Goal: Task Accomplishment & Management: Manage account settings

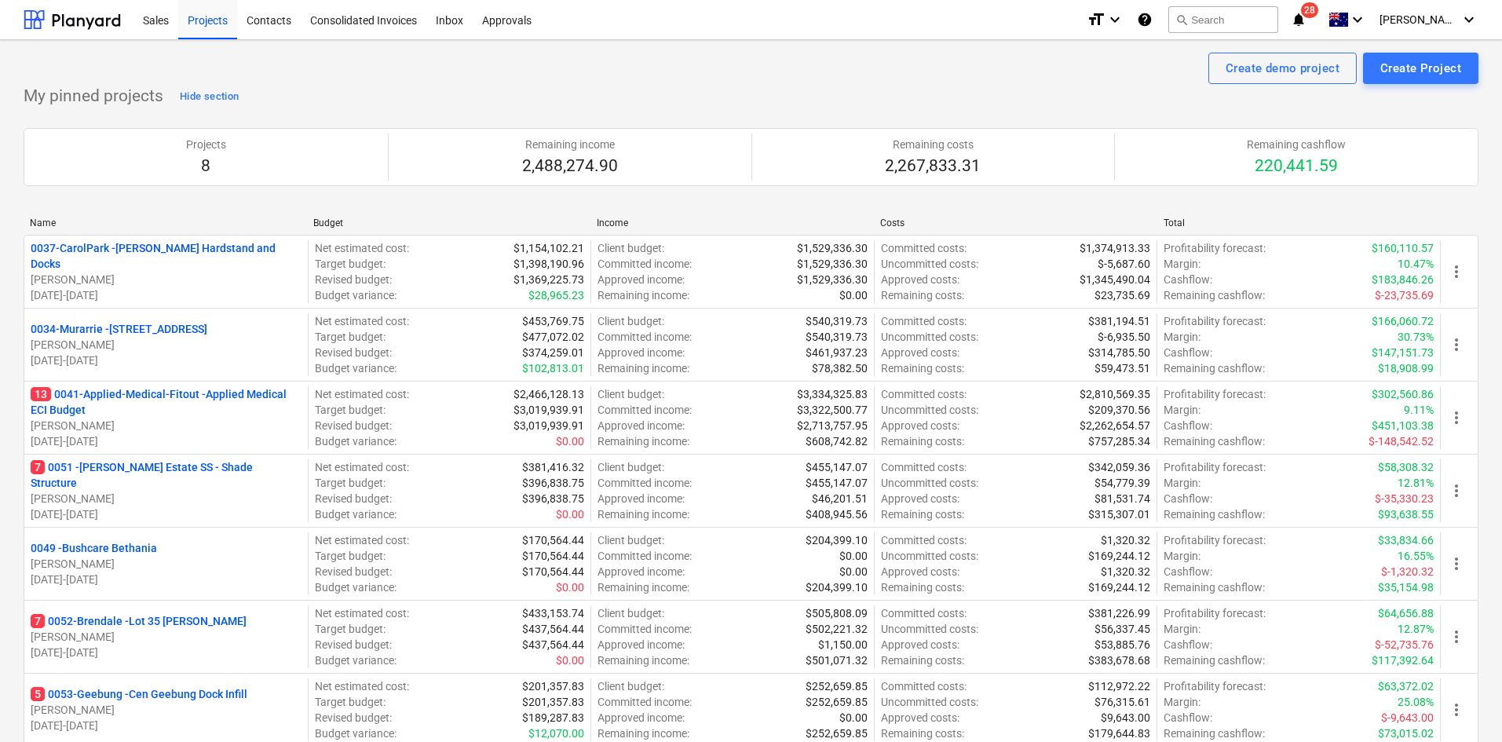
scroll to position [236, 0]
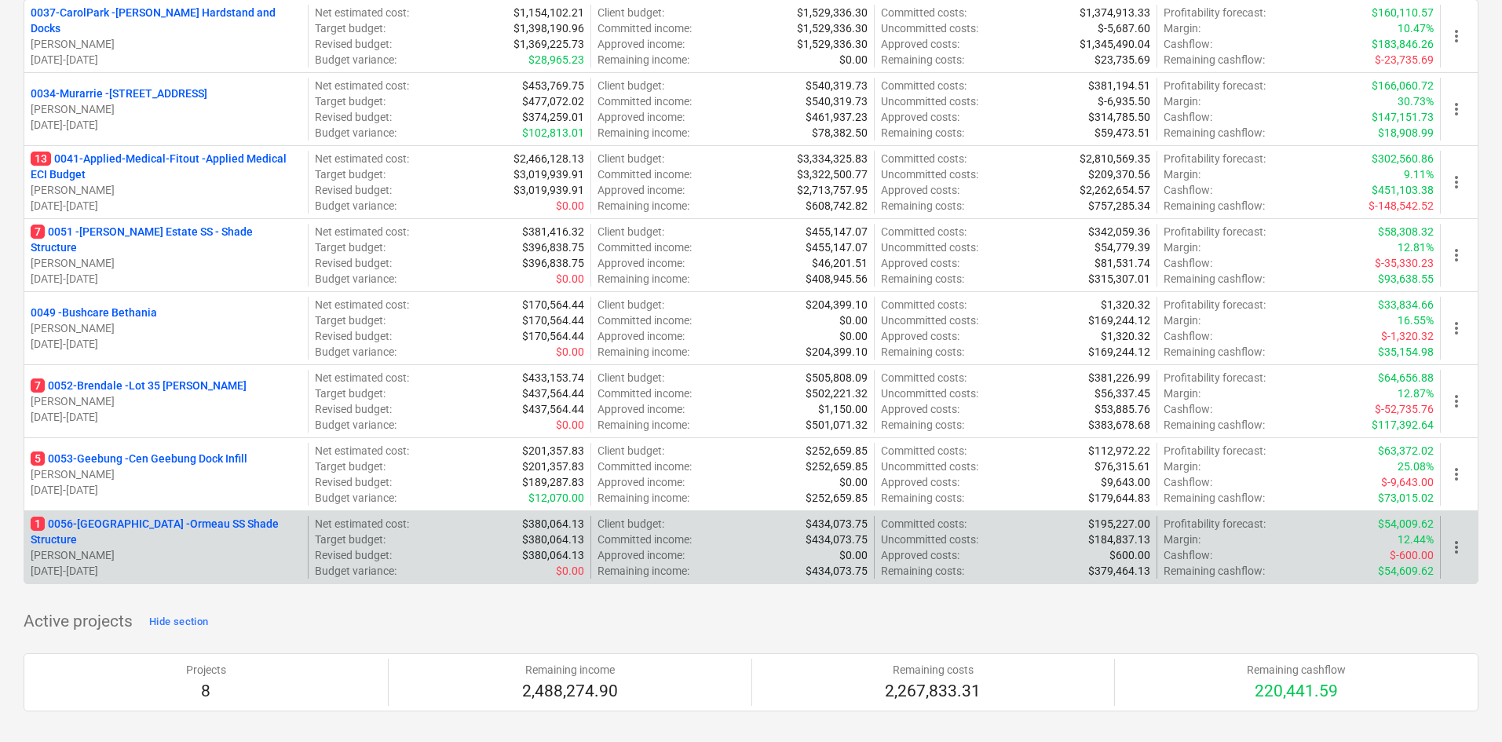
click at [155, 532] on p "1 0056-Ormeau - Ormeau SS Shade Structure" at bounding box center [166, 531] width 271 height 31
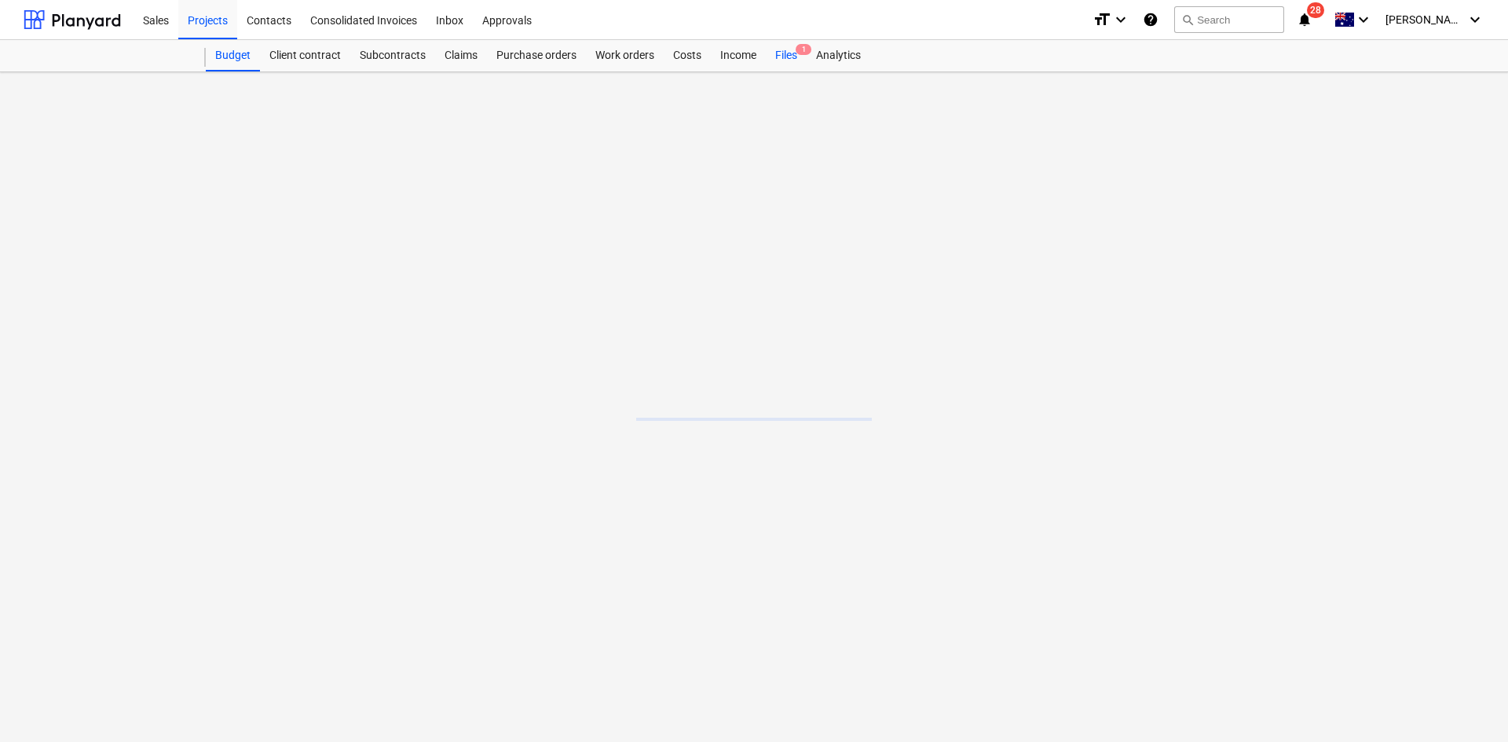
click at [790, 55] on div "Budget Client contract Subcontracts Claims Purchase orders Work orders Costs In…" at bounding box center [845, 55] width 1278 height 31
click at [868, 49] on span "1" at bounding box center [871, 49] width 16 height 11
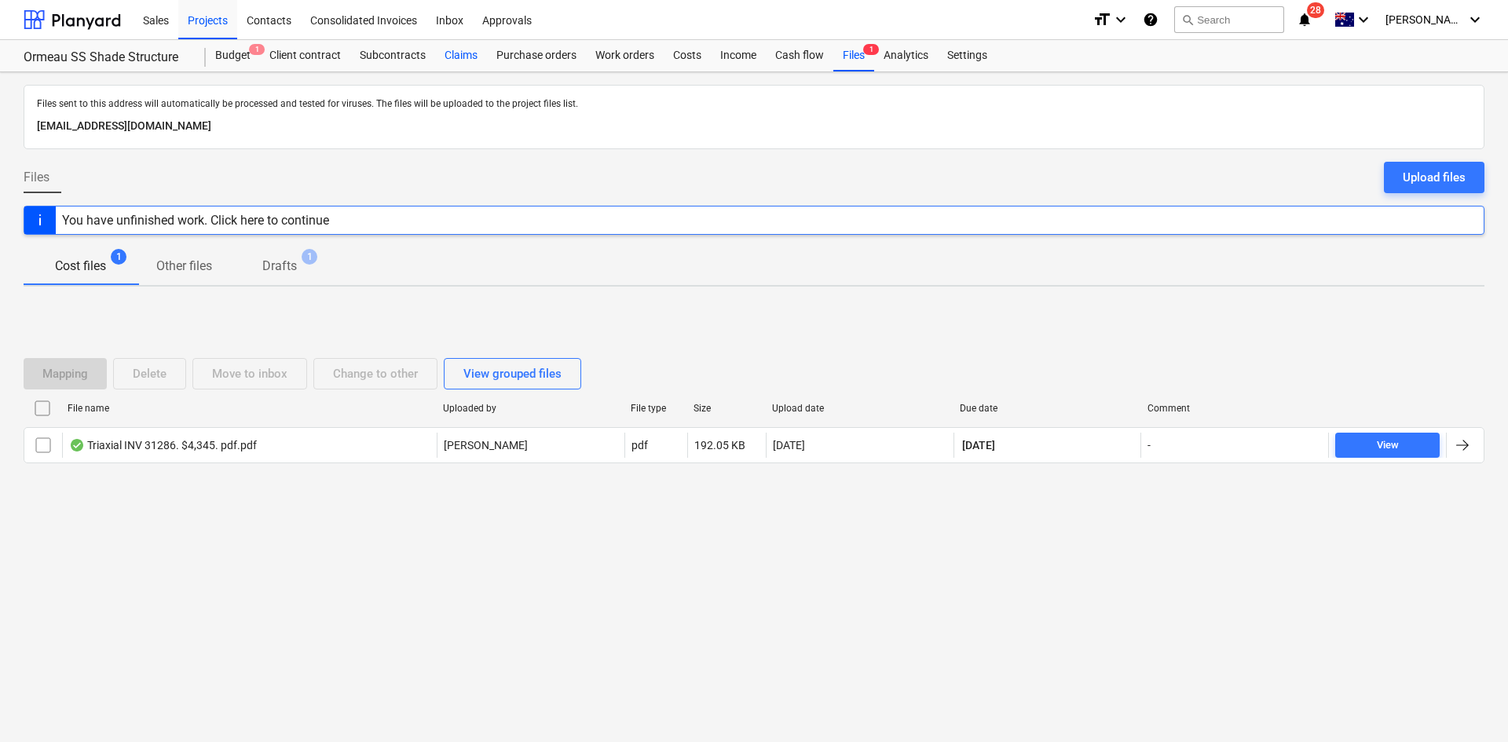
click at [474, 53] on div "Claims" at bounding box center [461, 55] width 52 height 31
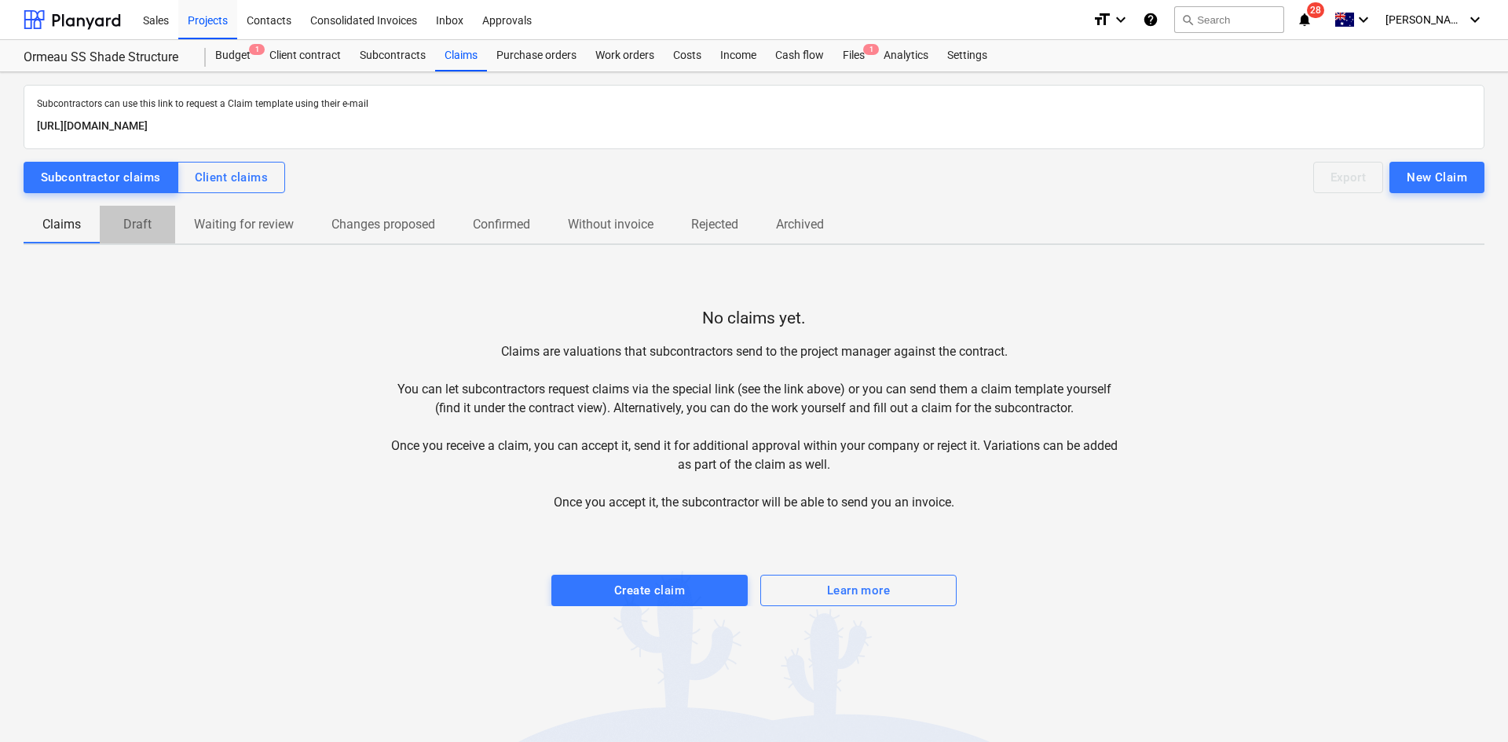
click at [137, 235] on span "Draft" at bounding box center [137, 224] width 75 height 28
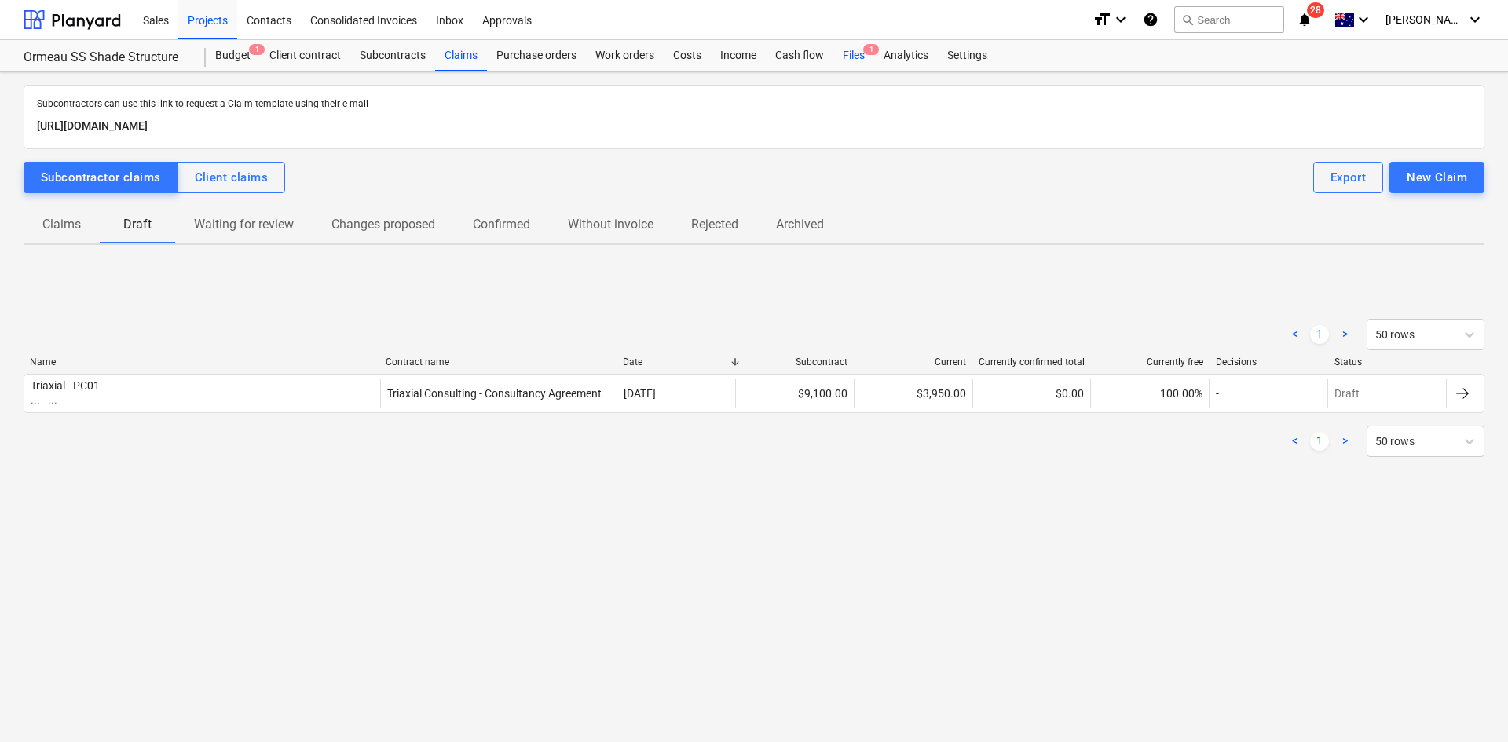
click at [861, 58] on div "Files 1" at bounding box center [853, 55] width 41 height 31
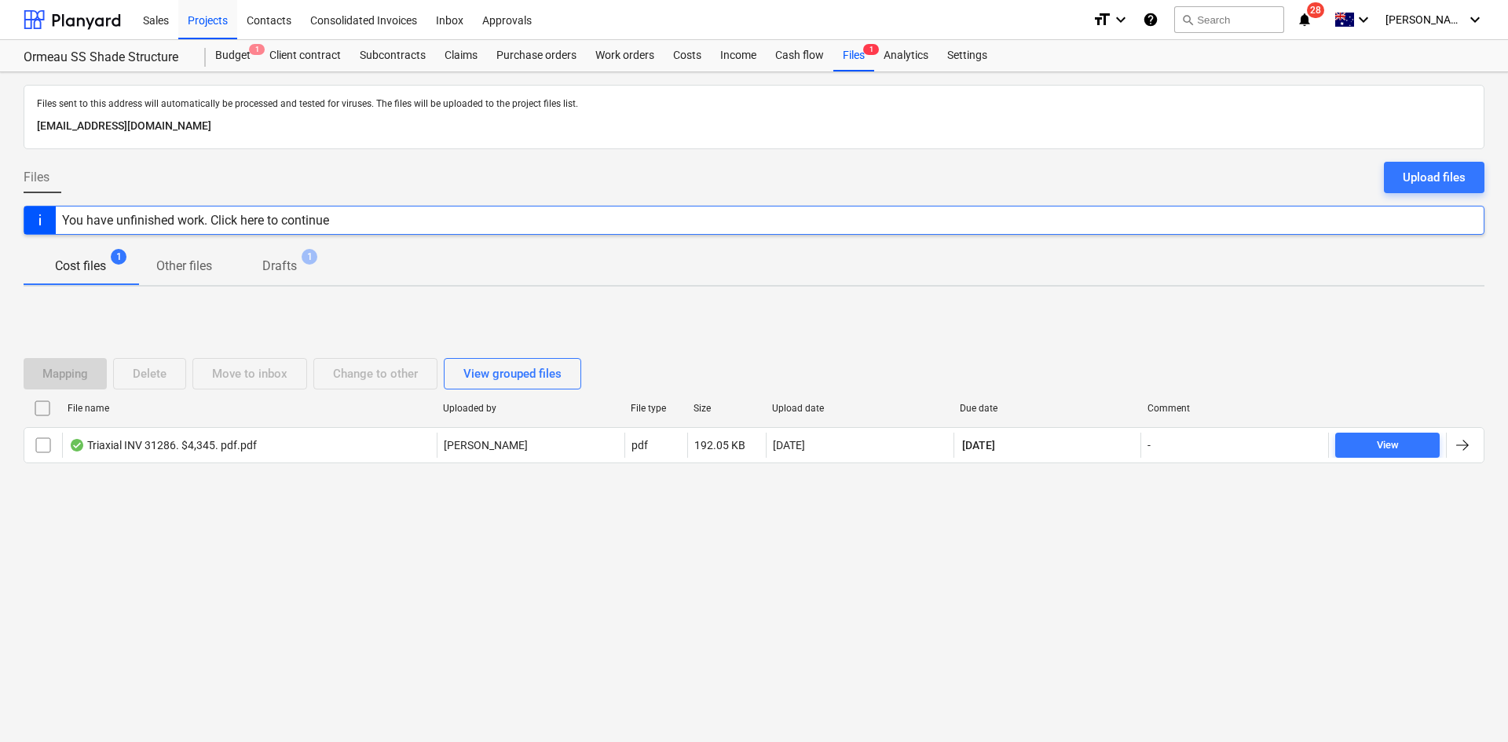
click at [388, 565] on div "Files sent to this address will automatically be processed and tested for virus…" at bounding box center [754, 407] width 1508 height 670
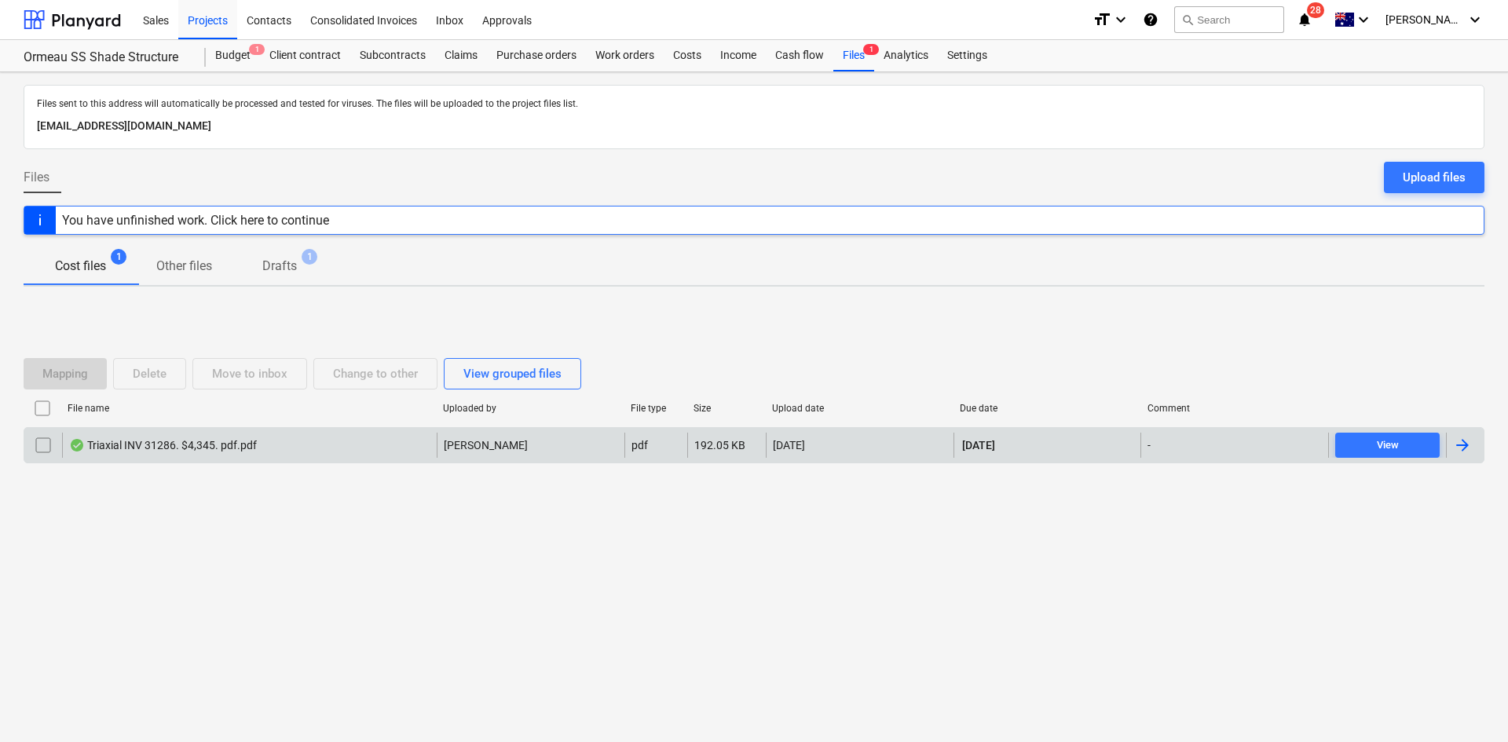
click at [692, 450] on div "192.05 KB" at bounding box center [726, 445] width 79 height 25
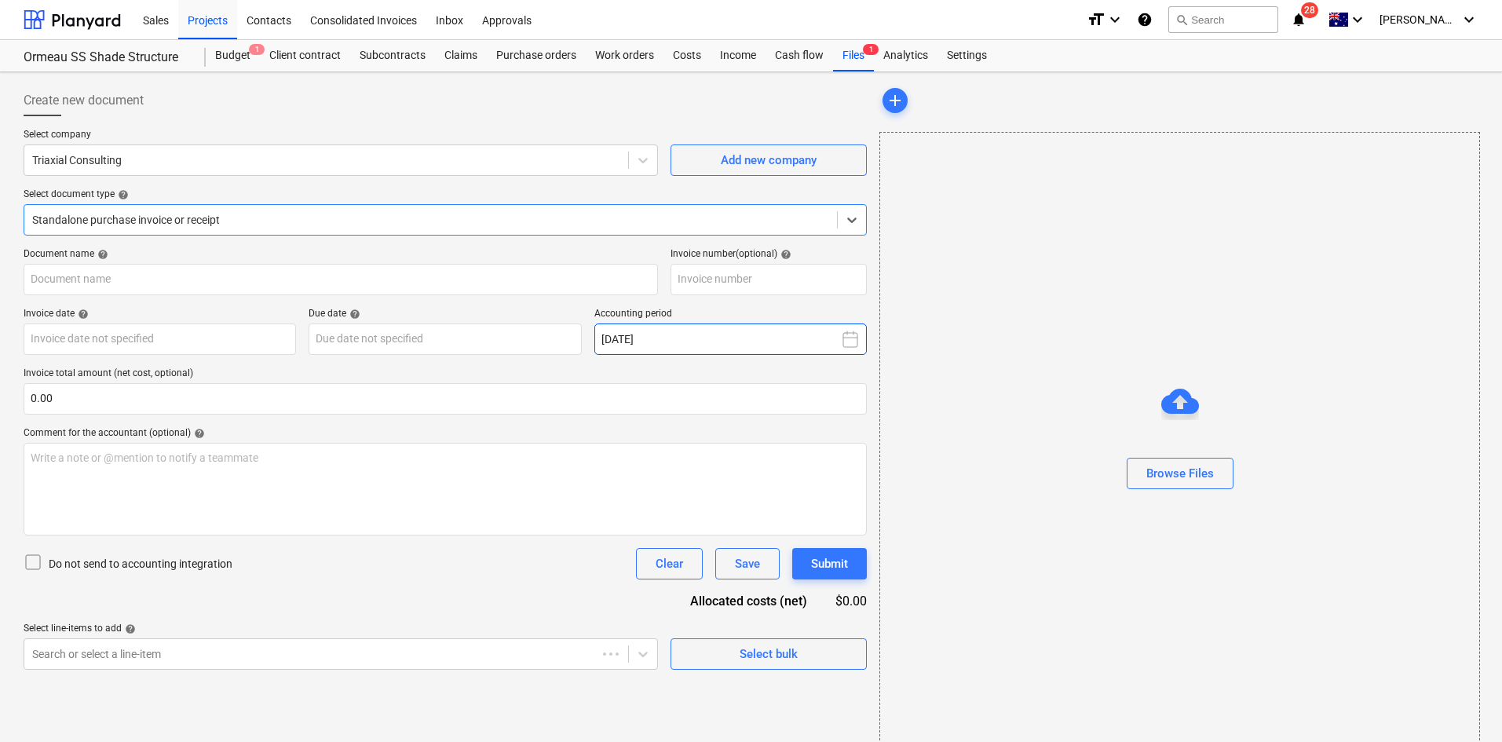
type input "31286"
type input "[DATE]"
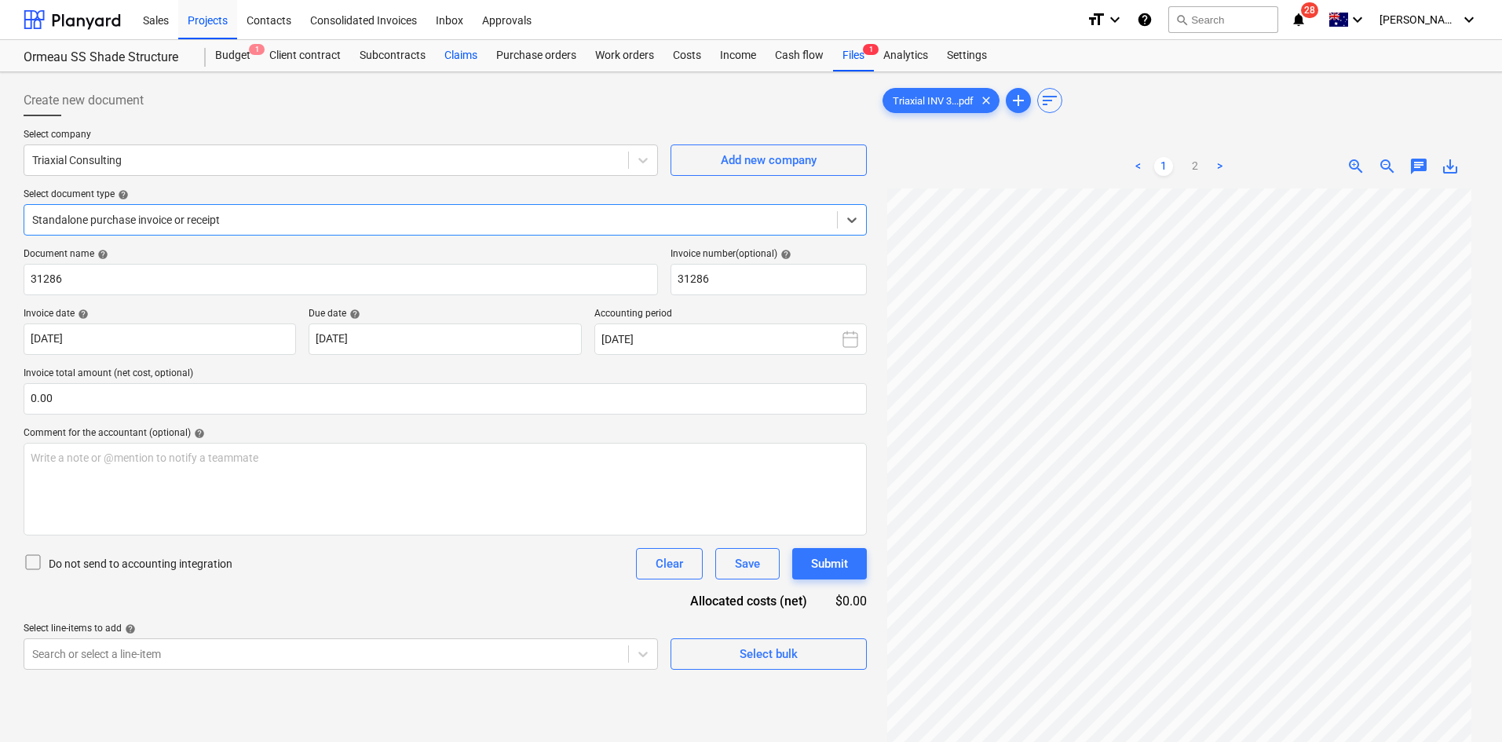
click at [475, 59] on div "Claims" at bounding box center [461, 55] width 52 height 31
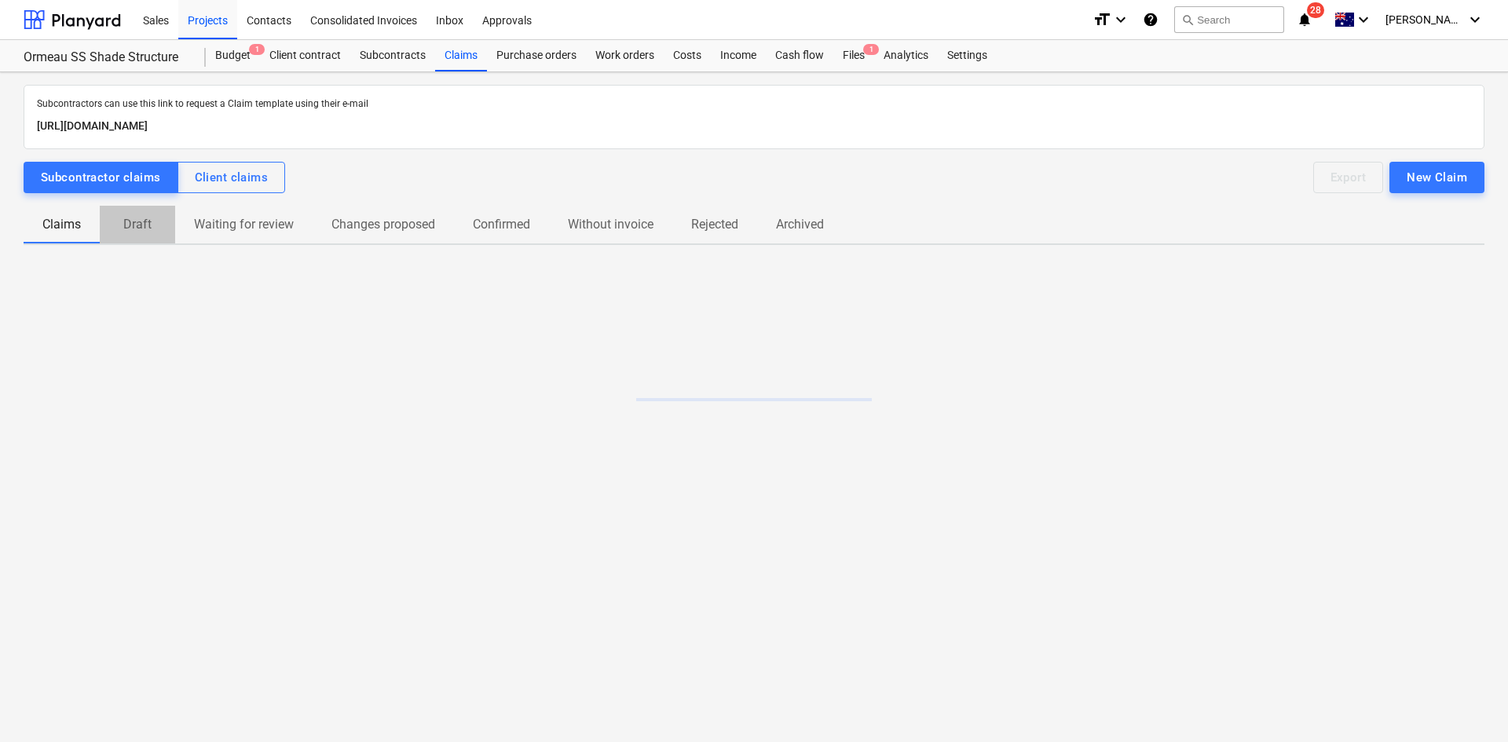
click at [157, 229] on span "Draft" at bounding box center [137, 224] width 75 height 28
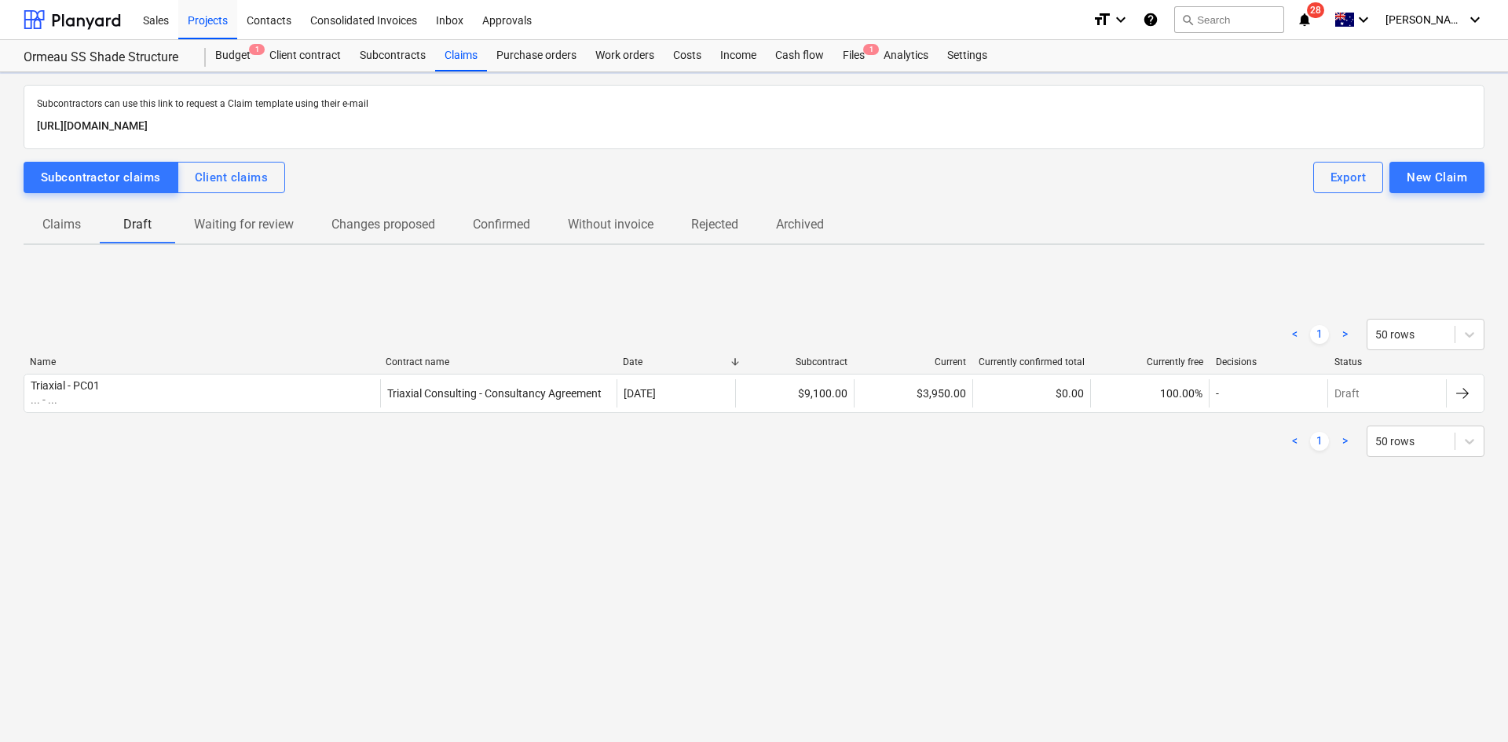
click at [144, 364] on div "Name" at bounding box center [201, 361] width 343 height 11
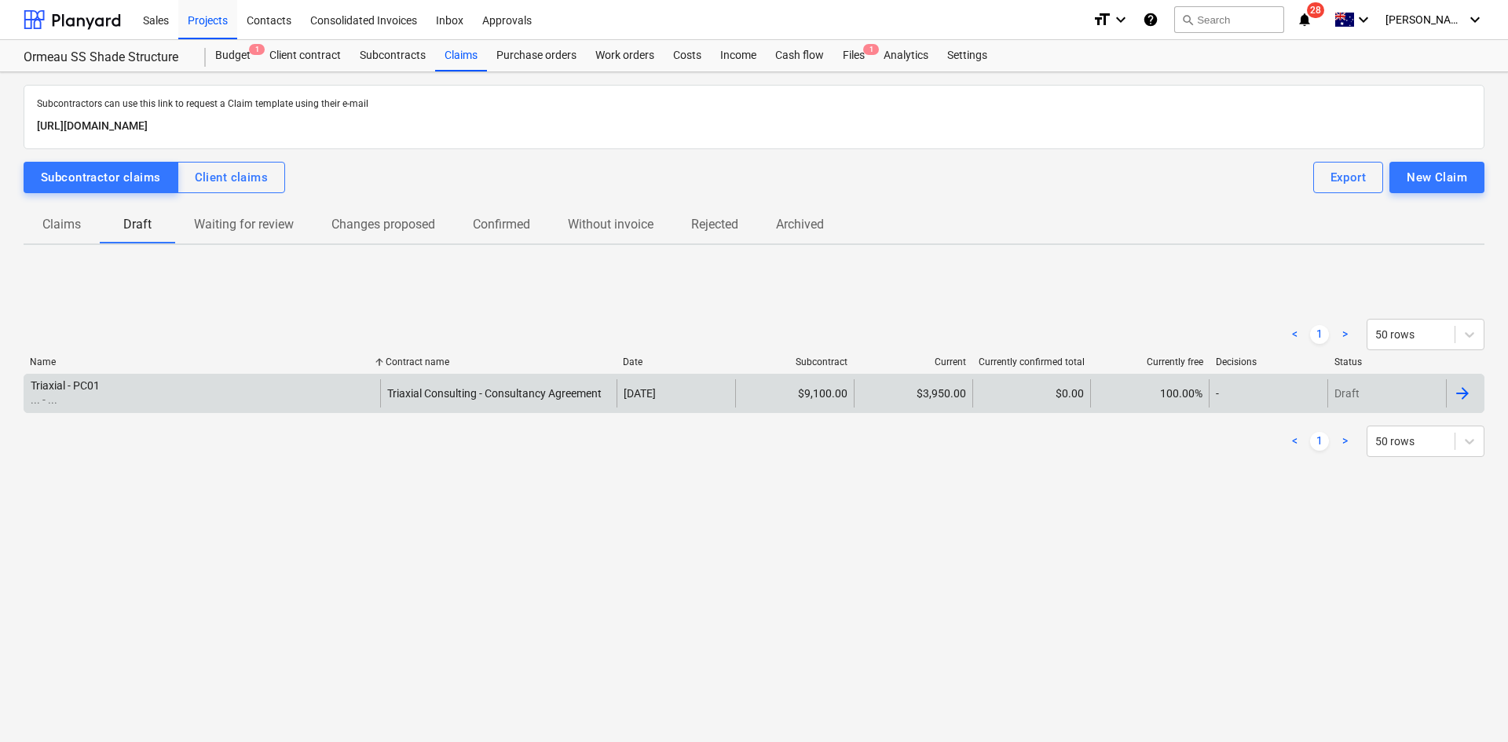
click at [141, 398] on div "Triaxial - PC01 ... - ..." at bounding box center [202, 393] width 356 height 28
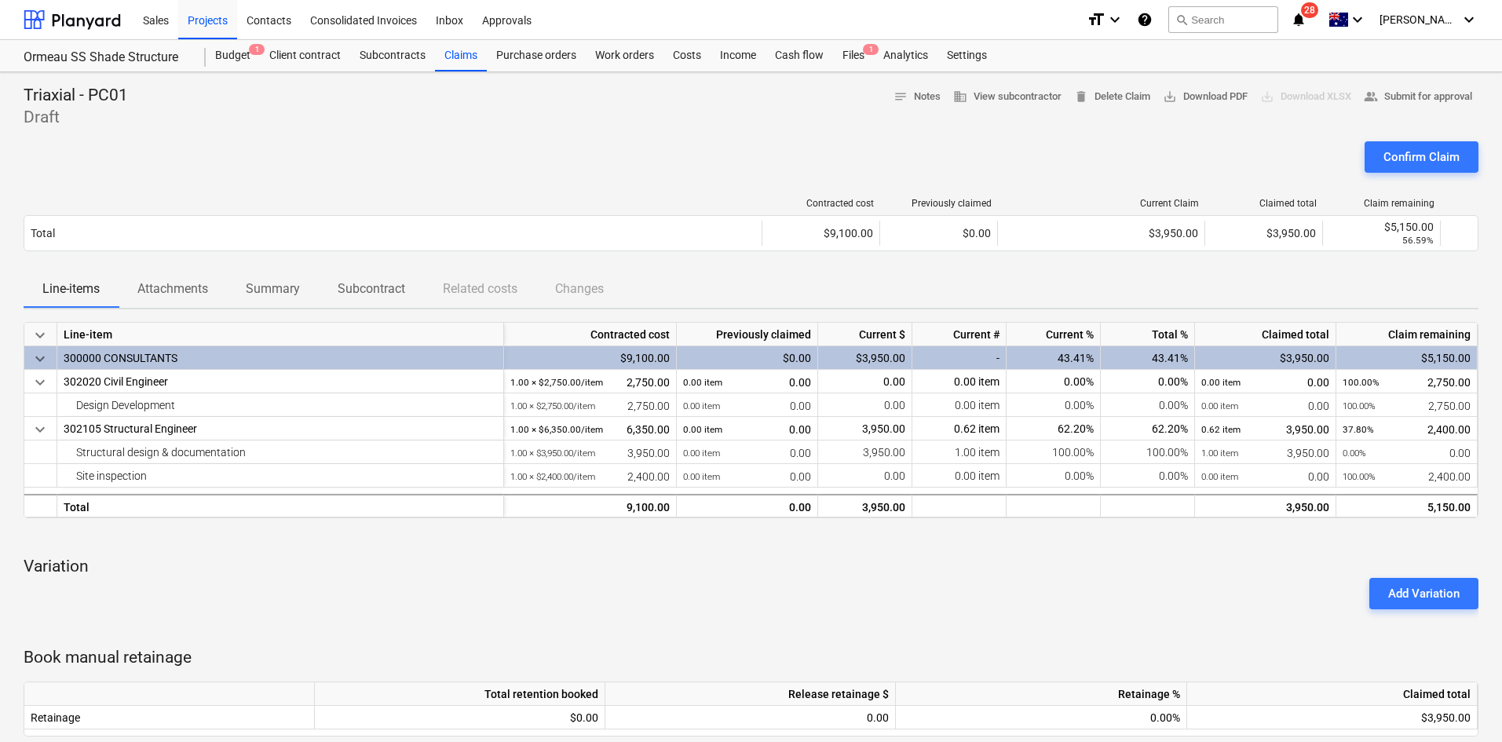
click at [795, 572] on p "Variation" at bounding box center [751, 567] width 1455 height 22
click at [871, 553] on div "keyboard_arrow_down Line-item Contracted cost Previously claimed Current $ Curr…" at bounding box center [751, 580] width 1455 height 517
click at [1026, 546] on div "keyboard_arrow_down Line-item Contracted cost Previously claimed Current $ Curr…" at bounding box center [751, 580] width 1455 height 517
click at [381, 112] on div "Triaxial - PC01 Draft notes Notes business View subcontractor delete Delete Cla…" at bounding box center [751, 107] width 1455 height 44
click at [209, 22] on div "Projects" at bounding box center [207, 19] width 59 height 40
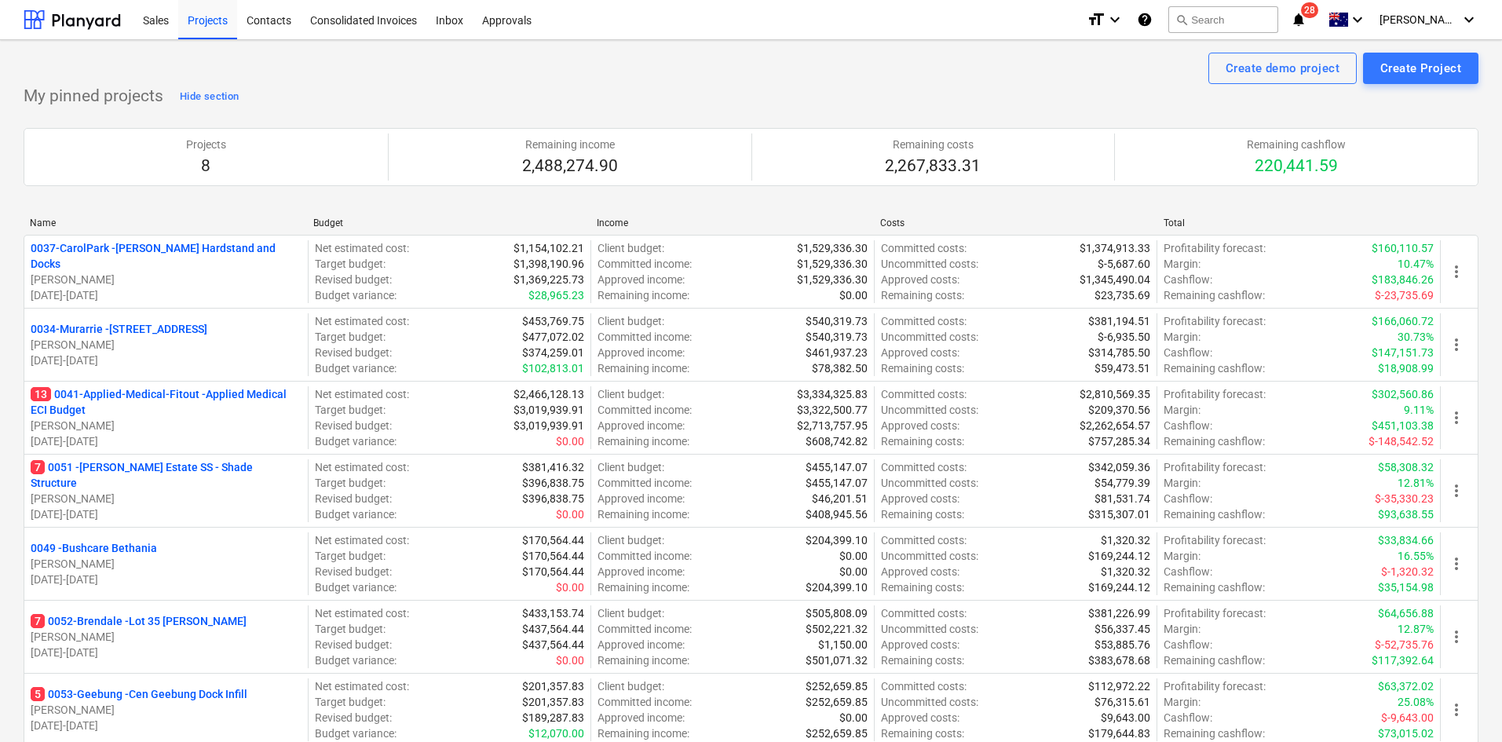
click at [115, 476] on p "7 0051 - Patrick Estate SS - Shade Structure" at bounding box center [166, 474] width 271 height 31
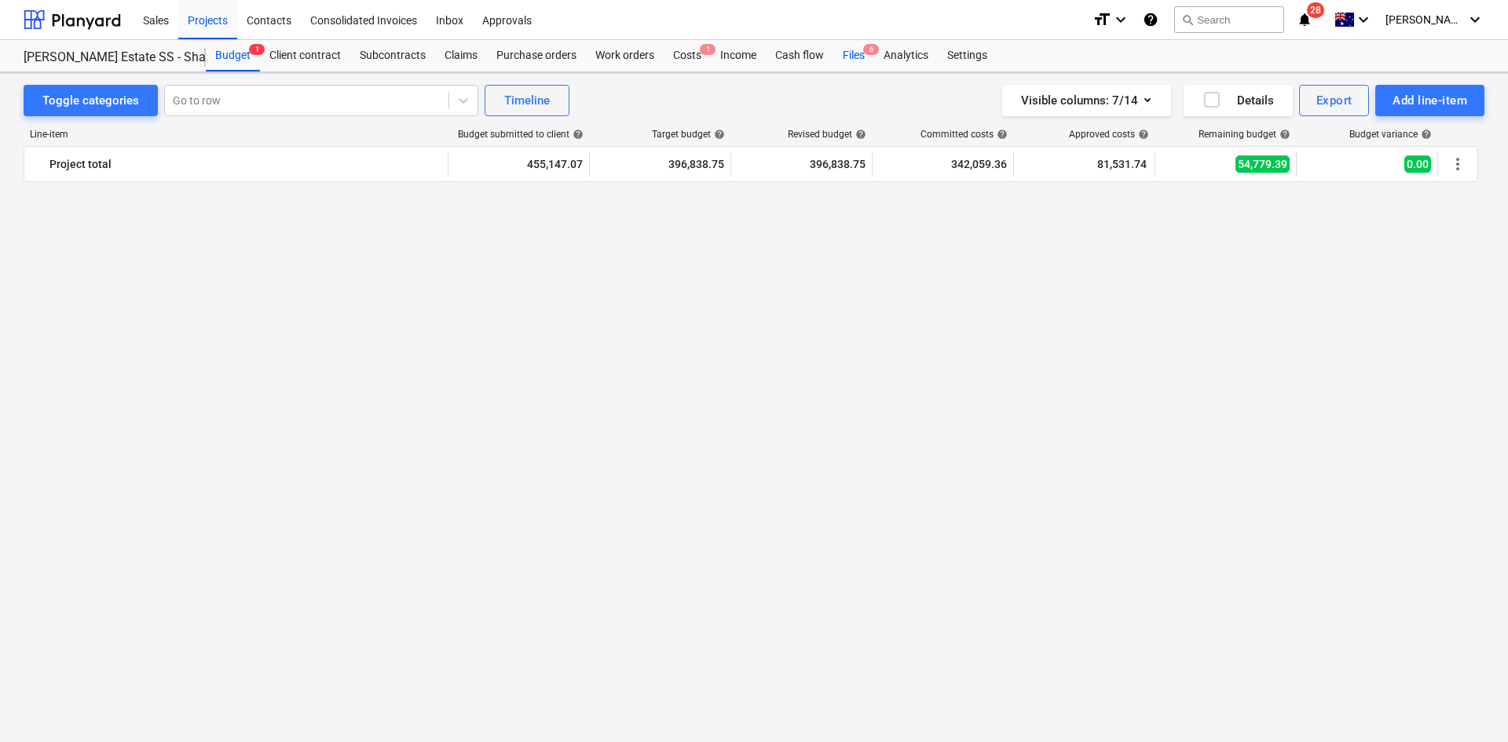
click at [856, 52] on div "Files 6" at bounding box center [853, 55] width 41 height 31
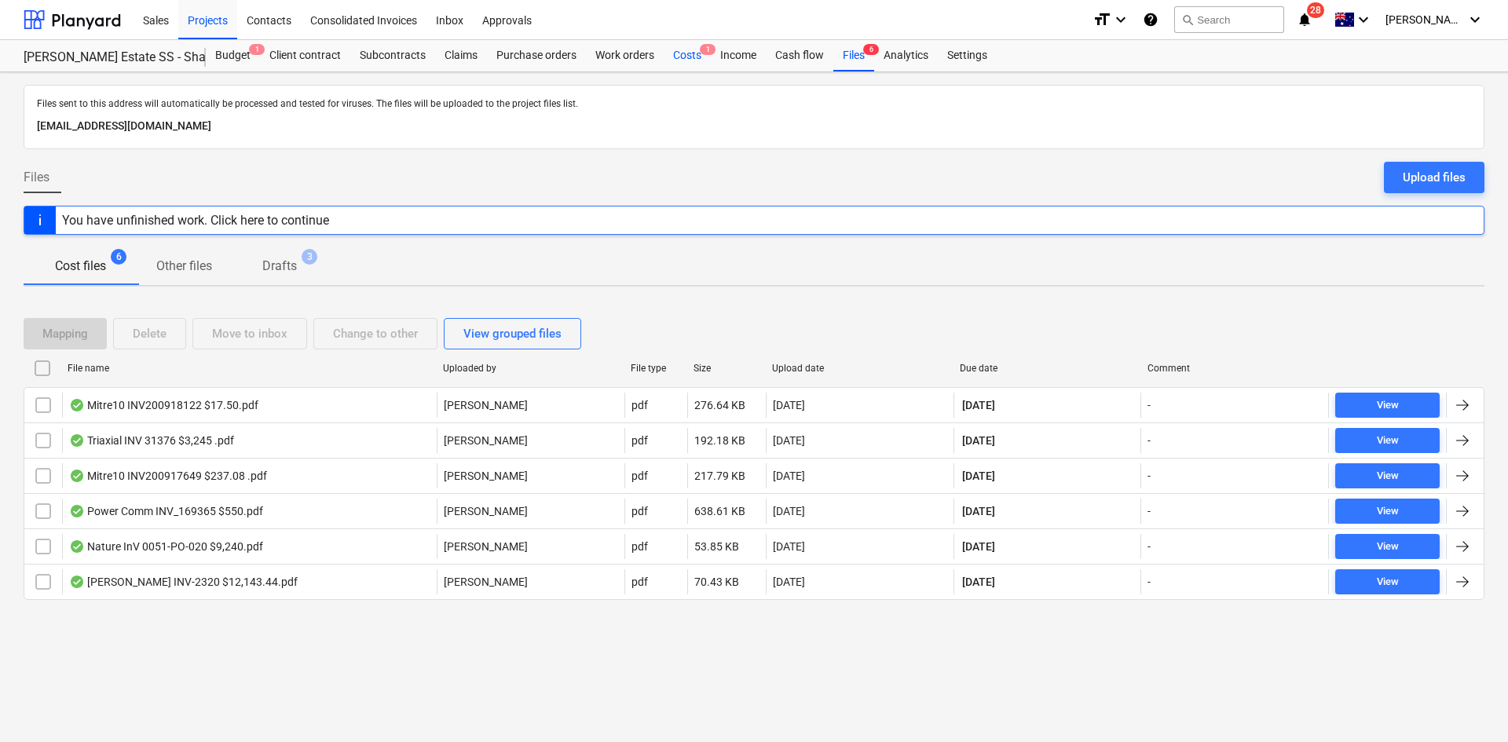
click at [690, 45] on div "Costs 1" at bounding box center [687, 55] width 47 height 31
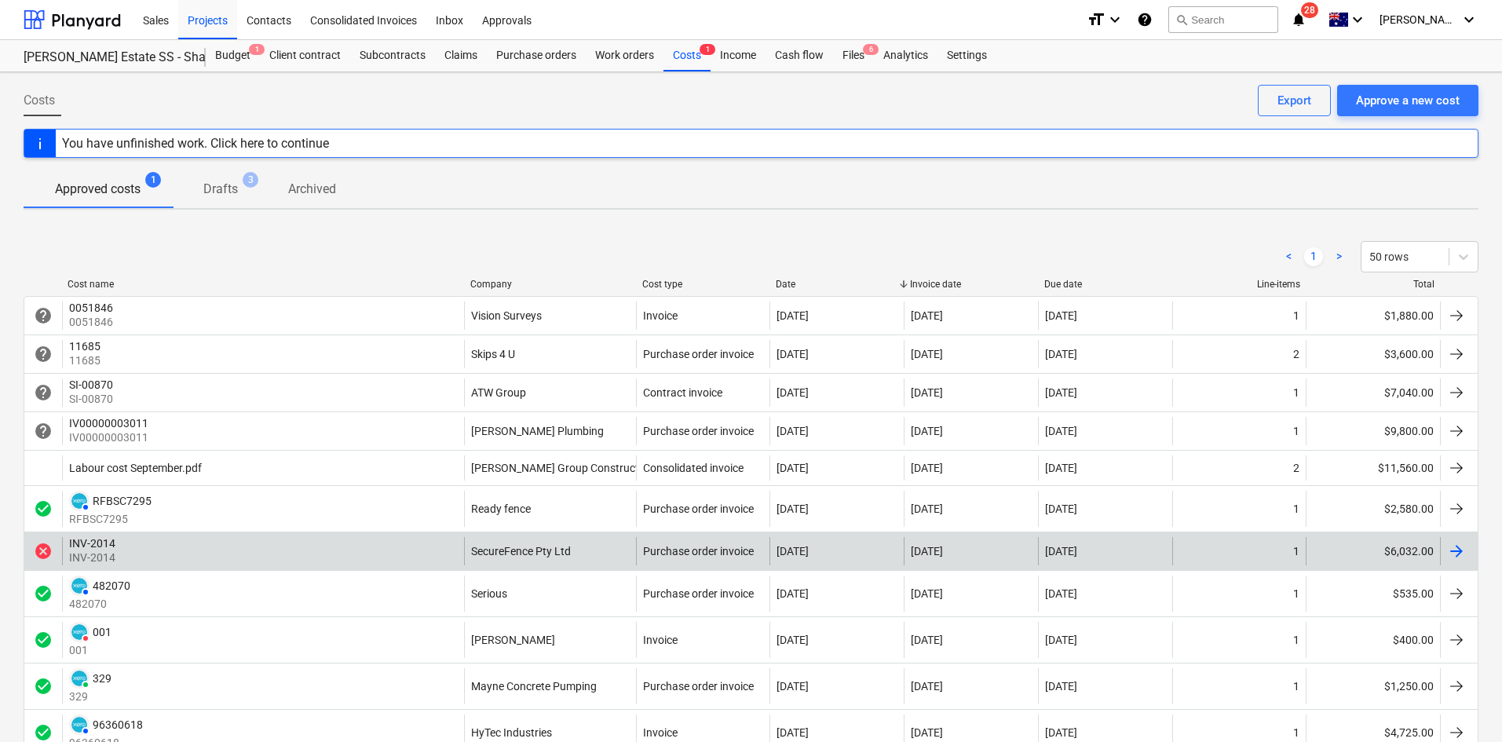
click at [212, 556] on div "INV-2014 INV-2014" at bounding box center [263, 551] width 402 height 28
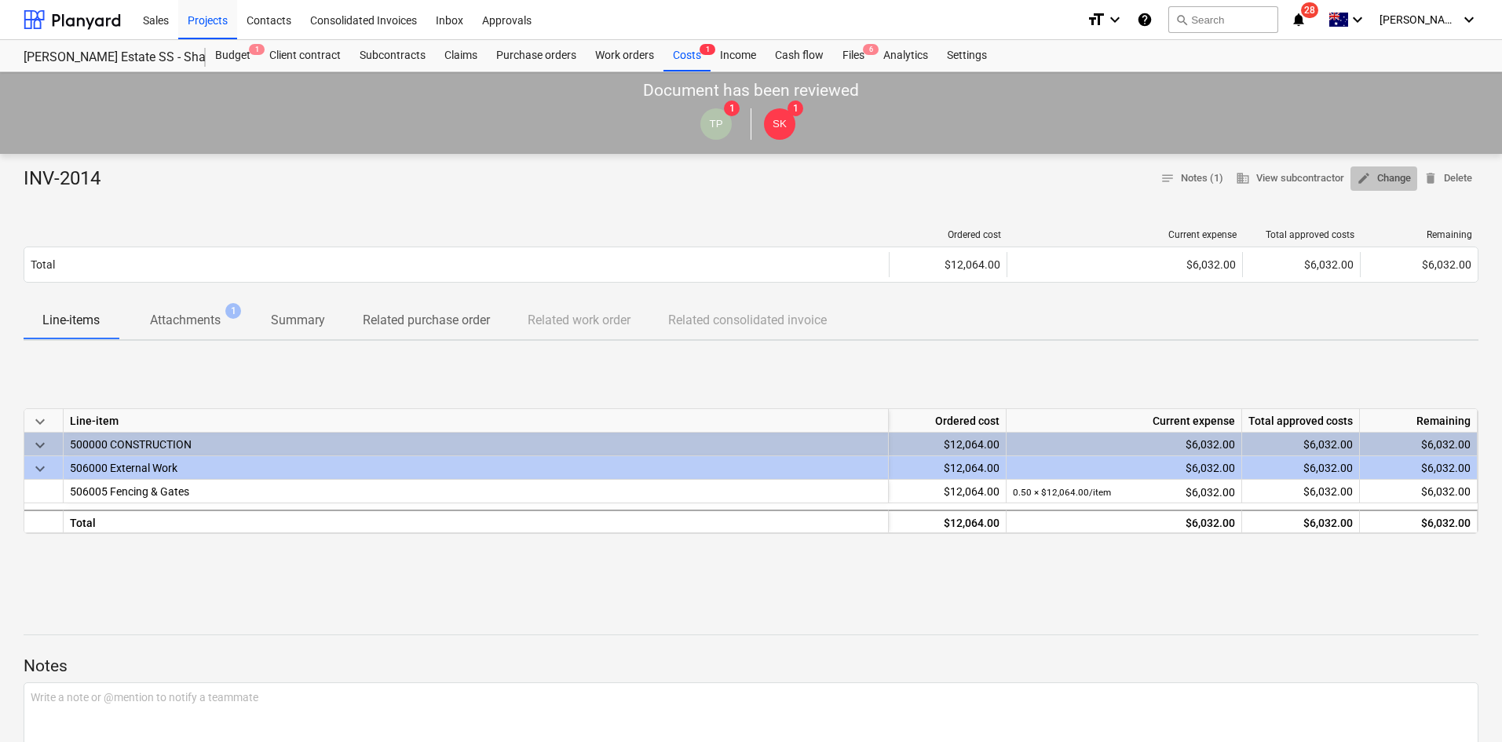
click at [1379, 180] on span "edit Change" at bounding box center [1384, 179] width 54 height 18
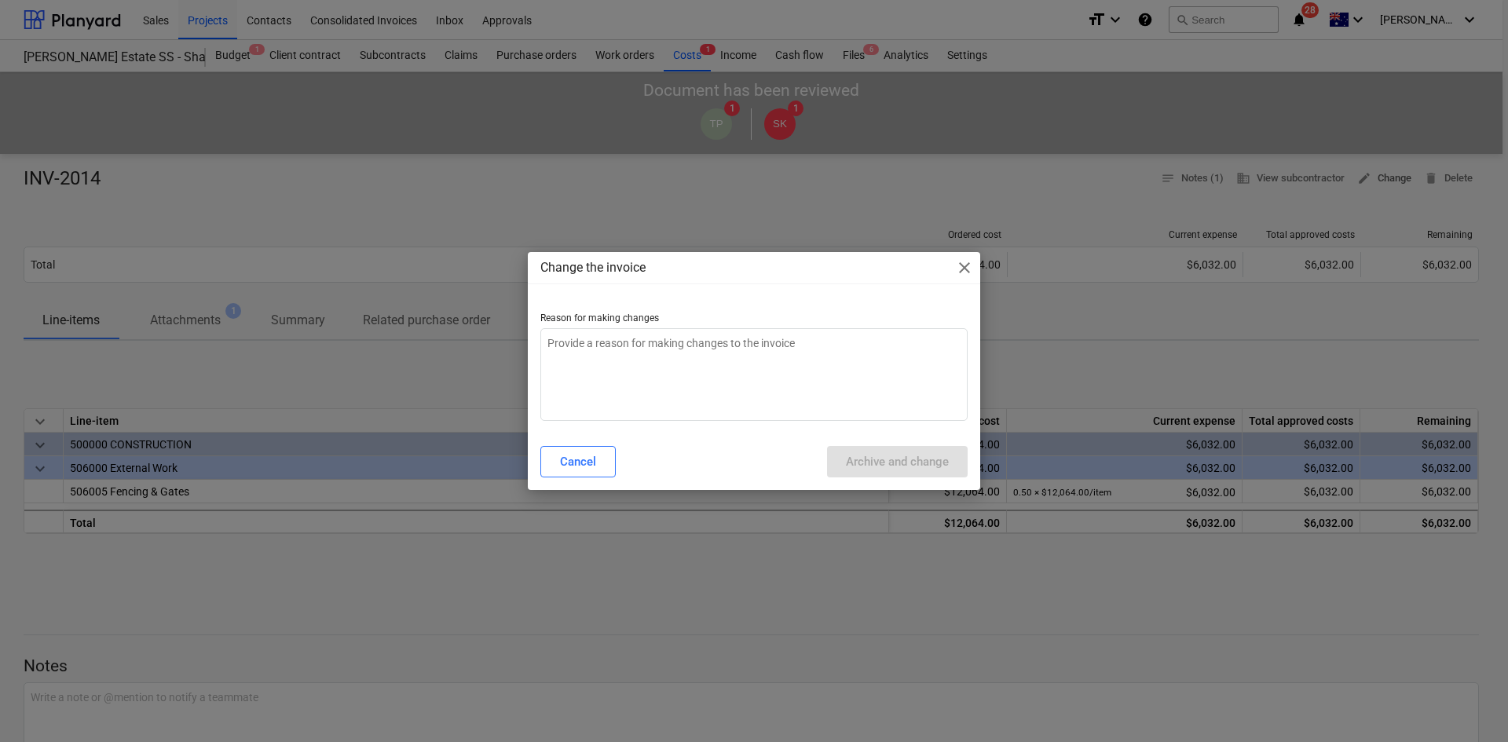
type textarea "x"
click at [671, 361] on textarea at bounding box center [753, 374] width 427 height 93
type textarea "w"
type textarea "x"
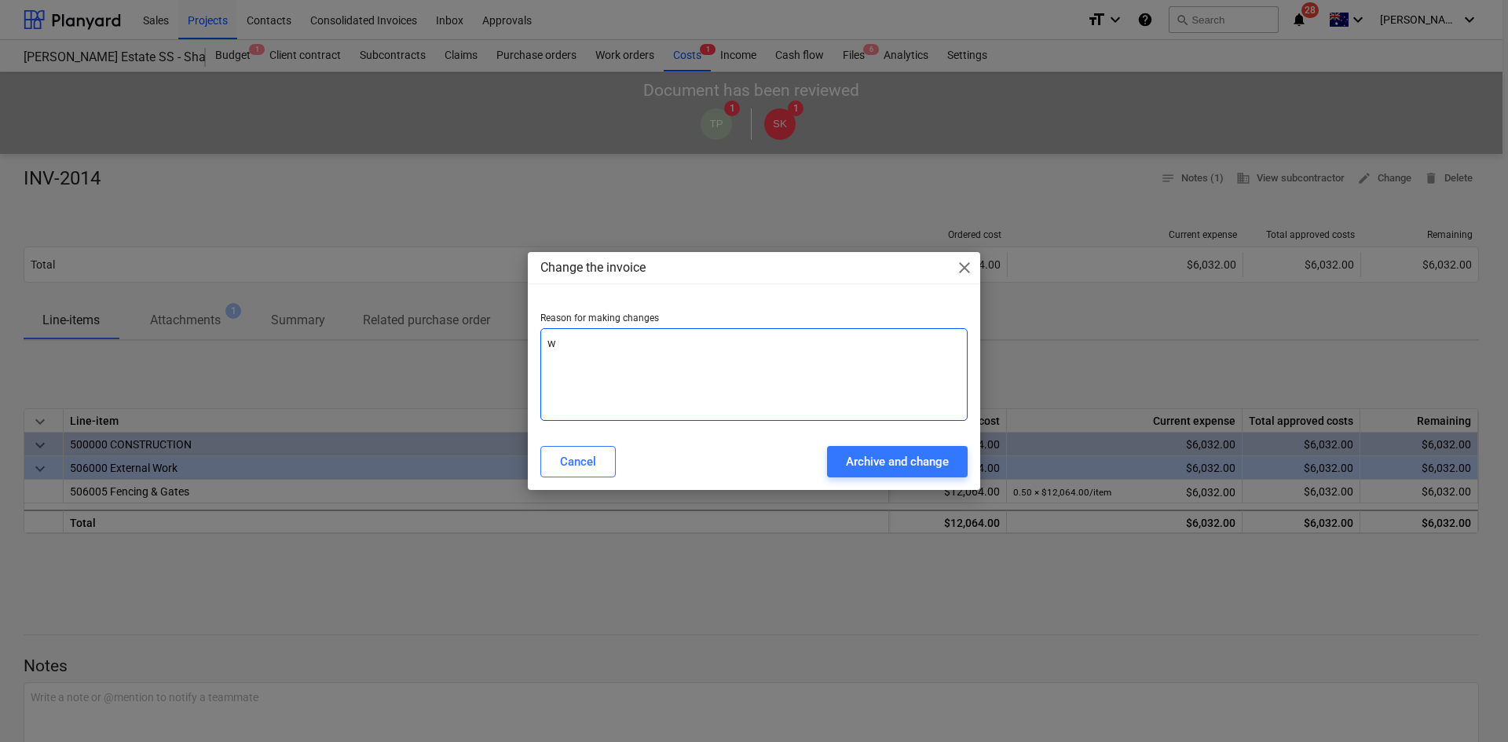
type textarea "wr"
type textarea "x"
type textarea "wro"
type textarea "x"
type textarea "wron"
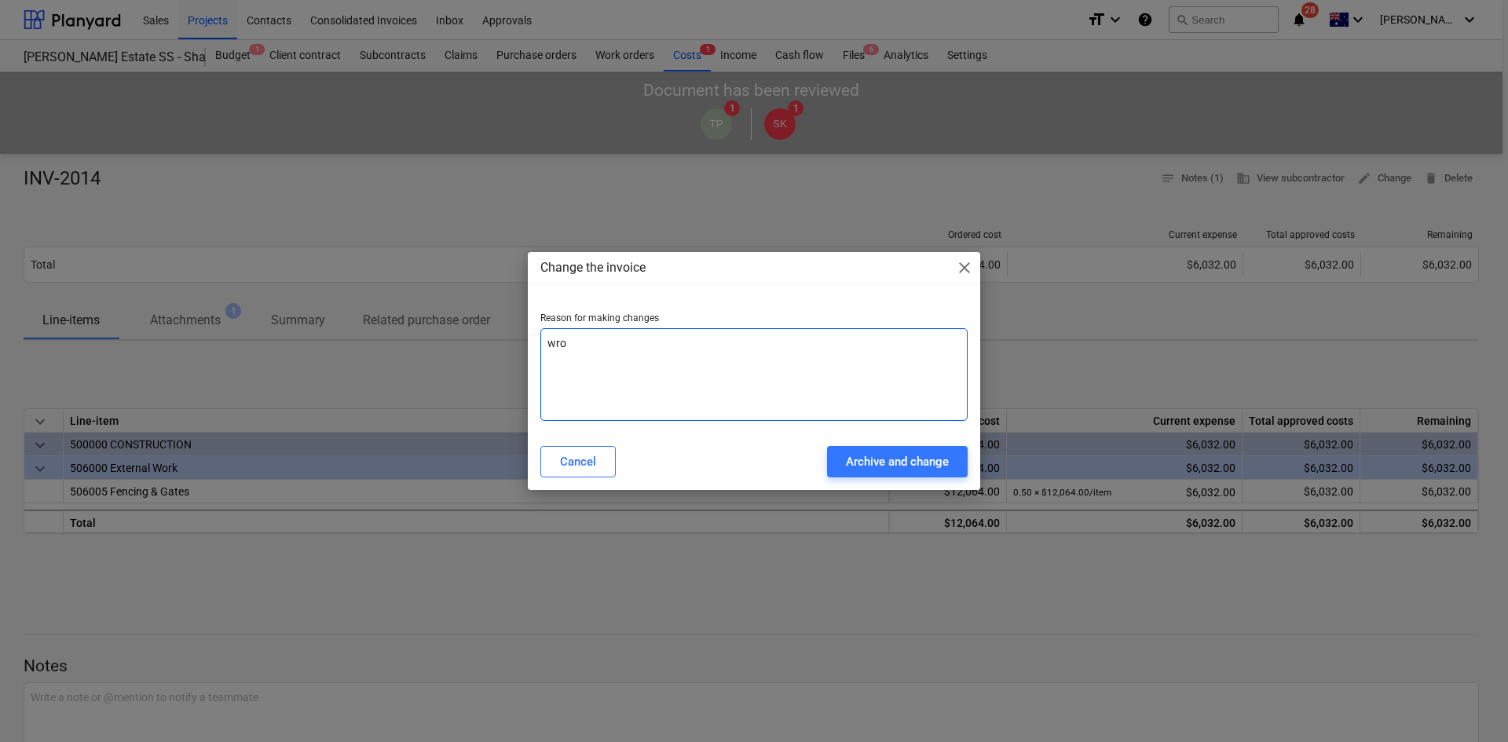
type textarea "x"
type textarea "wrong"
type textarea "x"
type textarea "wrong"
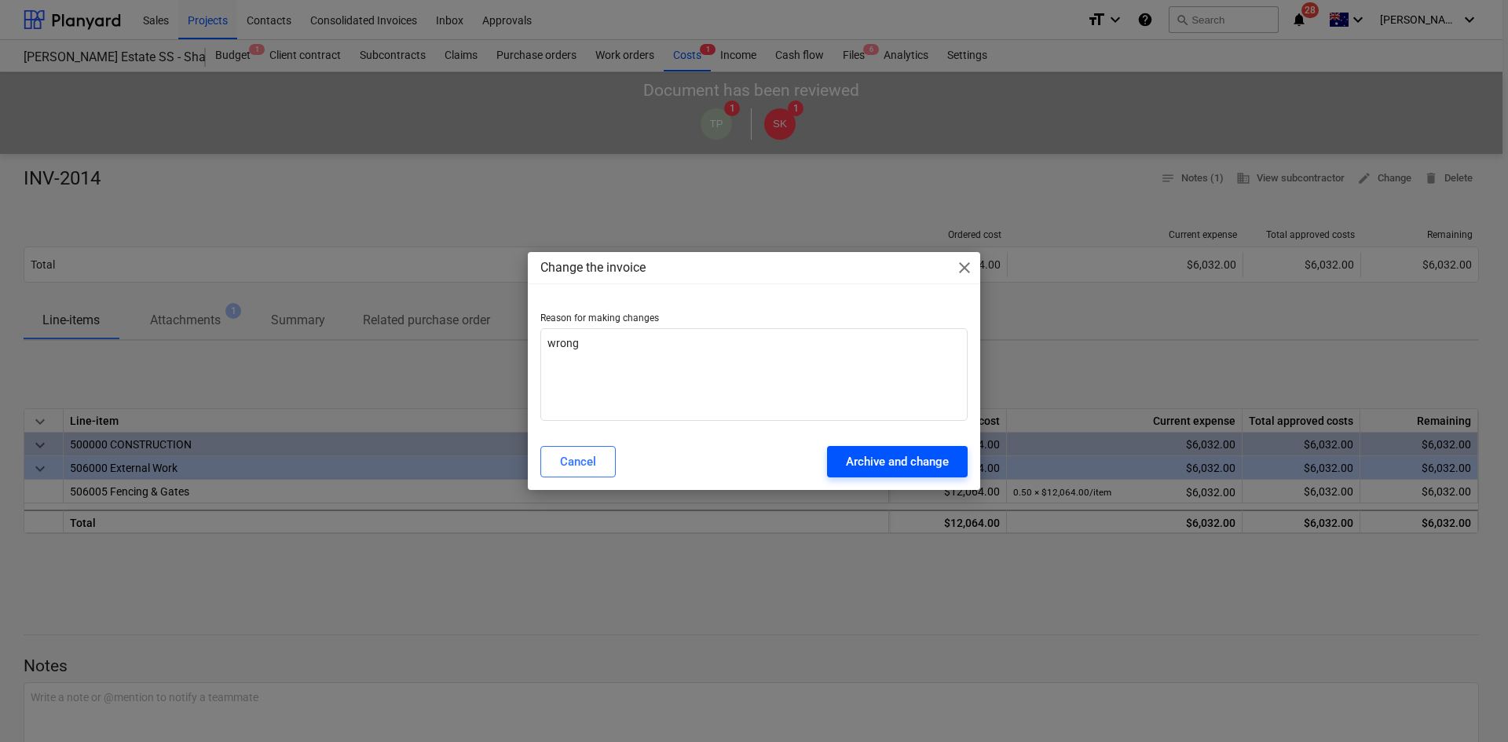
click at [864, 459] on div "Archive and change" at bounding box center [897, 462] width 103 height 20
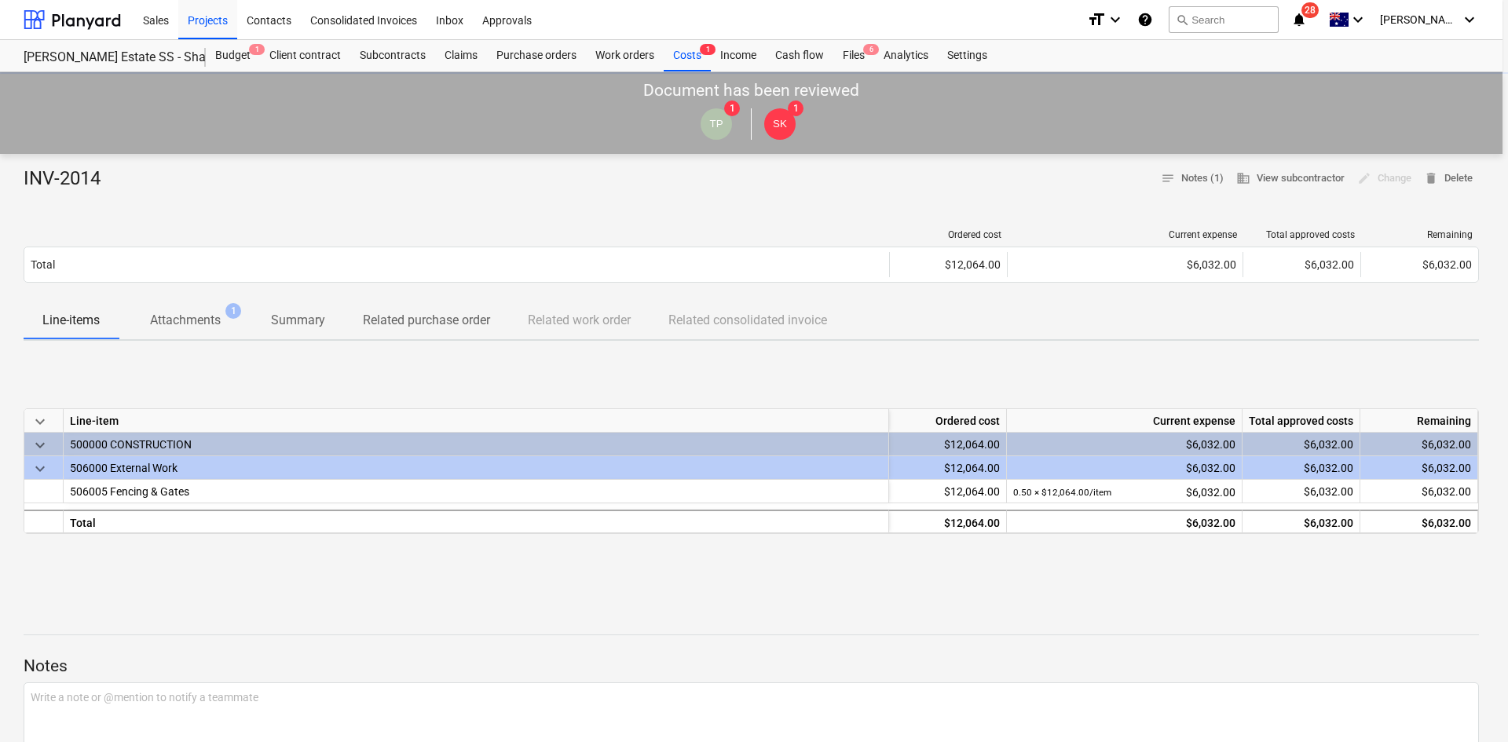
type textarea "x"
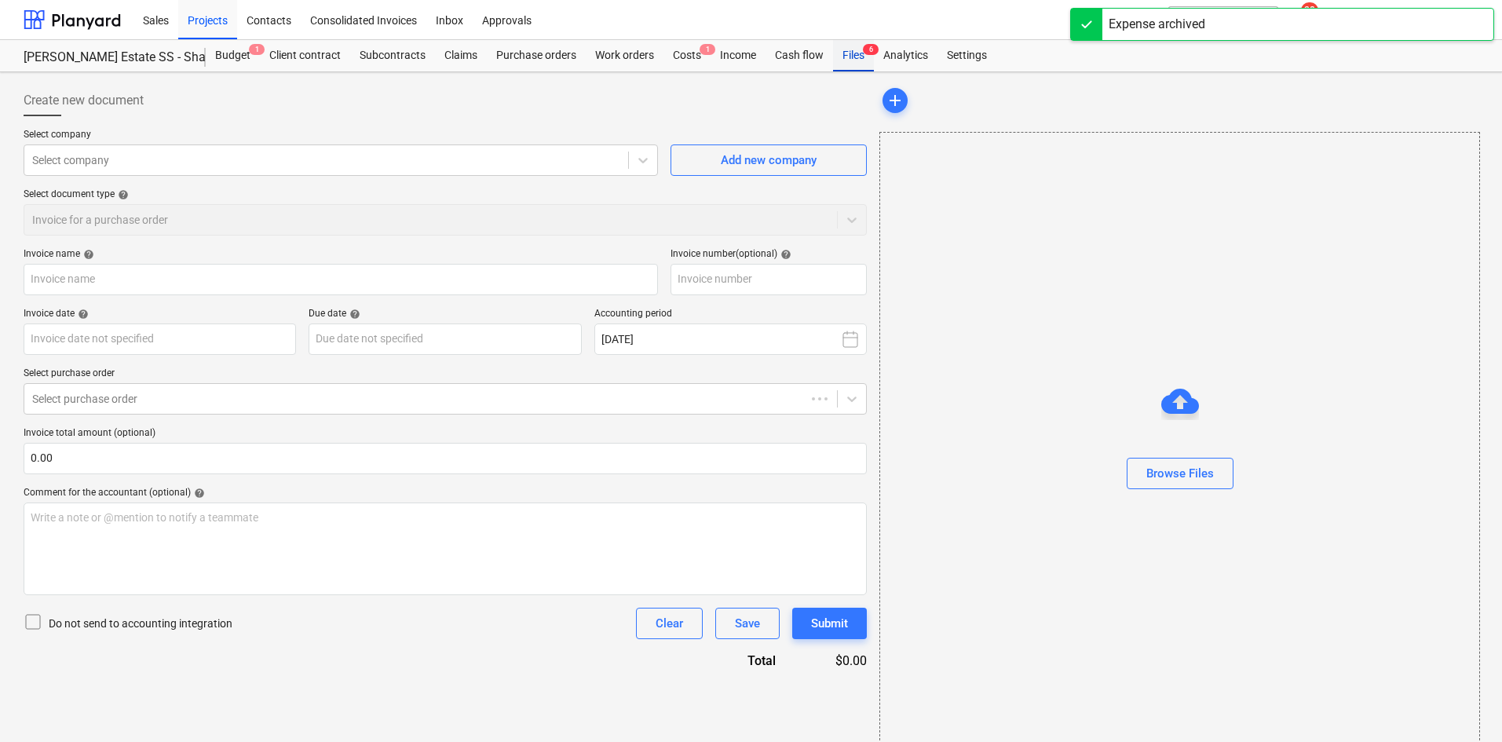
type input "INV-2014"
type input "30 Sep 2025"
type input "30 Oct 2025"
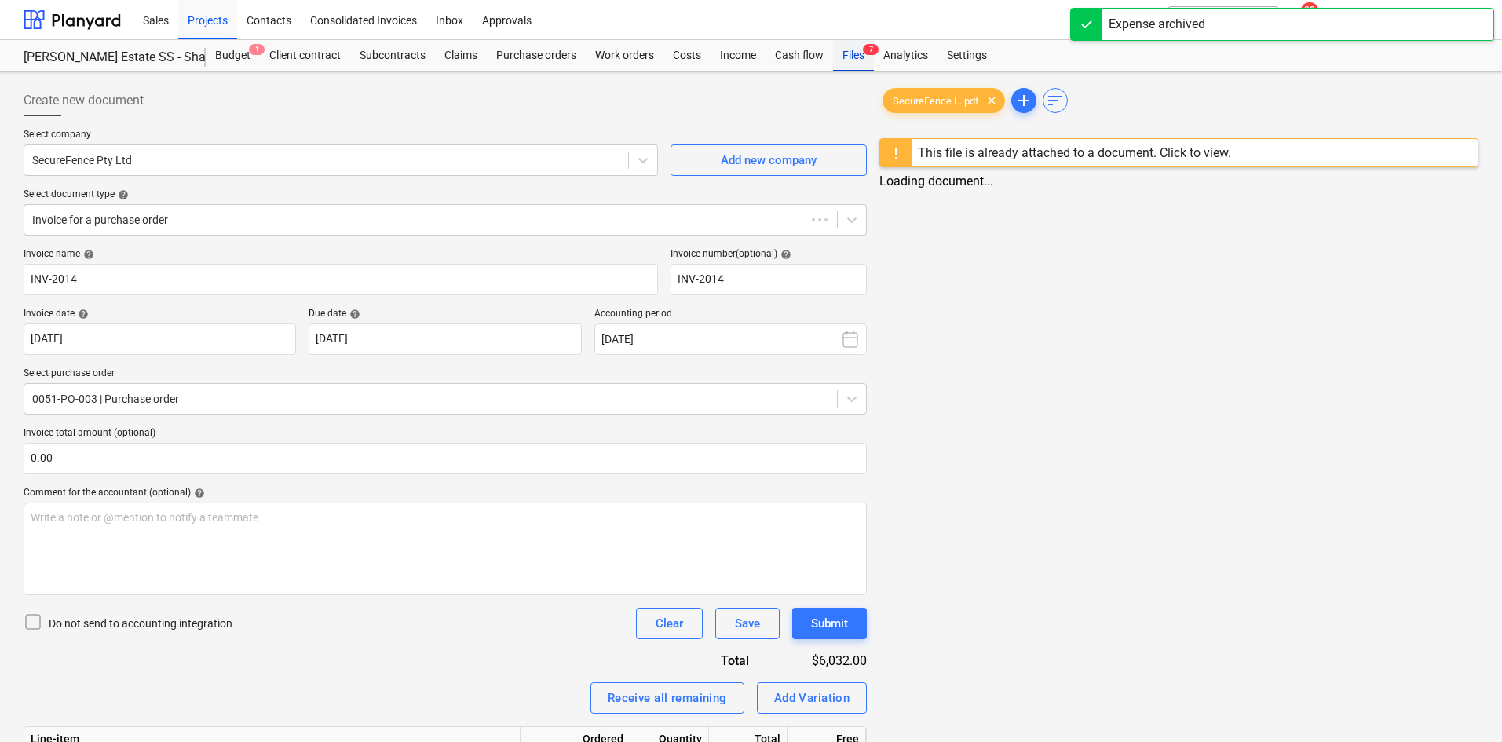
click at [861, 57] on div "Files 7" at bounding box center [853, 55] width 41 height 31
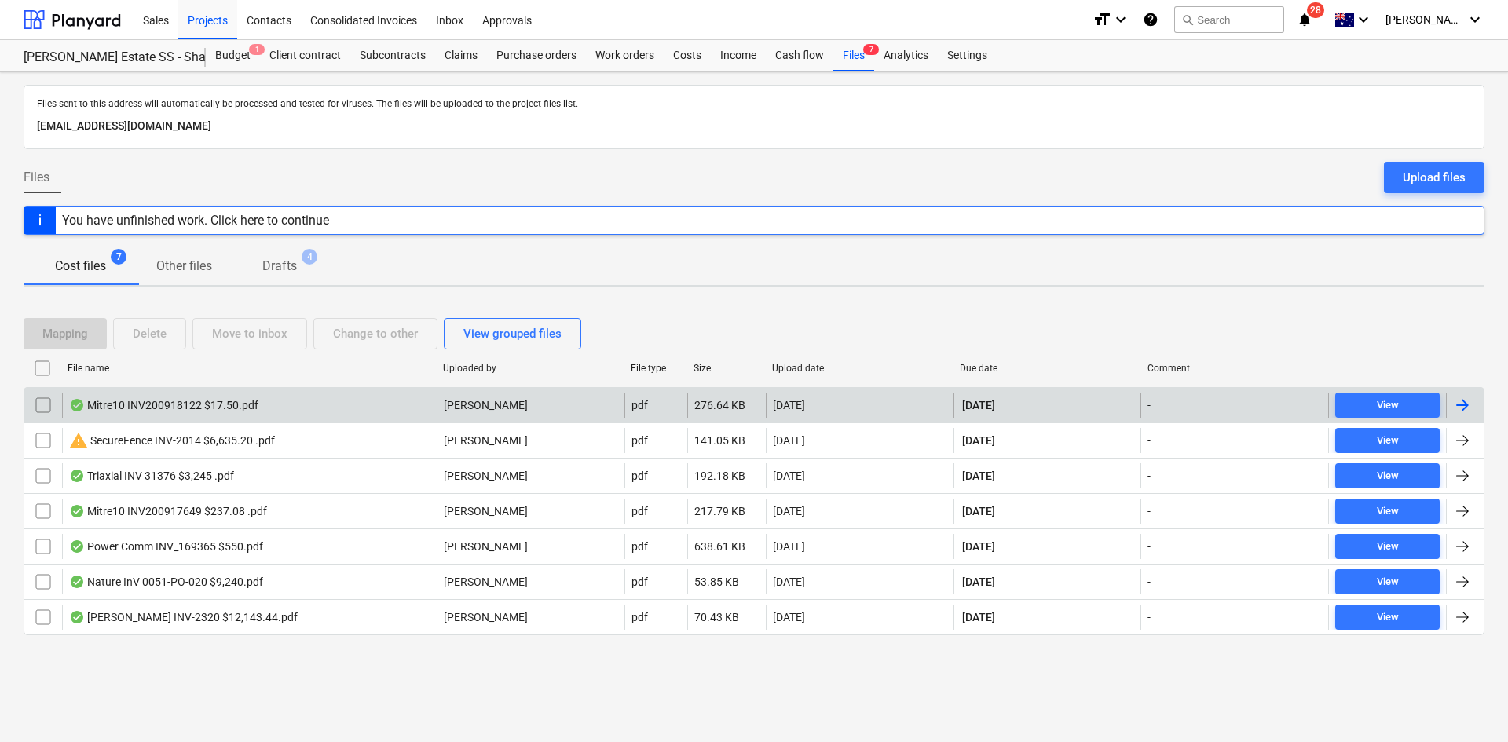
click at [221, 410] on div "Mitre10 INV200918122 $17.50.pdf" at bounding box center [163, 405] width 189 height 13
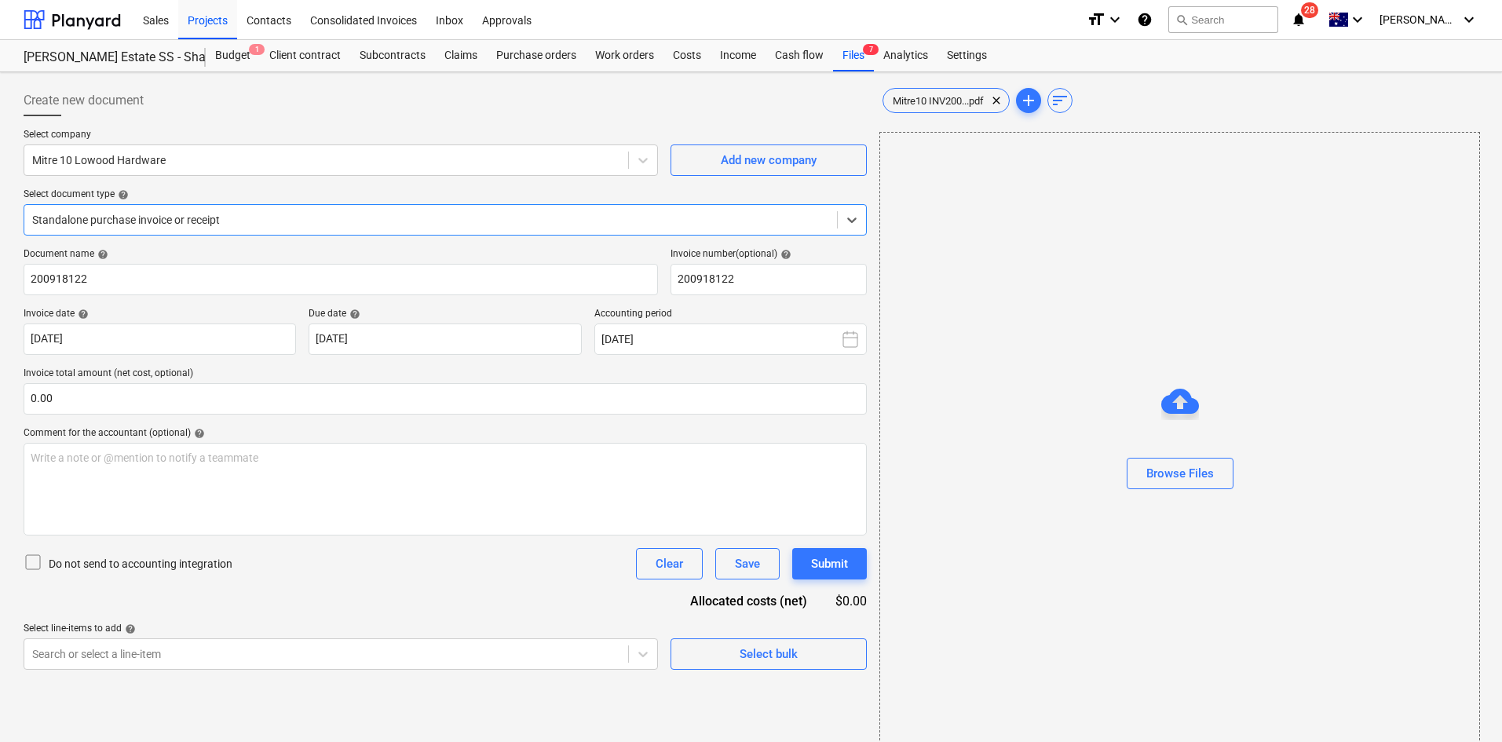
type input "200918122"
type input "02 Oct 2025"
type input "30 Oct 2025"
click at [847, 61] on div "Files 7" at bounding box center [853, 55] width 41 height 31
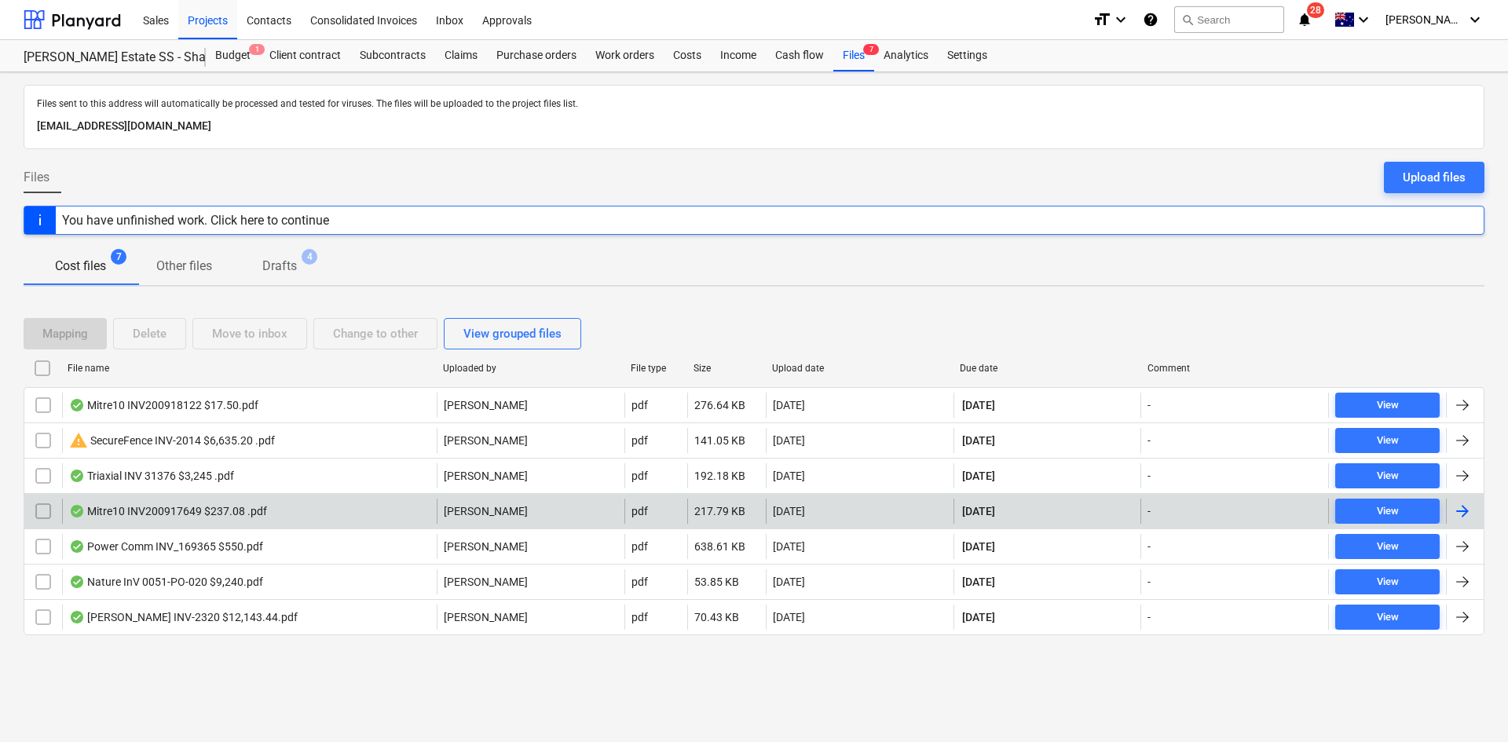
click at [229, 515] on div "Mitre10 INV200917649 $237.08 .pdf" at bounding box center [168, 511] width 198 height 13
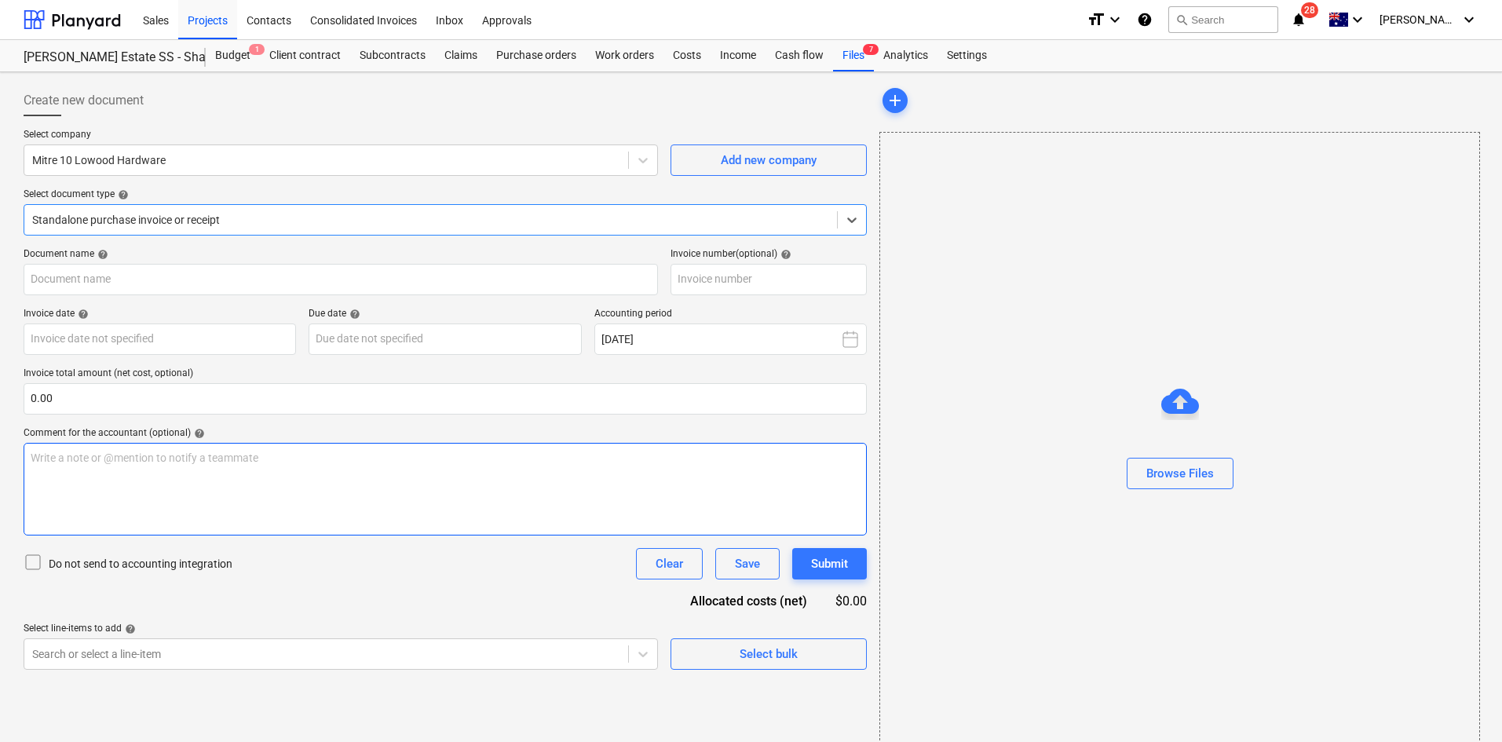
type input "200917649"
type input "30 Sep 2025"
type input "30 Oct 2025"
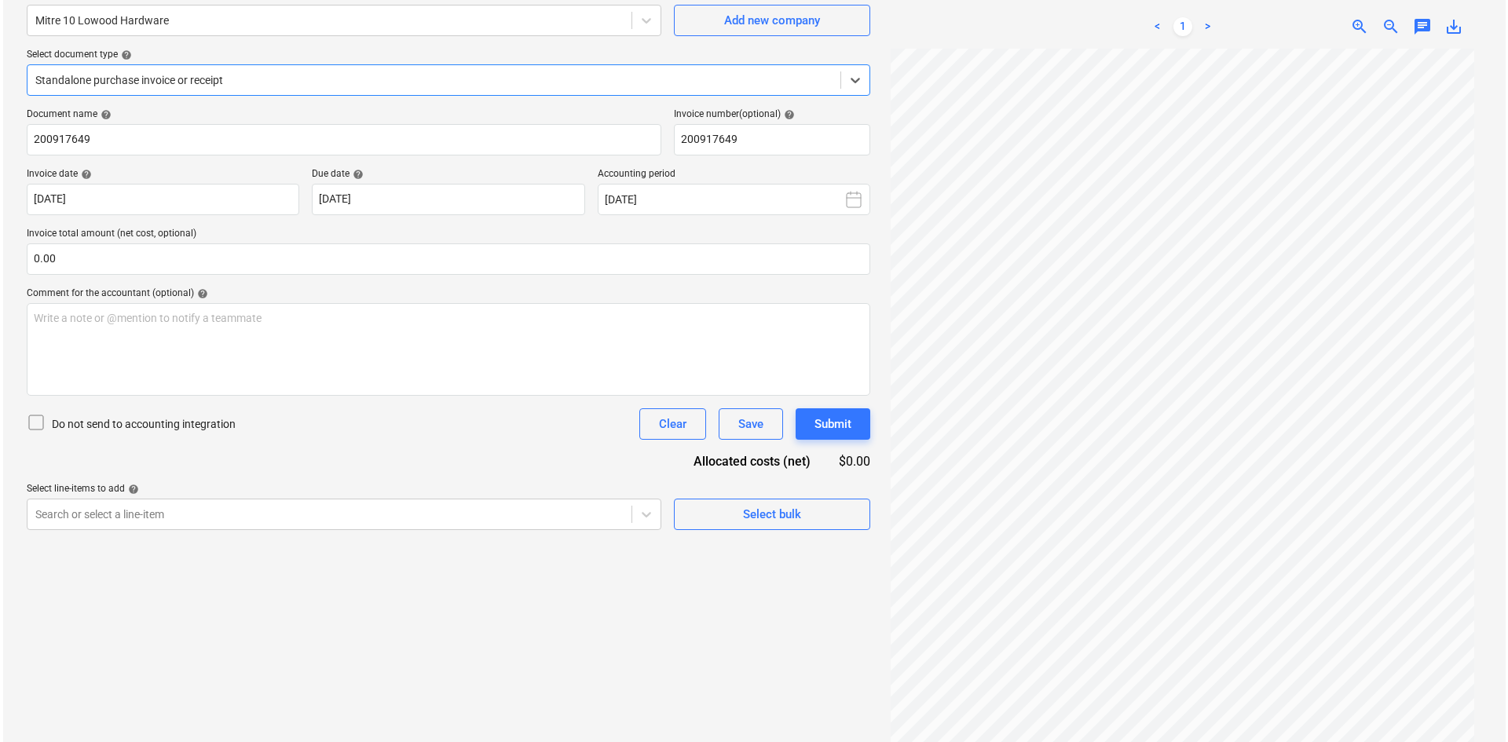
scroll to position [157, 0]
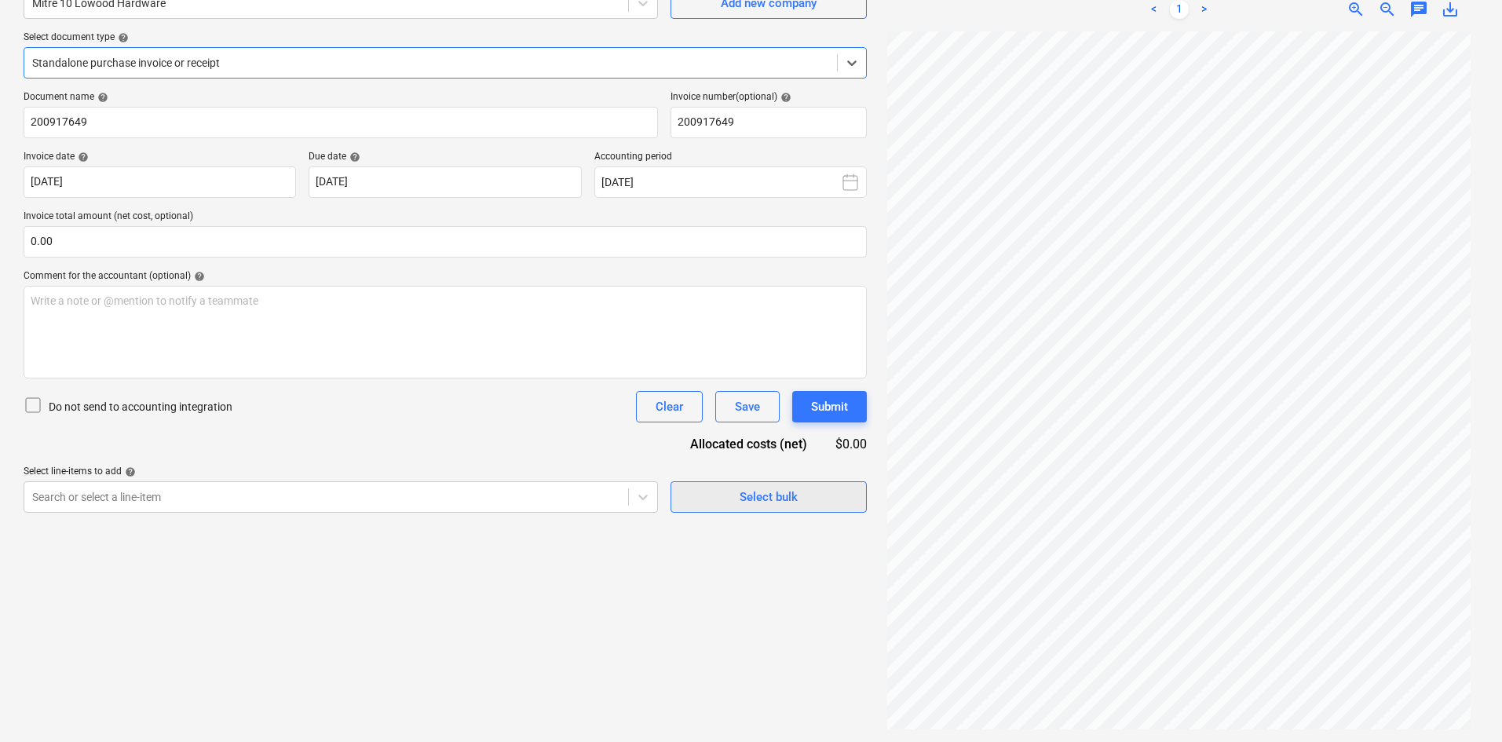
click at [684, 499] on button "Select bulk" at bounding box center [769, 496] width 196 height 31
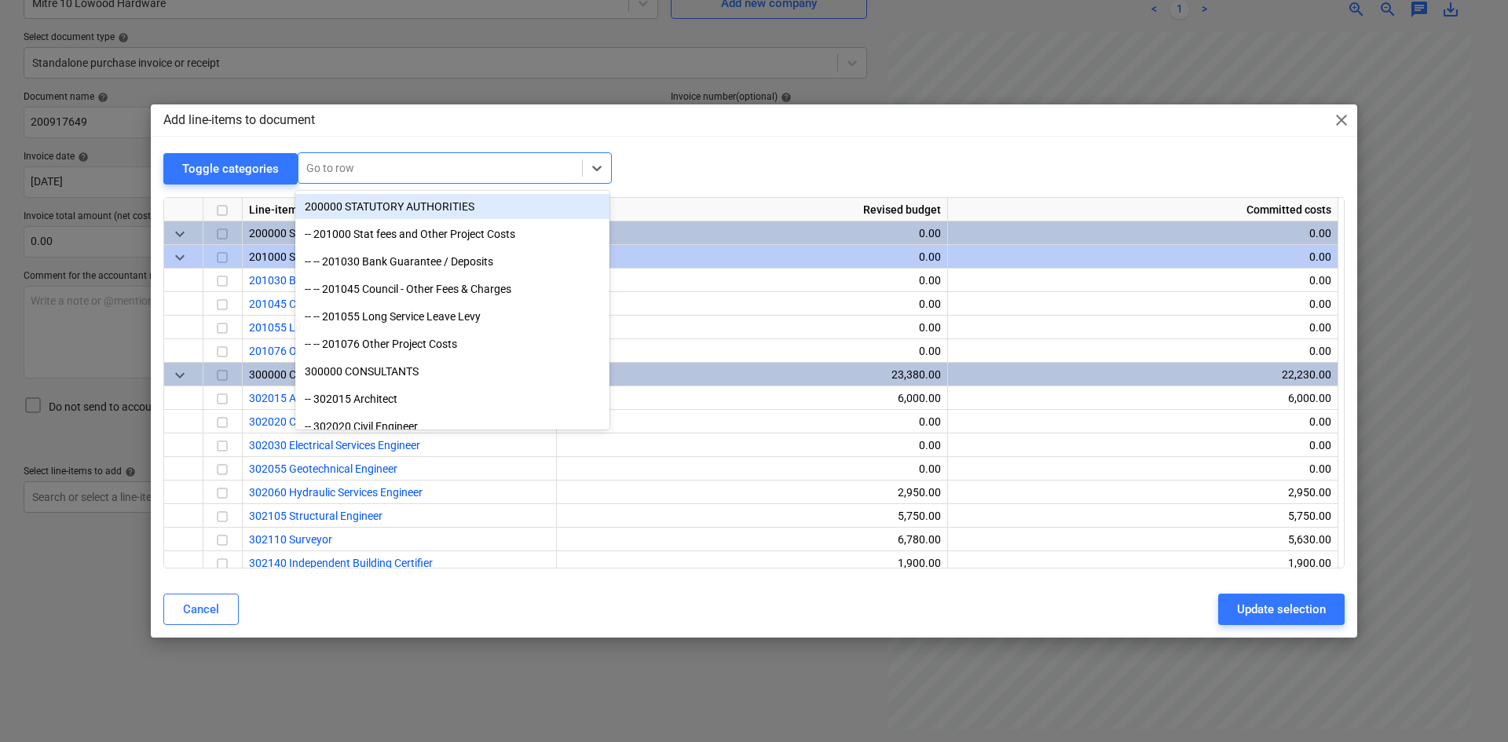
click at [372, 174] on div at bounding box center [440, 168] width 268 height 16
click at [1331, 116] on div "Add line-items to document close" at bounding box center [754, 119] width 1206 height 31
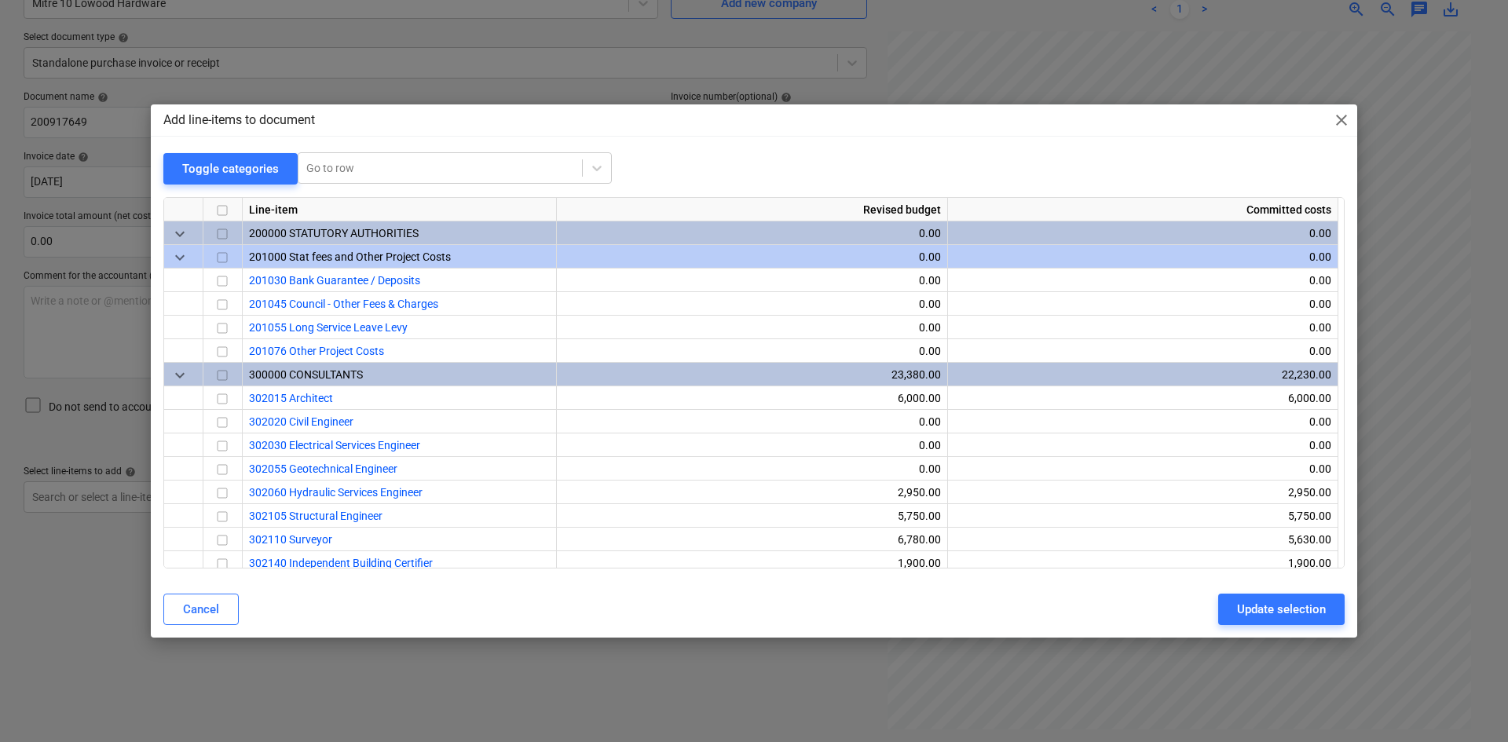
click at [1342, 120] on span "close" at bounding box center [1341, 120] width 19 height 19
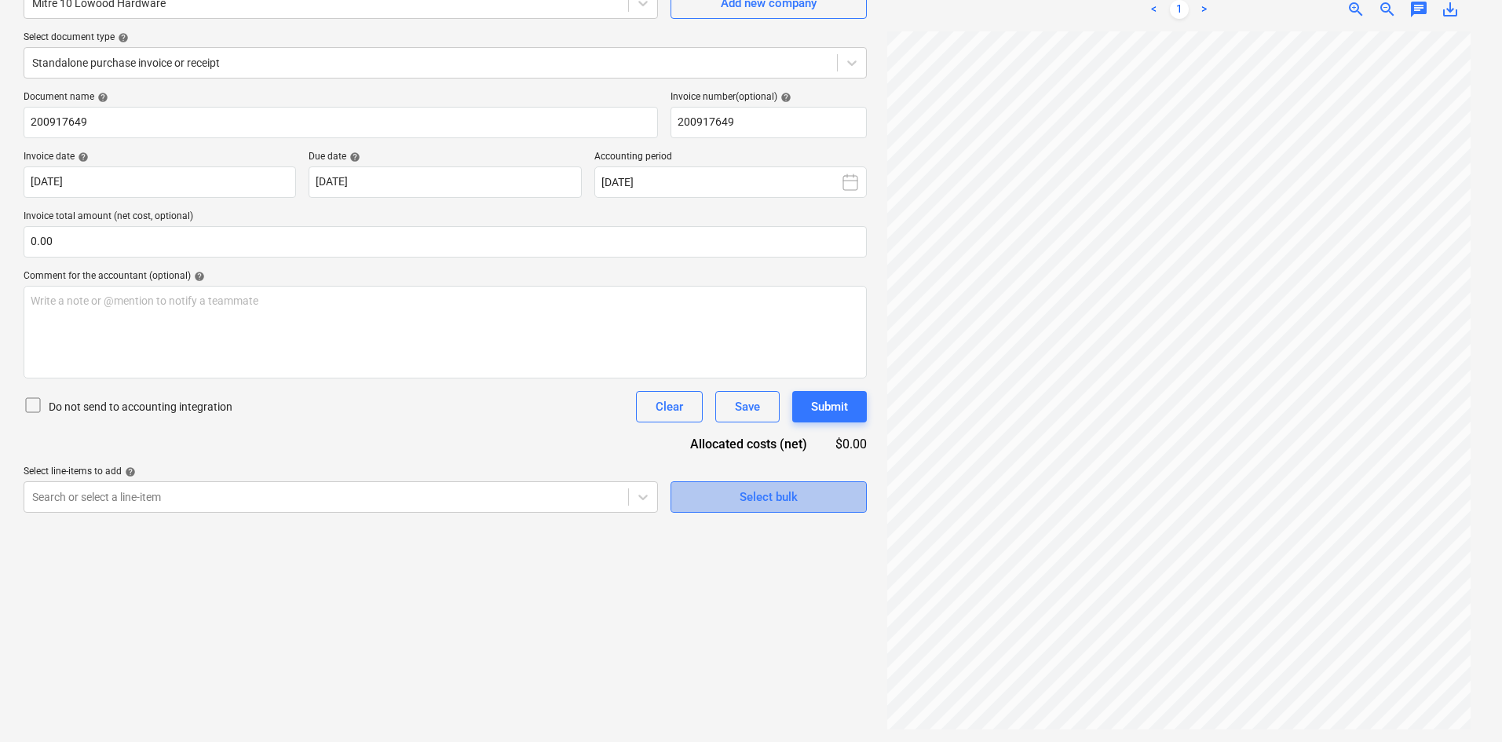
click at [784, 504] on div "Select bulk" at bounding box center [769, 497] width 58 height 20
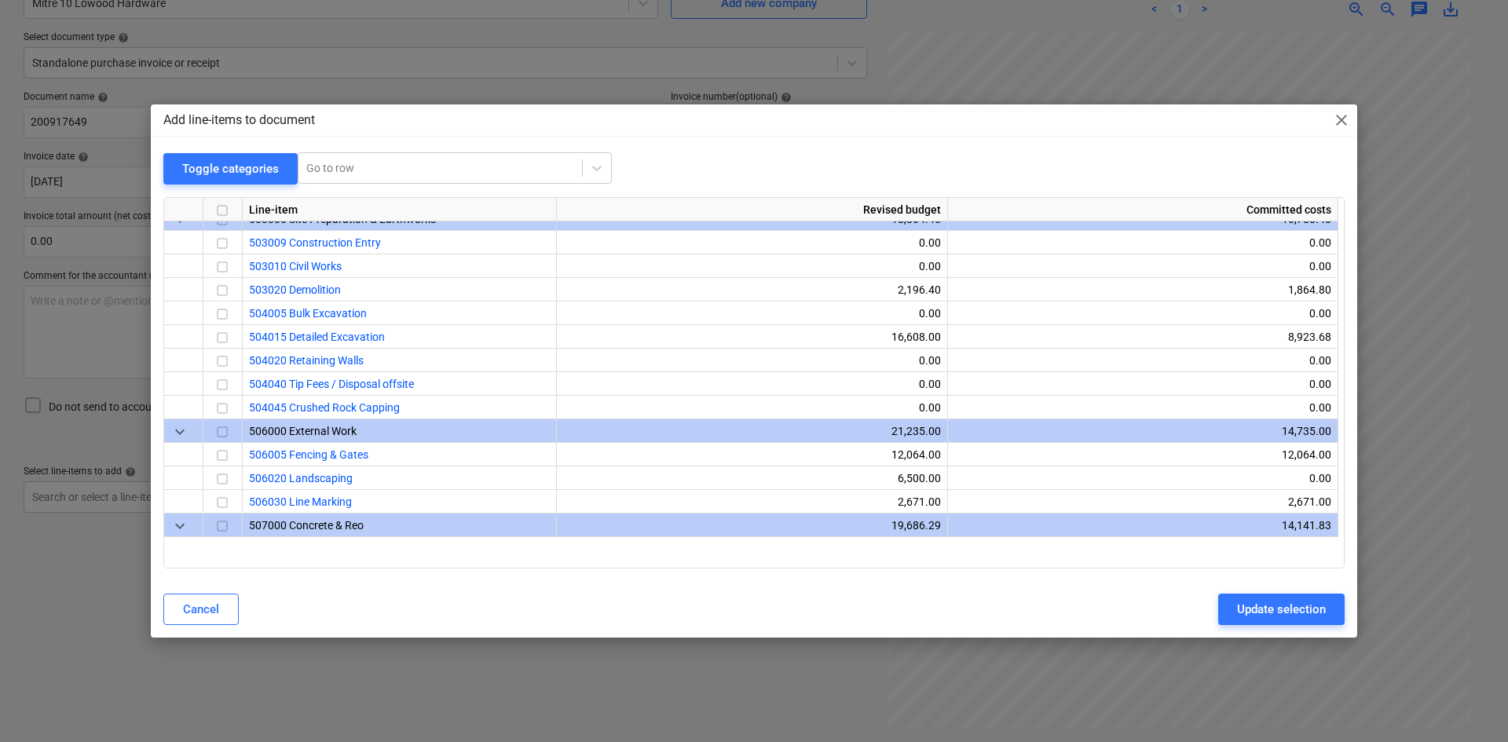
scroll to position [1335, 0]
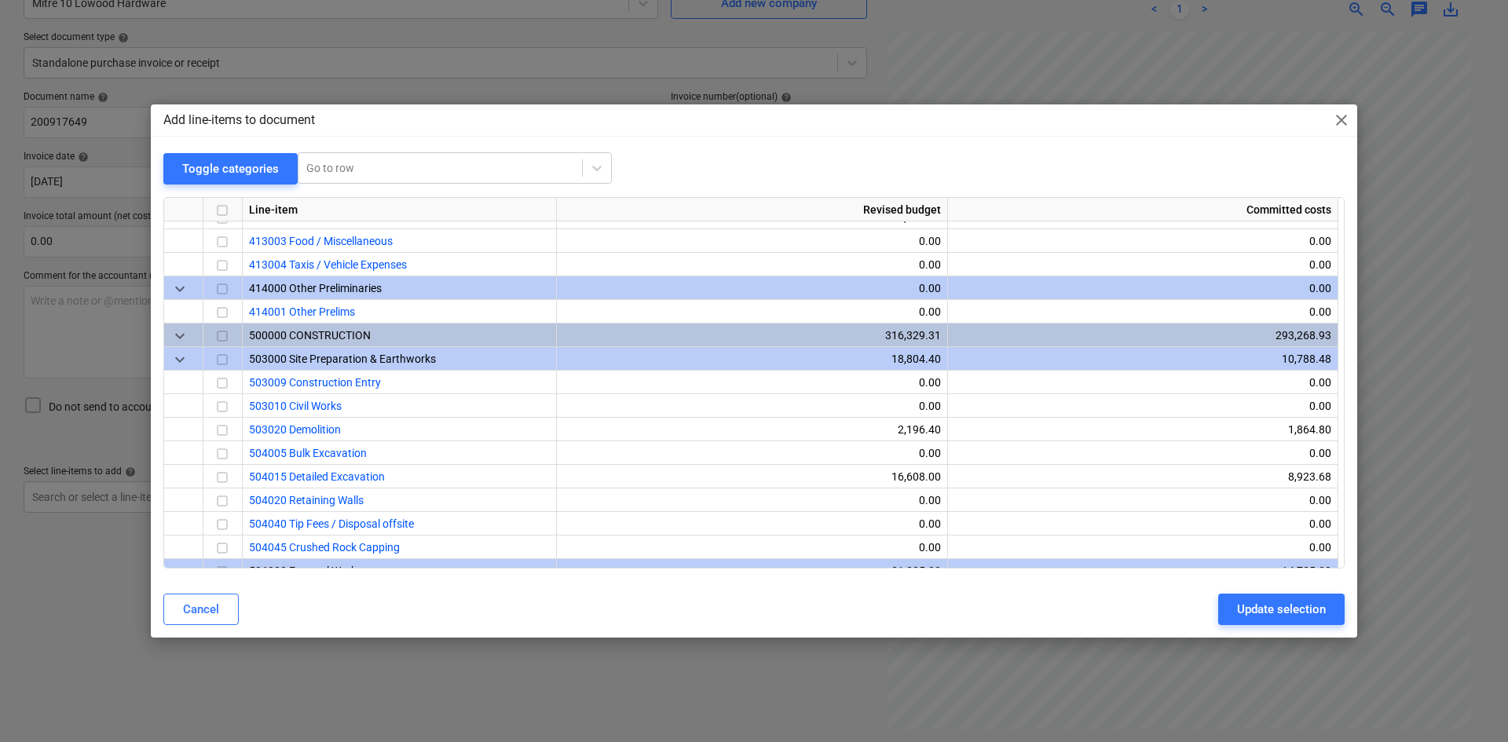
click at [1340, 118] on span "close" at bounding box center [1341, 120] width 19 height 19
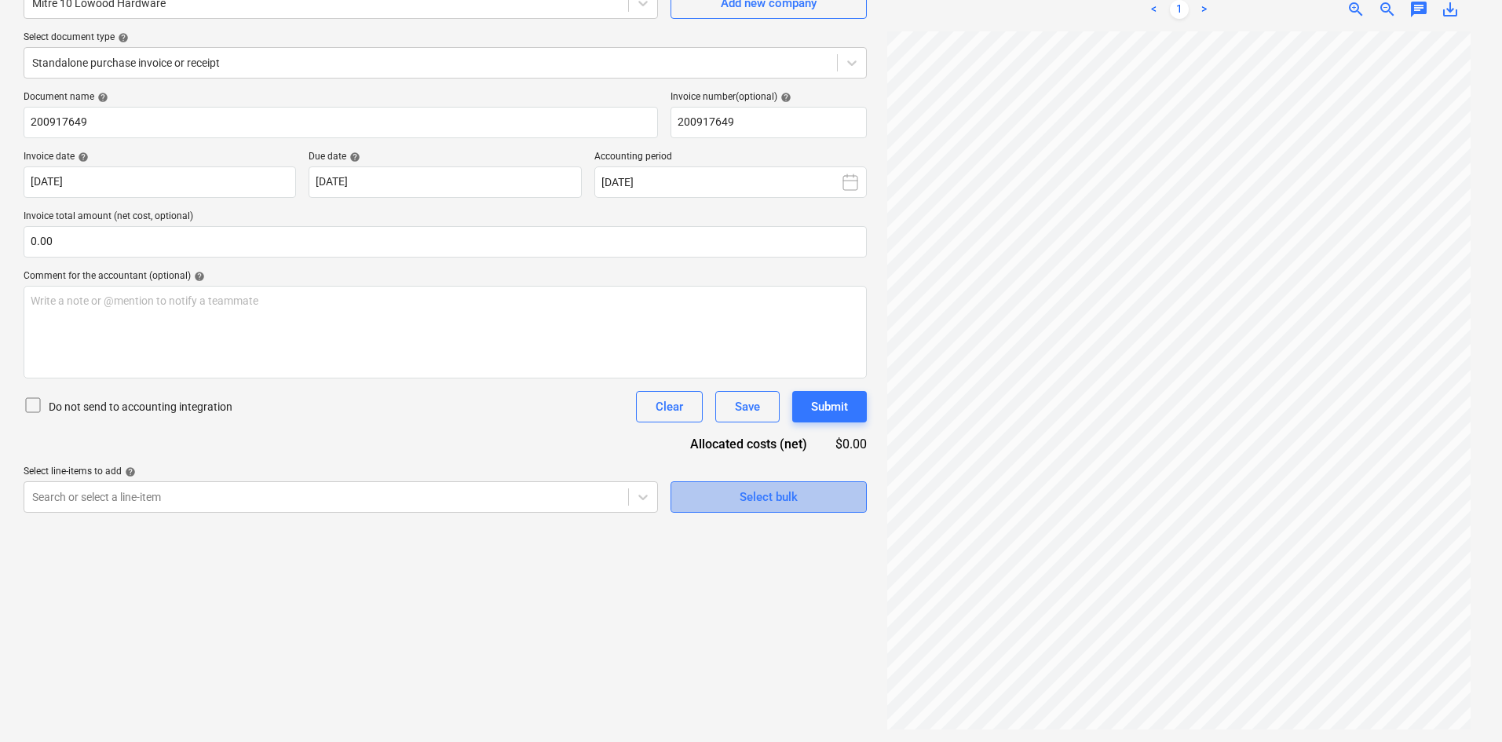
click at [812, 498] on span "Select bulk" at bounding box center [768, 497] width 157 height 20
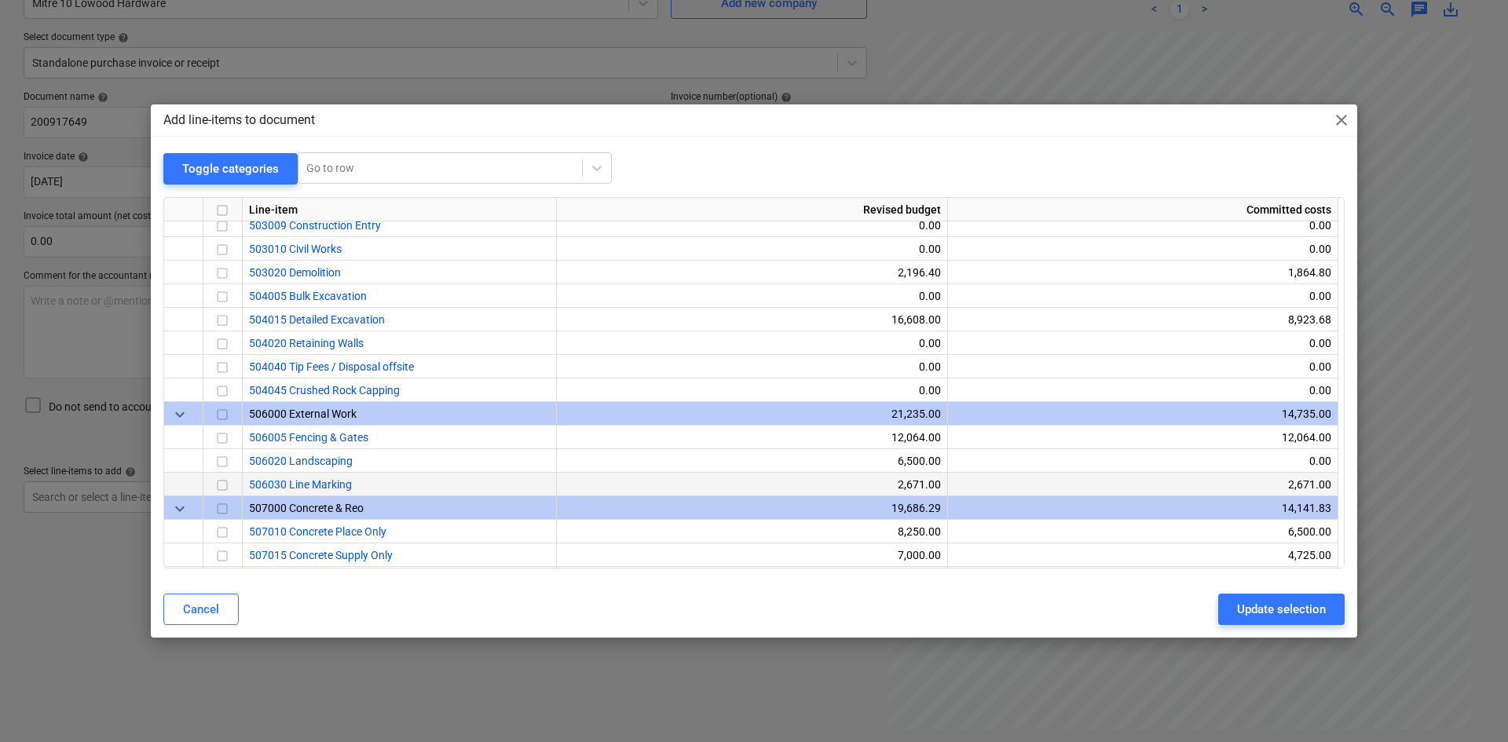
scroll to position [1649, 0]
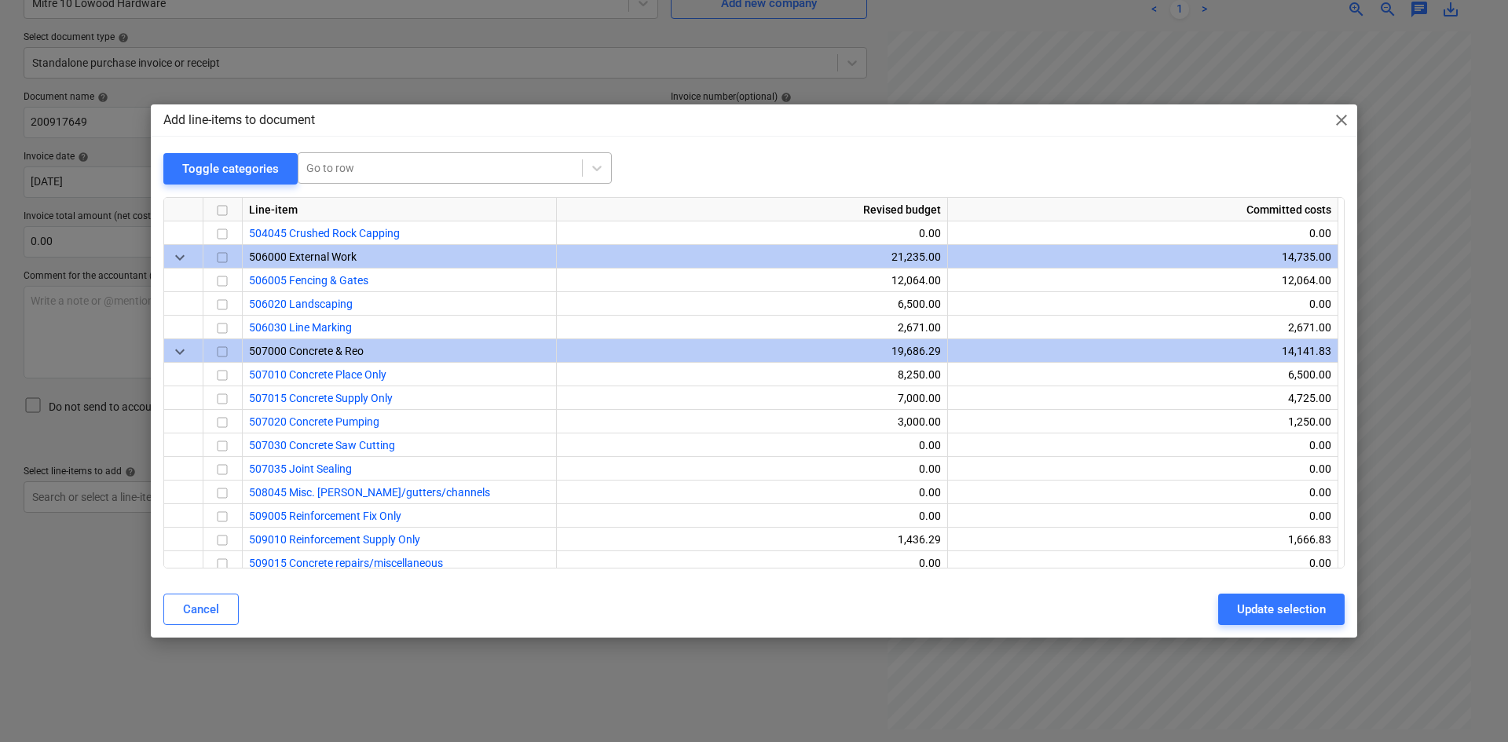
click at [335, 166] on div at bounding box center [440, 168] width 268 height 16
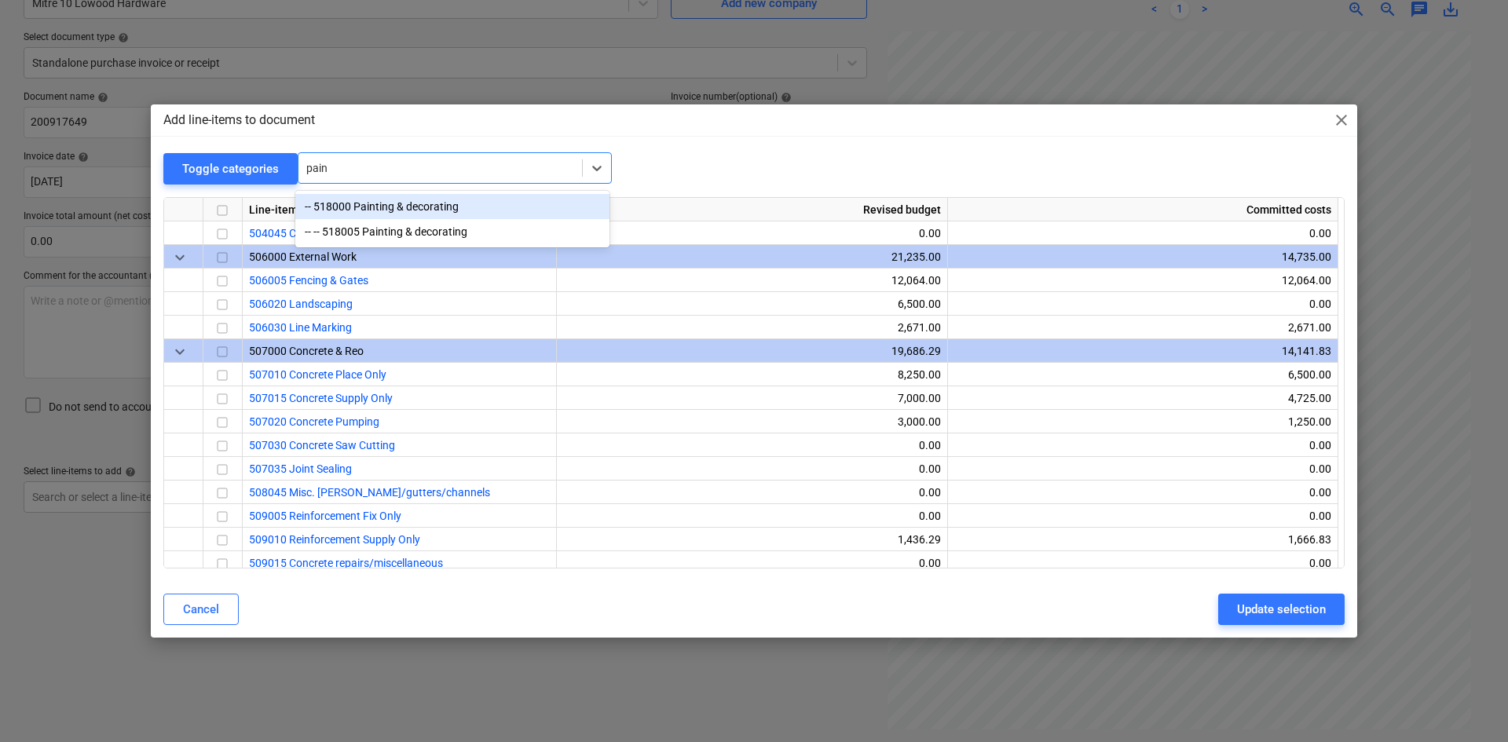
type input "paint"
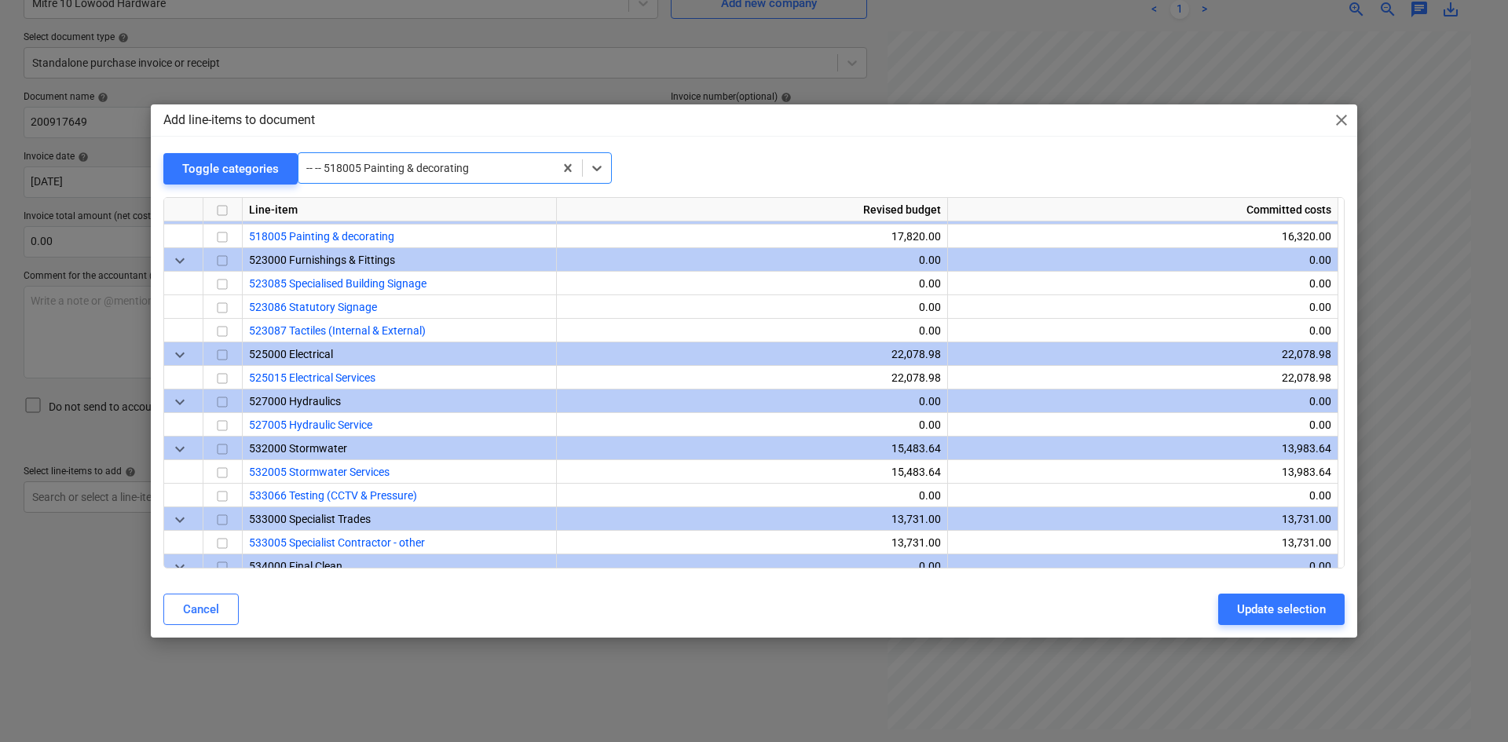
scroll to position [2426, 0]
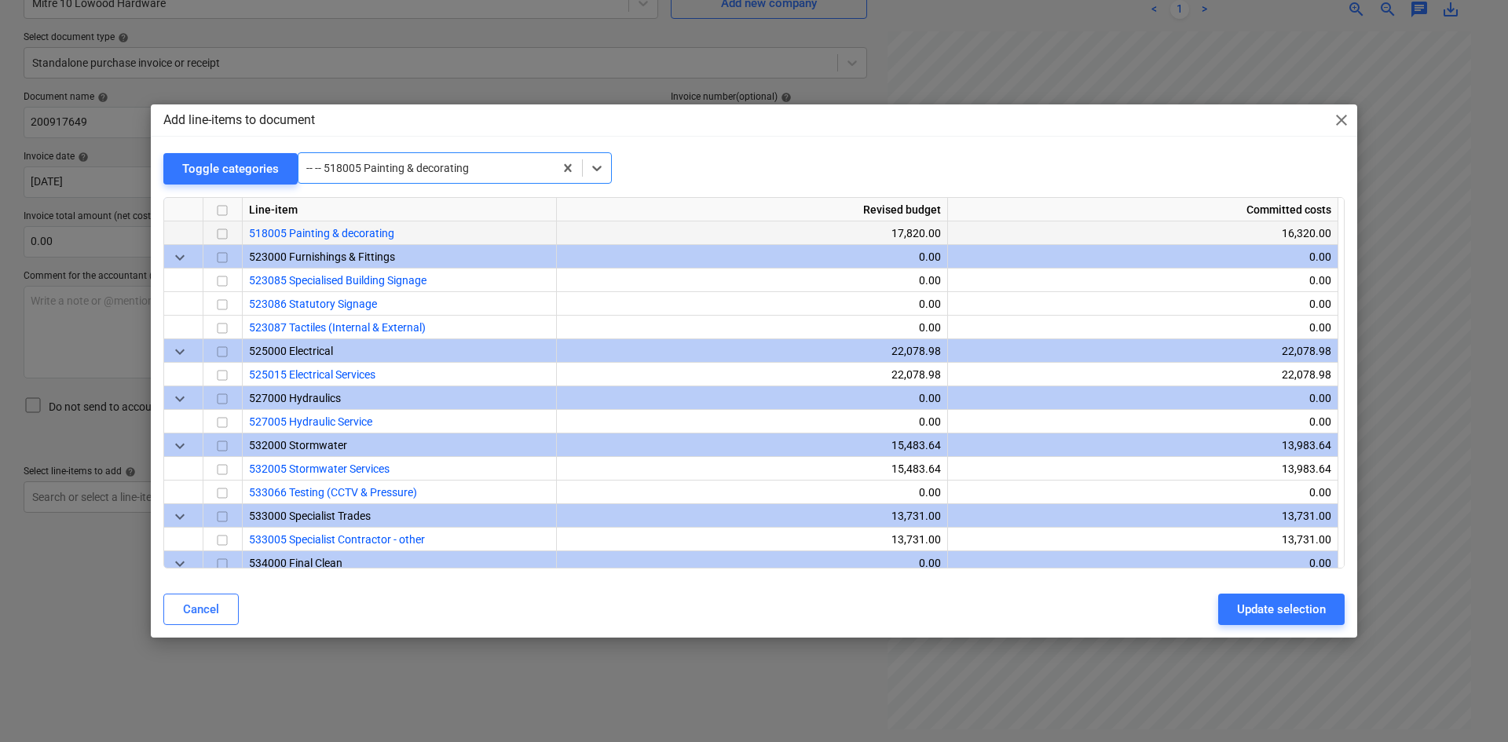
click at [230, 230] on input "checkbox" at bounding box center [222, 234] width 19 height 19
click at [1264, 611] on div "Update selection" at bounding box center [1281, 609] width 89 height 20
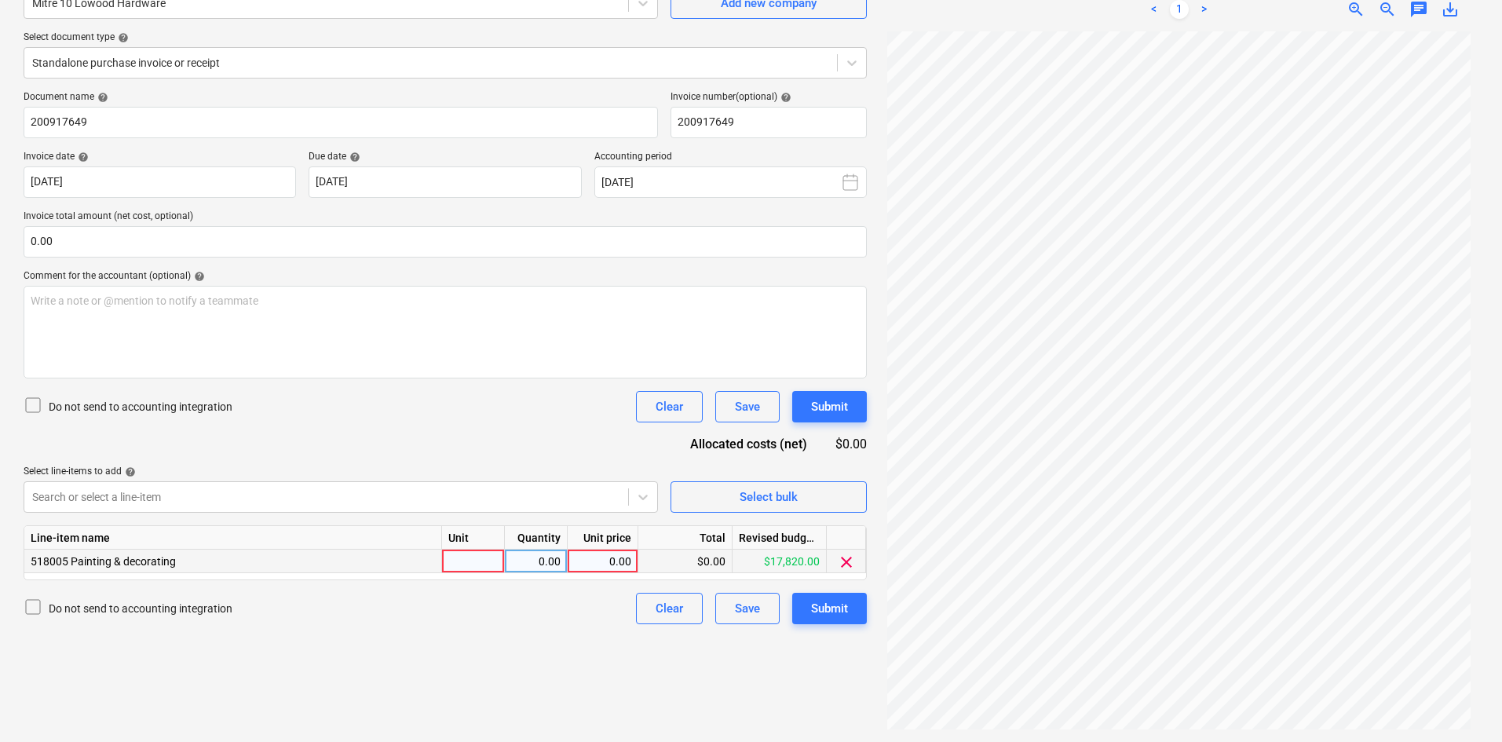
click at [473, 560] on div at bounding box center [473, 562] width 63 height 24
type input "item"
type input "215.51"
click at [155, 257] on input "0.00" at bounding box center [445, 241] width 843 height 31
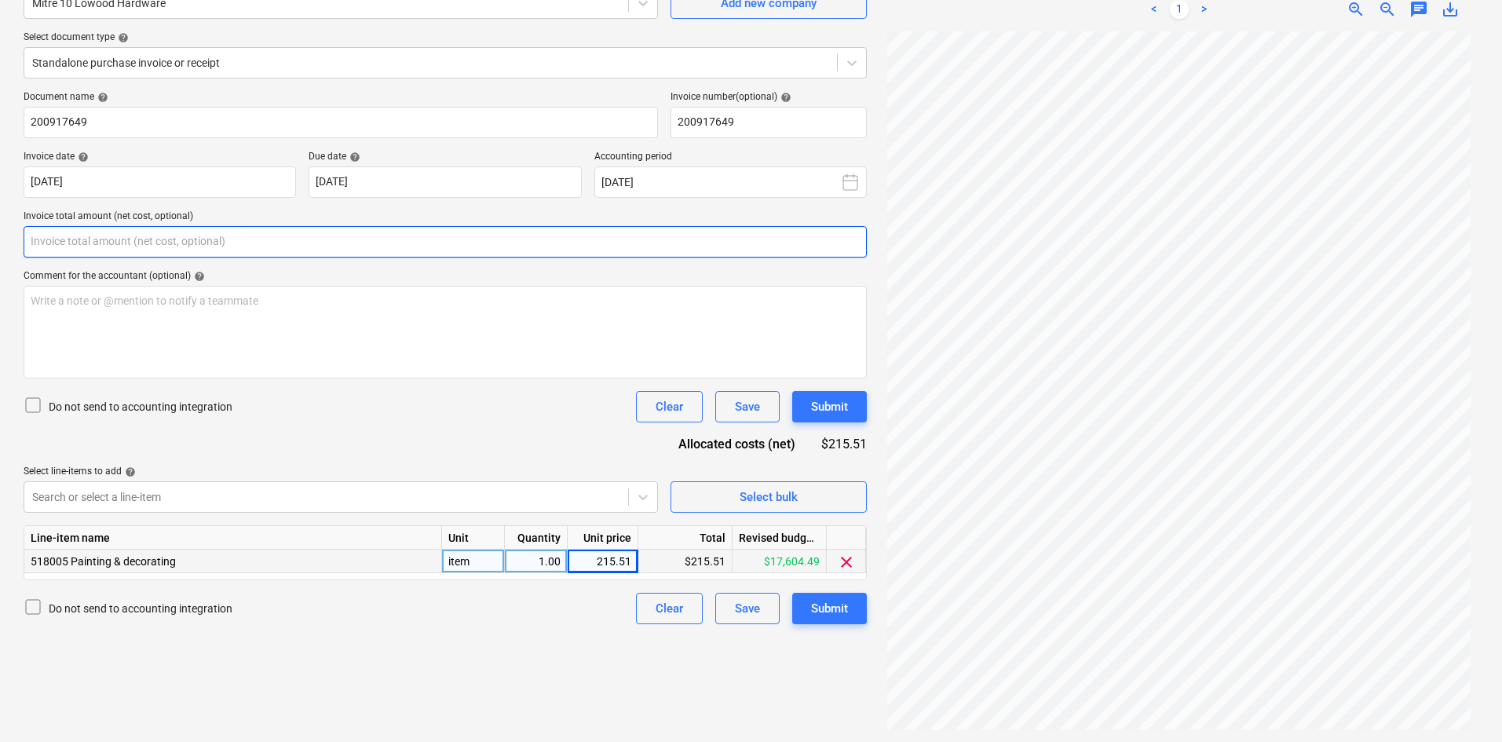
click at [163, 244] on input "text" at bounding box center [445, 241] width 843 height 31
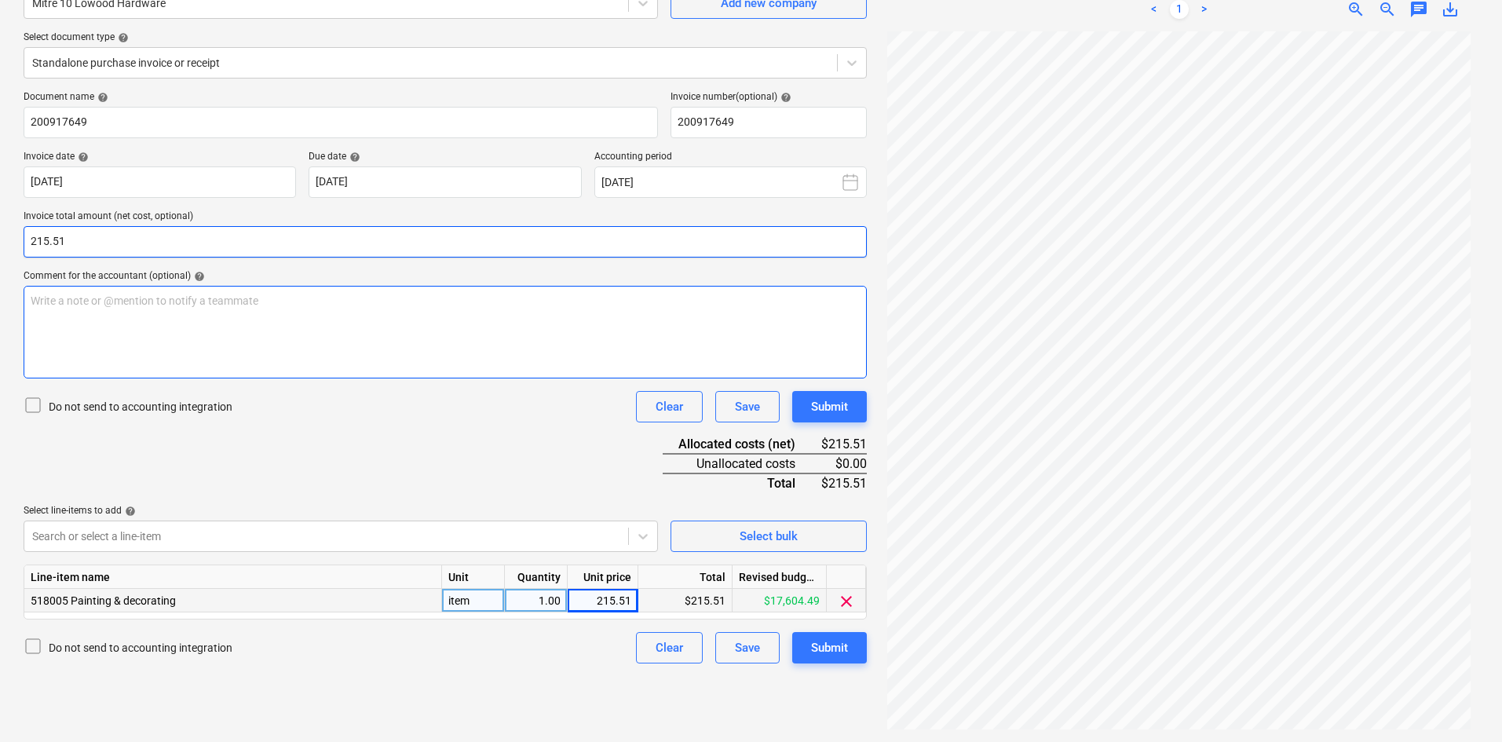
type input "215.51"
click at [236, 316] on div "Write a note or @mention to notify a teammate [PERSON_NAME]" at bounding box center [445, 332] width 843 height 93
click at [538, 452] on div "Document name help 200917649 Invoice number (optional) help 200917649 Invoice d…" at bounding box center [445, 377] width 843 height 572
click at [843, 653] on div "Submit" at bounding box center [829, 648] width 37 height 20
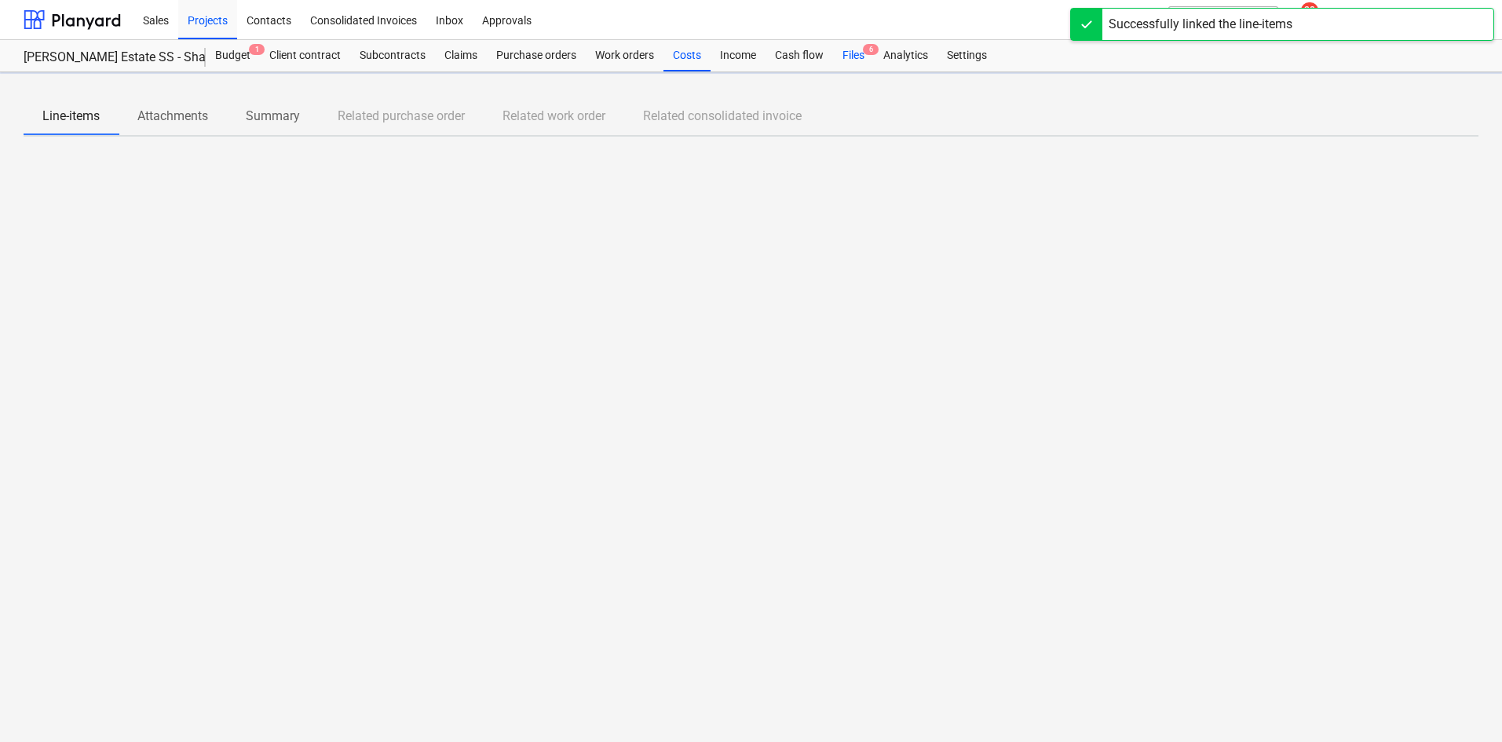
click at [850, 48] on div "Files 6" at bounding box center [853, 55] width 41 height 31
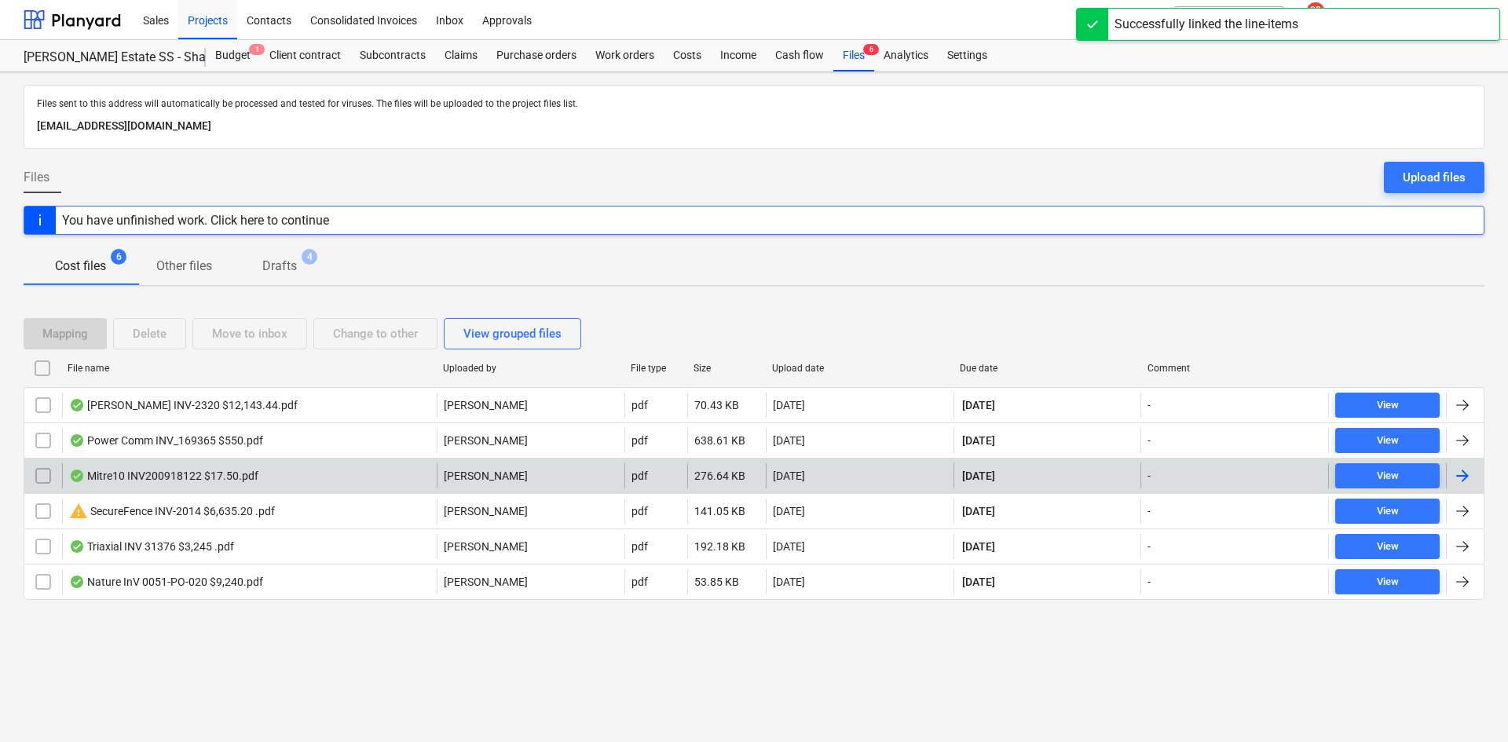
click at [172, 470] on div "Mitre10 INV200918122 $17.50.pdf" at bounding box center [163, 476] width 189 height 13
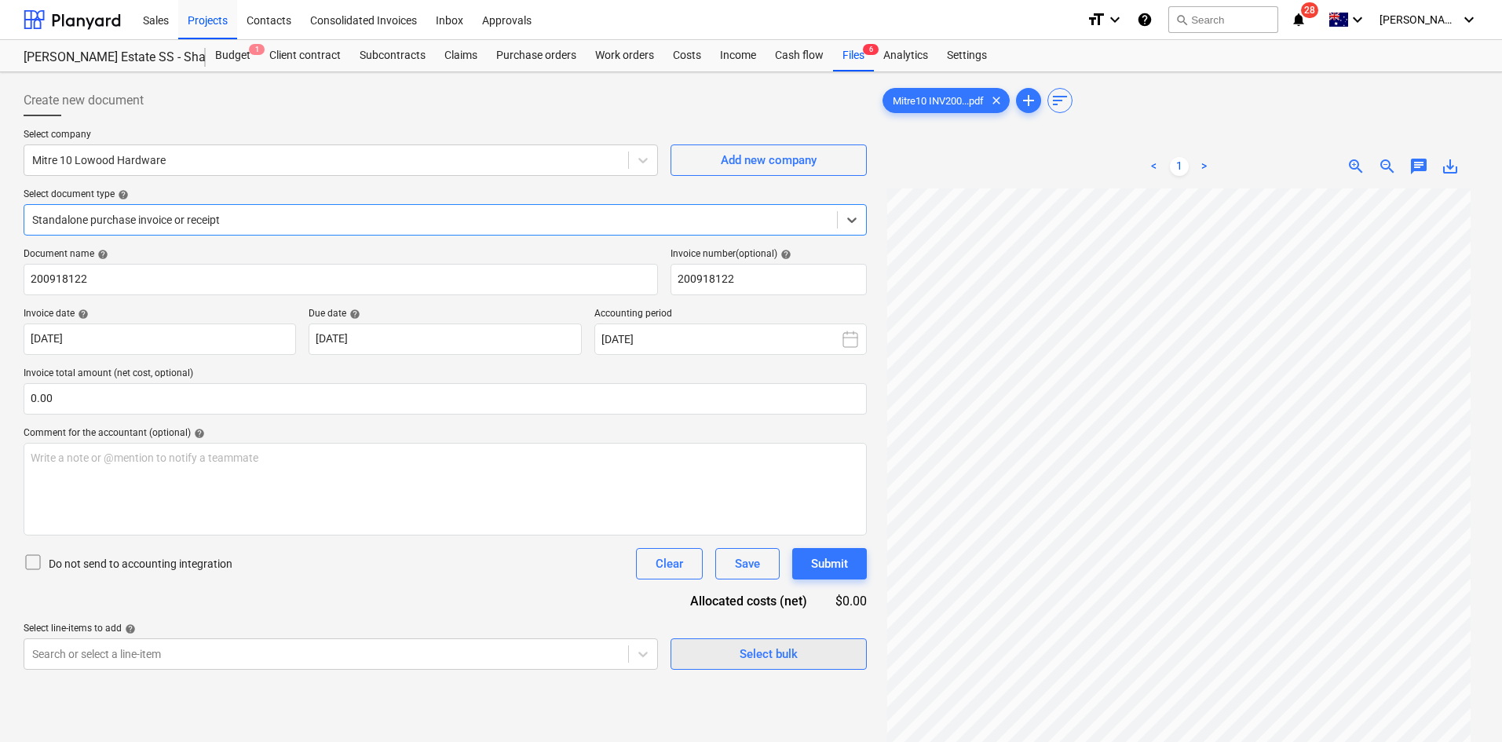
click at [762, 660] on div "Select bulk" at bounding box center [769, 654] width 58 height 20
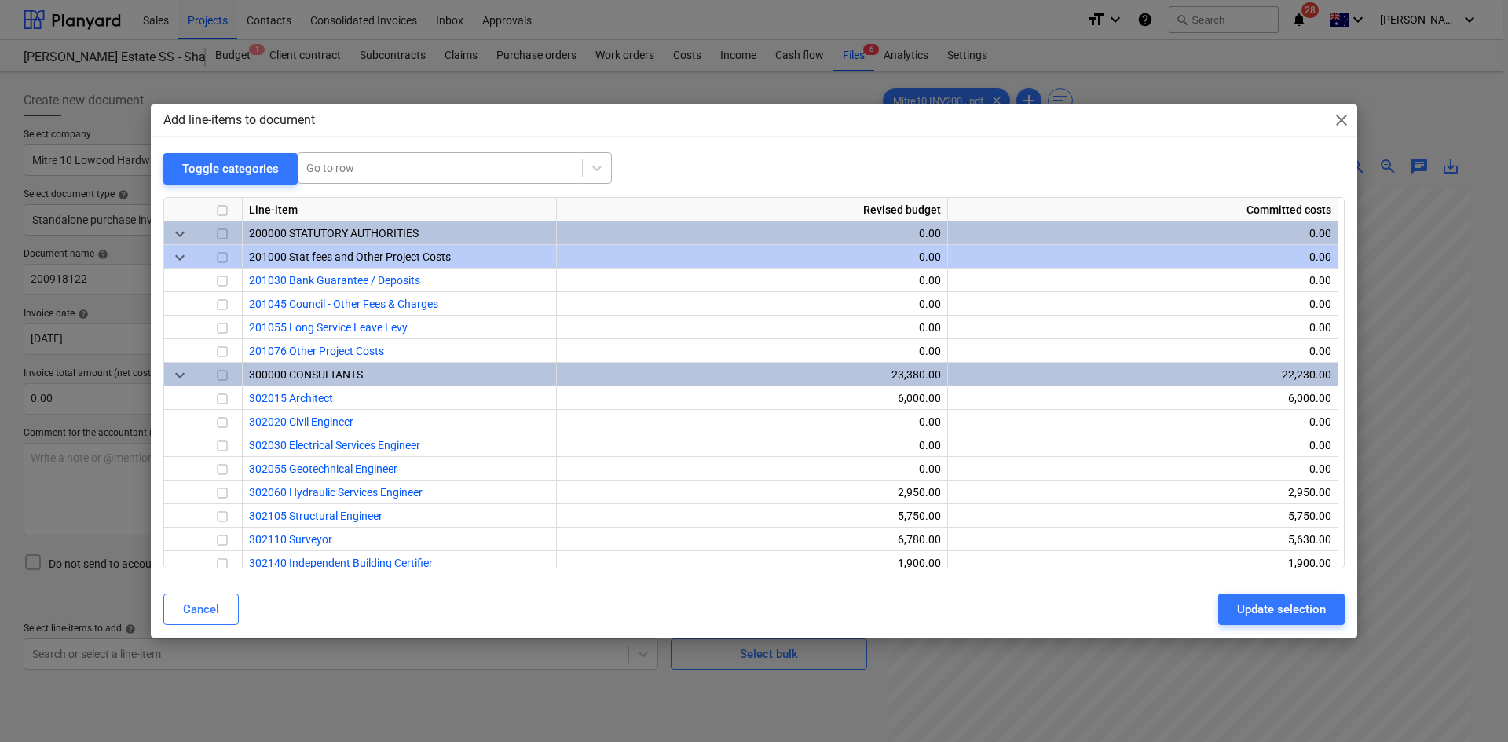
click at [336, 174] on div at bounding box center [440, 168] width 268 height 16
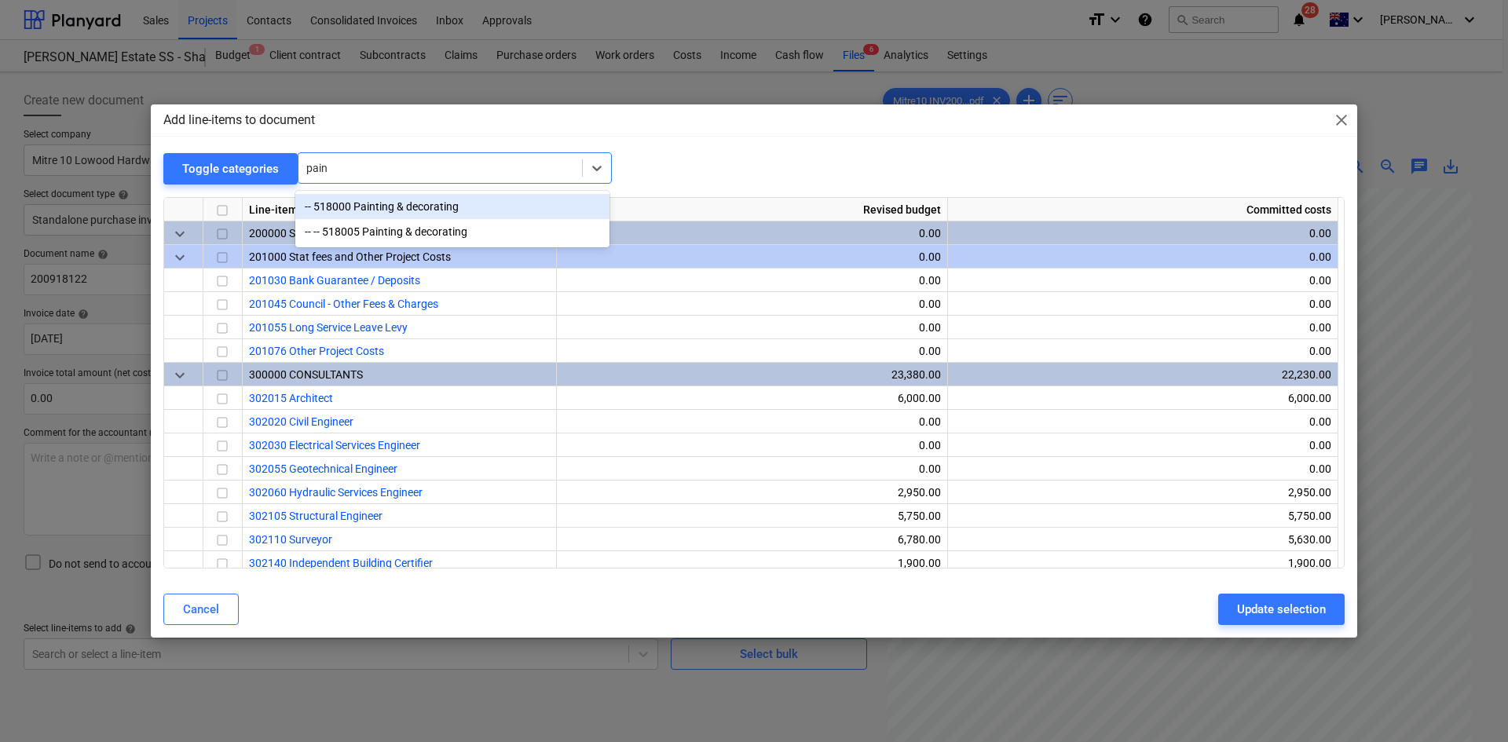
type input "paint"
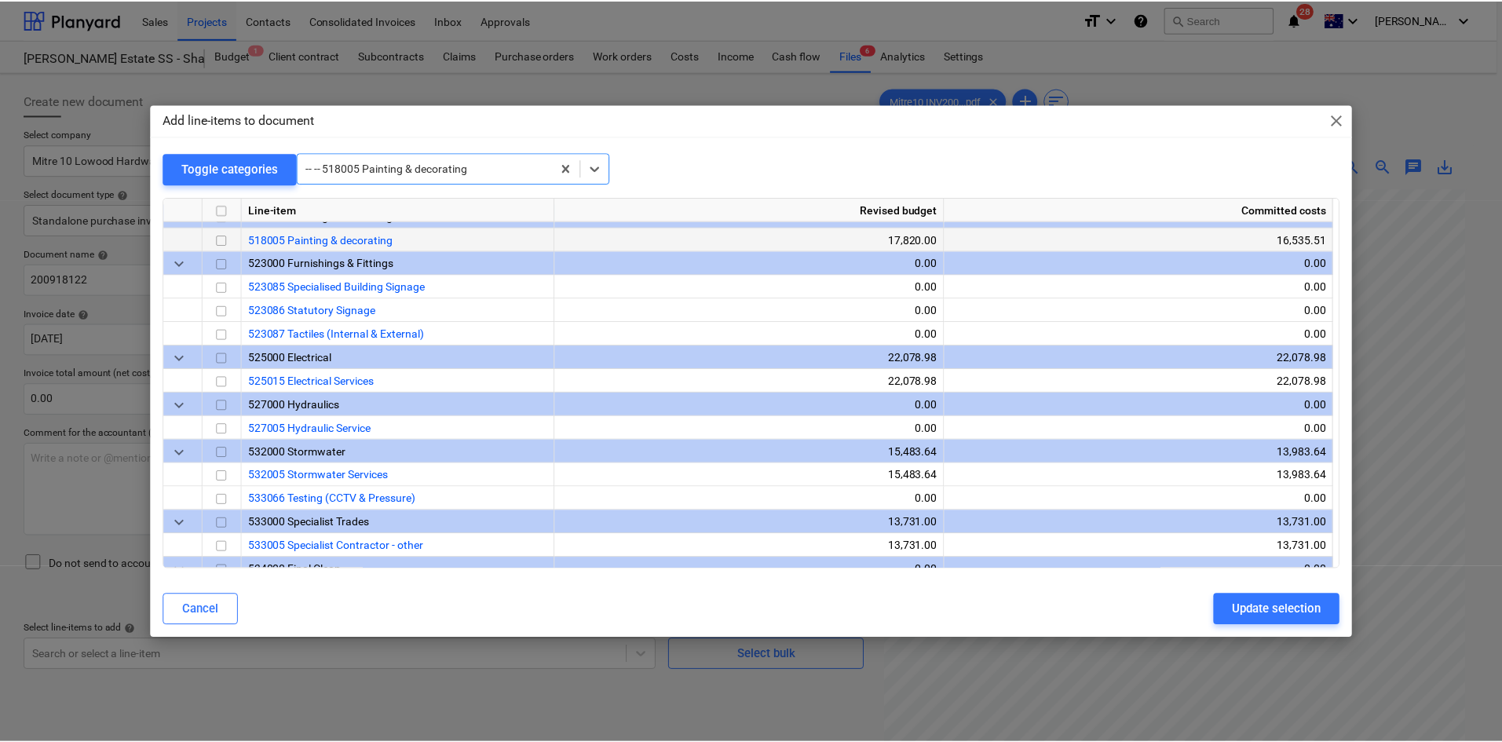
scroll to position [2426, 0]
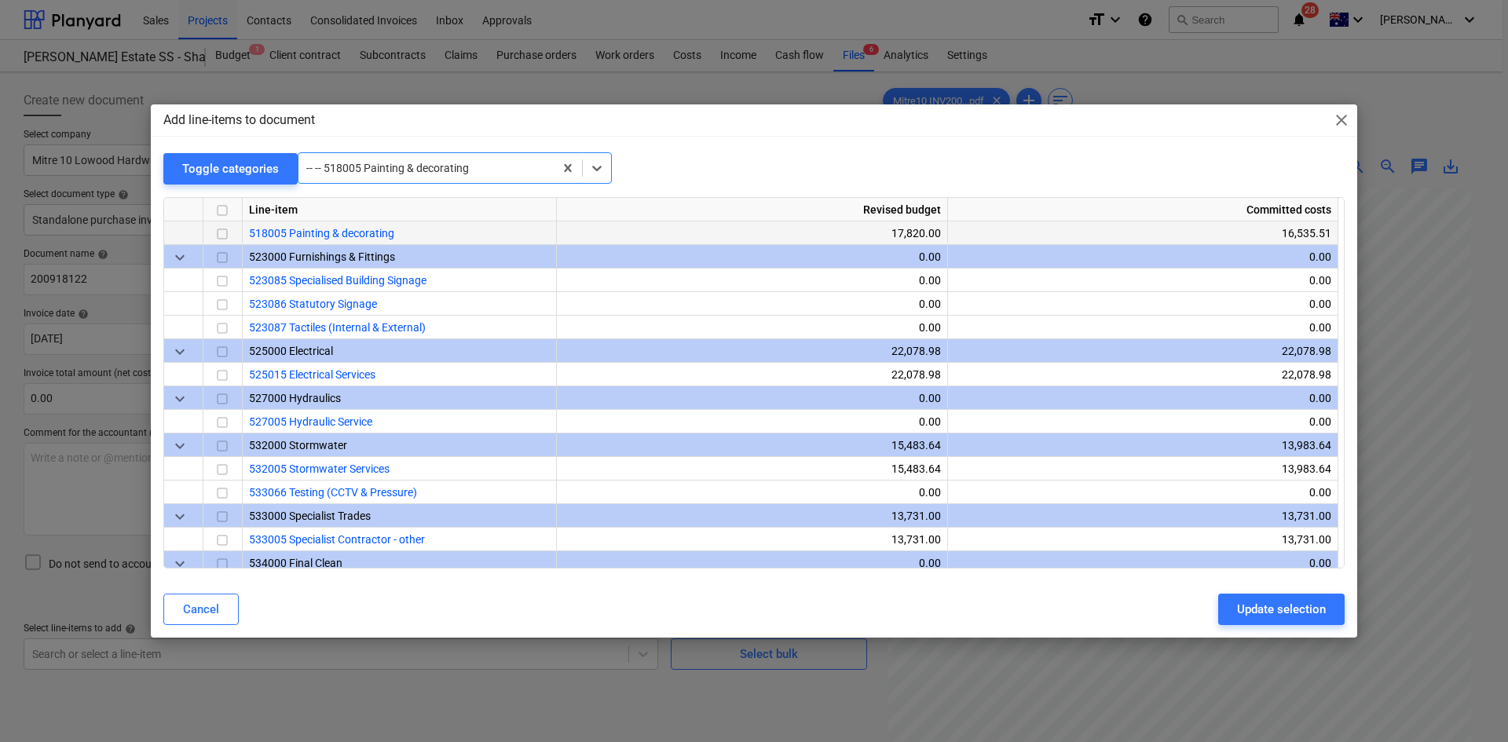
drag, startPoint x: 228, startPoint y: 231, endPoint x: 250, endPoint y: 232, distance: 22.0
click at [228, 231] on input "checkbox" at bounding box center [222, 234] width 19 height 19
click at [1271, 608] on div "Update selection" at bounding box center [1281, 609] width 89 height 20
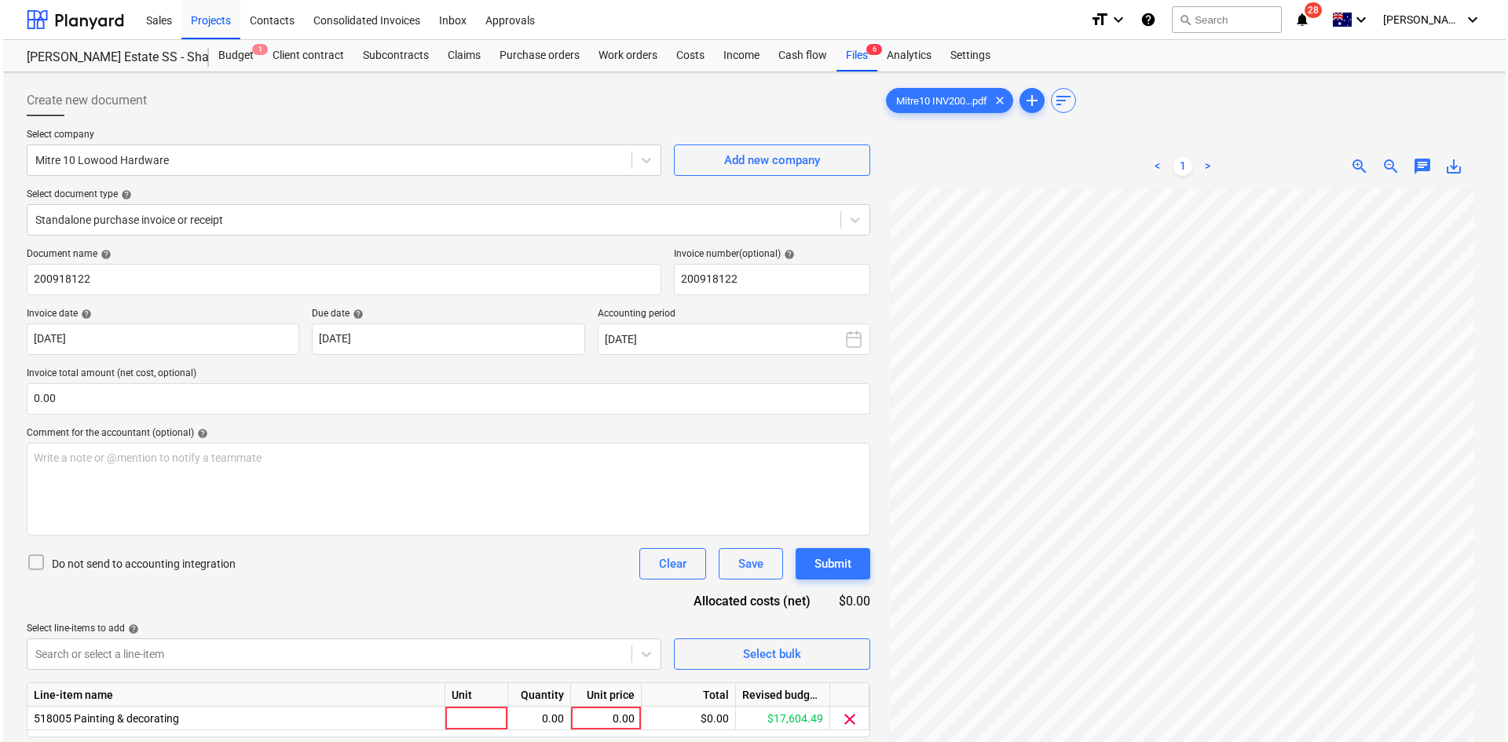
scroll to position [157, 0]
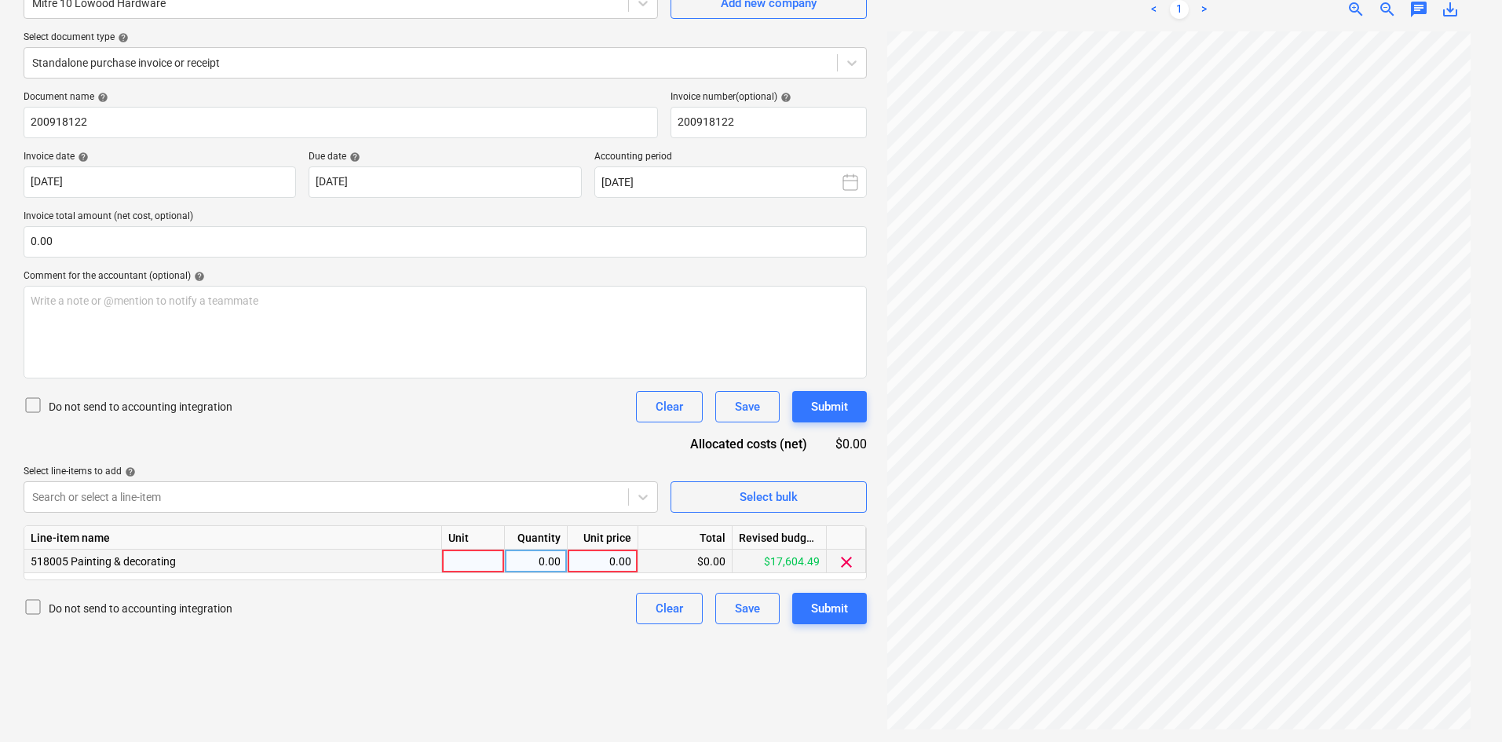
click at [462, 568] on div at bounding box center [473, 562] width 63 height 24
type input "item"
type input "15.91"
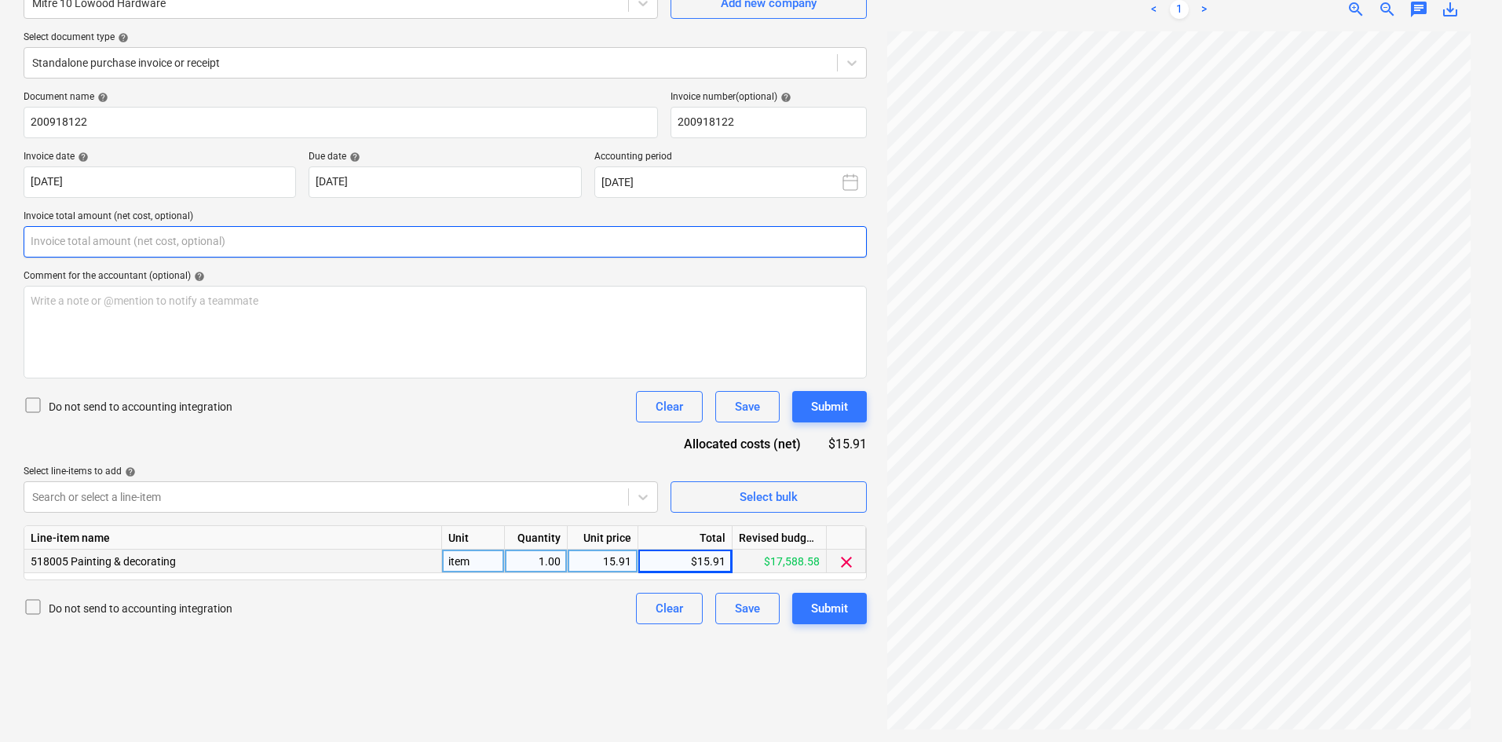
click at [272, 243] on input "text" at bounding box center [445, 241] width 843 height 31
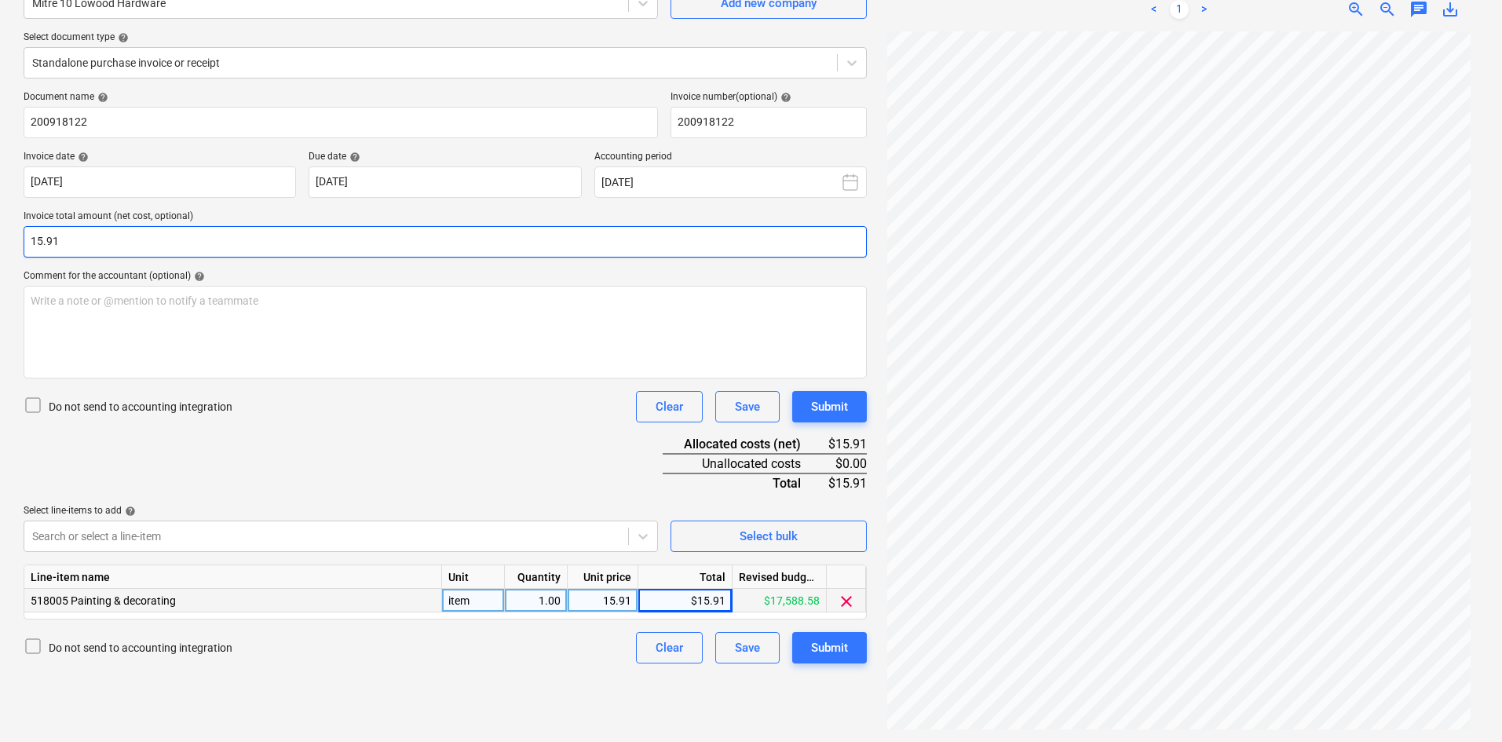
type input "15.91"
click at [294, 382] on div "Document name help 200918122 Invoice number (optional) help 200918122 Invoice d…" at bounding box center [445, 377] width 843 height 572
click at [821, 635] on button "Submit" at bounding box center [829, 647] width 75 height 31
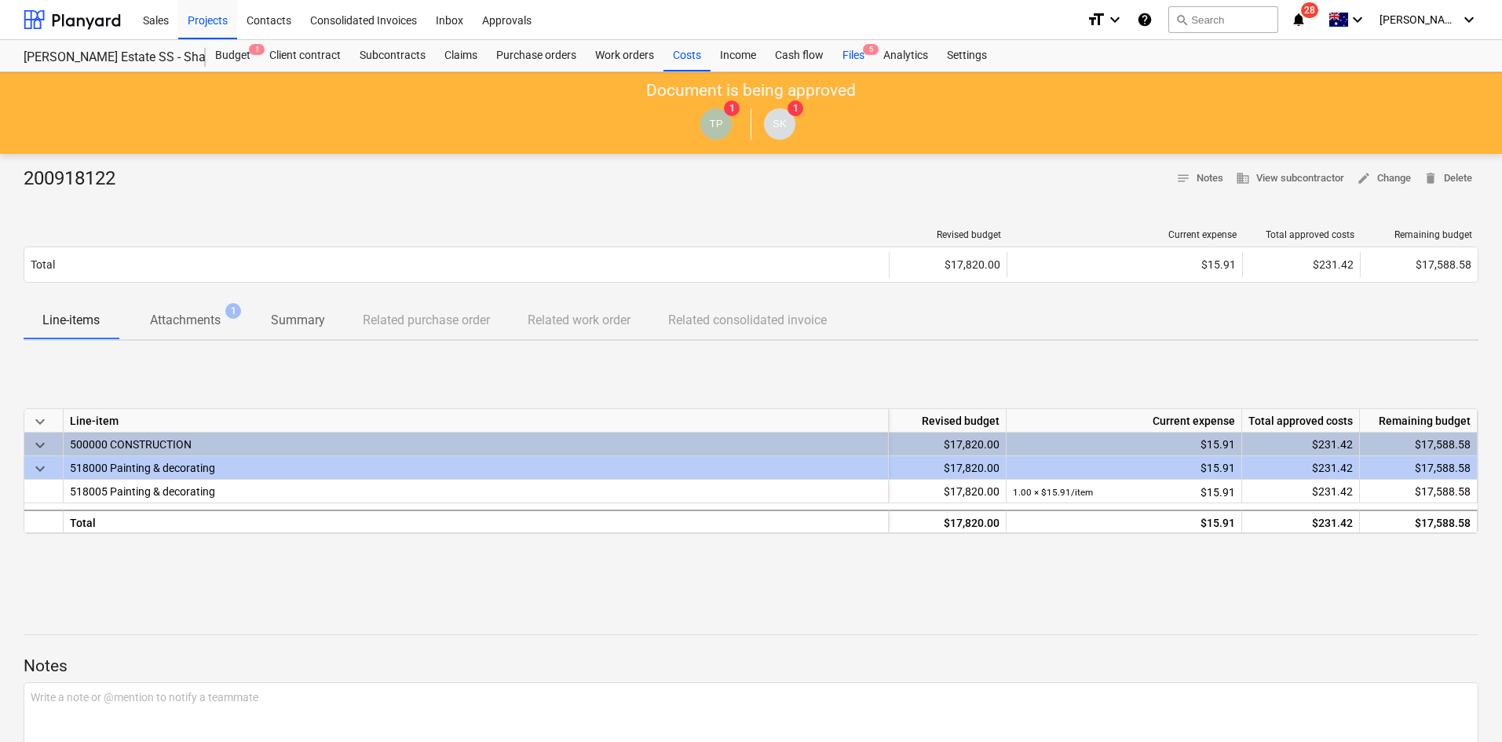
click at [857, 57] on div "Files 5" at bounding box center [853, 55] width 41 height 31
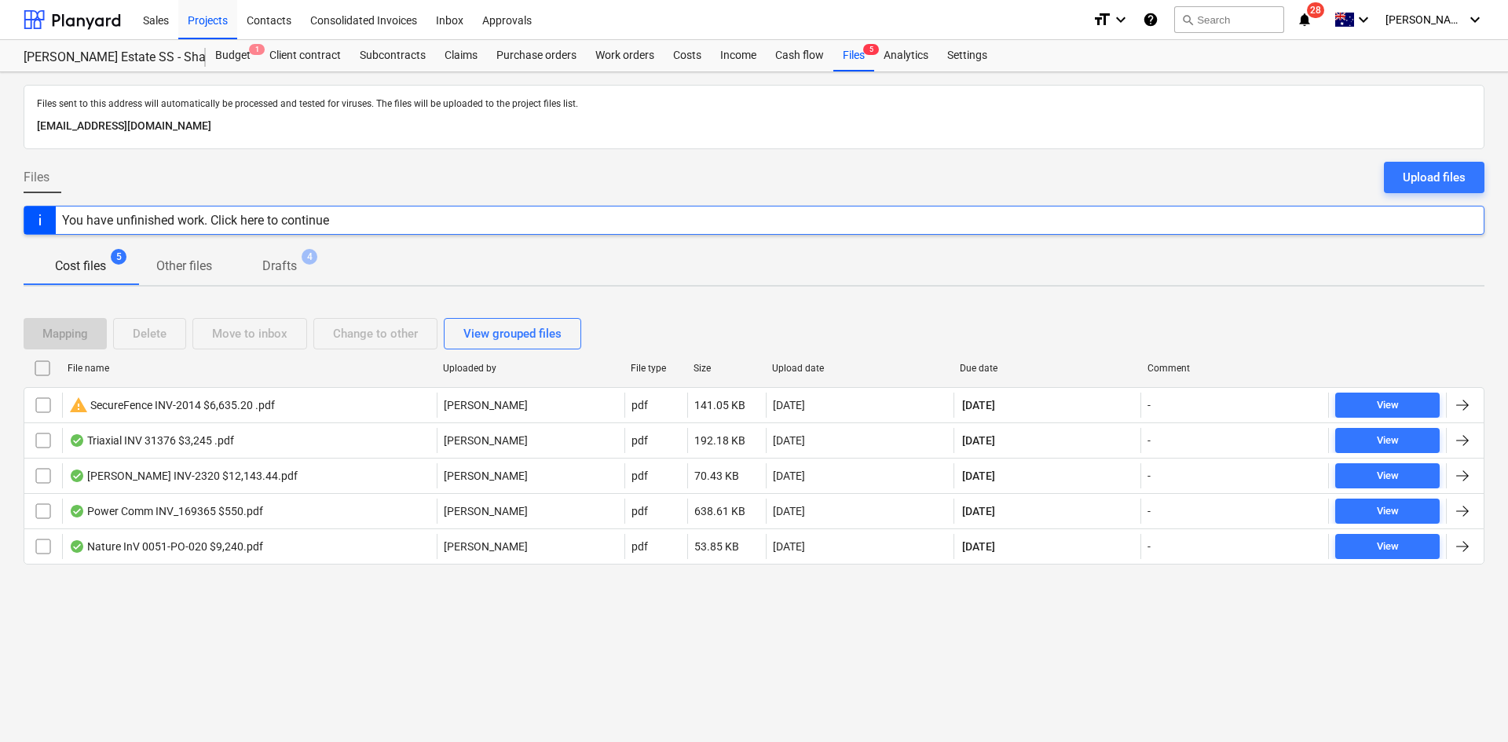
click at [412, 181] on div "Files Upload files" at bounding box center [754, 184] width 1461 height 44
click at [217, 16] on div "Projects" at bounding box center [207, 19] width 59 height 40
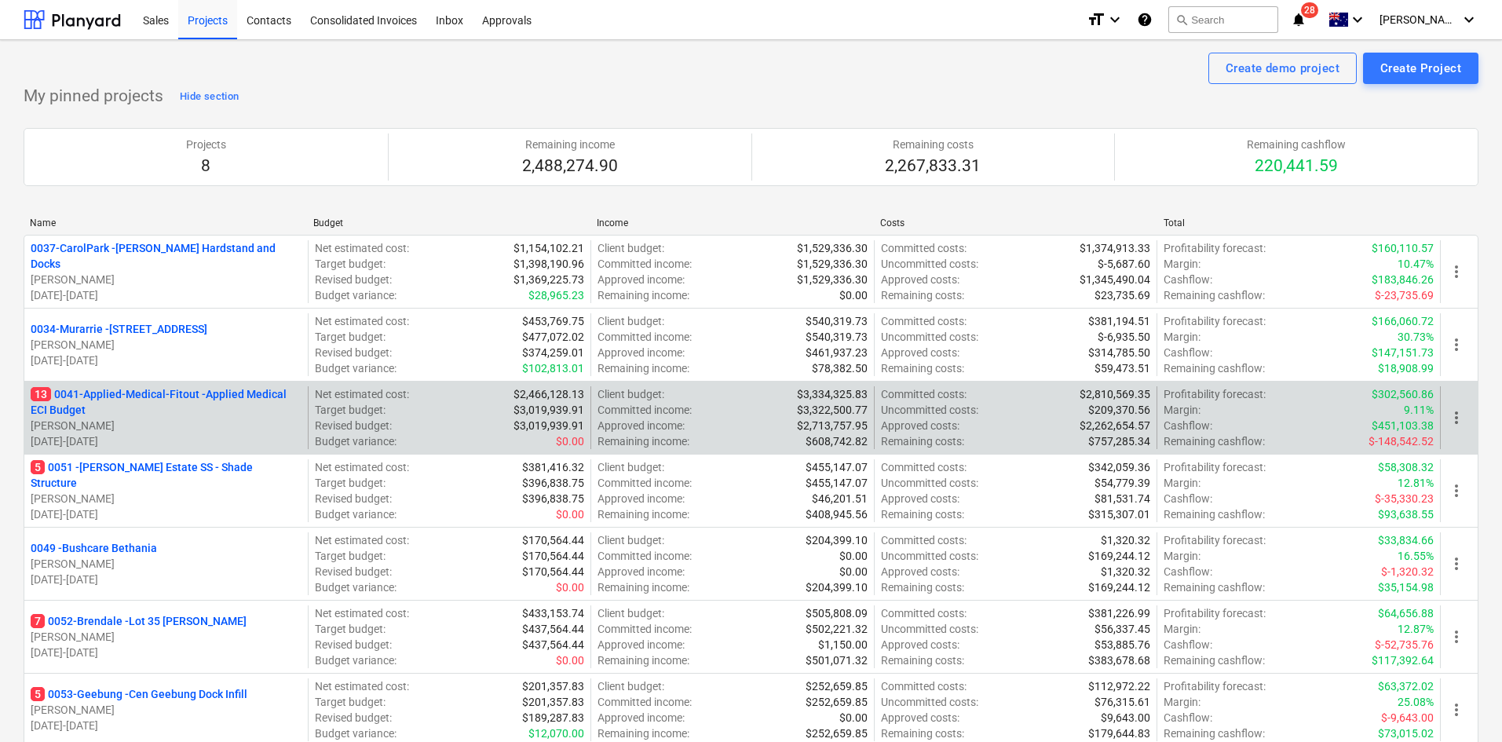
click at [222, 389] on p "13 0041-Applied-Medical-Fitout - Applied Medical ECI Budget" at bounding box center [166, 401] width 271 height 31
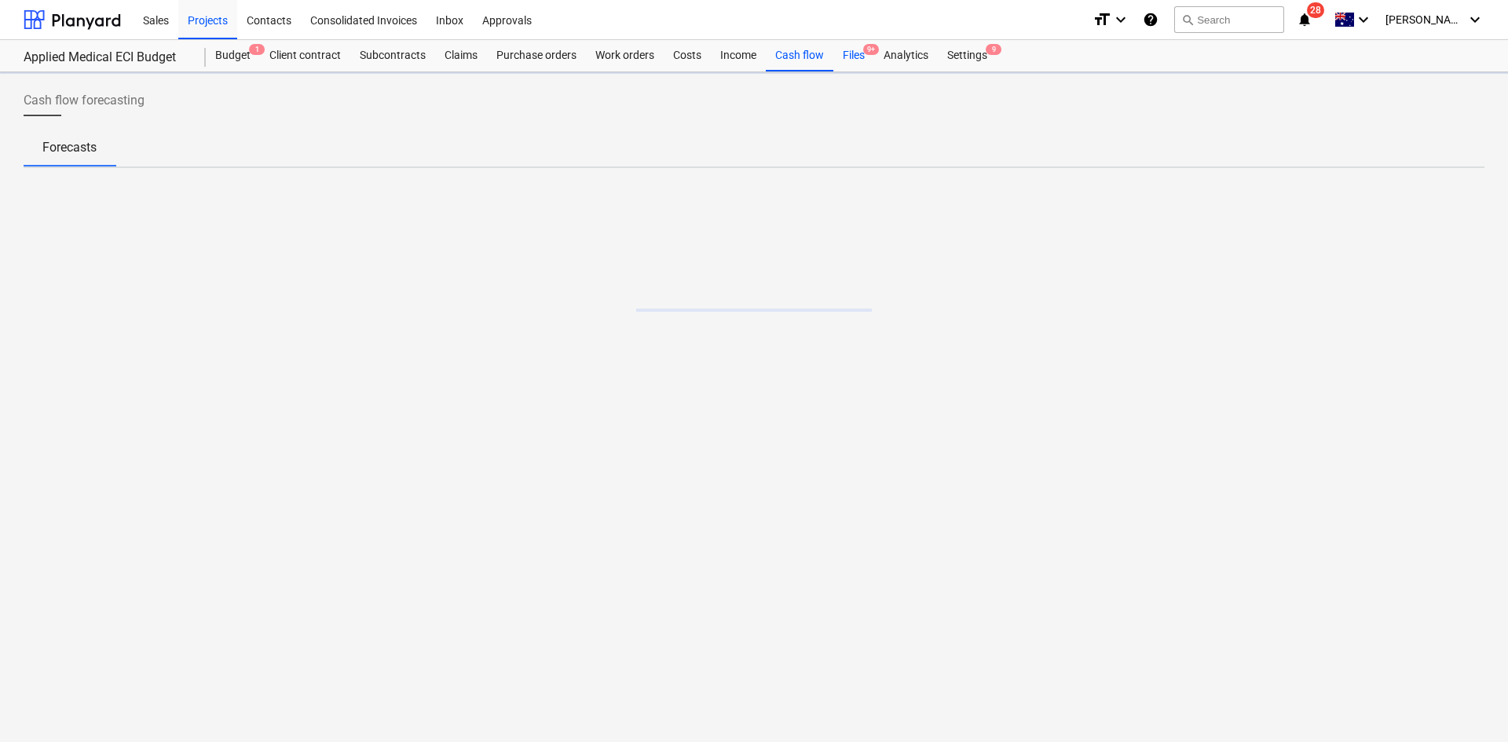
click at [857, 55] on div "Files 9+" at bounding box center [853, 55] width 41 height 31
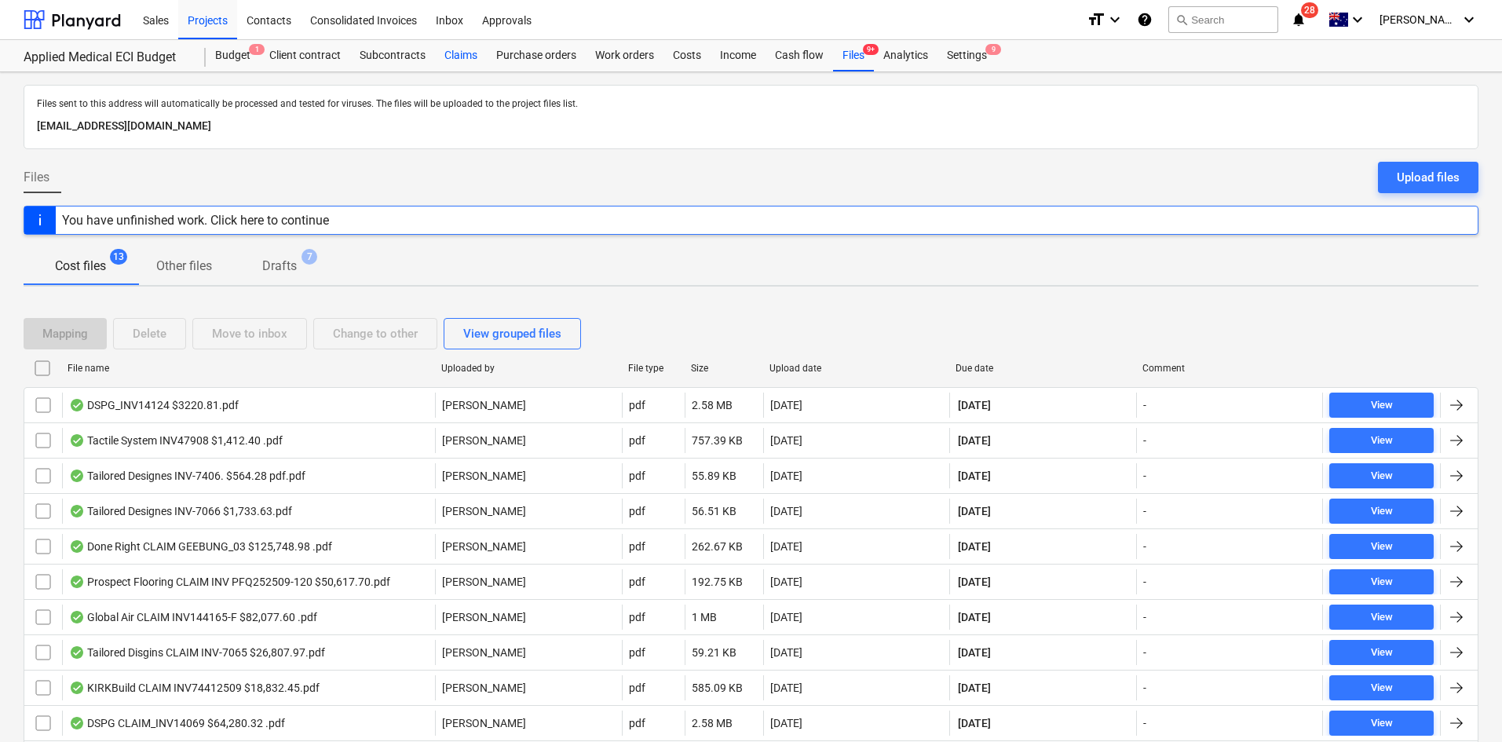
click at [458, 53] on div "Claims" at bounding box center [461, 55] width 52 height 31
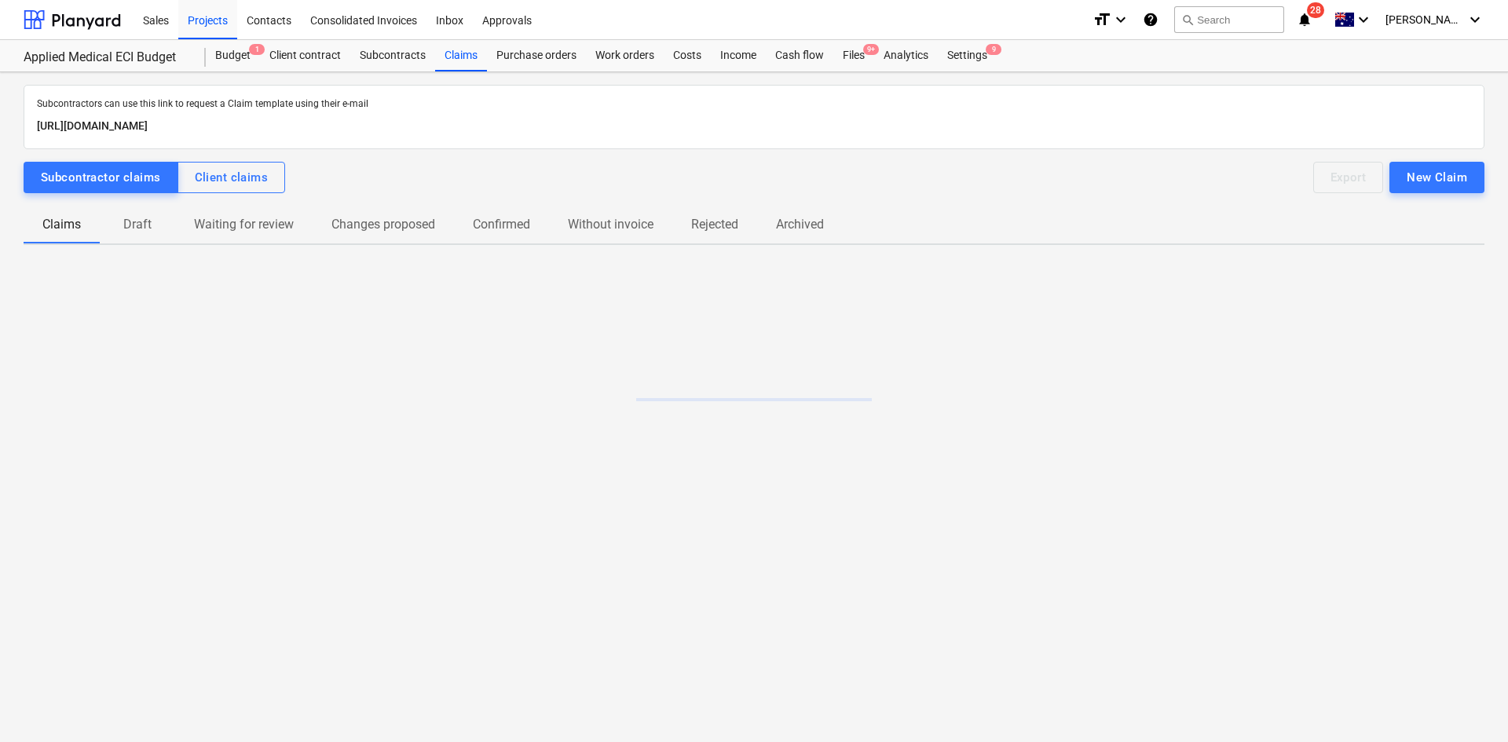
click at [144, 232] on p "Draft" at bounding box center [138, 224] width 38 height 19
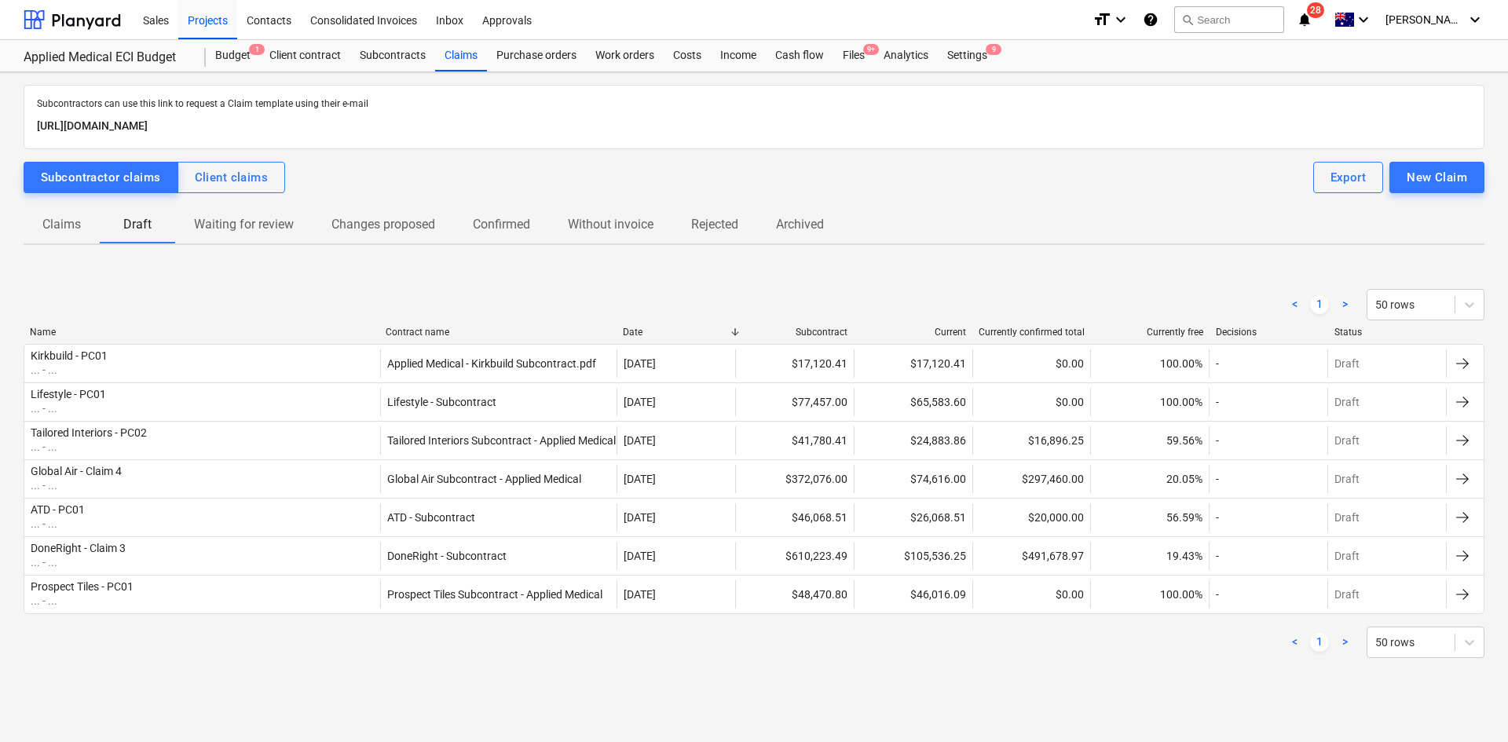
click at [239, 298] on div "< 1 > 50 rows" at bounding box center [754, 304] width 1461 height 31
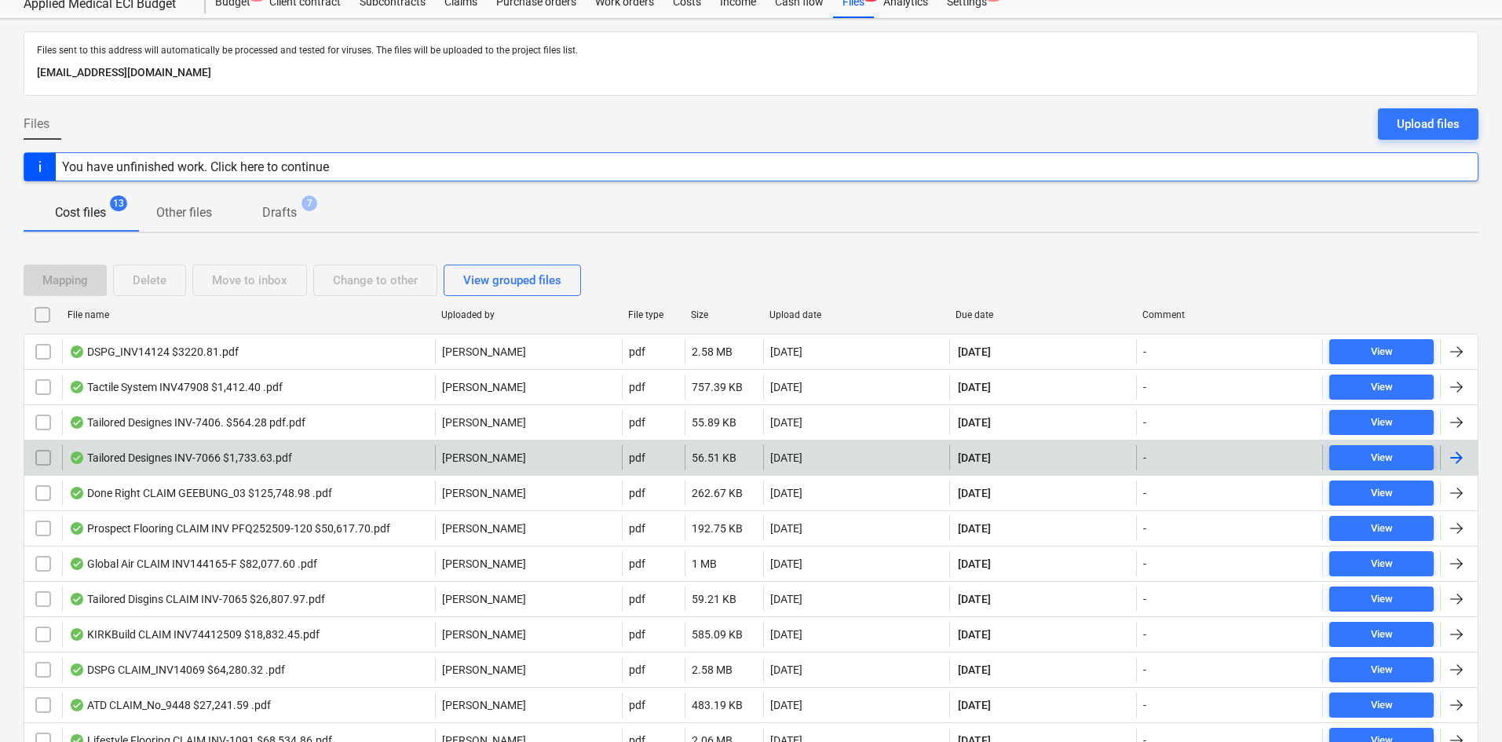
scroll to position [79, 0]
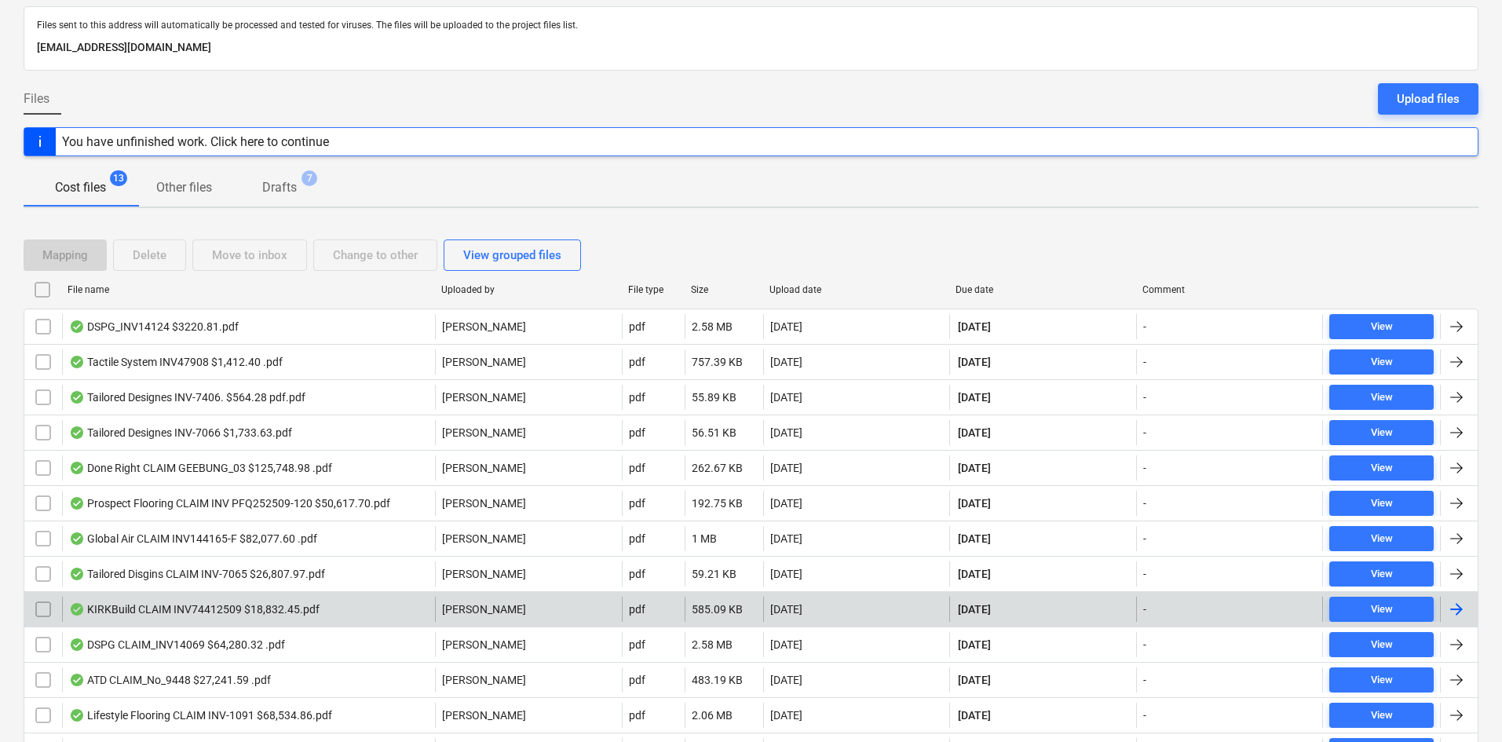
click at [44, 599] on input "checkbox" at bounding box center [43, 609] width 25 height 25
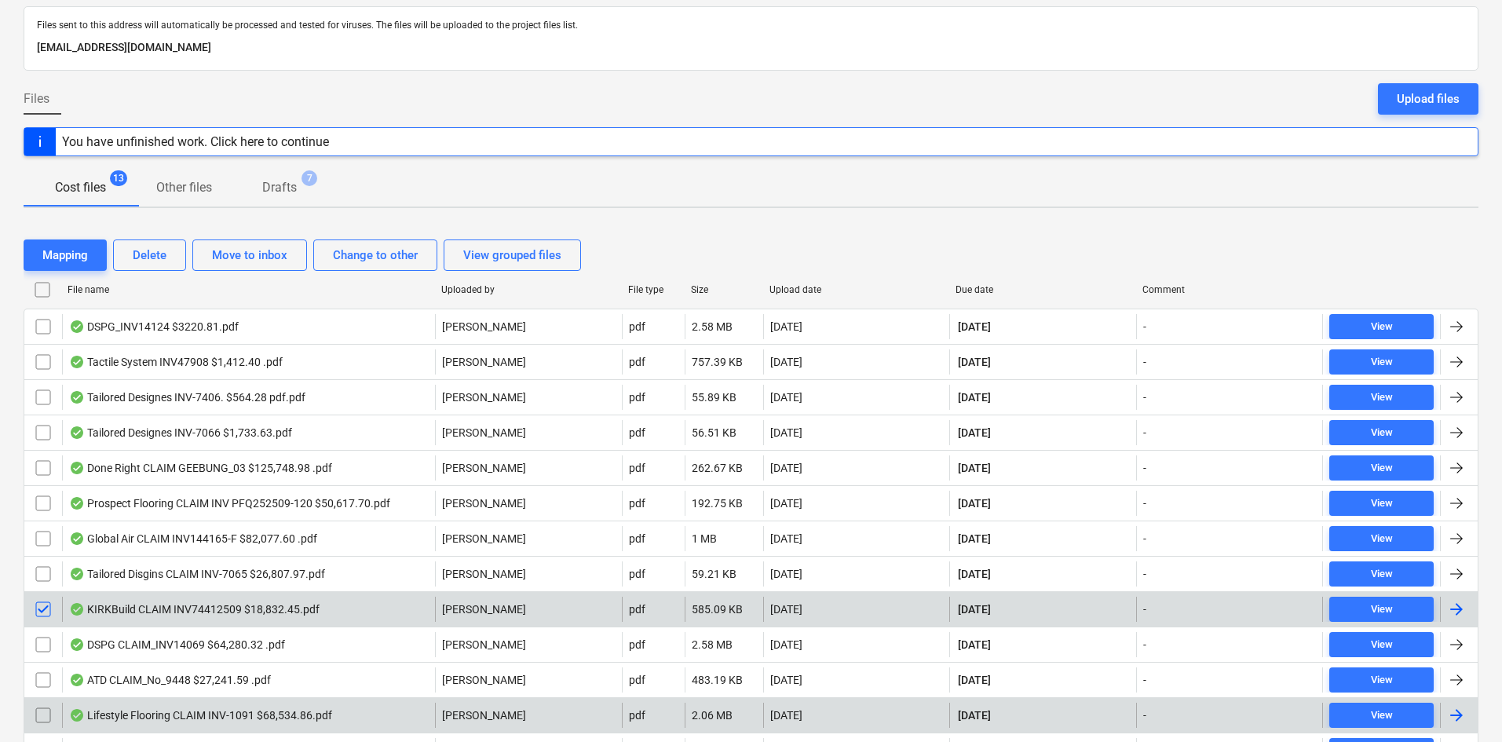
click at [46, 712] on input "checkbox" at bounding box center [43, 715] width 25 height 25
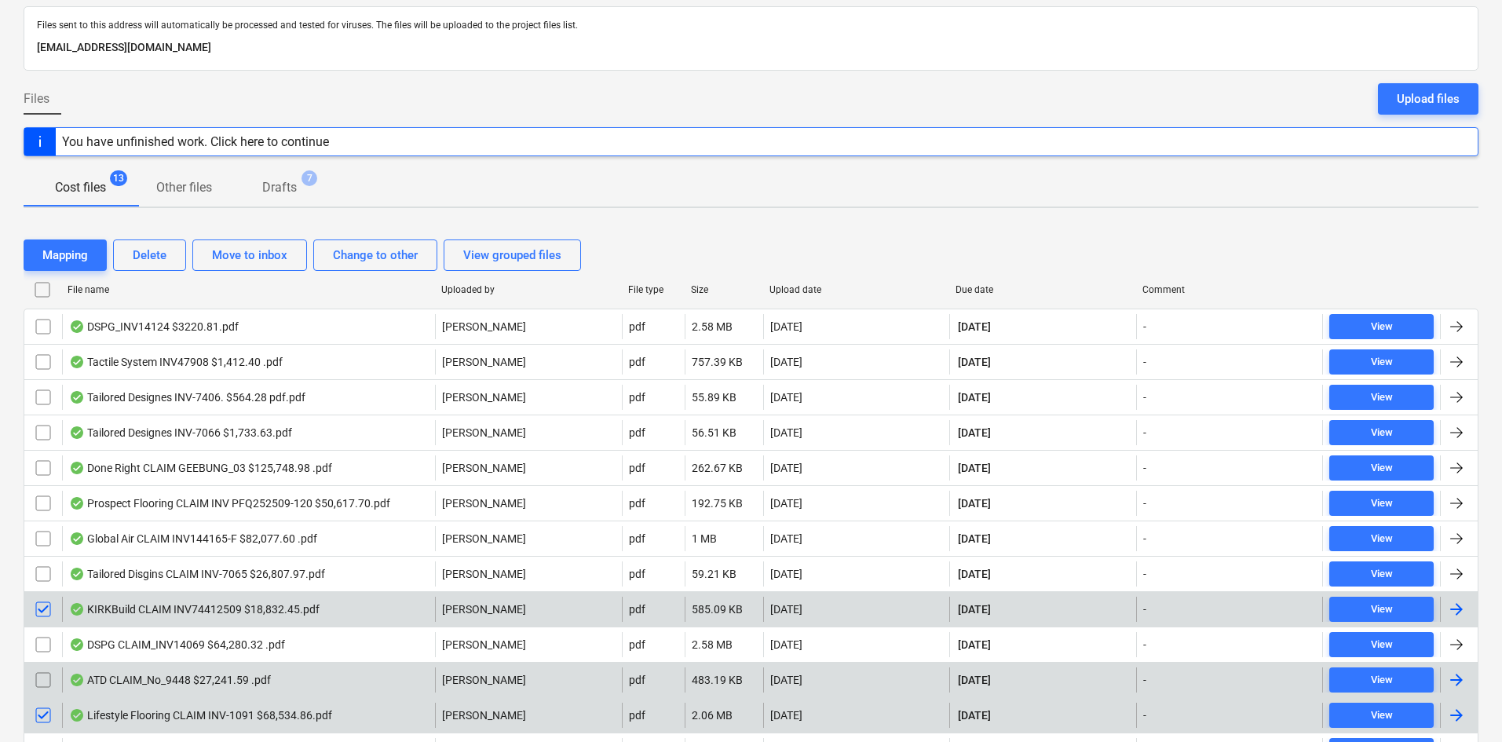
click at [42, 679] on input "checkbox" at bounding box center [43, 679] width 25 height 25
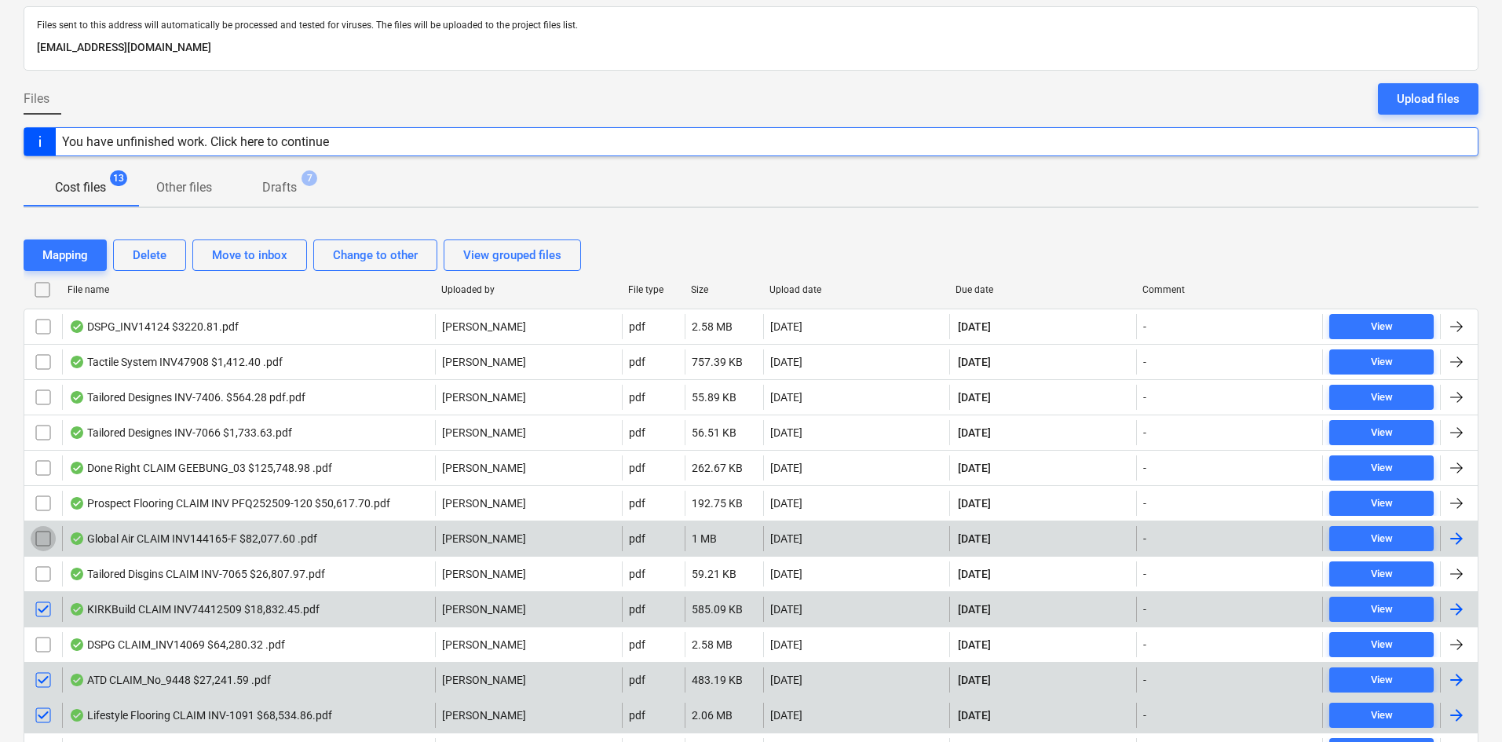
click at [41, 536] on input "checkbox" at bounding box center [43, 538] width 25 height 25
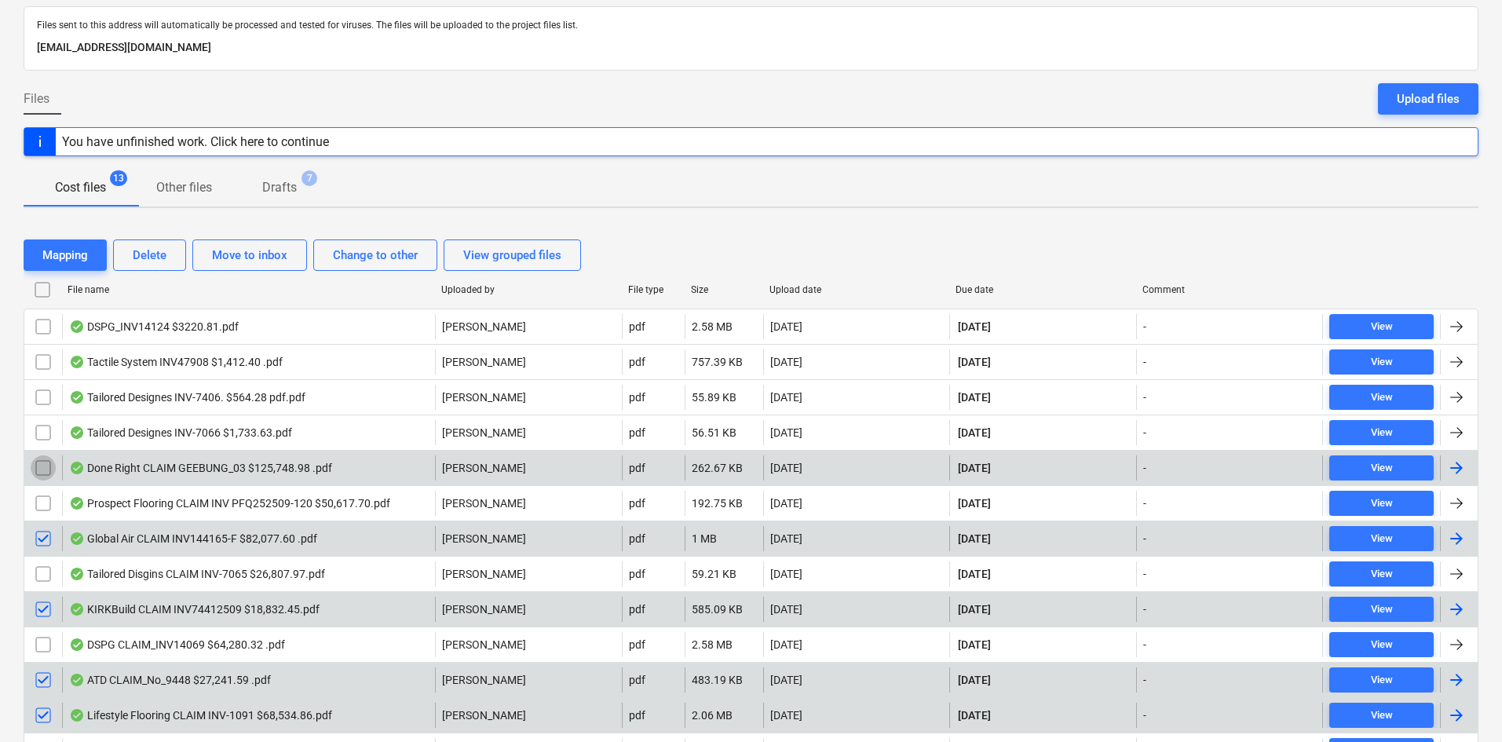
click at [48, 463] on input "checkbox" at bounding box center [43, 467] width 25 height 25
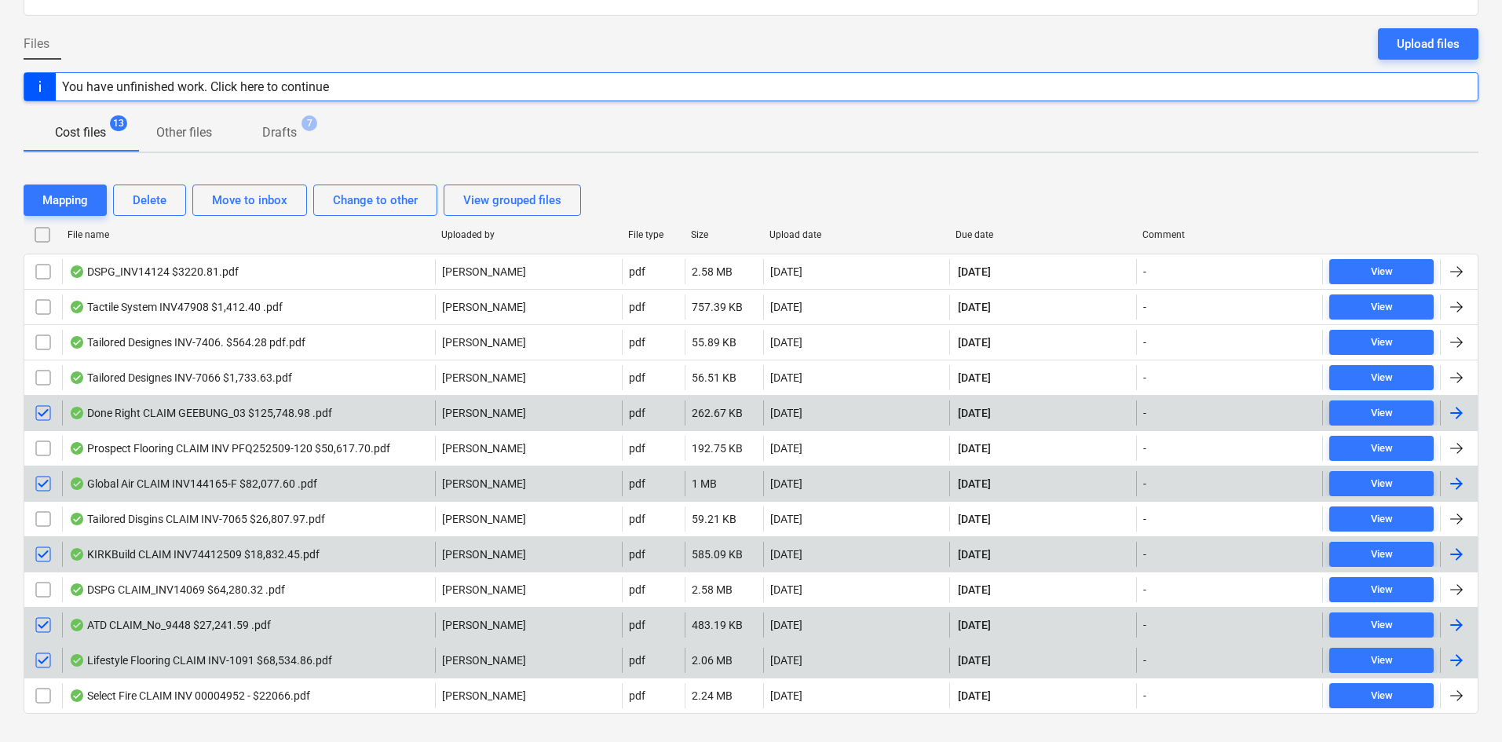
scroll to position [157, 0]
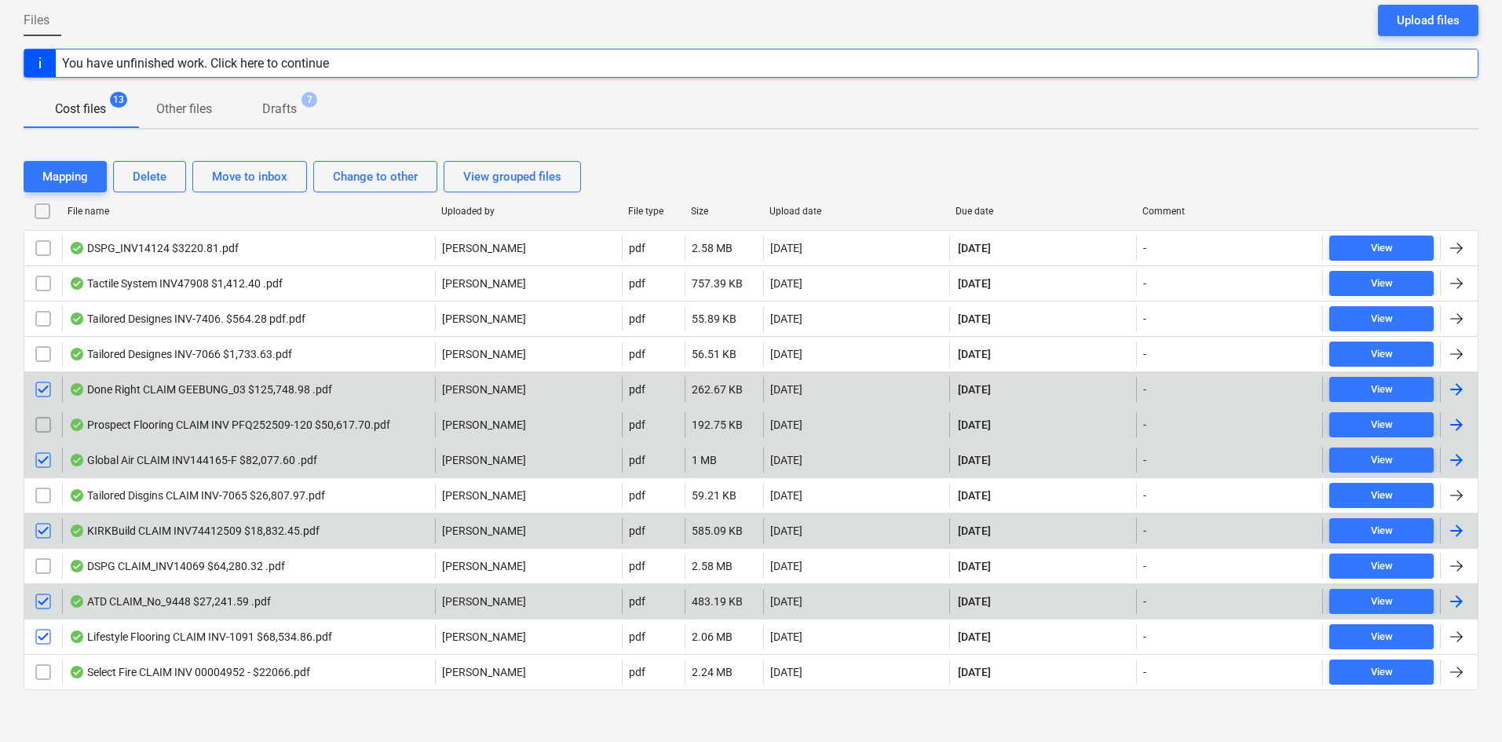
click at [41, 428] on input "checkbox" at bounding box center [43, 424] width 25 height 25
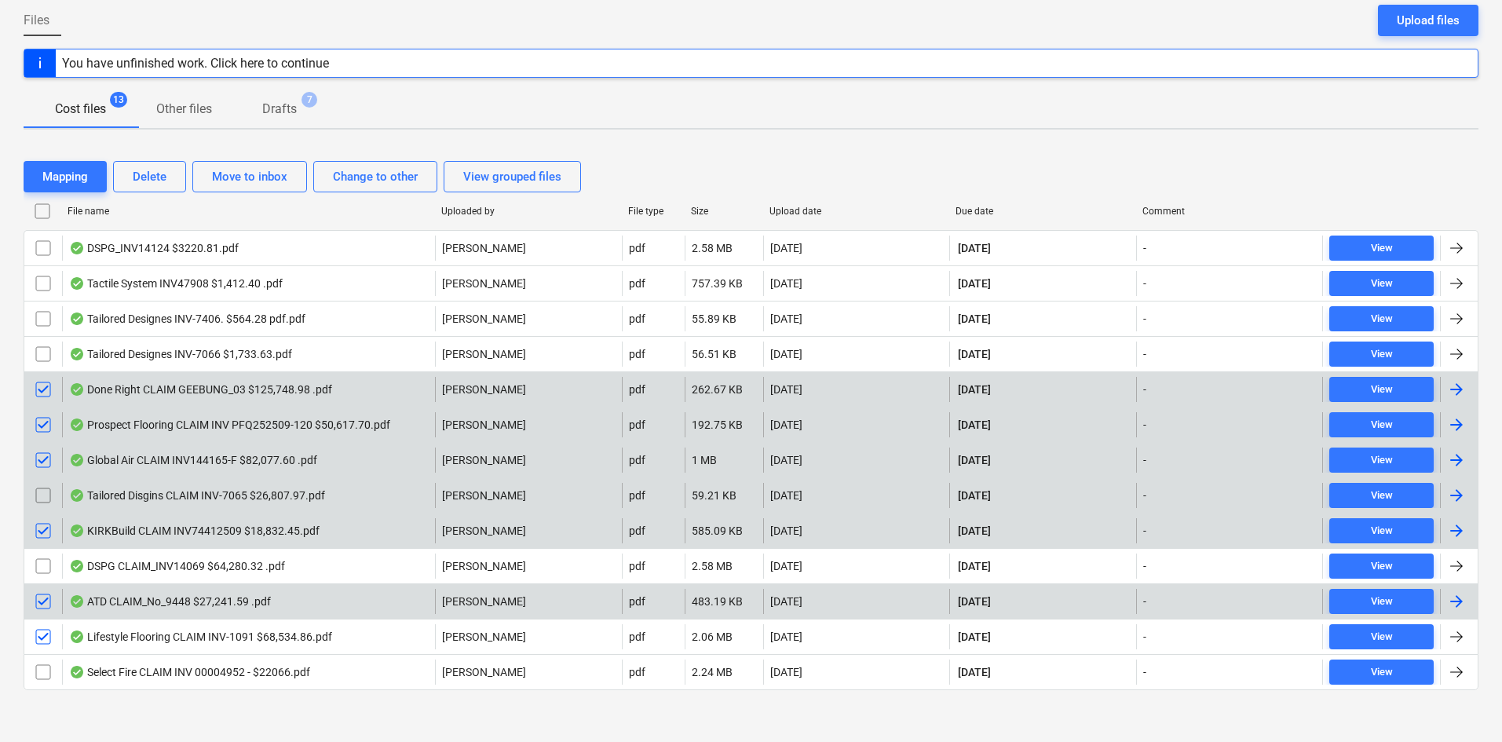
click at [41, 499] on input "checkbox" at bounding box center [43, 495] width 25 height 25
click at [199, 702] on div at bounding box center [751, 703] width 1455 height 13
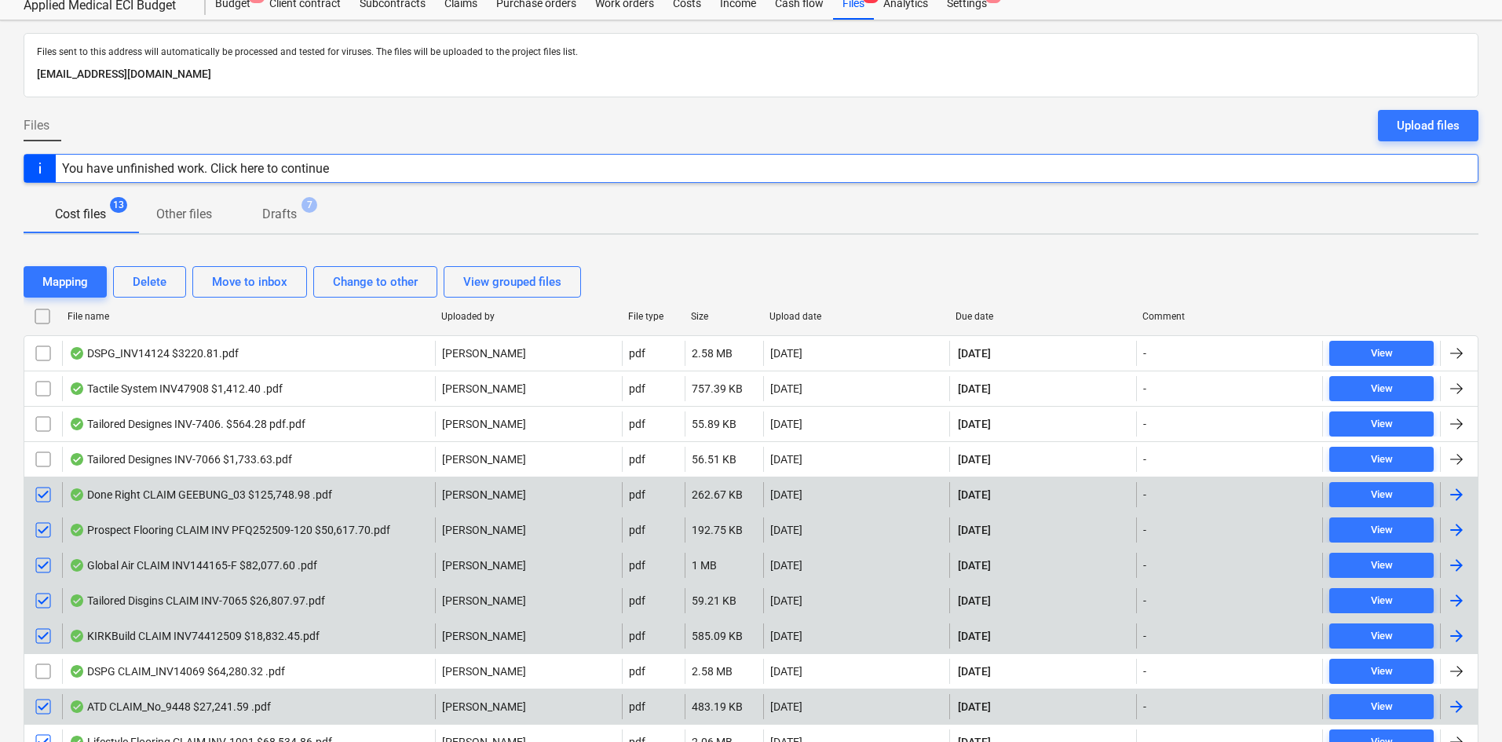
scroll to position [0, 0]
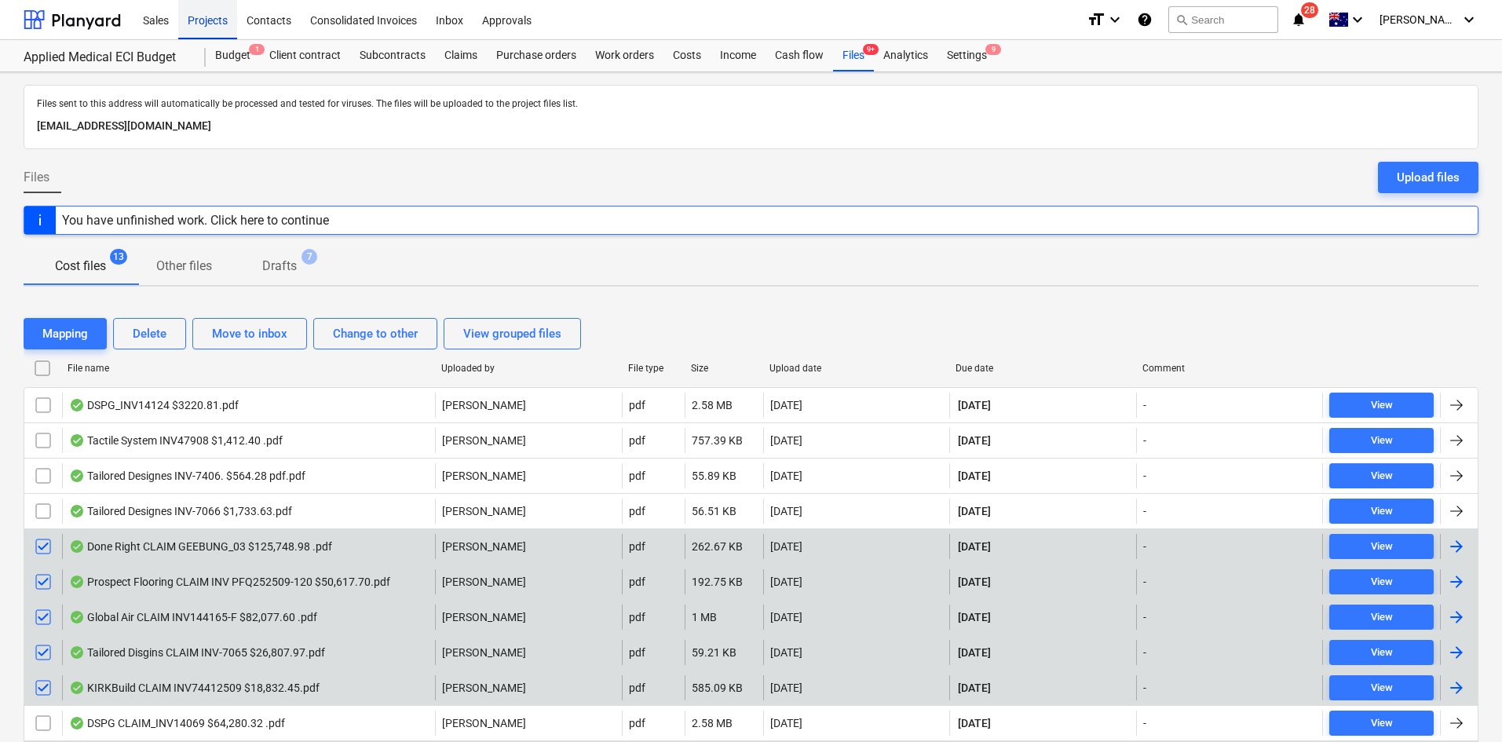
click at [205, 25] on div "Projects" at bounding box center [207, 19] width 59 height 40
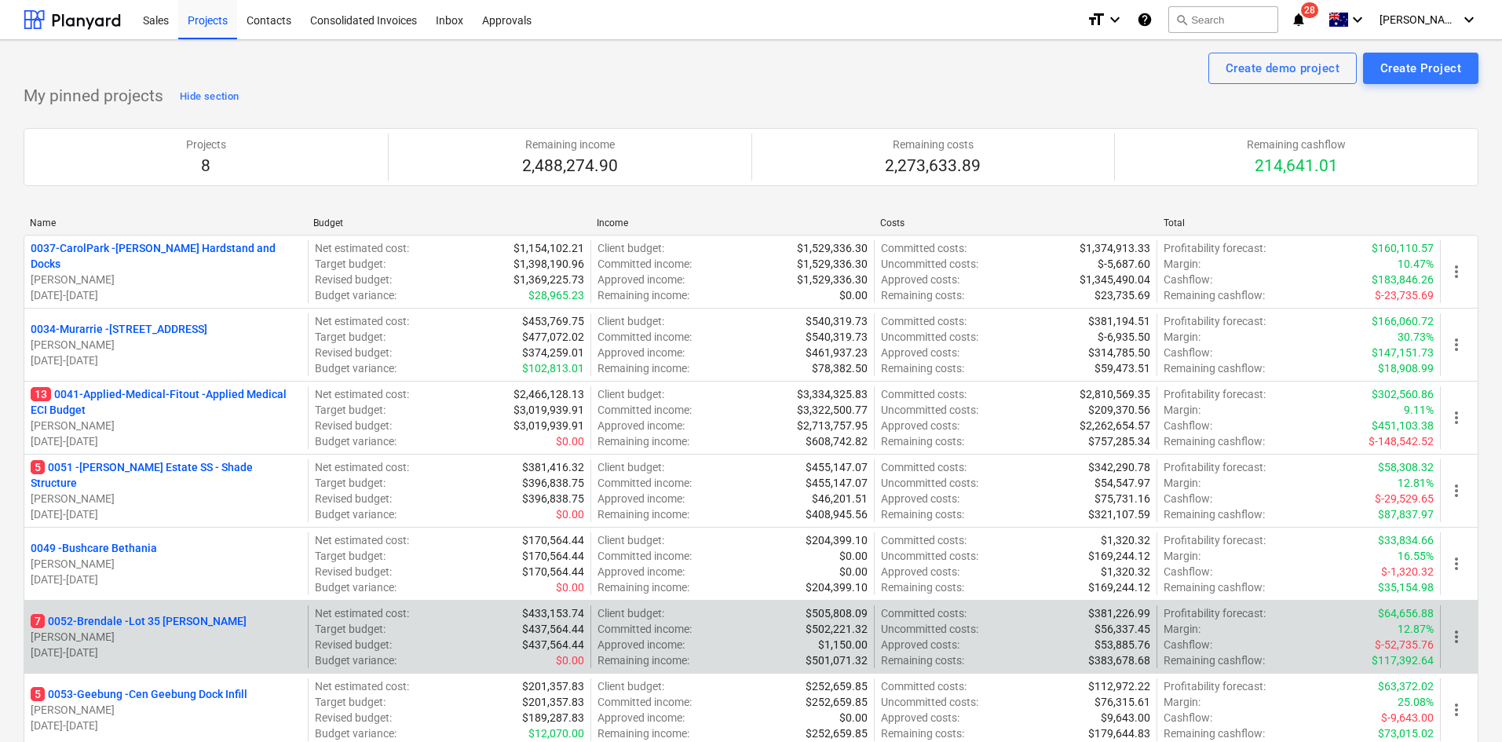
click at [144, 616] on p "7 0052-Brendale - Lot 35 [PERSON_NAME]" at bounding box center [139, 621] width 216 height 16
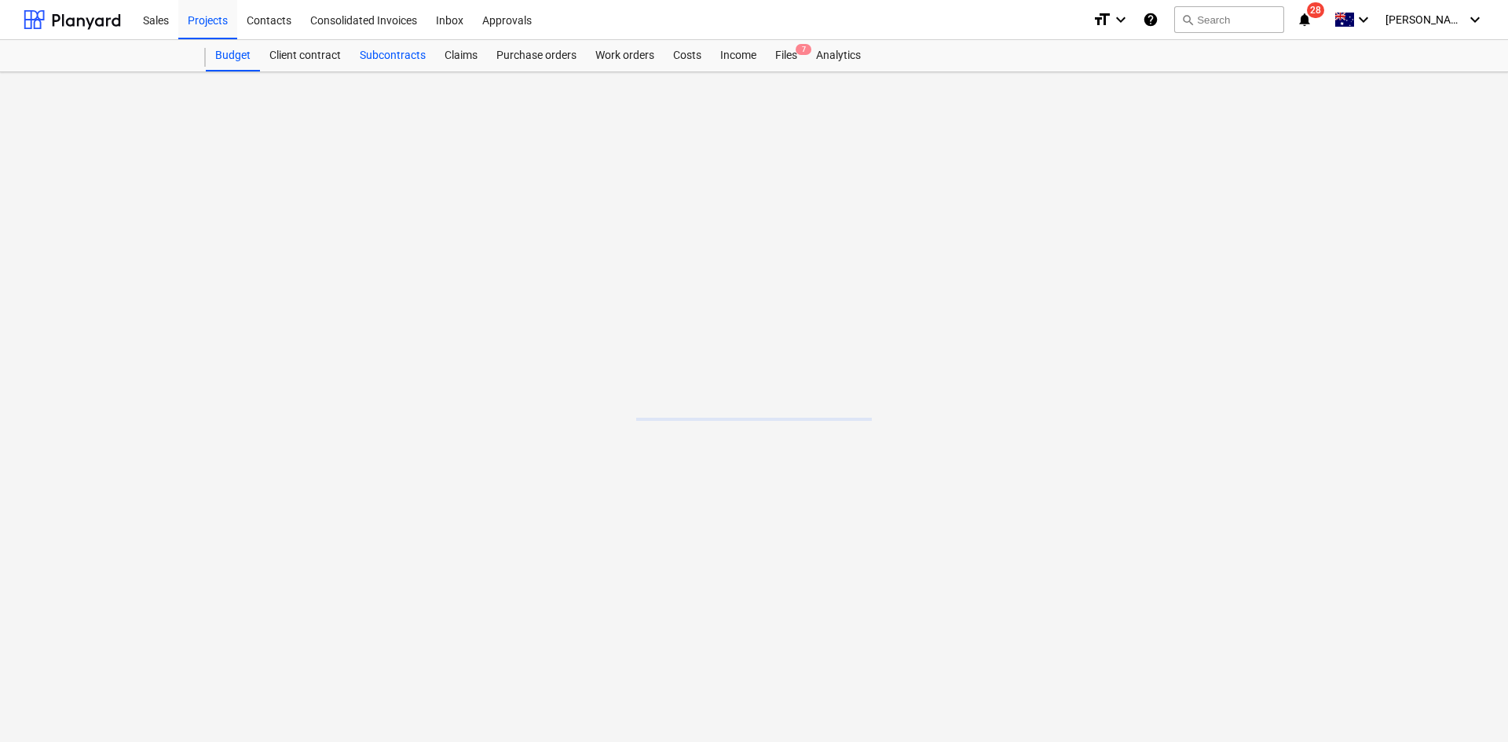
click at [387, 49] on div "Subcontracts" at bounding box center [392, 55] width 85 height 31
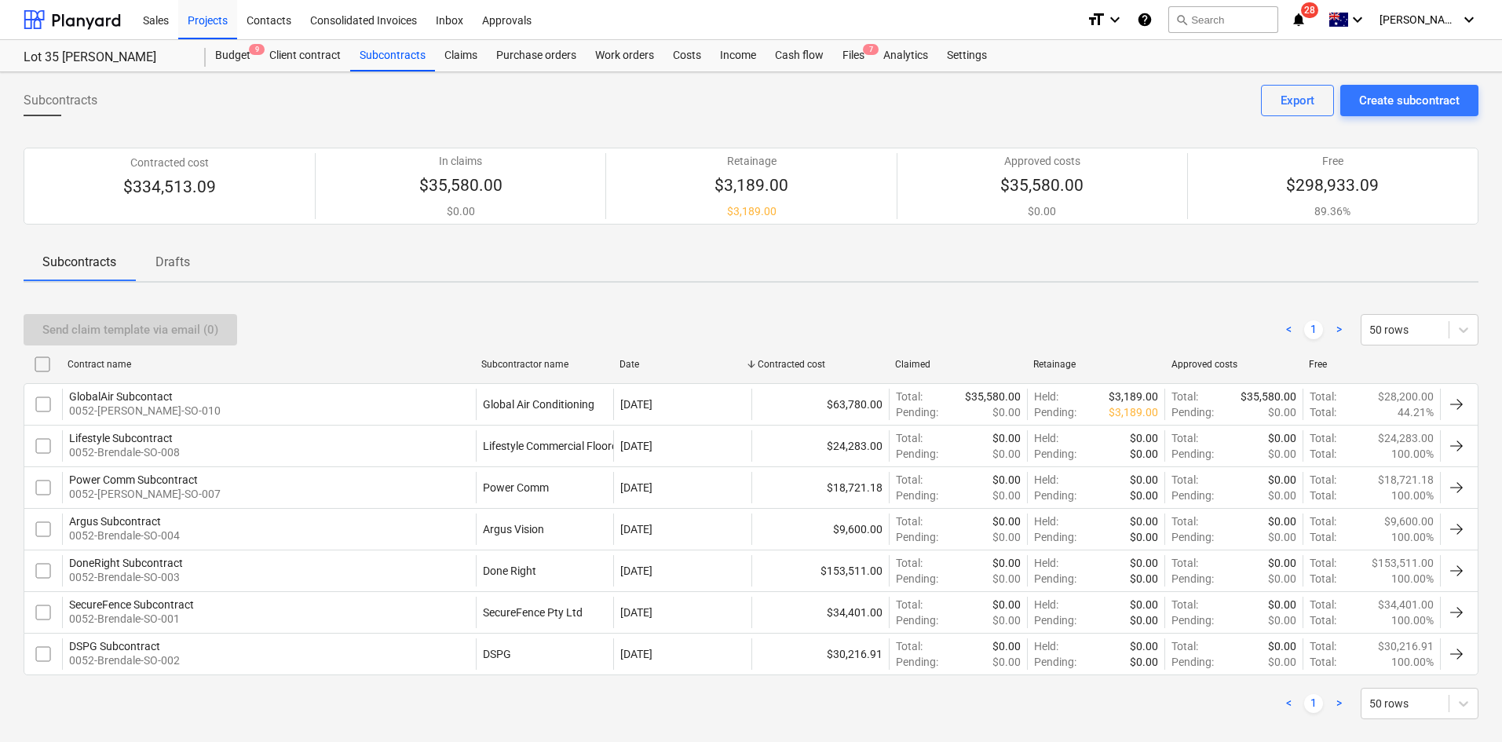
click at [182, 271] on p "Drafts" at bounding box center [173, 262] width 38 height 19
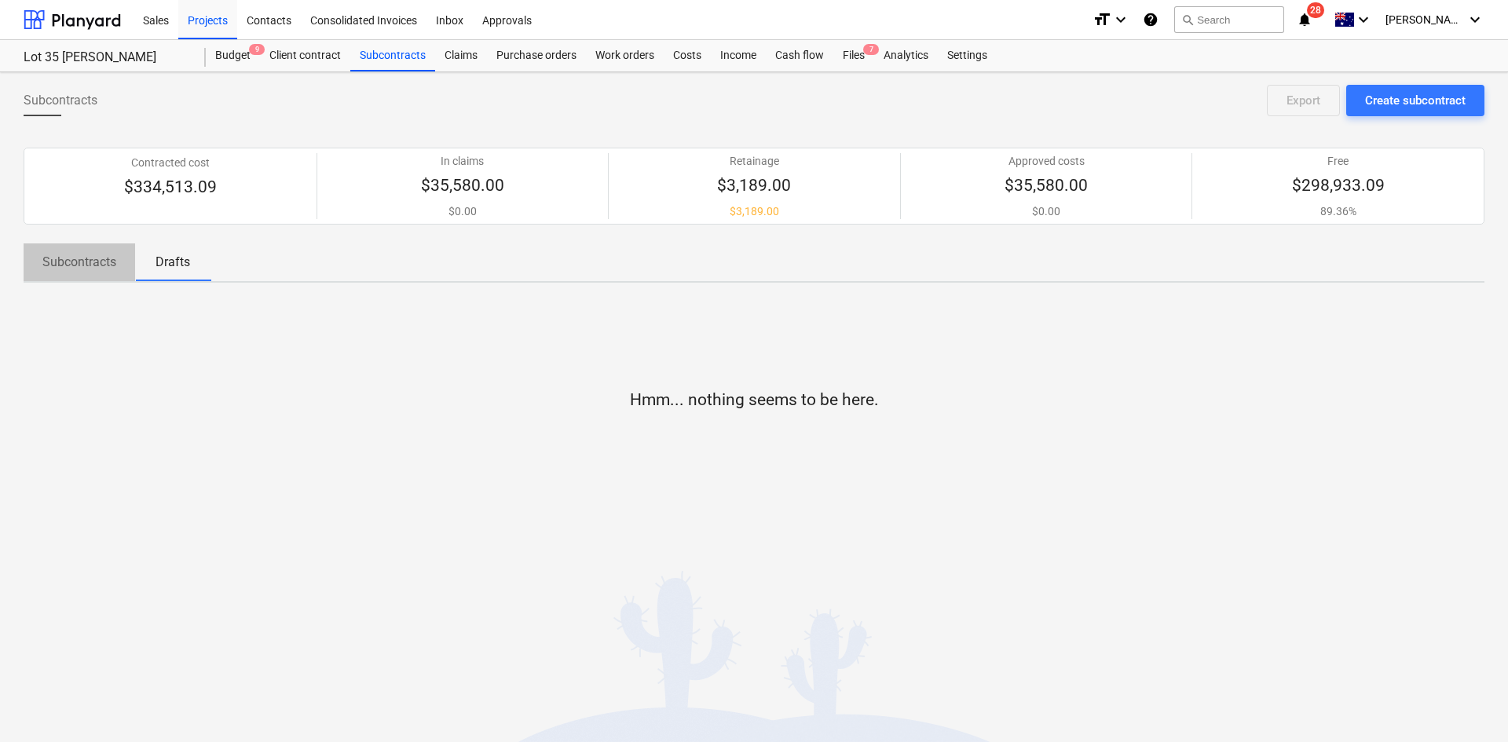
click at [78, 262] on p "Subcontracts" at bounding box center [79, 262] width 74 height 19
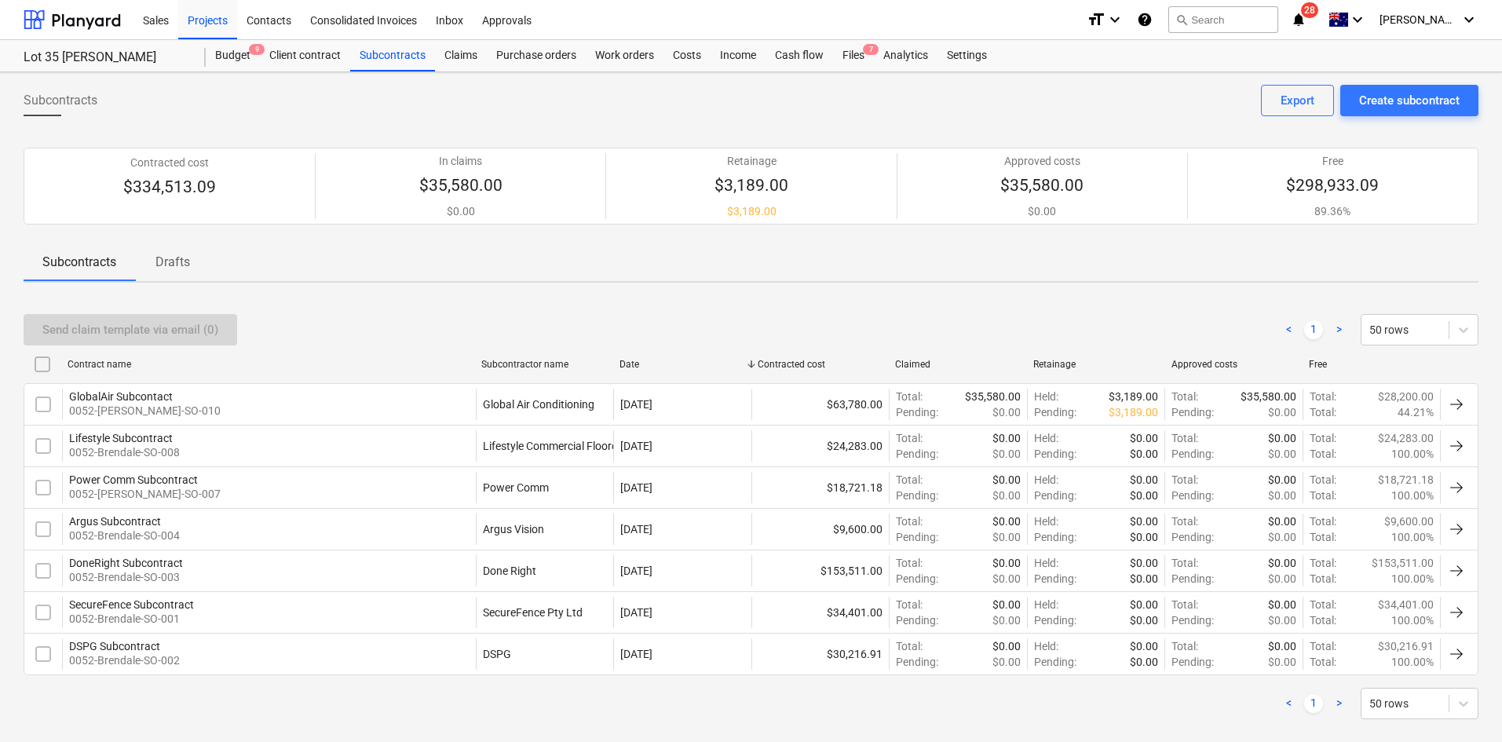
click at [462, 295] on div "Send claim template via email (0) < 1 > 50 rows Contract name Subcontractor nam…" at bounding box center [751, 516] width 1455 height 443
click at [535, 298] on div "Send claim template via email (0) < 1 > 50 rows Contract name Subcontractor nam…" at bounding box center [751, 516] width 1455 height 443
click at [527, 287] on div "Subcontracts Create subcontract Export Contracted cost $334,513.09 In claims $3…" at bounding box center [751, 417] width 1502 height 691
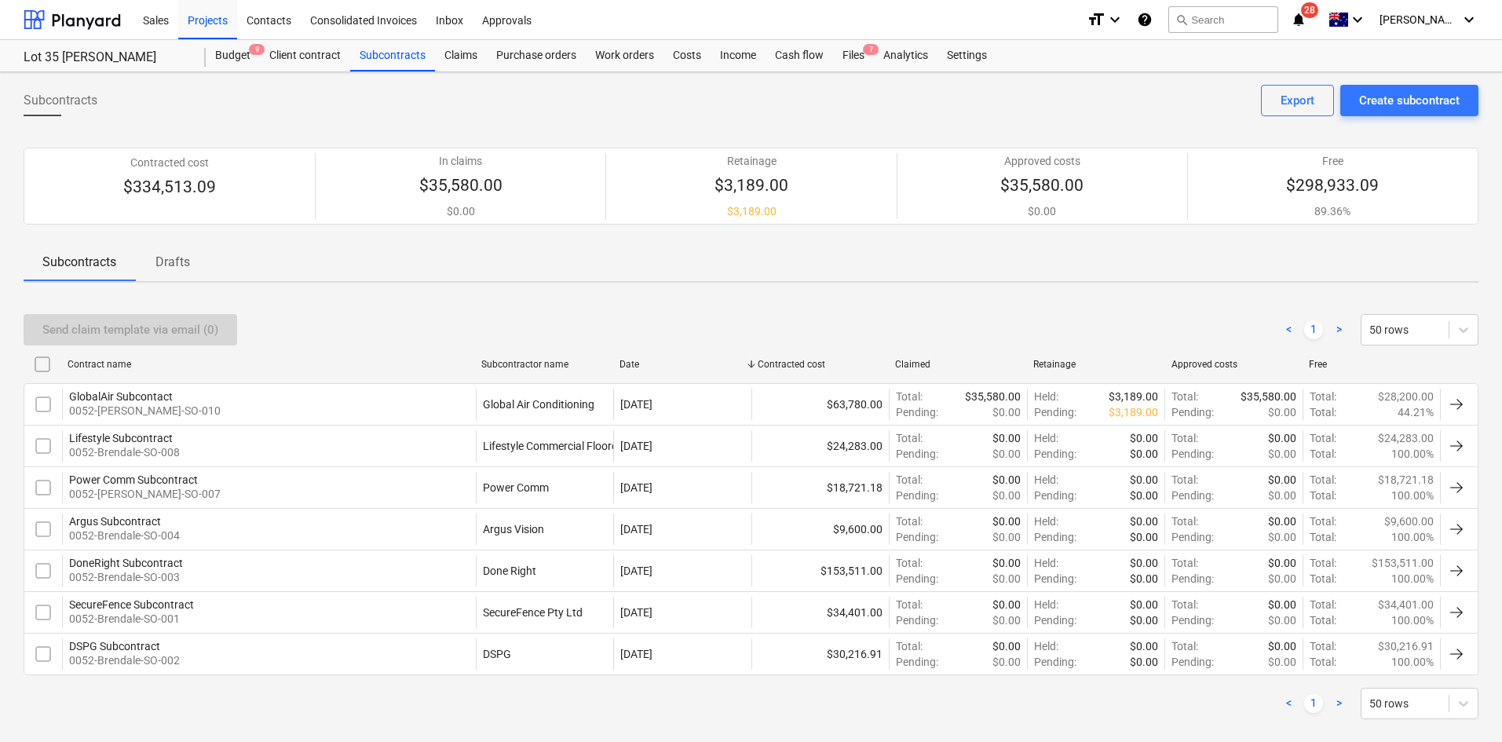
click at [509, 257] on div "Subcontracts Drafts" at bounding box center [751, 262] width 1455 height 38
click at [474, 311] on div "Send claim template via email (0) < 1 > 50 rows" at bounding box center [751, 330] width 1455 height 44
click at [161, 272] on span "Drafts" at bounding box center [172, 262] width 75 height 28
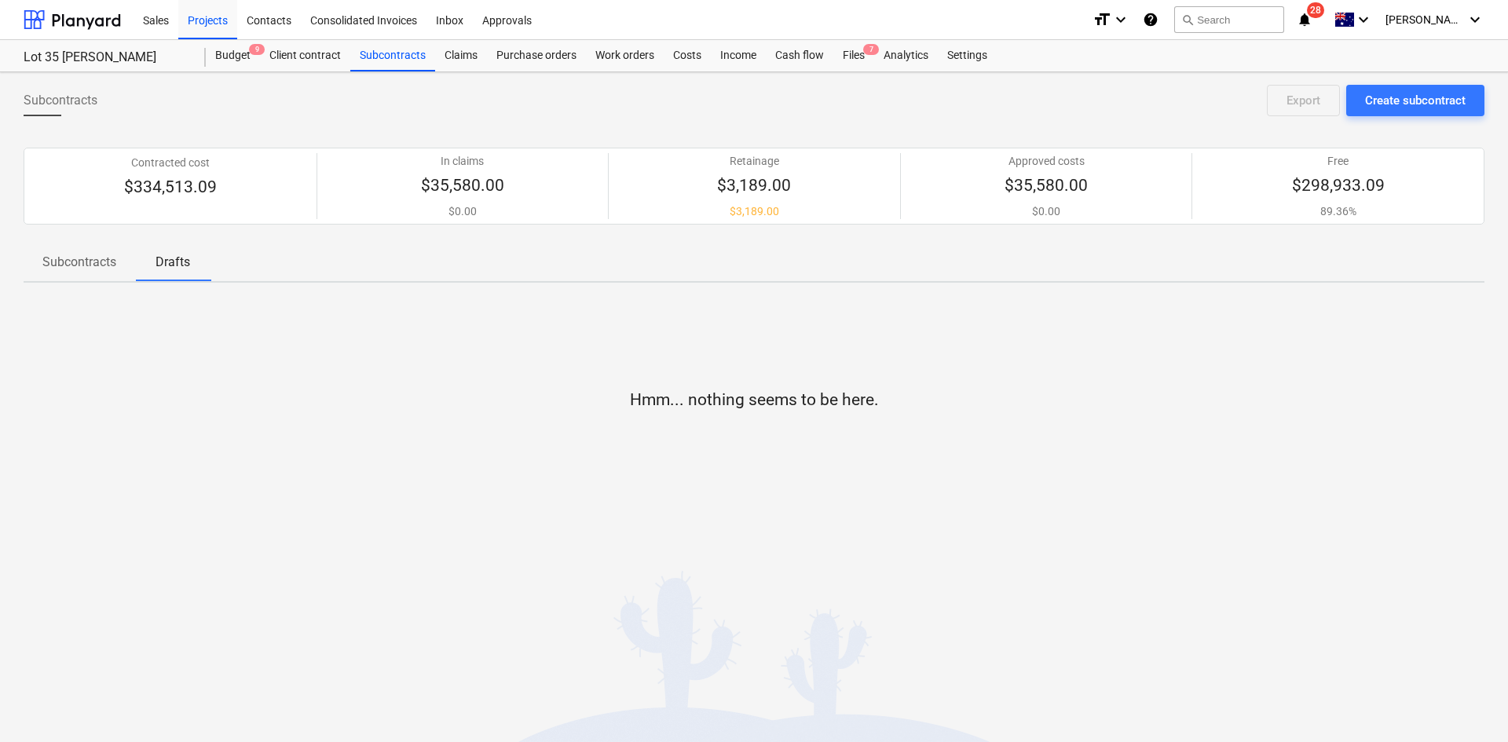
click at [103, 264] on p "Subcontracts" at bounding box center [79, 262] width 74 height 19
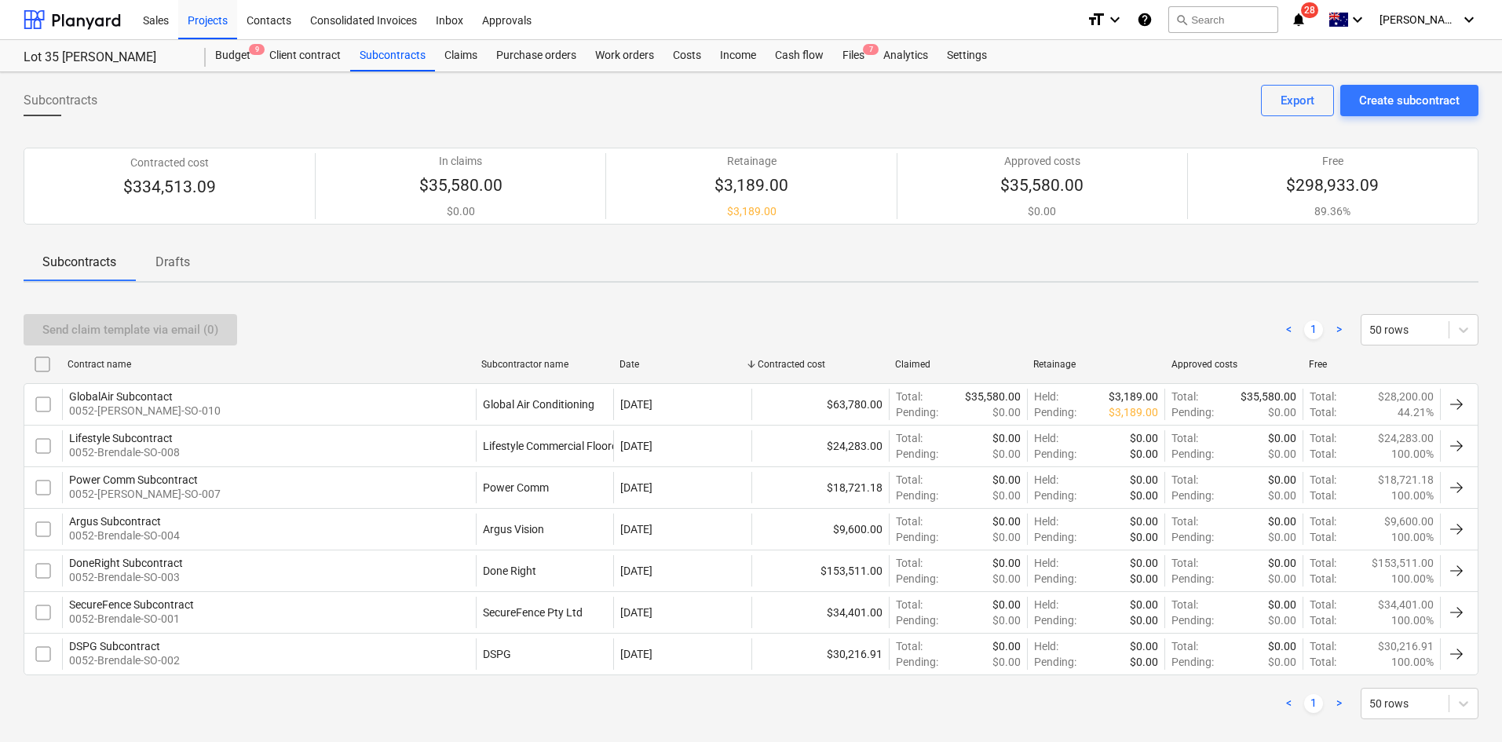
click at [428, 115] on div "Subcontracts Create subcontract Export" at bounding box center [751, 107] width 1455 height 44
click at [659, 280] on div "Subcontracts Drafts" at bounding box center [751, 262] width 1455 height 38
click at [783, 93] on div "Subcontracts Create subcontract Export" at bounding box center [751, 107] width 1455 height 44
click at [206, 17] on div "Projects" at bounding box center [207, 19] width 59 height 40
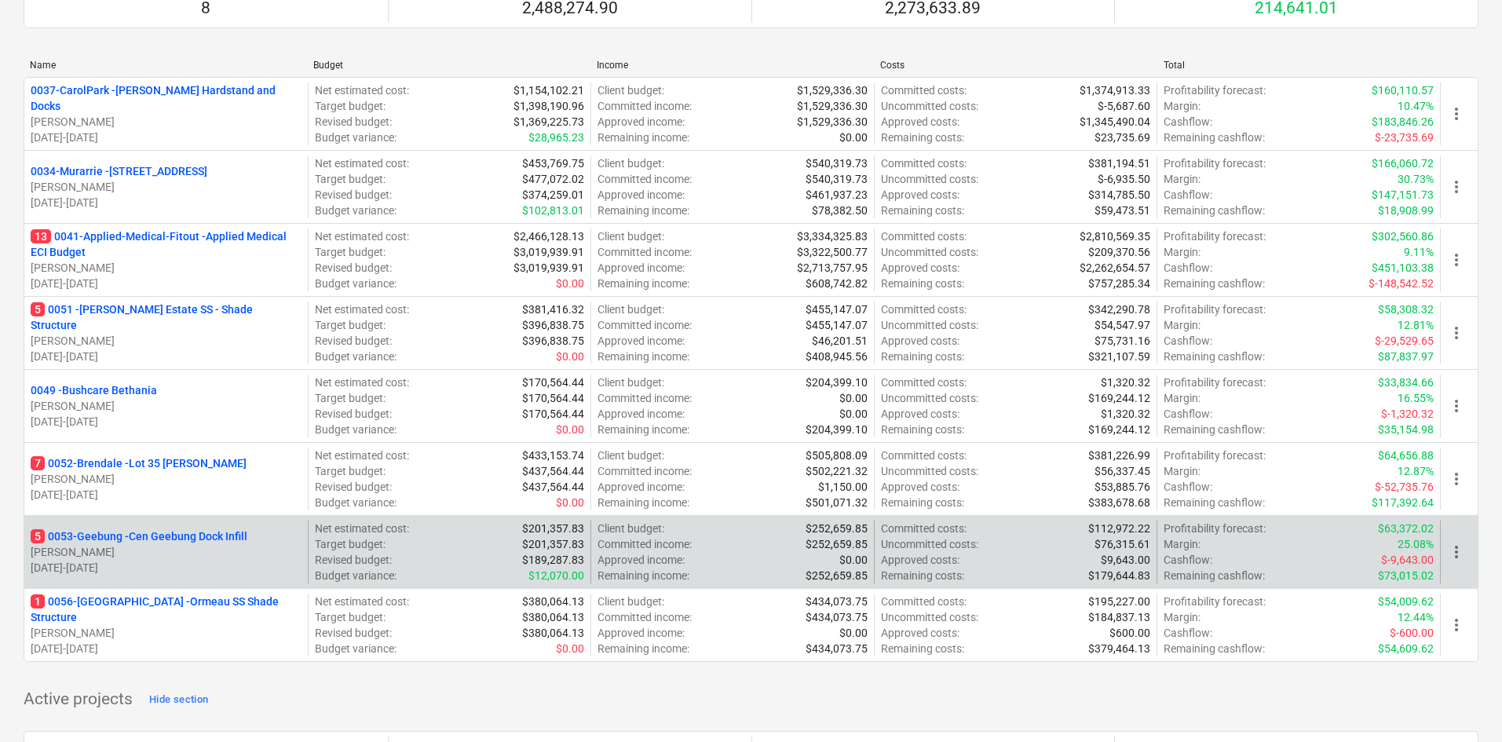
scroll to position [157, 0]
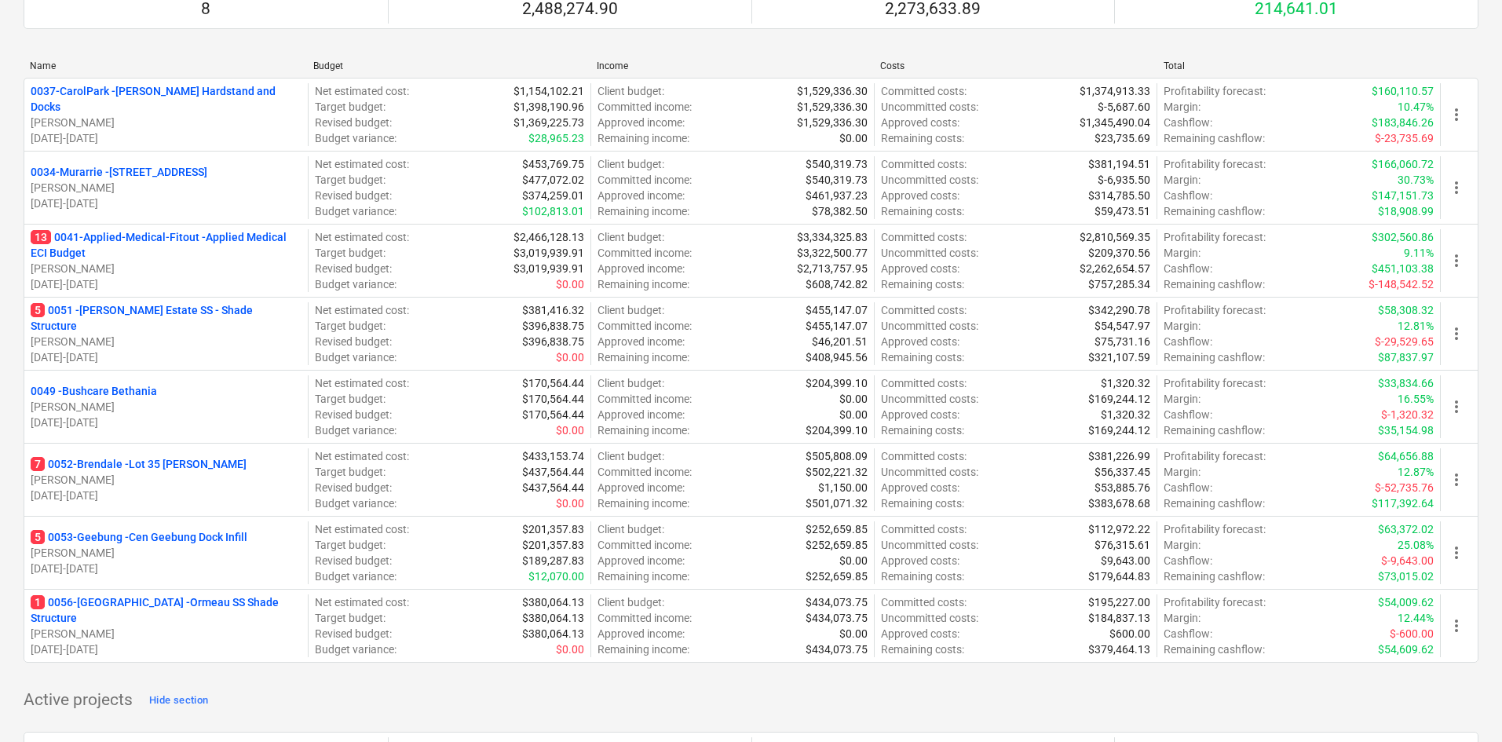
click at [150, 542] on p "5 0053-Geebung - Cen Geebung Dock Infill" at bounding box center [139, 537] width 217 height 16
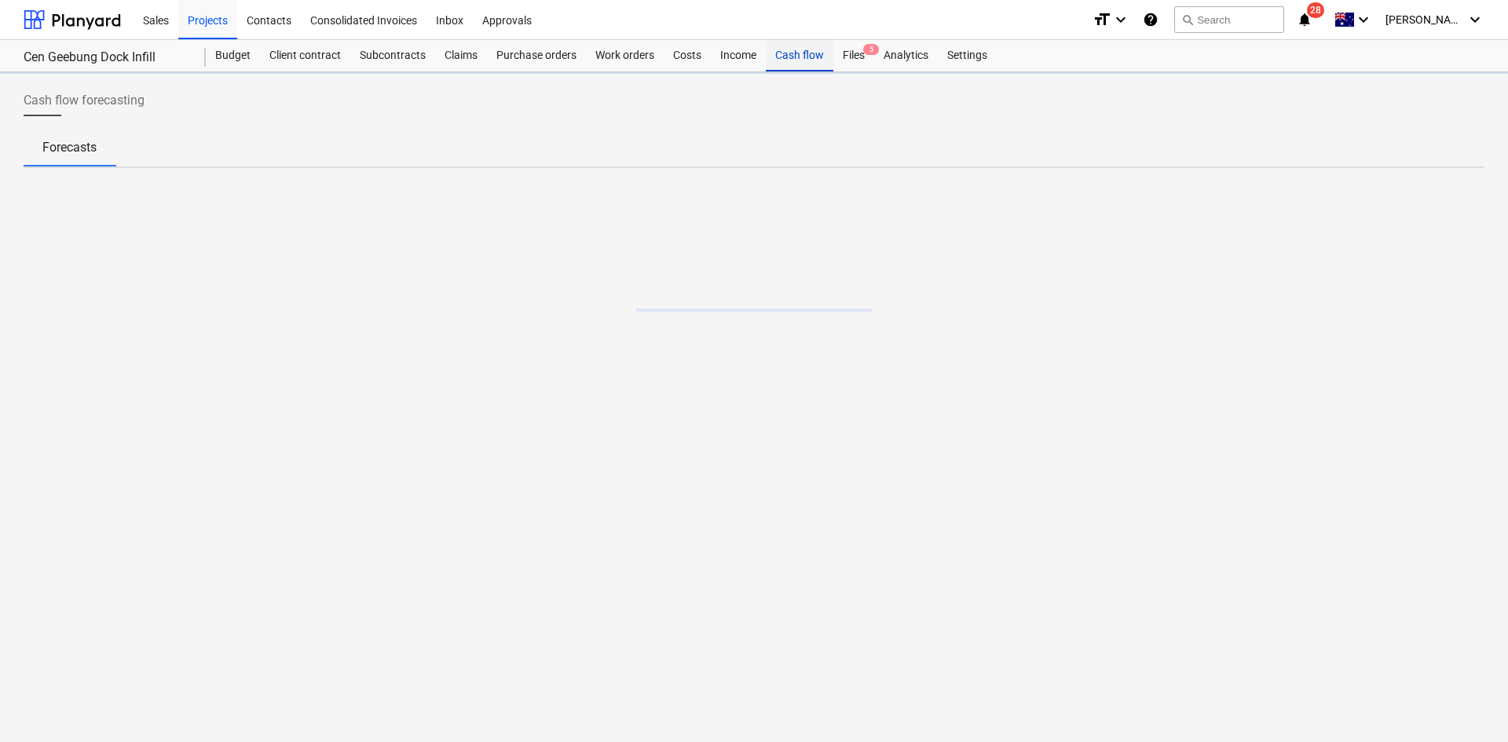
click at [802, 60] on div "Cash flow" at bounding box center [800, 55] width 68 height 31
click at [840, 60] on div "Files 5" at bounding box center [853, 55] width 41 height 31
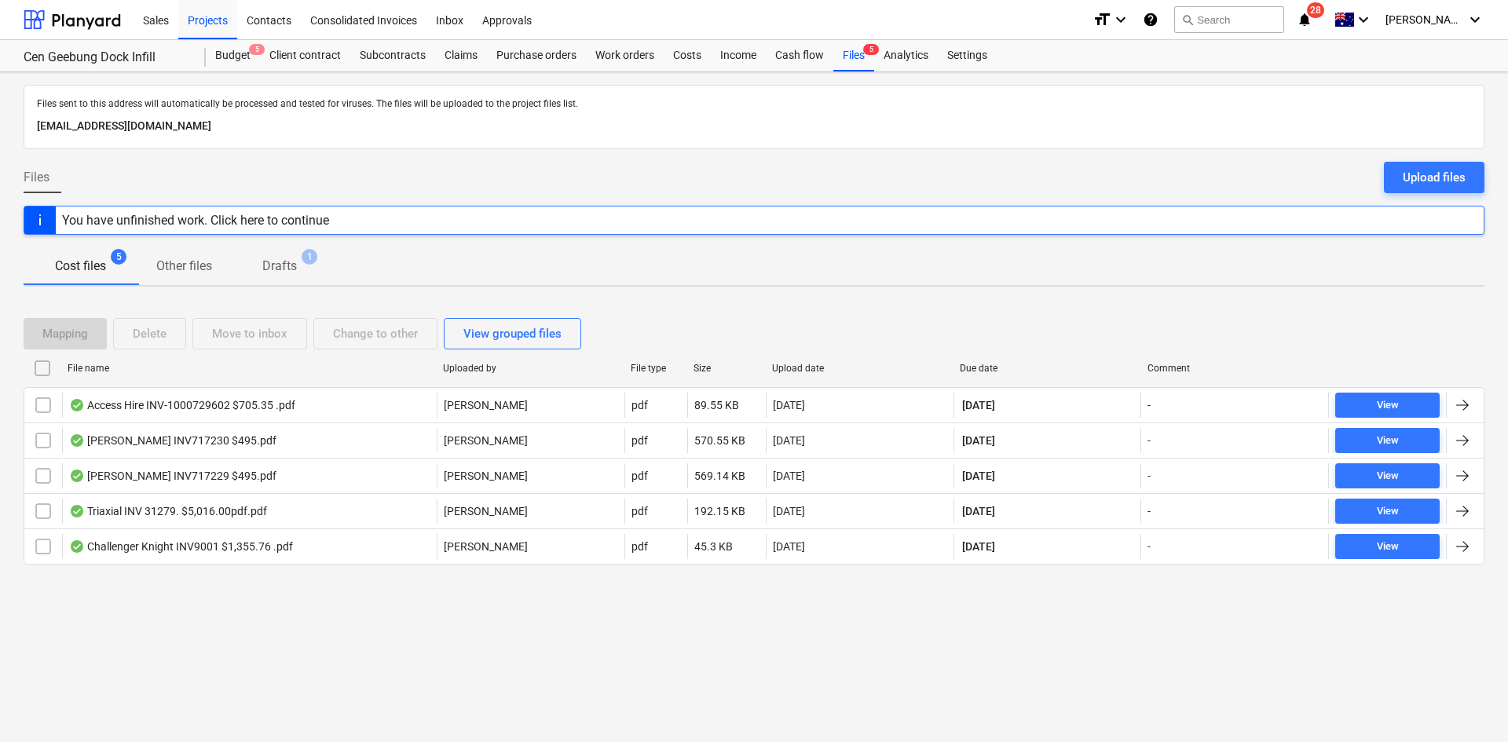
click at [1324, 17] on span "28" at bounding box center [1315, 10] width 17 height 16
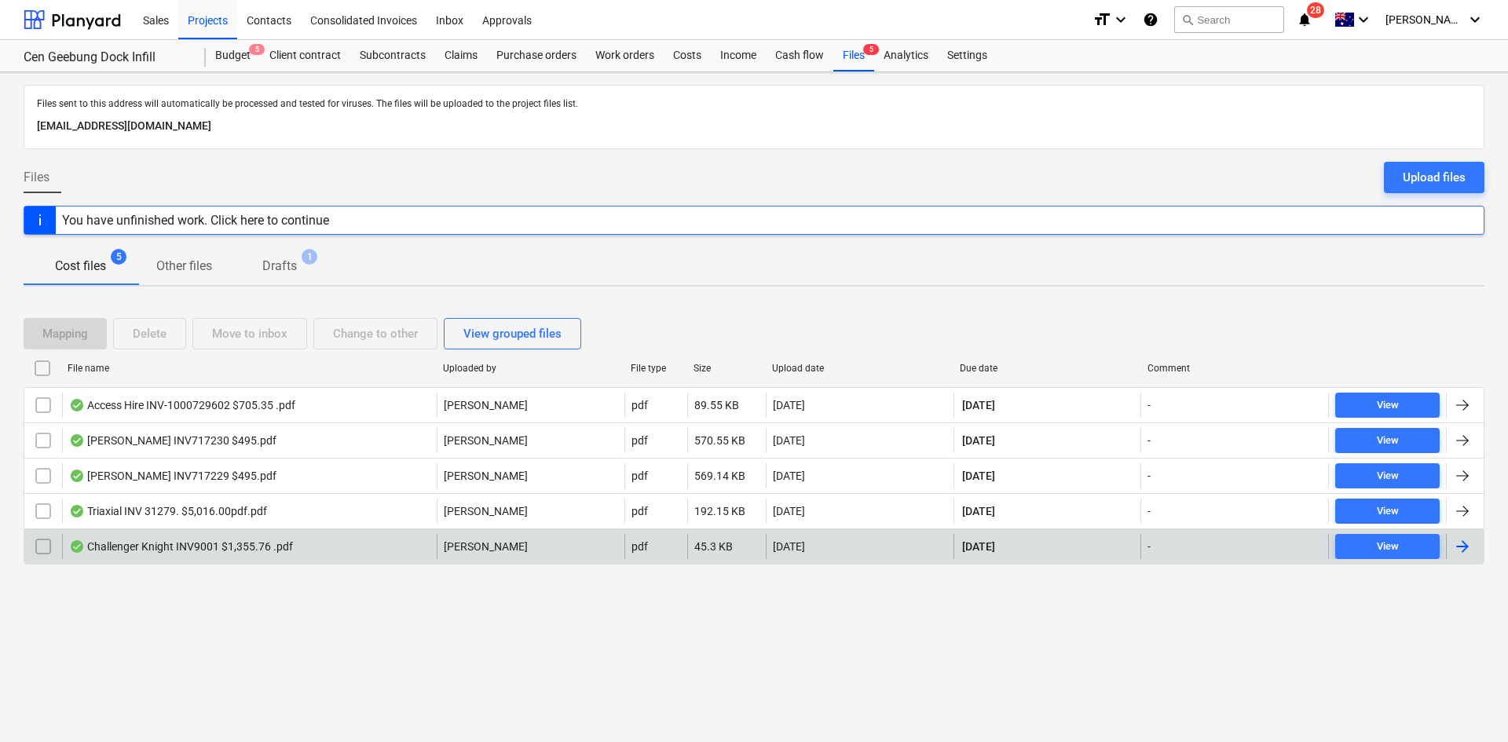
click at [248, 542] on div "Challenger Knight INV9001 $1,355.76 .pdf" at bounding box center [181, 546] width 224 height 13
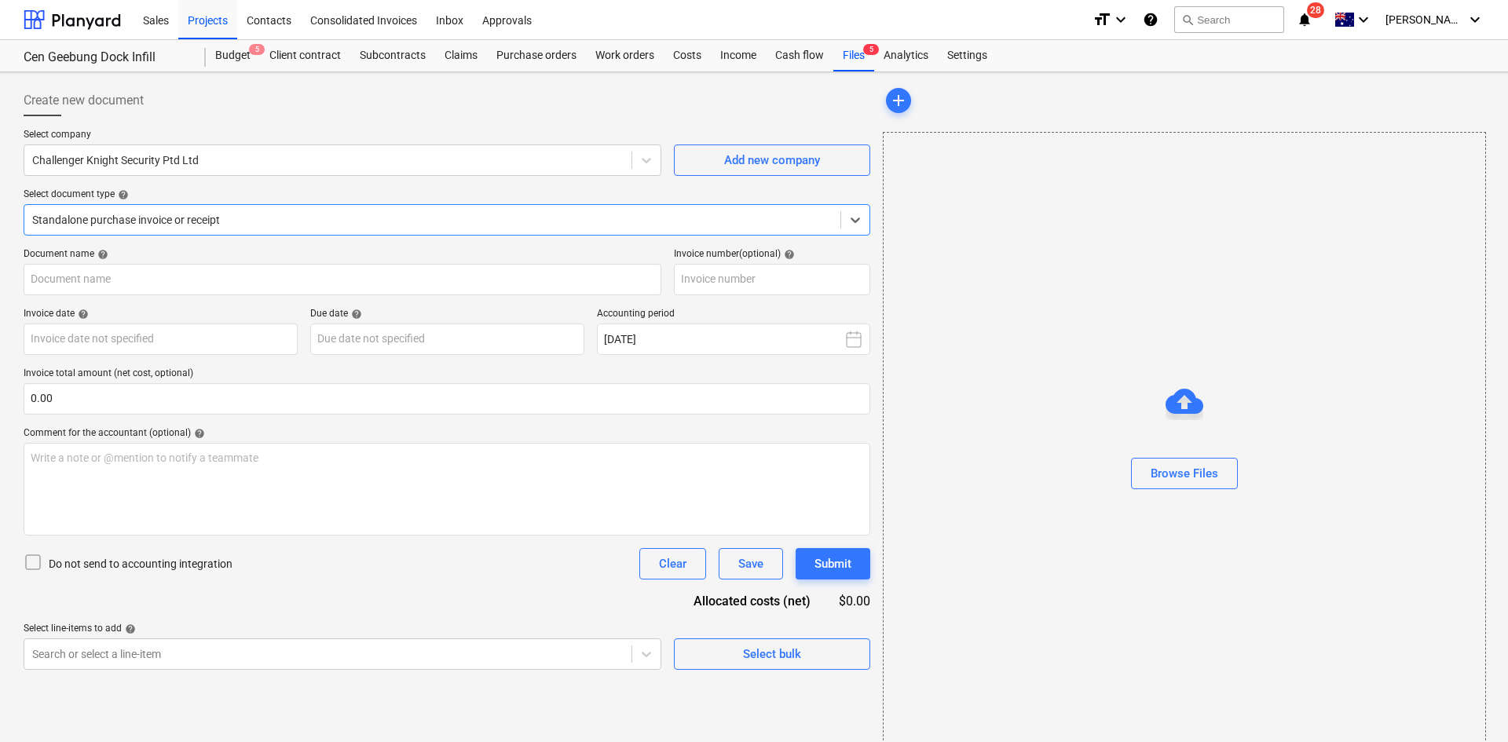
type input "9001"
type input "[DATE]"
type input "14 Oct 2025"
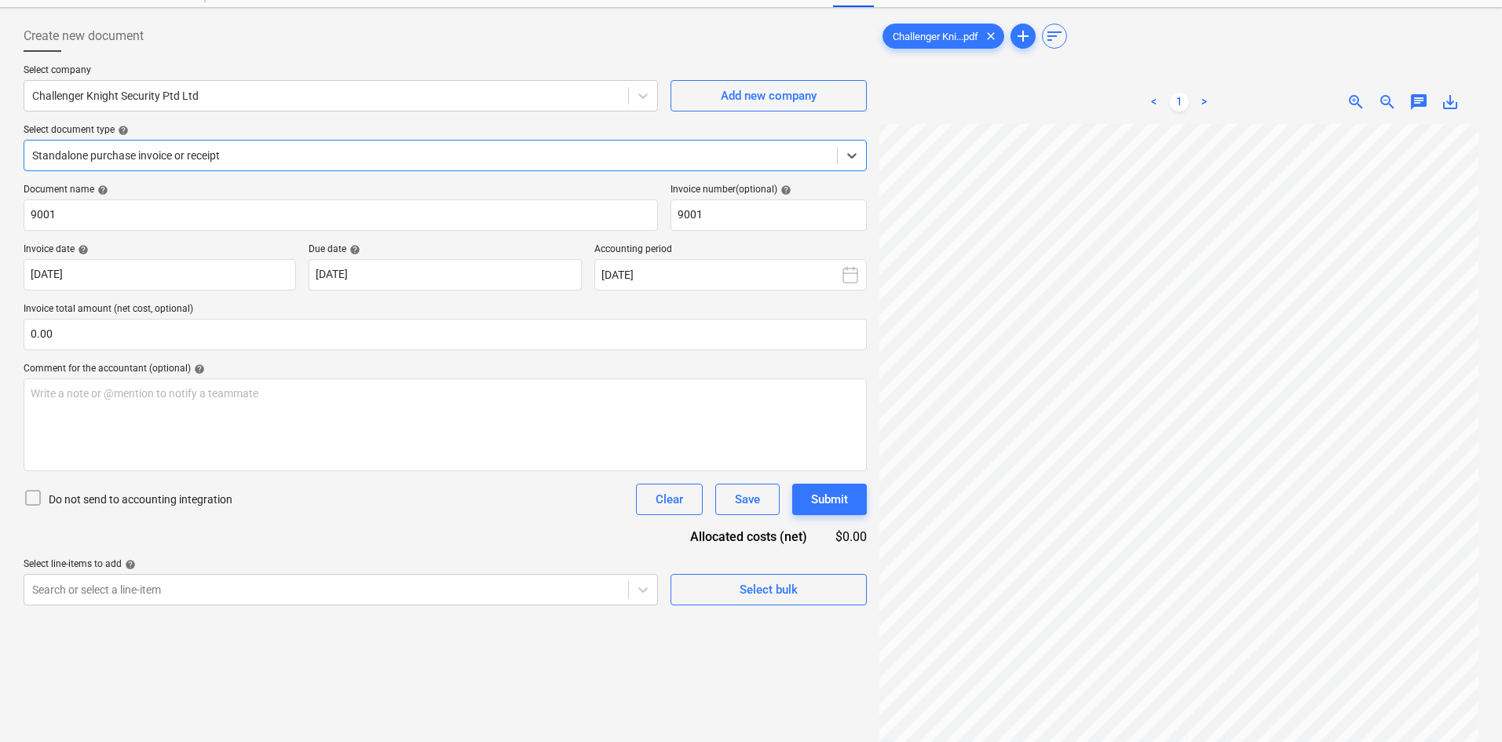
scroll to position [157, 0]
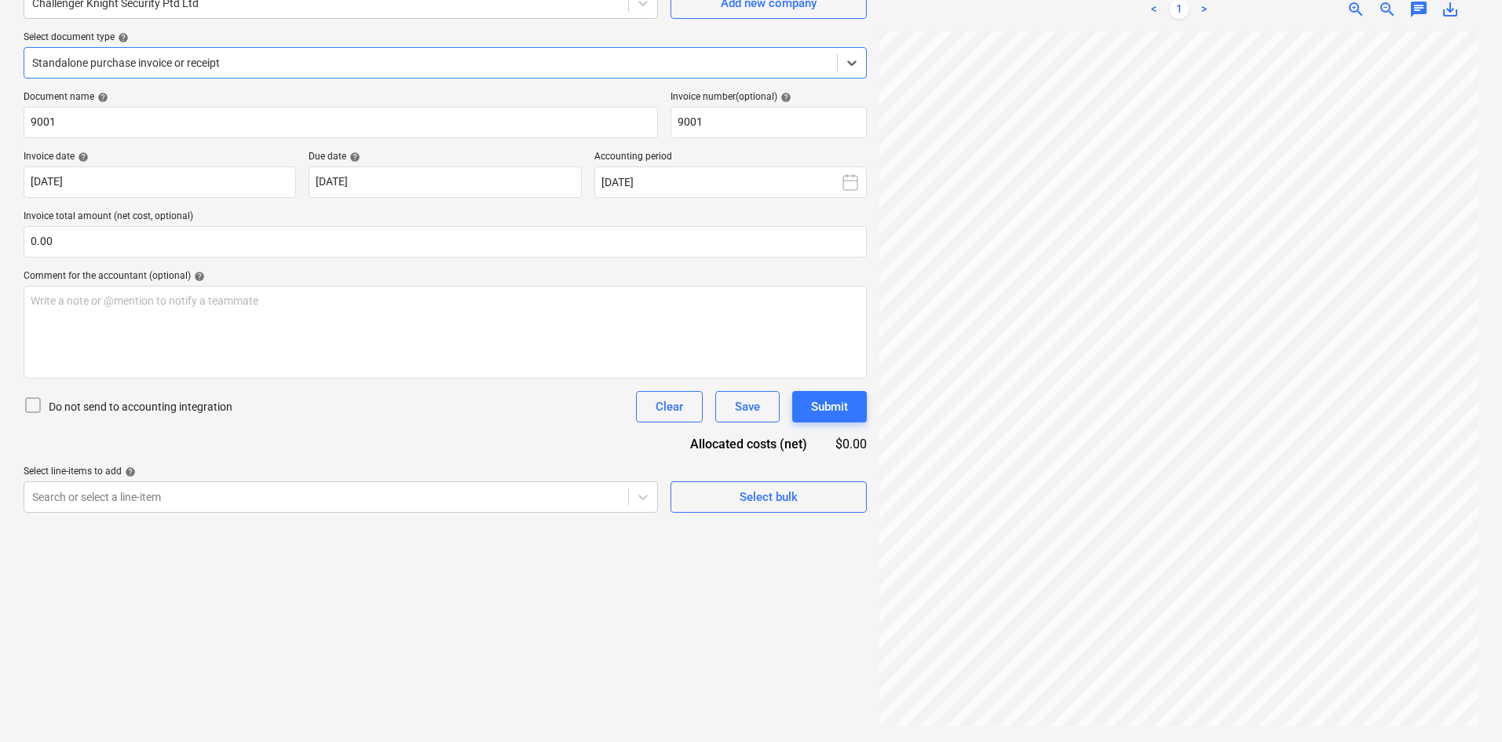
click at [228, 57] on div at bounding box center [430, 63] width 797 height 16
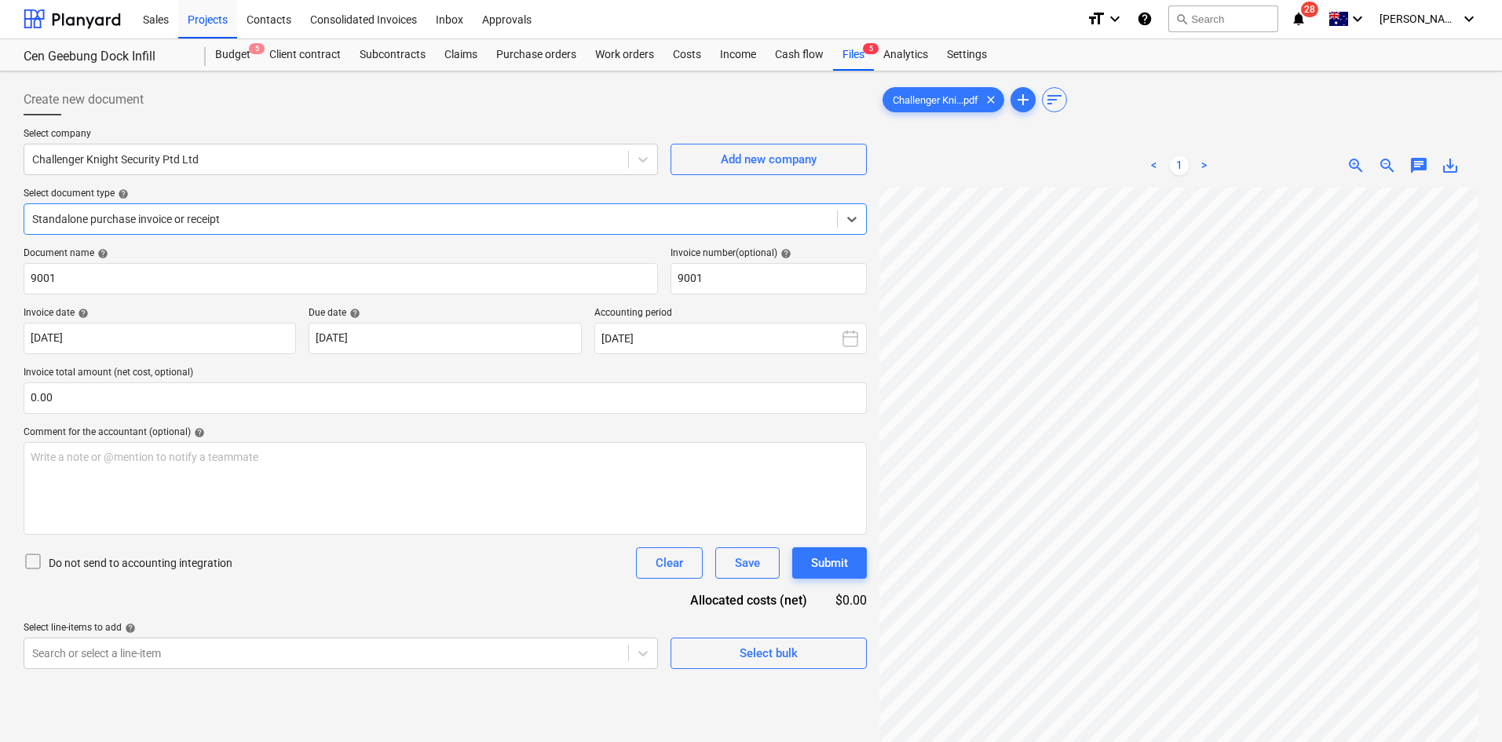
scroll to position [0, 0]
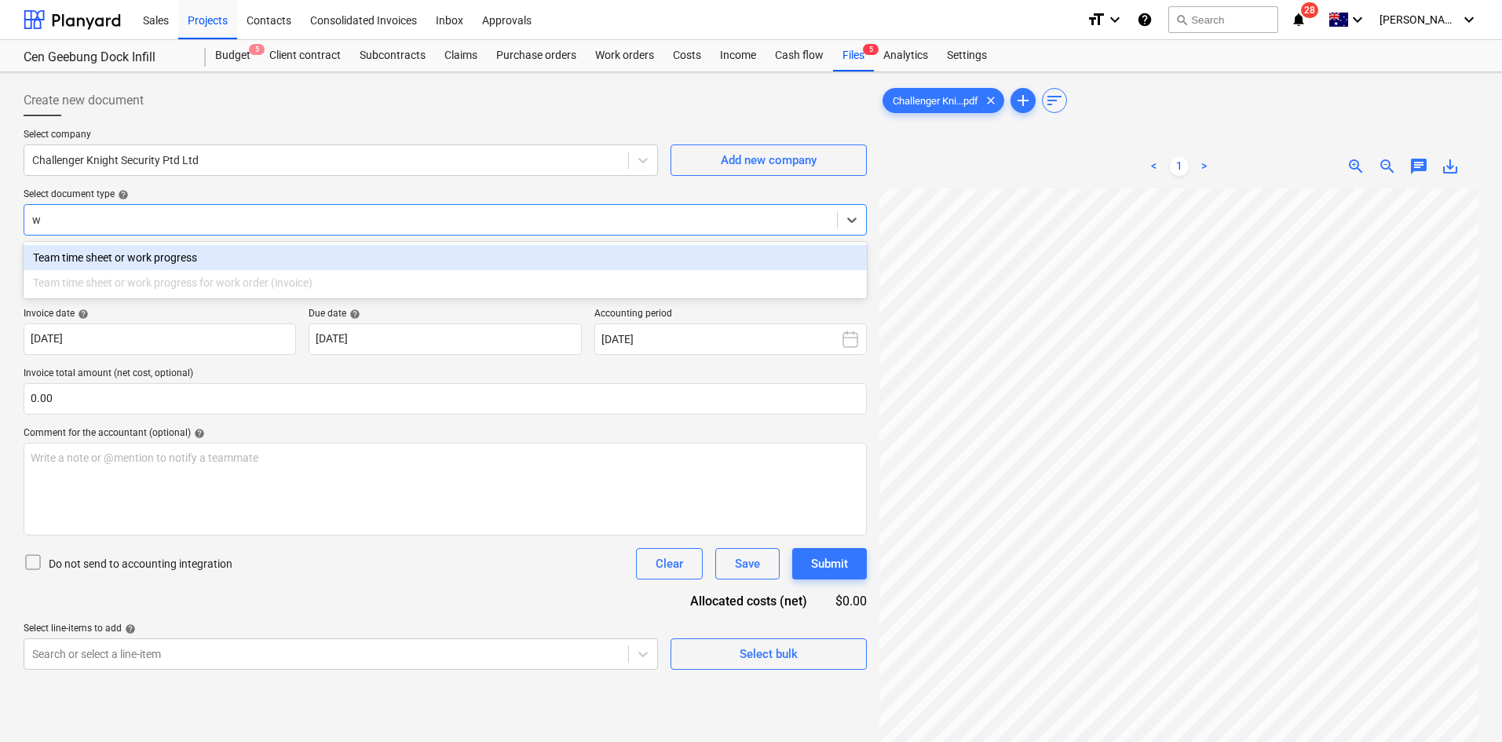
type input "w"
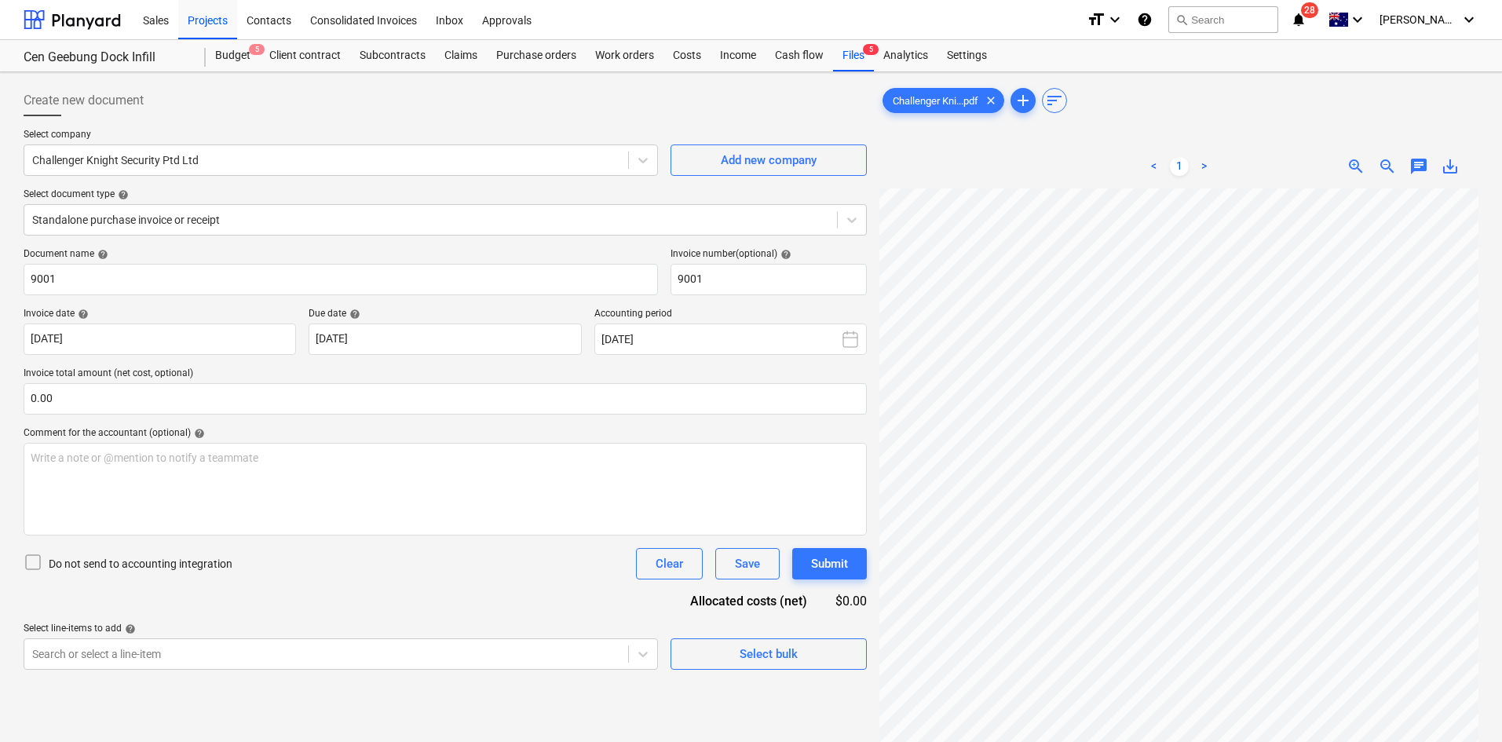
click at [1390, 168] on span "zoom_out" at bounding box center [1387, 166] width 19 height 19
click at [1351, 162] on span "zoom_in" at bounding box center [1356, 166] width 19 height 19
click at [635, 109] on div "Create new document" at bounding box center [445, 100] width 843 height 31
click at [509, 53] on div "Purchase orders" at bounding box center [536, 55] width 99 height 31
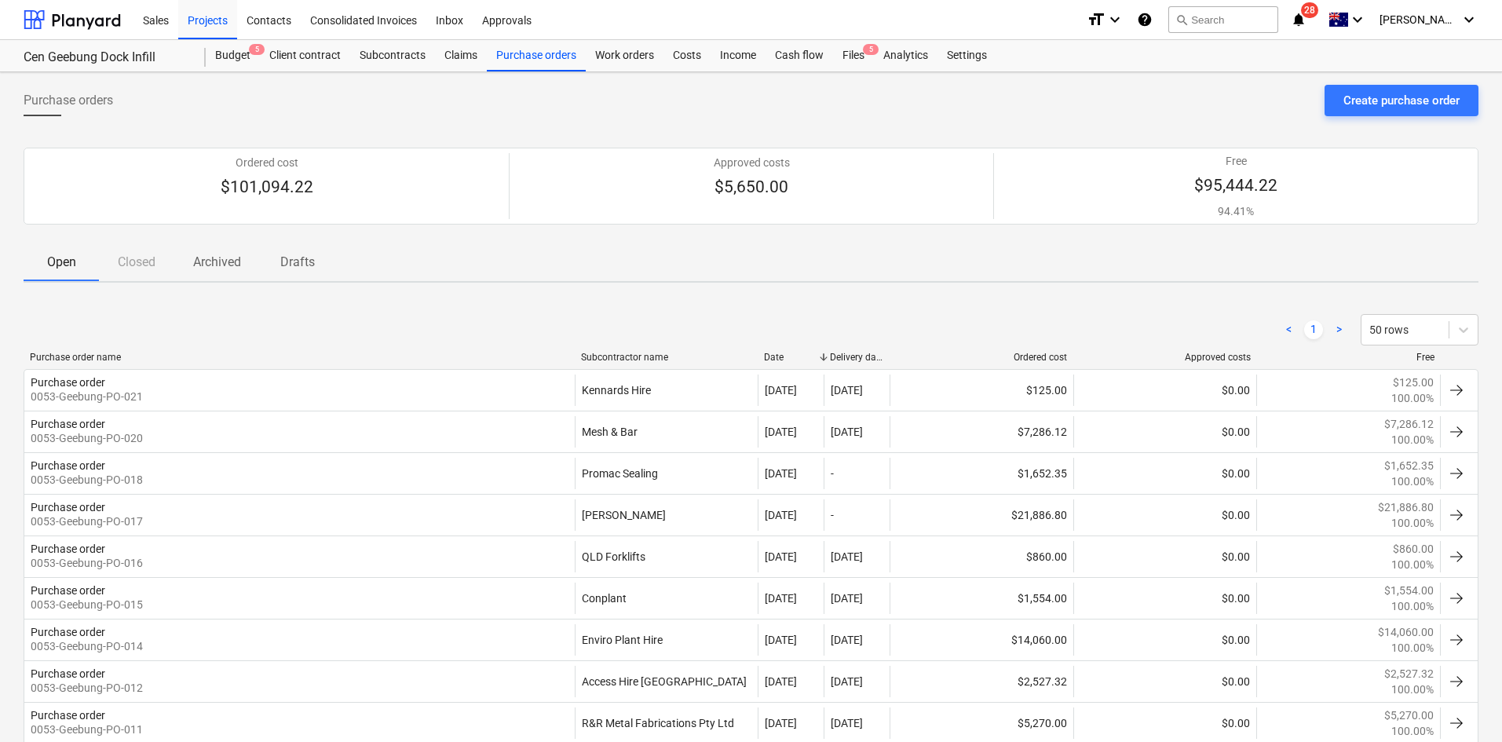
click at [366, 322] on div "< 1 > 50 rows" at bounding box center [751, 329] width 1455 height 31
drag, startPoint x: 824, startPoint y: 361, endPoint x: 859, endPoint y: 356, distance: 34.9
click at [859, 356] on div "Purchase order name Subcontractor name Date Delivery date Ordered cost Approved…" at bounding box center [751, 357] width 1455 height 11
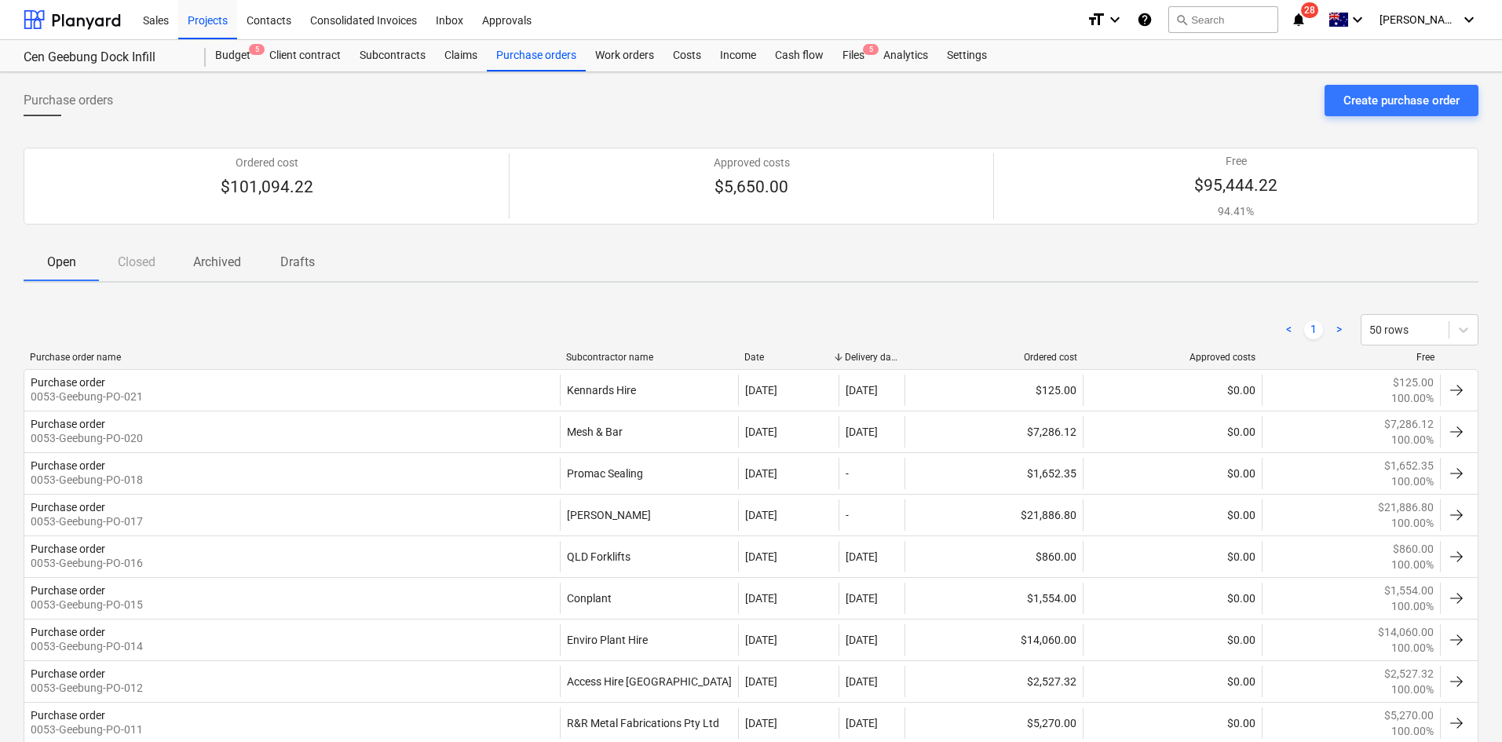
drag, startPoint x: 901, startPoint y: 353, endPoint x: 927, endPoint y: 353, distance: 25.9
click at [919, 353] on div at bounding box center [904, 357] width 28 height 11
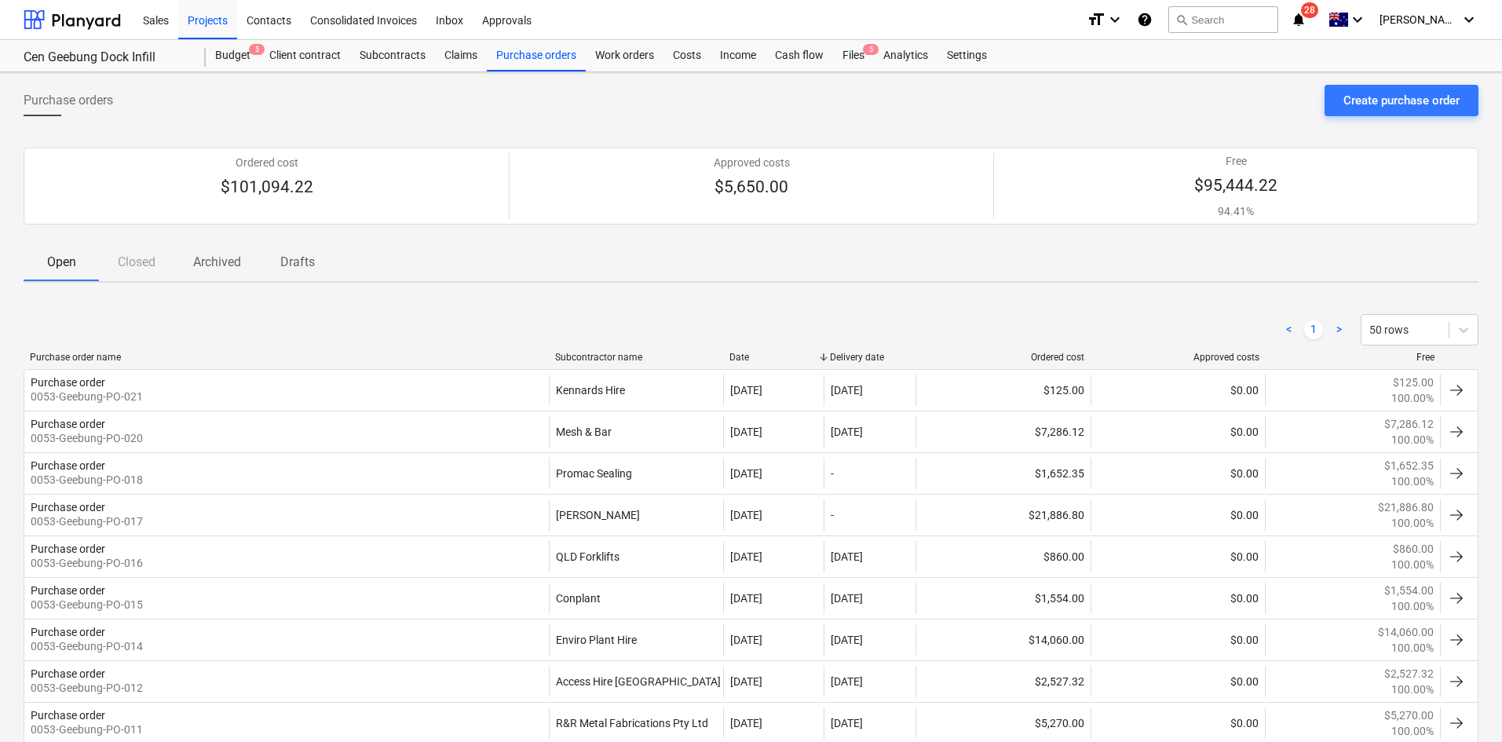
click at [934, 308] on div "< 1 > 50 rows" at bounding box center [751, 330] width 1455 height 44
click at [525, 49] on div "Purchase orders" at bounding box center [536, 55] width 99 height 31
click at [1371, 96] on div "Create purchase order" at bounding box center [1402, 100] width 116 height 20
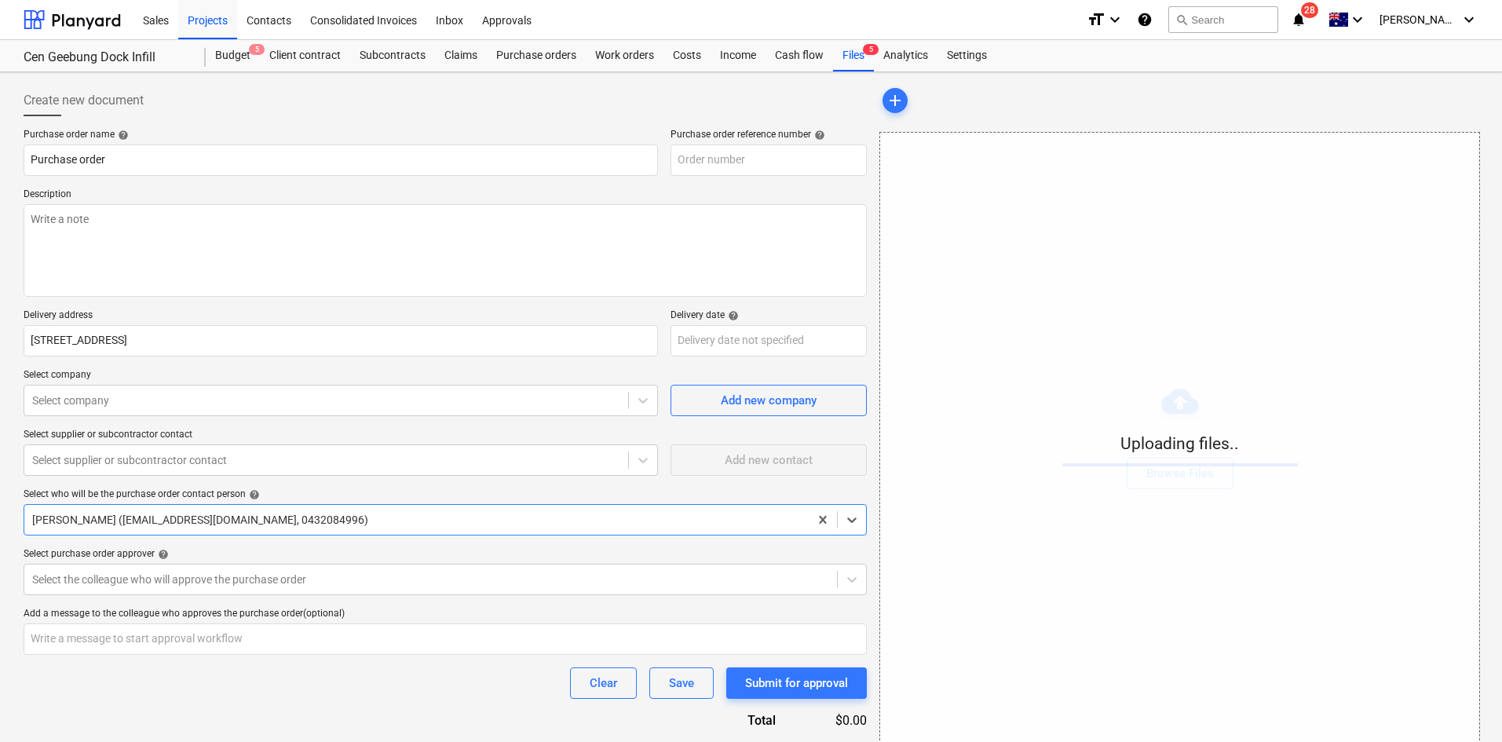
type textarea "x"
type input "0053-Geebung-PO-022"
click at [399, 396] on div at bounding box center [326, 401] width 588 height 16
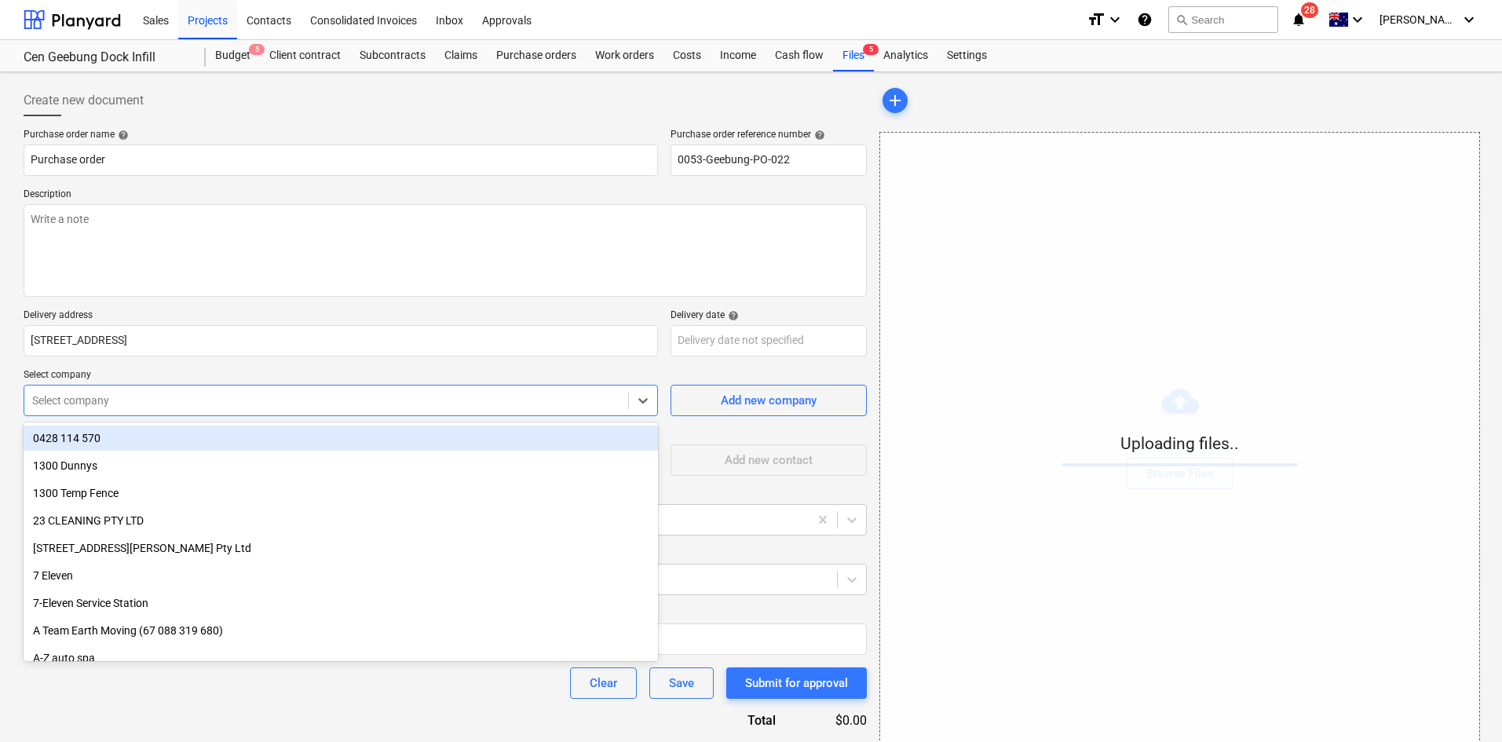
type textarea "x"
type input "c"
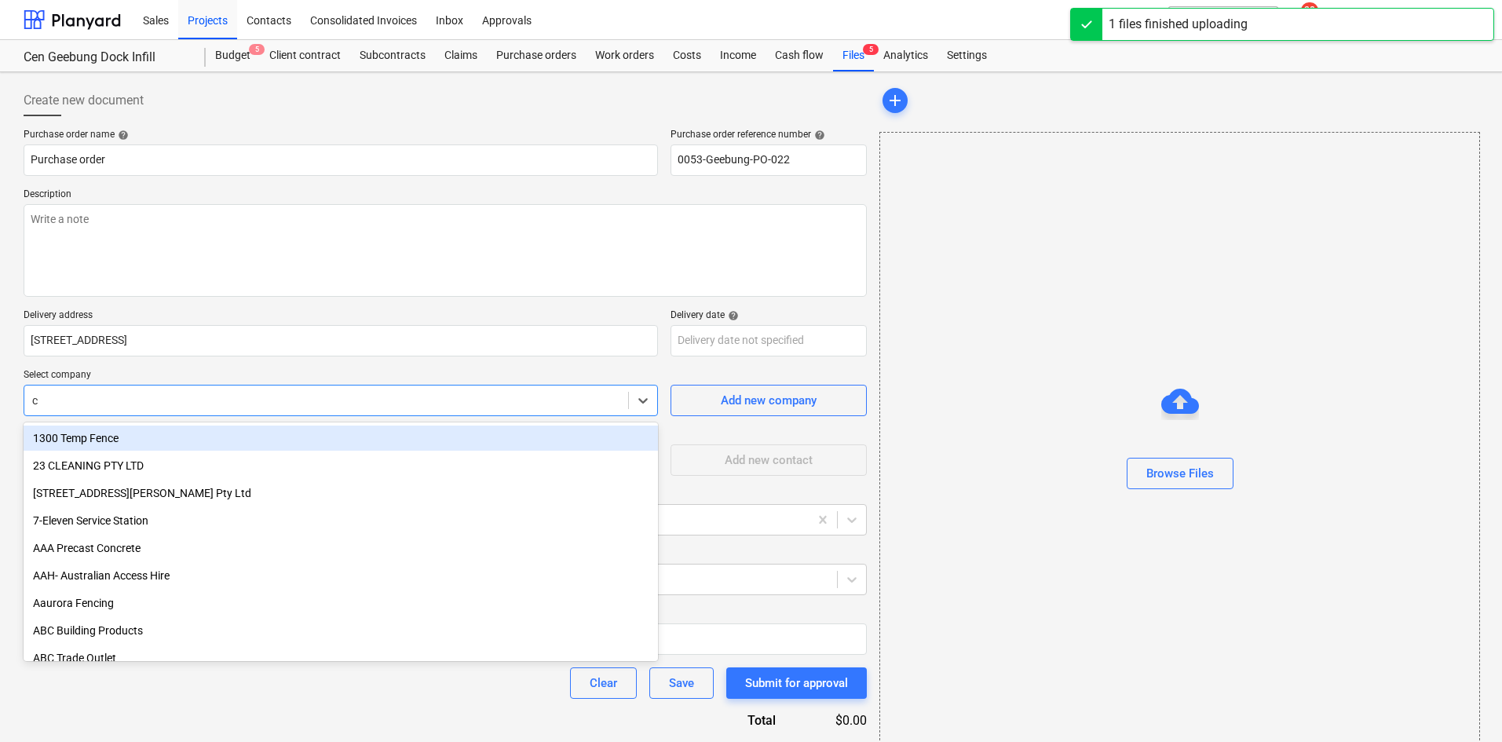
type textarea "x"
type input "ck"
type textarea "x"
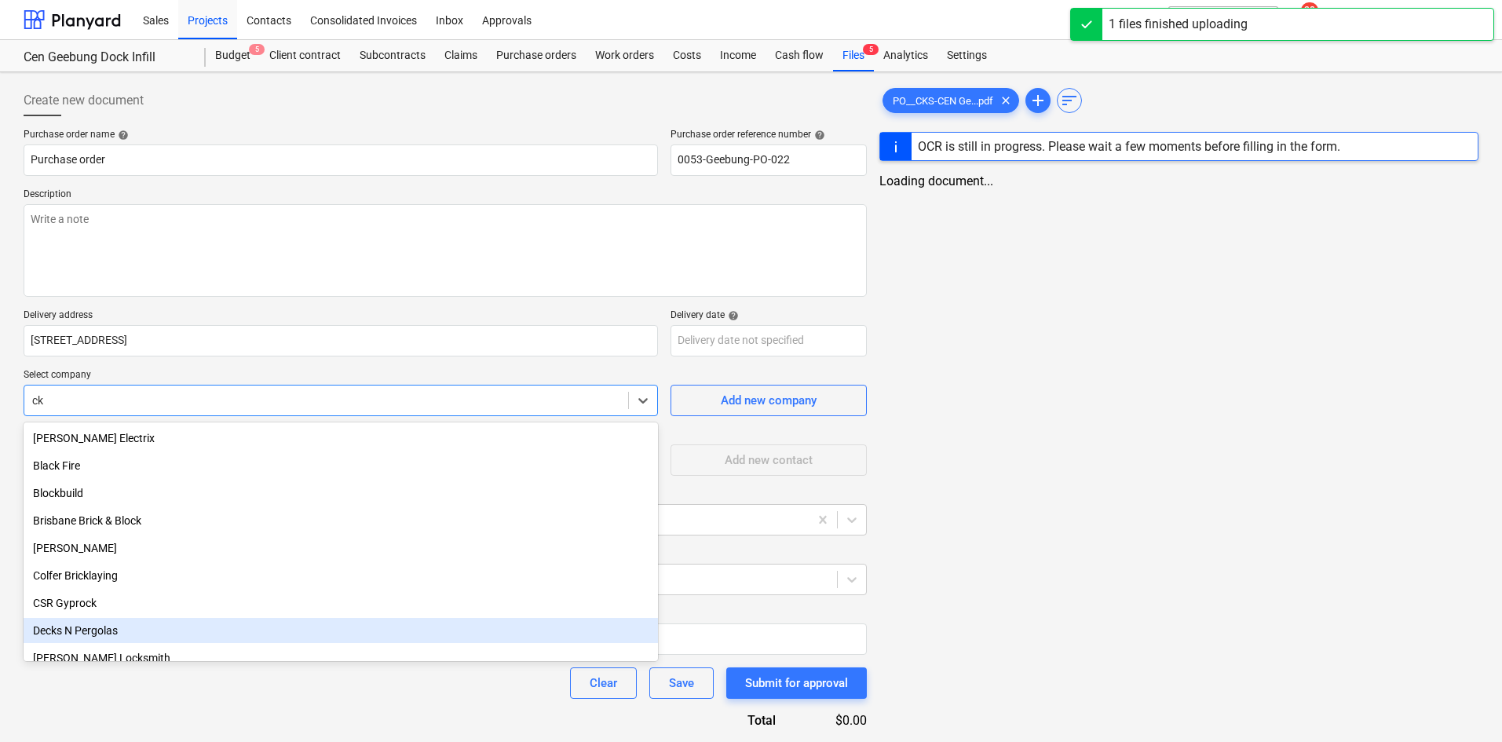
type input "c"
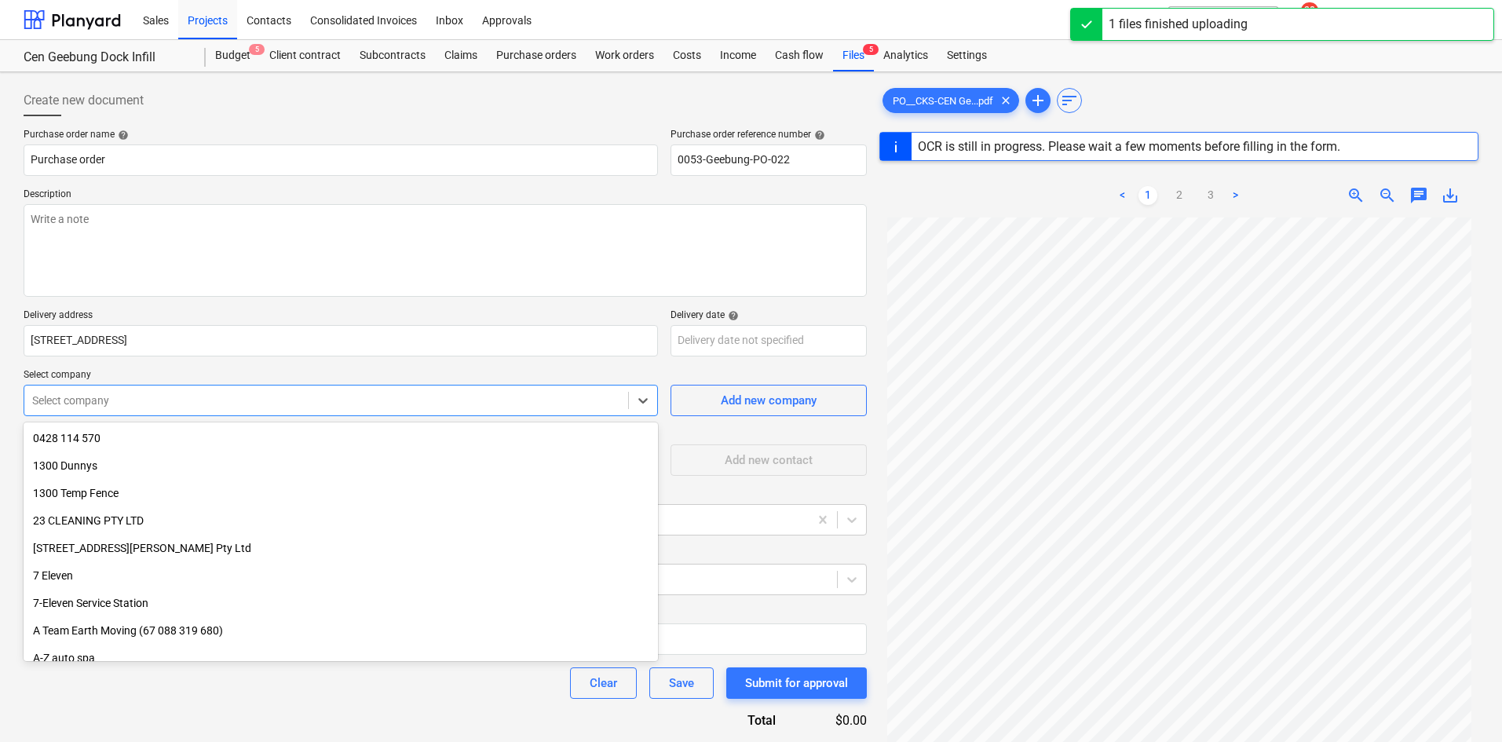
type textarea "x"
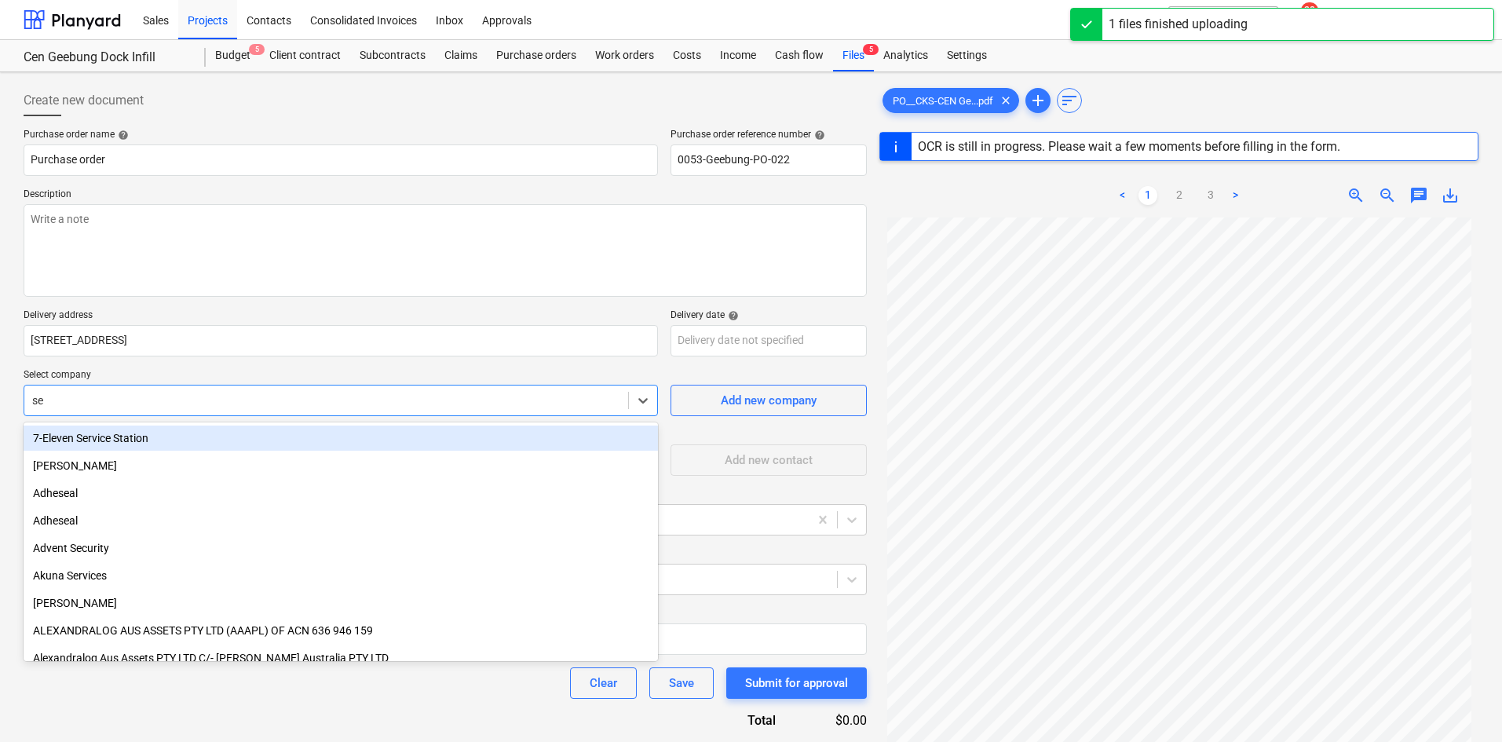
type input "sec"
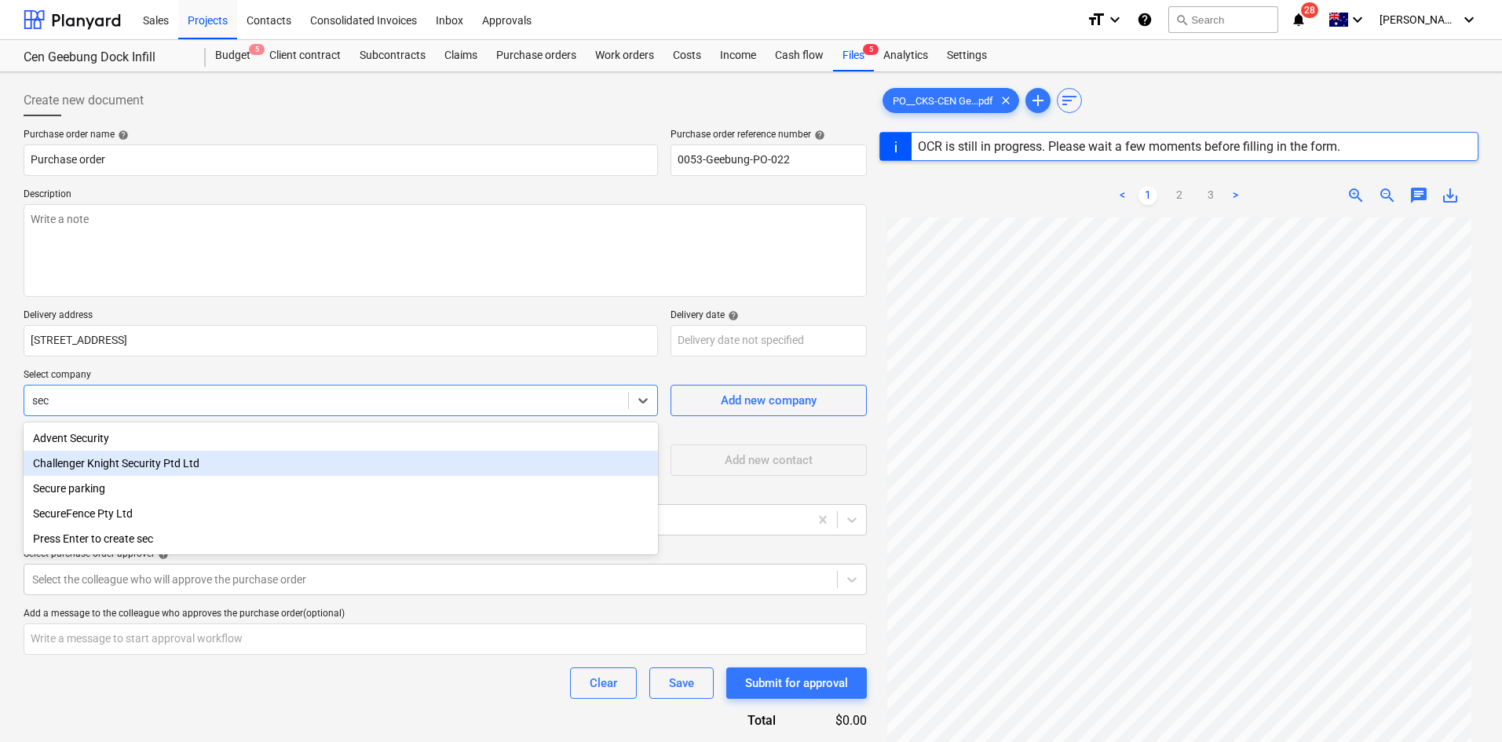
type textarea "x"
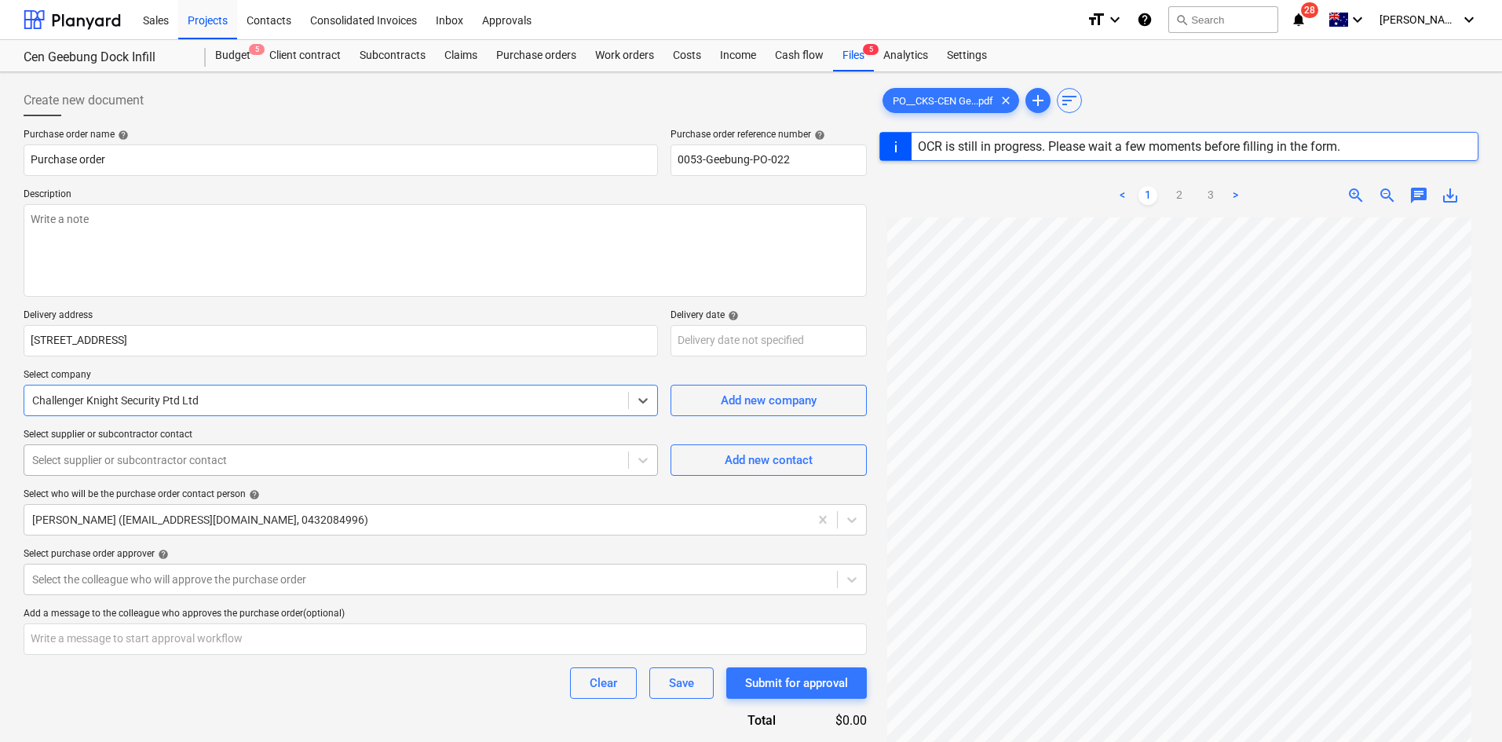
click at [305, 452] on div at bounding box center [326, 460] width 588 height 16
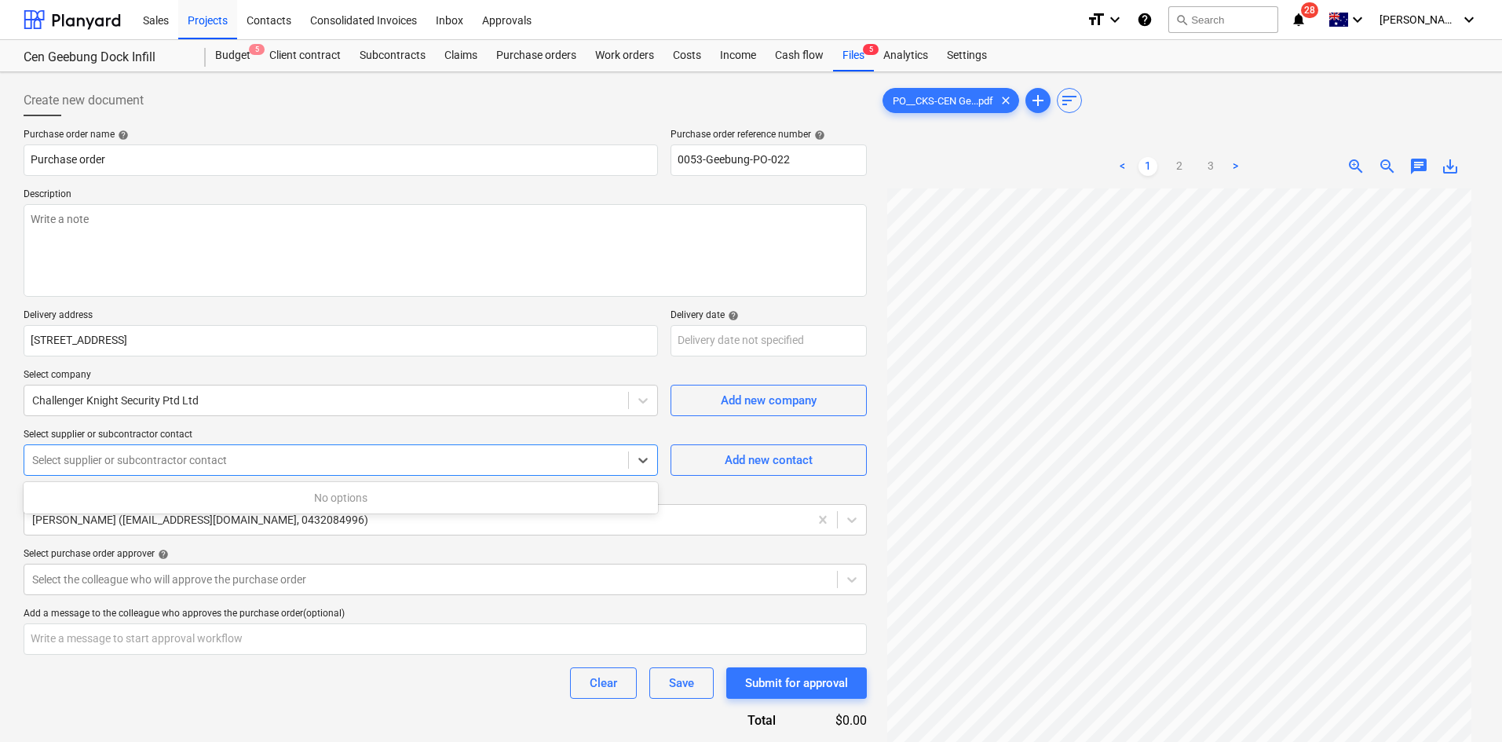
click at [313, 455] on div at bounding box center [326, 460] width 588 height 16
click at [381, 452] on div at bounding box center [326, 460] width 588 height 16
drag, startPoint x: 262, startPoint y: 459, endPoint x: 302, endPoint y: 459, distance: 40.0
click at [263, 459] on div at bounding box center [326, 460] width 588 height 16
click at [769, 460] on div "Add new contact" at bounding box center [769, 460] width 88 height 20
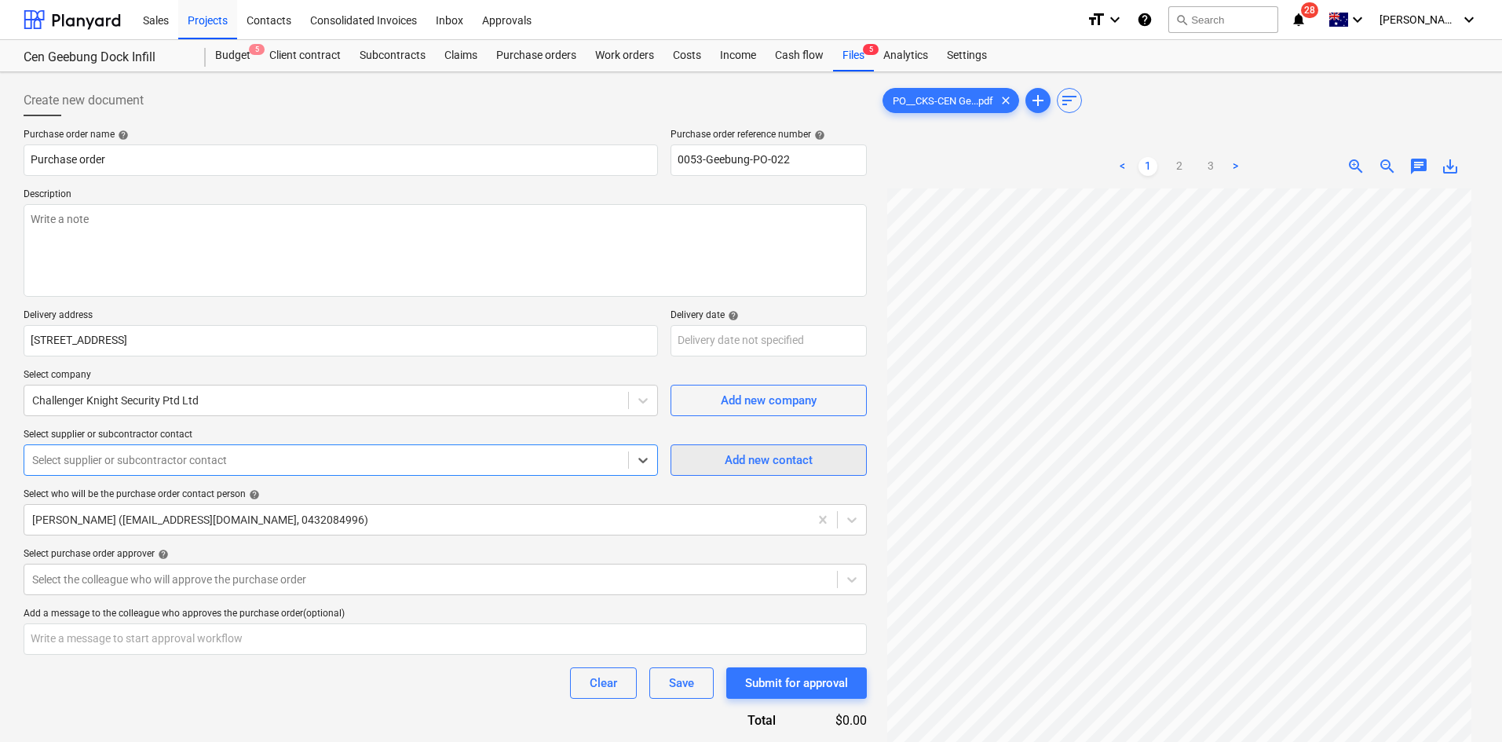
type textarea "x"
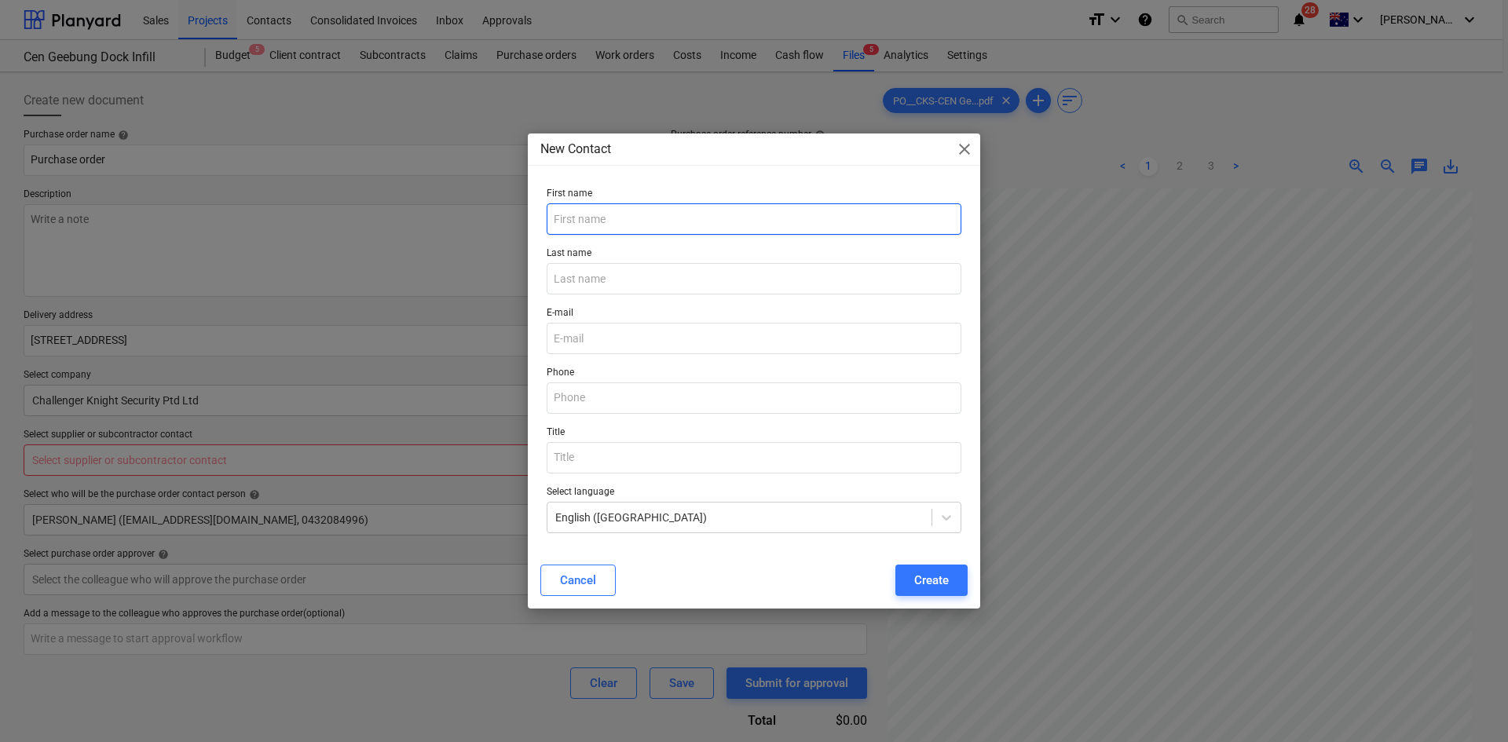
click at [634, 227] on input "text" at bounding box center [754, 218] width 415 height 31
type input "Garth"
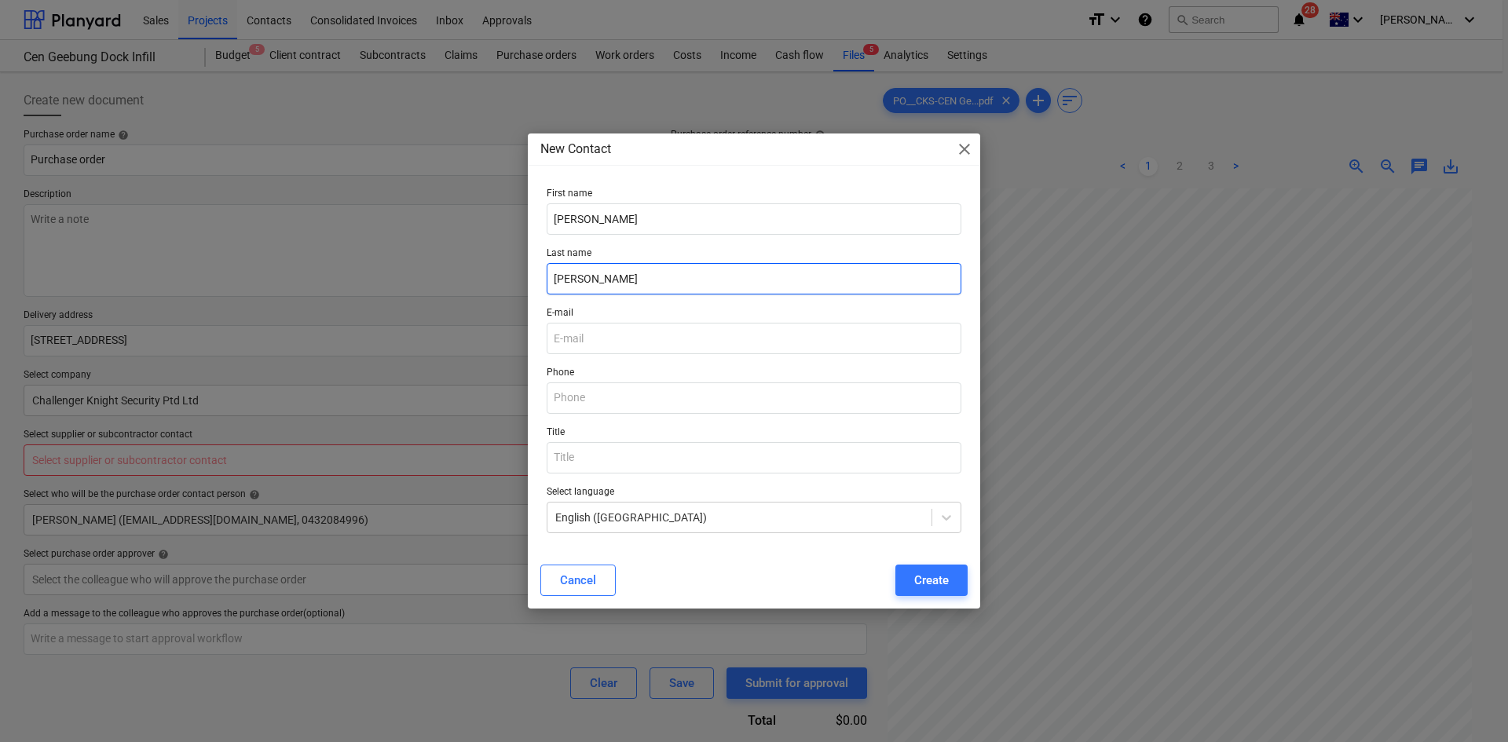
type input "Matheson"
type textarea "x"
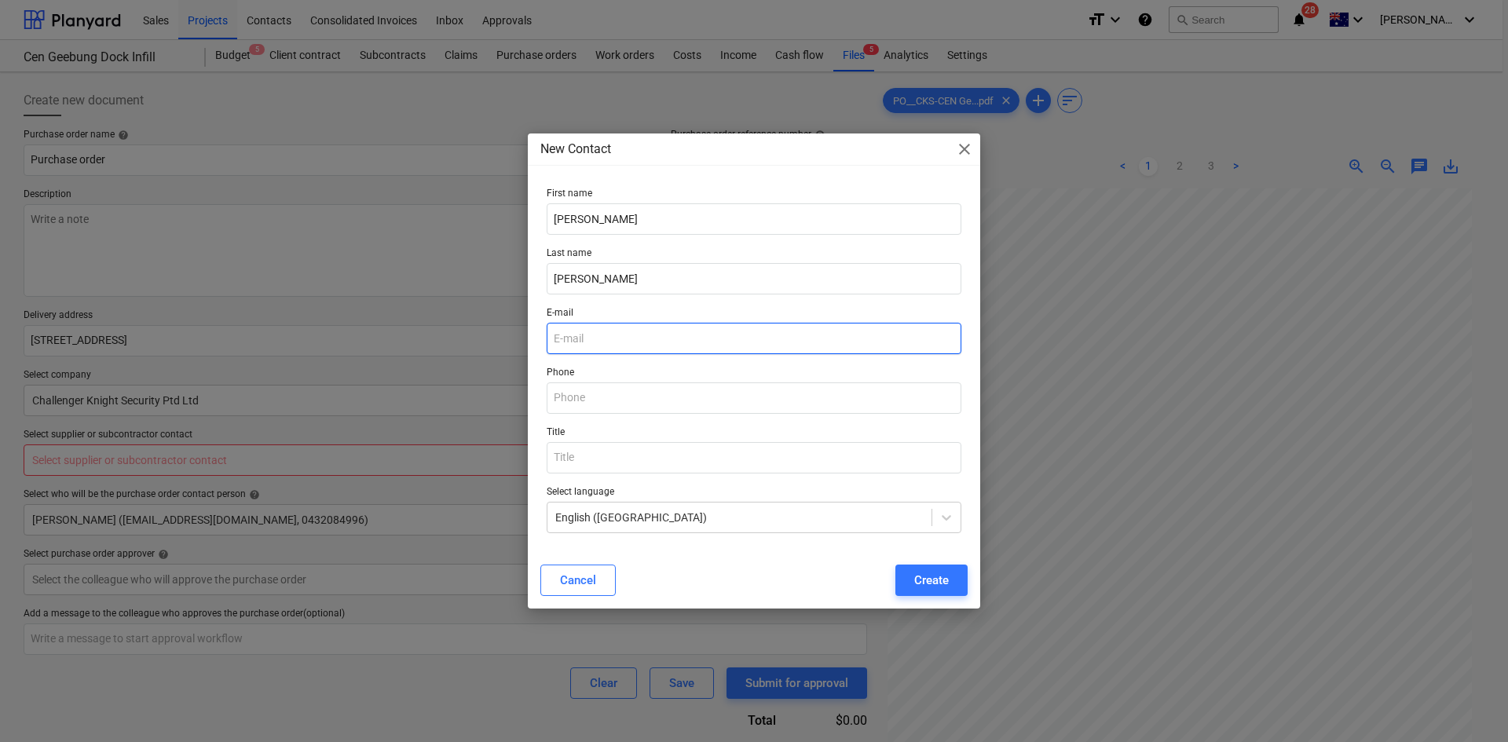
click at [601, 328] on input "email" at bounding box center [754, 338] width 415 height 31
paste input "garth@challengerknight.com.au"
type input "garth@challengerknight.com.au"
type textarea "x"
click at [664, 350] on input "garth@challengerknight.com.au" at bounding box center [754, 338] width 415 height 31
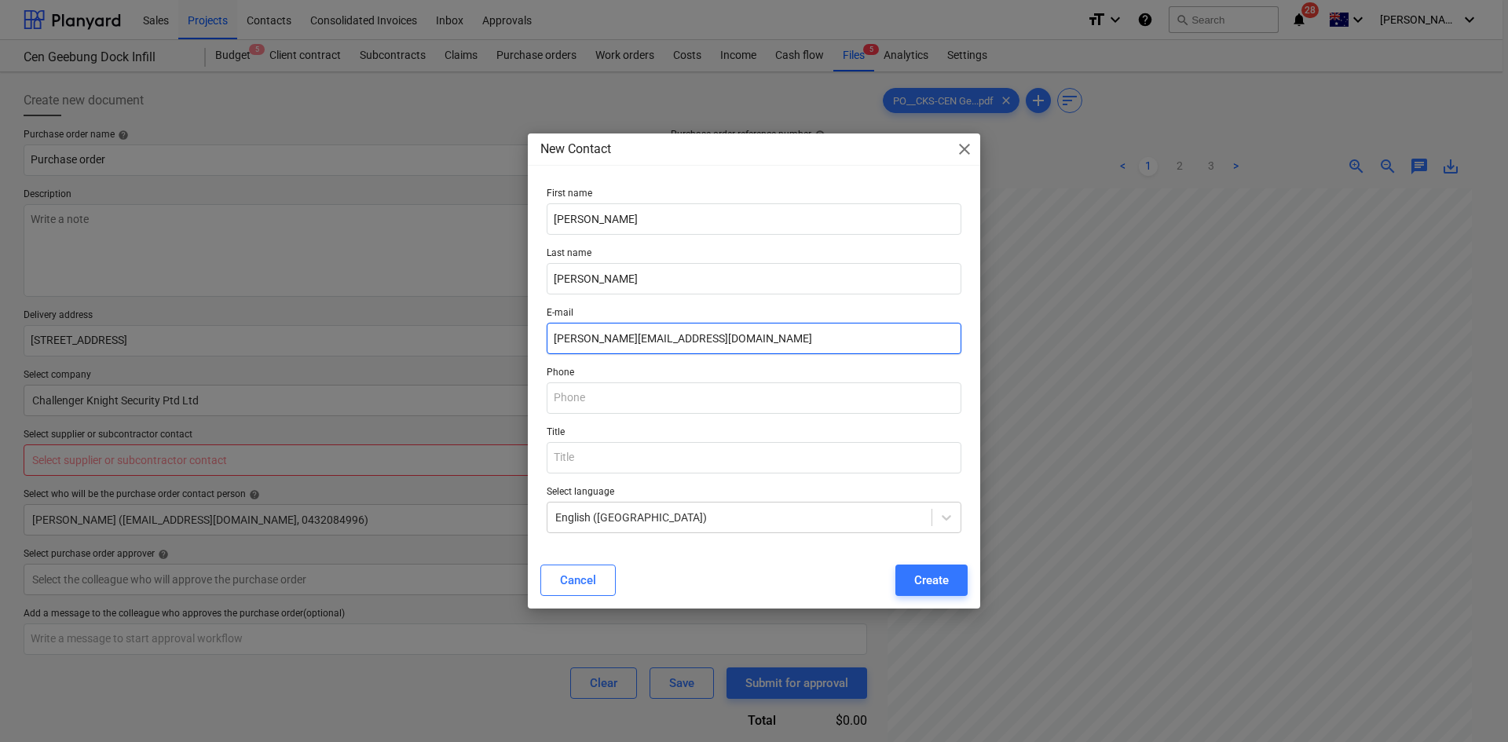
type input "garth@challengerknight.com.au"
click at [648, 371] on p "Phone" at bounding box center [754, 375] width 415 height 16
click at [689, 301] on div "E-mail garth@challengerknight.com.au" at bounding box center [753, 331] width 427 height 60
click at [914, 570] on div "Create" at bounding box center [931, 580] width 35 height 20
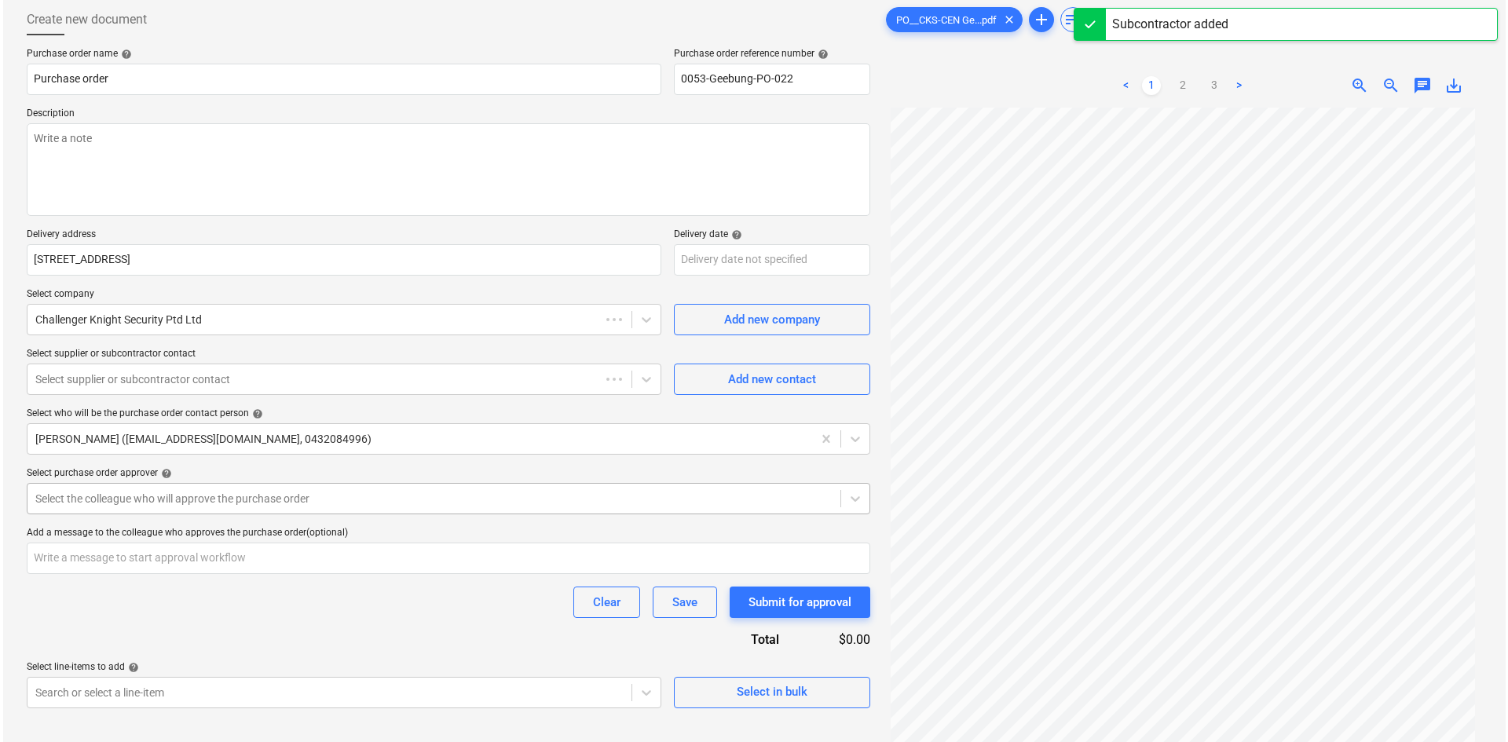
scroll to position [157, 0]
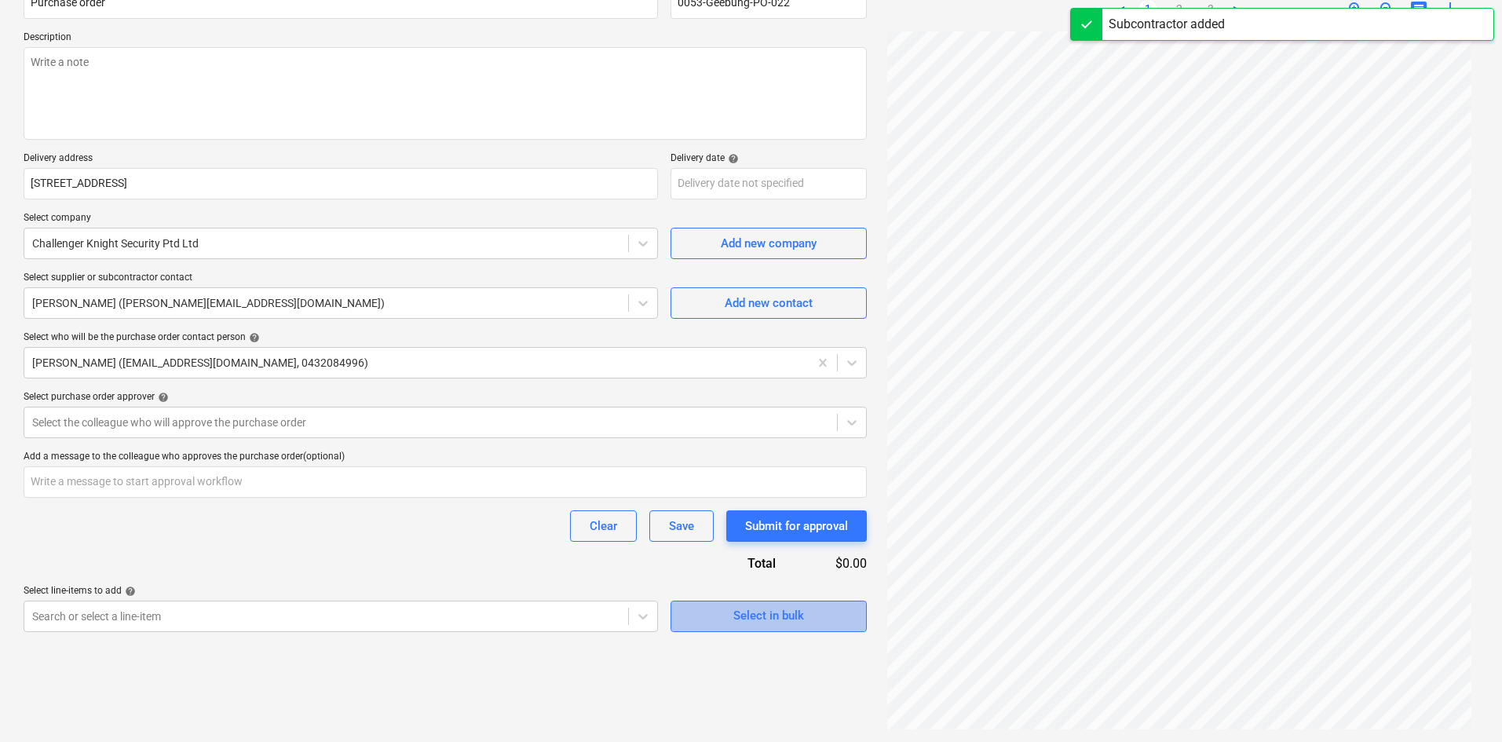
click at [755, 614] on div "Select in bulk" at bounding box center [768, 615] width 71 height 20
type textarea "x"
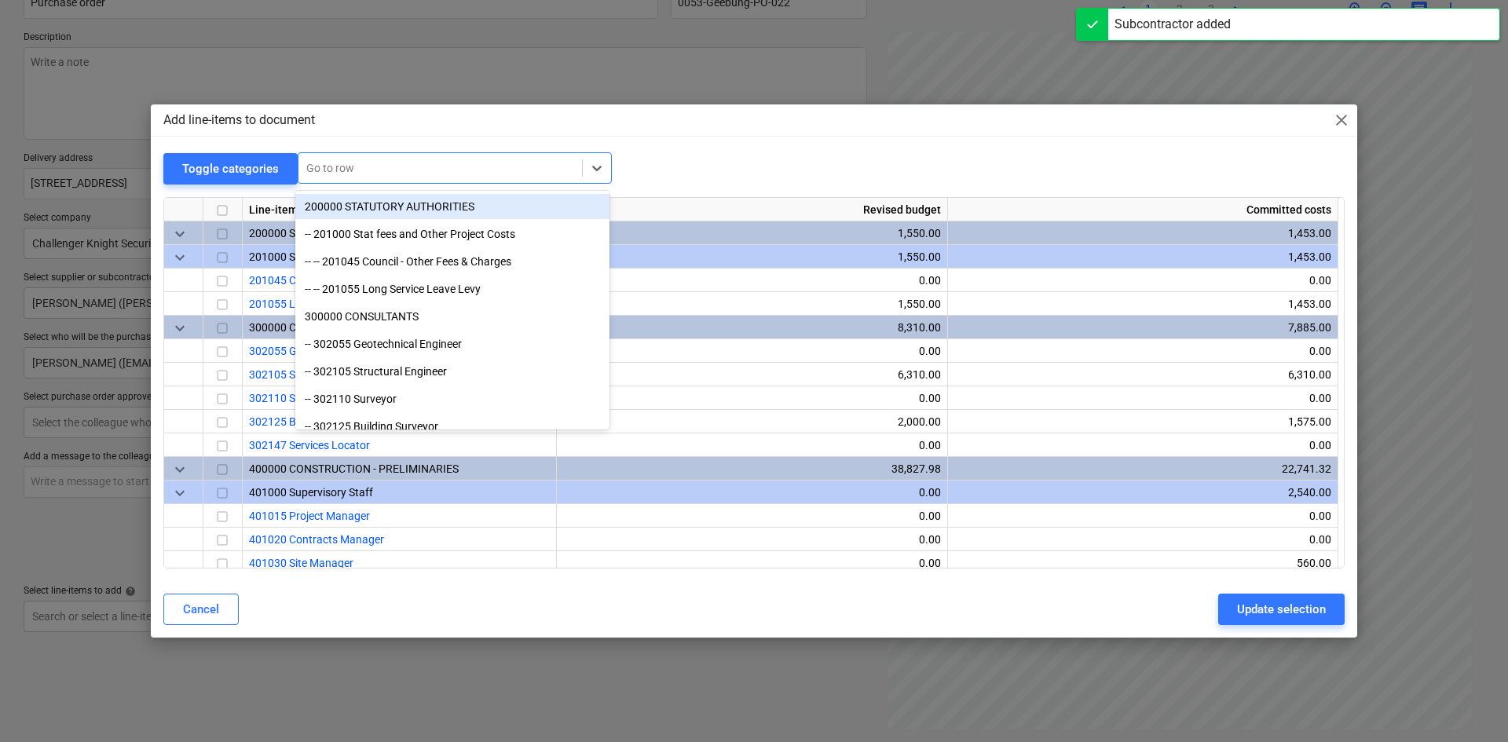
click at [372, 170] on div at bounding box center [440, 168] width 268 height 16
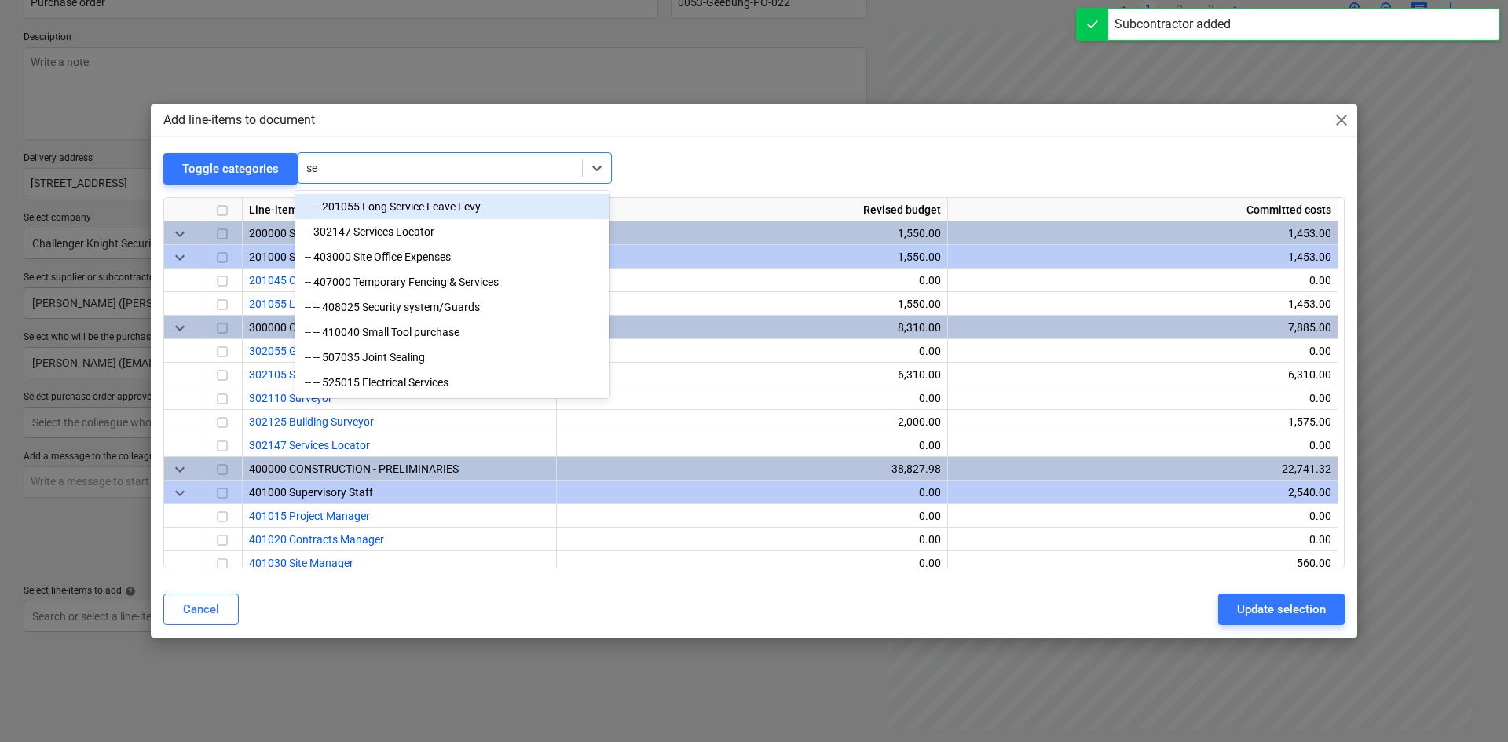
type input "sec"
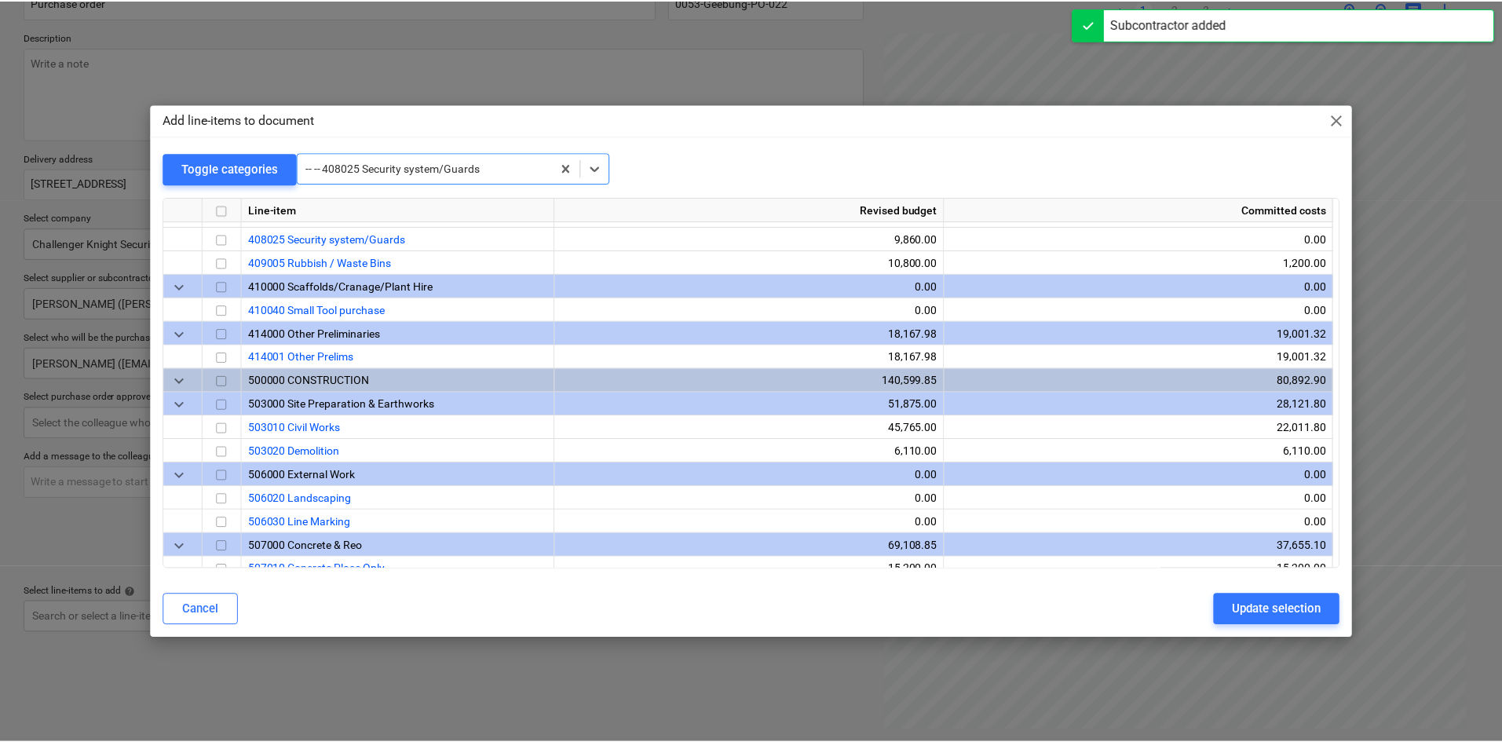
scroll to position [824, 0]
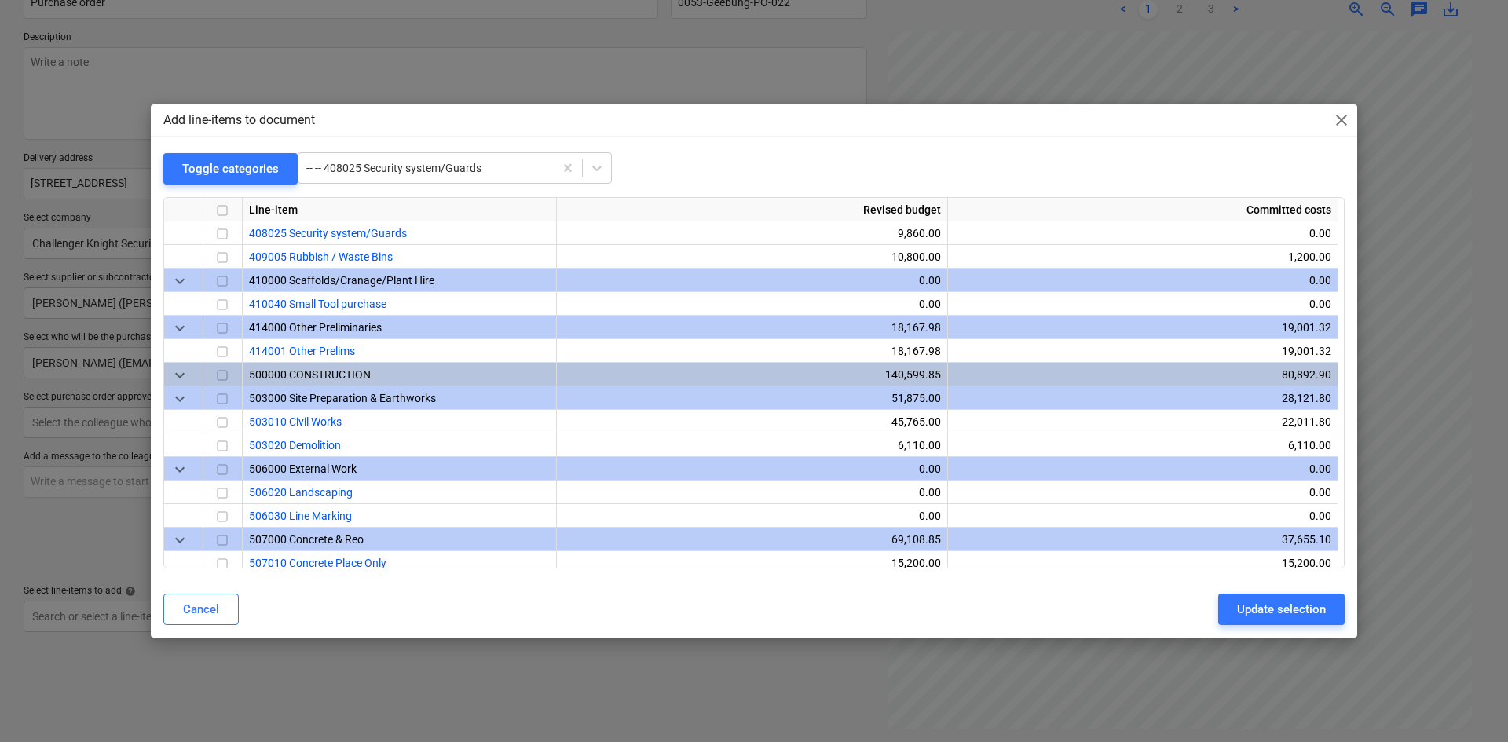
click at [664, 152] on div "Add line-items to document close Toggle categories -- -- 408025 Security system…" at bounding box center [754, 370] width 1206 height 532
click at [220, 236] on input "checkbox" at bounding box center [222, 234] width 19 height 19
click at [1268, 599] on div "Update selection" at bounding box center [1281, 609] width 89 height 20
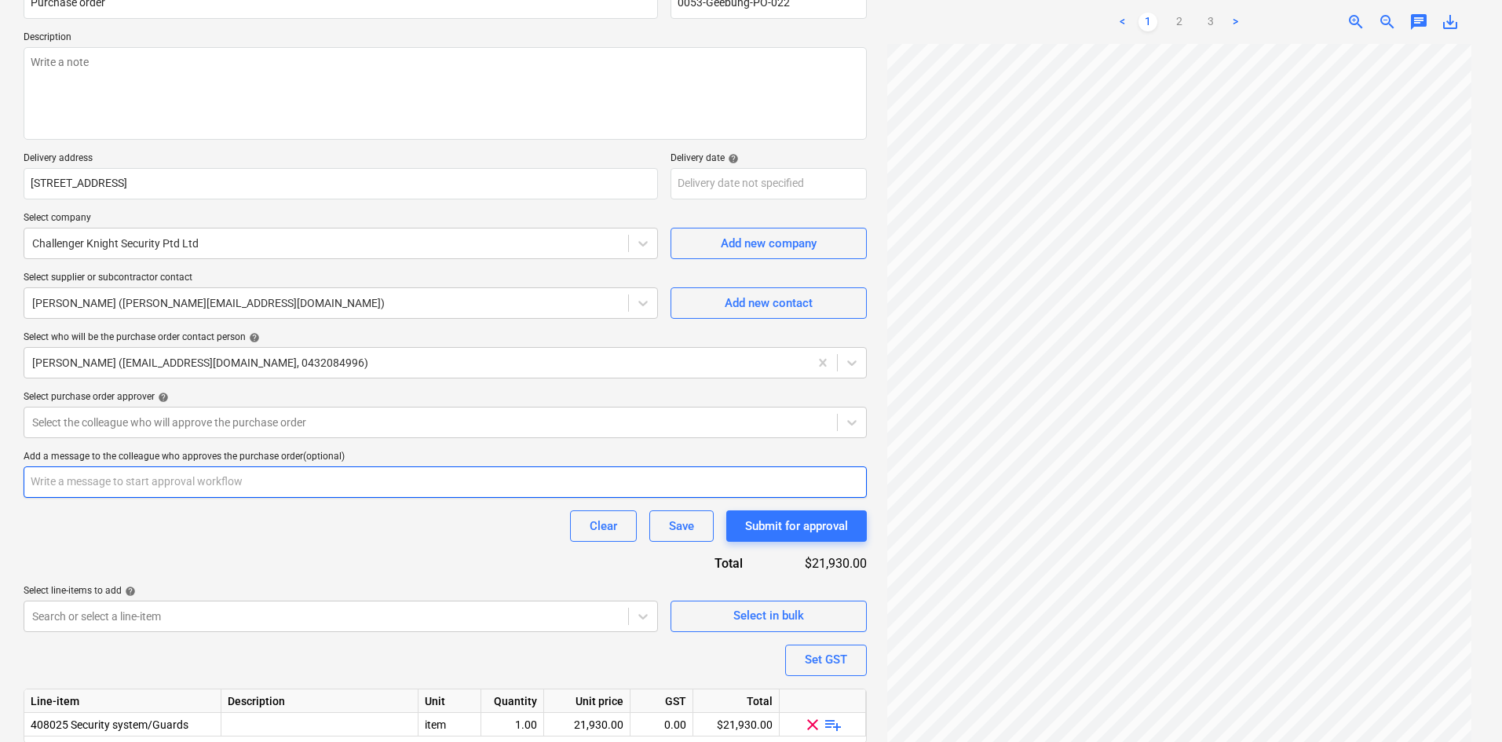
scroll to position [215, 0]
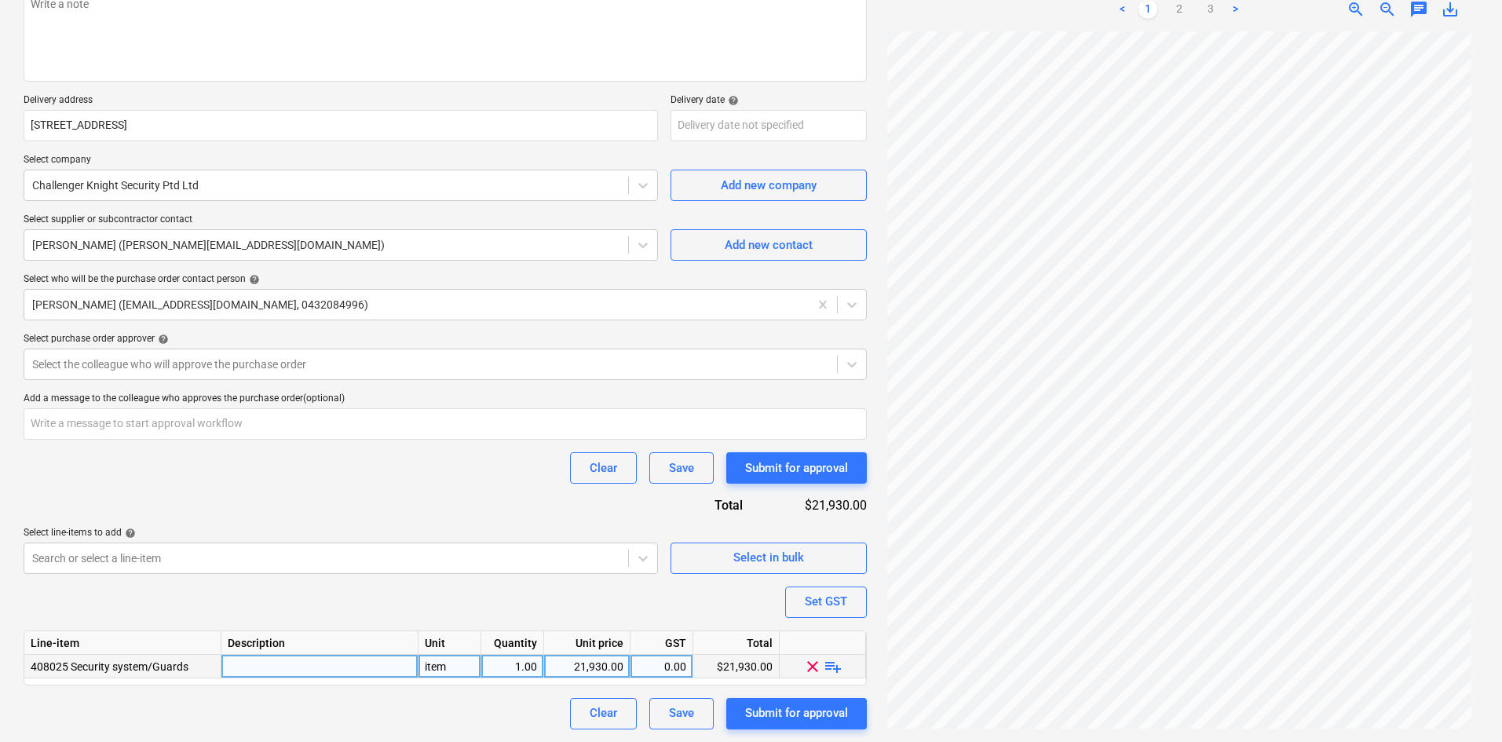
click at [836, 668] on span "playlist_add" at bounding box center [833, 665] width 19 height 19
type textarea "x"
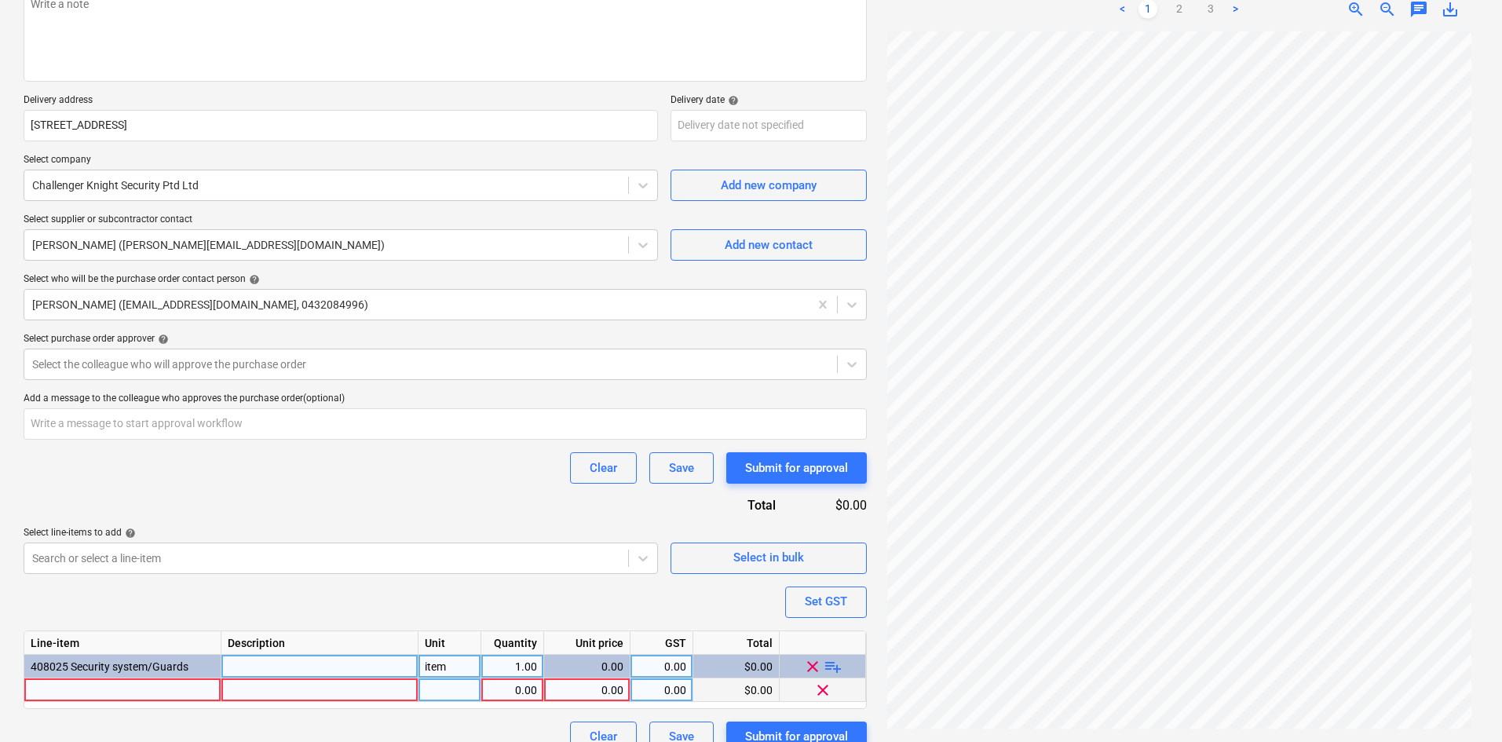
click at [153, 695] on div at bounding box center [122, 690] width 197 height 24
type input "Security guard"
type textarea "x"
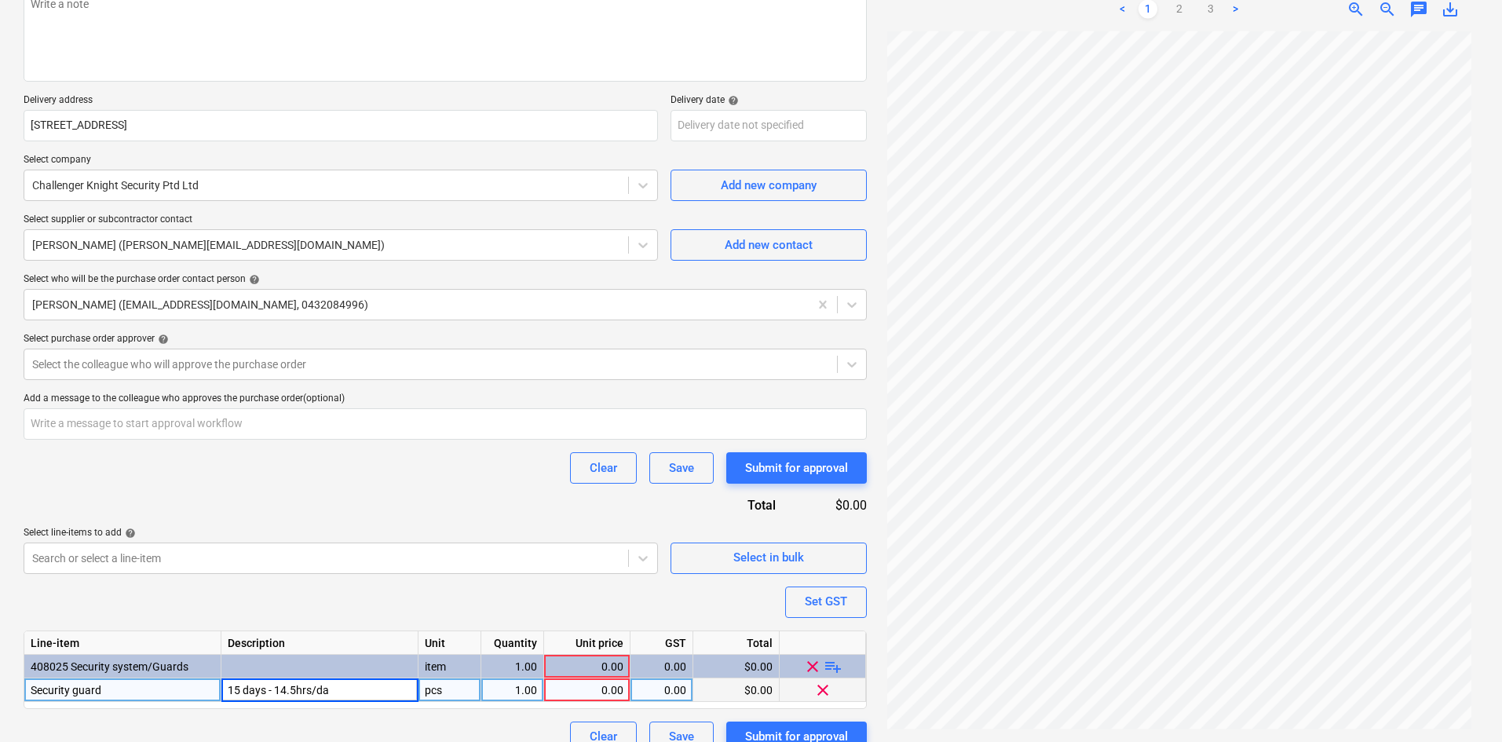
type input "15 days - 14.5hrs/day"
type textarea "x"
click at [473, 687] on div "pcs" at bounding box center [450, 690] width 63 height 24
type input "item"
type textarea "x"
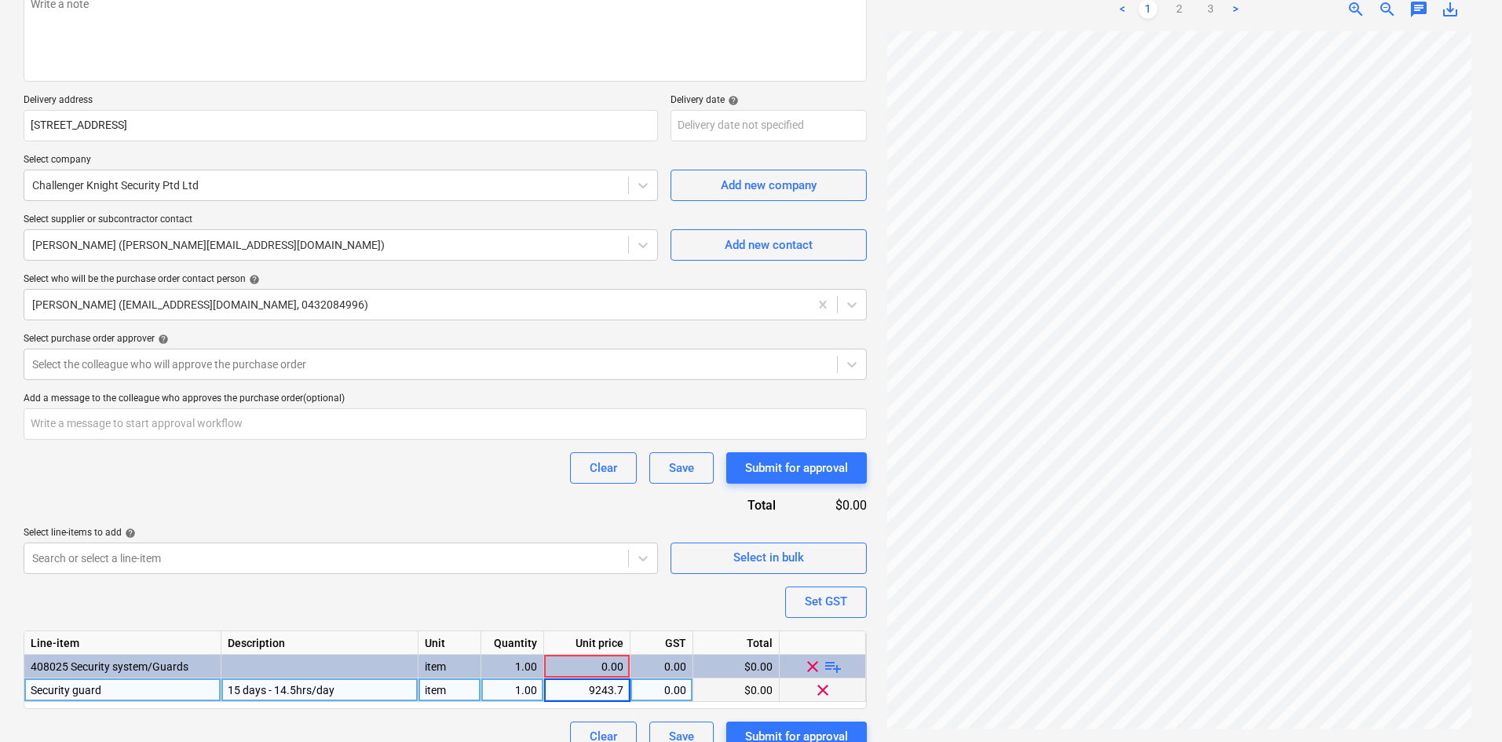
type input "9243.75"
type textarea "x"
click at [669, 689] on div "0.00" at bounding box center [661, 690] width 49 height 24
type input "10"
click at [470, 475] on div "Clear Save Submit for approval" at bounding box center [445, 467] width 843 height 31
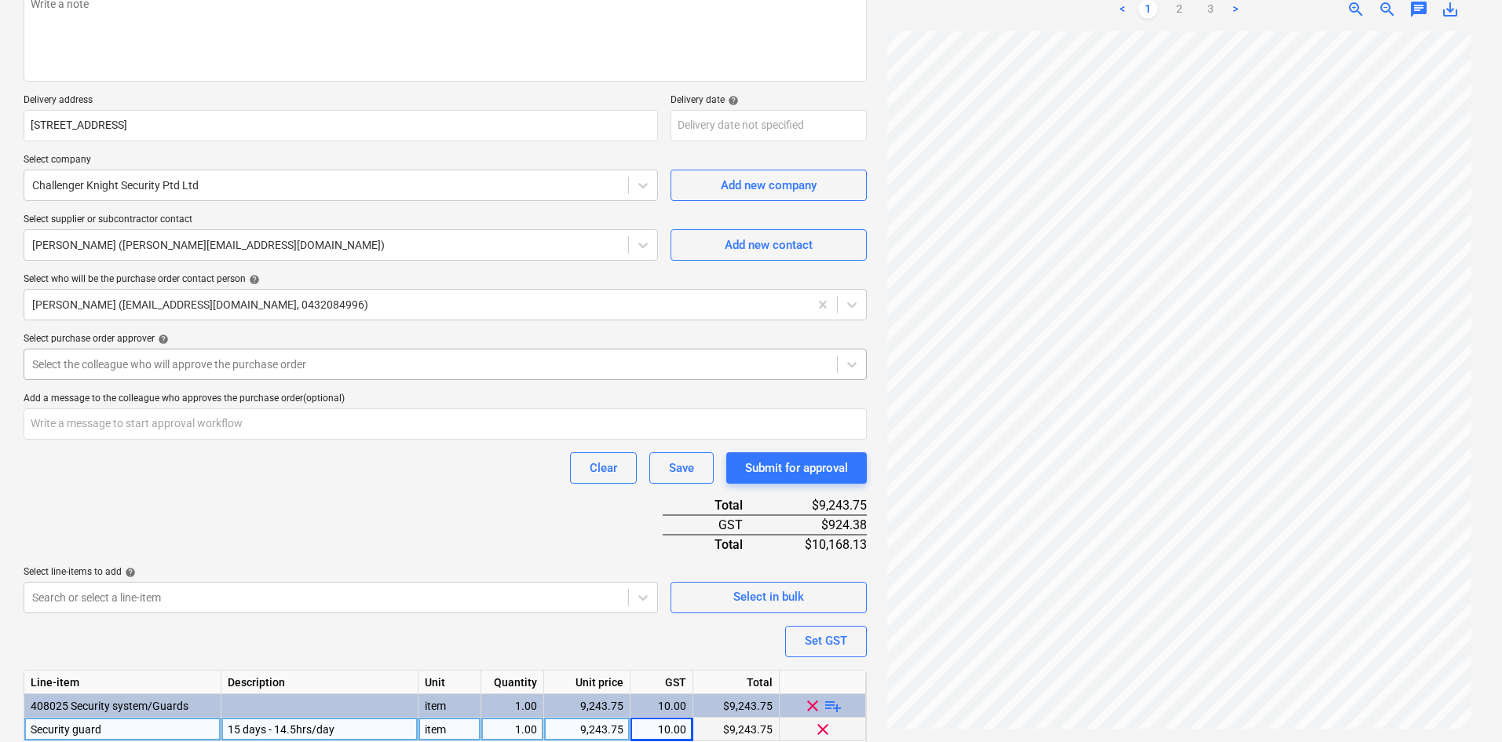
click at [189, 356] on div at bounding box center [430, 364] width 797 height 16
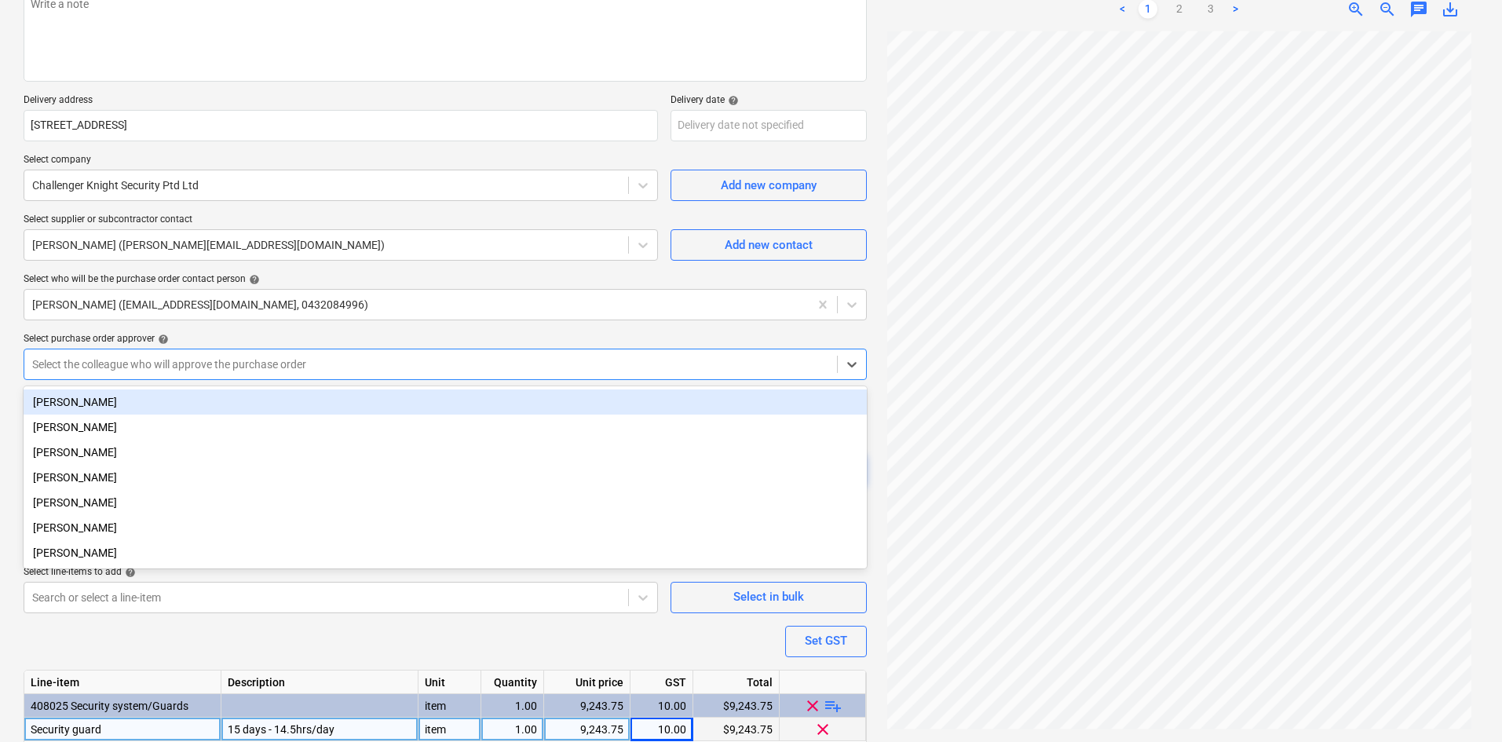
click at [142, 404] on div "Tejas Pawar" at bounding box center [445, 401] width 843 height 25
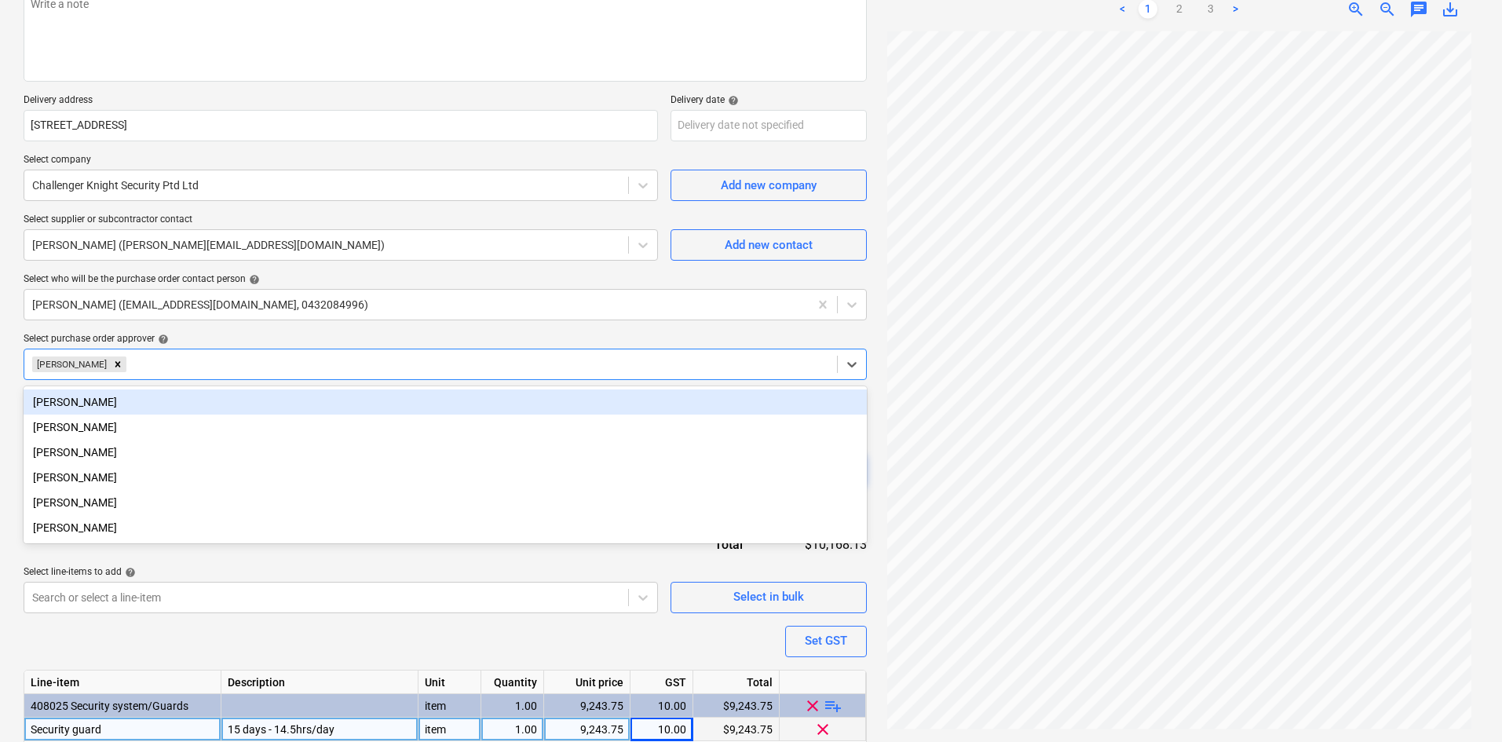
scroll to position [0, 0]
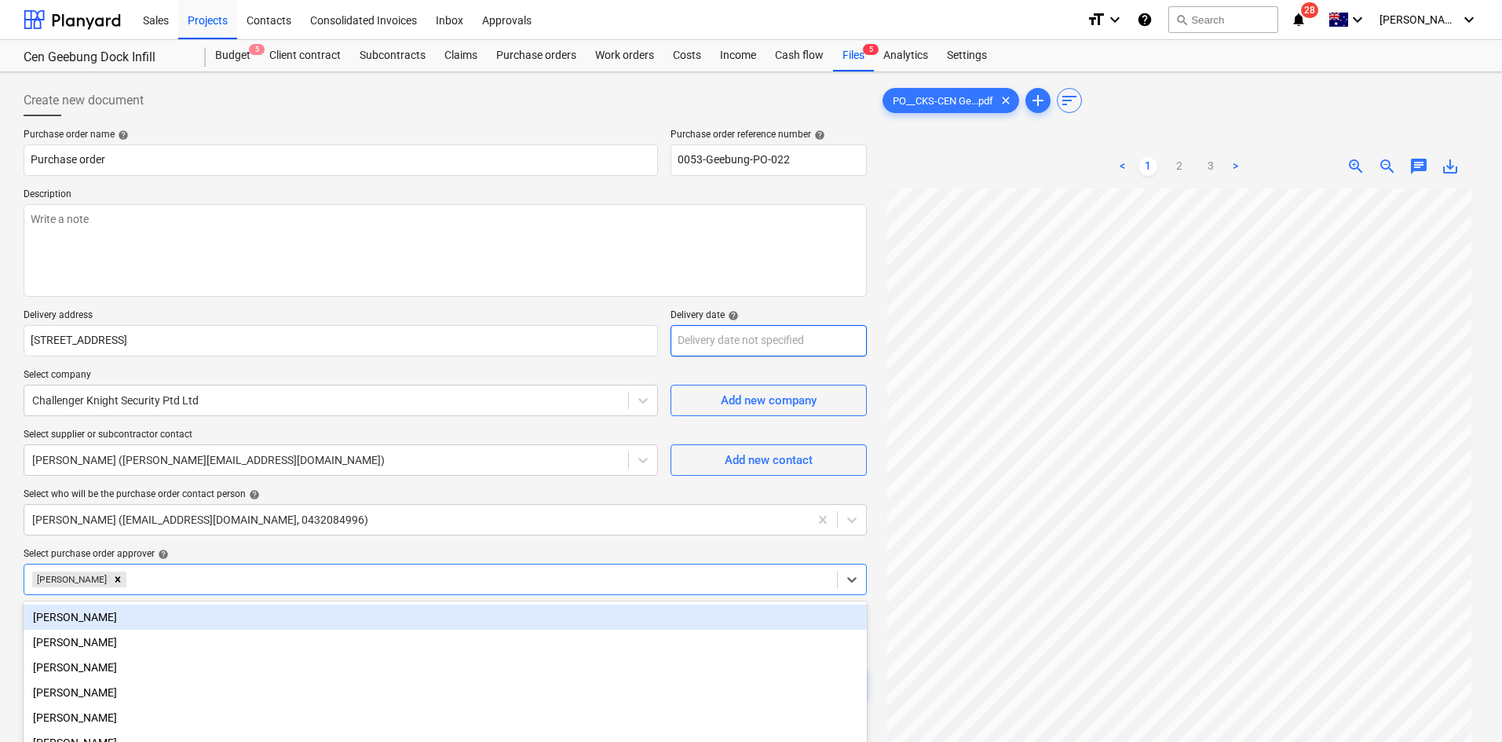
click at [741, 342] on body "Sales Projects Contacts Consolidated Invoices Inbox Approvals format_size keybo…" at bounding box center [751, 371] width 1502 height 742
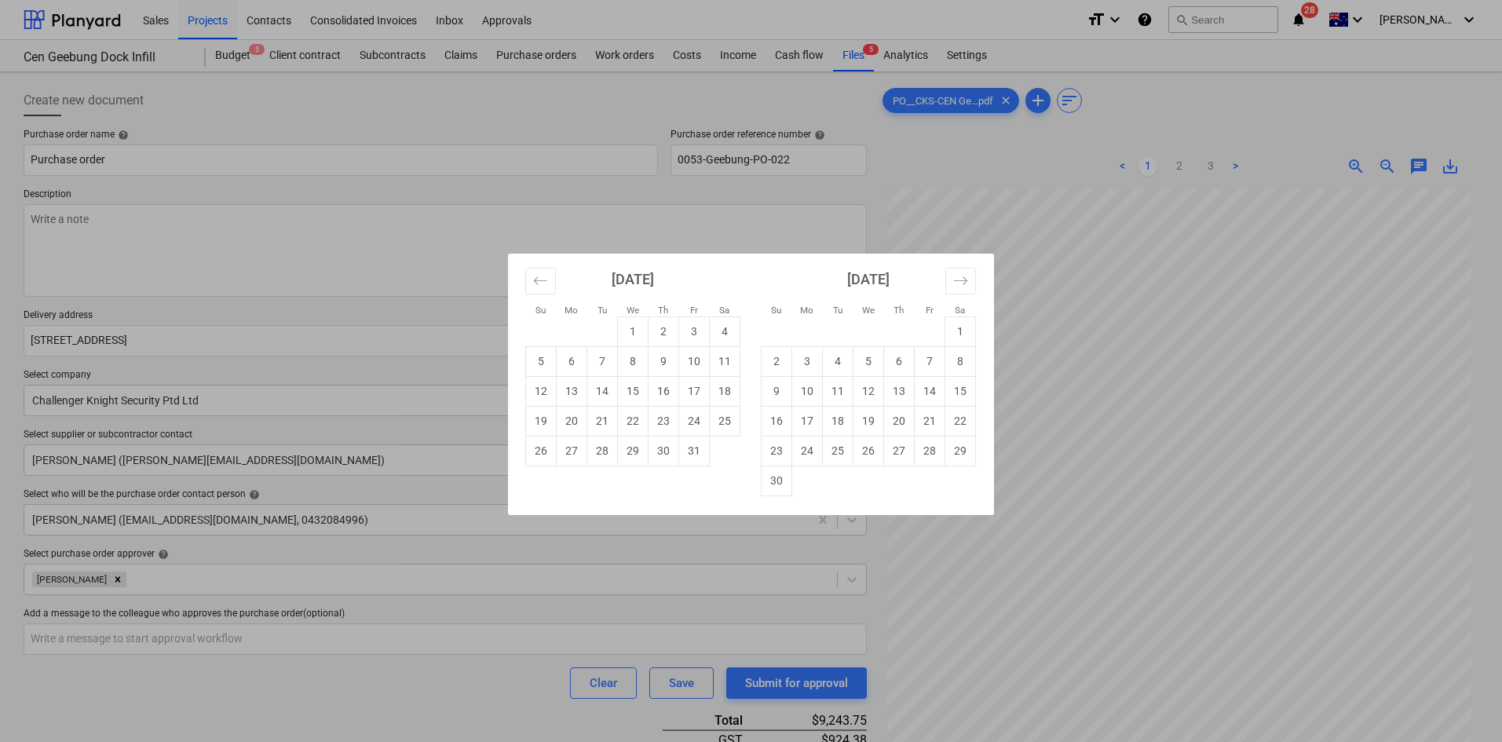
click at [436, 315] on div "Su Mo Tu We Th Fr Sa Su Mo Tu We Th Fr Sa September 2025 1 2 3 4 5 6 7 8 9 10 1…" at bounding box center [751, 371] width 1502 height 742
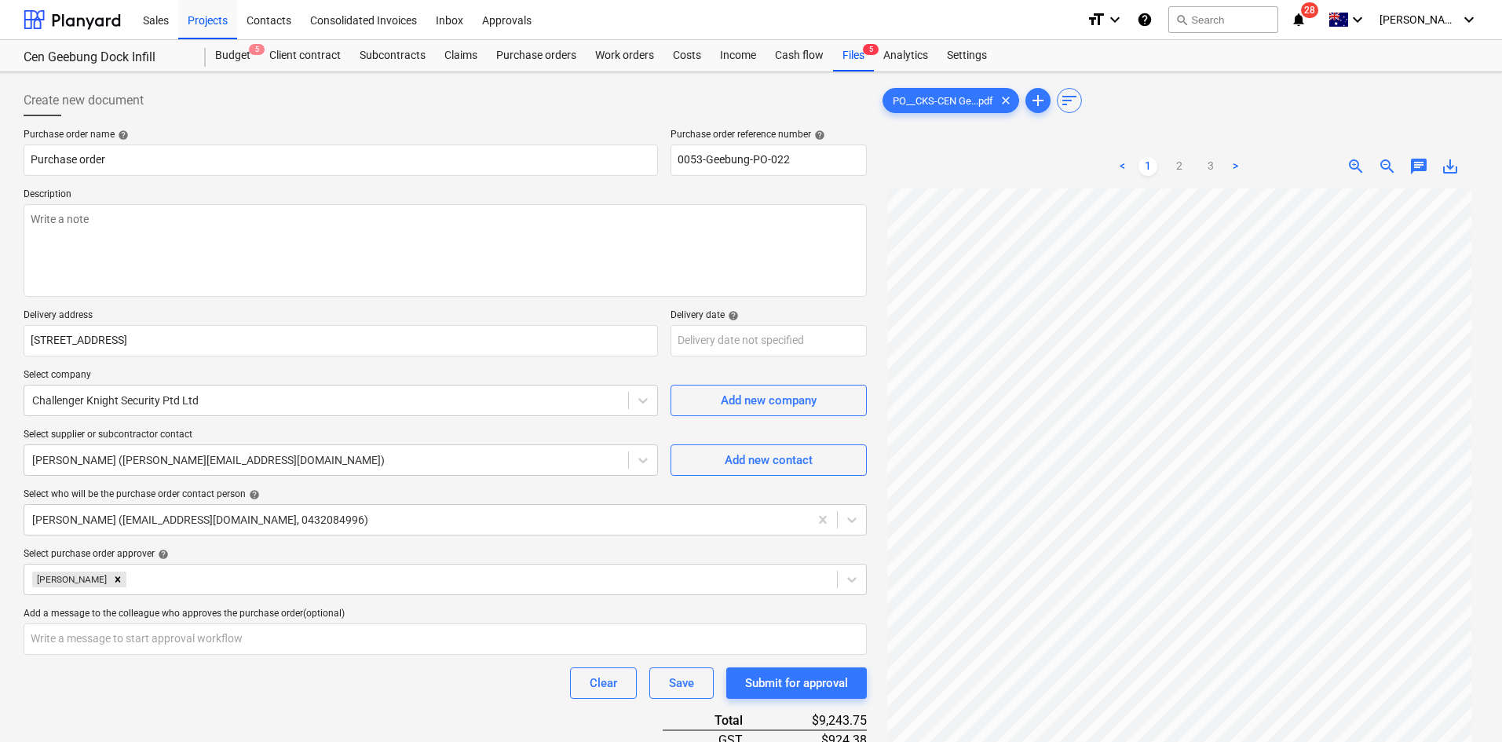
click at [89, 197] on p "Description" at bounding box center [445, 196] width 843 height 16
click at [104, 246] on textarea at bounding box center [445, 250] width 843 height 93
type textarea "x"
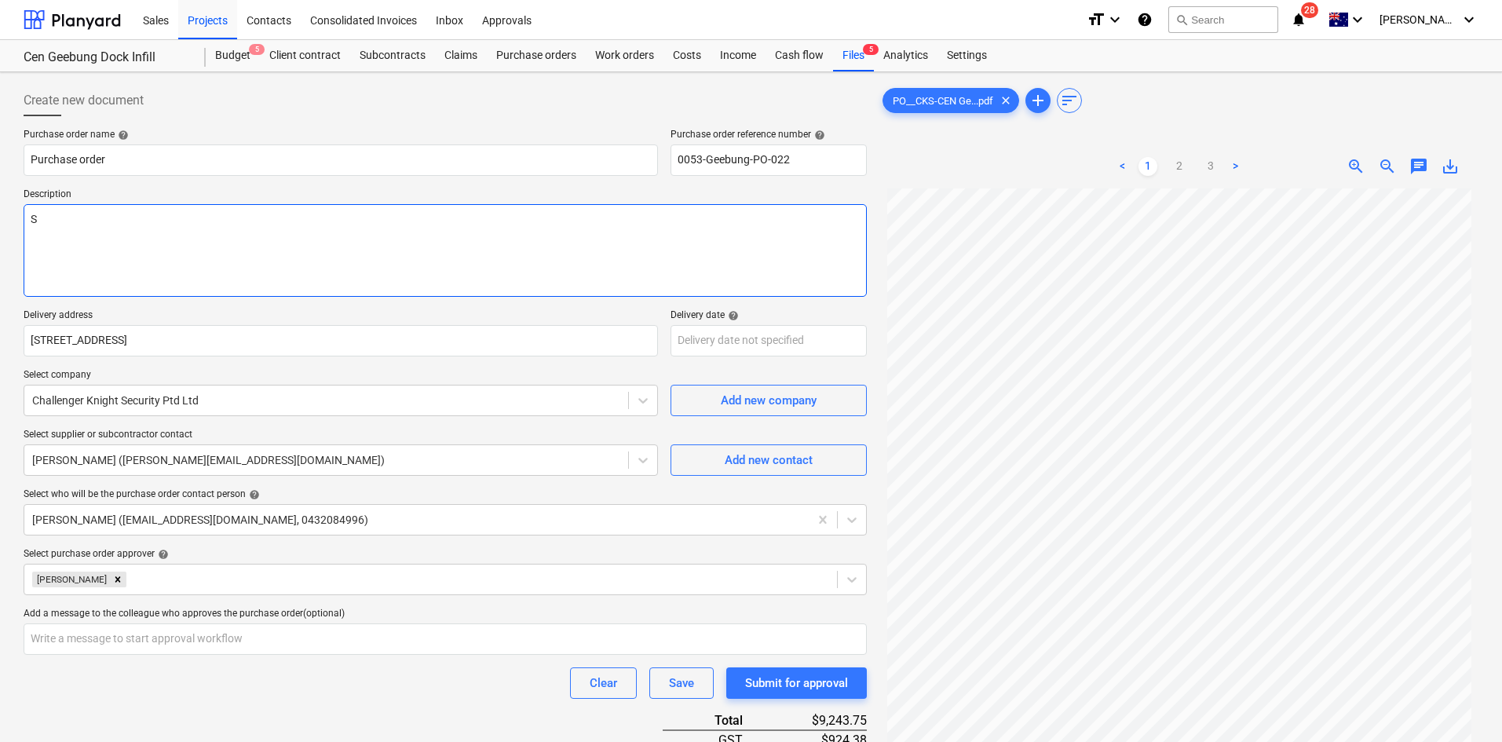
type textarea "Si"
type textarea "x"
type textarea "Sit"
type textarea "x"
type textarea "Site"
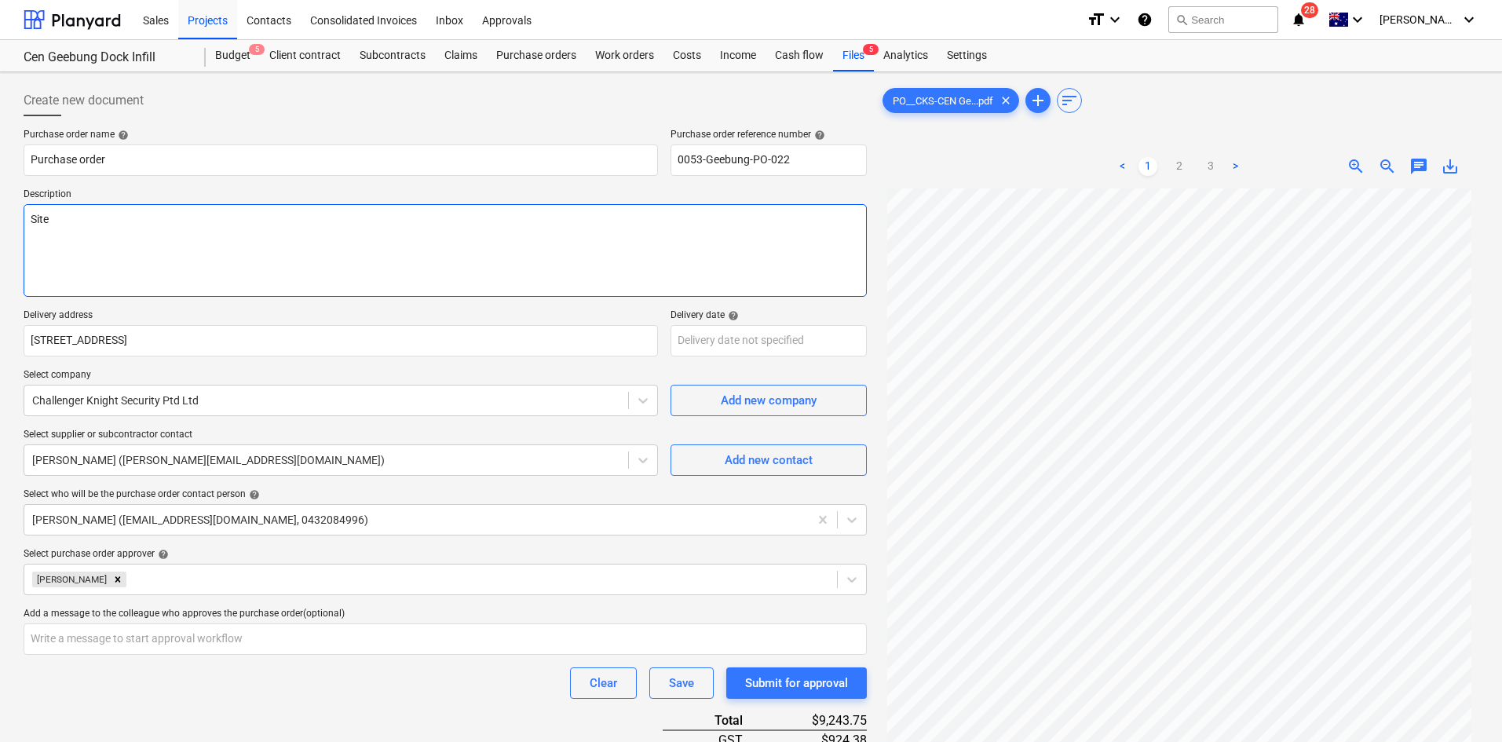
type textarea "x"
type textarea "Site s"
type textarea "x"
type textarea "Site se"
type textarea "x"
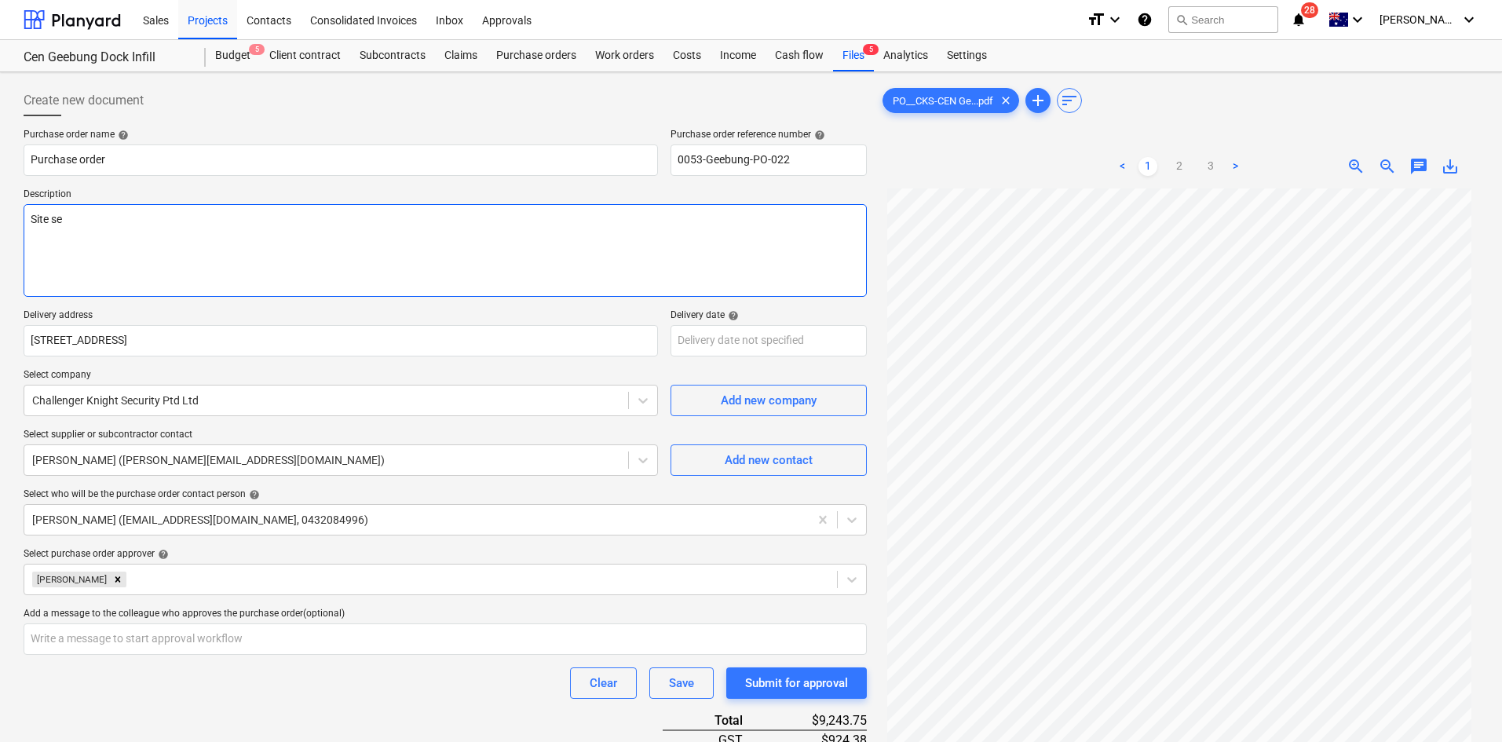
type textarea "Site sec"
type textarea "x"
type textarea "Site secu"
type textarea "x"
type textarea "Site secur"
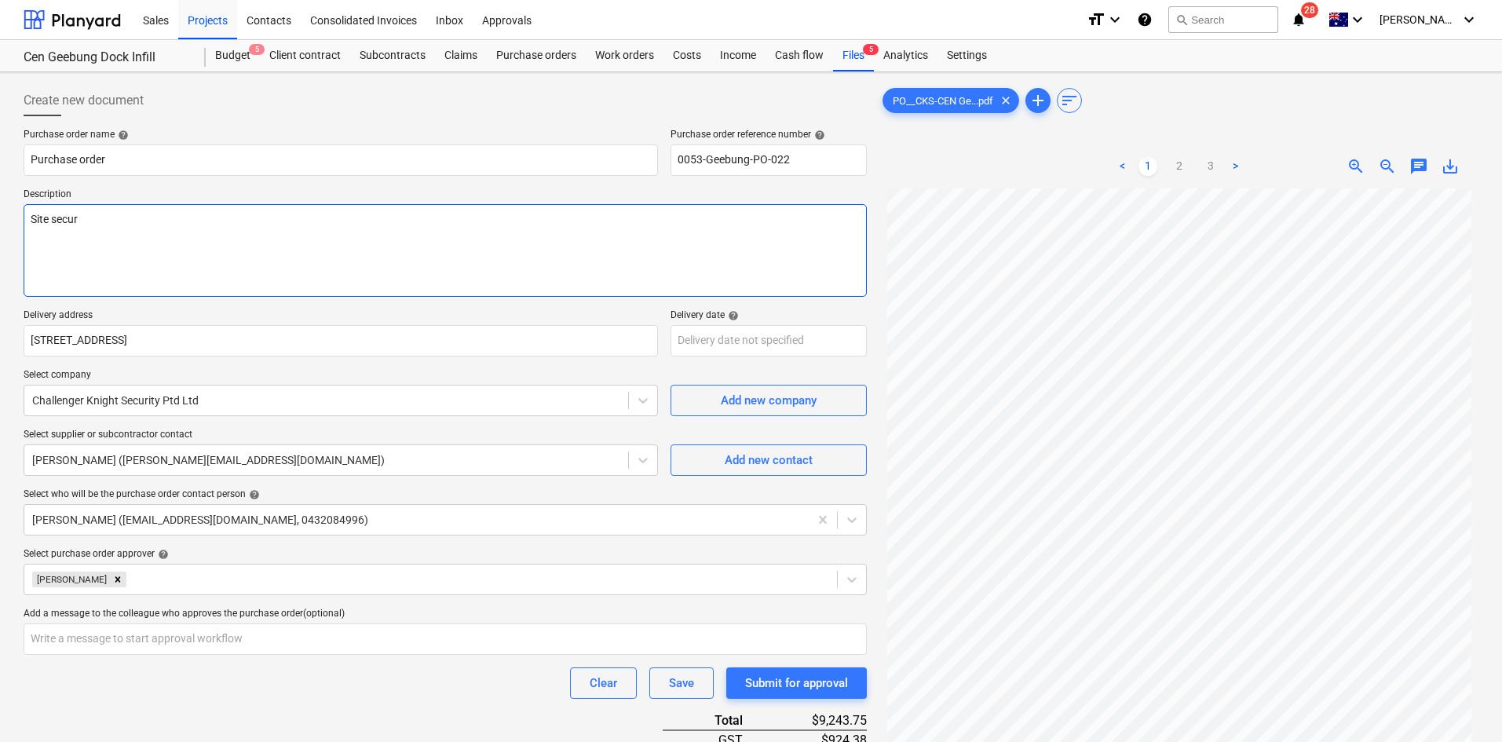
type textarea "x"
type textarea "Site securi"
type textarea "x"
type textarea "Site securit"
type textarea "x"
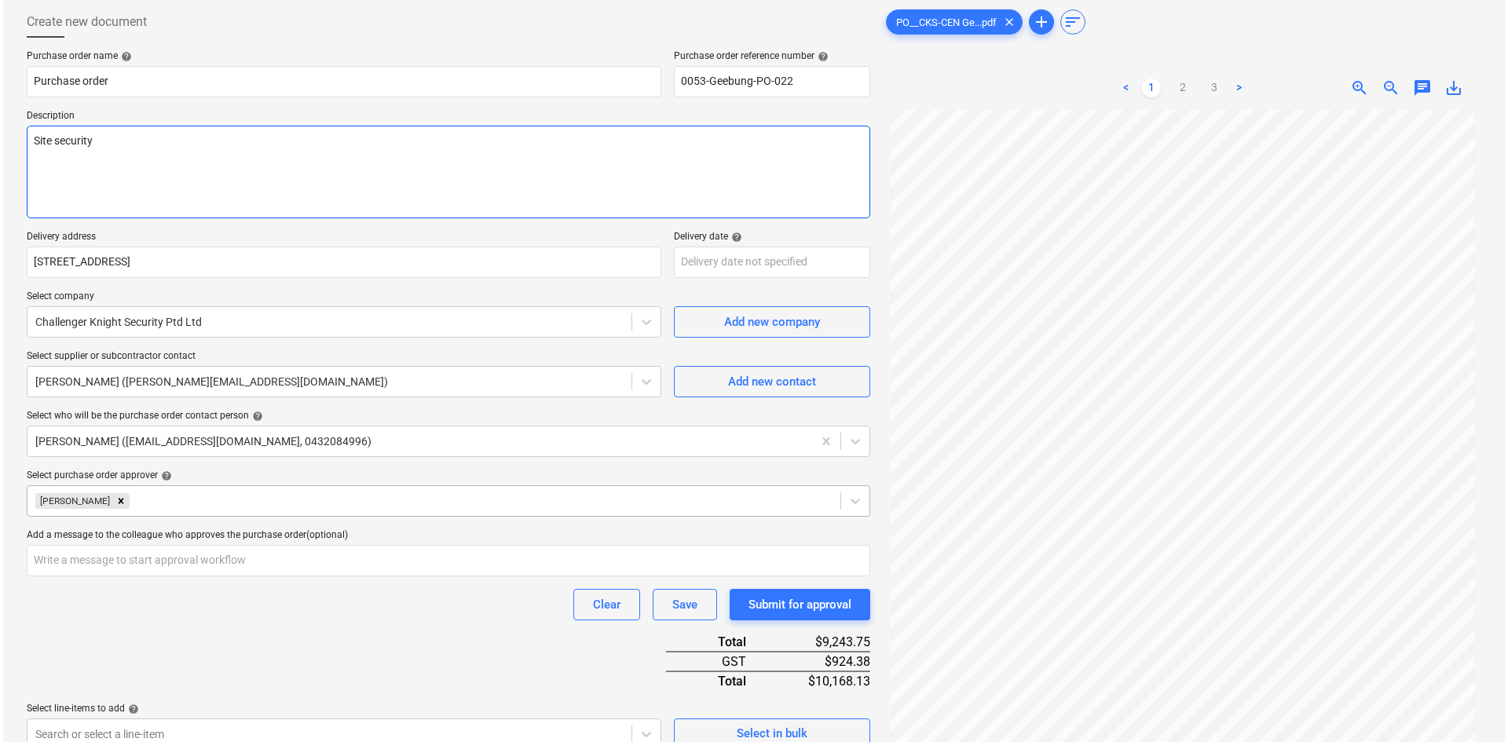
scroll to position [278, 0]
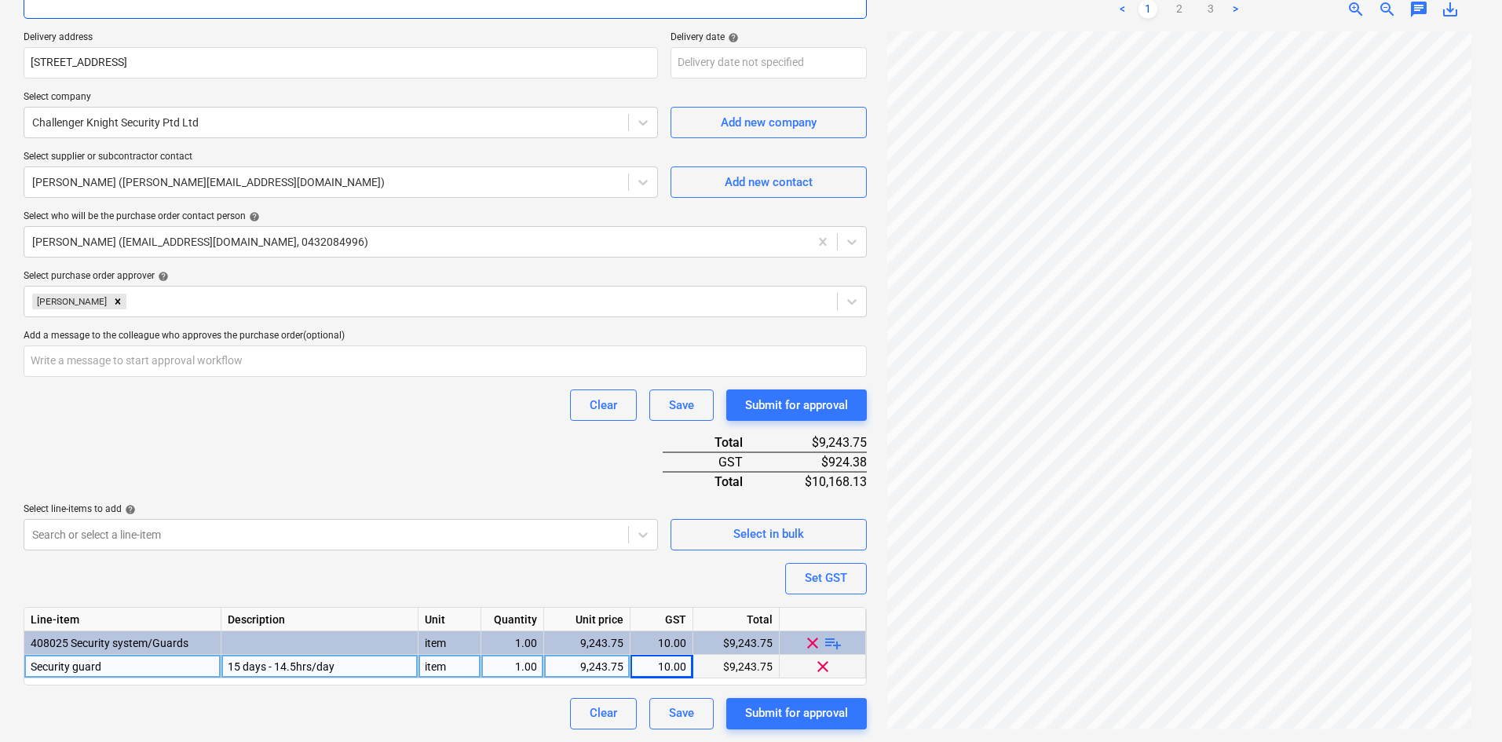
type textarea "Site security"
click at [395, 456] on div "Purchase order name help Purchase order Purchase order reference number help 00…" at bounding box center [445, 290] width 843 height 879
click at [793, 716] on div "Submit for approval" at bounding box center [796, 713] width 103 height 20
type textarea "x"
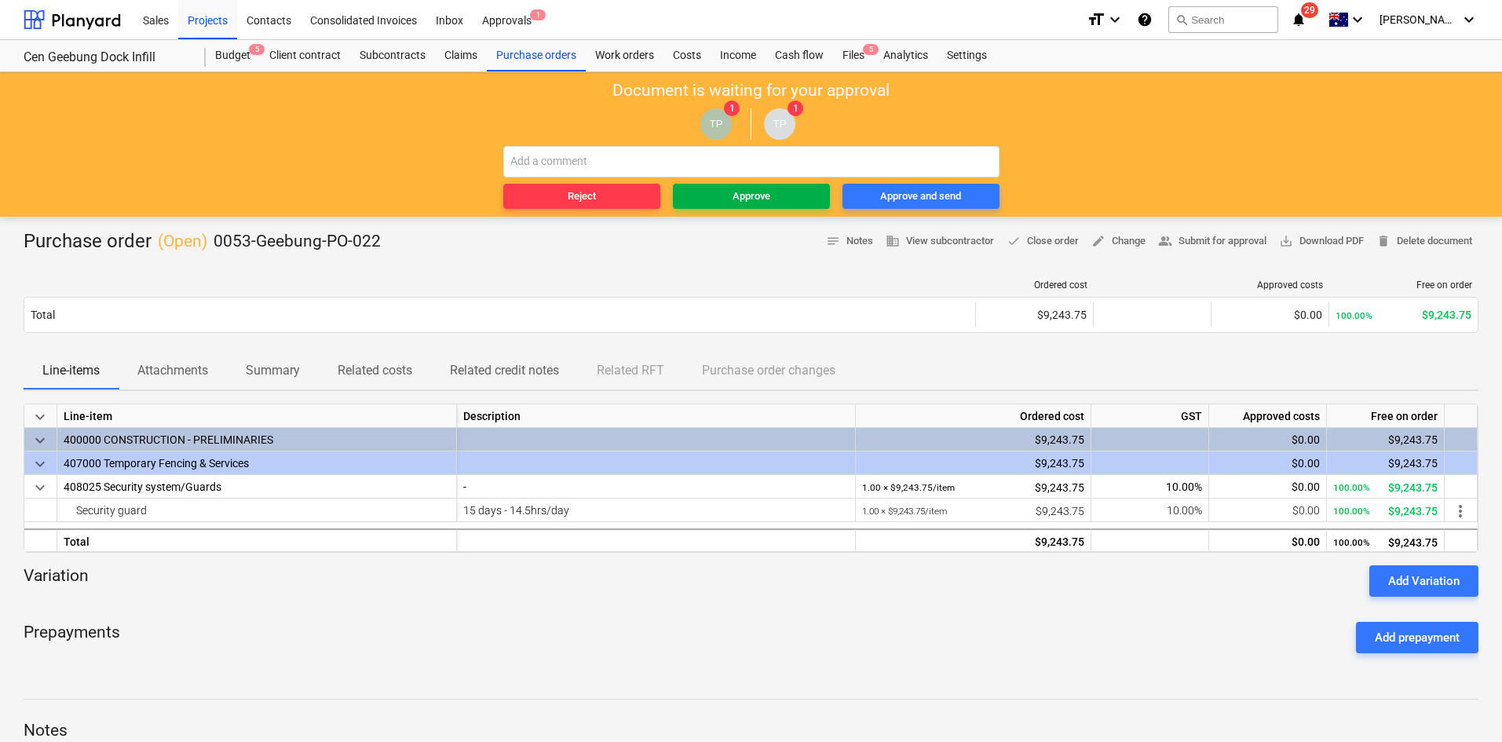
click at [748, 192] on div "Approve" at bounding box center [752, 197] width 38 height 18
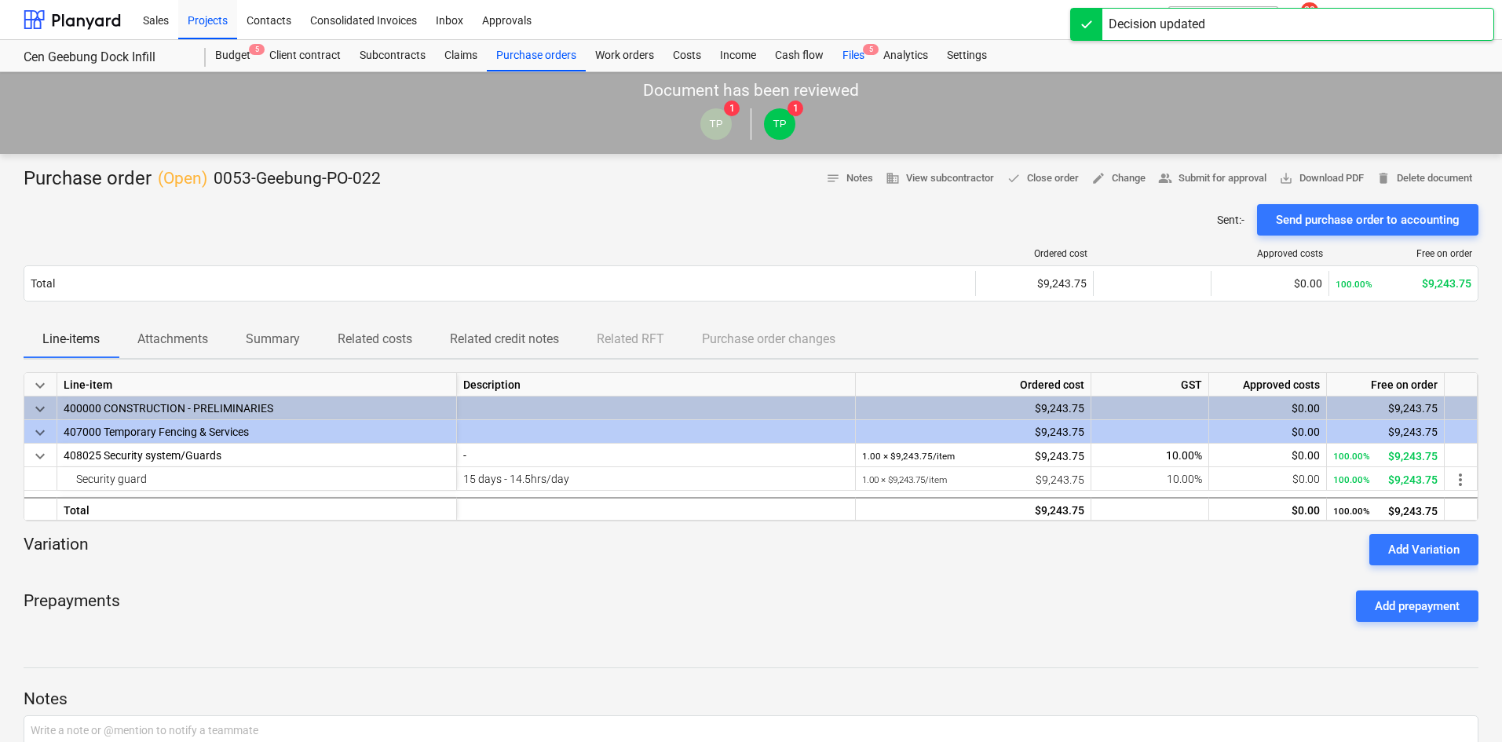
click at [853, 48] on div "Files 5" at bounding box center [853, 55] width 41 height 31
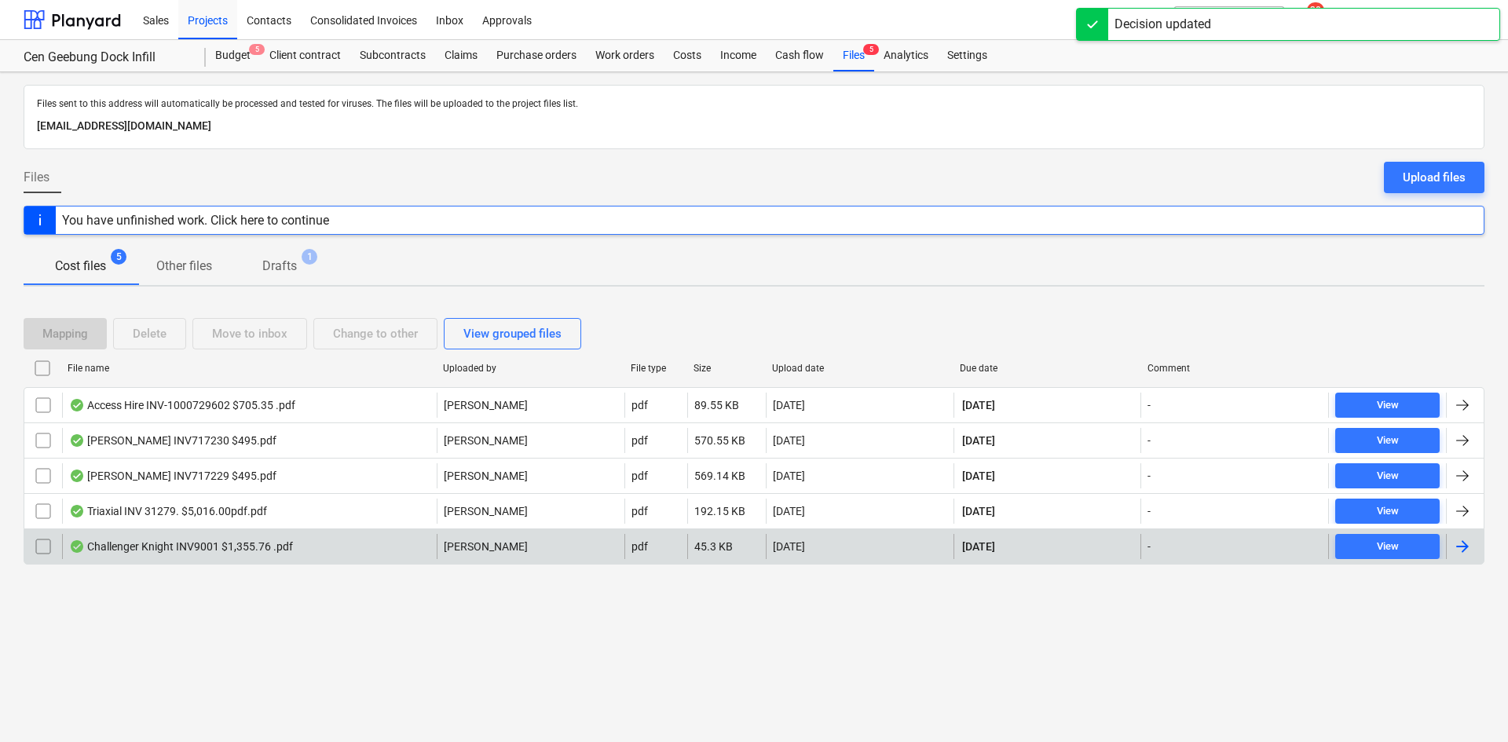
click at [199, 543] on div "Challenger Knight INV9001 $1,355.76 .pdf" at bounding box center [181, 546] width 224 height 13
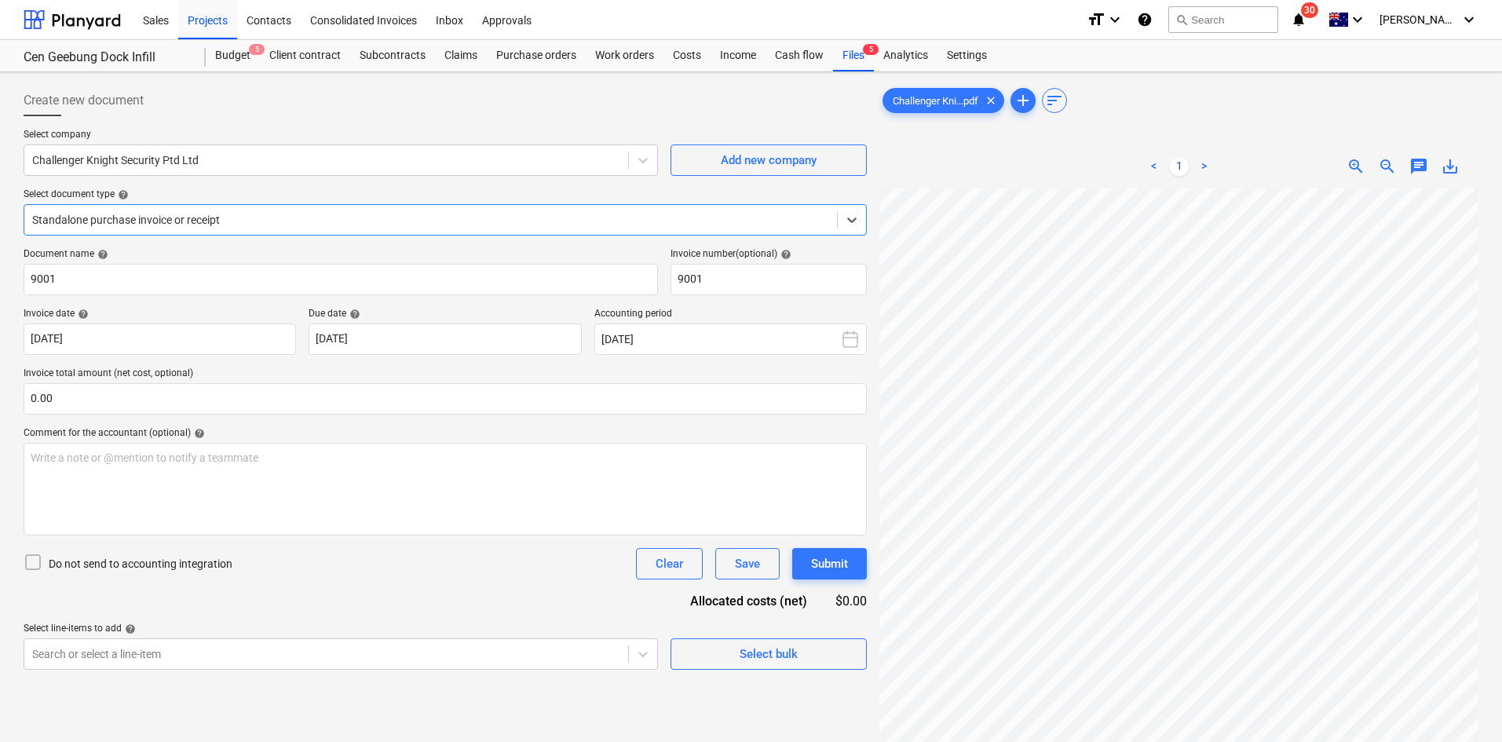
click at [224, 221] on div at bounding box center [430, 220] width 797 height 16
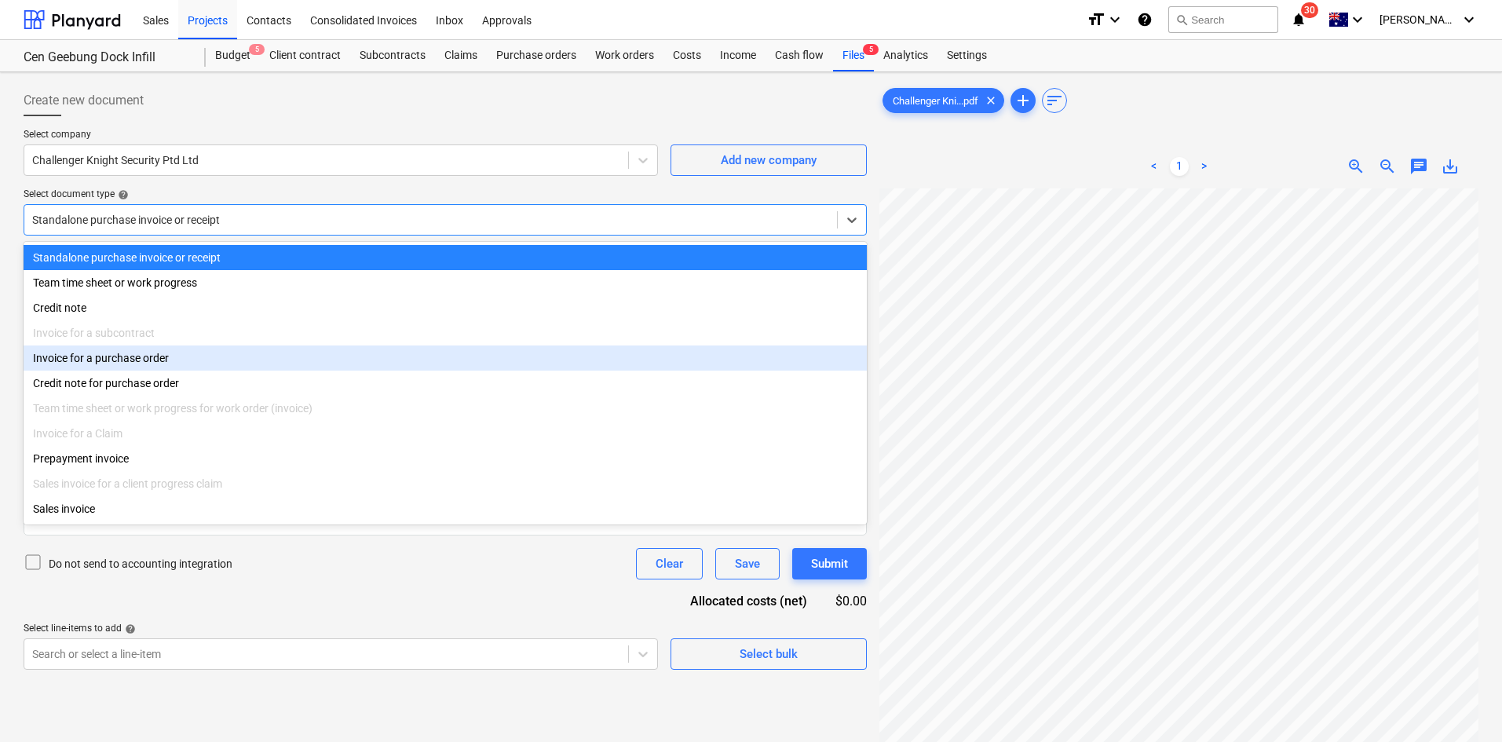
click at [104, 364] on div "Invoice for a purchase order" at bounding box center [445, 358] width 843 height 25
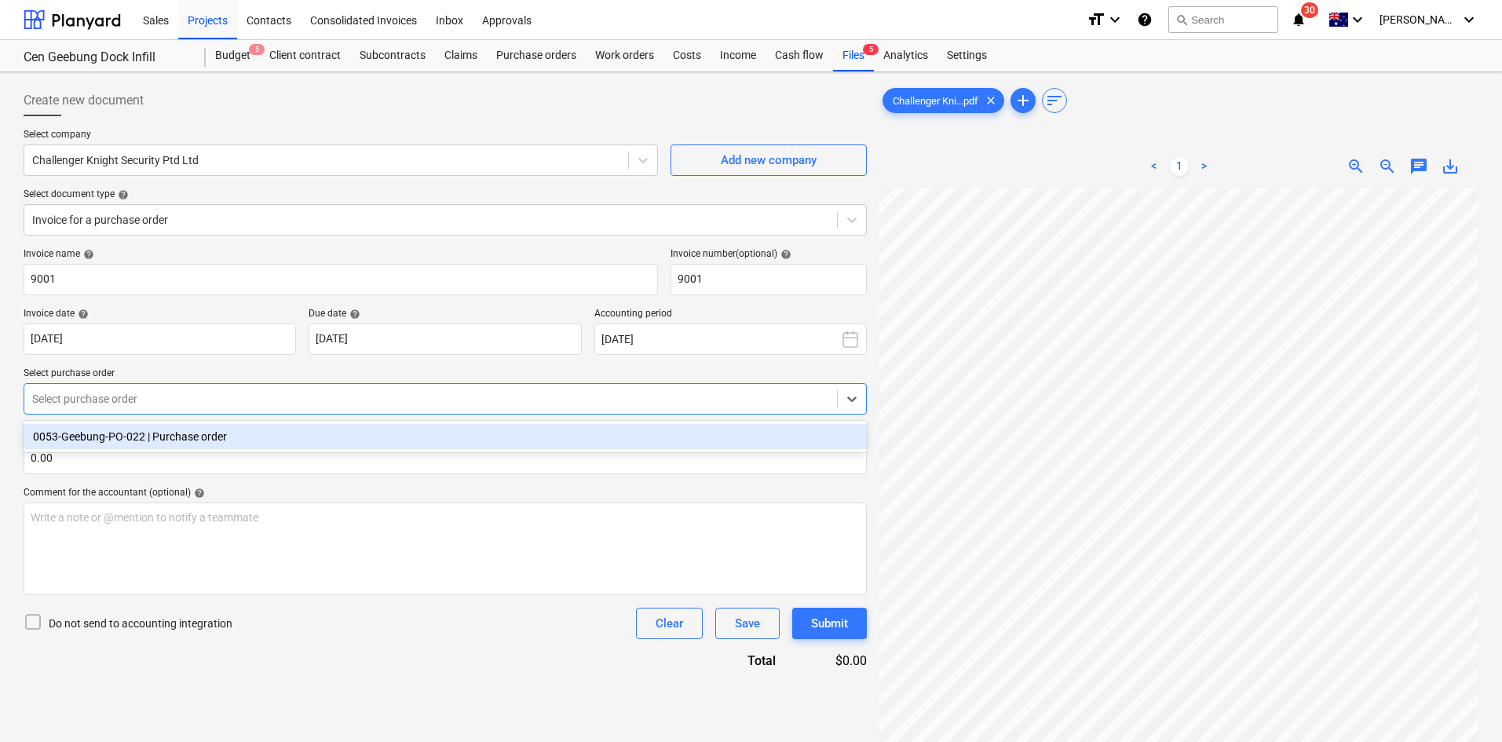
click at [181, 408] on div "Select purchase order" at bounding box center [430, 399] width 813 height 22
click at [142, 438] on div "0053-Geebung-PO-022 | Purchase order" at bounding box center [445, 436] width 843 height 25
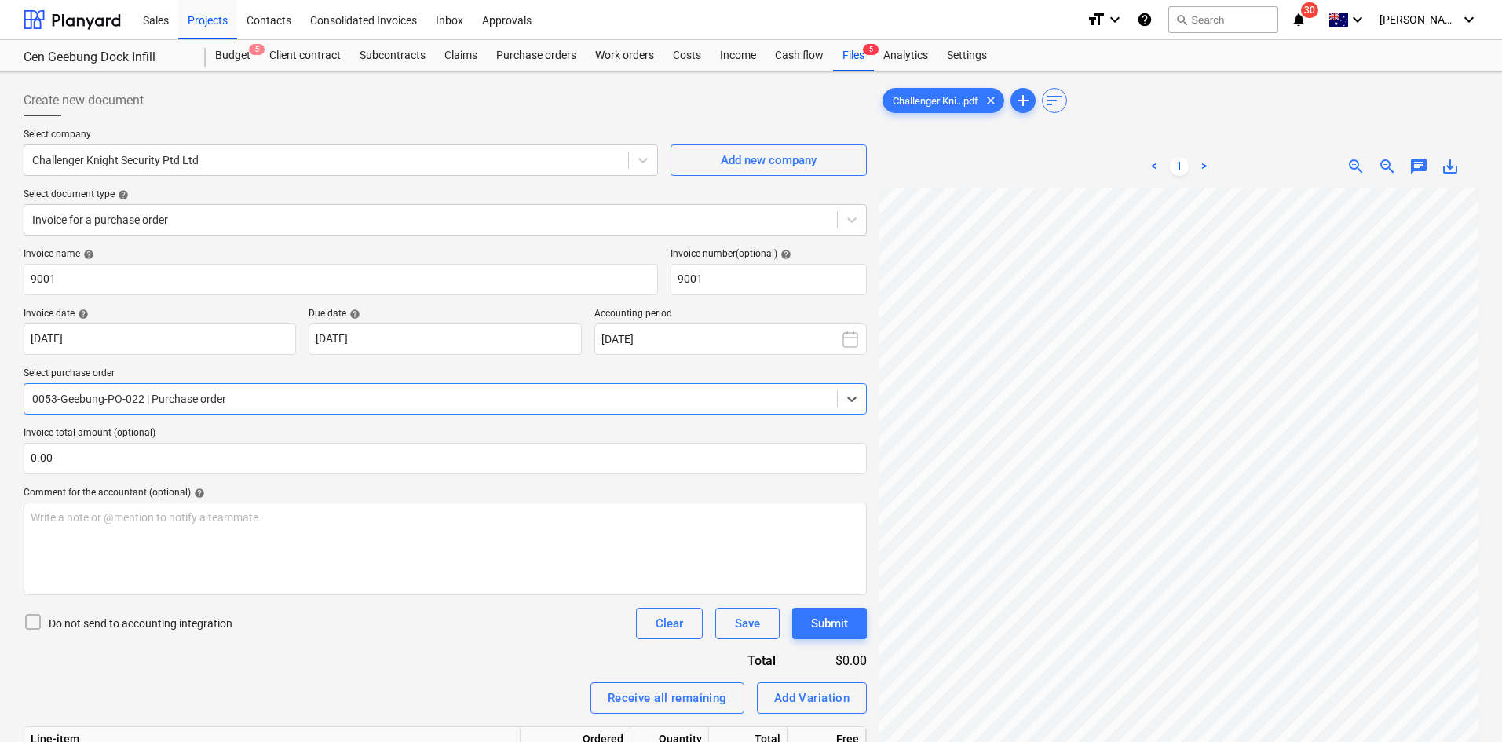
scroll to position [157, 0]
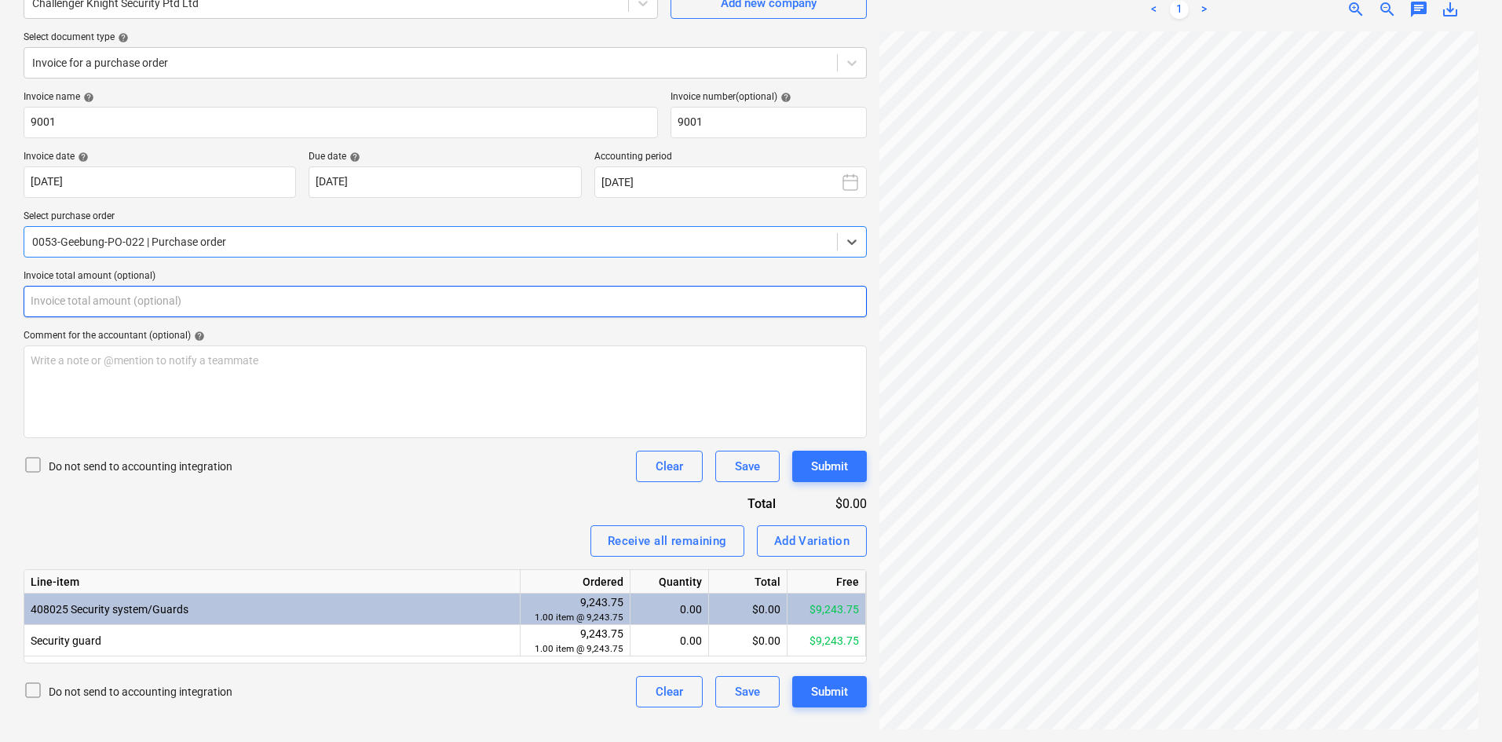
click at [167, 303] on input "text" at bounding box center [445, 301] width 843 height 31
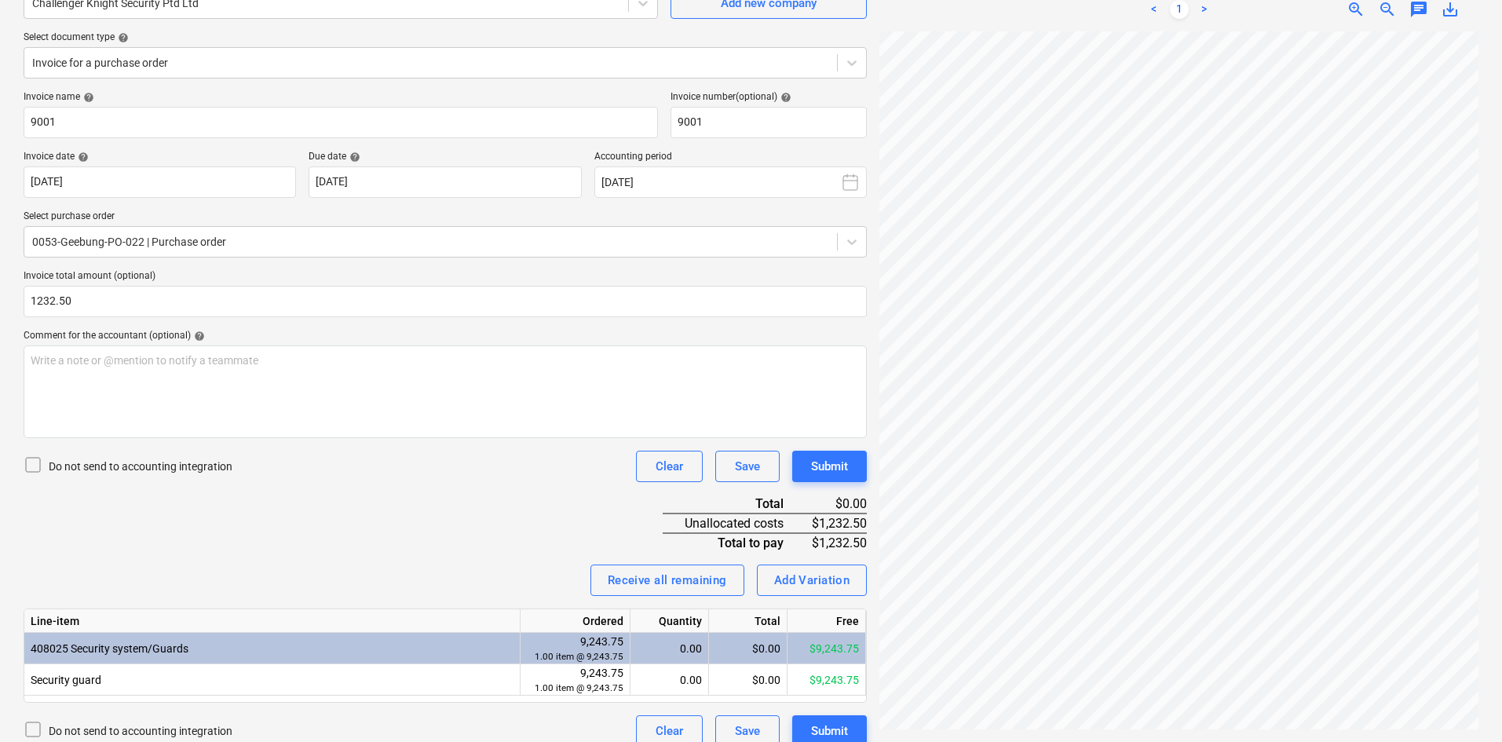
type input "1,232.50"
click at [423, 446] on div "Invoice name help 9001 Invoice number (optional) help 9001 Invoice date help 29…" at bounding box center [445, 419] width 843 height 656
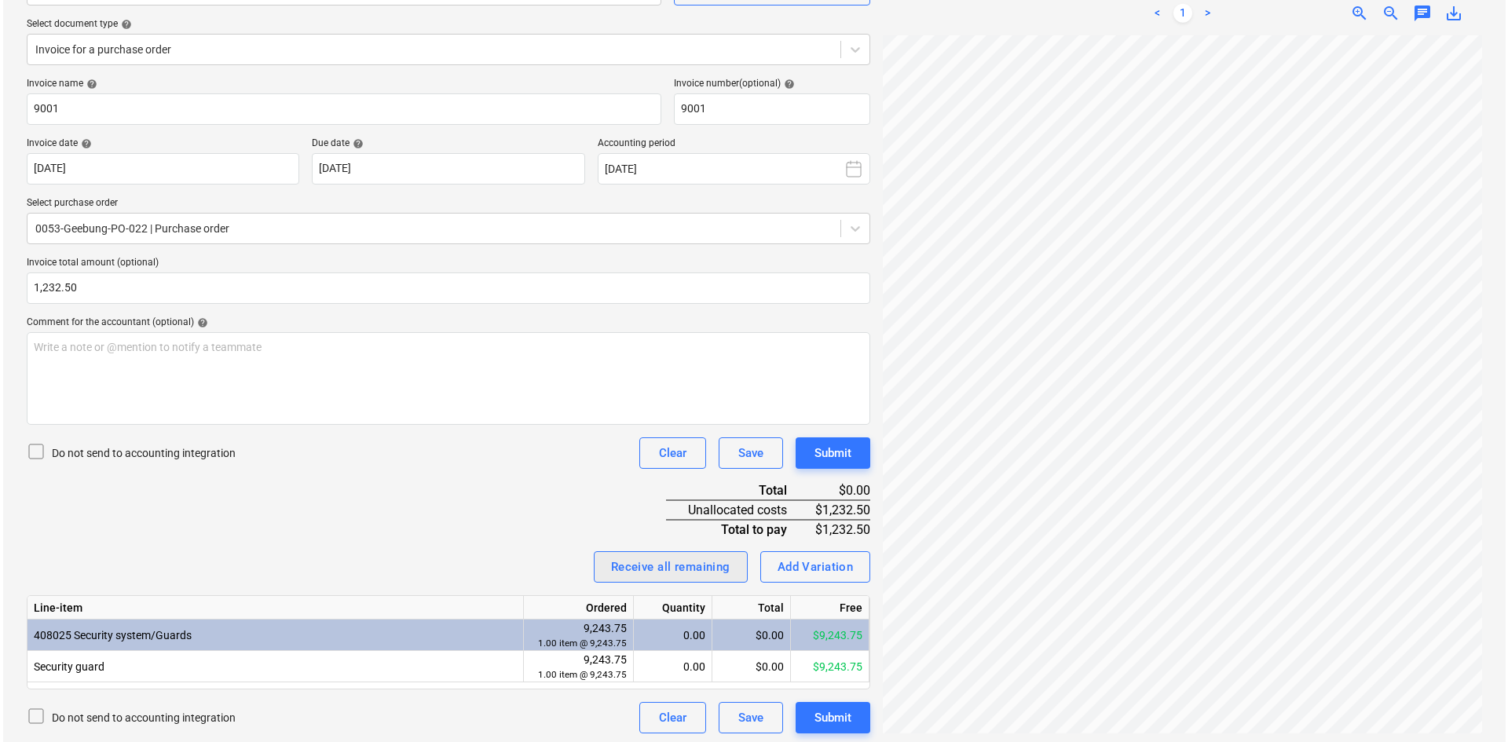
scroll to position [174, 0]
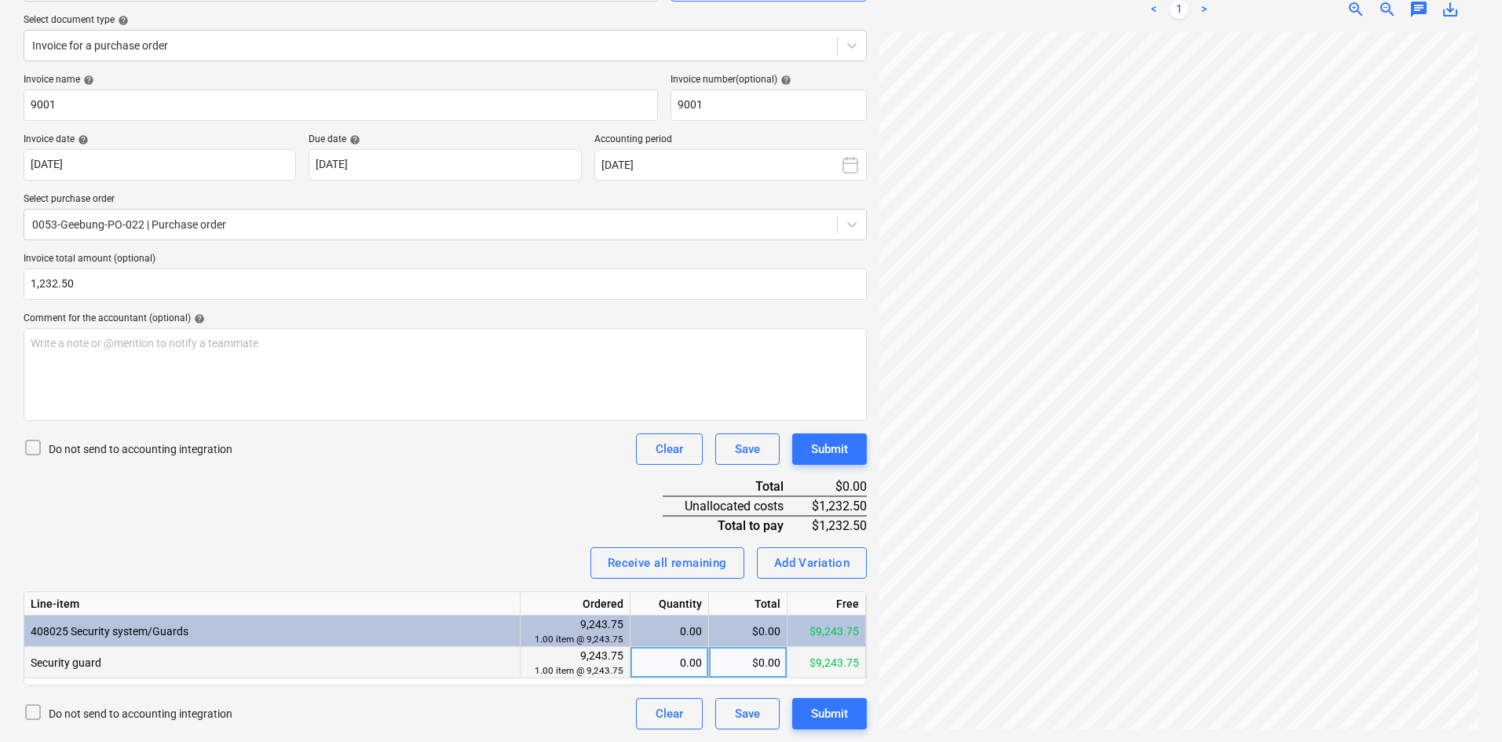
click at [740, 662] on div "$0.00" at bounding box center [748, 662] width 79 height 31
type input "1232.50"
click at [443, 528] on div "Invoice name help 9001 Invoice number (optional) help 9001 Invoice date help 29…" at bounding box center [445, 402] width 843 height 656
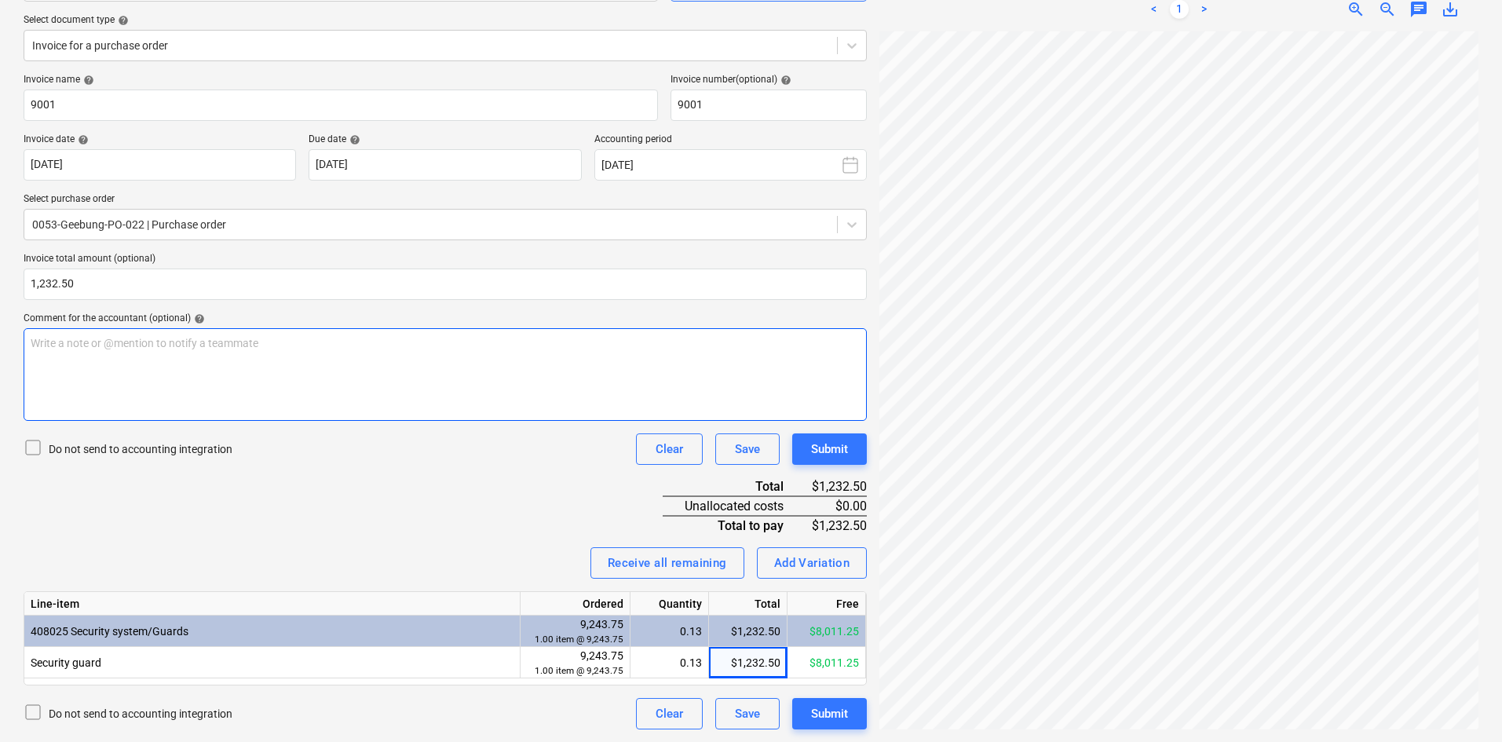
click at [238, 349] on p "Write a note or @mention to notify a teammate [PERSON_NAME]" at bounding box center [445, 343] width 829 height 16
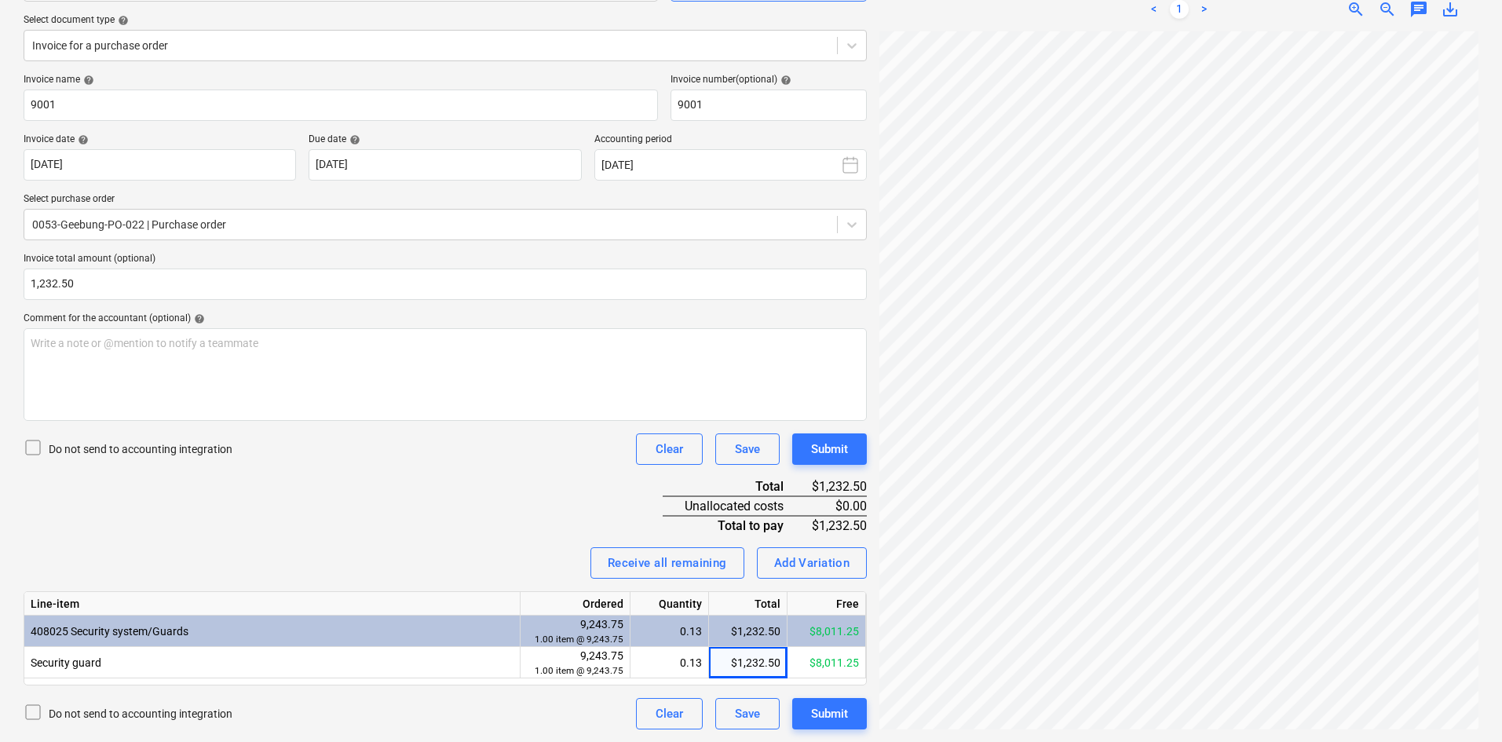
click at [254, 501] on div "Invoice name help 9001 Invoice number (optional) help 9001 Invoice date help 29…" at bounding box center [445, 402] width 843 height 656
click at [296, 473] on div "Invoice name help 9001 Invoice number (optional) help 9001 Invoice date help 29…" at bounding box center [445, 402] width 843 height 656
click at [838, 711] on div "Submit" at bounding box center [829, 714] width 37 height 20
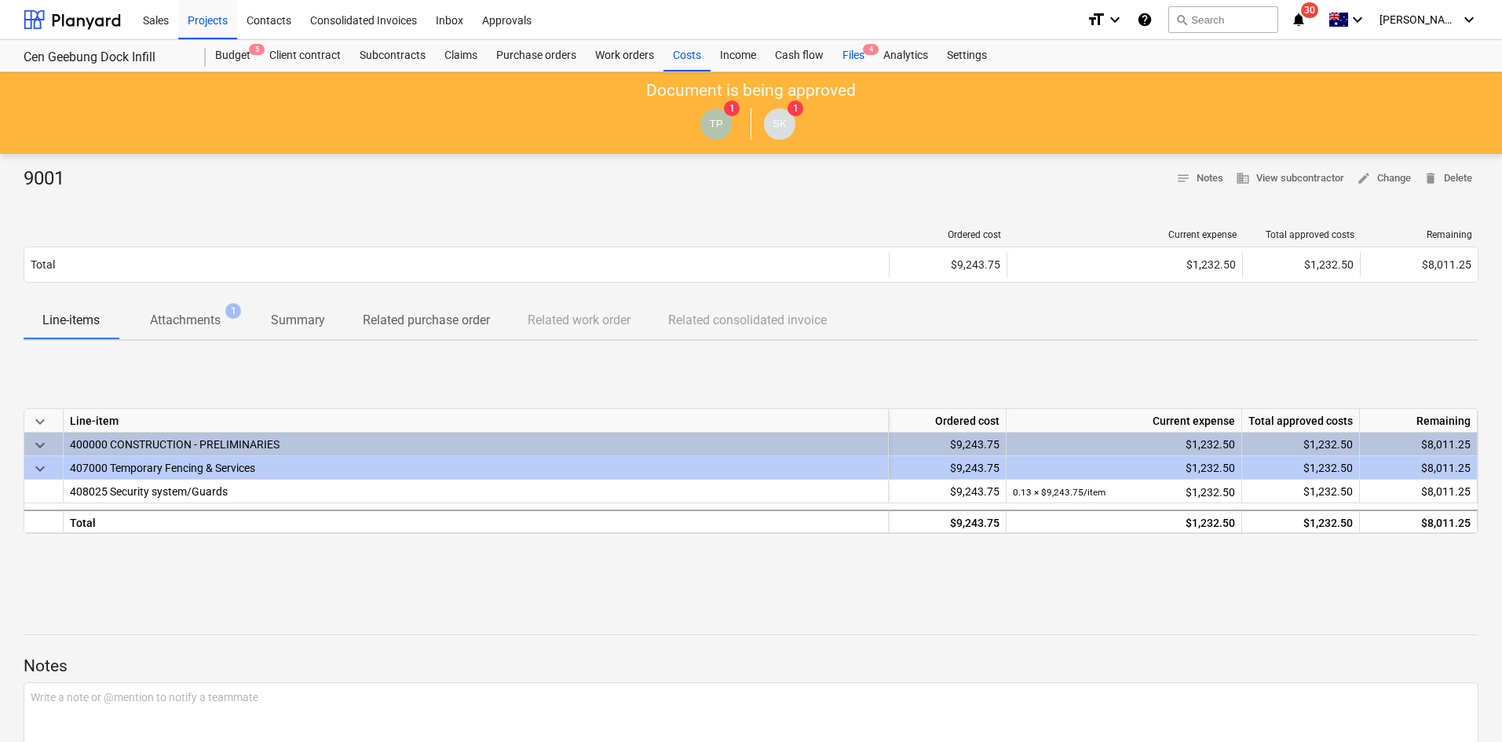
click at [860, 59] on div "Files 4" at bounding box center [853, 55] width 41 height 31
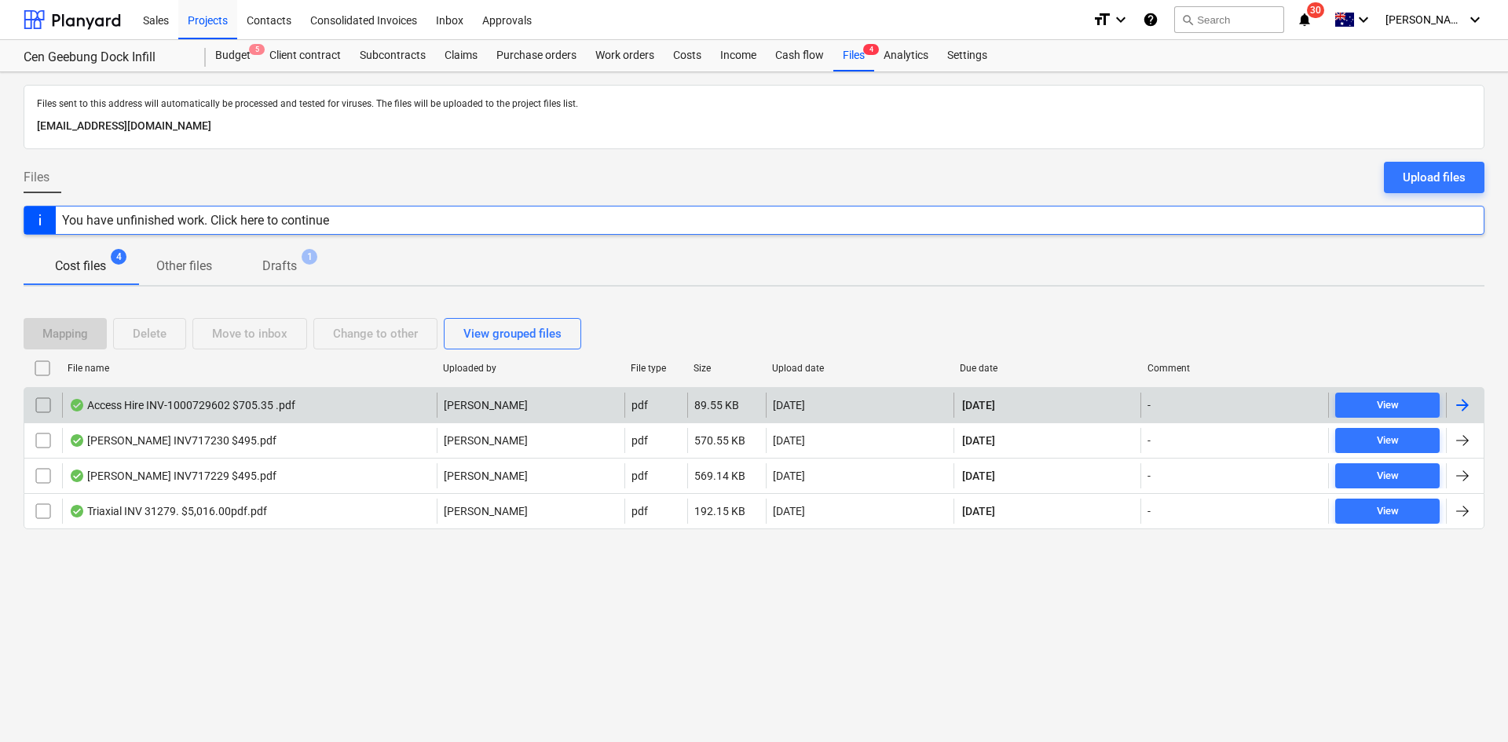
click at [276, 400] on div "Access Hire INV-1000729602 $705.35 .pdf" at bounding box center [182, 405] width 226 height 13
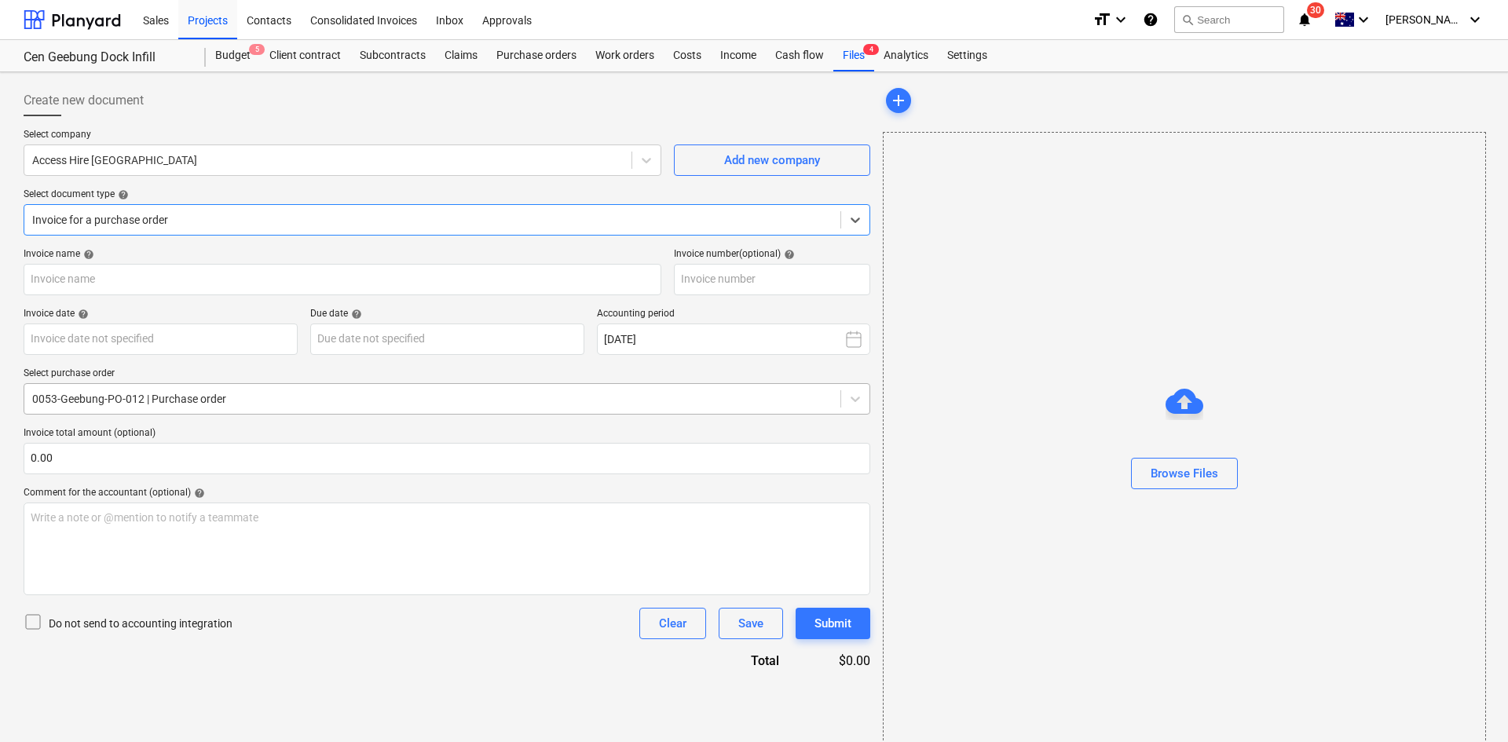
type input "1000729602"
type input "30 Sep 2025"
type input "30 Oct 2025"
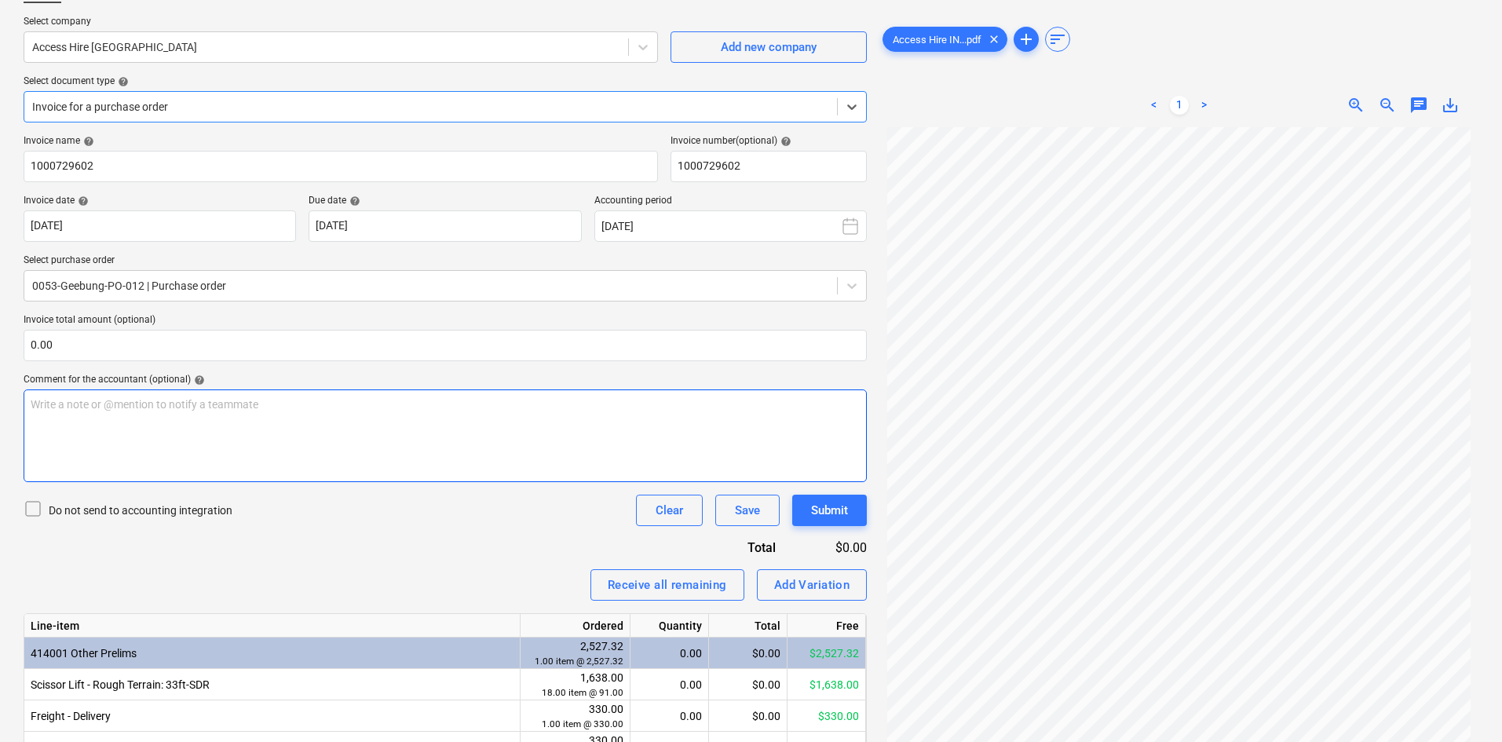
scroll to position [261, 0]
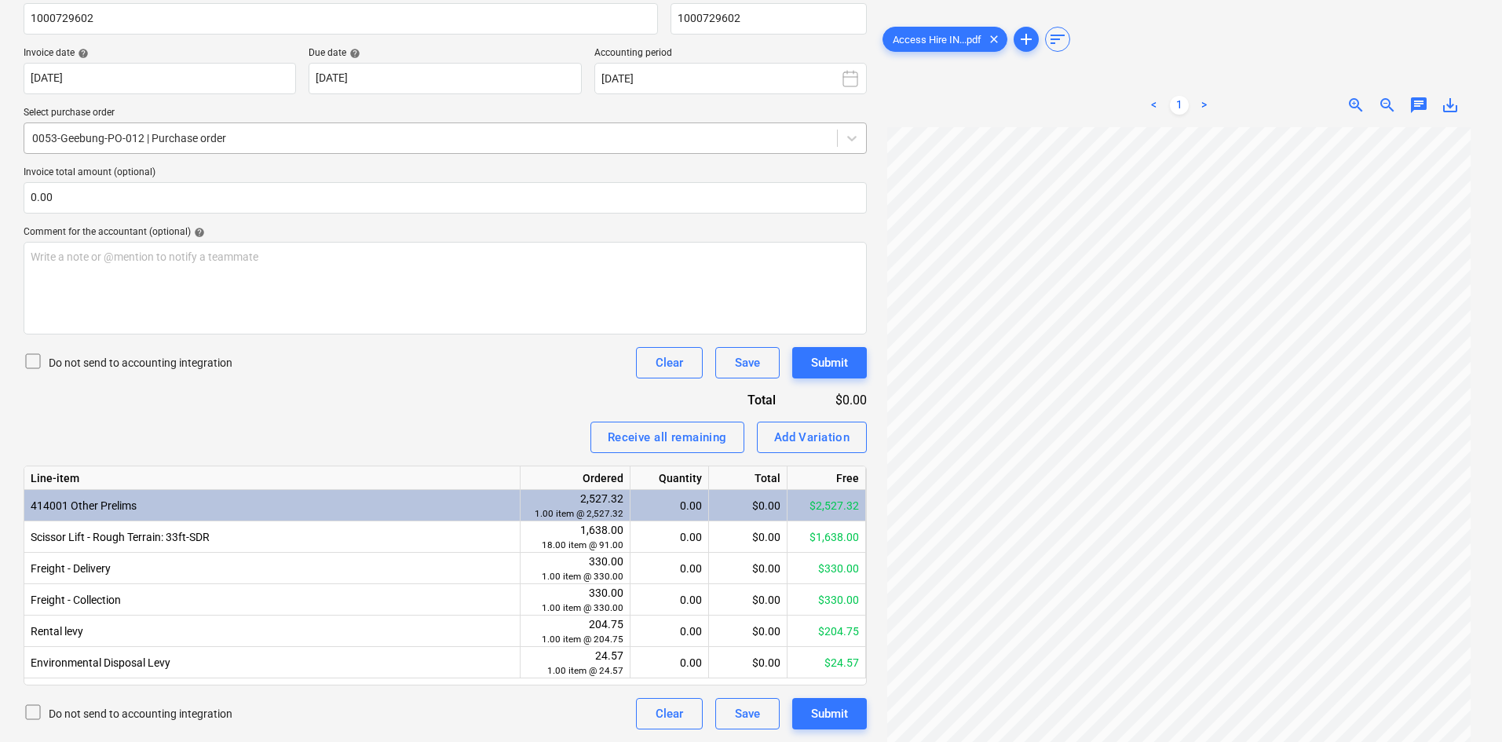
click at [216, 140] on div at bounding box center [430, 138] width 797 height 16
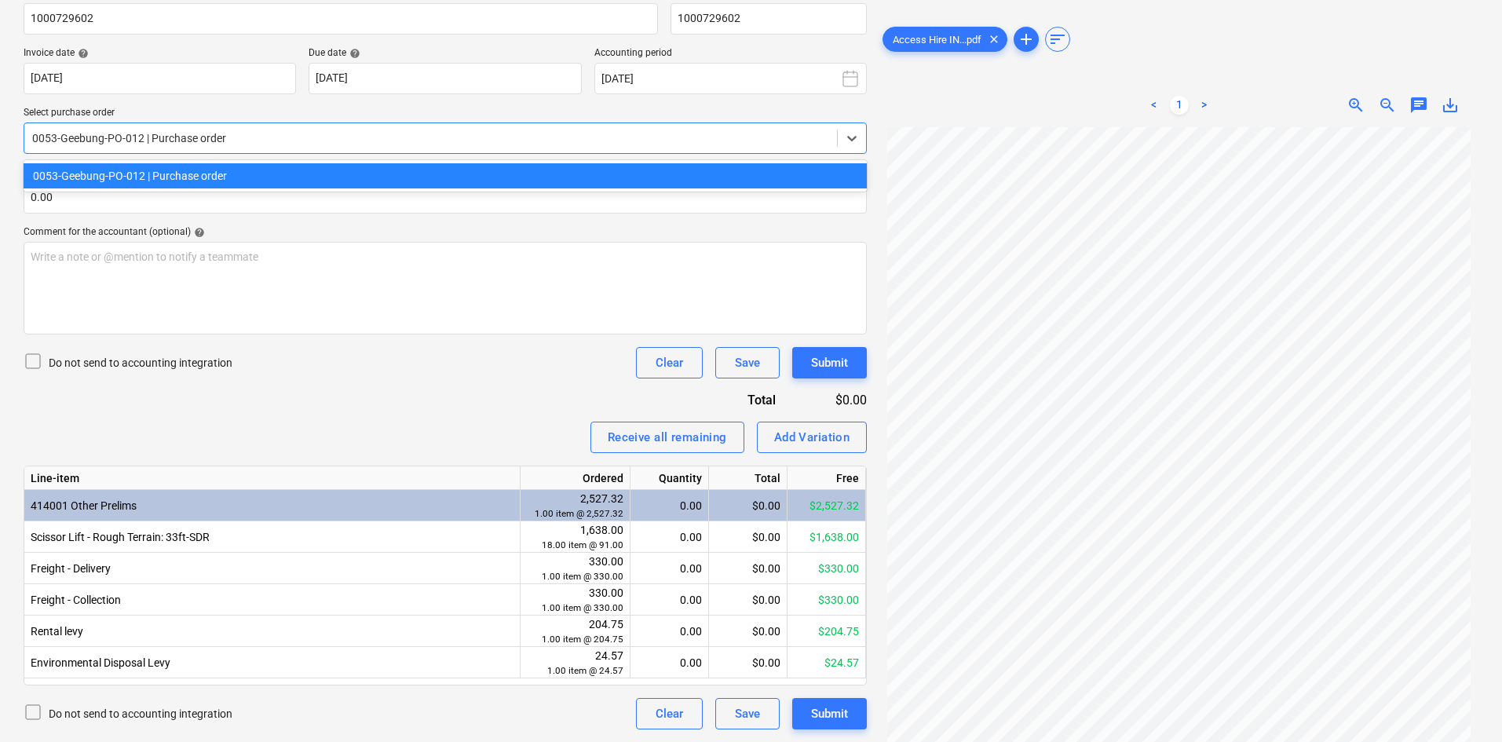
click at [216, 140] on div at bounding box center [430, 138] width 797 height 16
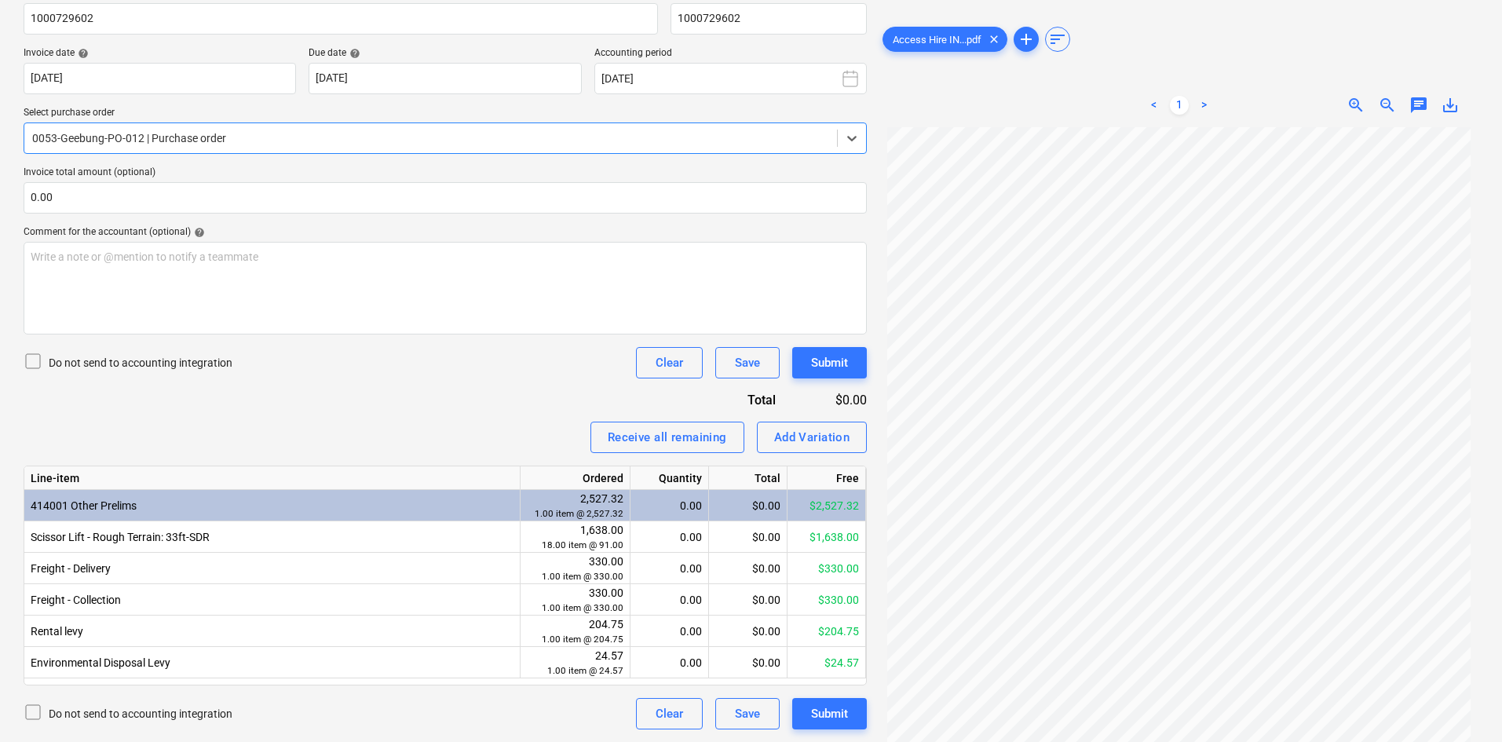
click at [394, 371] on div "Do not send to accounting integration Clear Save Submit" at bounding box center [445, 362] width 843 height 31
click at [672, 569] on div "0.00" at bounding box center [669, 568] width 65 height 31
type input "1"
click at [523, 414] on div "Invoice name help 1000729602 Invoice number (optional) help 1000729602 Invoice …" at bounding box center [445, 358] width 843 height 742
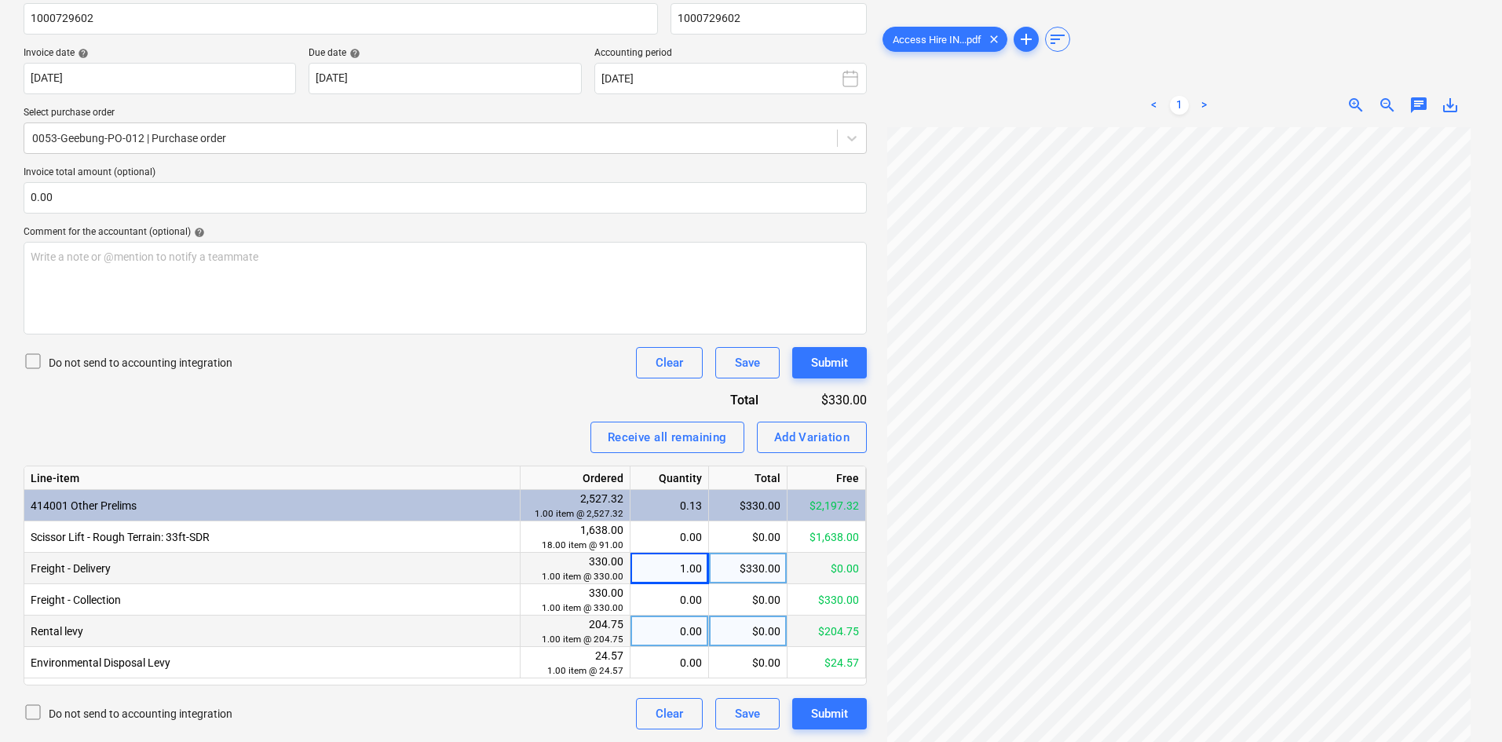
click at [747, 631] on div "$0.00" at bounding box center [748, 631] width 79 height 31
type input "34.13"
type input "4.10"
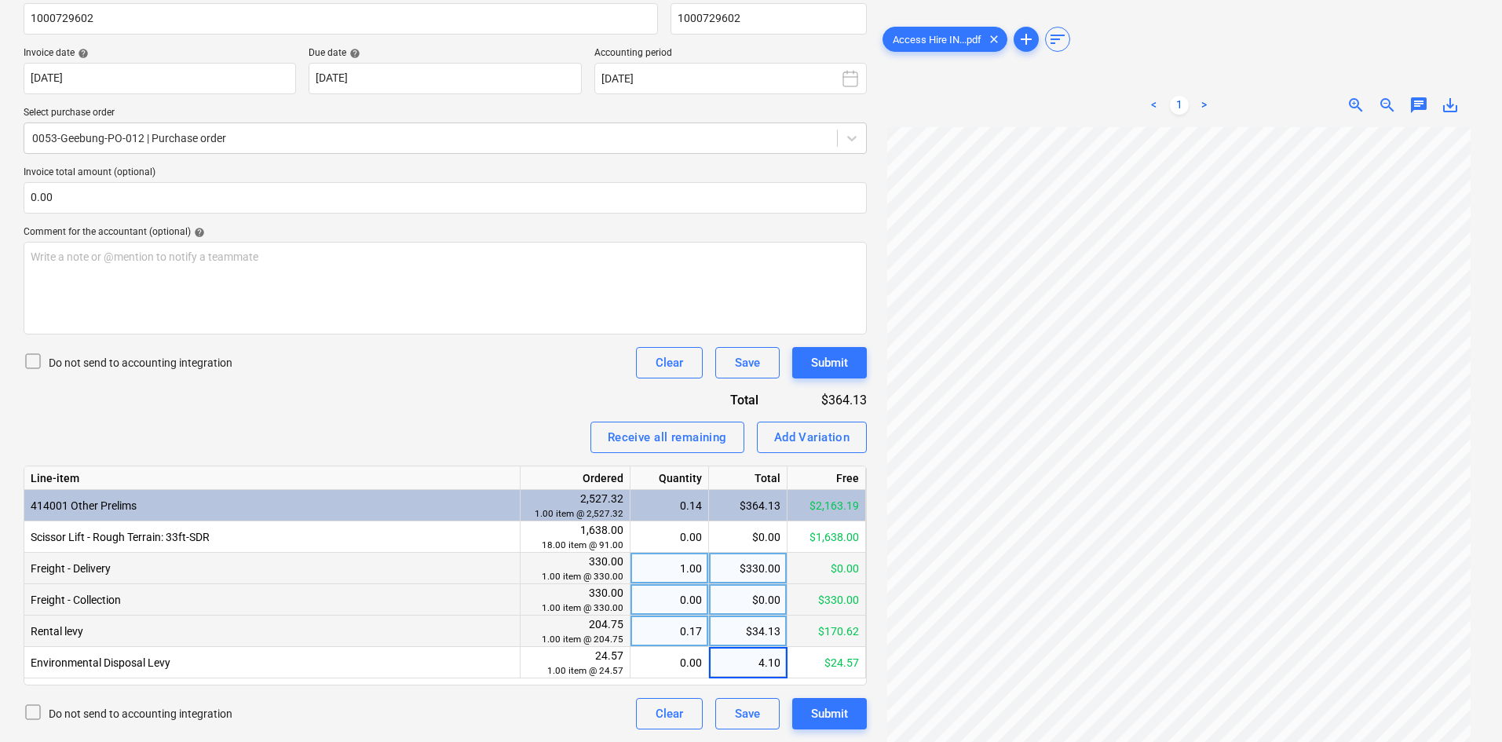
click at [746, 598] on div "$0.00" at bounding box center [748, 599] width 79 height 31
click at [753, 572] on div "$330.00" at bounding box center [748, 568] width 79 height 31
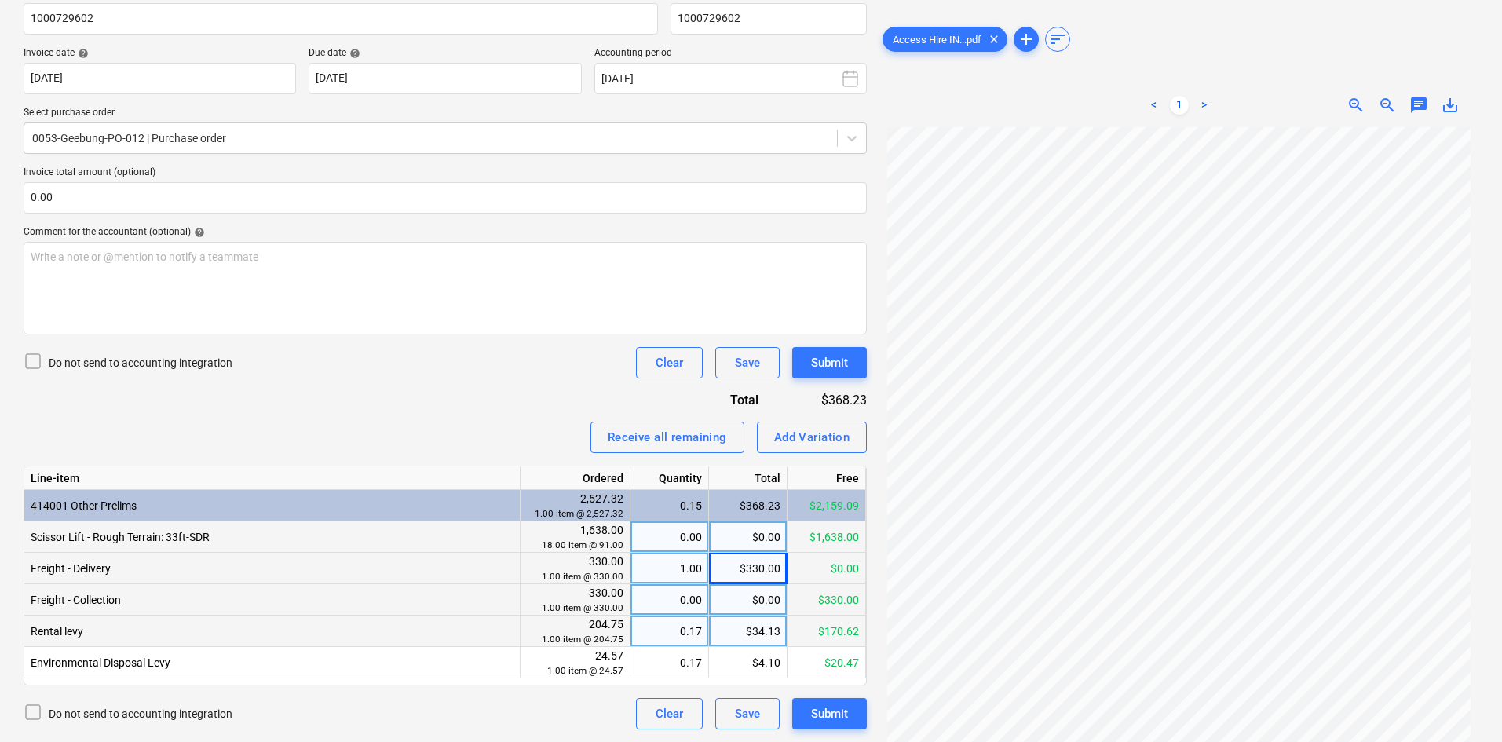
click at [757, 544] on div "$0.00" at bounding box center [748, 536] width 79 height 31
click at [763, 537] on input at bounding box center [748, 536] width 78 height 31
type input "273"
click at [510, 422] on div "Receive all remaining Add Variation" at bounding box center [445, 437] width 843 height 31
click at [426, 430] on div "Receive all remaining Add Variation" at bounding box center [445, 437] width 843 height 31
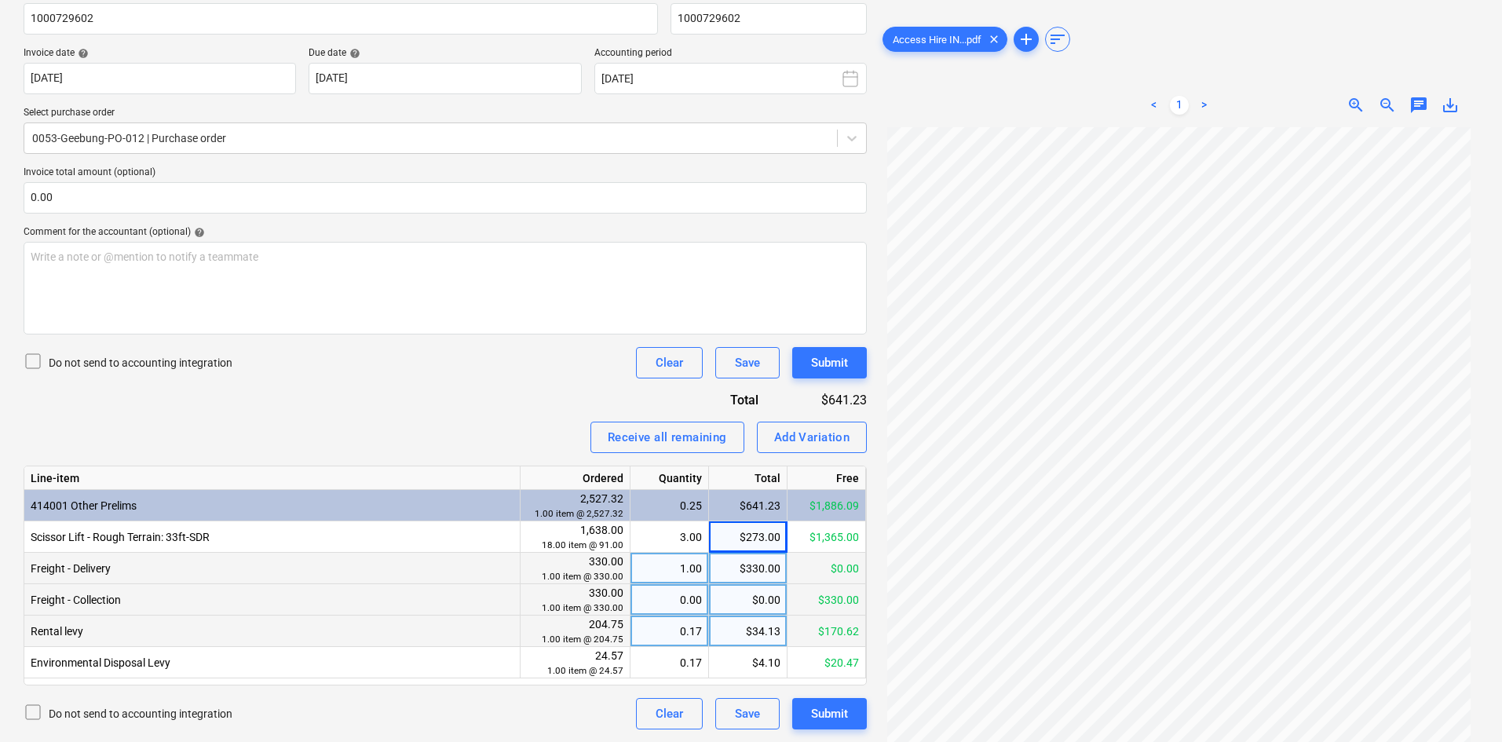
click at [472, 396] on div "Invoice name help 1000729602 Invoice number (optional) help 1000729602 Invoice …" at bounding box center [445, 358] width 843 height 742
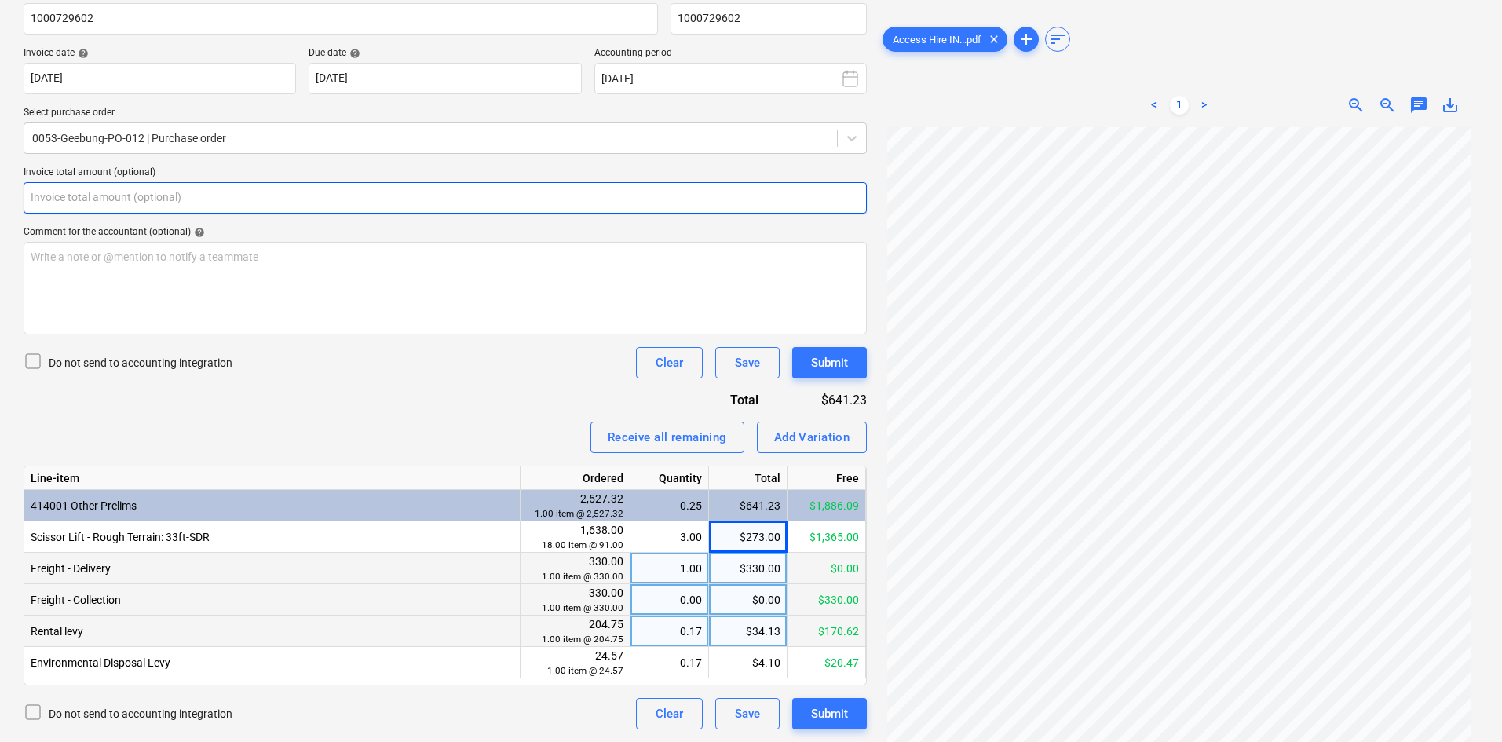
click at [375, 201] on input "text" at bounding box center [445, 197] width 843 height 31
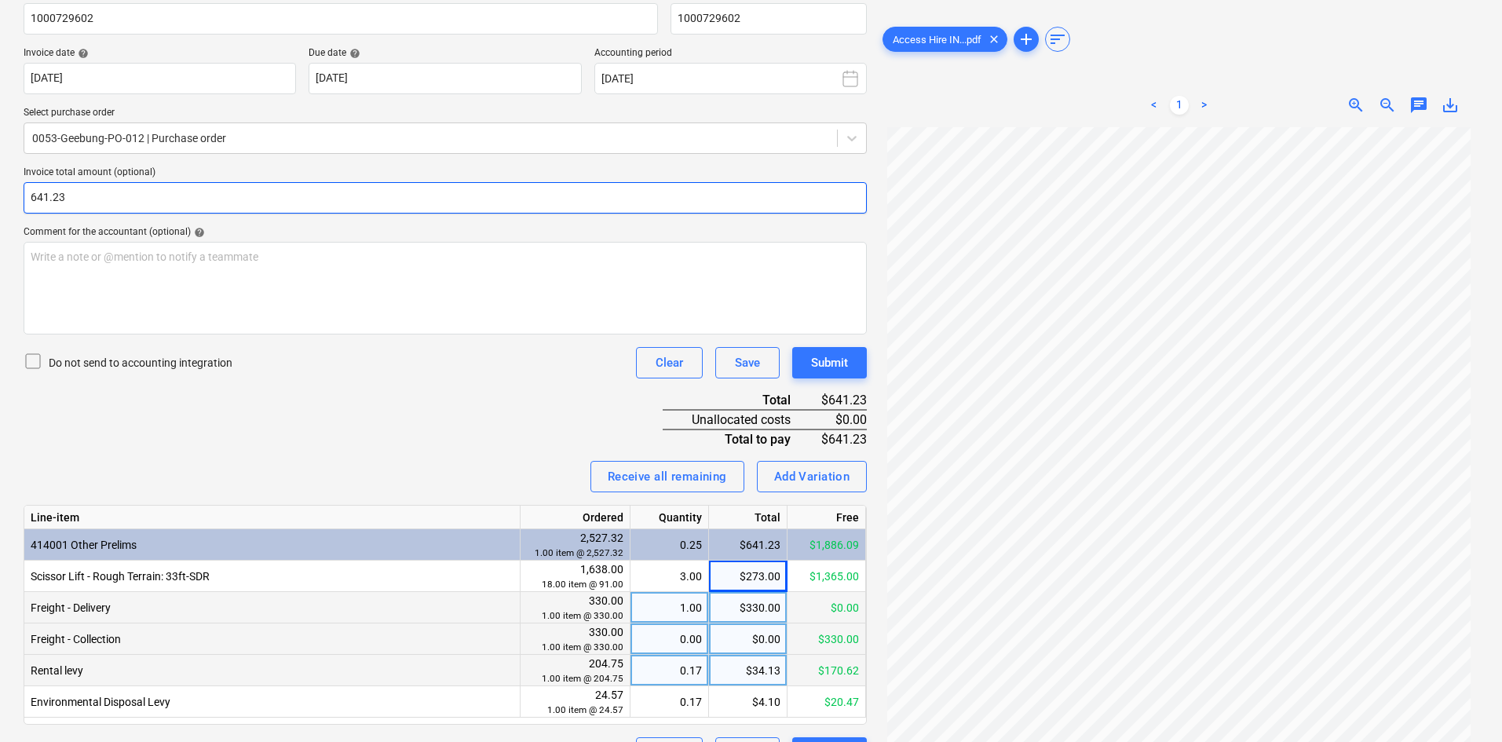
type input "641.23"
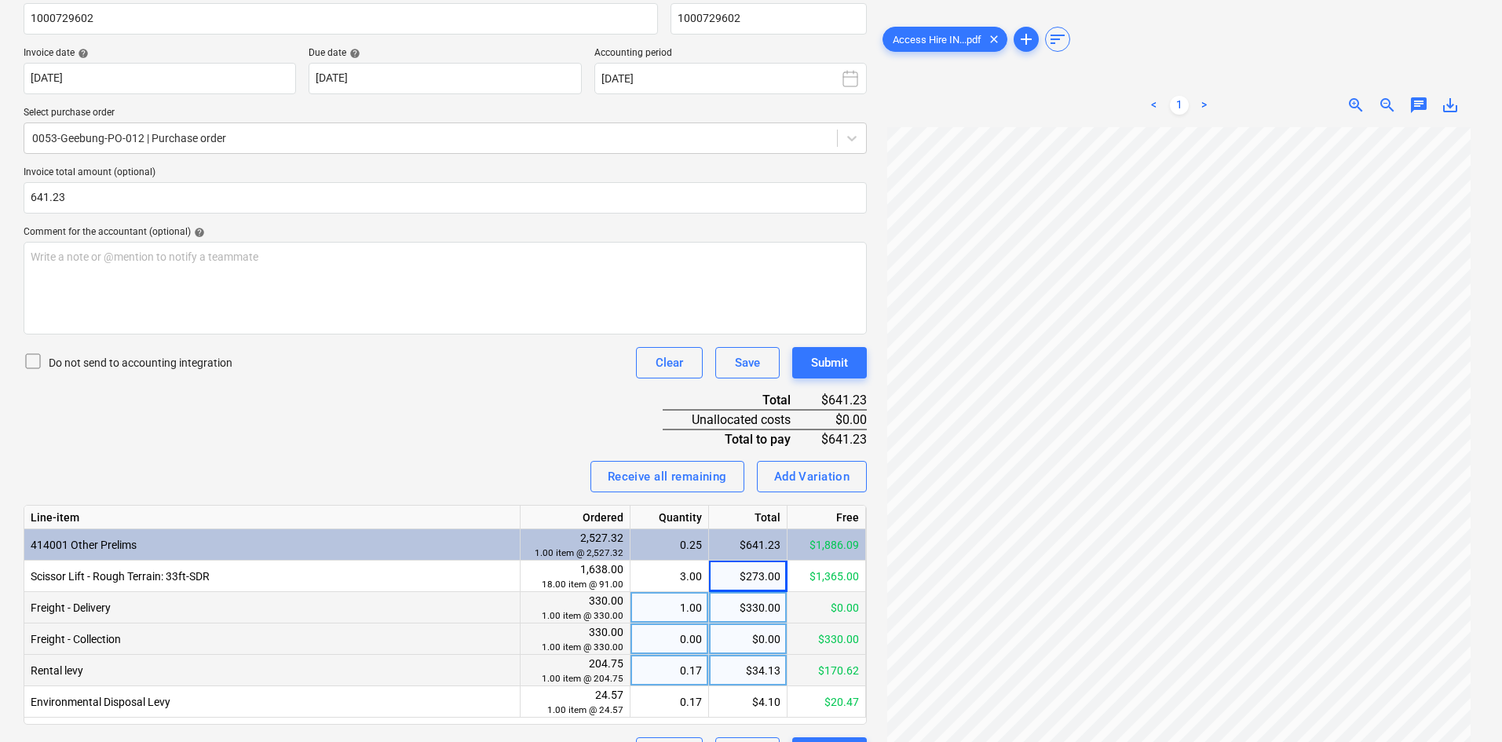
click at [495, 398] on div "Invoice name help 1000729602 Invoice number (optional) help 1000729602 Invoice …" at bounding box center [445, 377] width 843 height 781
click at [818, 370] on div "Submit" at bounding box center [829, 363] width 37 height 20
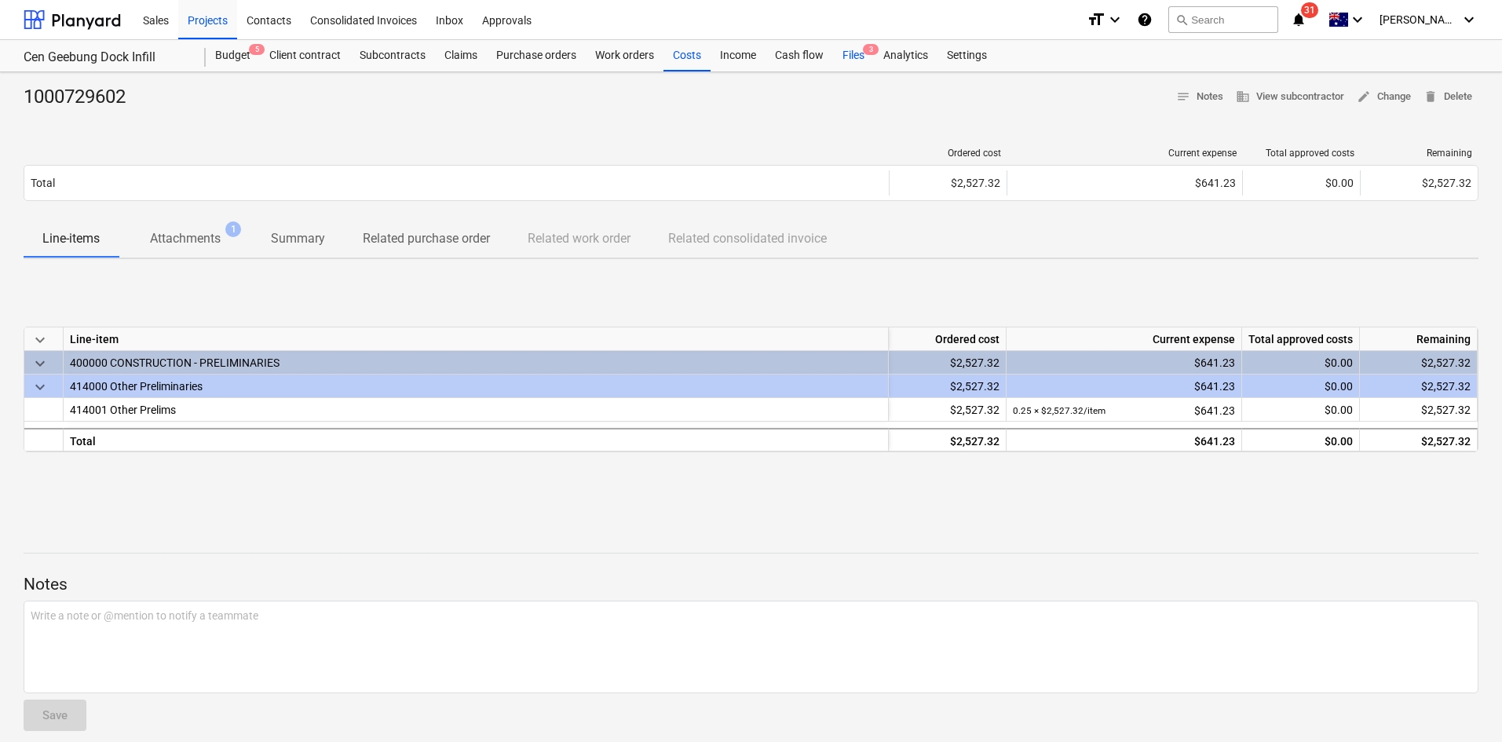
click at [858, 53] on div "Files 3" at bounding box center [853, 55] width 41 height 31
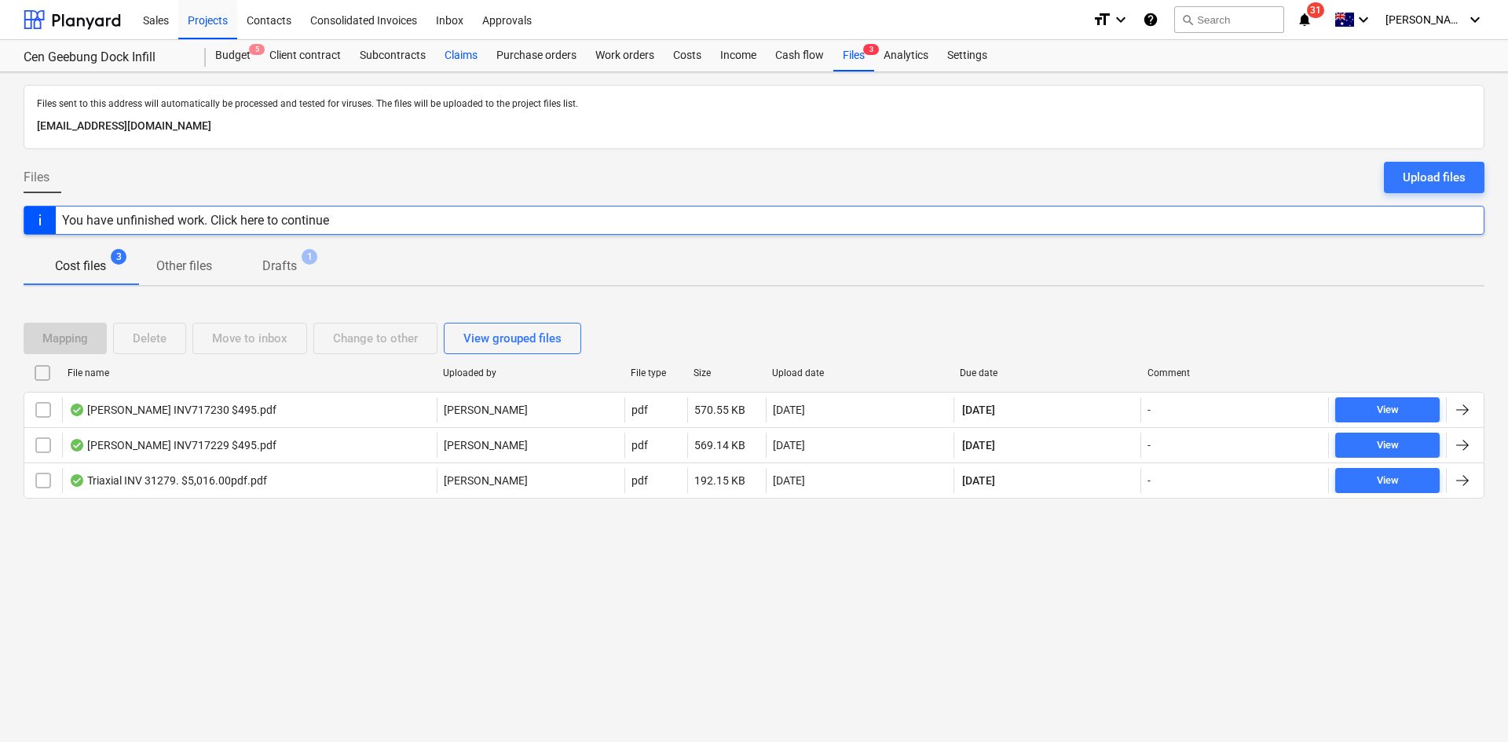
click at [466, 57] on div "Claims" at bounding box center [461, 55] width 52 height 31
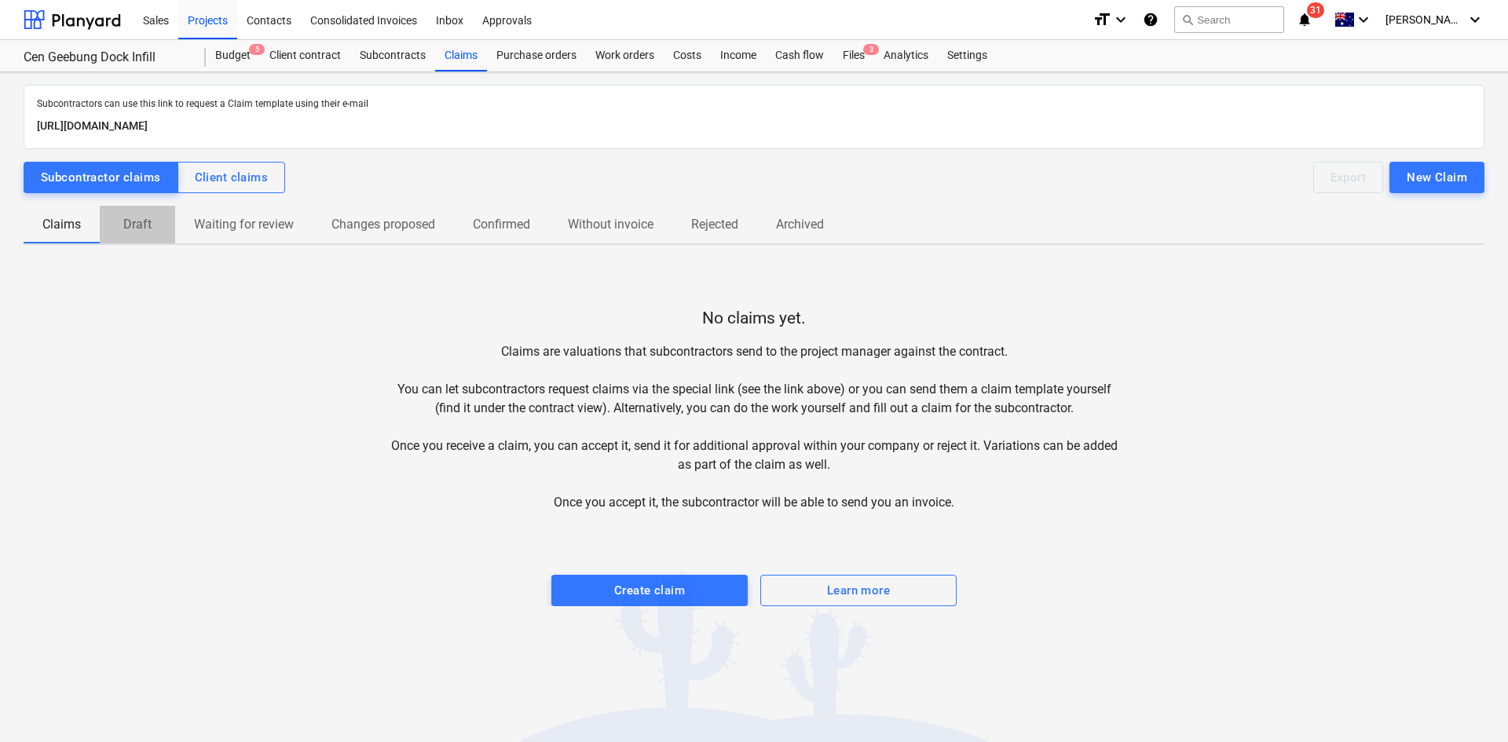
click at [152, 229] on p "Draft" at bounding box center [138, 224] width 38 height 19
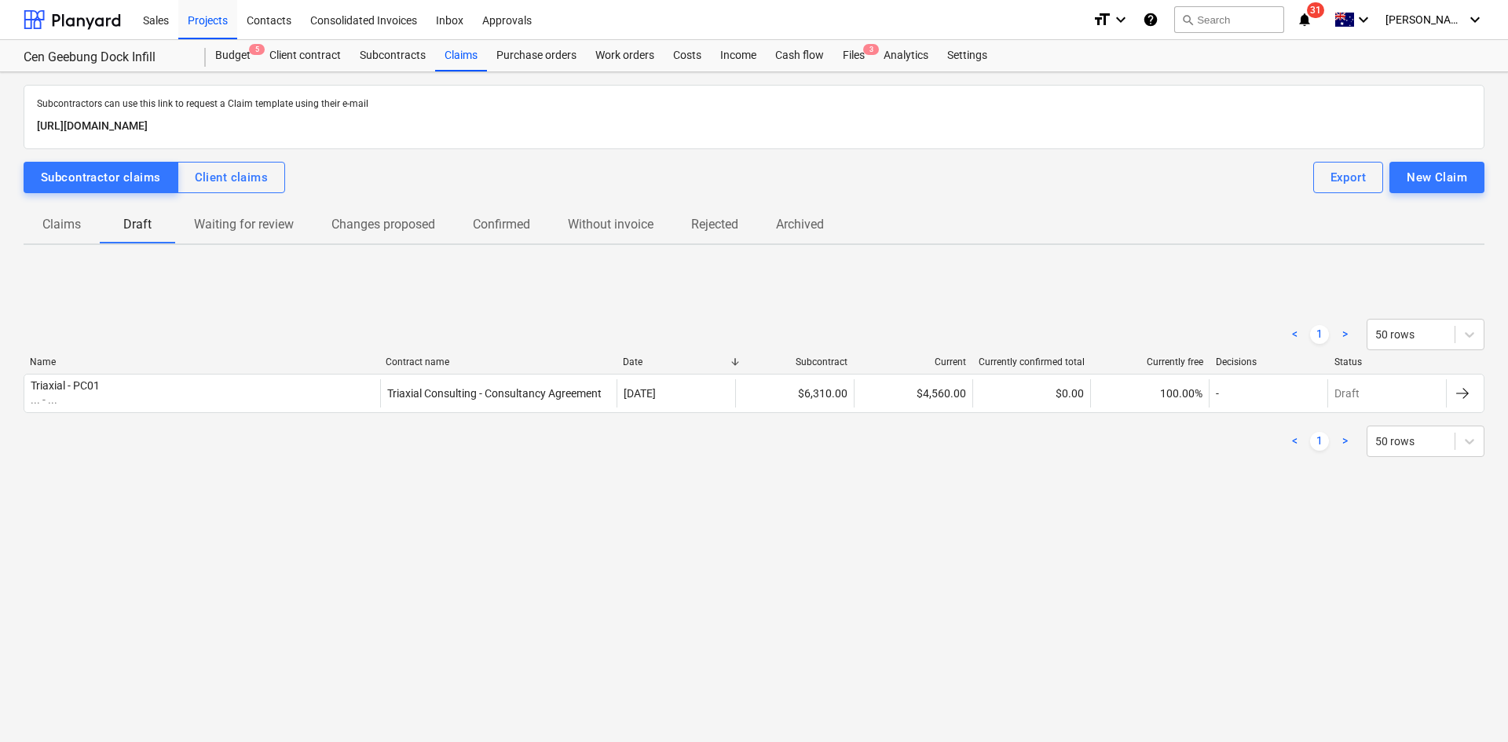
click at [86, 224] on span "Claims" at bounding box center [62, 224] width 76 height 28
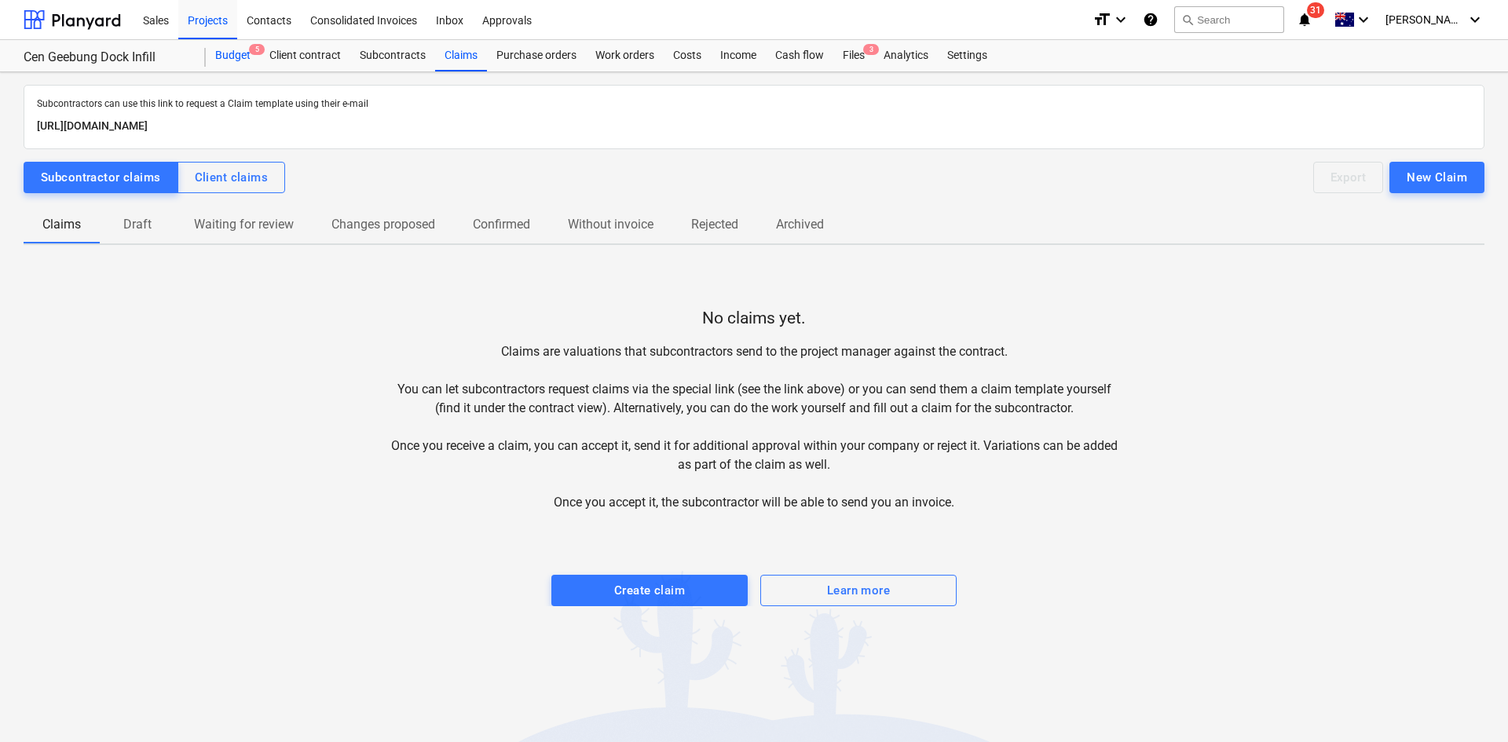
click at [216, 53] on div "Budget 5" at bounding box center [233, 55] width 54 height 31
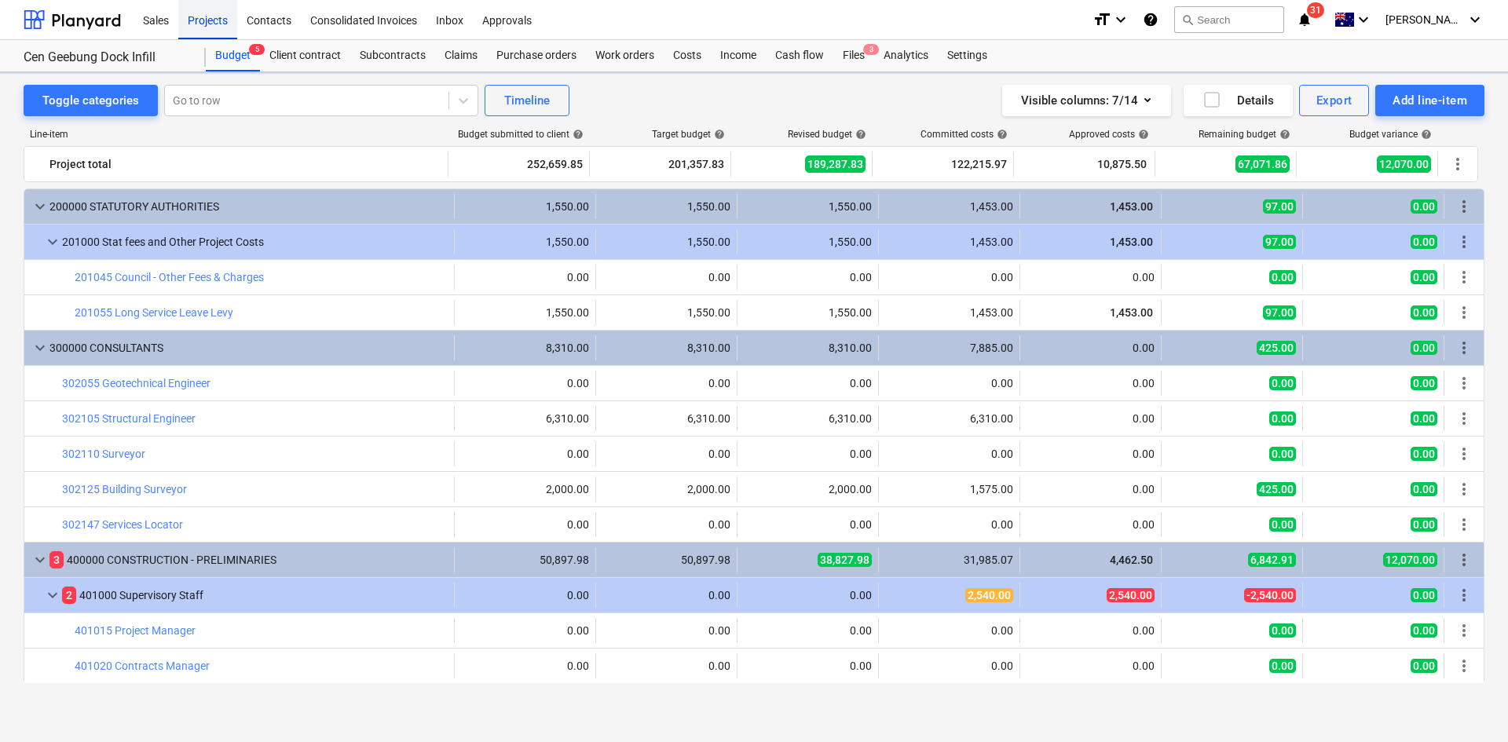
click at [211, 17] on div "Projects" at bounding box center [207, 19] width 59 height 40
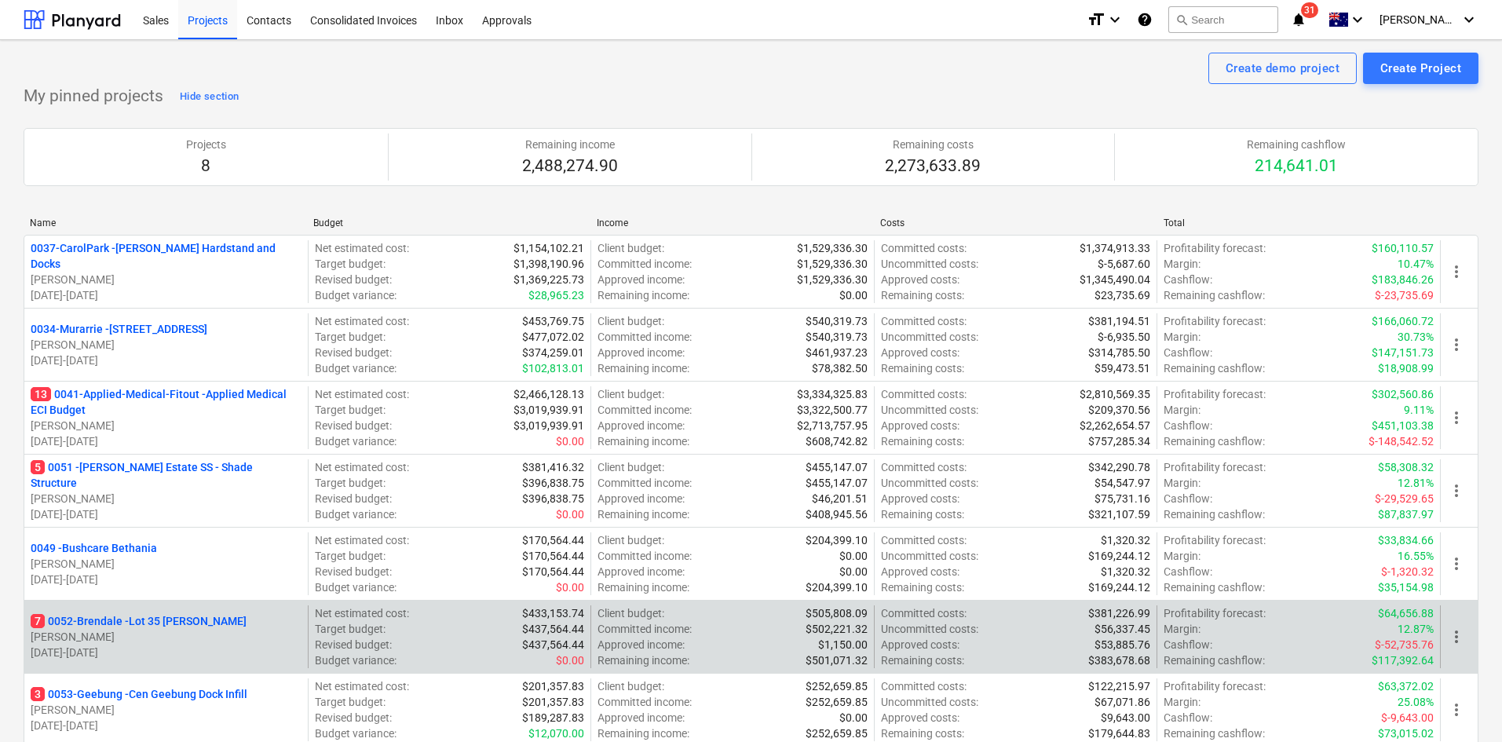
scroll to position [314, 0]
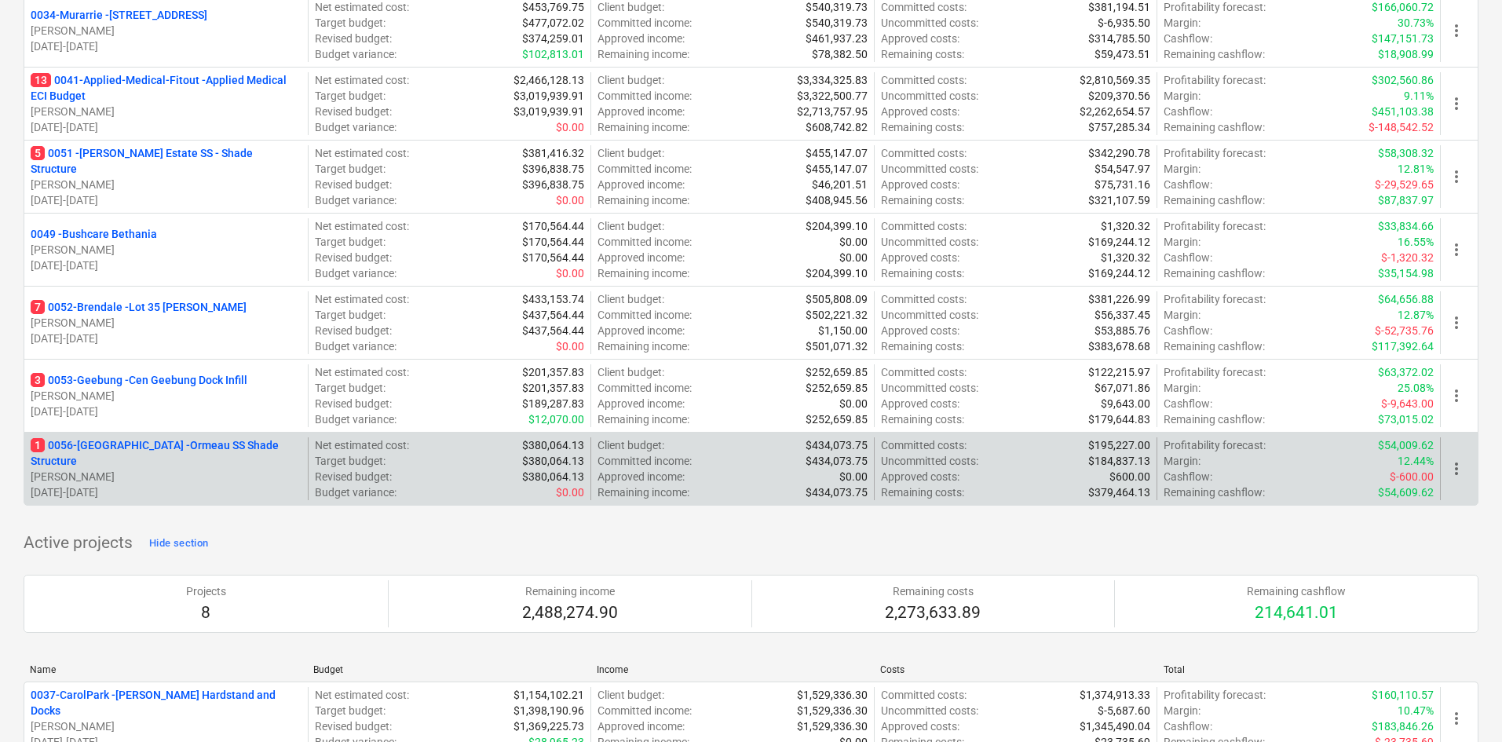
click at [185, 455] on p "1 0056-Ormeau - Ormeau SS Shade Structure" at bounding box center [166, 452] width 271 height 31
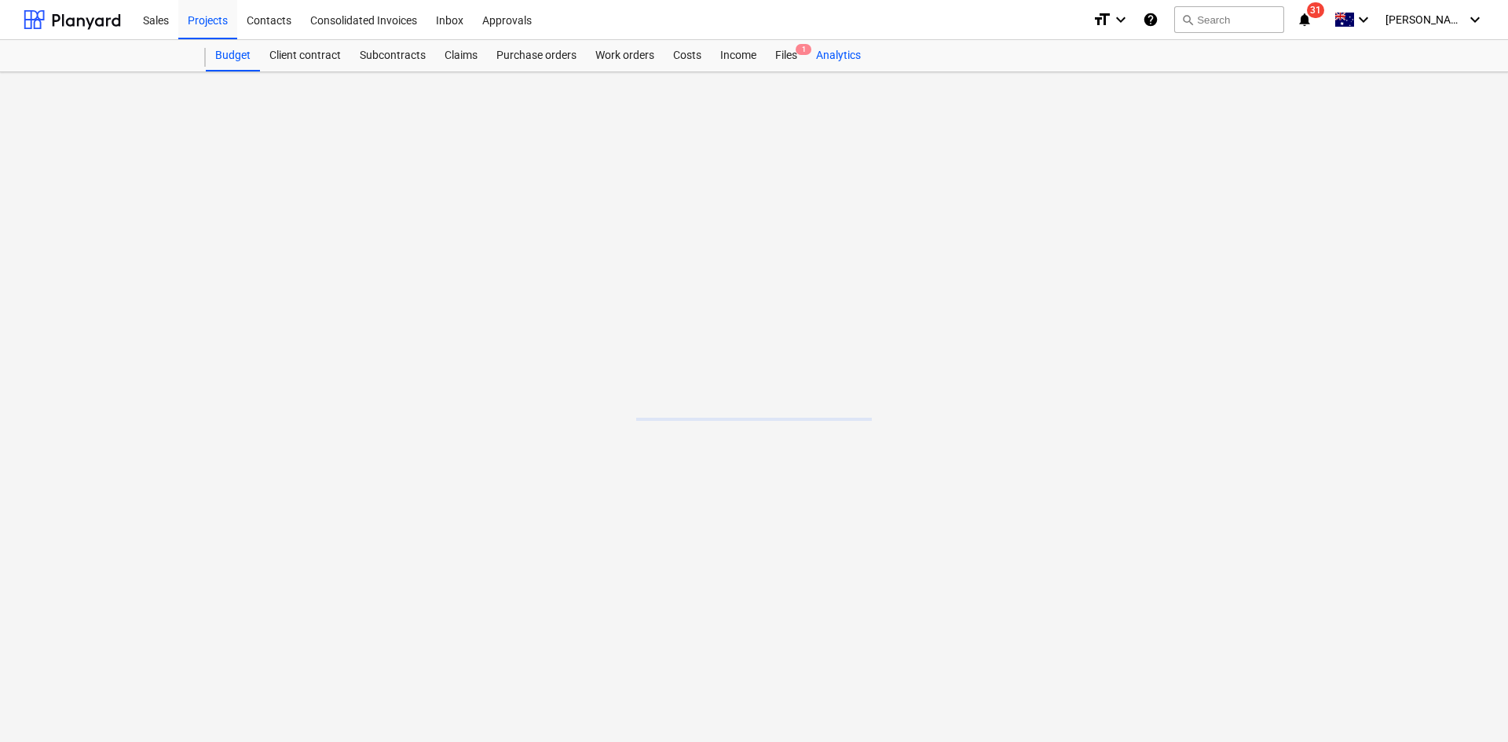
click at [813, 49] on div "Analytics" at bounding box center [838, 55] width 64 height 31
click at [846, 53] on div "Files 1" at bounding box center [853, 55] width 41 height 31
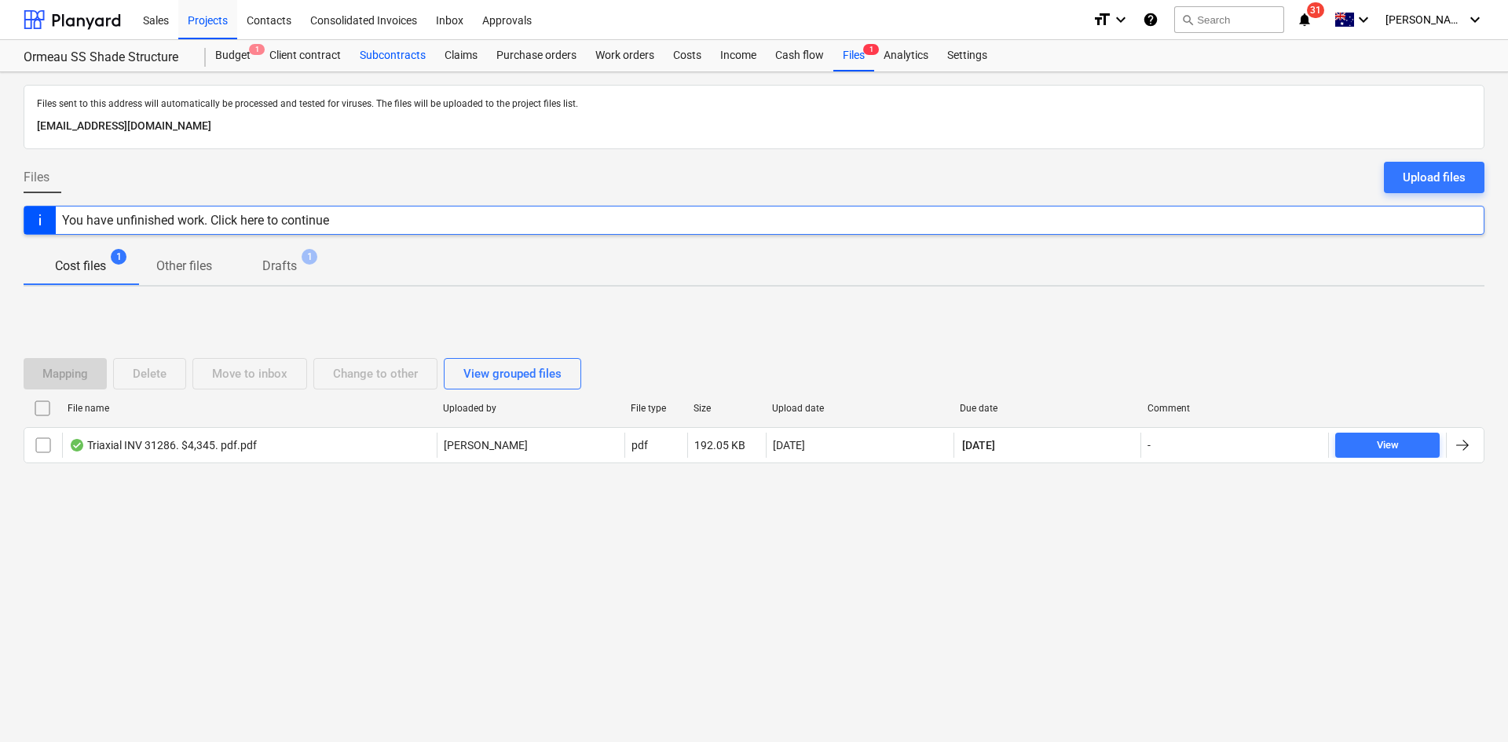
click at [417, 57] on div "Subcontracts" at bounding box center [392, 55] width 85 height 31
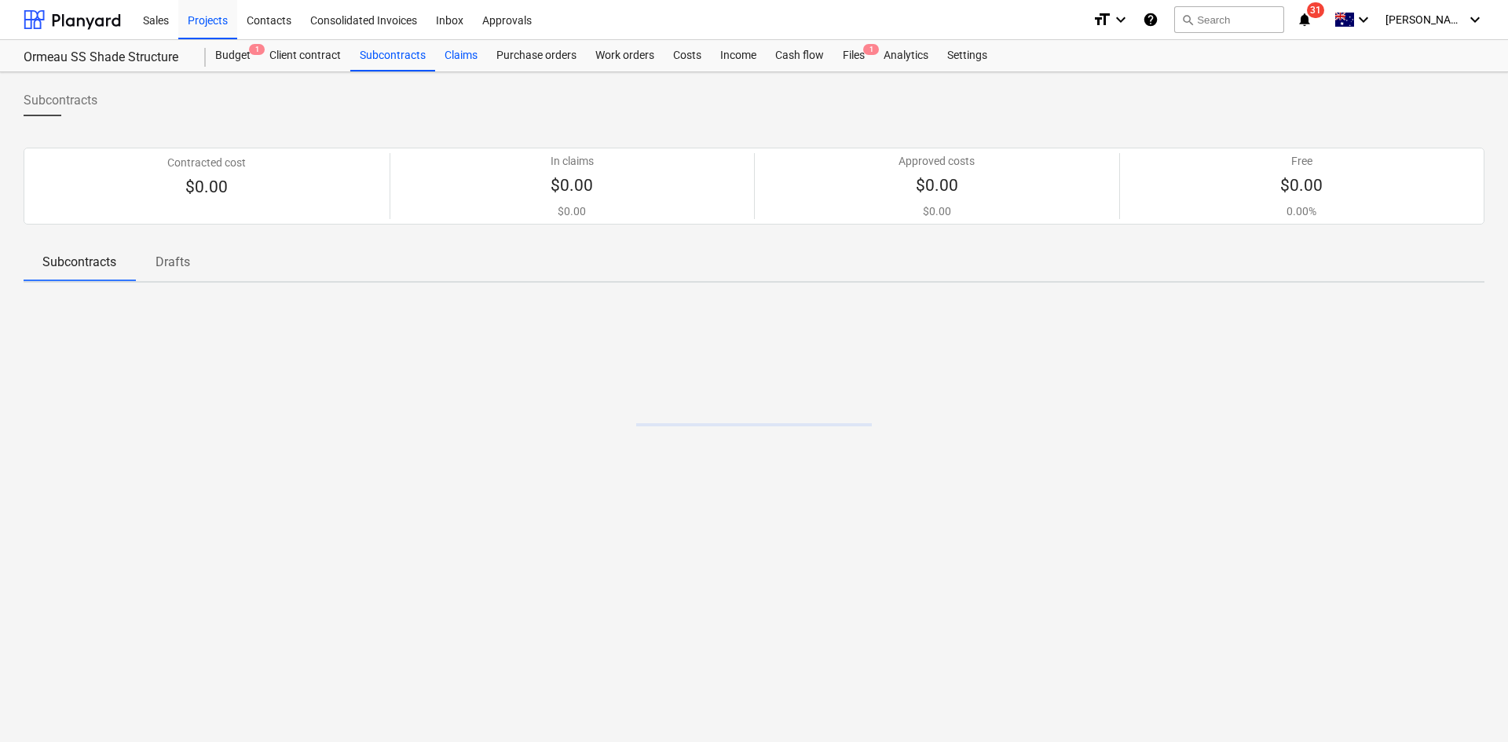
click at [466, 57] on div "Claims" at bounding box center [461, 55] width 52 height 31
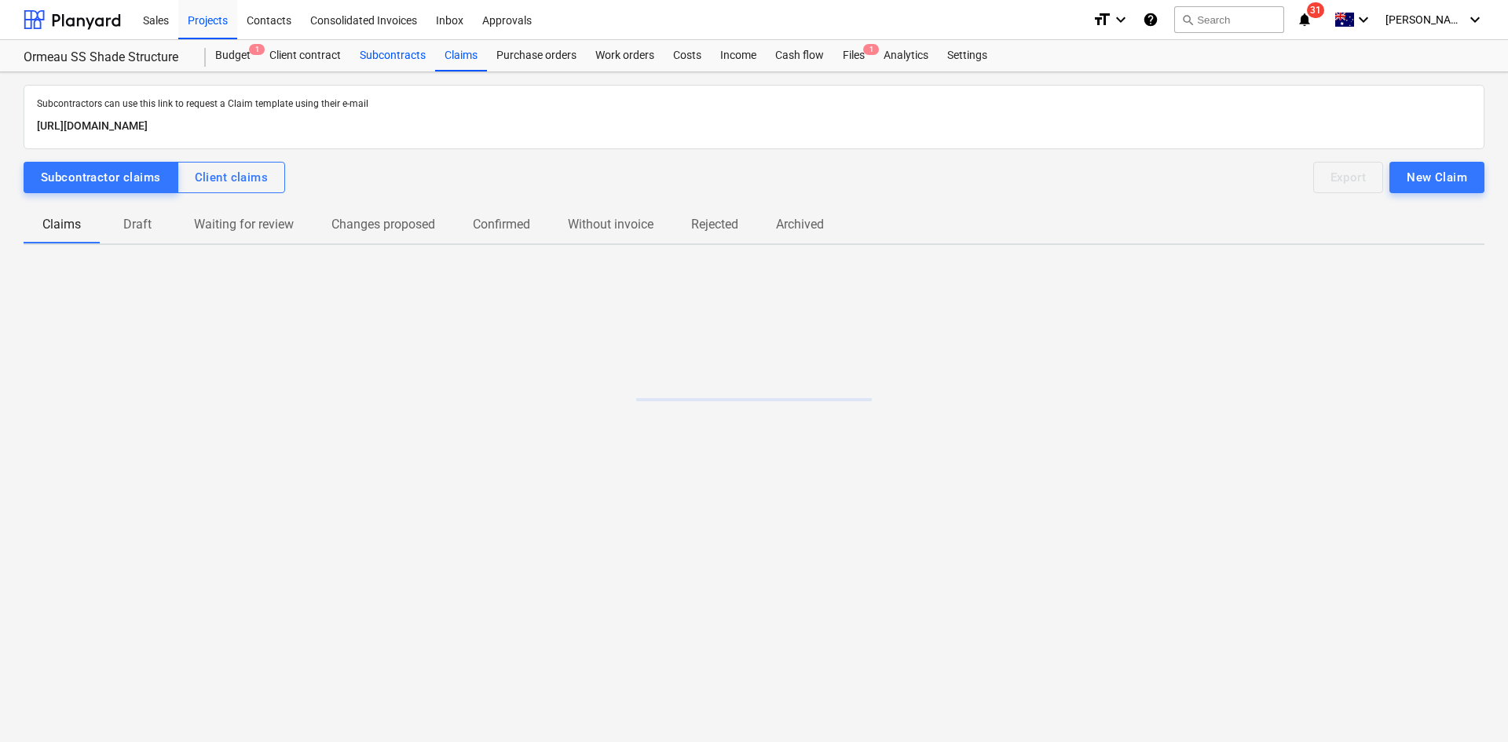
click at [390, 59] on div "Subcontracts" at bounding box center [392, 55] width 85 height 31
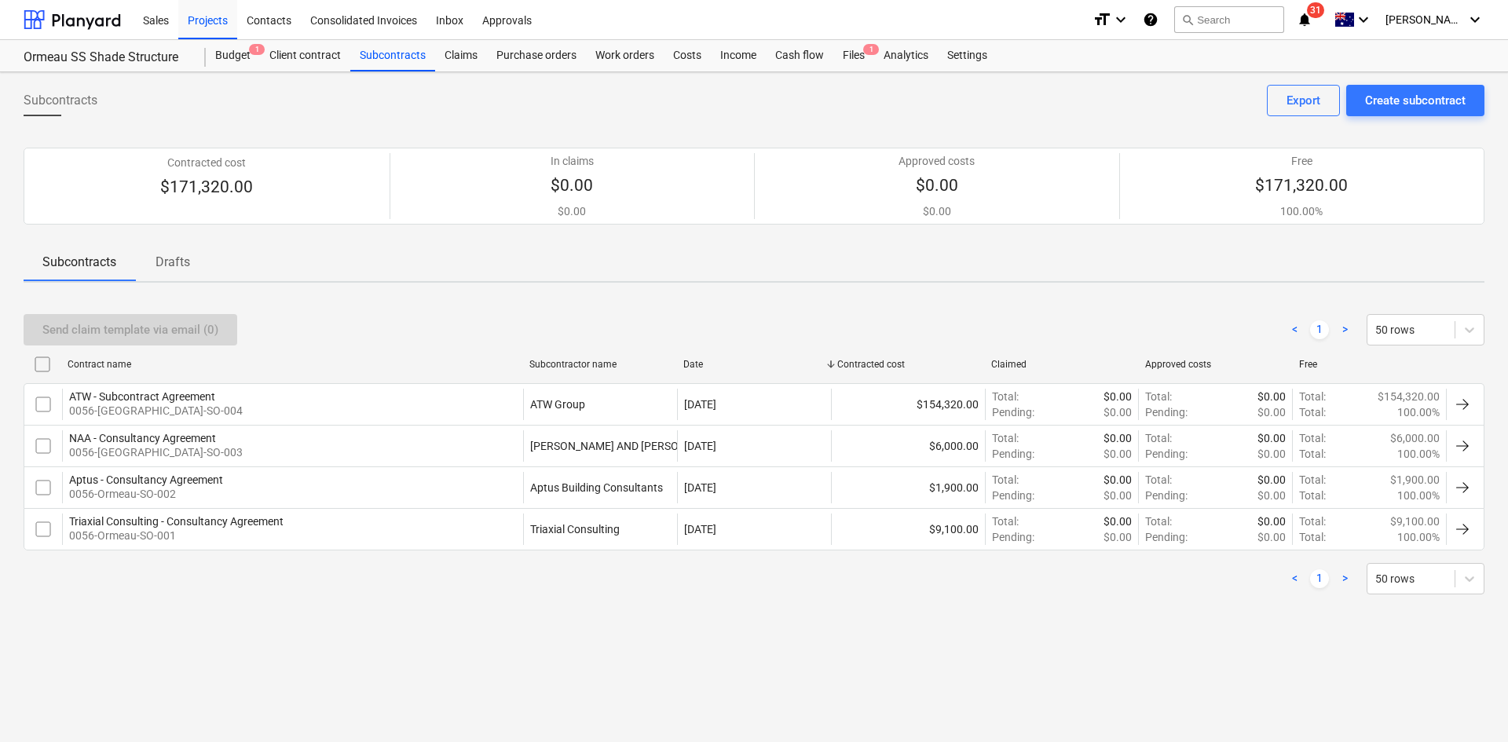
click at [192, 266] on span "Drafts" at bounding box center [172, 262] width 75 height 28
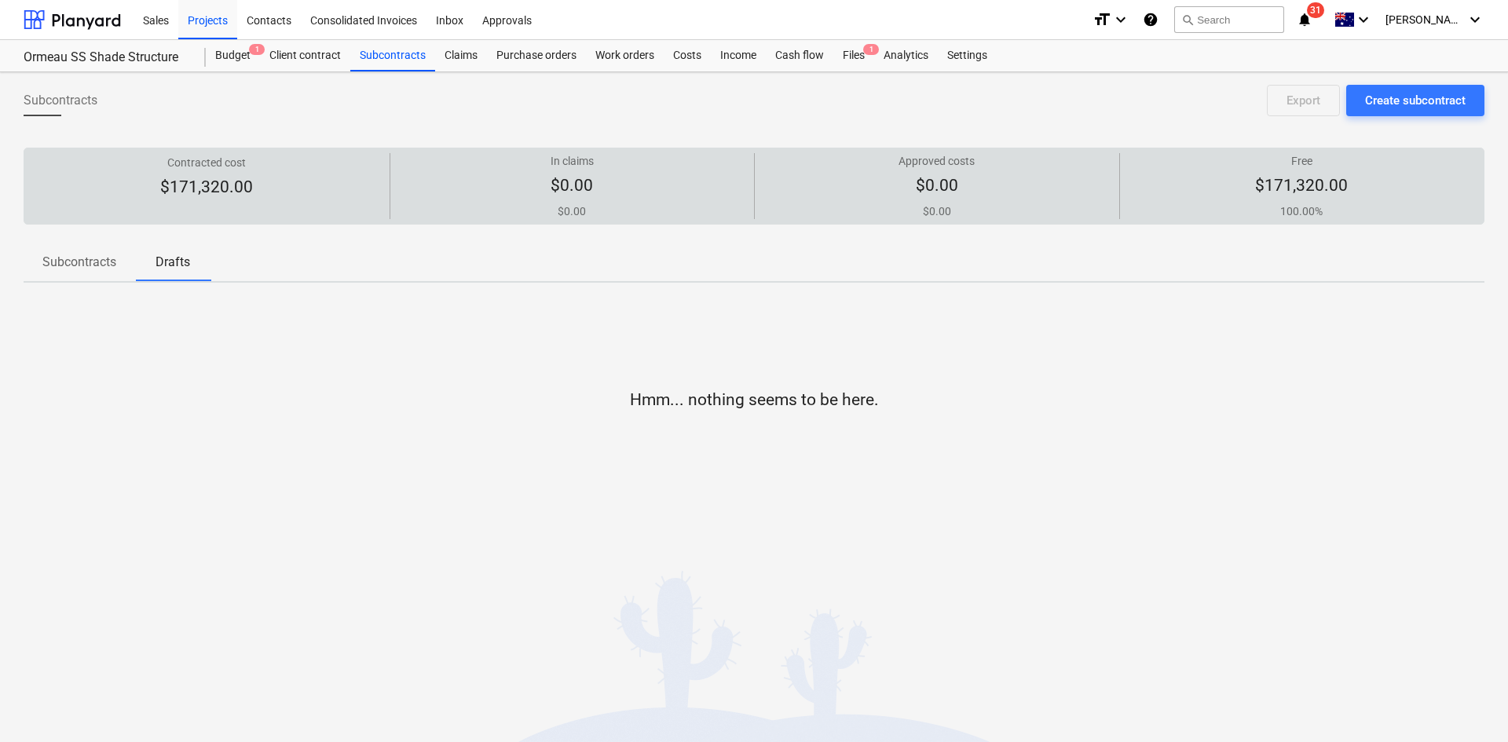
drag, startPoint x: 90, startPoint y: 262, endPoint x: 182, endPoint y: 220, distance: 101.9
click at [90, 261] on p "Subcontracts" at bounding box center [79, 262] width 74 height 19
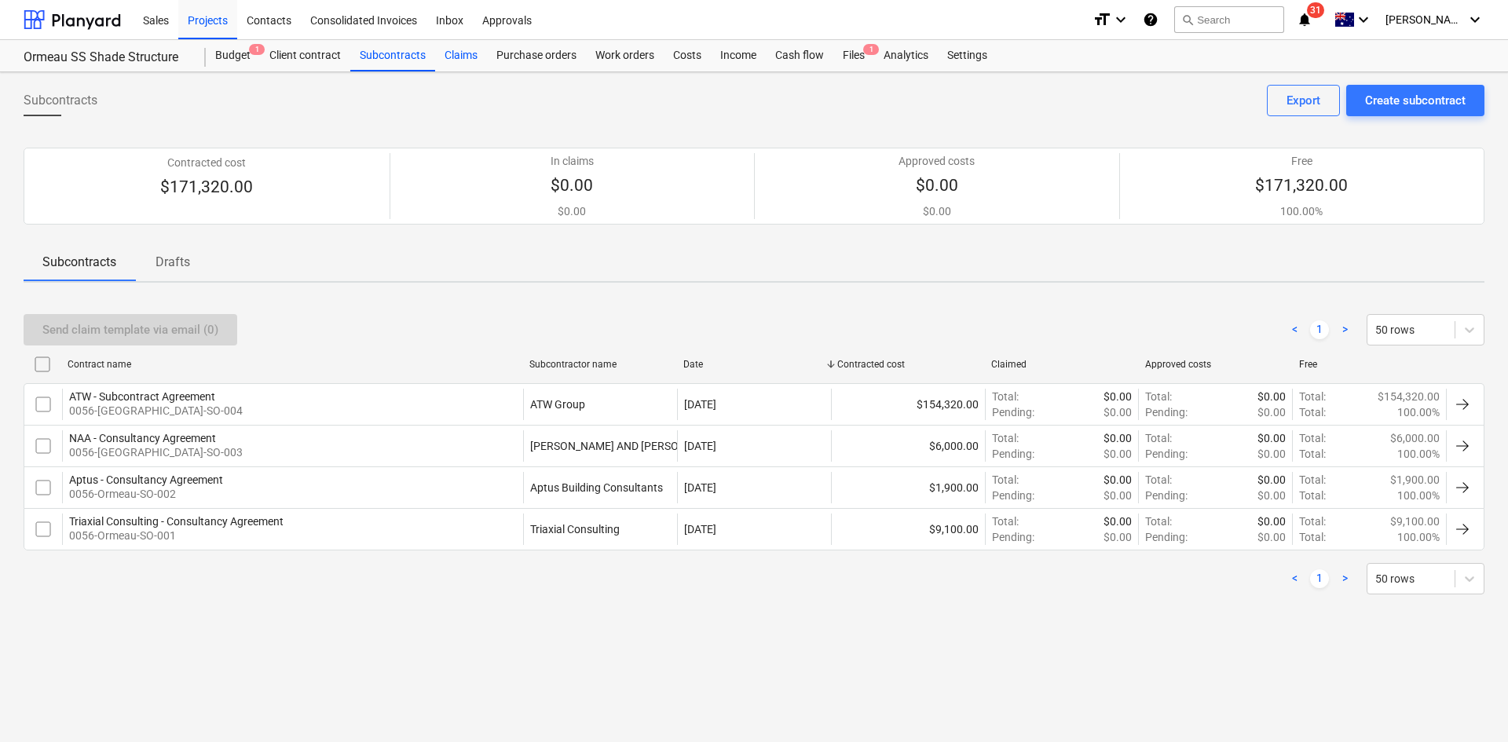
click at [476, 45] on div "Claims" at bounding box center [461, 55] width 52 height 31
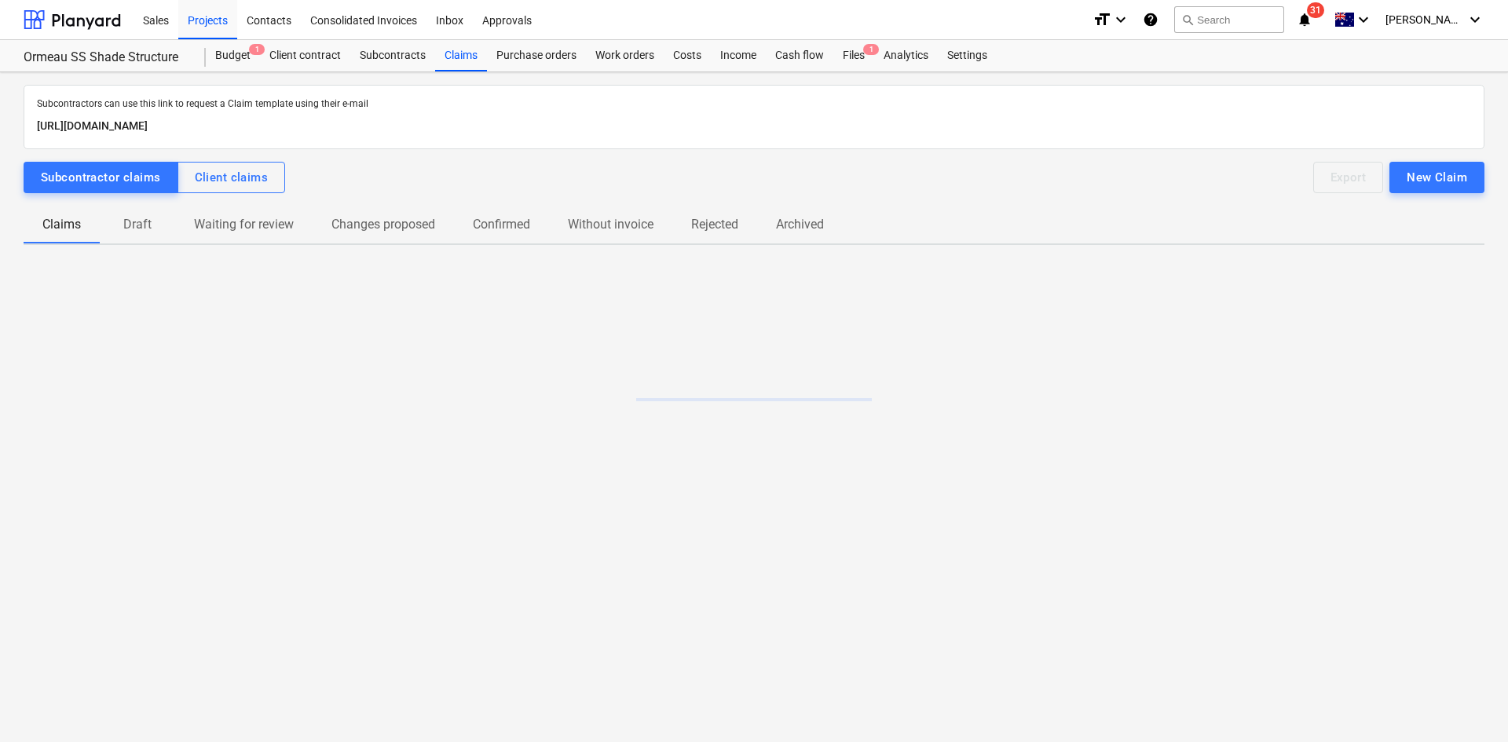
click at [133, 225] on p "Draft" at bounding box center [138, 224] width 38 height 19
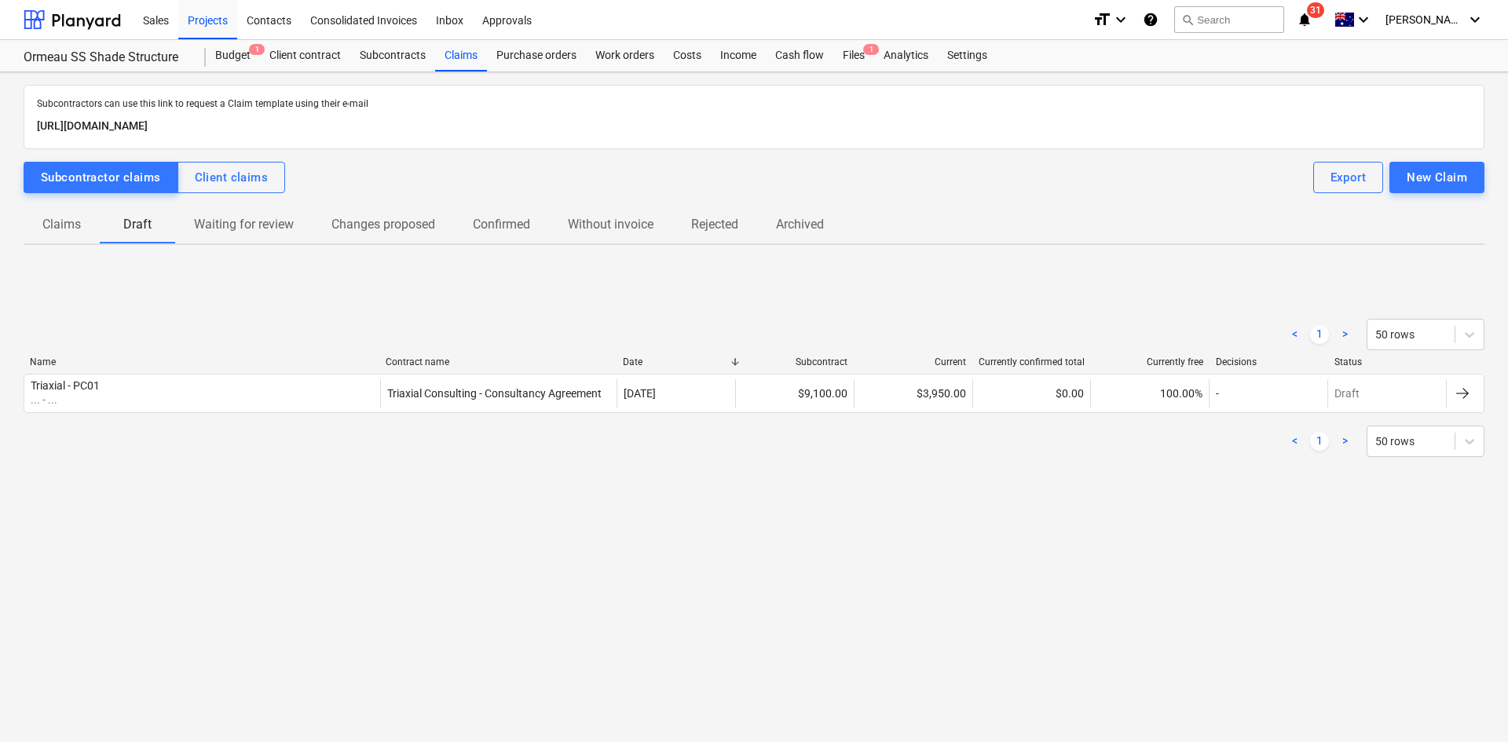
click at [84, 233] on span "Claims" at bounding box center [62, 224] width 76 height 28
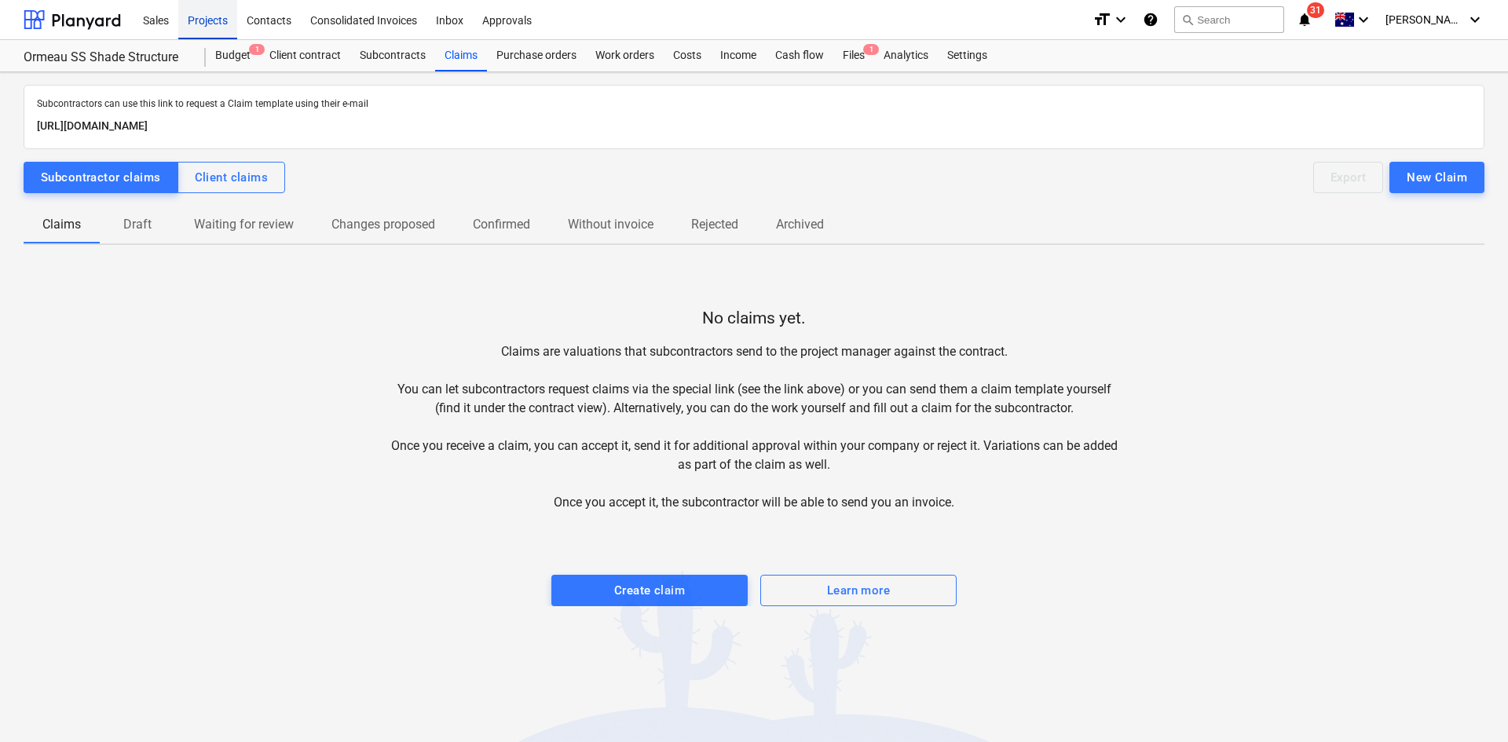
click at [209, 20] on div "Projects" at bounding box center [207, 19] width 59 height 40
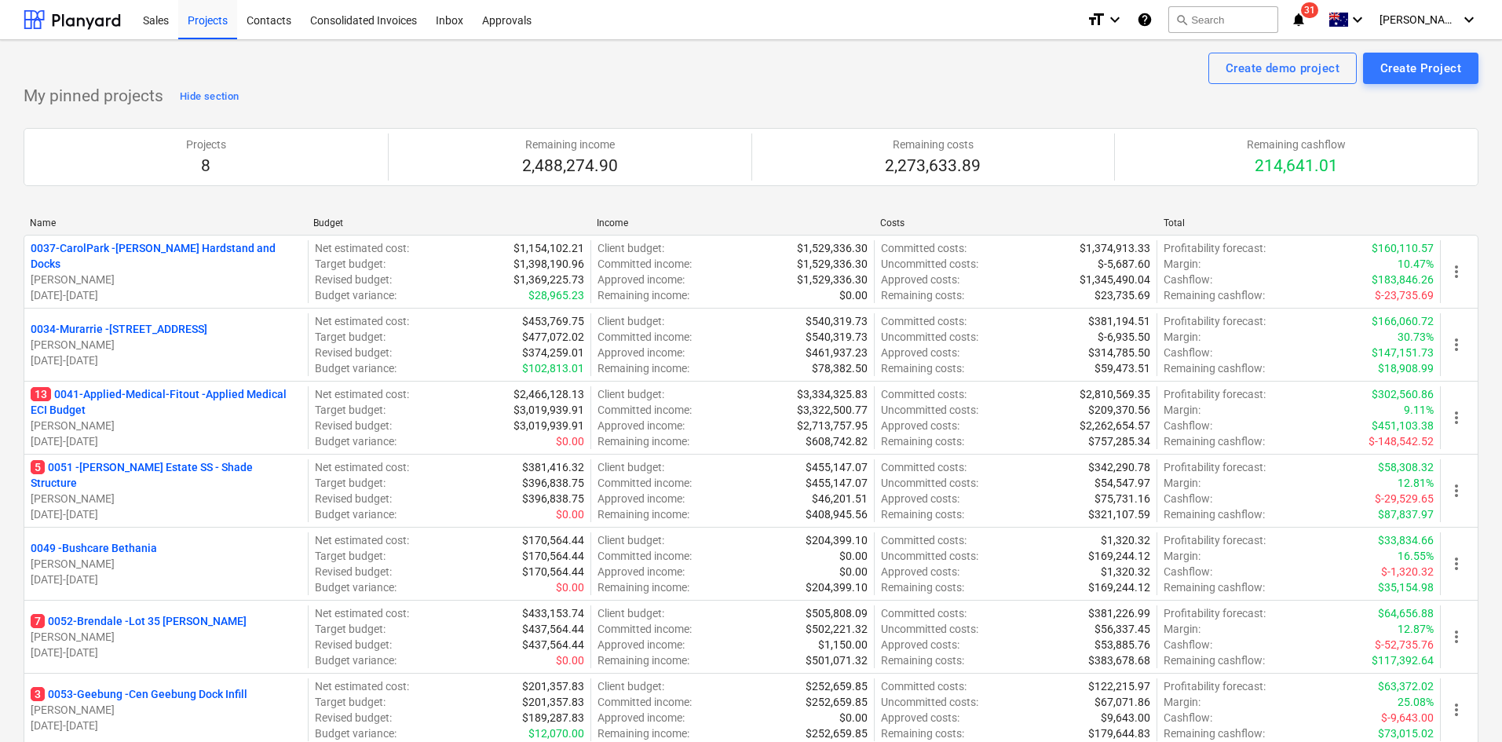
click at [154, 614] on p "7 0052-Brendale - Lot 35 Griffin, Brendale" at bounding box center [139, 621] width 216 height 16
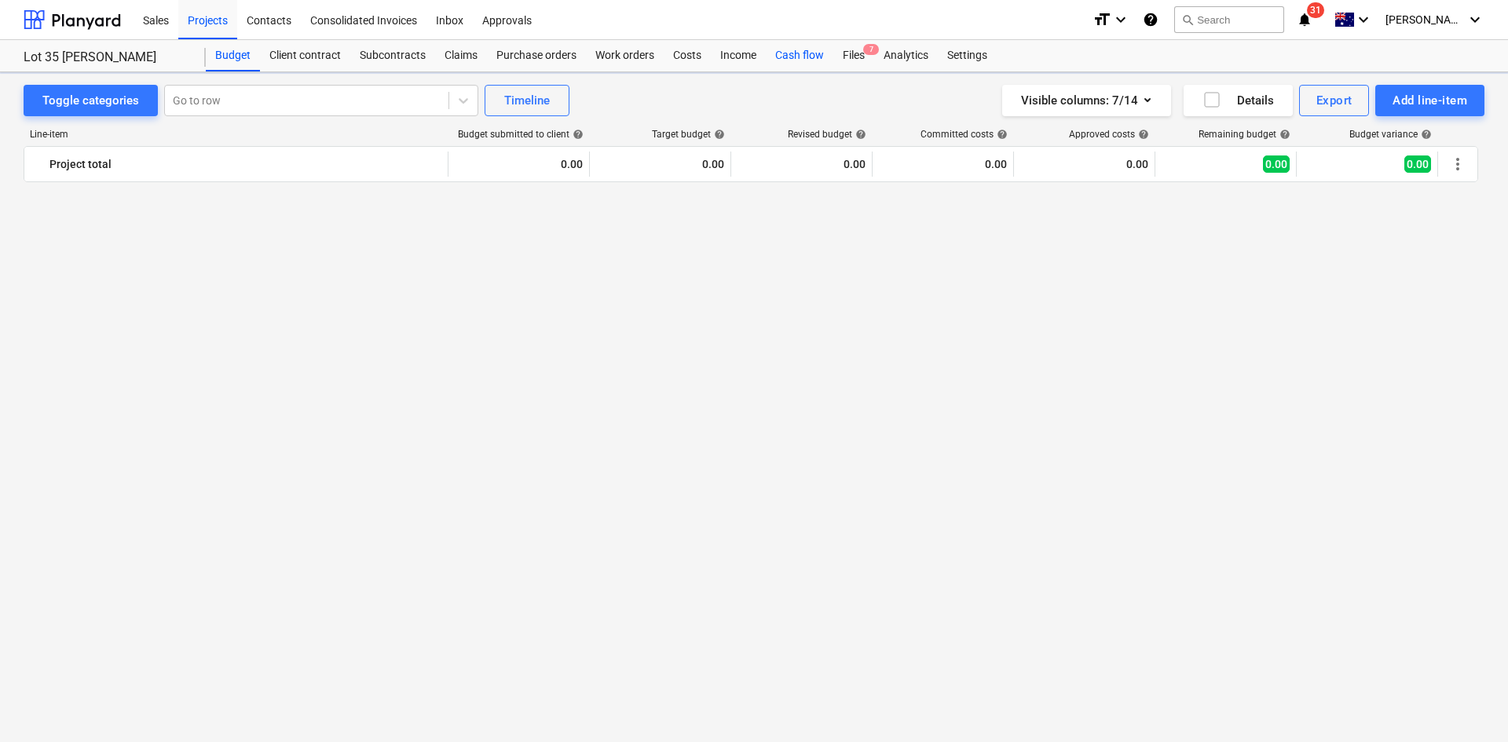
click at [796, 61] on div "Cash flow" at bounding box center [800, 55] width 68 height 31
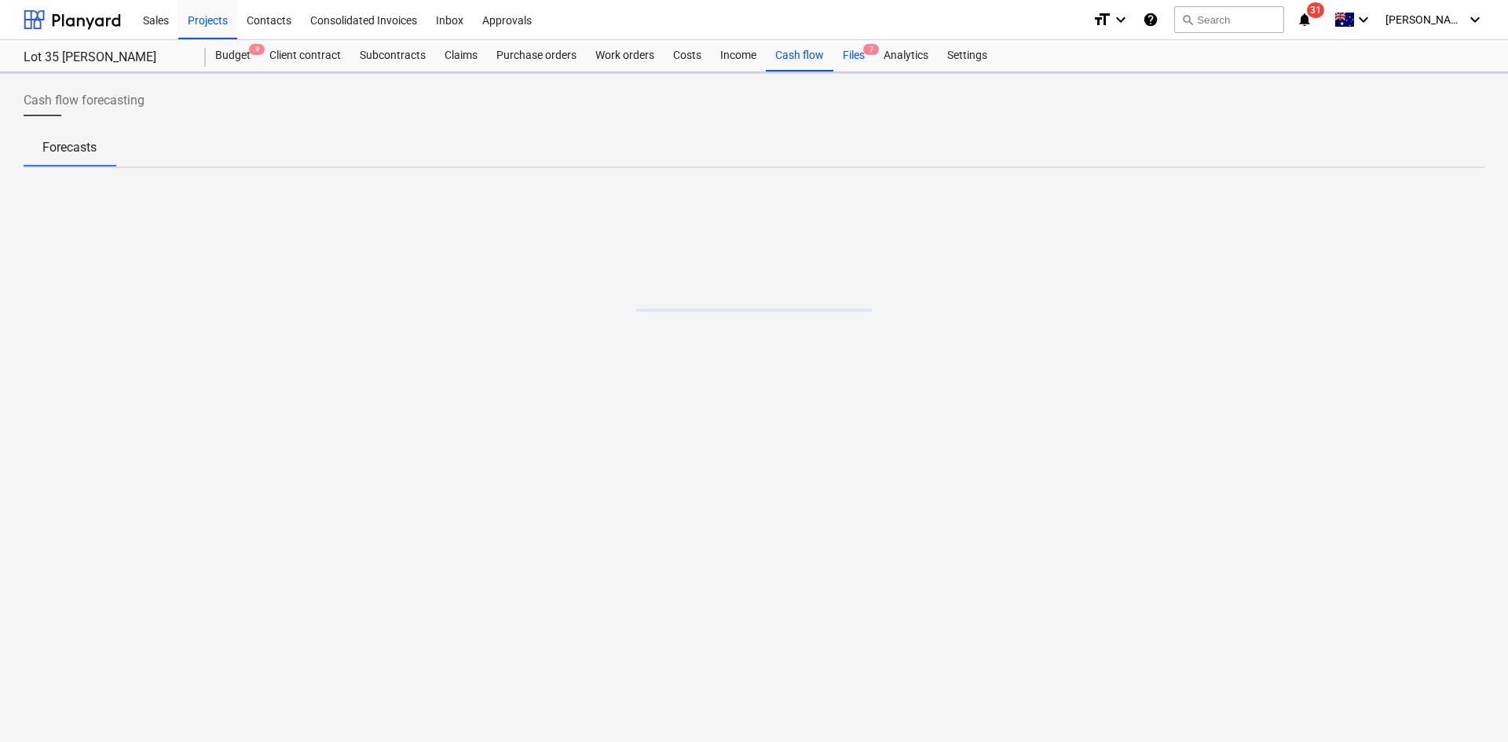
click at [863, 59] on div "Files 7" at bounding box center [853, 55] width 41 height 31
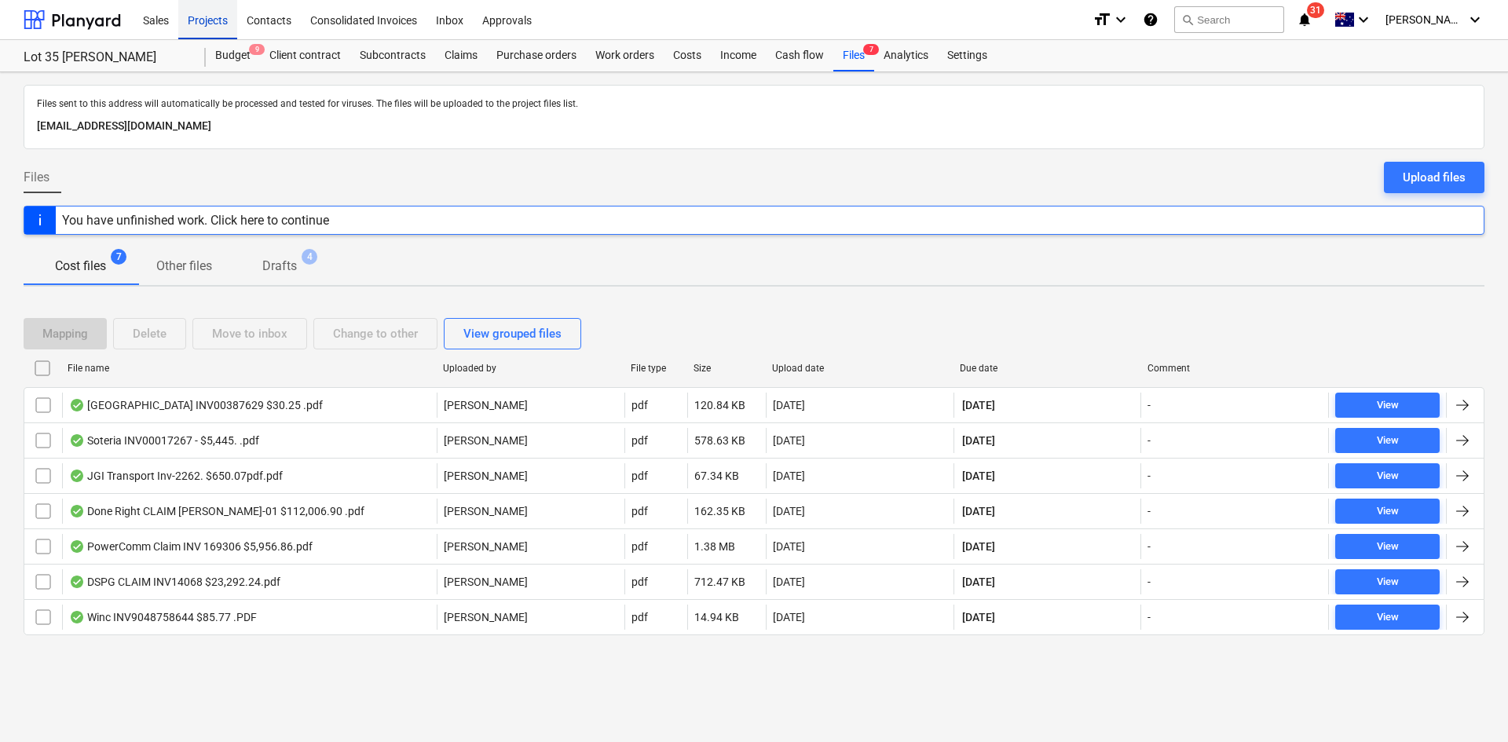
click at [210, 7] on div "Projects" at bounding box center [207, 19] width 59 height 40
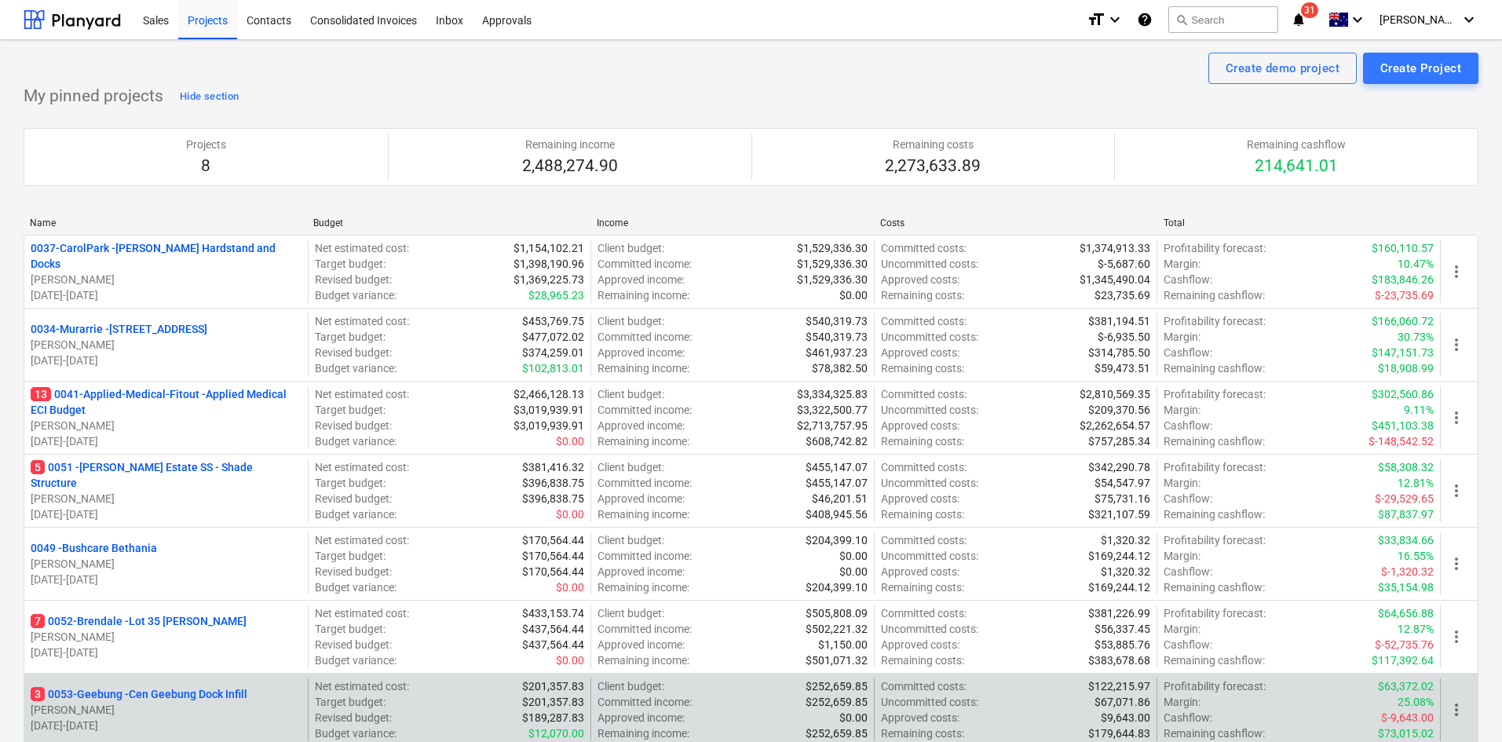
click at [130, 695] on p "3 0053-Geebung - Cen Geebung Dock Infill" at bounding box center [139, 694] width 217 height 16
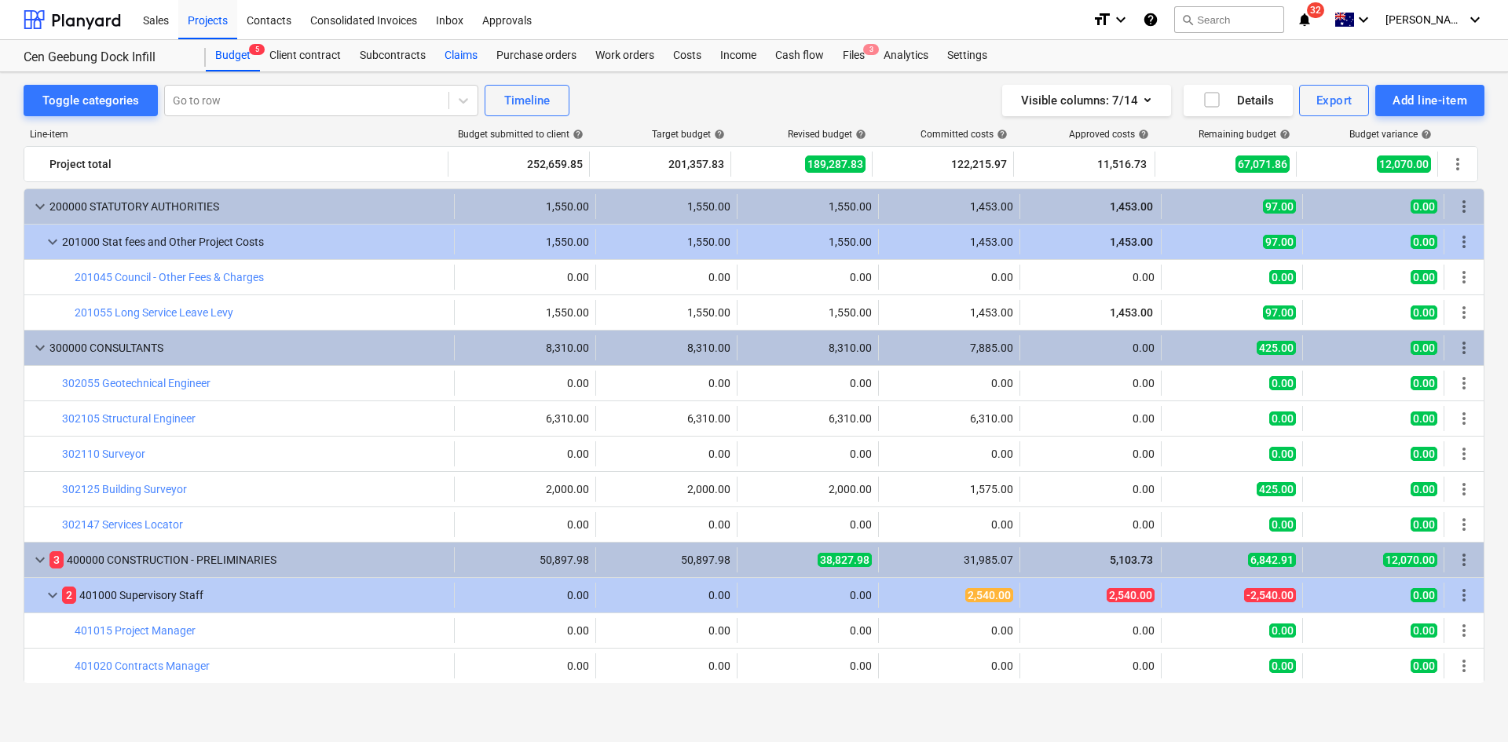
click at [463, 55] on div "Claims" at bounding box center [461, 55] width 52 height 31
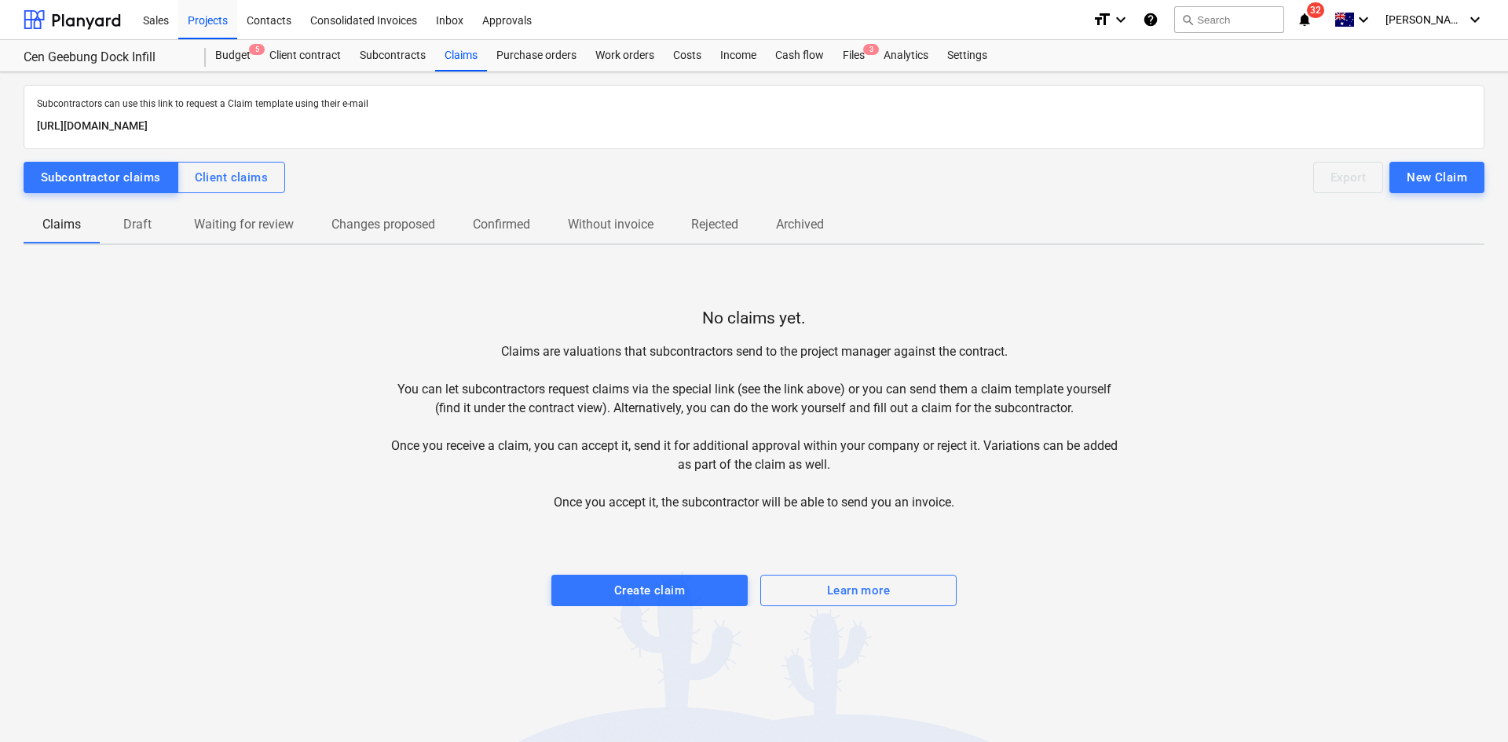
click at [148, 210] on span "Draft" at bounding box center [137, 224] width 75 height 28
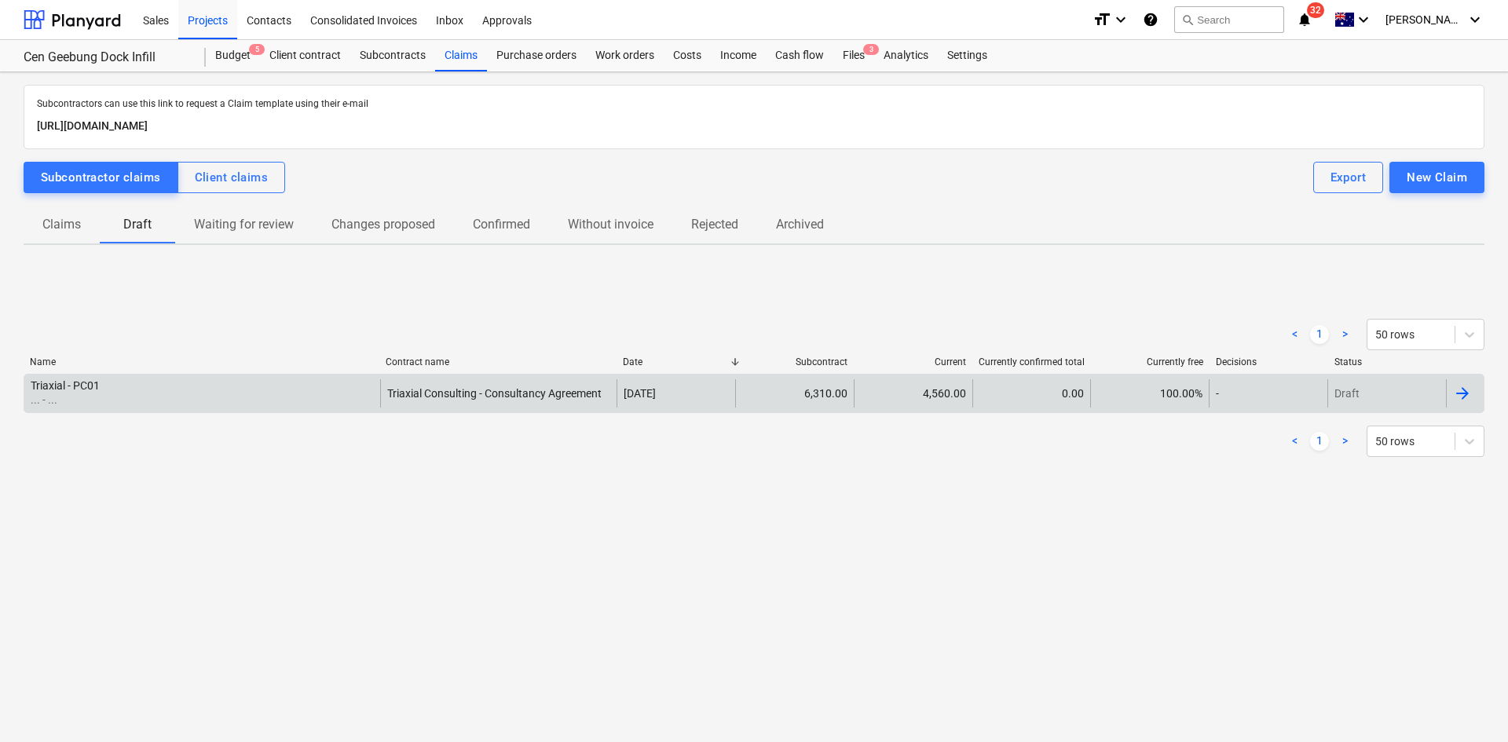
click at [216, 379] on div "Triaxial - PC01 ... - ..." at bounding box center [202, 393] width 356 height 28
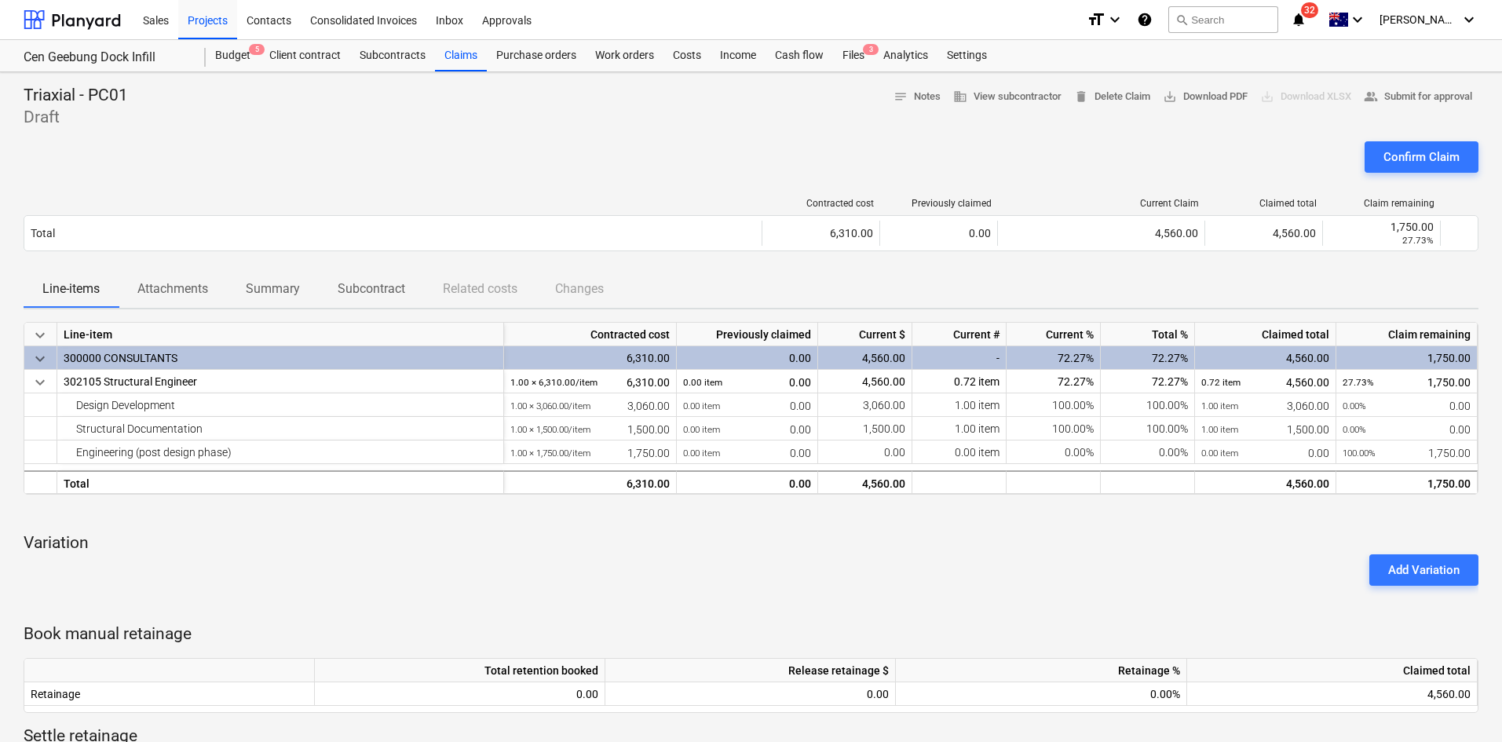
click at [565, 174] on div "Confirm Claim" at bounding box center [751, 163] width 1455 height 44
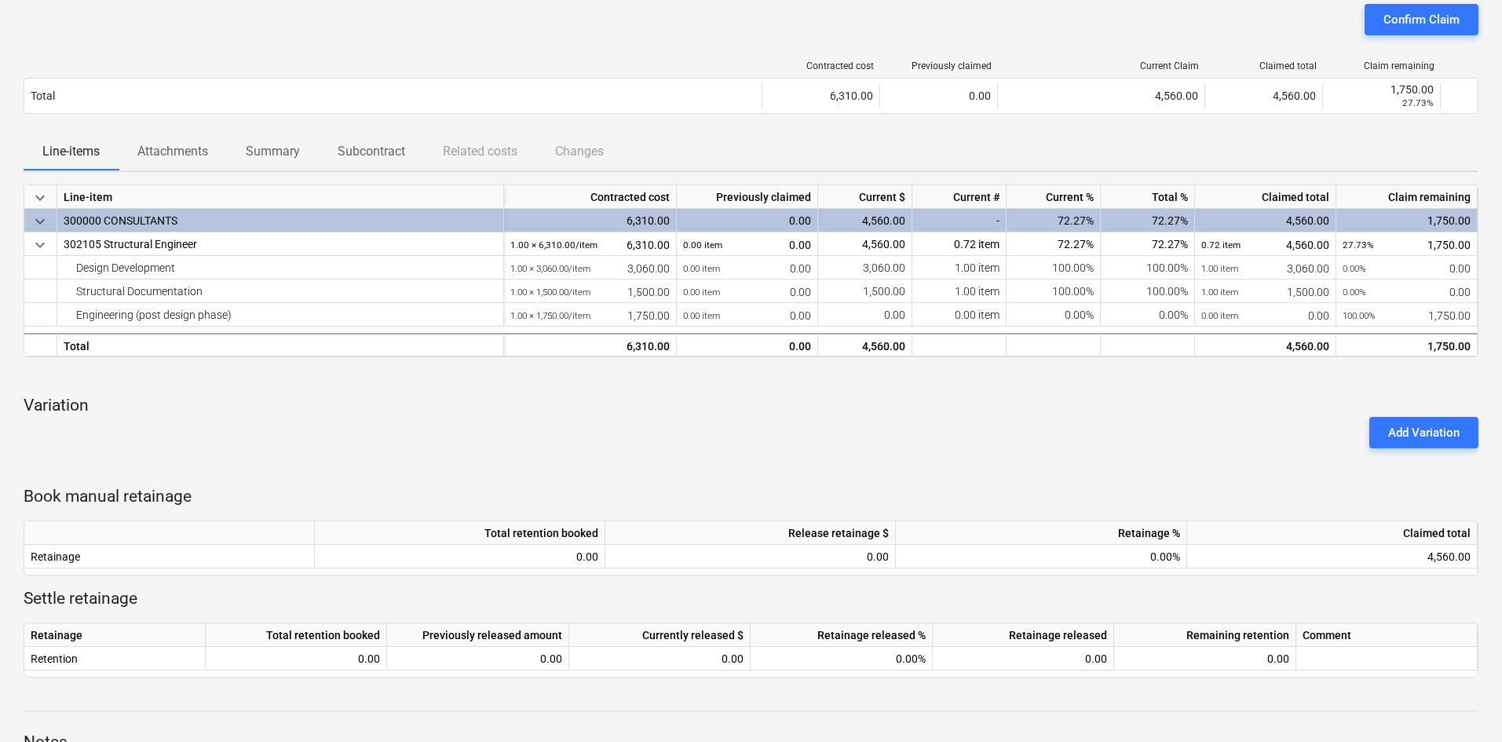
scroll to position [311, 0]
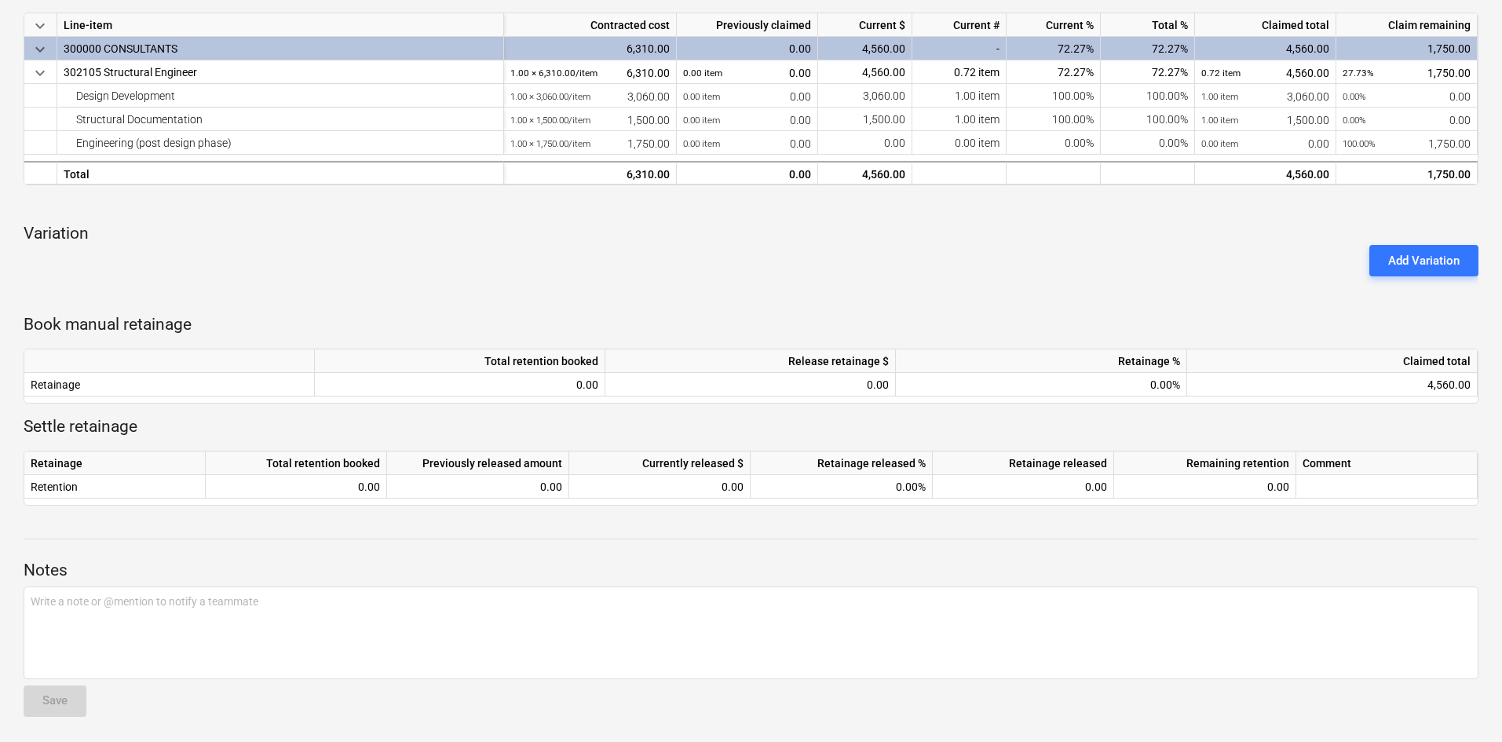
click at [617, 269] on div "Add Variation" at bounding box center [751, 261] width 1468 height 44
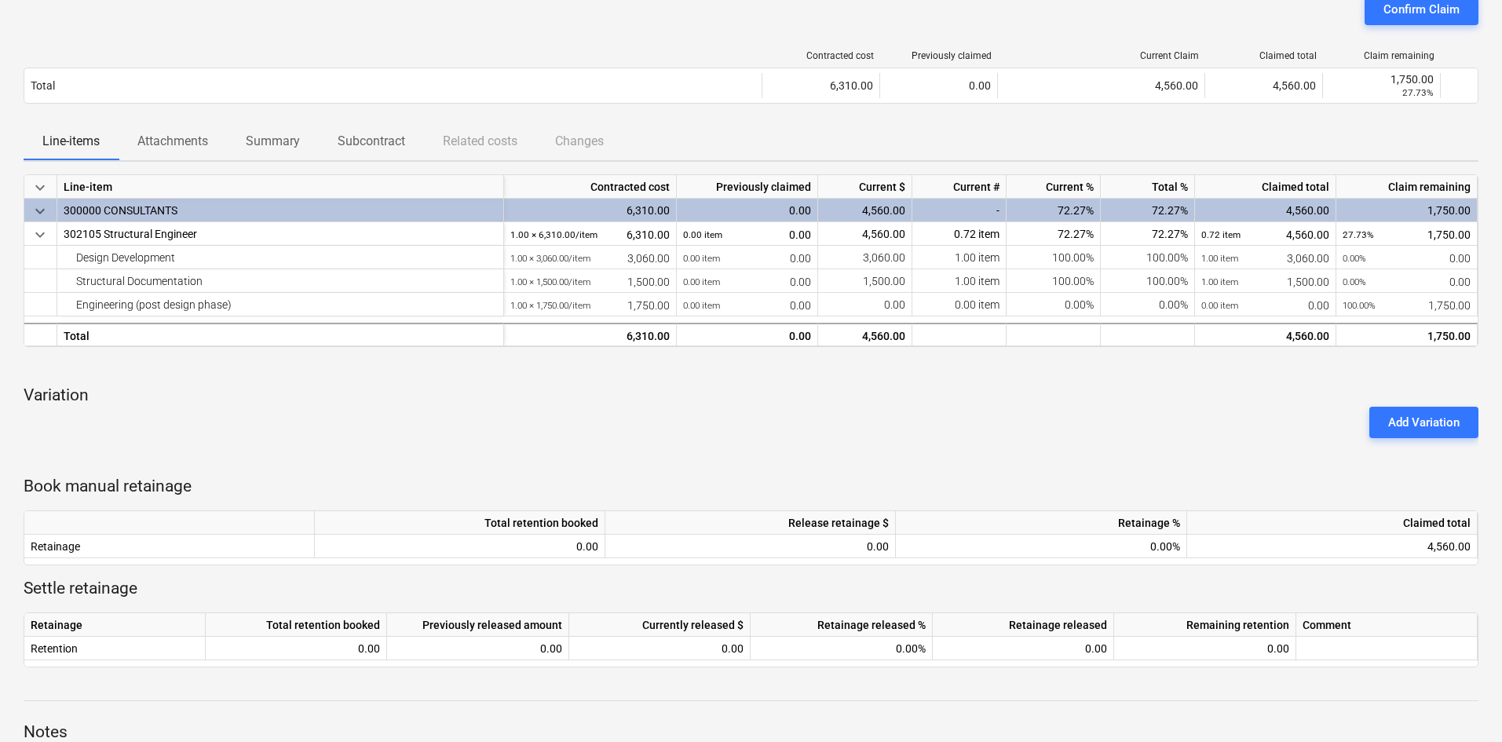
scroll to position [0, 0]
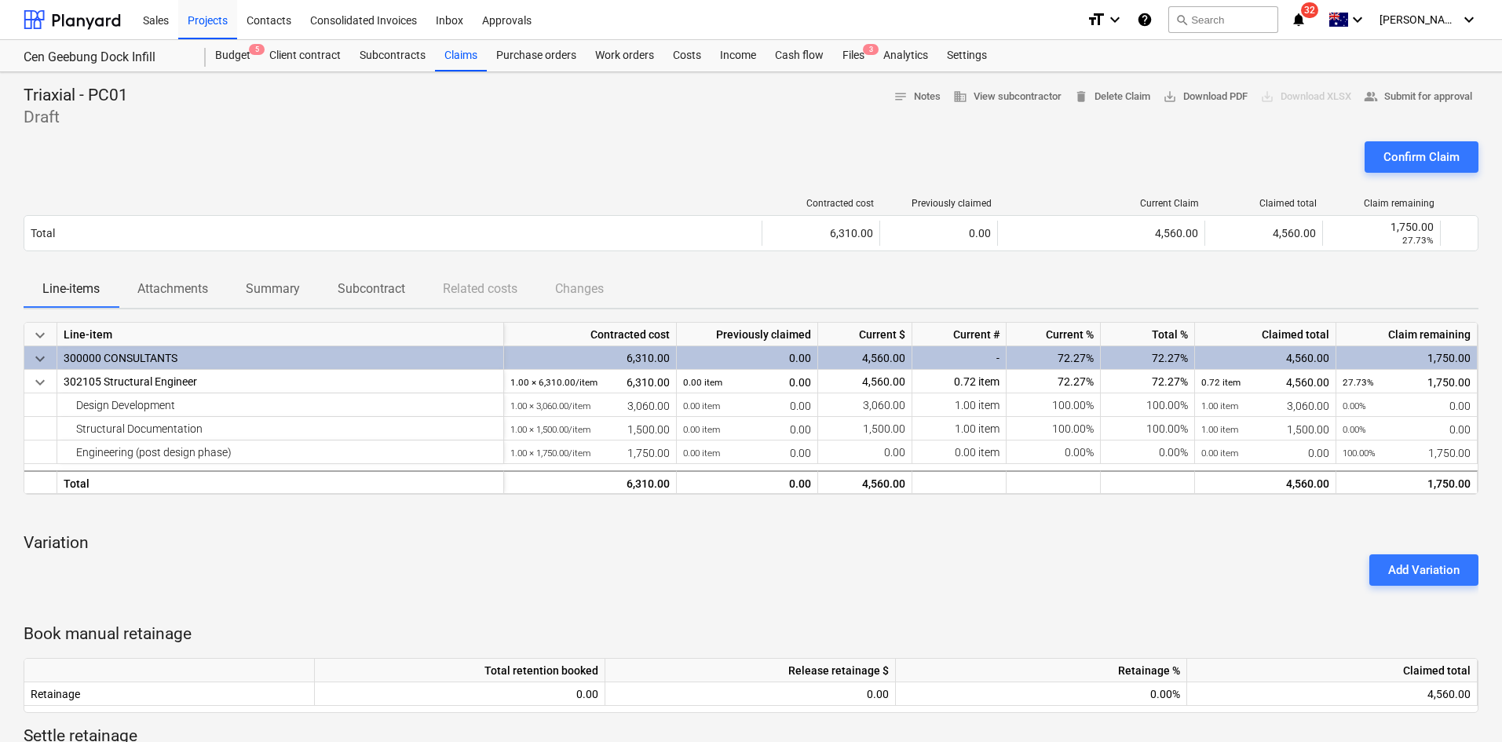
click at [602, 148] on div "Confirm Claim" at bounding box center [751, 163] width 1455 height 44
click at [454, 569] on div "Add Variation" at bounding box center [751, 570] width 1468 height 44
click at [1318, 13] on span "32" at bounding box center [1309, 10] width 17 height 16
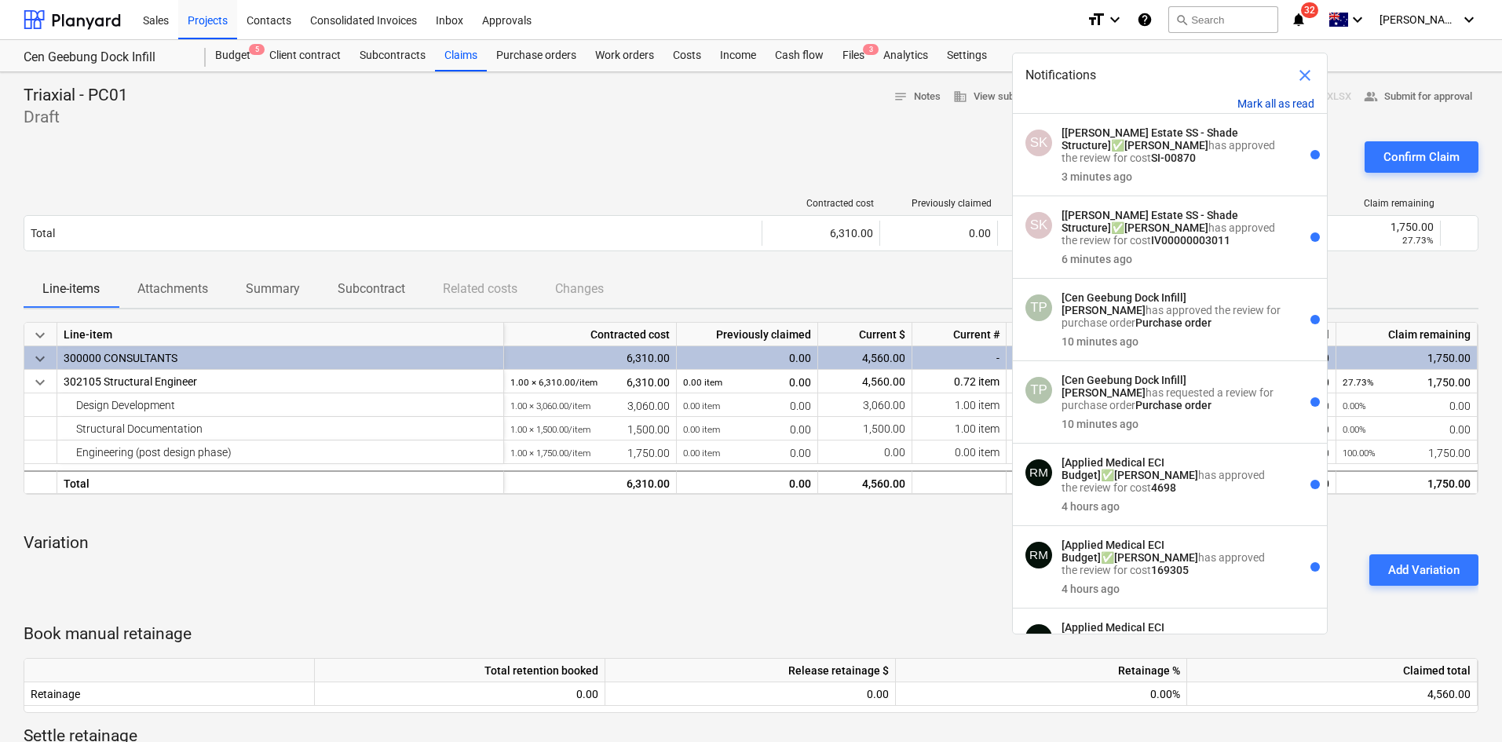
click at [1283, 104] on button "Mark all as read" at bounding box center [1276, 103] width 77 height 13
click at [1302, 75] on span "close" at bounding box center [1305, 75] width 19 height 19
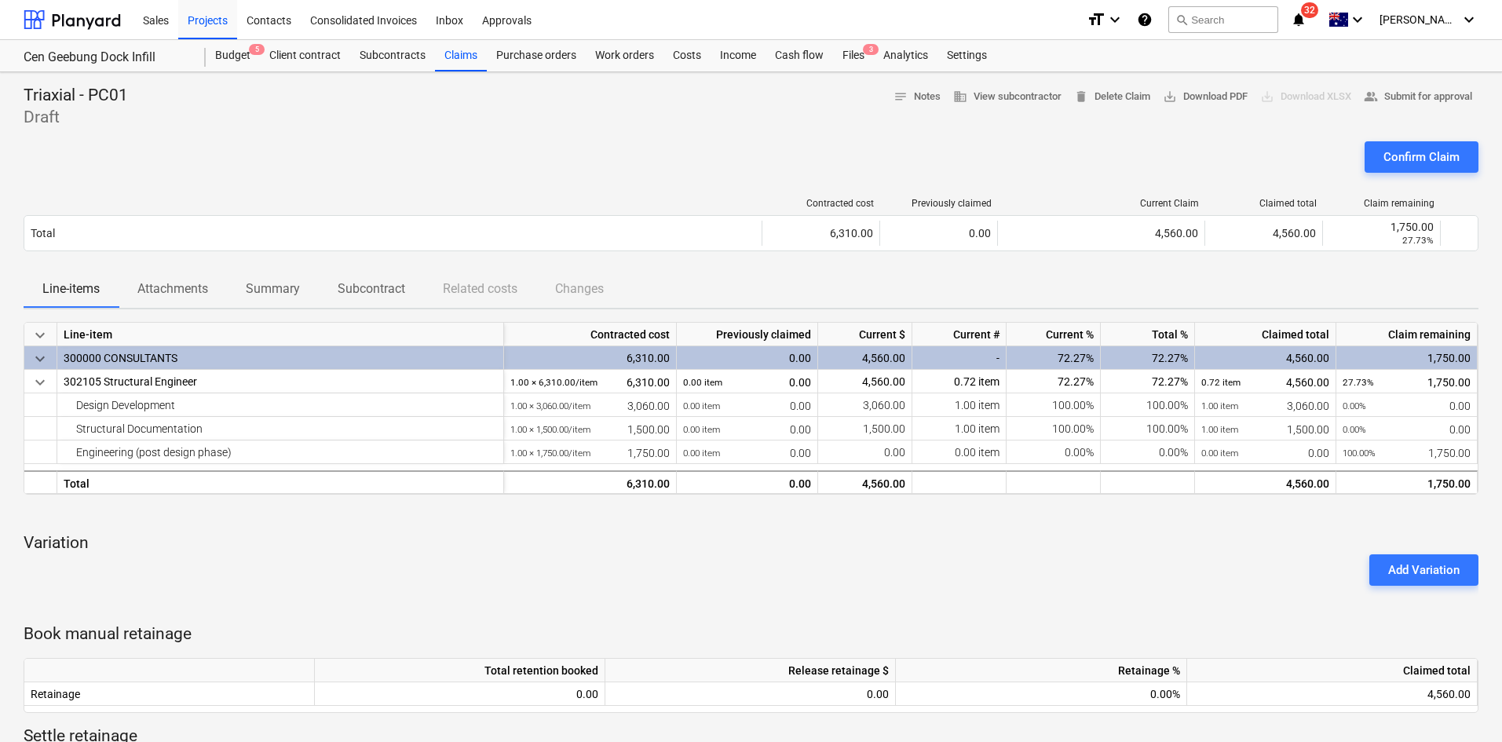
click at [592, 123] on div "Triaxial - PC01 Draft notes Notes business View subcontractor delete Delete Cla…" at bounding box center [751, 107] width 1455 height 44
click at [1347, 20] on div "format_size keyboard_arrow_down help search Search notifications 32 keyboard_ar…" at bounding box center [1283, 19] width 392 height 39
click at [1307, 24] on icon "notifications" at bounding box center [1299, 19] width 16 height 19
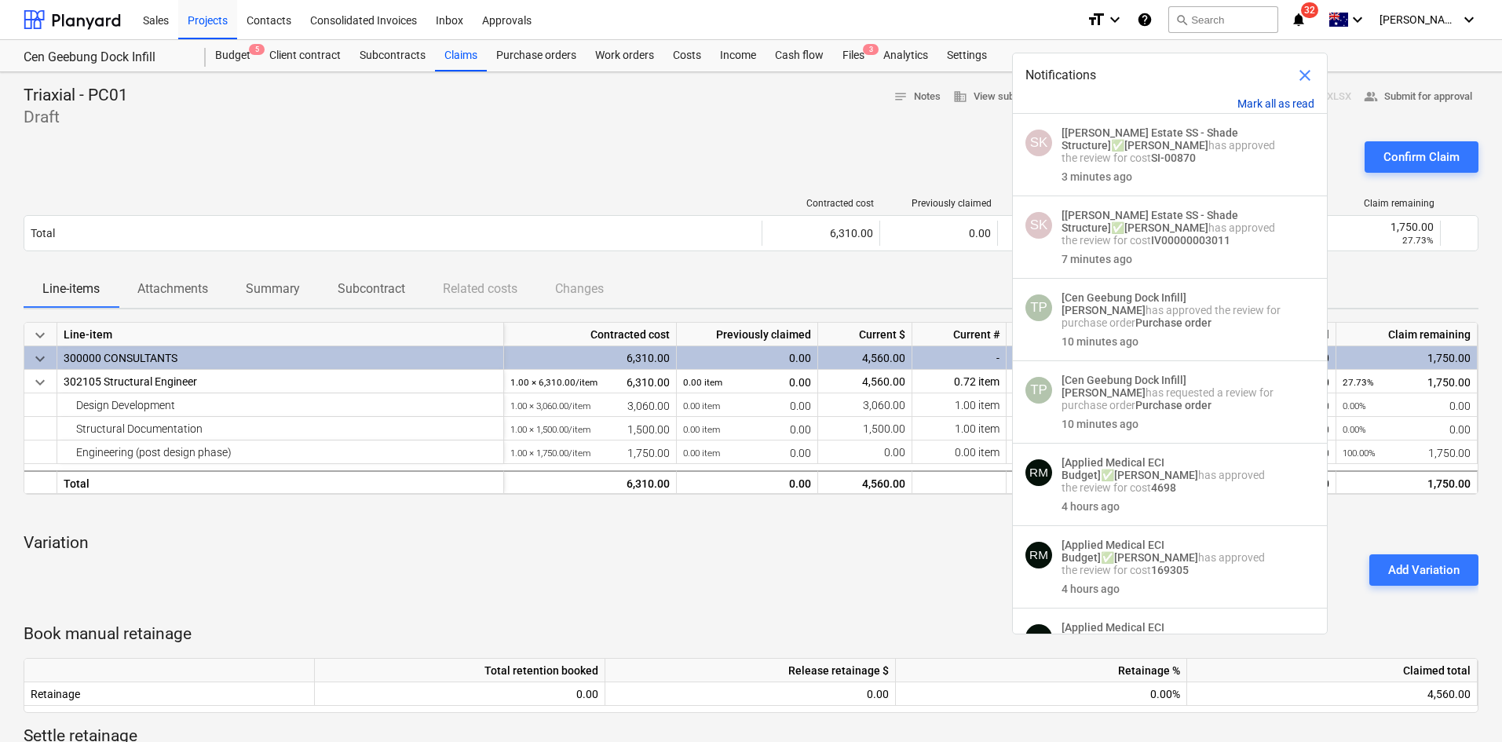
click at [1284, 103] on button "Mark all as read" at bounding box center [1276, 103] width 77 height 13
click at [567, 167] on div "Confirm Claim" at bounding box center [751, 163] width 1455 height 44
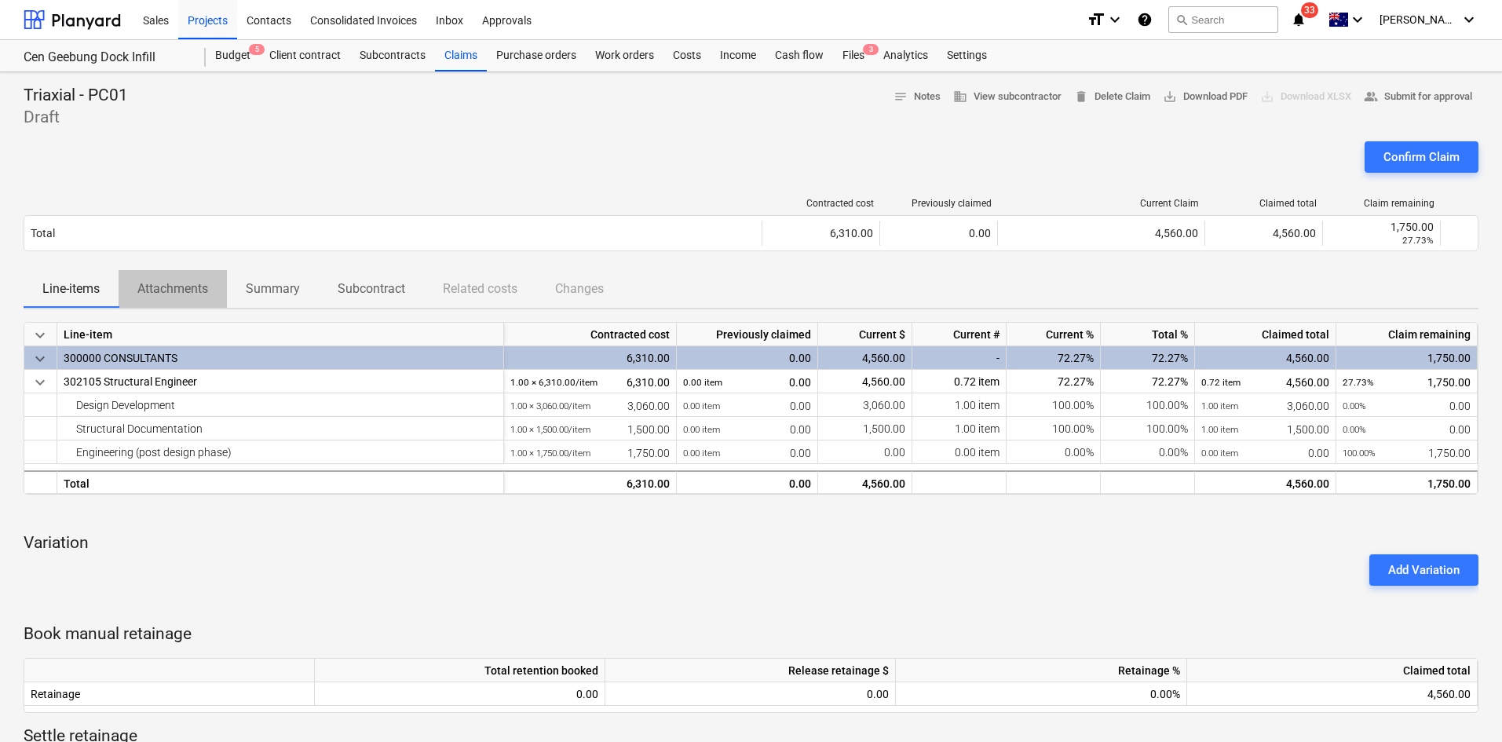
click at [159, 294] on p "Attachments" at bounding box center [172, 289] width 71 height 19
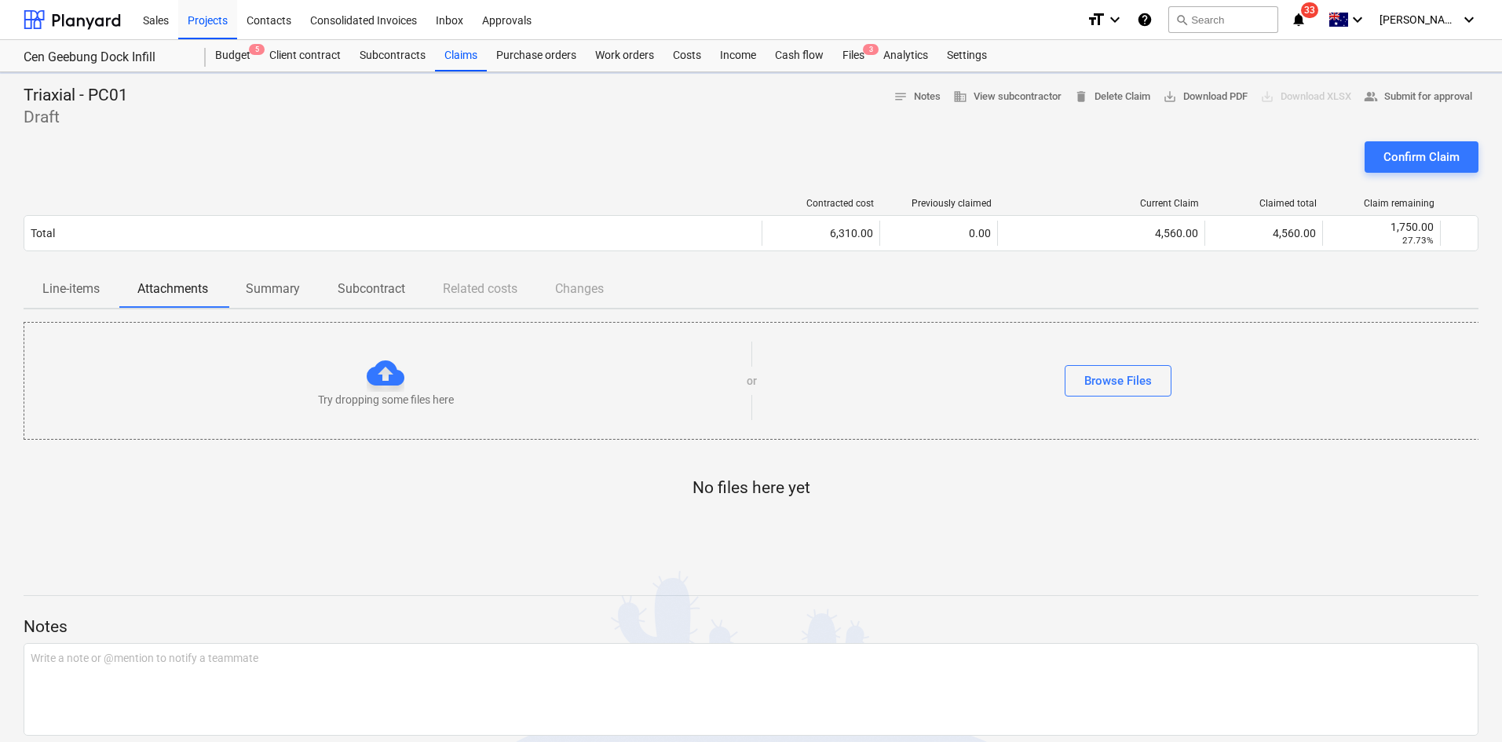
click at [78, 291] on p "Line-items" at bounding box center [70, 289] width 57 height 19
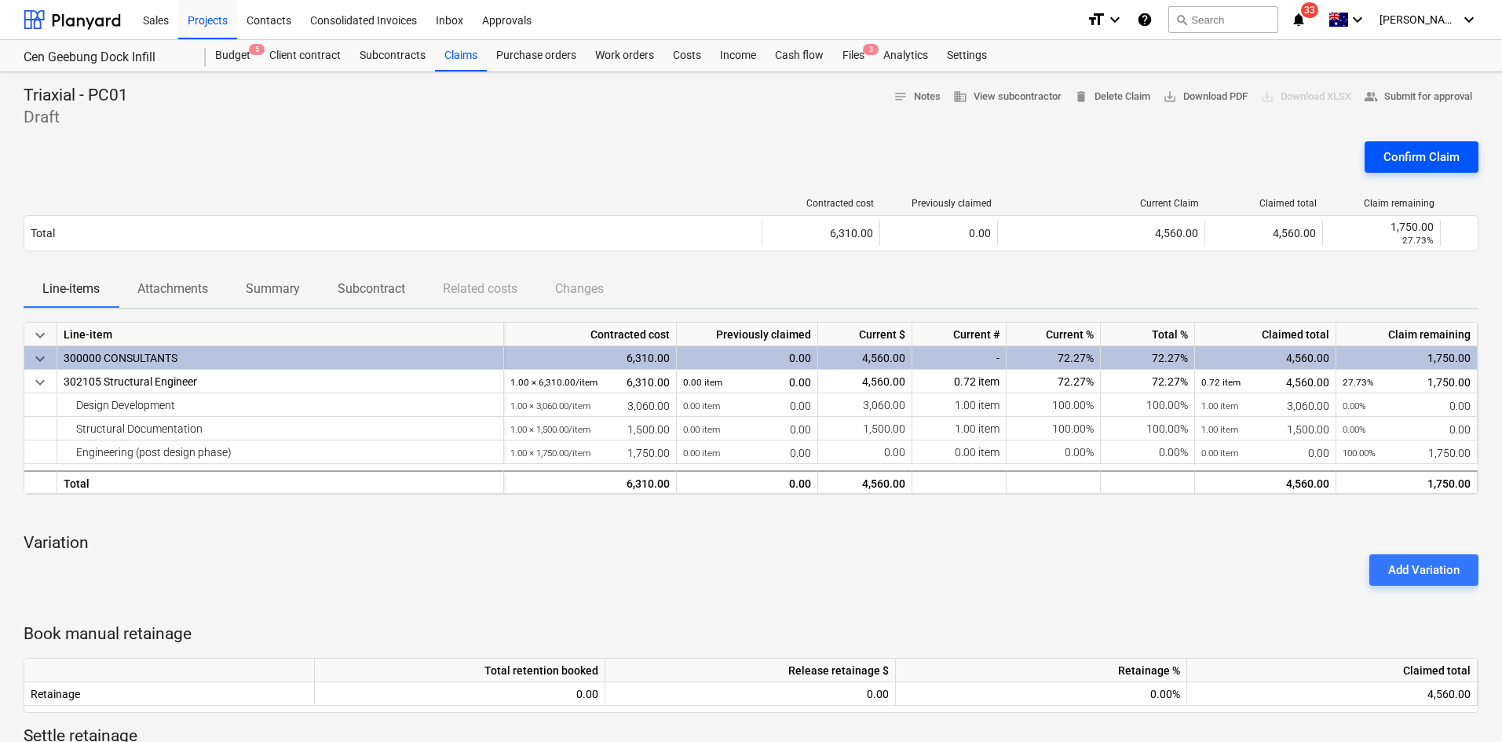
click at [1441, 150] on div "Confirm Claim" at bounding box center [1422, 157] width 76 height 20
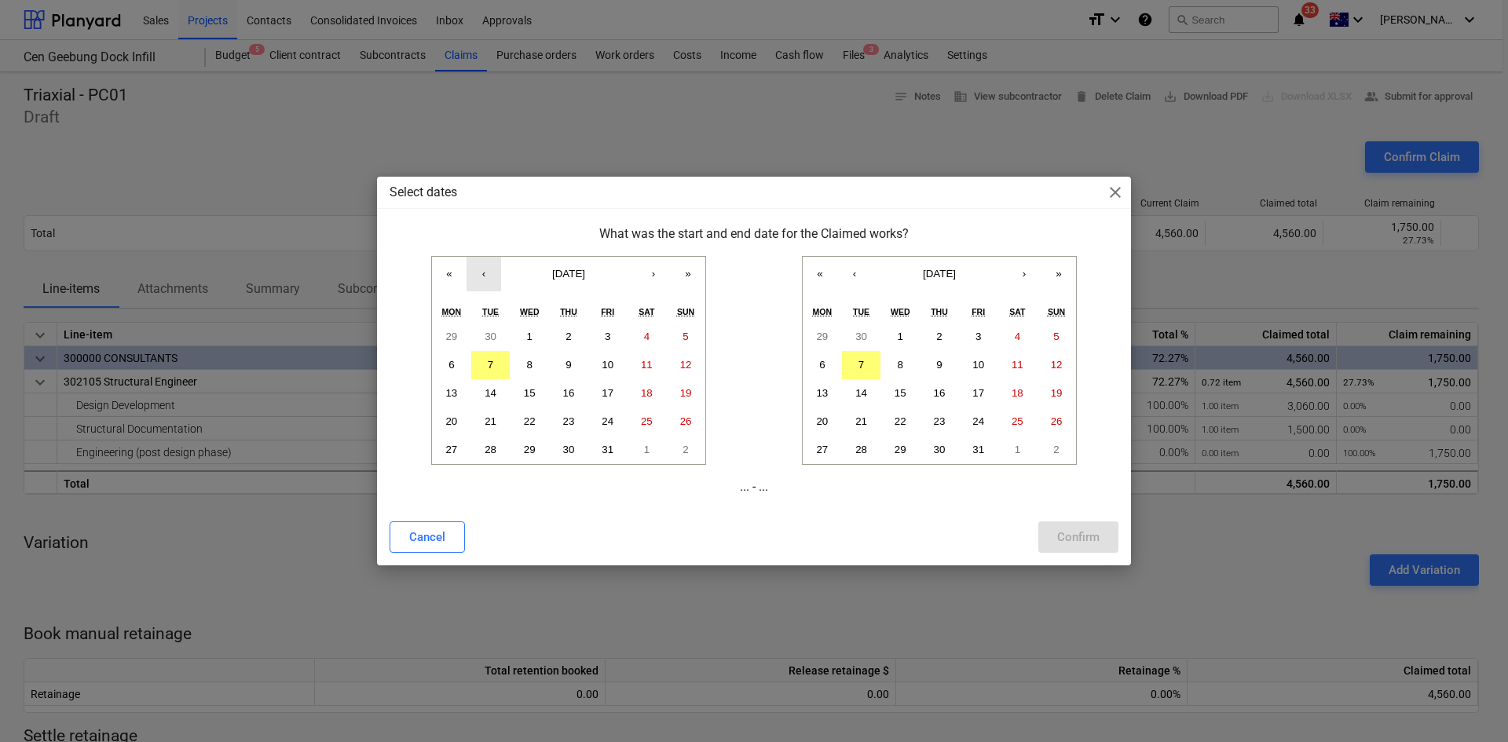
click at [492, 275] on button "‹" at bounding box center [483, 274] width 35 height 35
click at [457, 332] on button "1" at bounding box center [451, 337] width 39 height 28
click at [861, 283] on button "‹" at bounding box center [854, 274] width 35 height 35
click at [875, 450] on button "30" at bounding box center [861, 450] width 39 height 28
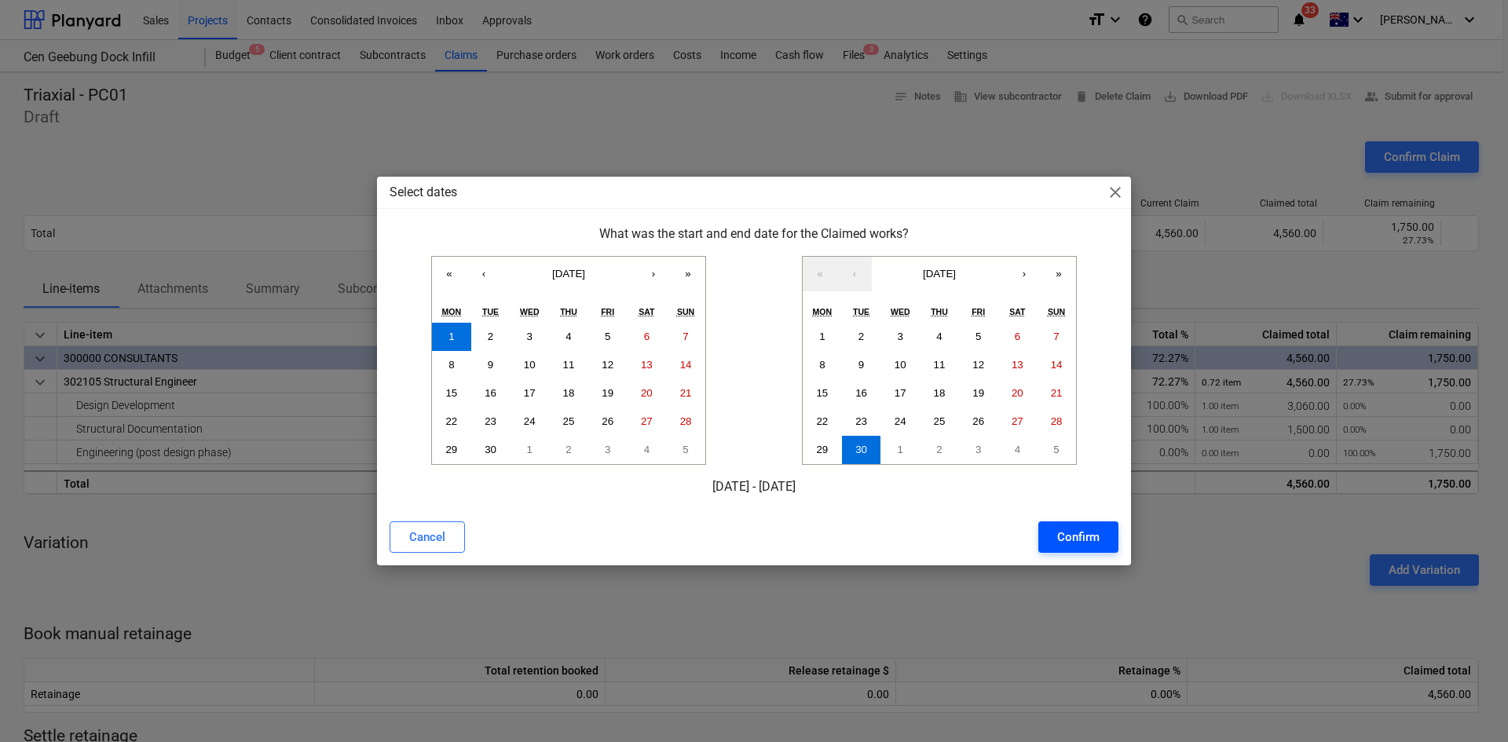
click at [1059, 536] on div "Confirm" at bounding box center [1078, 537] width 42 height 20
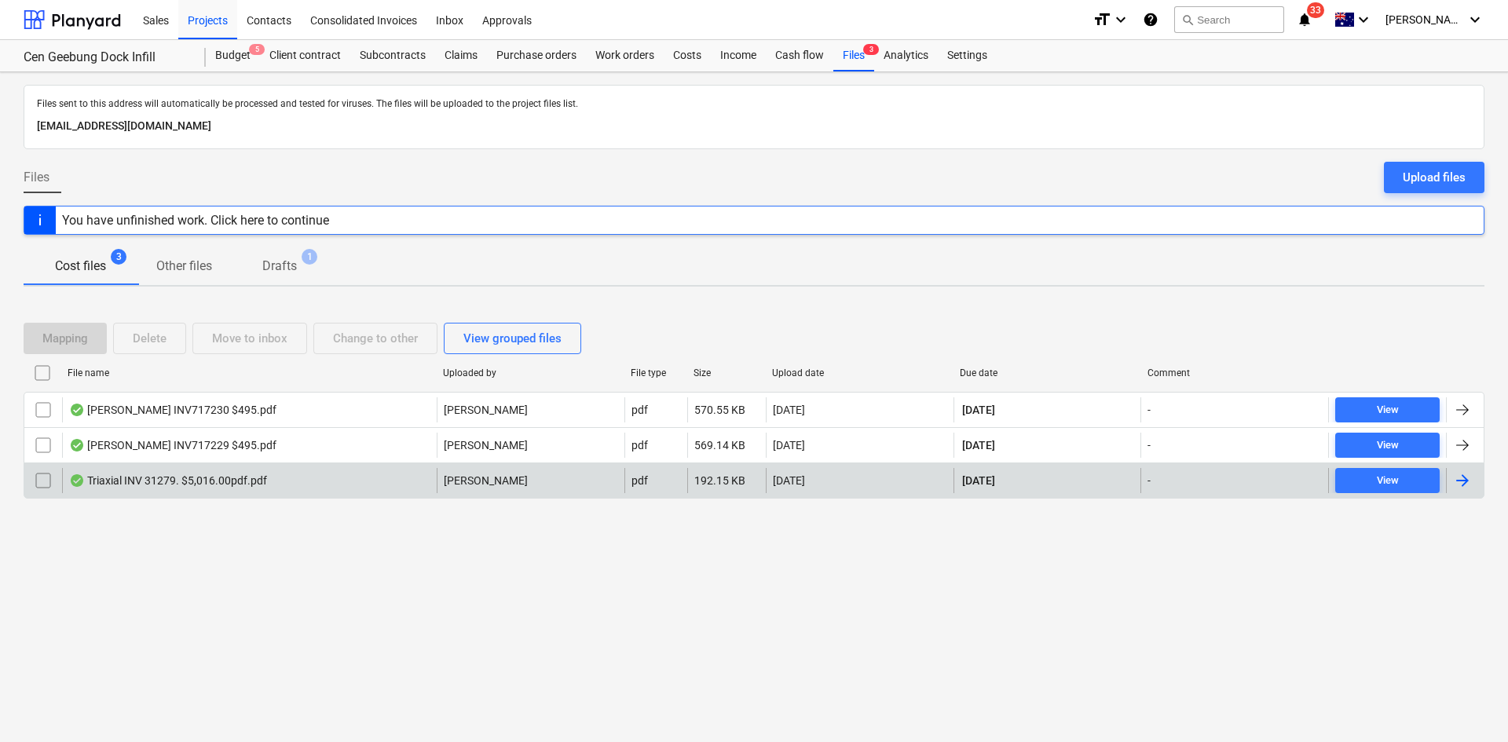
click at [261, 480] on div "Triaxial INV 31279. $5,016.00pdf.pdf" at bounding box center [168, 480] width 198 height 13
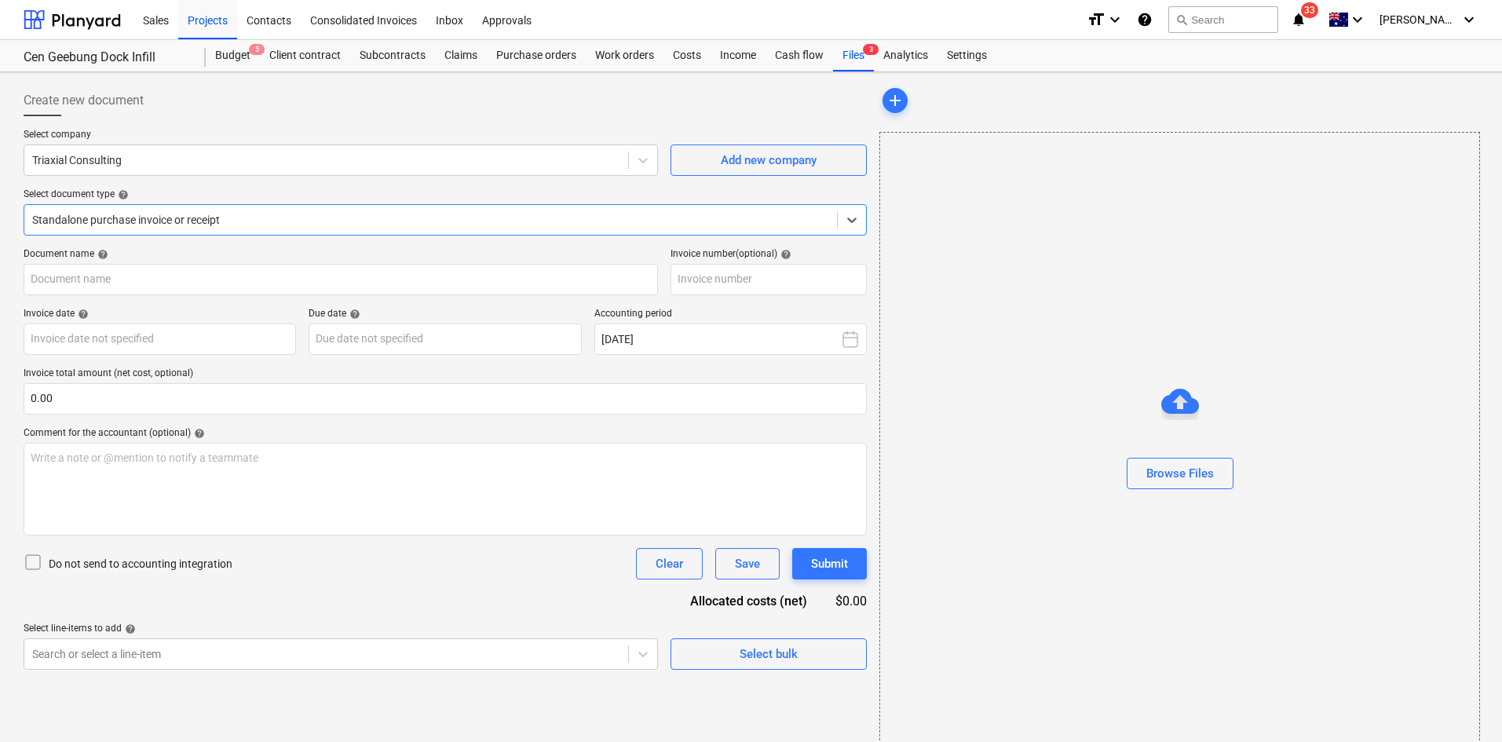
type input "31279"
type input "[DATE]"
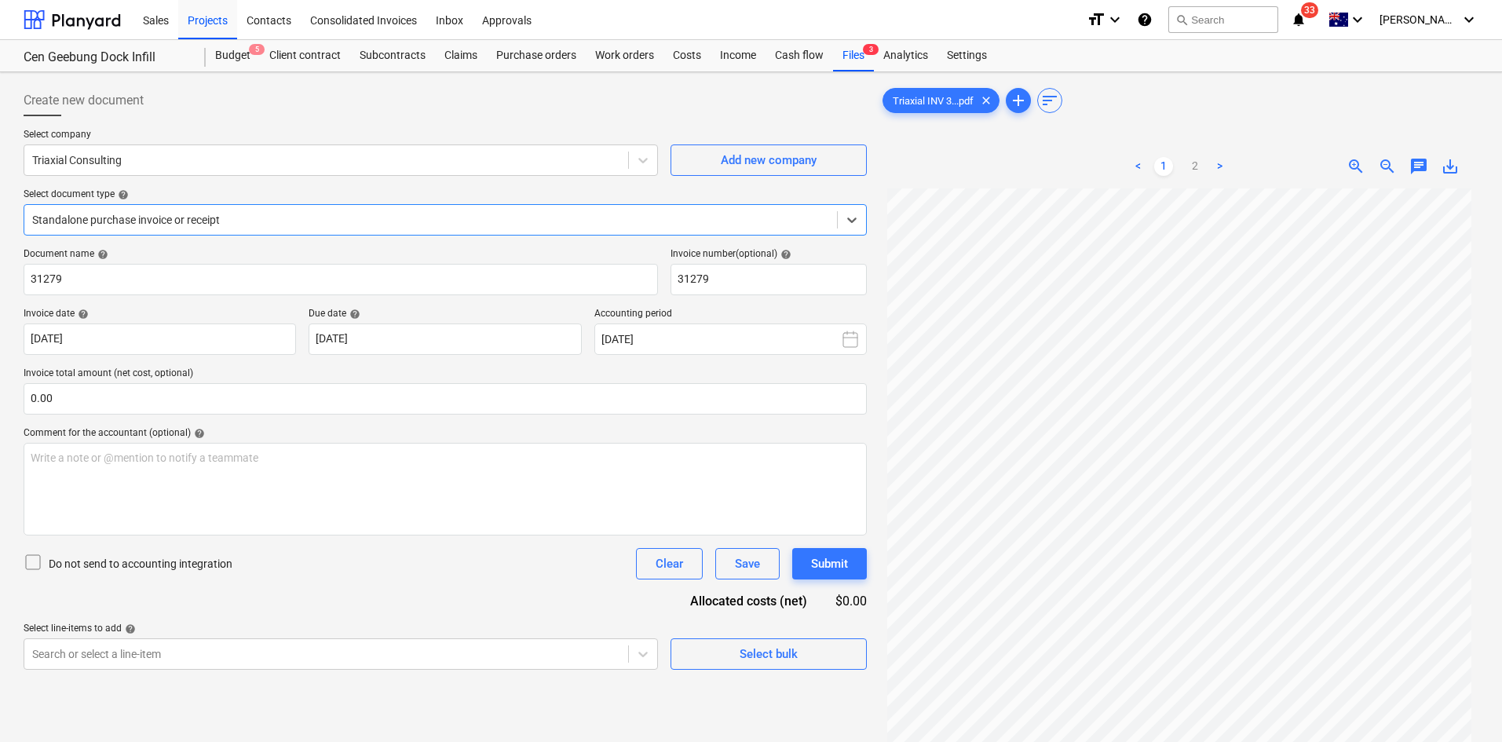
click at [338, 221] on div at bounding box center [430, 220] width 797 height 16
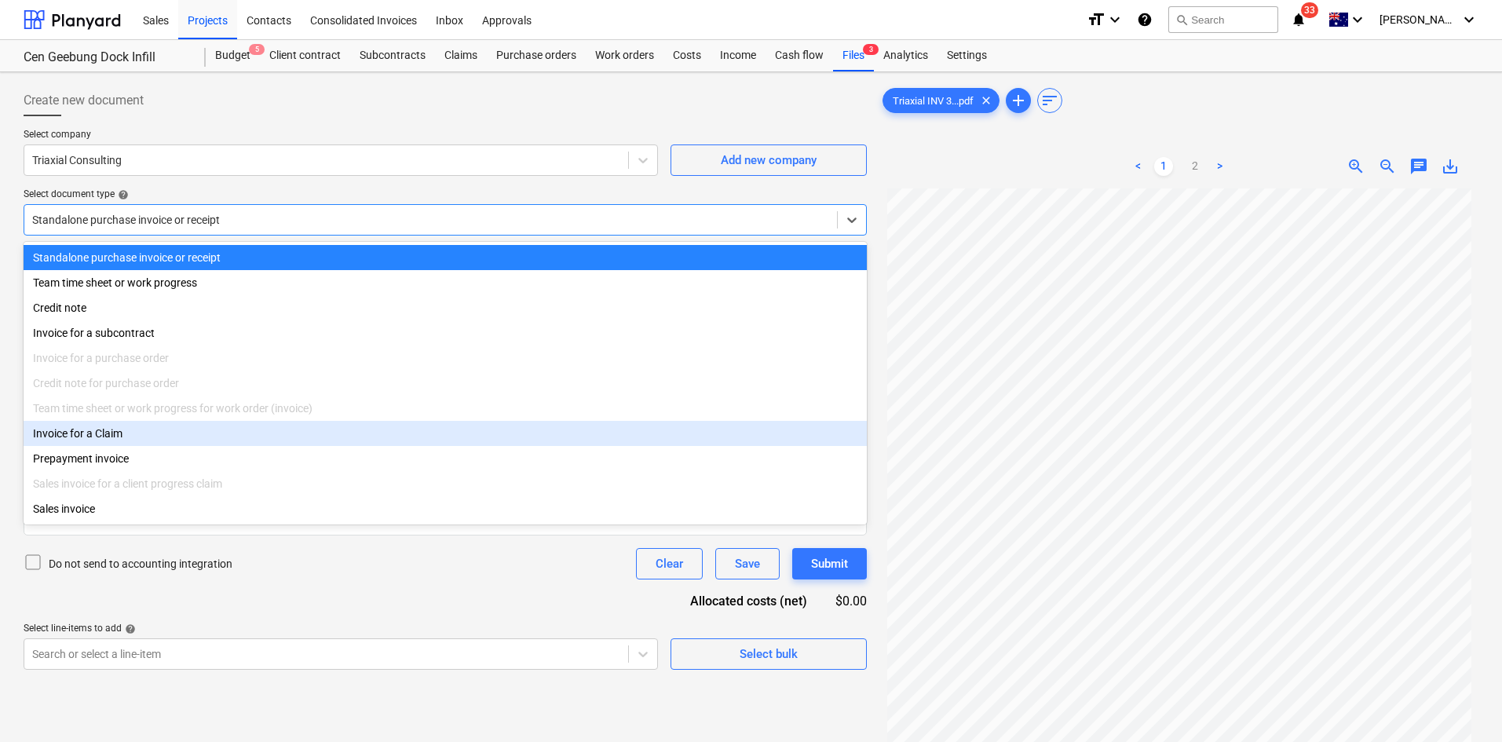
click at [117, 437] on div "Invoice for a Claim" at bounding box center [445, 433] width 843 height 25
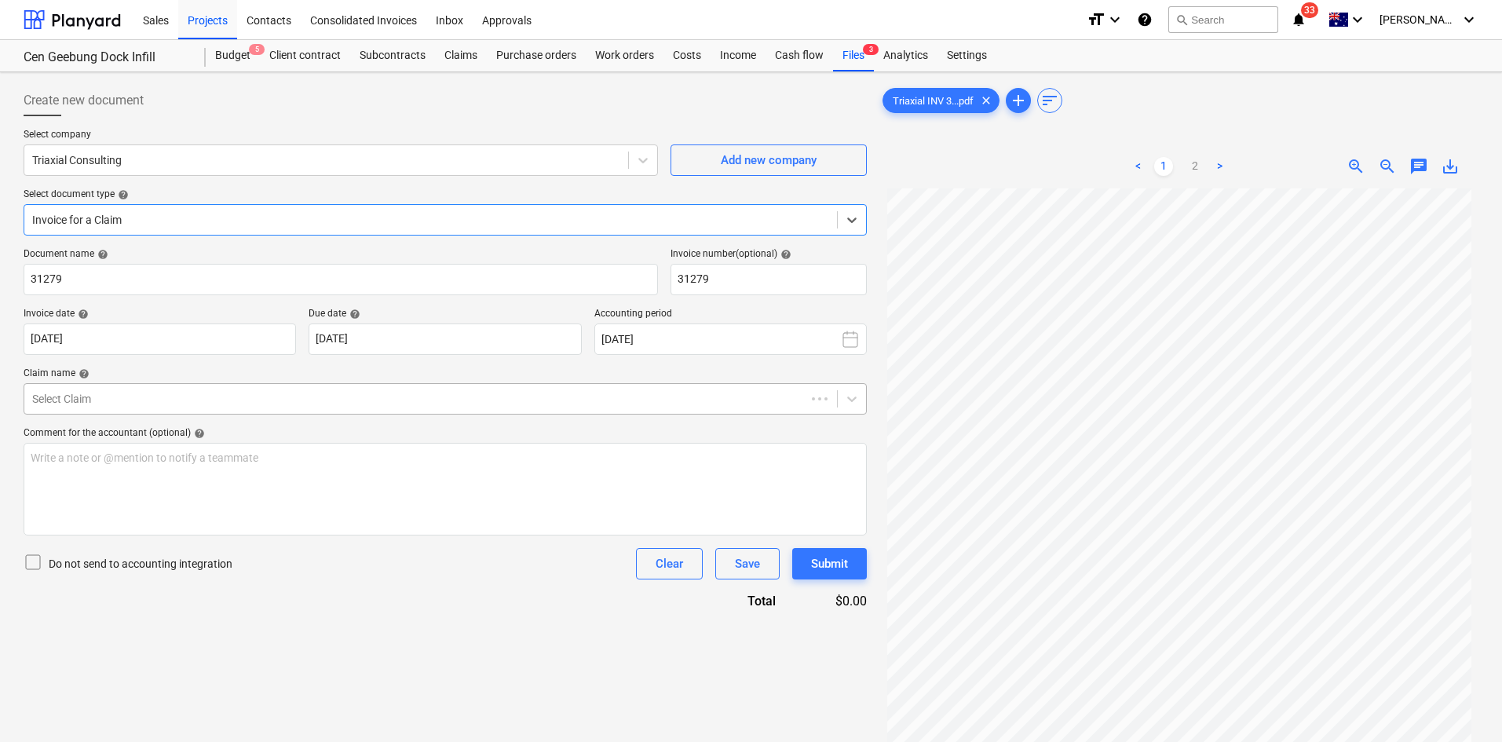
click at [137, 411] on div "Select Claim" at bounding box center [445, 398] width 843 height 31
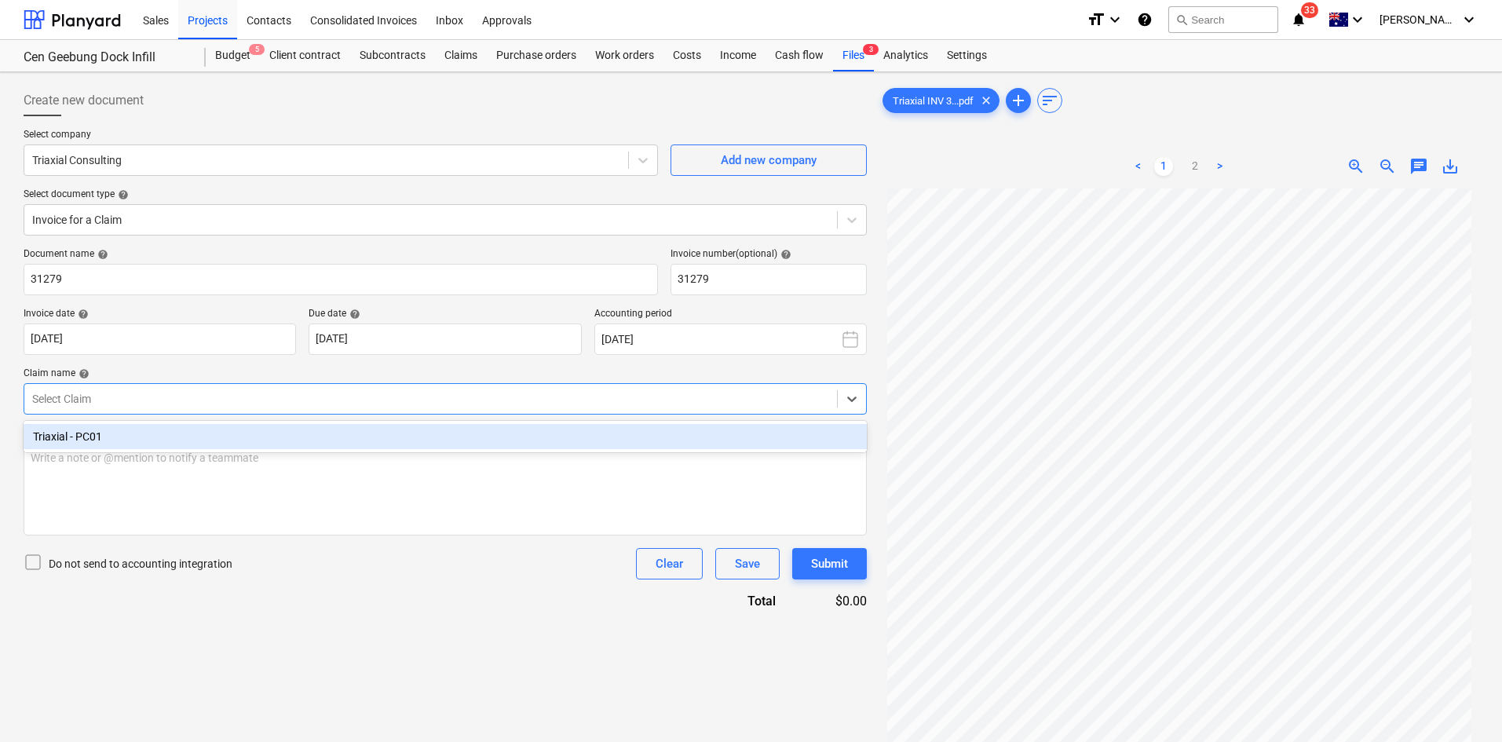
click at [126, 440] on div "Triaxial - PC01" at bounding box center [445, 436] width 843 height 25
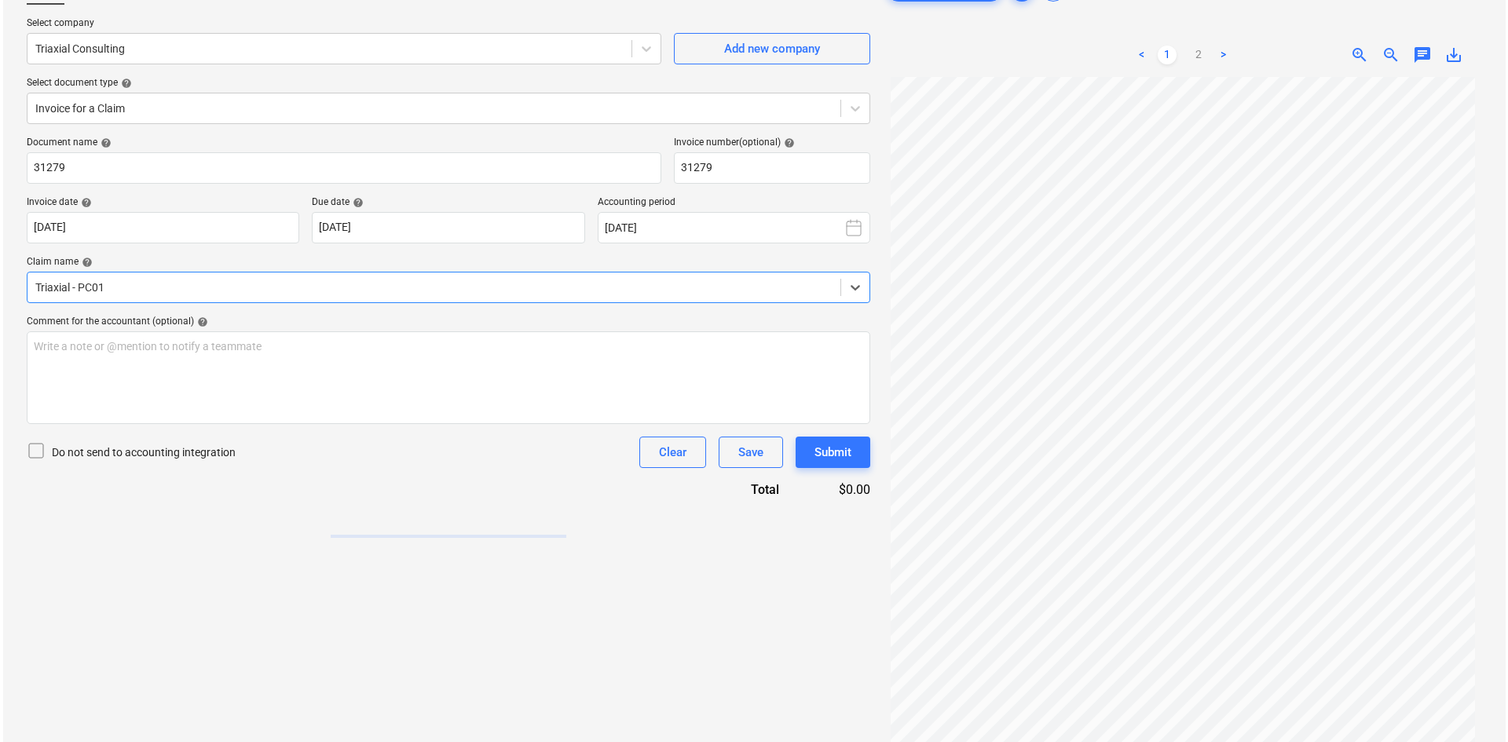
scroll to position [157, 0]
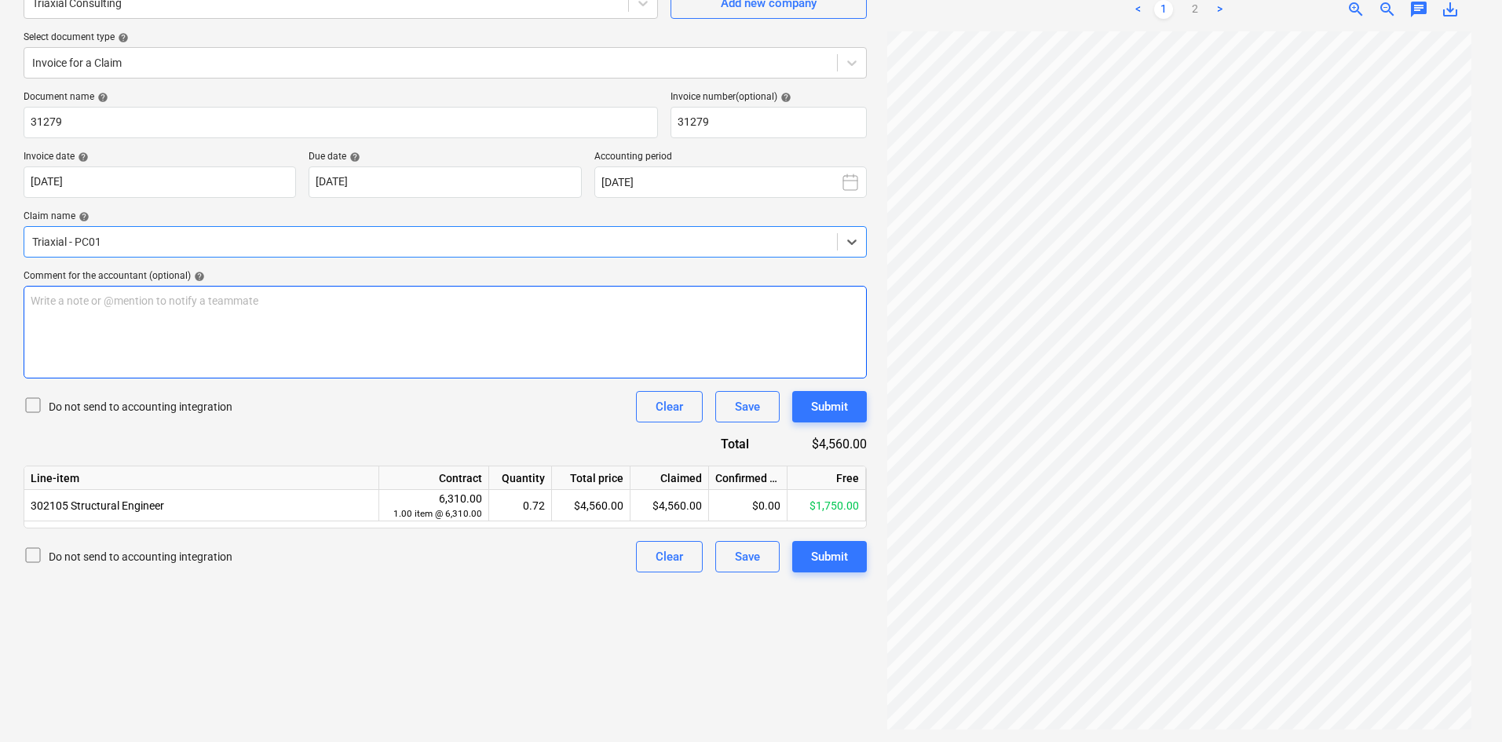
click at [370, 313] on div "Write a note or @mention to notify a teammate ﻿" at bounding box center [445, 332] width 843 height 93
click at [366, 328] on div "Write a note or @mention to notify a teammate ﻿" at bounding box center [445, 332] width 843 height 93
click at [524, 335] on p "Before GST - $ 4,560.00" at bounding box center [445, 332] width 829 height 16
click at [342, 402] on div "Do not send to accounting integration Clear Save Submit" at bounding box center [445, 406] width 843 height 31
click at [849, 555] on button "Submit" at bounding box center [829, 556] width 75 height 31
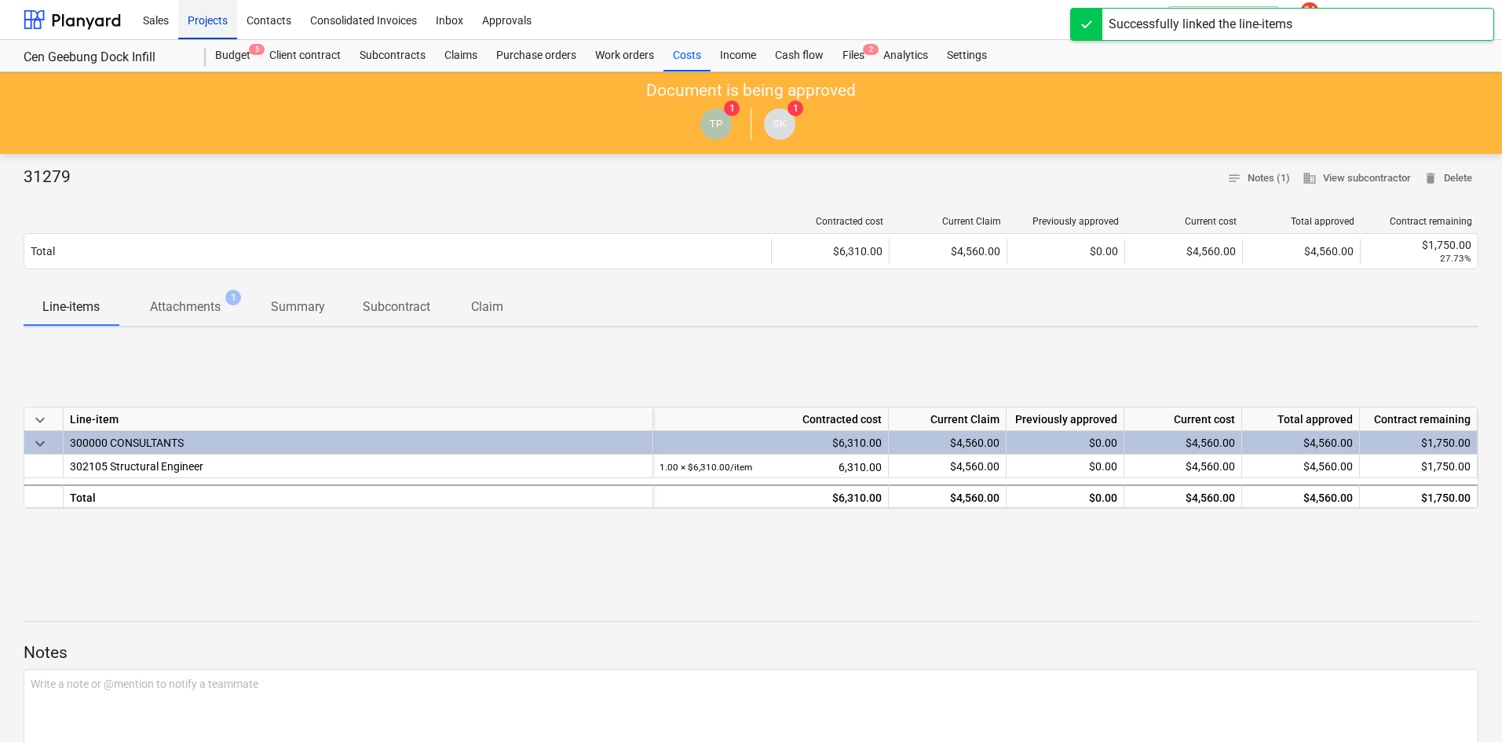
click at [195, 20] on div "Projects" at bounding box center [207, 19] width 59 height 40
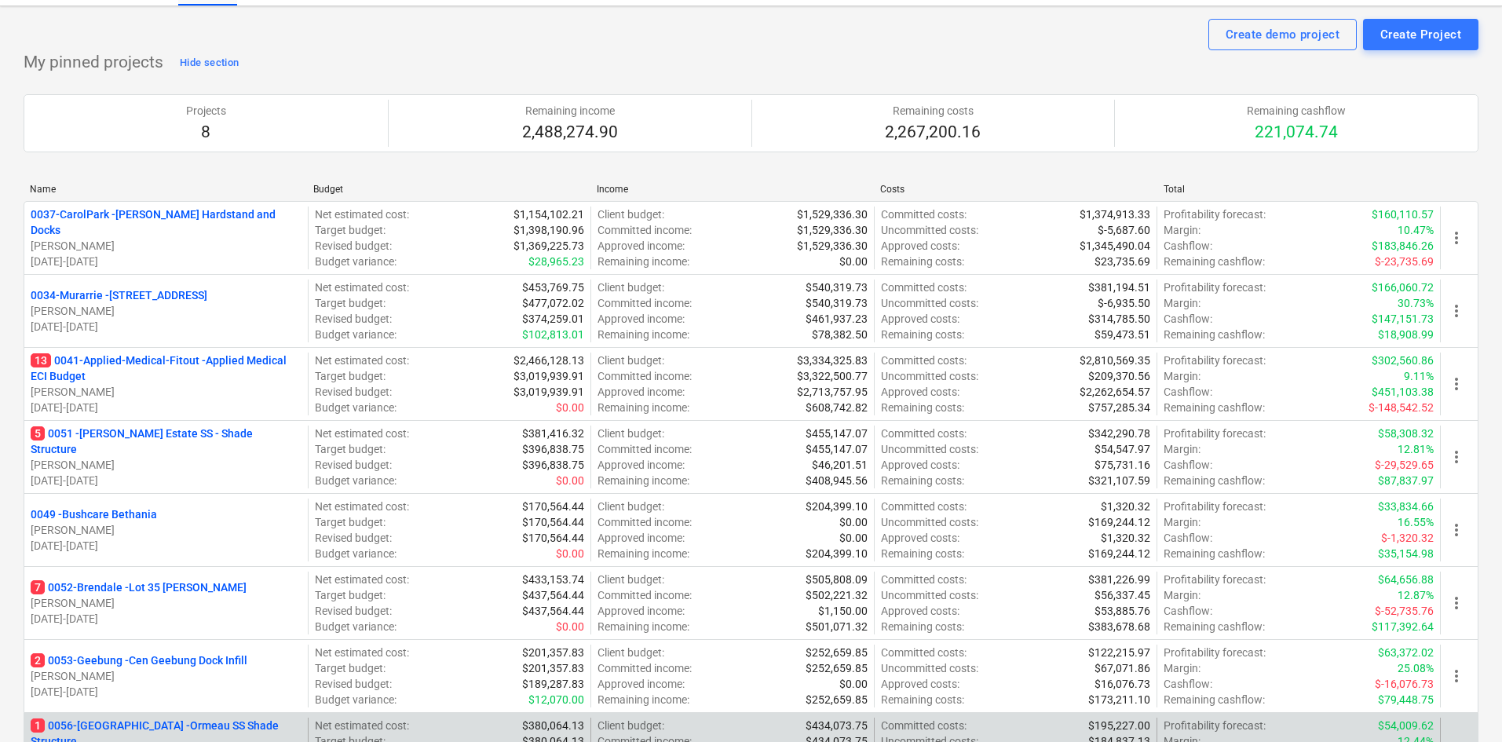
scroll to position [314, 0]
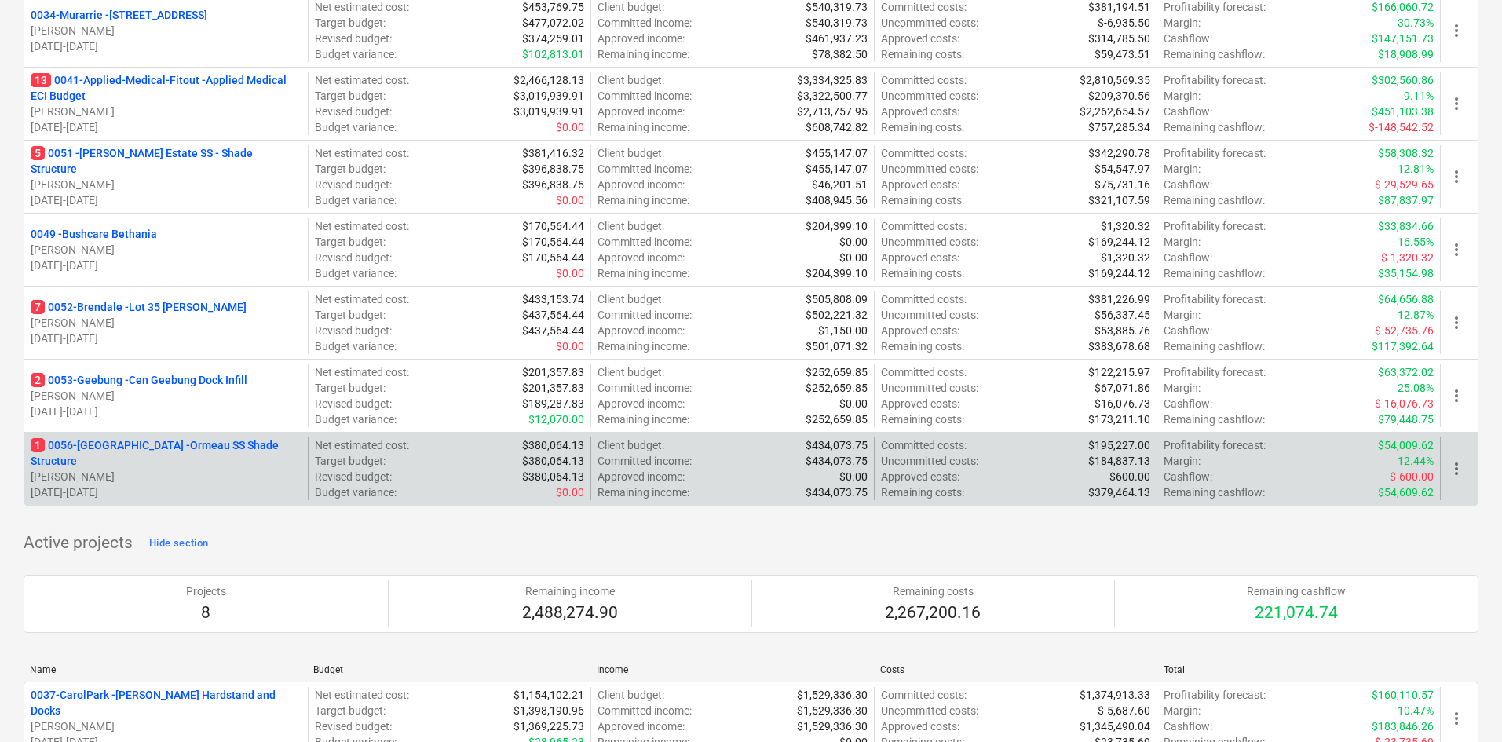
click at [196, 449] on p "1 0056-Ormeau - Ormeau SS Shade Structure" at bounding box center [166, 452] width 271 height 31
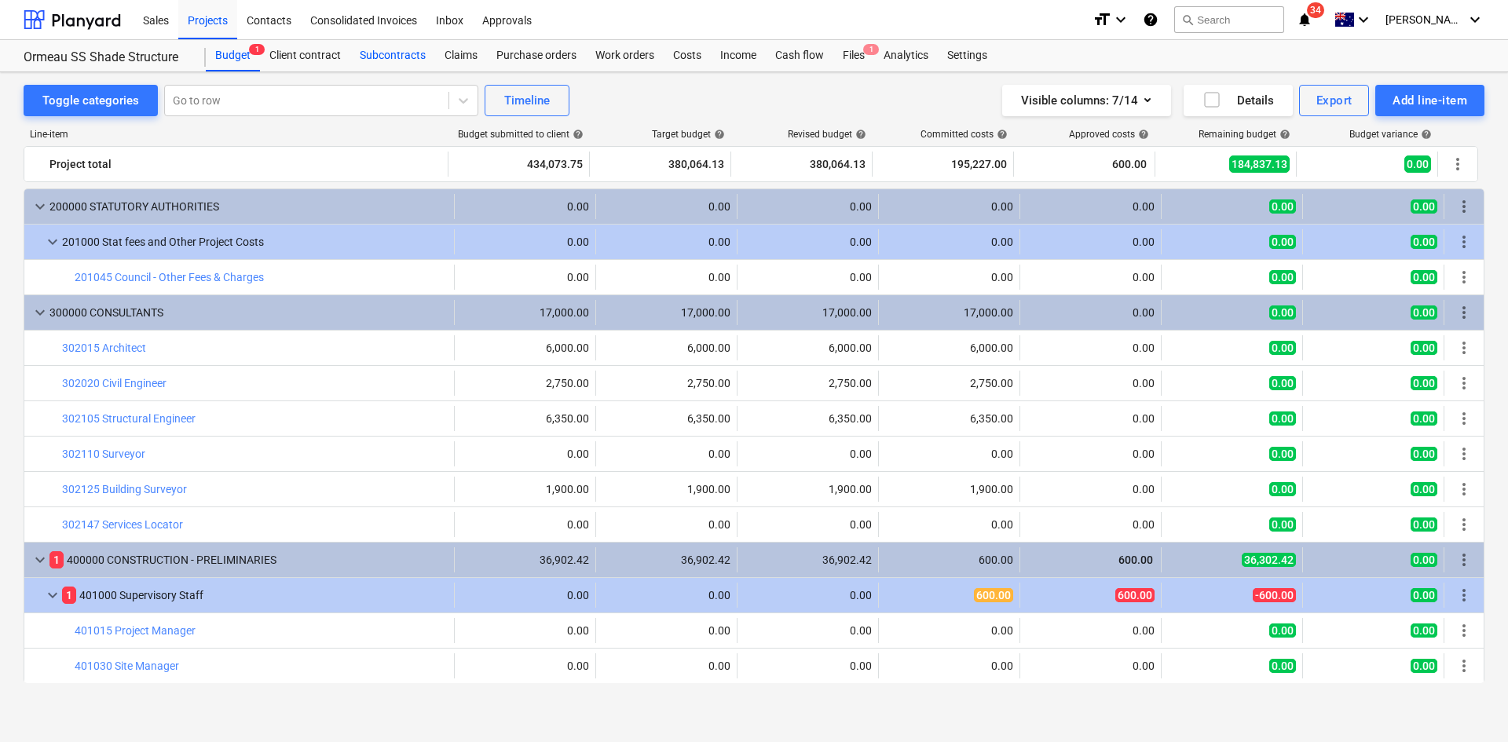
click at [394, 58] on div "Subcontracts" at bounding box center [392, 55] width 85 height 31
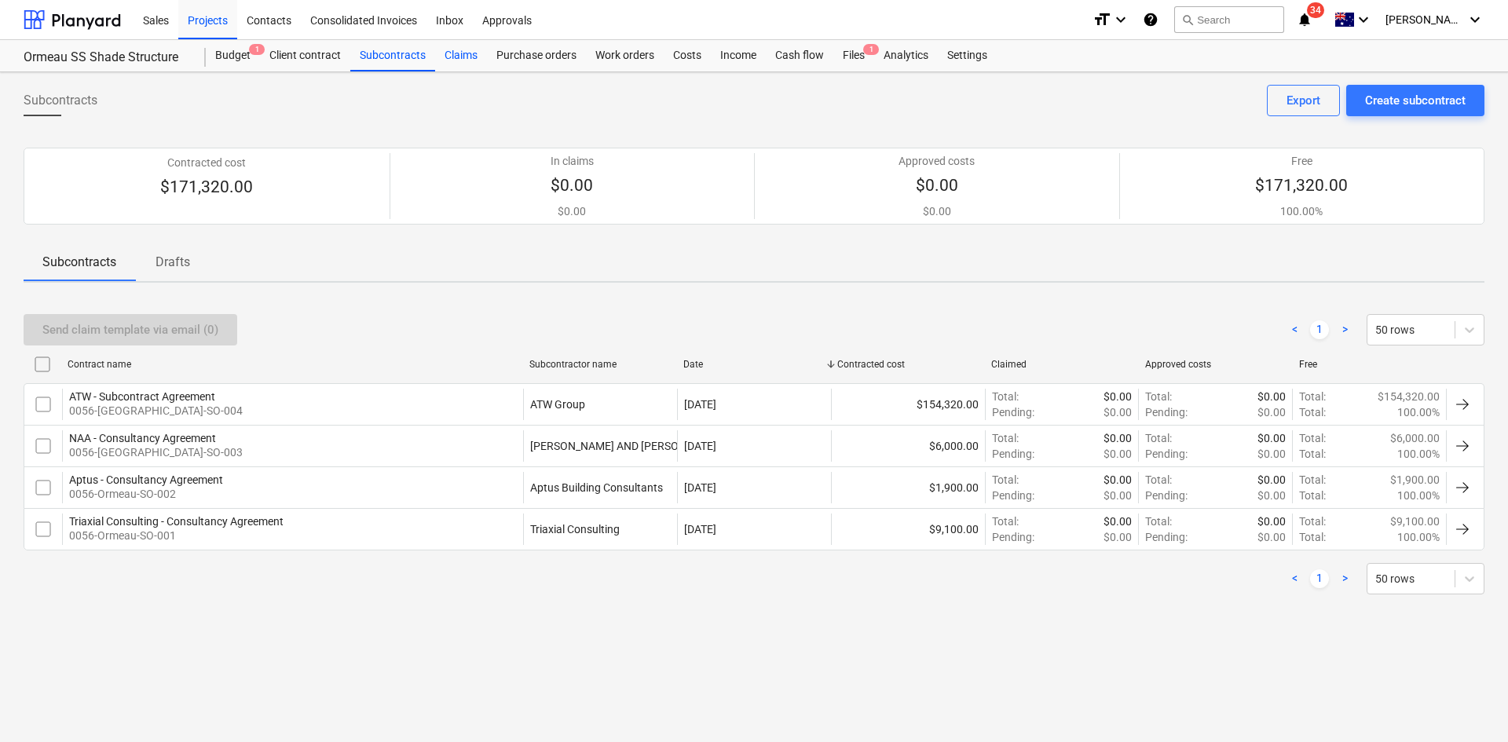
click at [459, 59] on div "Claims" at bounding box center [461, 55] width 52 height 31
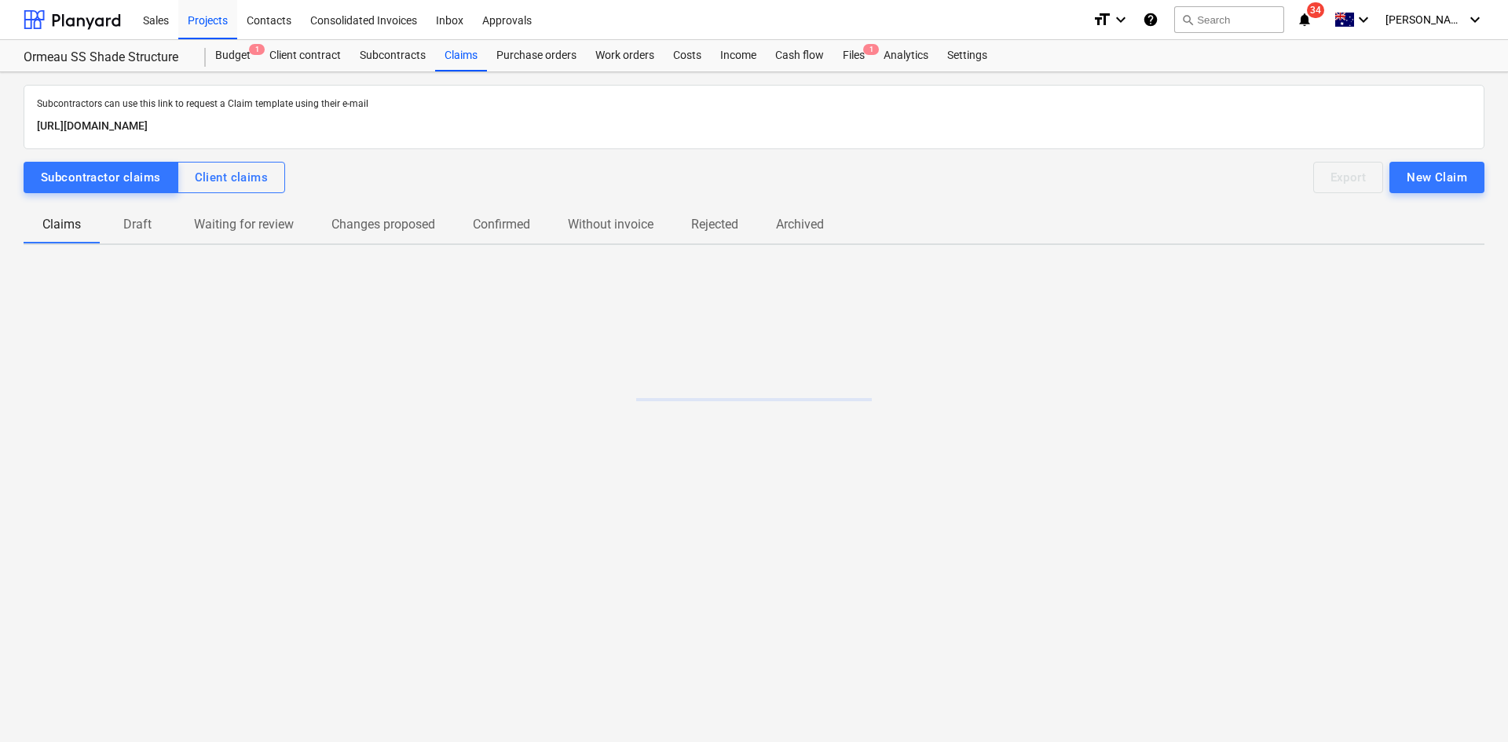
click at [143, 225] on p "Draft" at bounding box center [138, 224] width 38 height 19
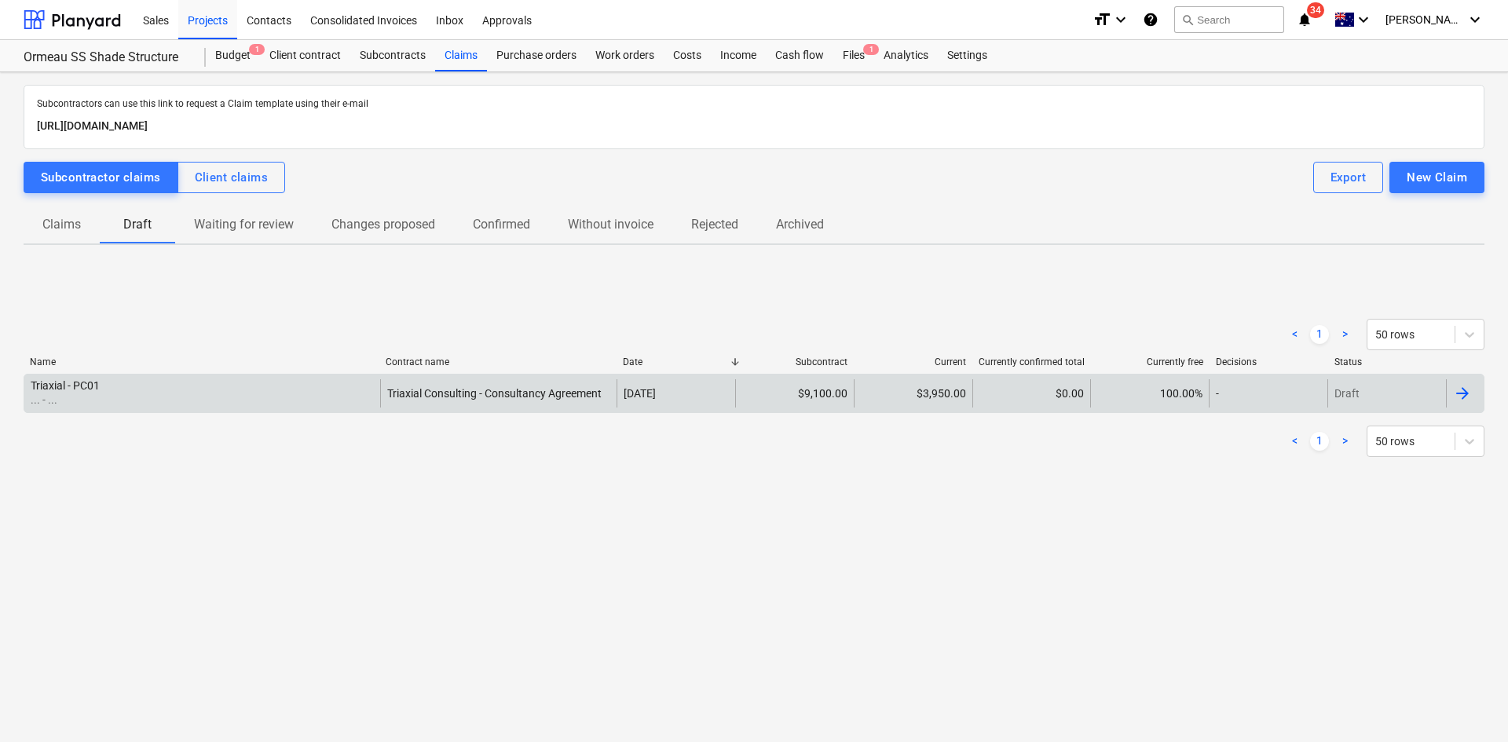
click at [184, 396] on div "Triaxial - PC01 ... - ..." at bounding box center [202, 393] width 356 height 28
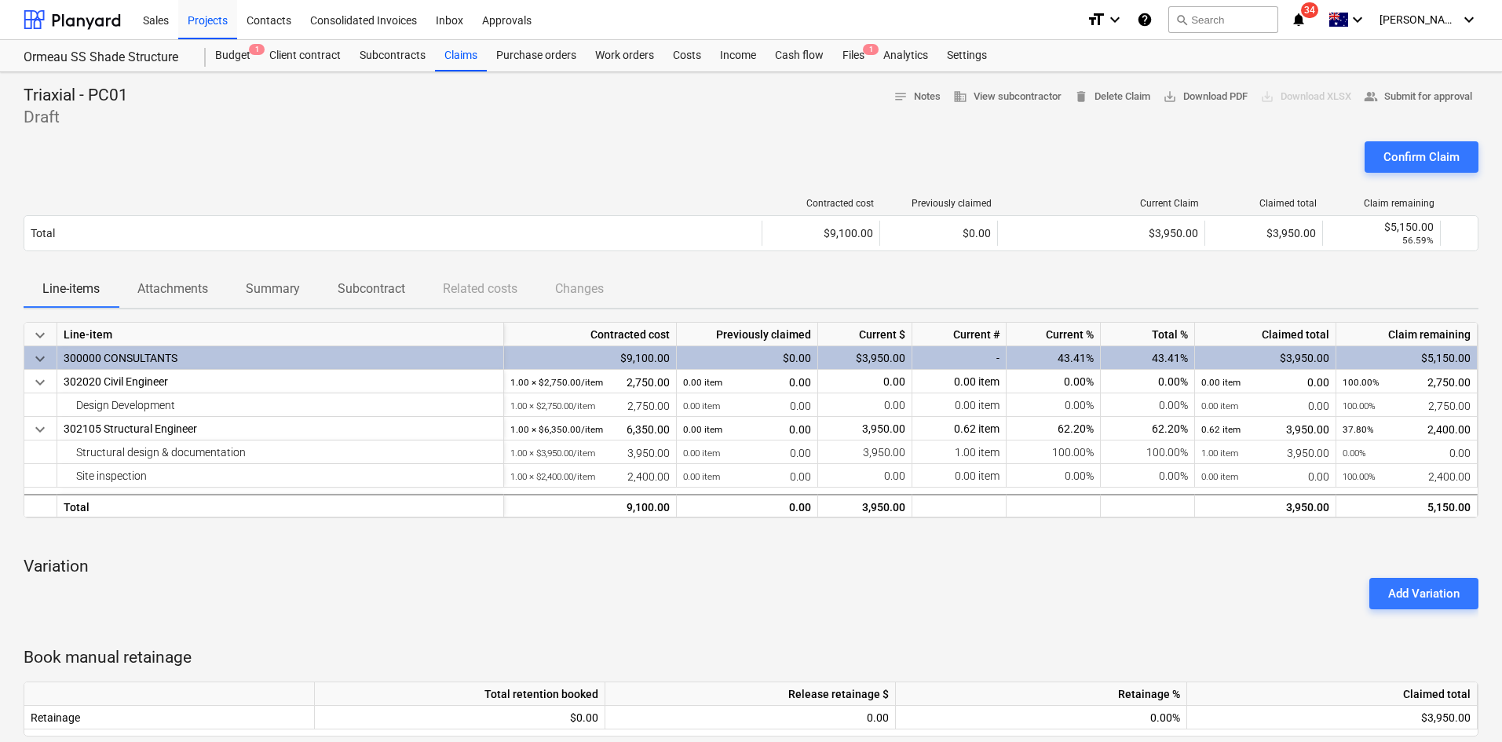
click at [546, 576] on div "Add Variation" at bounding box center [751, 594] width 1468 height 44
click at [988, 274] on div "Line-items Attachments Summary Subcontract Related costs Changes" at bounding box center [751, 289] width 1455 height 38
click at [883, 614] on div "Add Variation" at bounding box center [751, 594] width 1468 height 44
click at [667, 150] on div "Confirm Claim" at bounding box center [751, 163] width 1455 height 44
click at [1423, 155] on div "Confirm Claim" at bounding box center [1422, 157] width 76 height 20
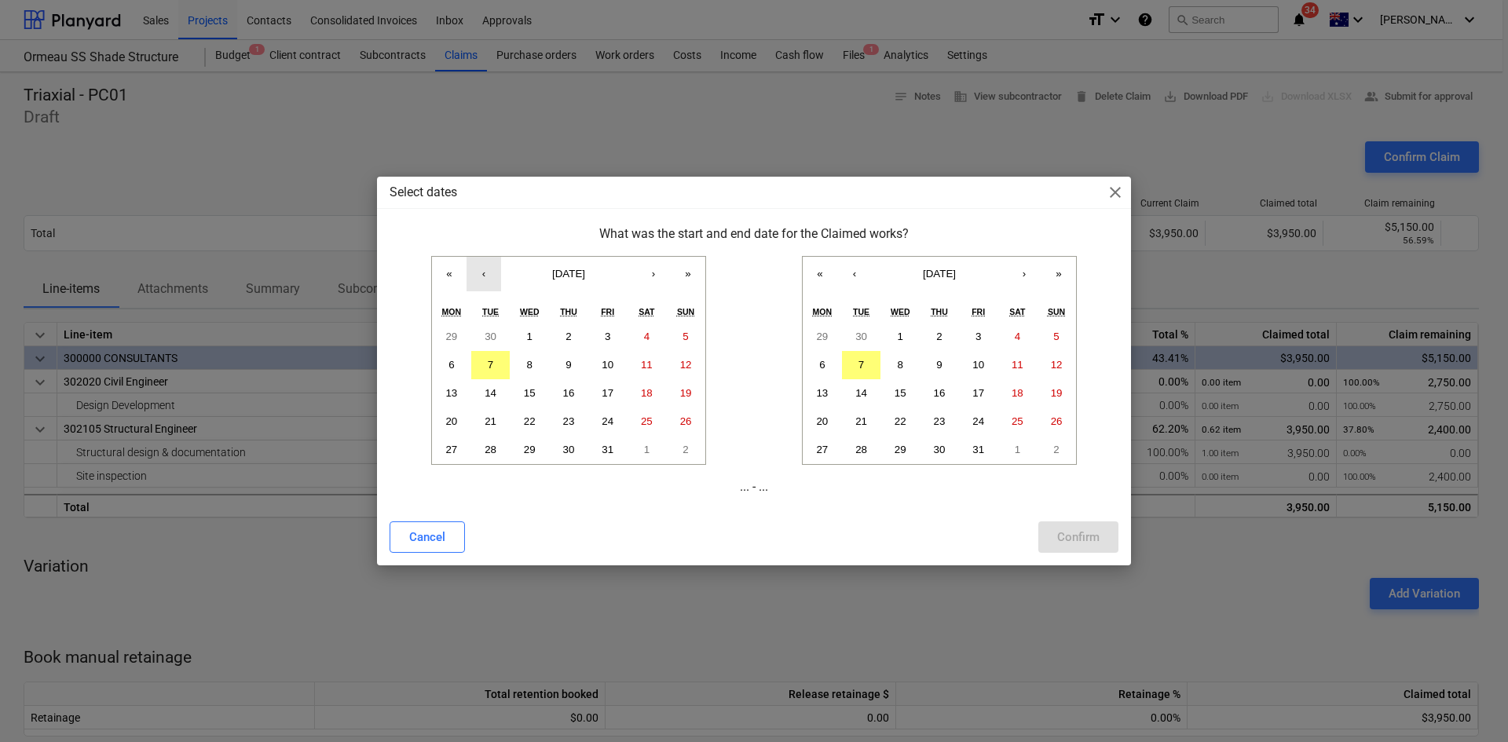
click at [472, 280] on button "‹" at bounding box center [483, 274] width 35 height 35
click at [460, 335] on button "1" at bounding box center [451, 337] width 39 height 28
click at [856, 275] on button "‹" at bounding box center [854, 274] width 35 height 35
click at [878, 448] on button "30" at bounding box center [861, 450] width 39 height 28
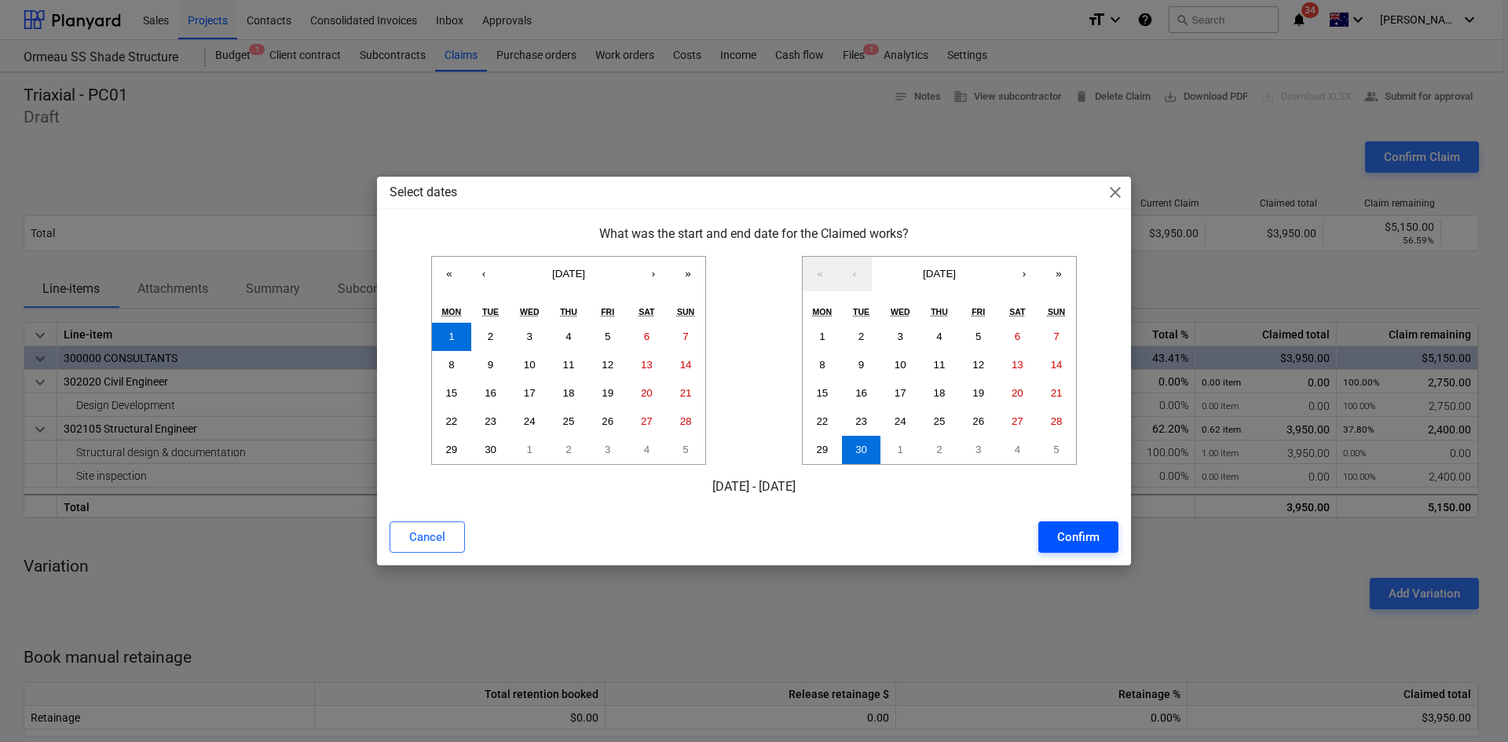
click at [1085, 539] on div "Confirm" at bounding box center [1078, 537] width 42 height 20
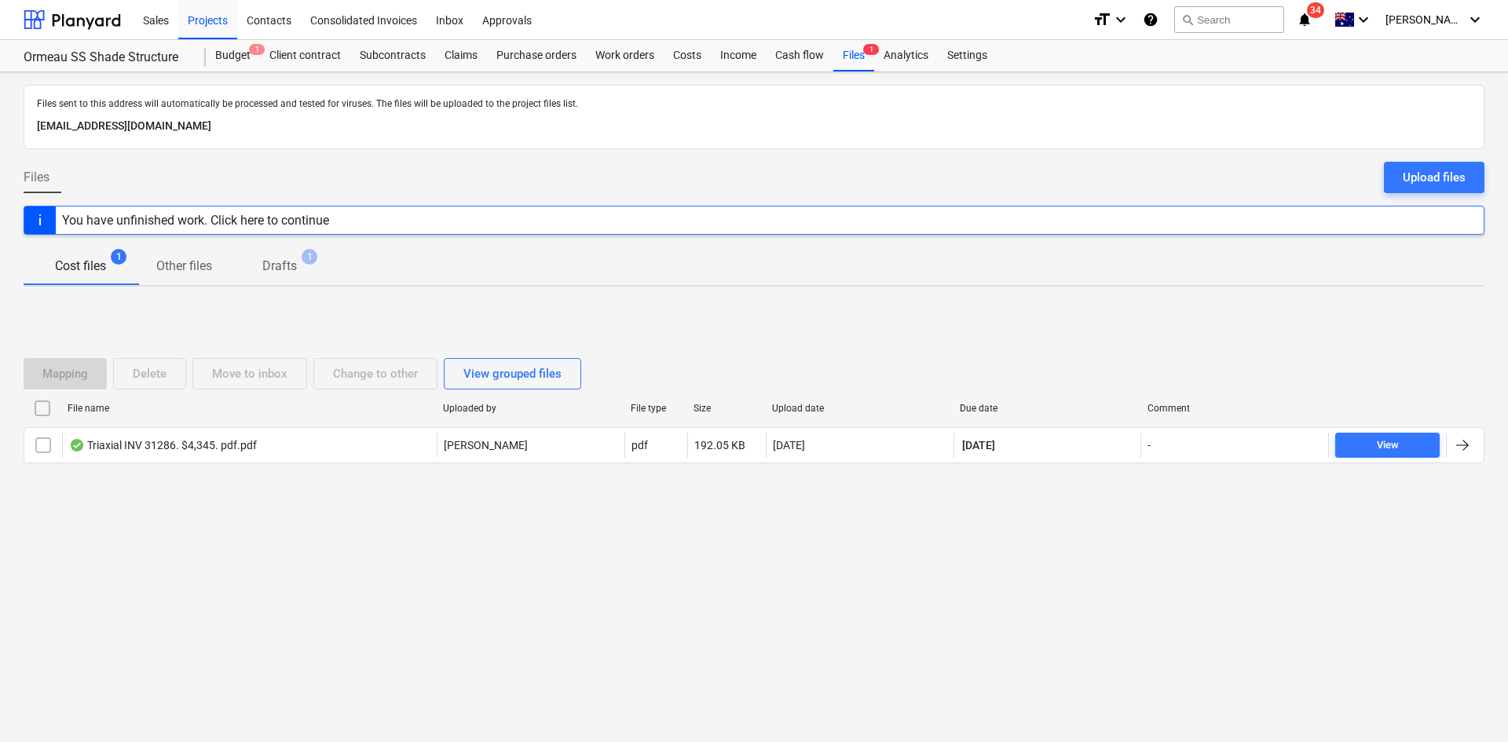
click at [577, 463] on div "File name Uploaded by File type Size Upload date Due date Comment Triaxial INV …" at bounding box center [754, 433] width 1461 height 74
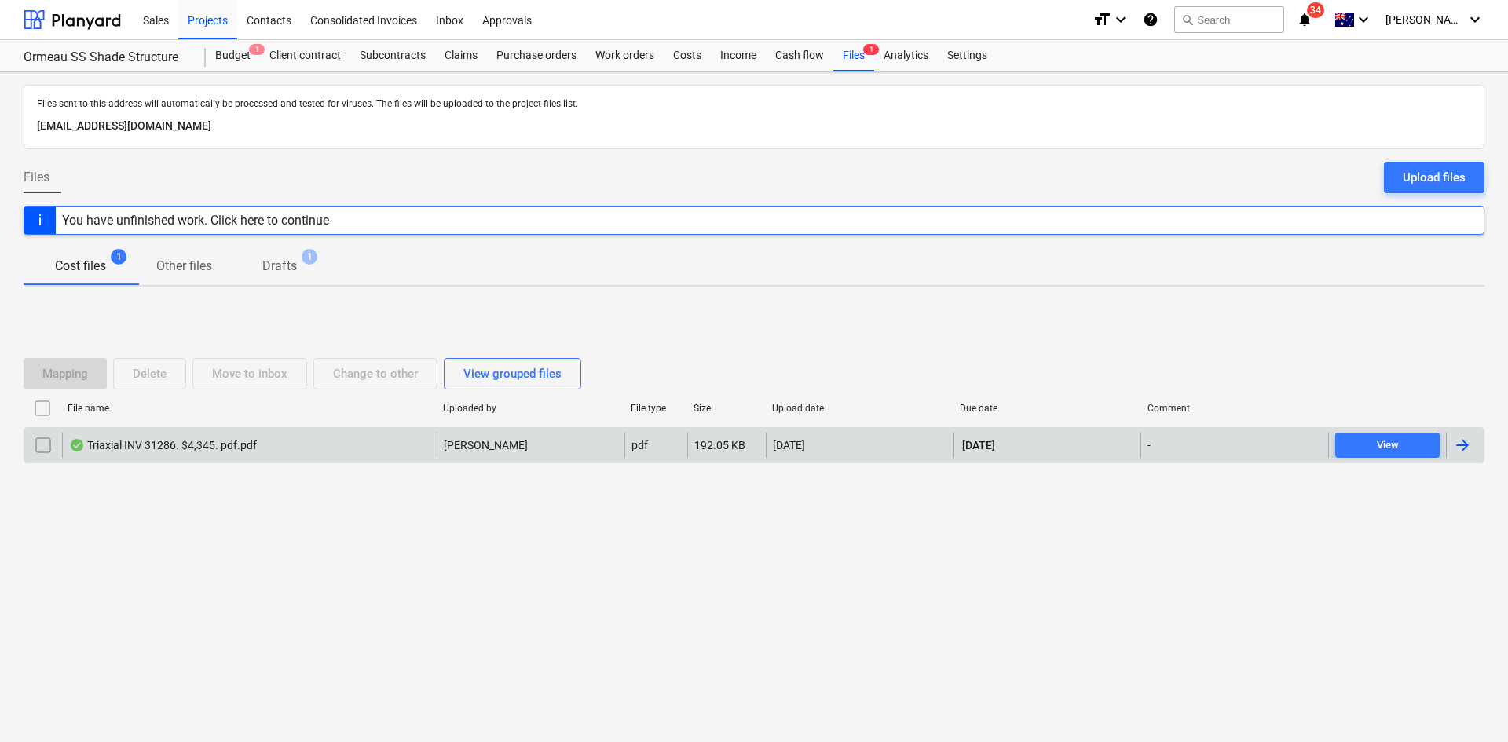
click at [483, 445] on p "[PERSON_NAME]" at bounding box center [486, 445] width 84 height 16
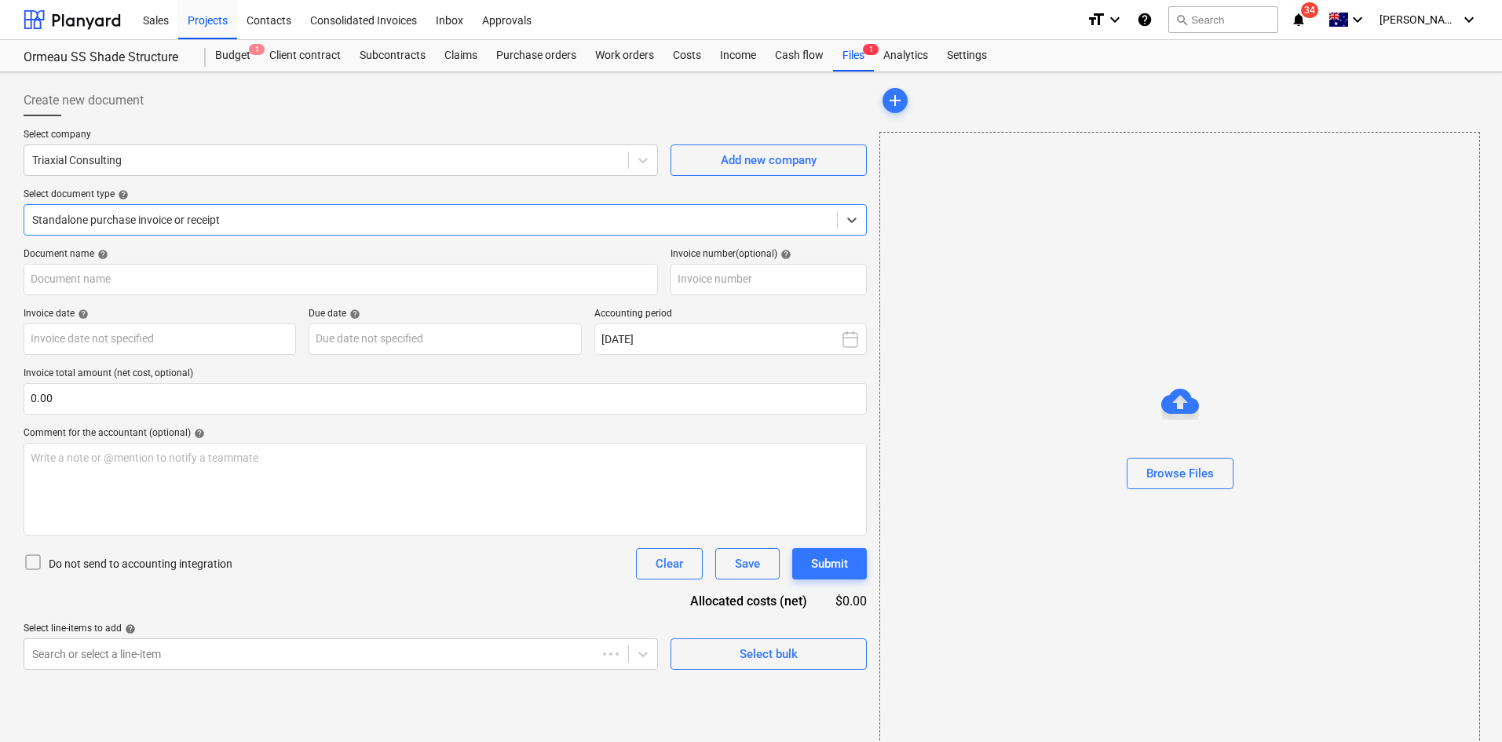
type input "31286"
type input "[DATE]"
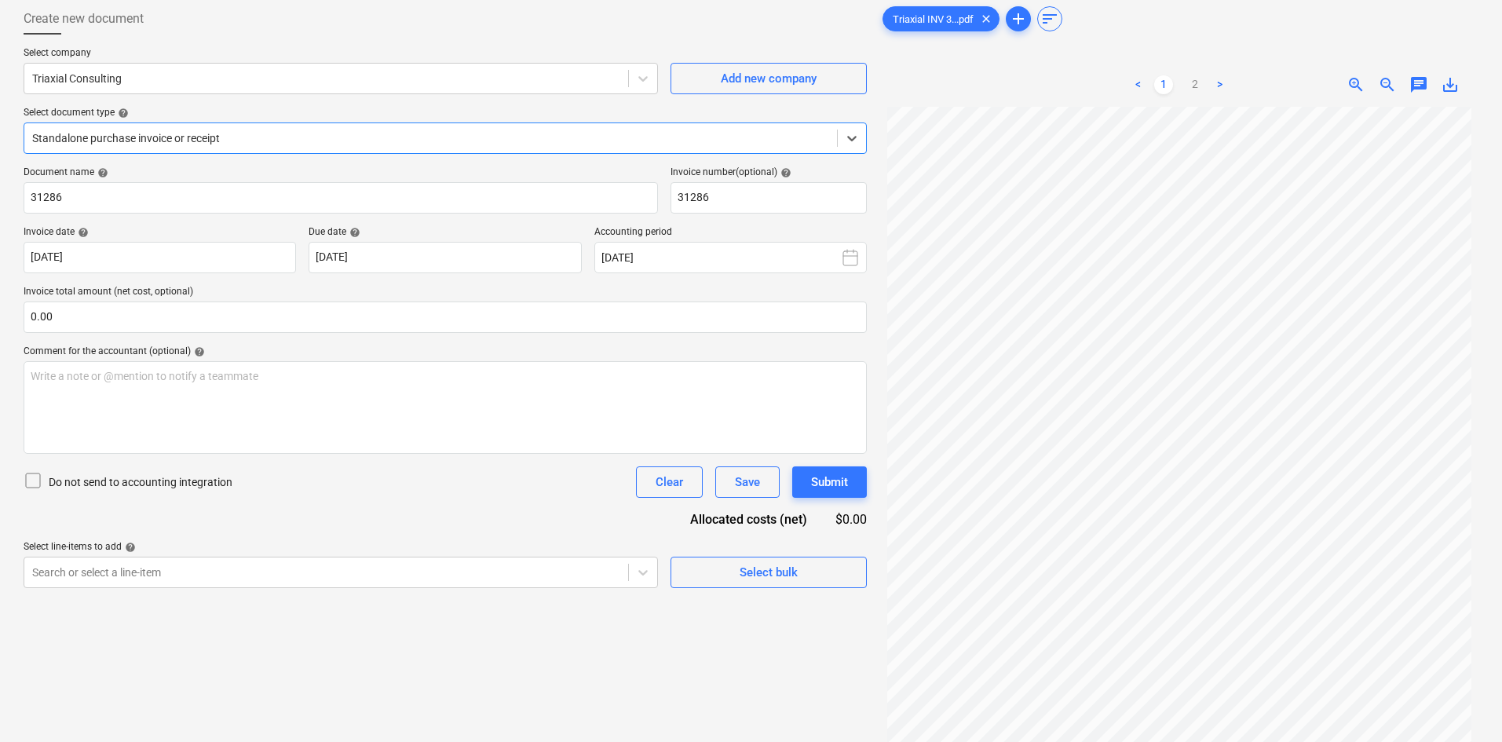
scroll to position [79, 0]
click at [1388, 86] on span "zoom_out" at bounding box center [1387, 88] width 19 height 19
click at [1352, 81] on span "zoom_in" at bounding box center [1356, 88] width 19 height 19
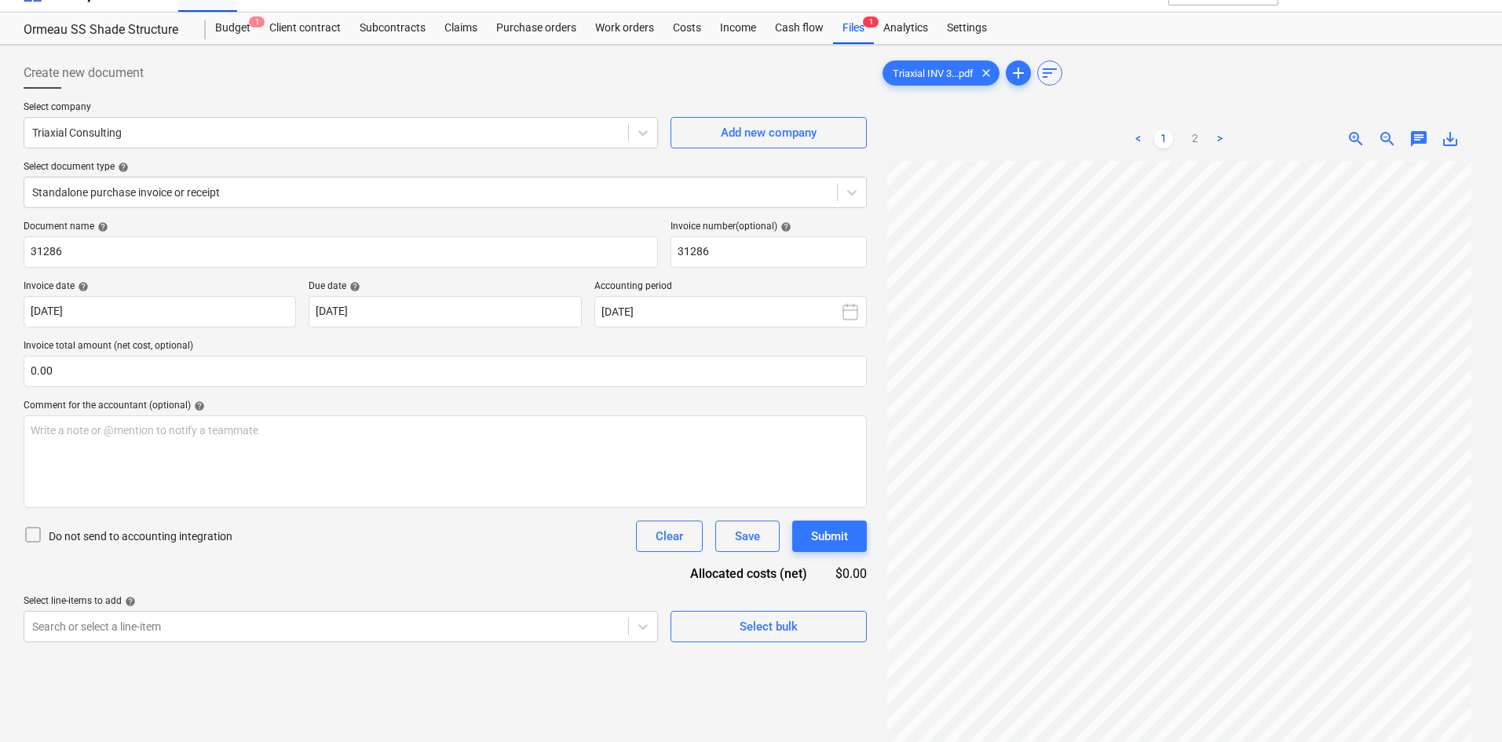
scroll to position [0, 0]
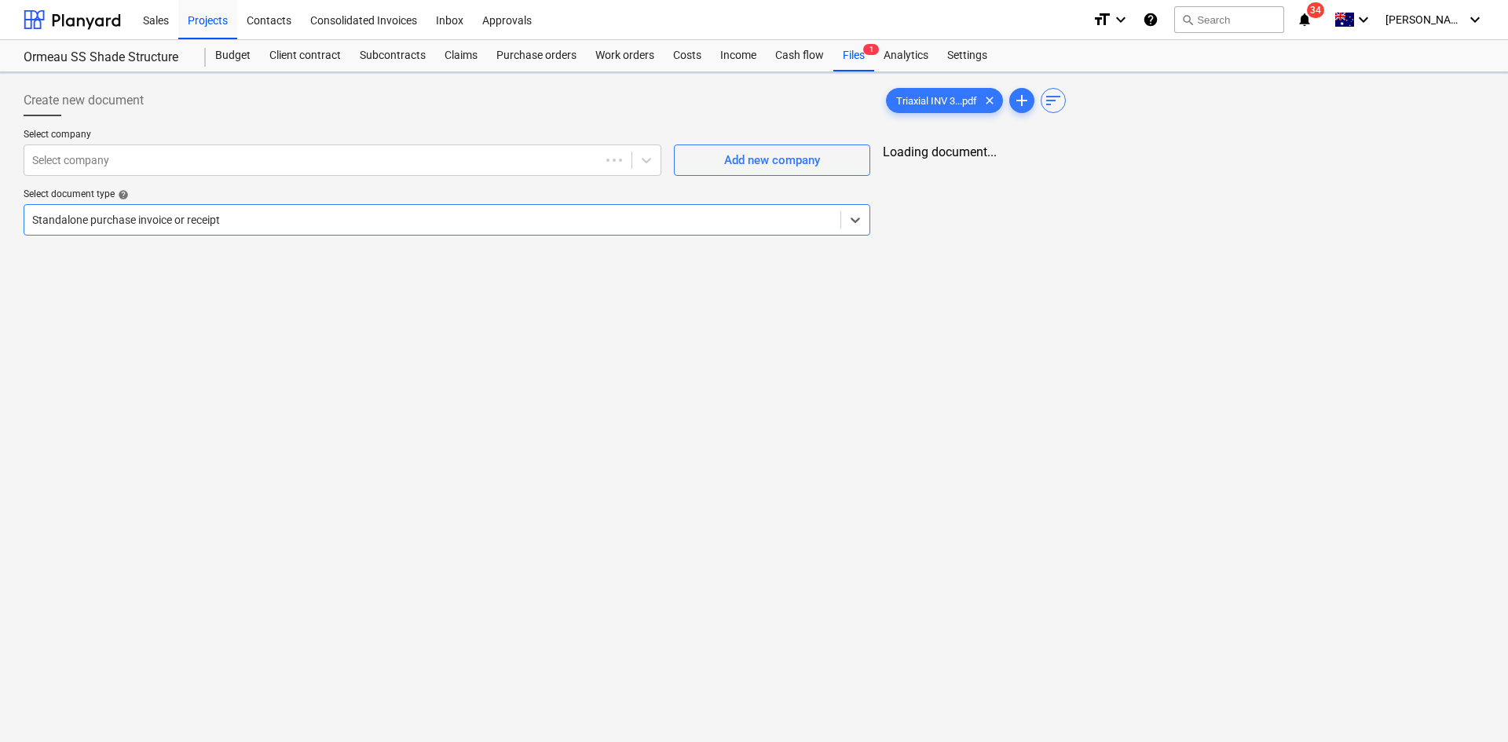
click at [220, 222] on div at bounding box center [432, 220] width 800 height 16
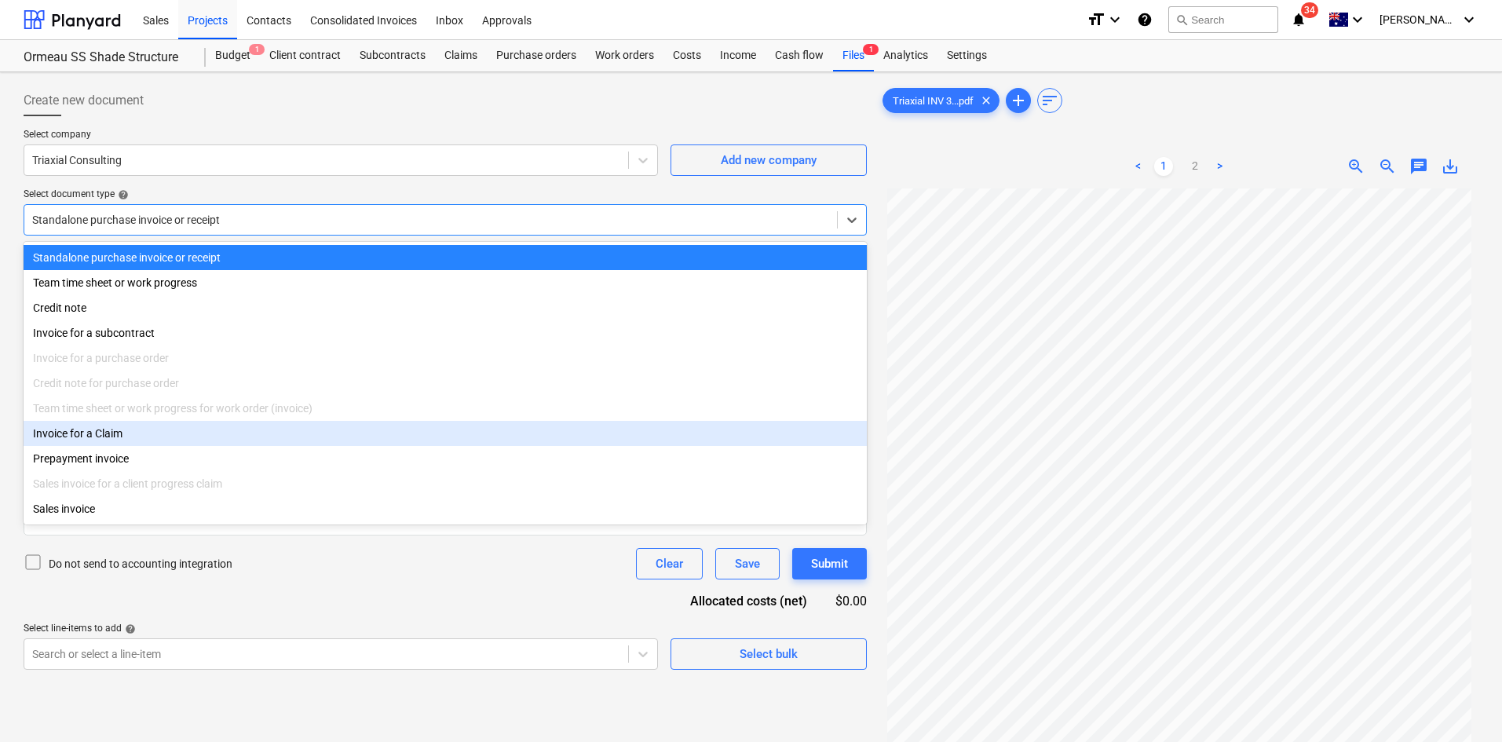
click at [108, 437] on div "Invoice for a Claim" at bounding box center [445, 433] width 843 height 25
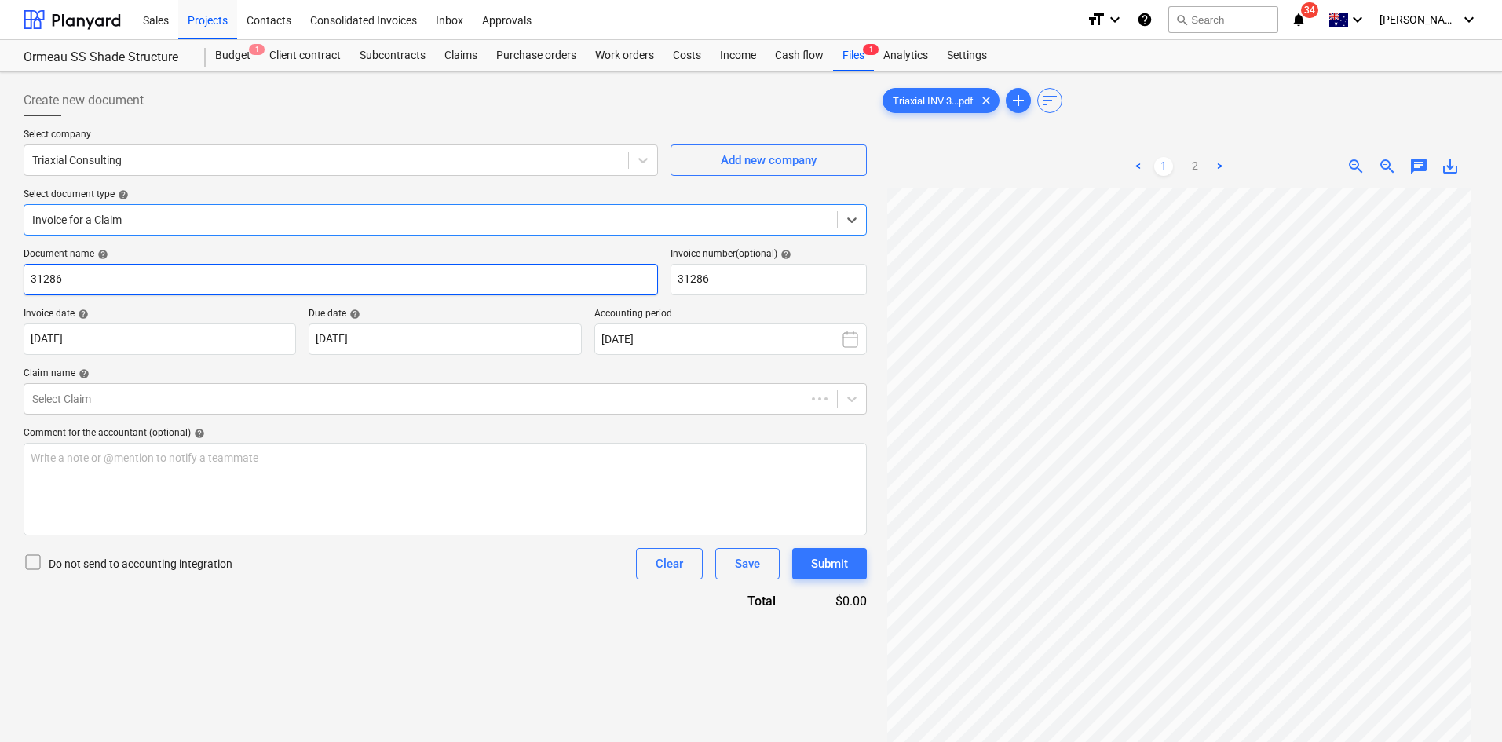
click at [158, 290] on input "31286" at bounding box center [341, 279] width 634 height 31
click at [159, 287] on input "31286" at bounding box center [341, 279] width 634 height 31
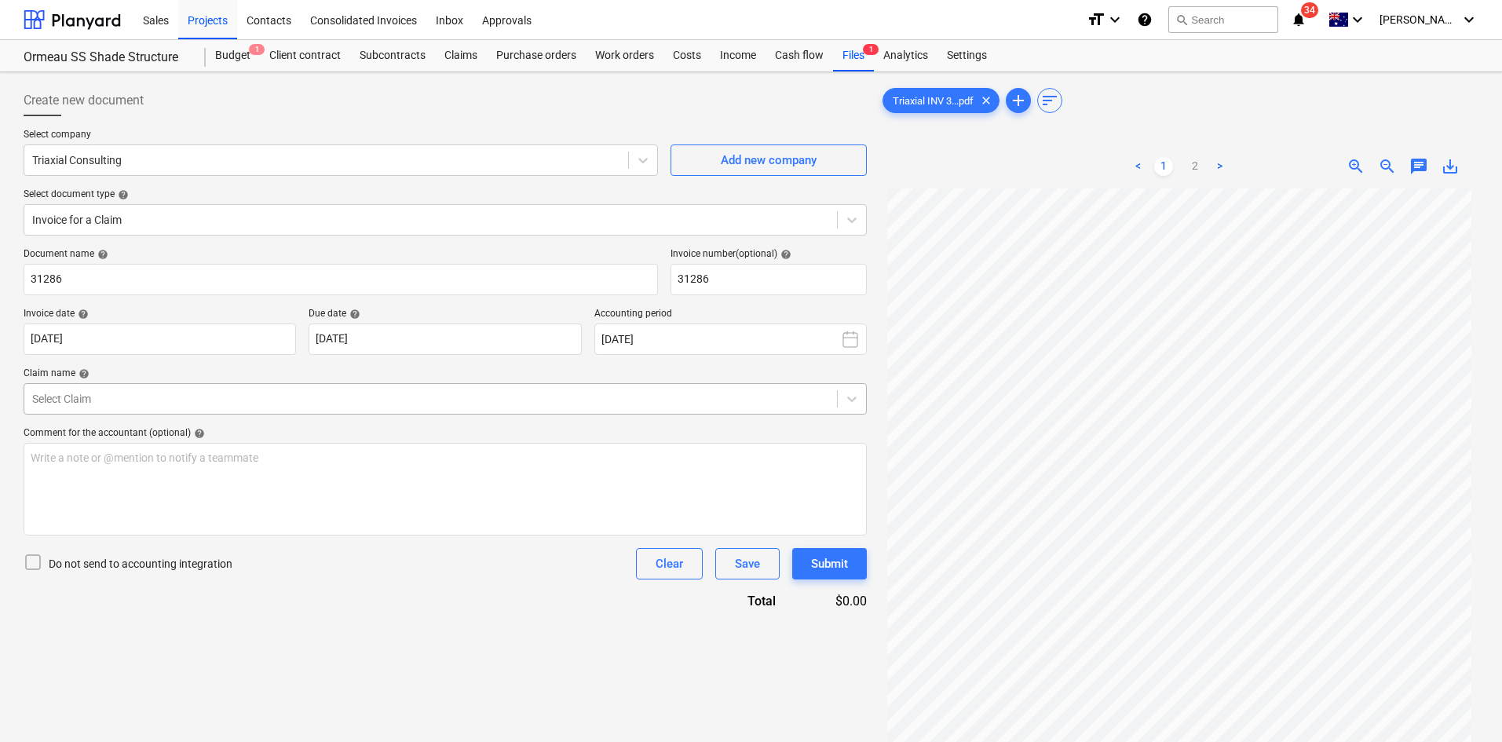
click at [133, 399] on div at bounding box center [430, 399] width 797 height 16
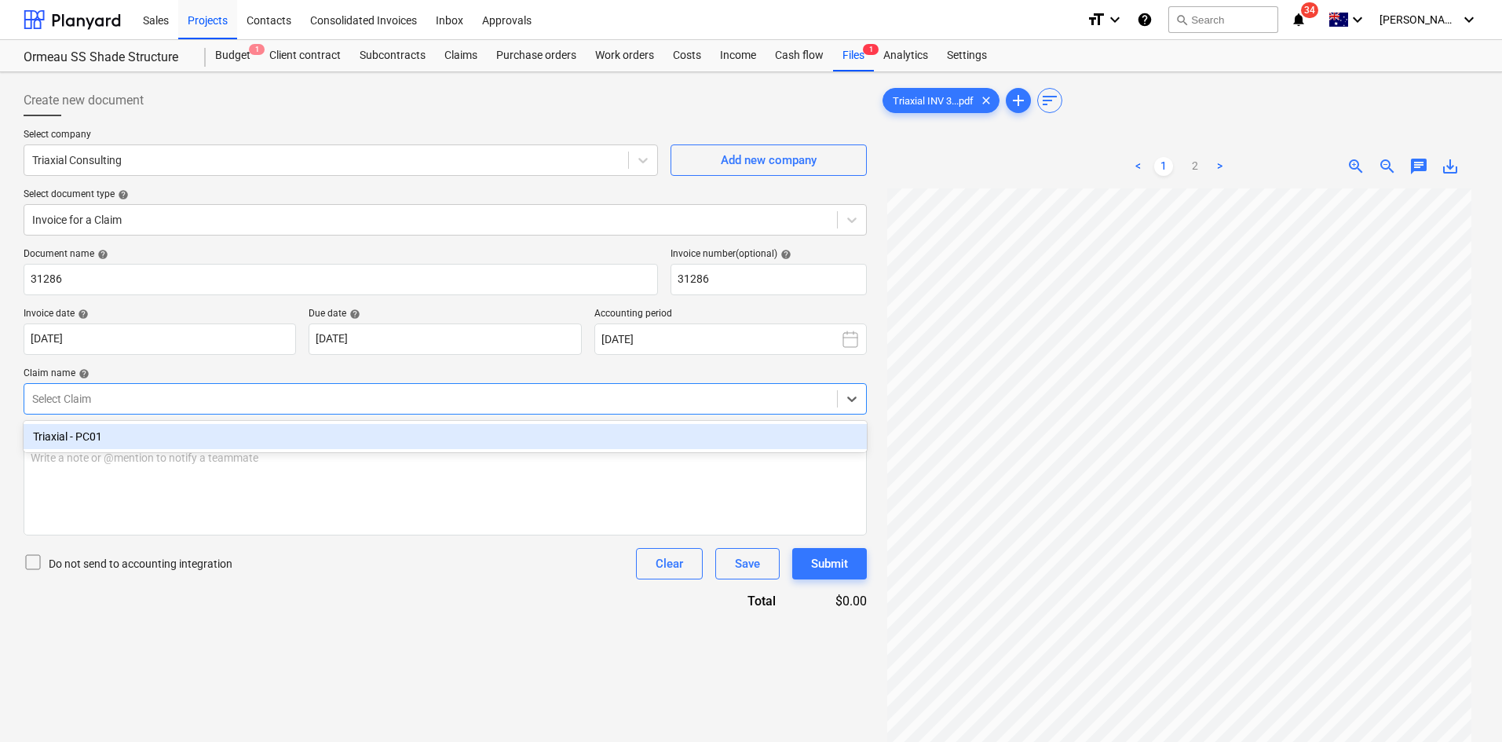
click at [139, 449] on div "Triaxial - PC01" at bounding box center [445, 436] width 843 height 25
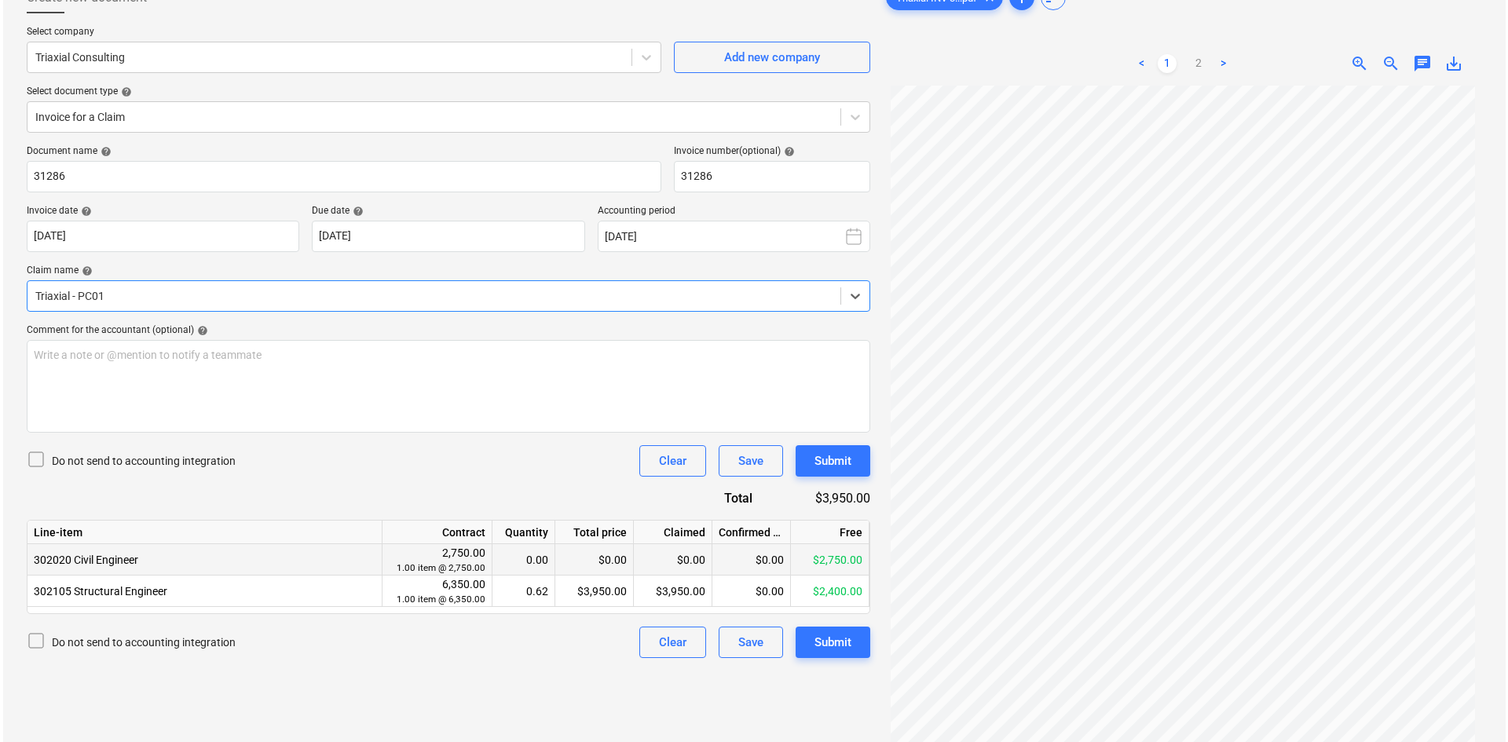
scroll to position [157, 0]
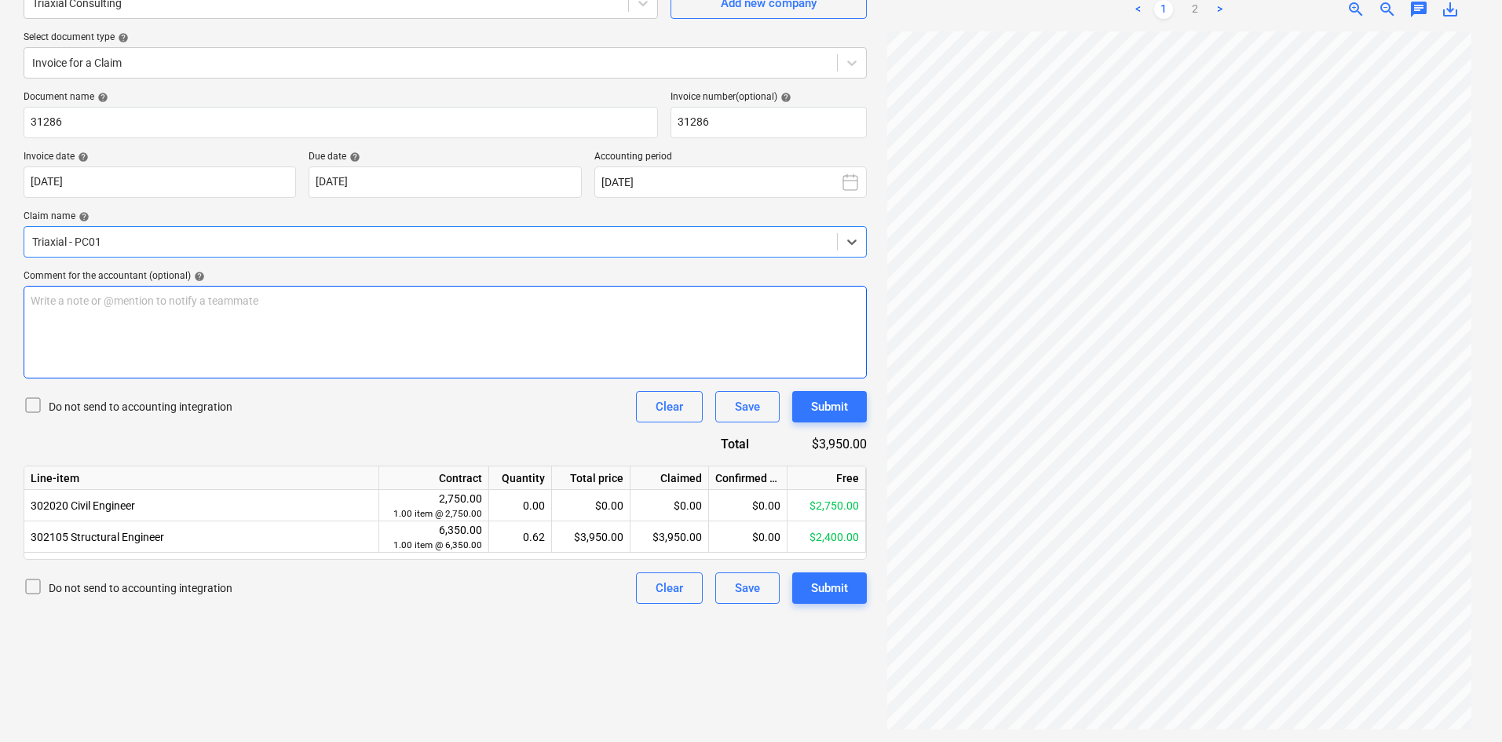
click at [400, 323] on div "Write a note or @mention to notify a teammate [PERSON_NAME]" at bounding box center [445, 332] width 843 height 93
click at [465, 324] on div "Write a note or @mention to notify a teammate [PERSON_NAME]" at bounding box center [445, 332] width 843 height 93
click at [465, 324] on p "Before GST - $ 3,950.00" at bounding box center [445, 332] width 829 height 16
click at [214, 345] on p "After GST - $ 4,345.00" at bounding box center [445, 348] width 829 height 16
click at [841, 404] on div "Submit" at bounding box center [829, 407] width 37 height 20
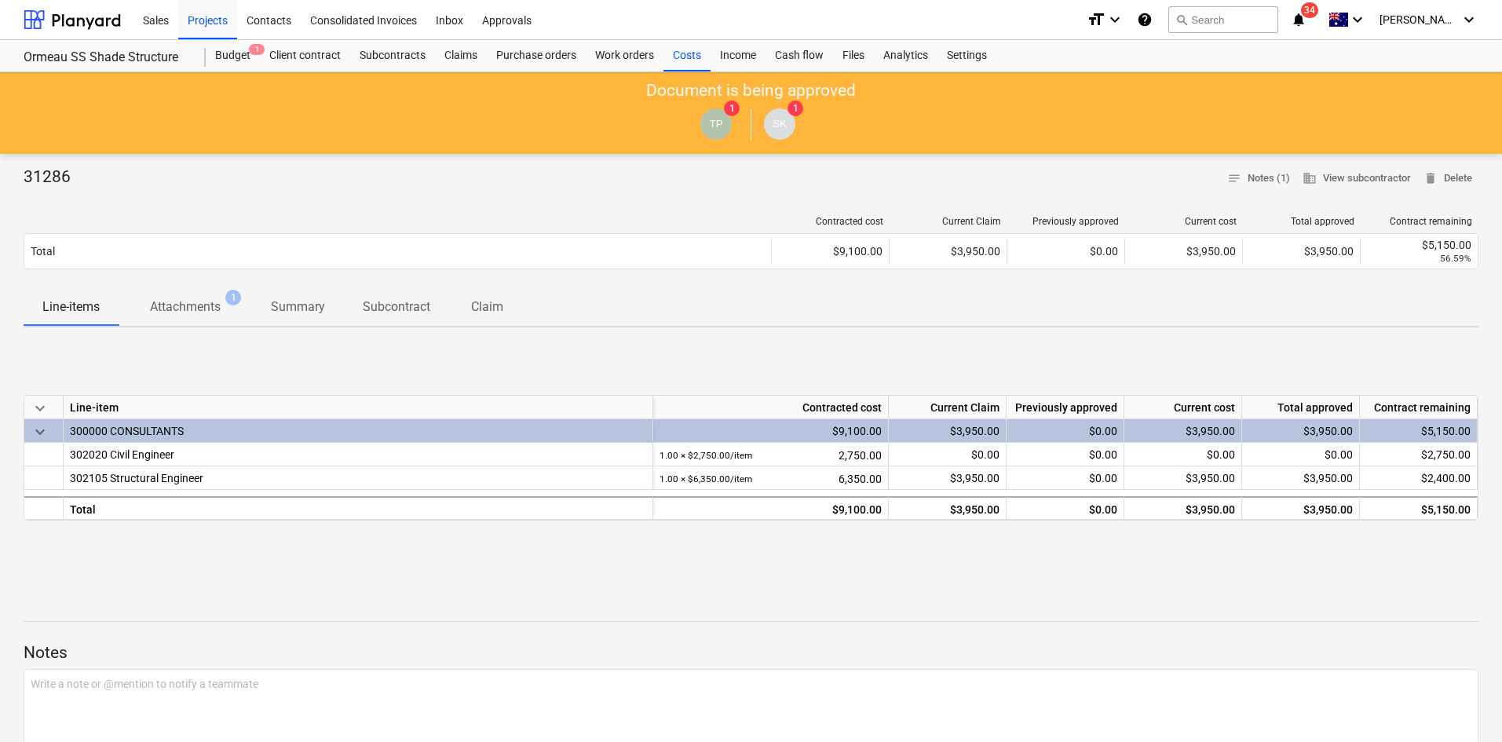
click at [459, 231] on div "Contracted cost Current Claim Previously approved Current cost Total approved C…" at bounding box center [751, 224] width 1455 height 17
click at [452, 186] on div "31286 notes Notes (1) business View subcontractor delete Delete" at bounding box center [751, 178] width 1455 height 24
click at [236, 58] on div "Budget 1" at bounding box center [233, 55] width 54 height 31
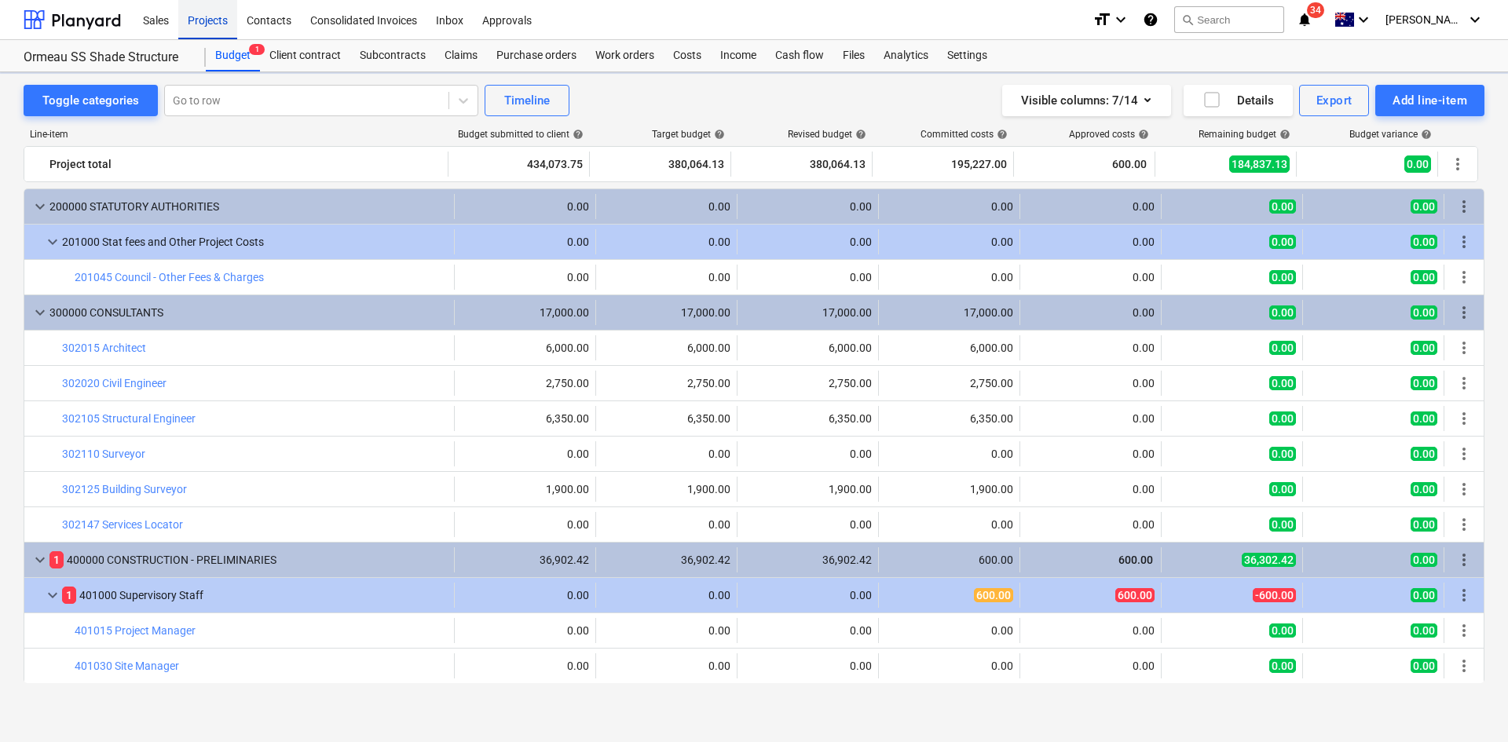
click at [216, 19] on div "Projects" at bounding box center [207, 19] width 59 height 40
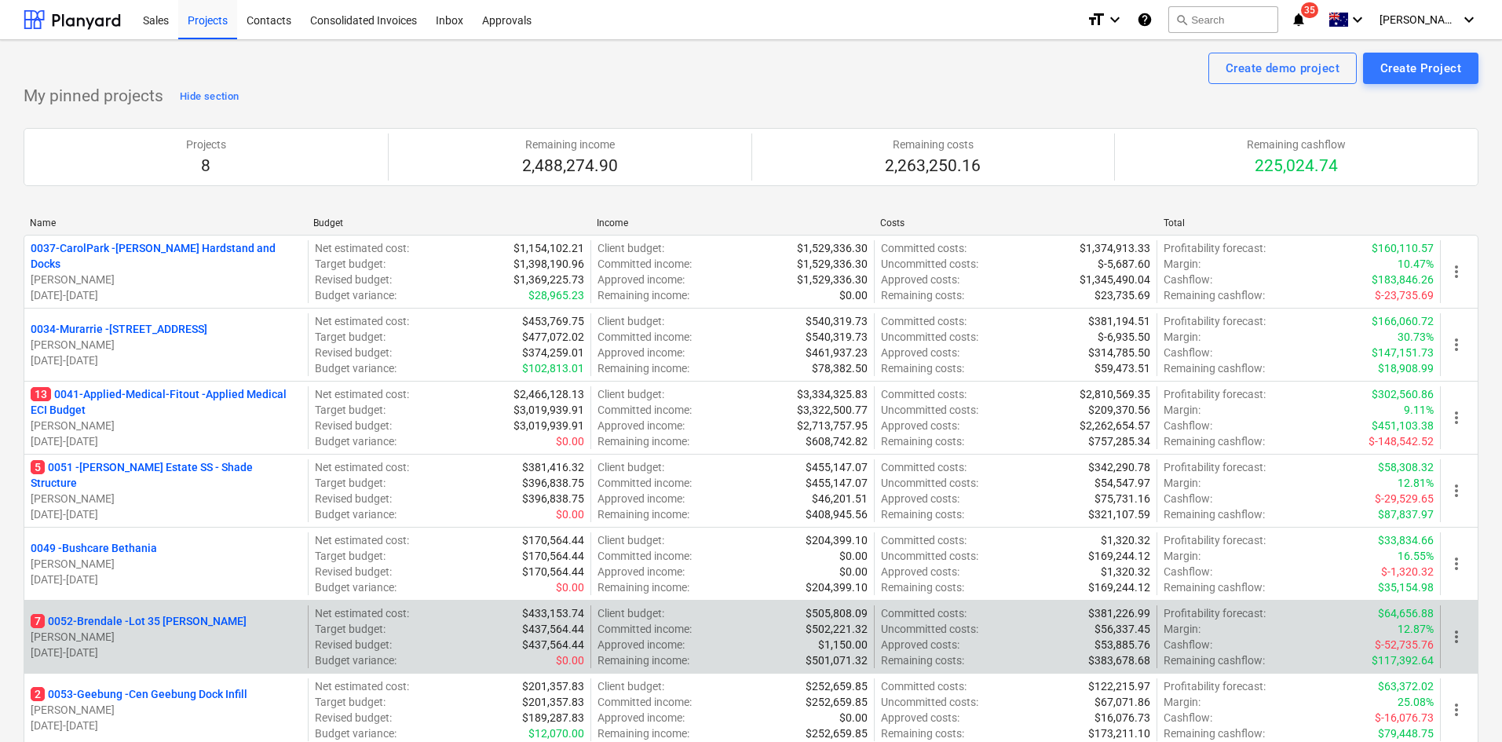
click at [219, 616] on p "7 0052-Brendale - Lot 35 [PERSON_NAME]" at bounding box center [139, 621] width 216 height 16
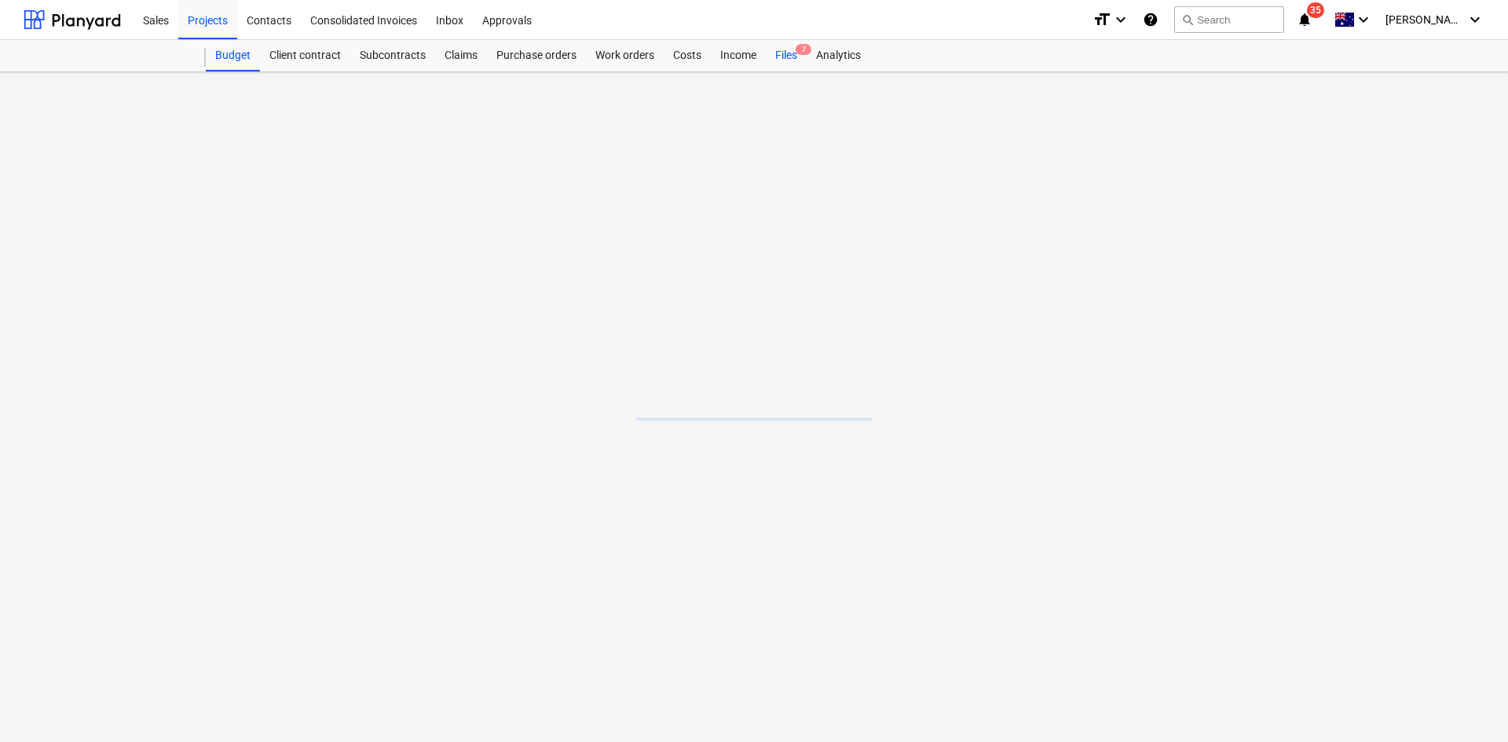
click at [811, 51] on span "7" at bounding box center [803, 49] width 16 height 11
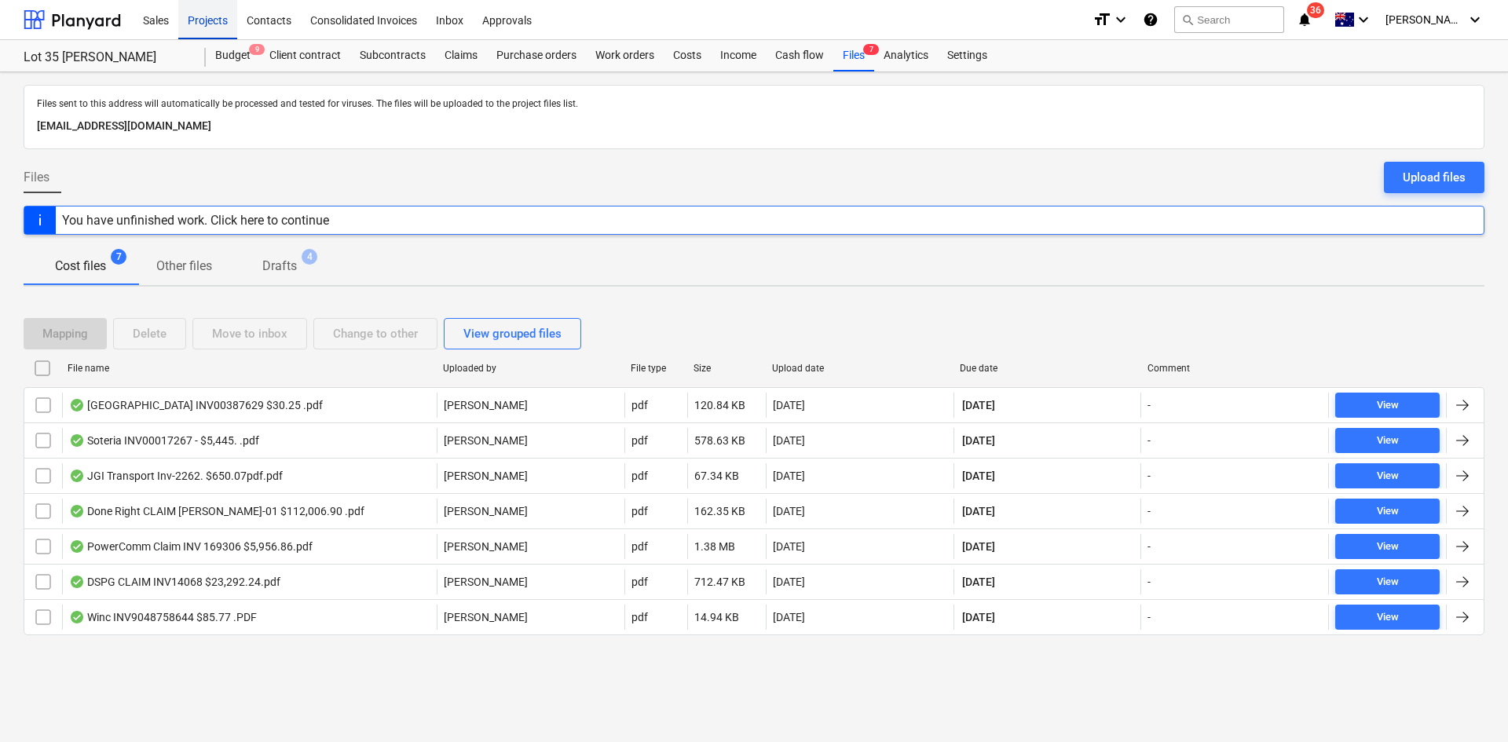
click at [216, 20] on div "Projects" at bounding box center [207, 19] width 59 height 40
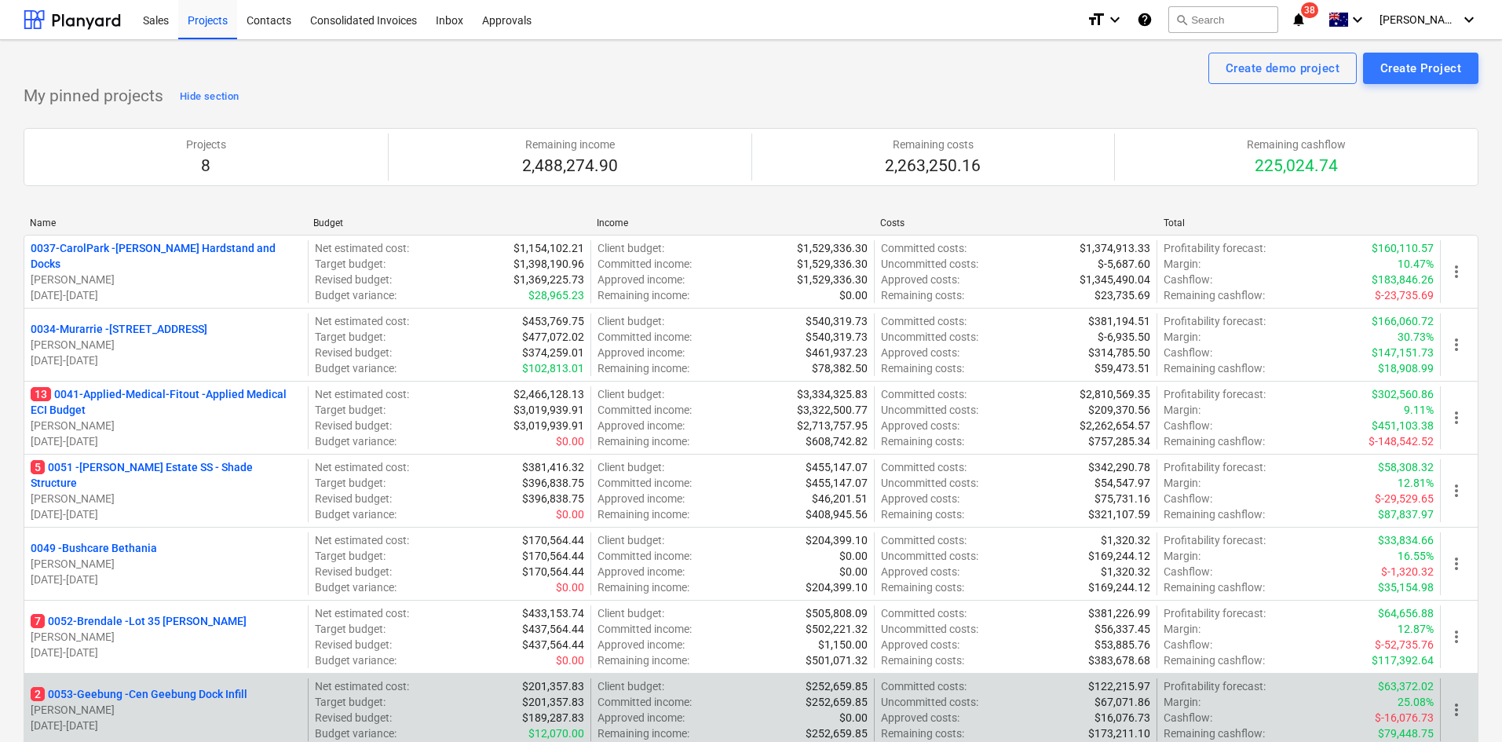
click at [171, 695] on p "2 0053-Geebung - Cen Geebung Dock Infill" at bounding box center [139, 694] width 217 height 16
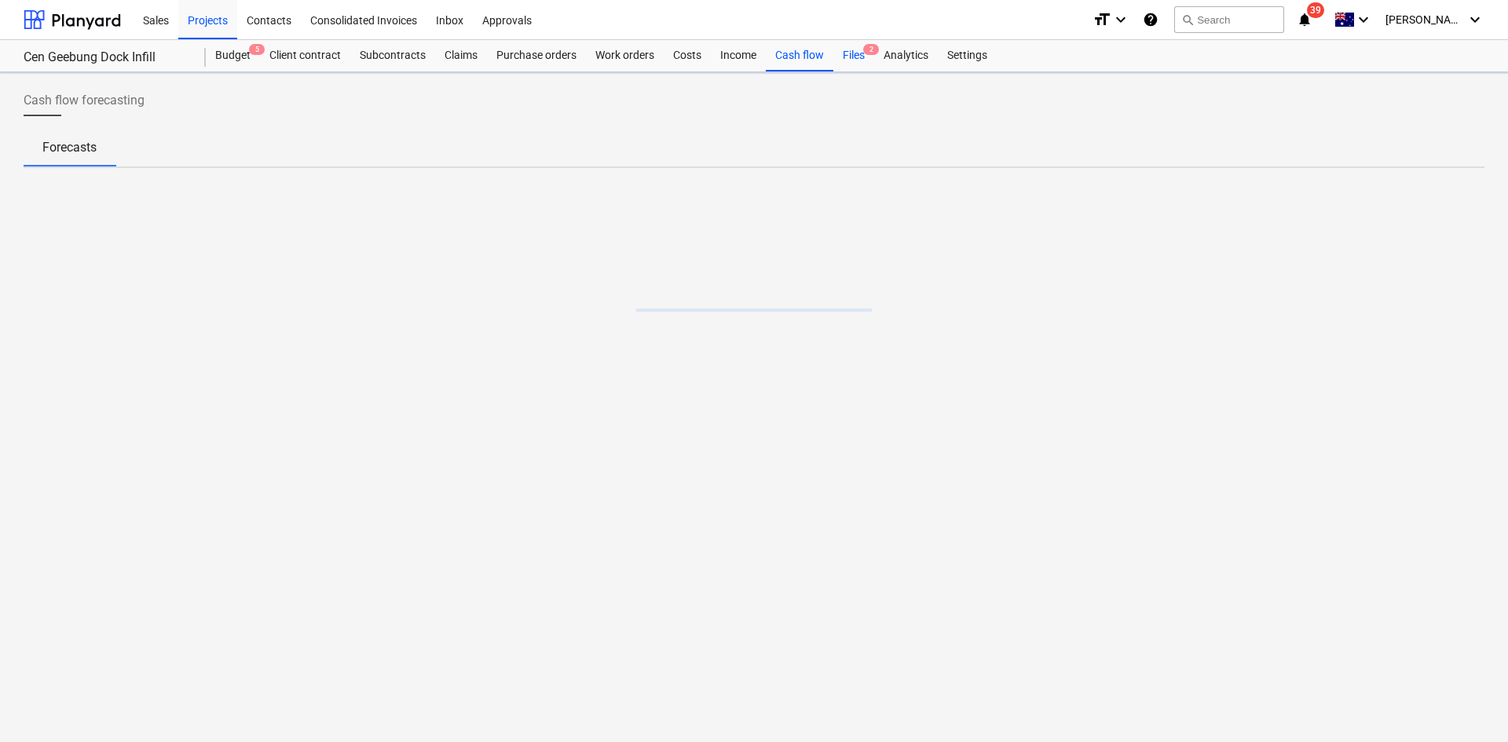
click at [862, 58] on div "Files 2" at bounding box center [853, 55] width 41 height 31
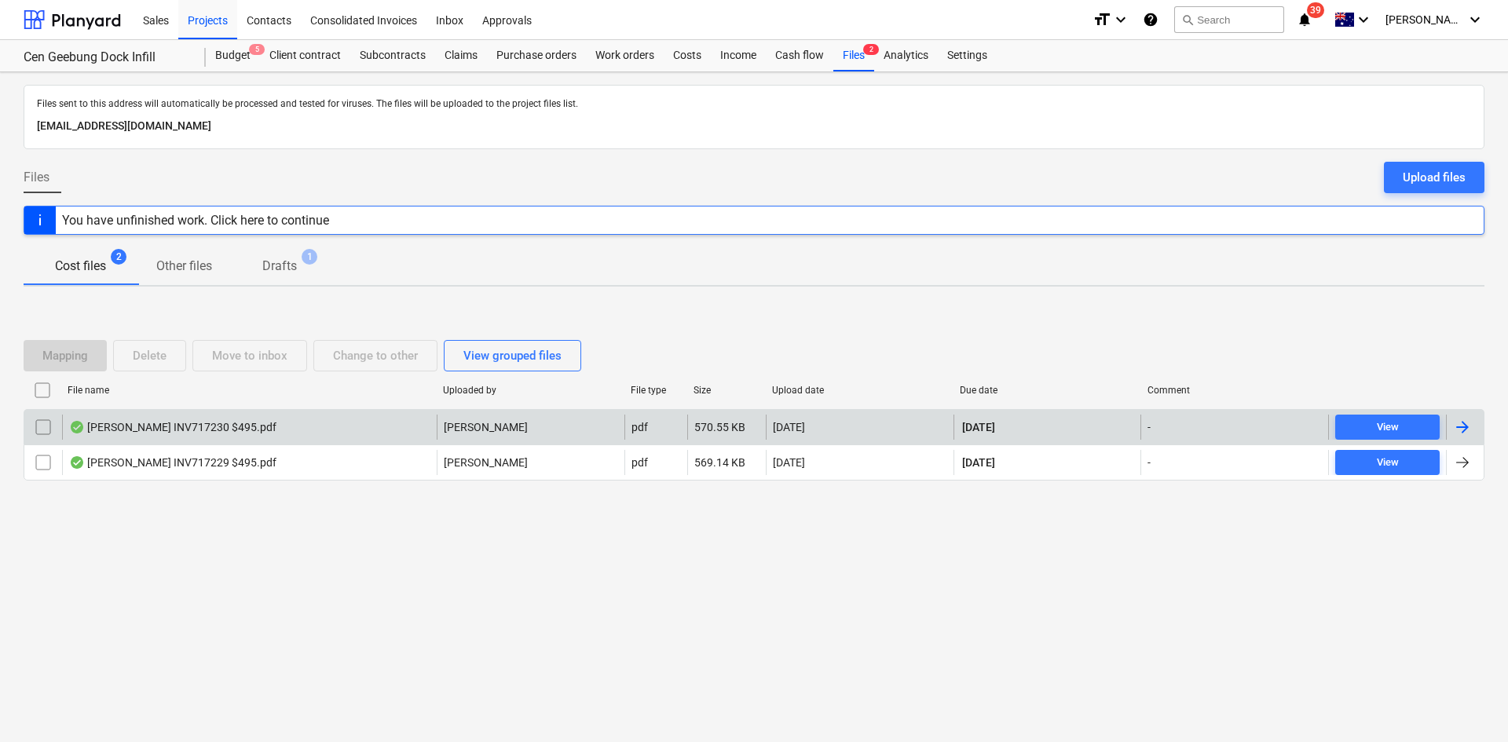
click at [253, 427] on div "[PERSON_NAME] INV717230 $495.pdf" at bounding box center [249, 427] width 375 height 25
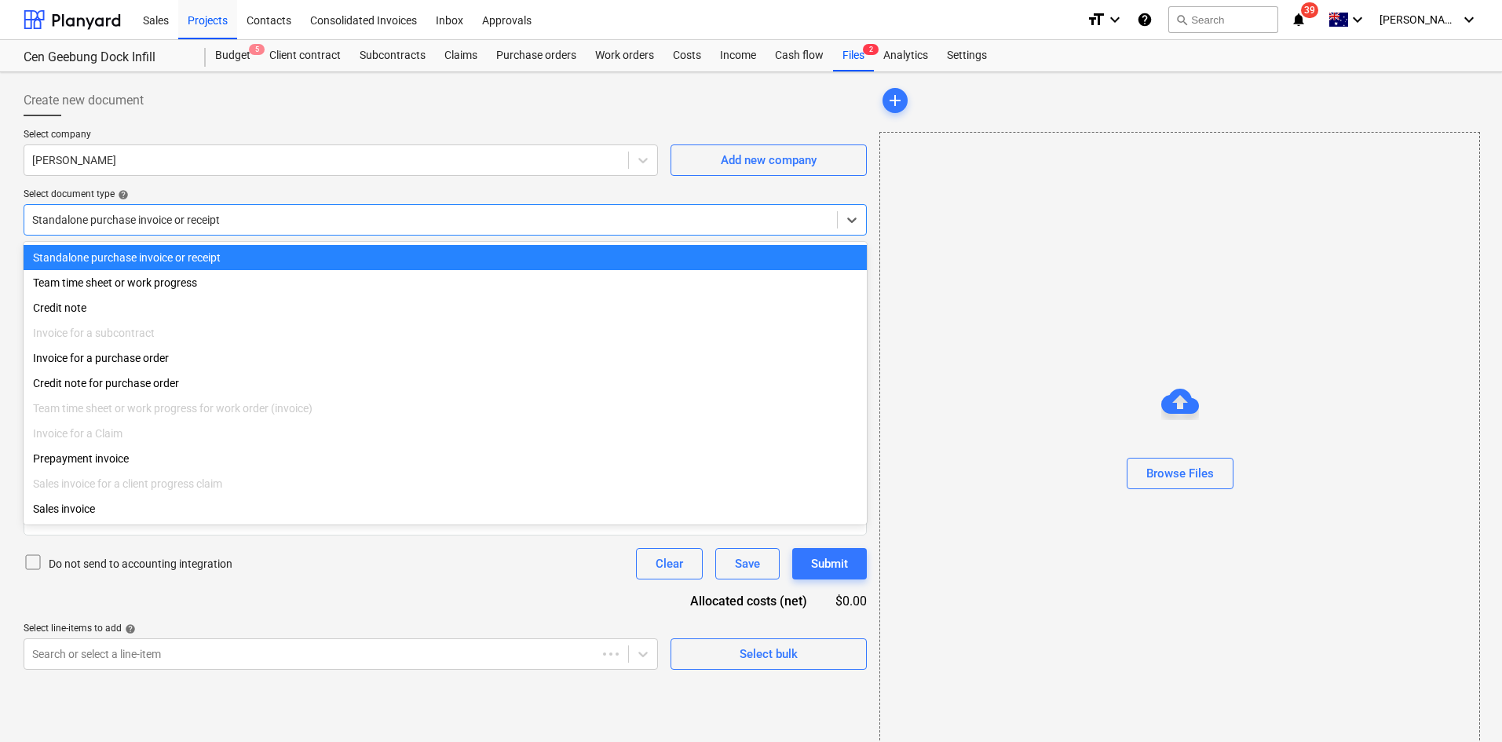
click at [265, 221] on div at bounding box center [430, 220] width 797 height 16
type input "717230"
type input "[DATE]"
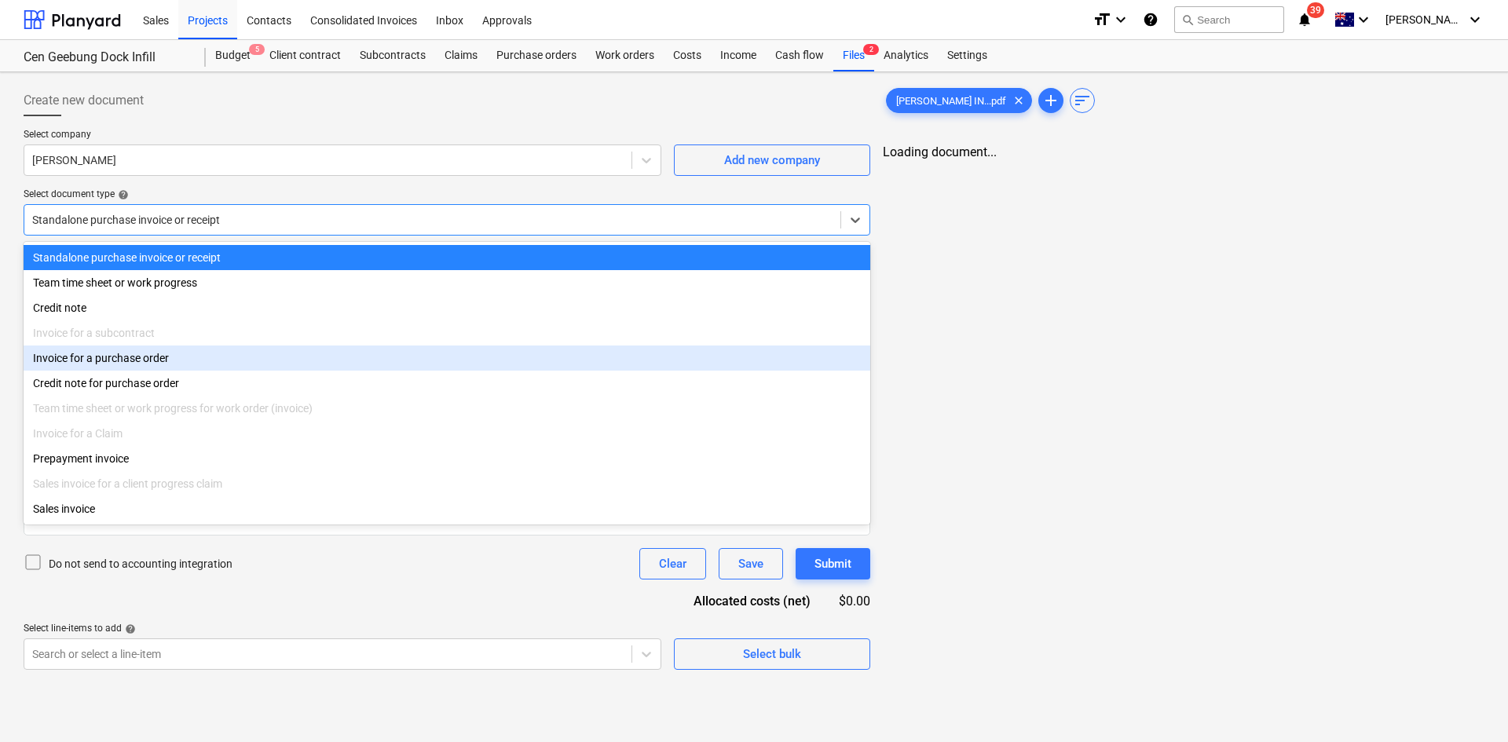
click at [148, 366] on div "Invoice for a purchase order" at bounding box center [447, 358] width 846 height 25
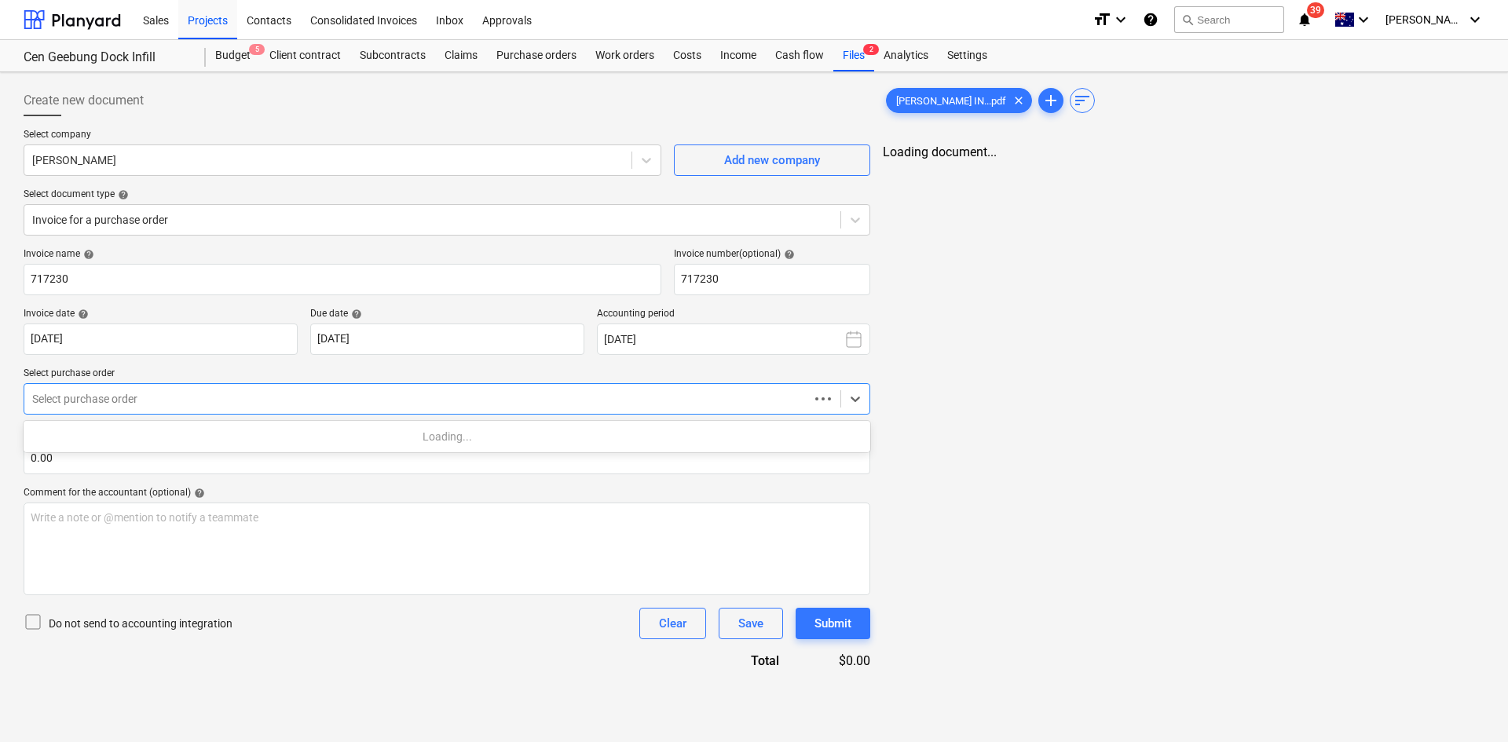
click at [185, 391] on div at bounding box center [416, 399] width 769 height 16
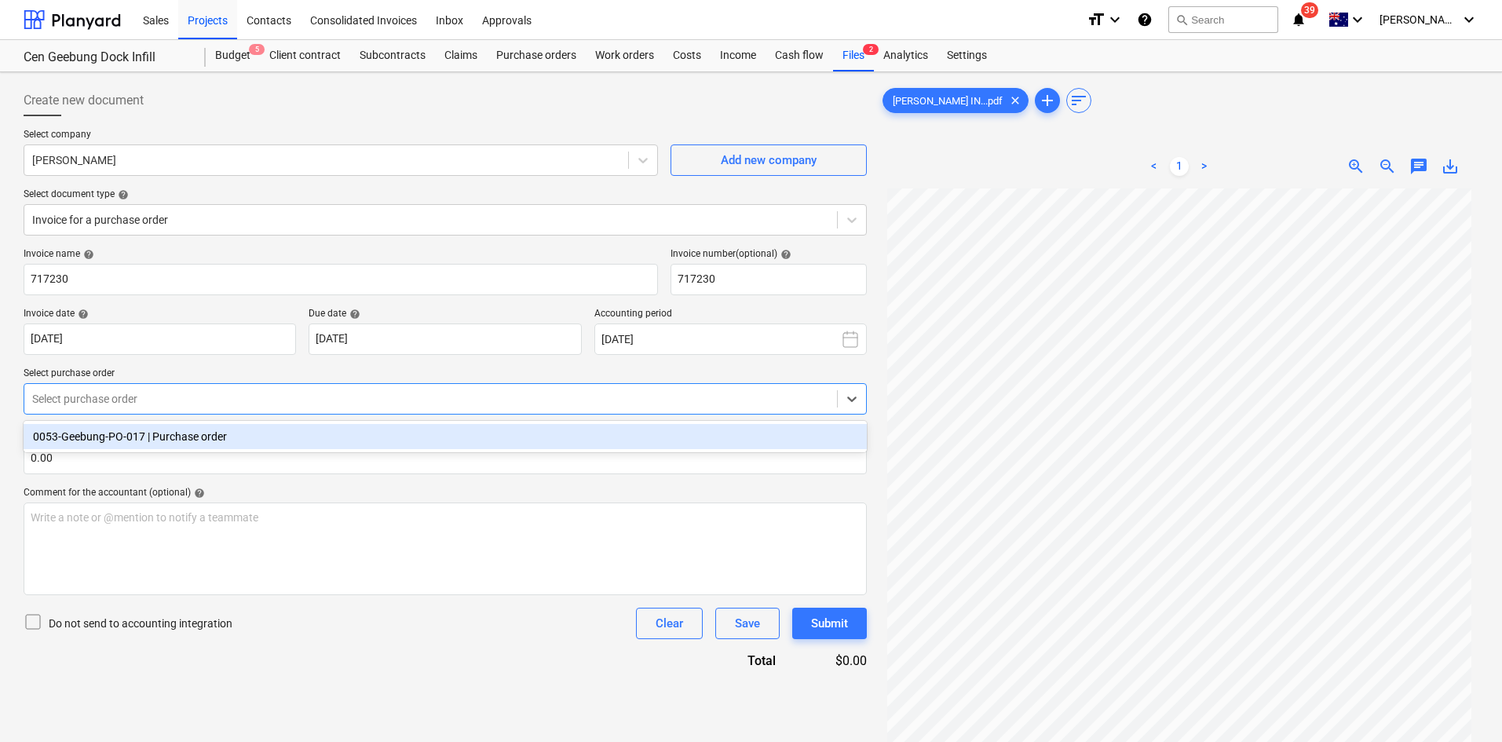
click at [271, 436] on div "0053-Geebung-PO-017 | Purchase order" at bounding box center [445, 436] width 843 height 25
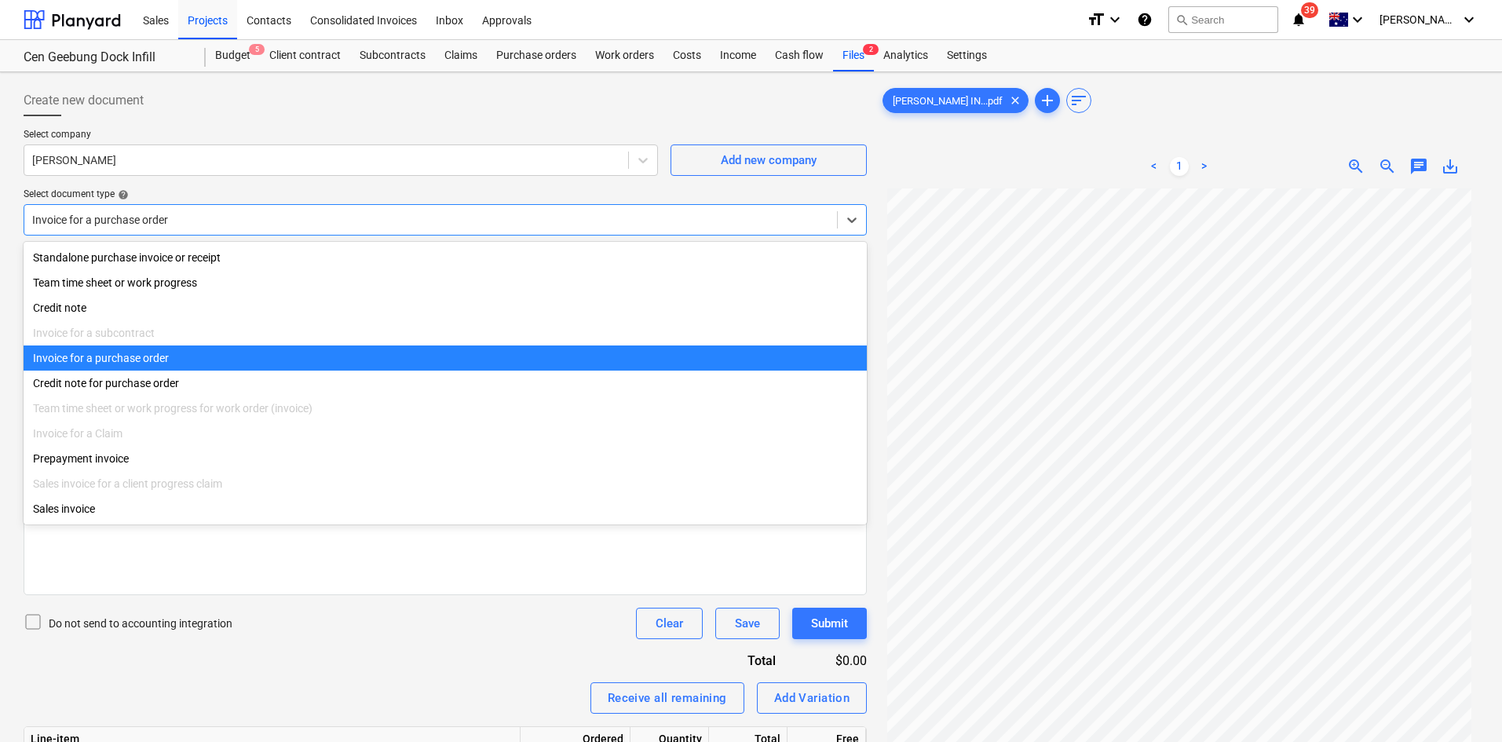
click at [224, 216] on div at bounding box center [430, 220] width 797 height 16
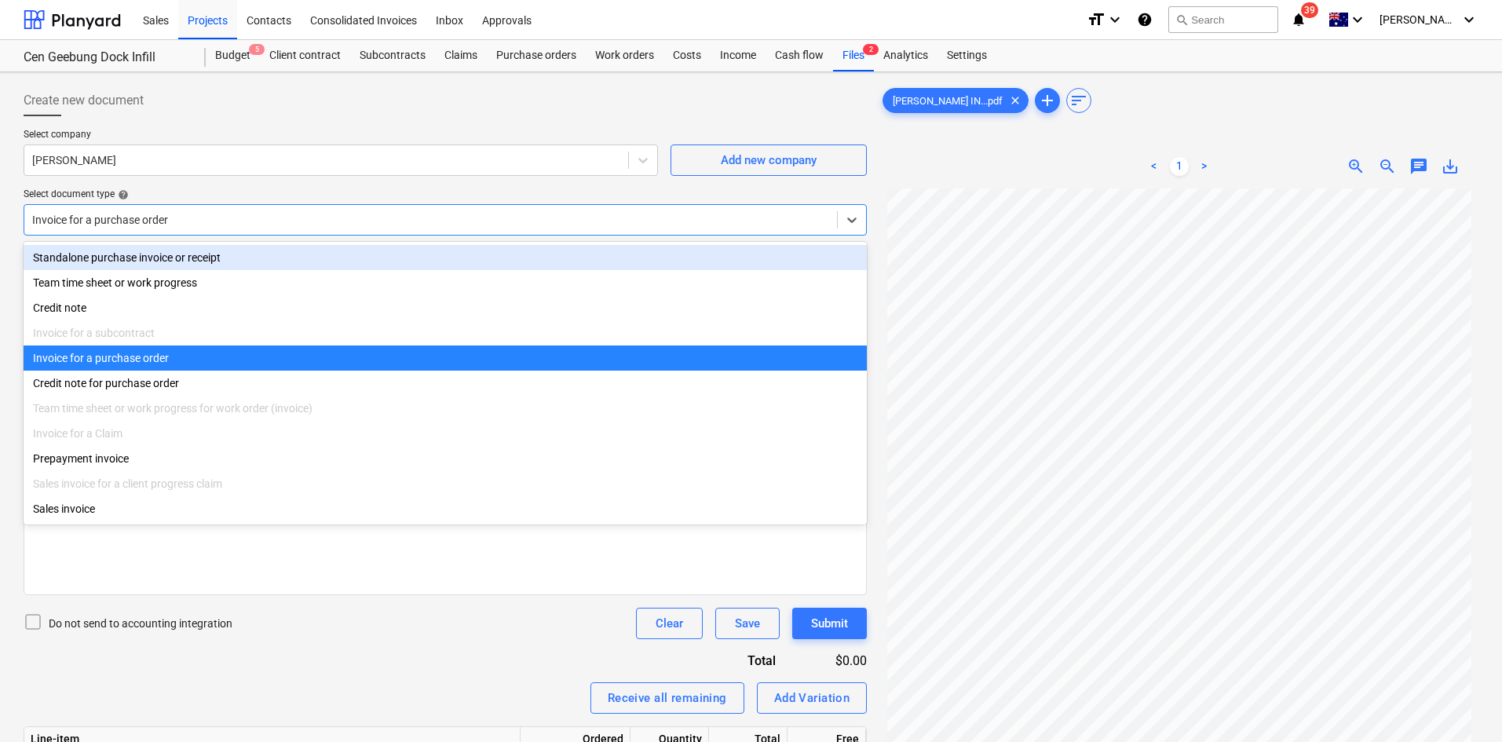
click at [252, 255] on div "Standalone purchase invoice or receipt" at bounding box center [445, 257] width 843 height 25
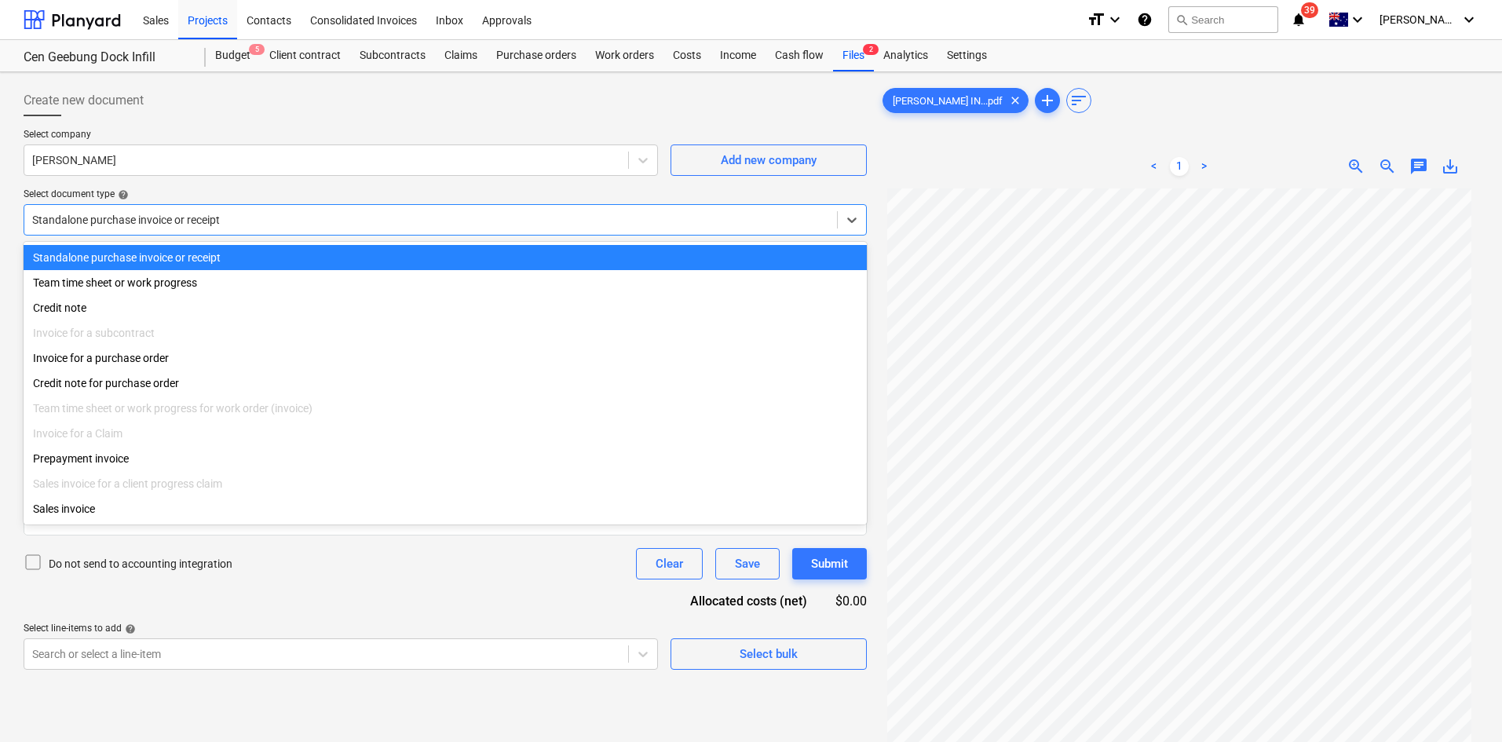
click at [254, 228] on div at bounding box center [430, 220] width 797 height 16
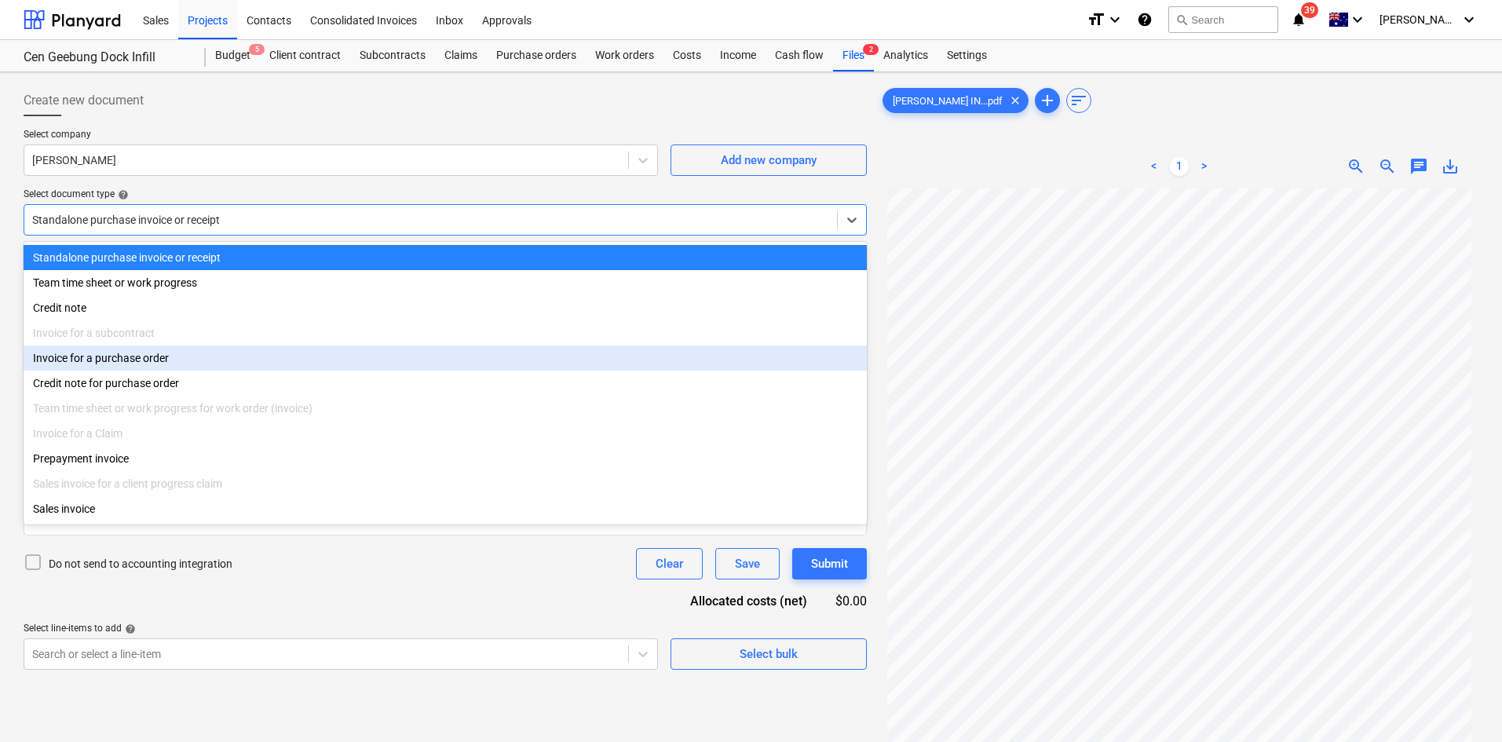
click at [174, 356] on div "Invoice for a purchase order" at bounding box center [445, 358] width 843 height 25
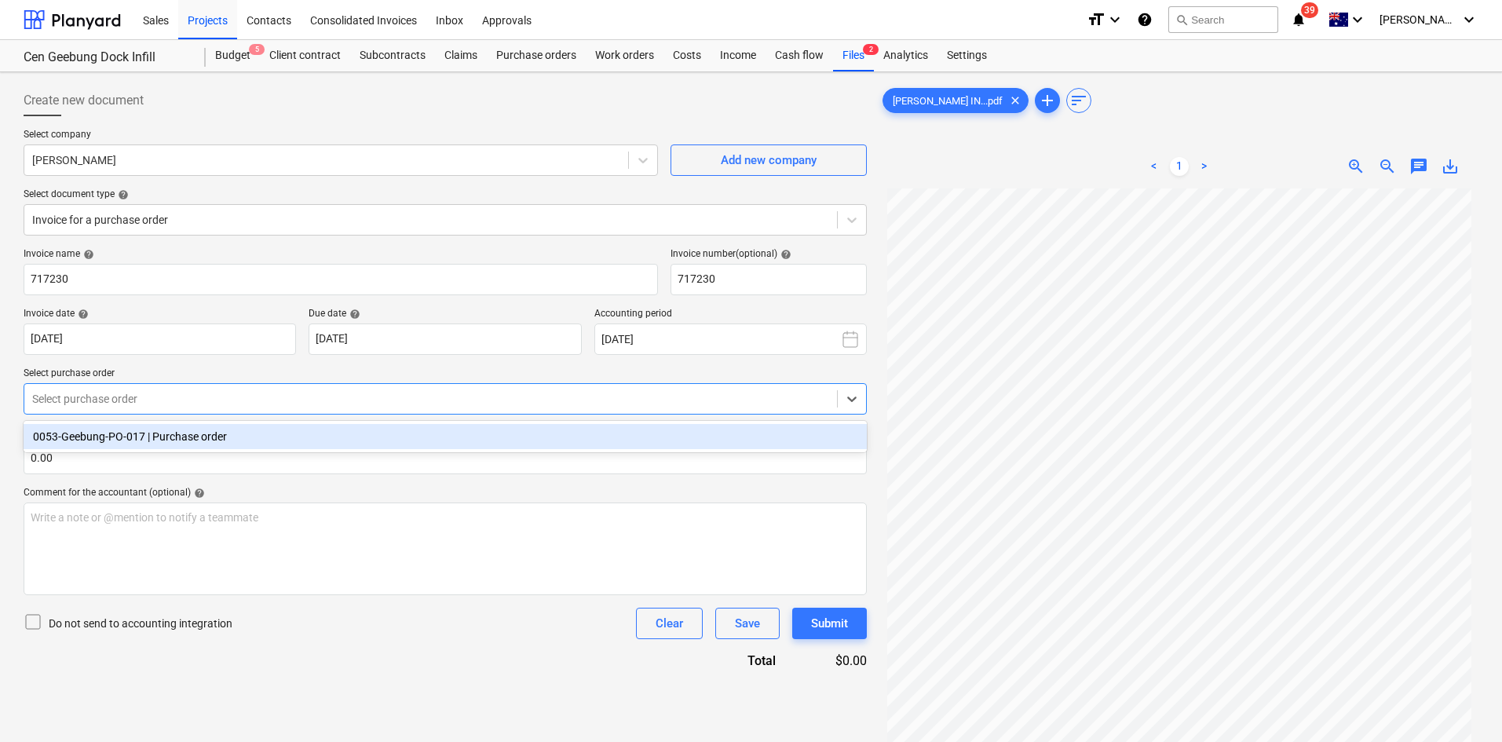
click at [177, 399] on div at bounding box center [430, 399] width 797 height 16
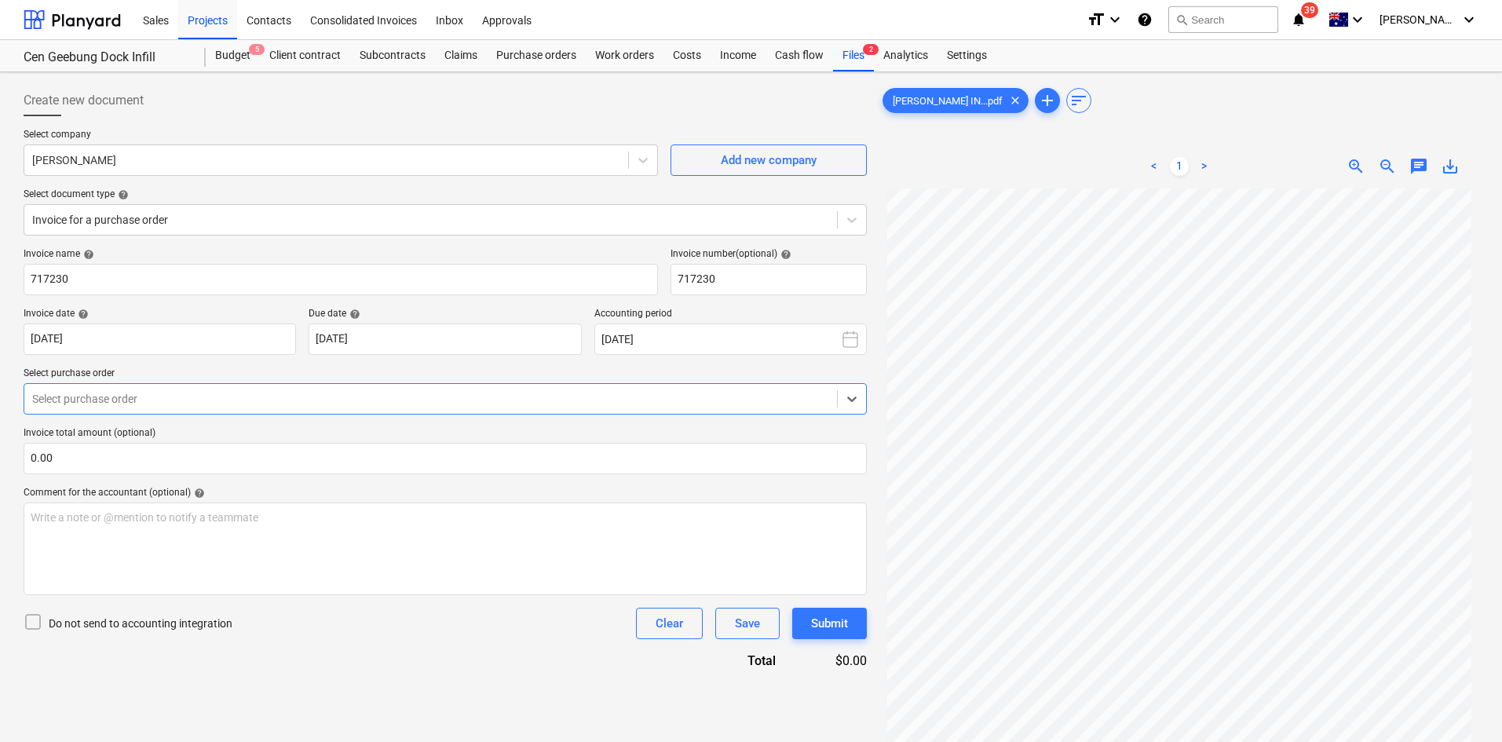
click at [185, 396] on div at bounding box center [430, 399] width 797 height 16
click at [189, 218] on div at bounding box center [430, 220] width 797 height 16
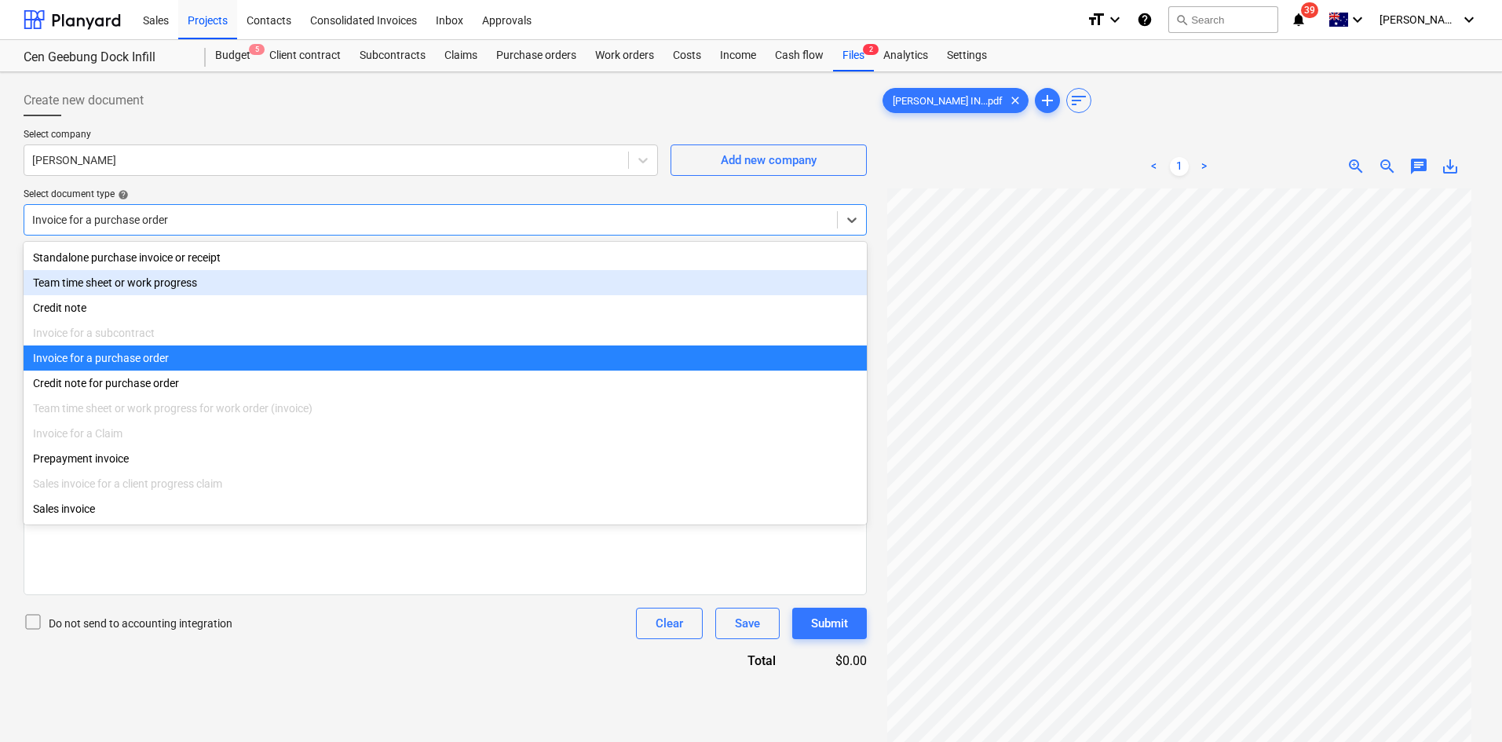
click at [199, 249] on div "Standalone purchase invoice or receipt" at bounding box center [445, 257] width 843 height 25
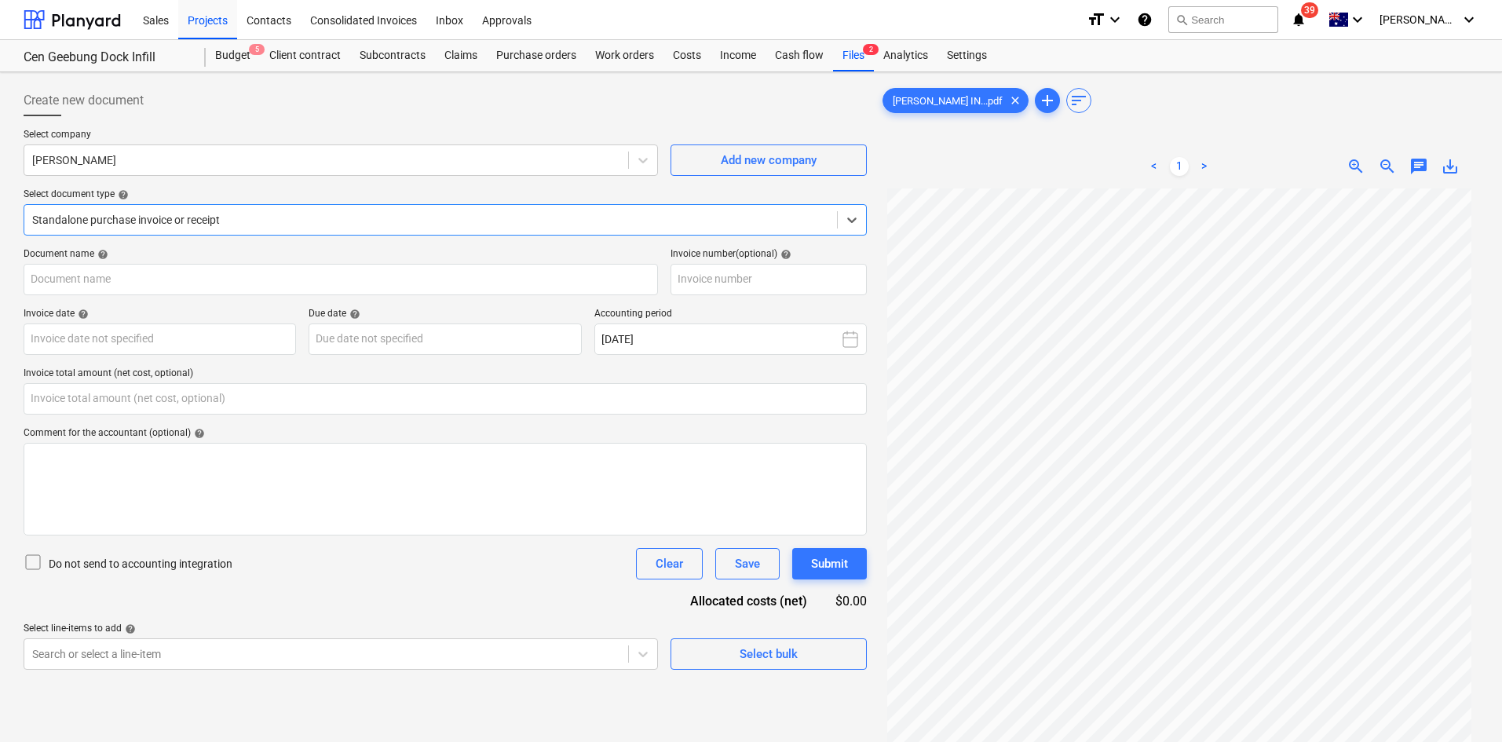
type input "717230"
type input "[DATE]"
type input "0.00"
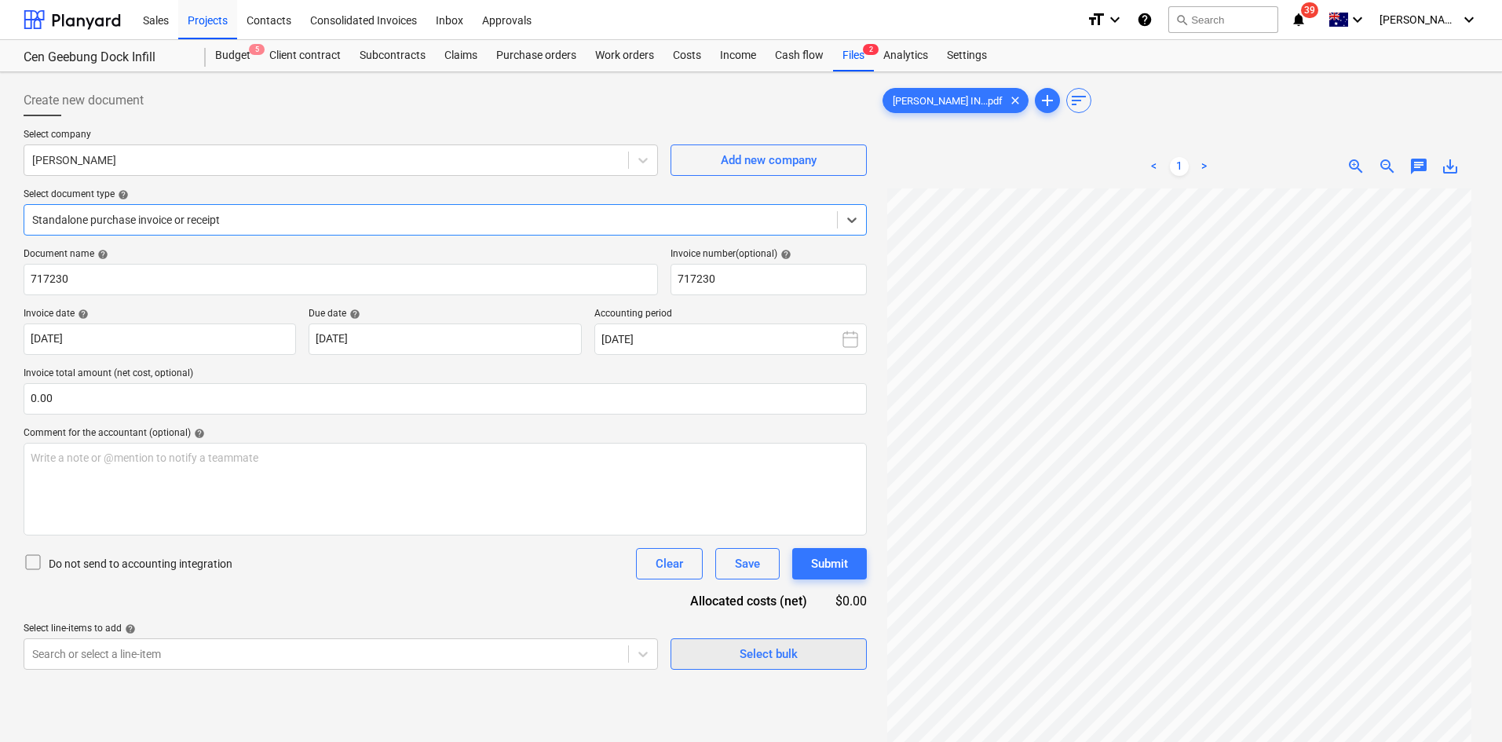
click at [792, 658] on div "Select bulk" at bounding box center [769, 654] width 58 height 20
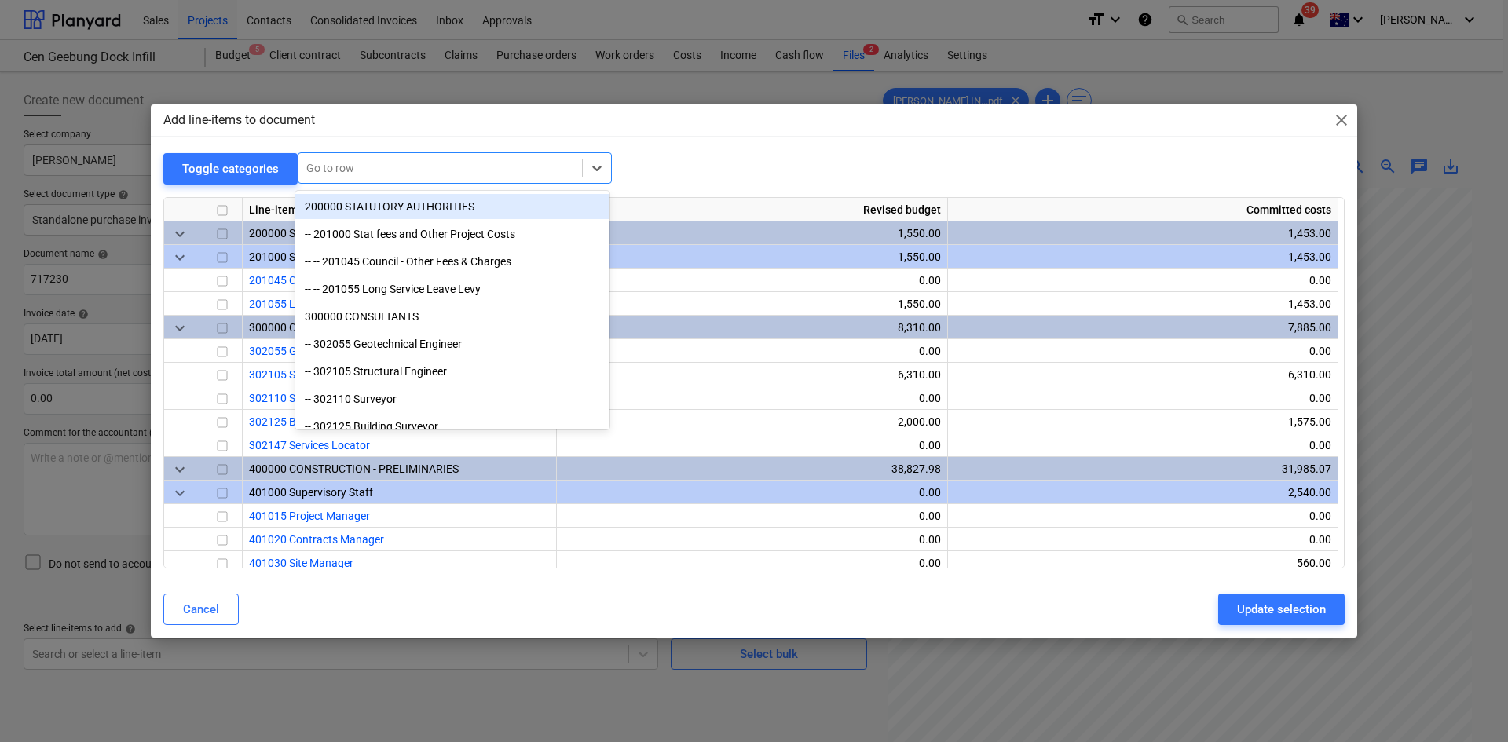
click at [442, 170] on div at bounding box center [440, 168] width 268 height 16
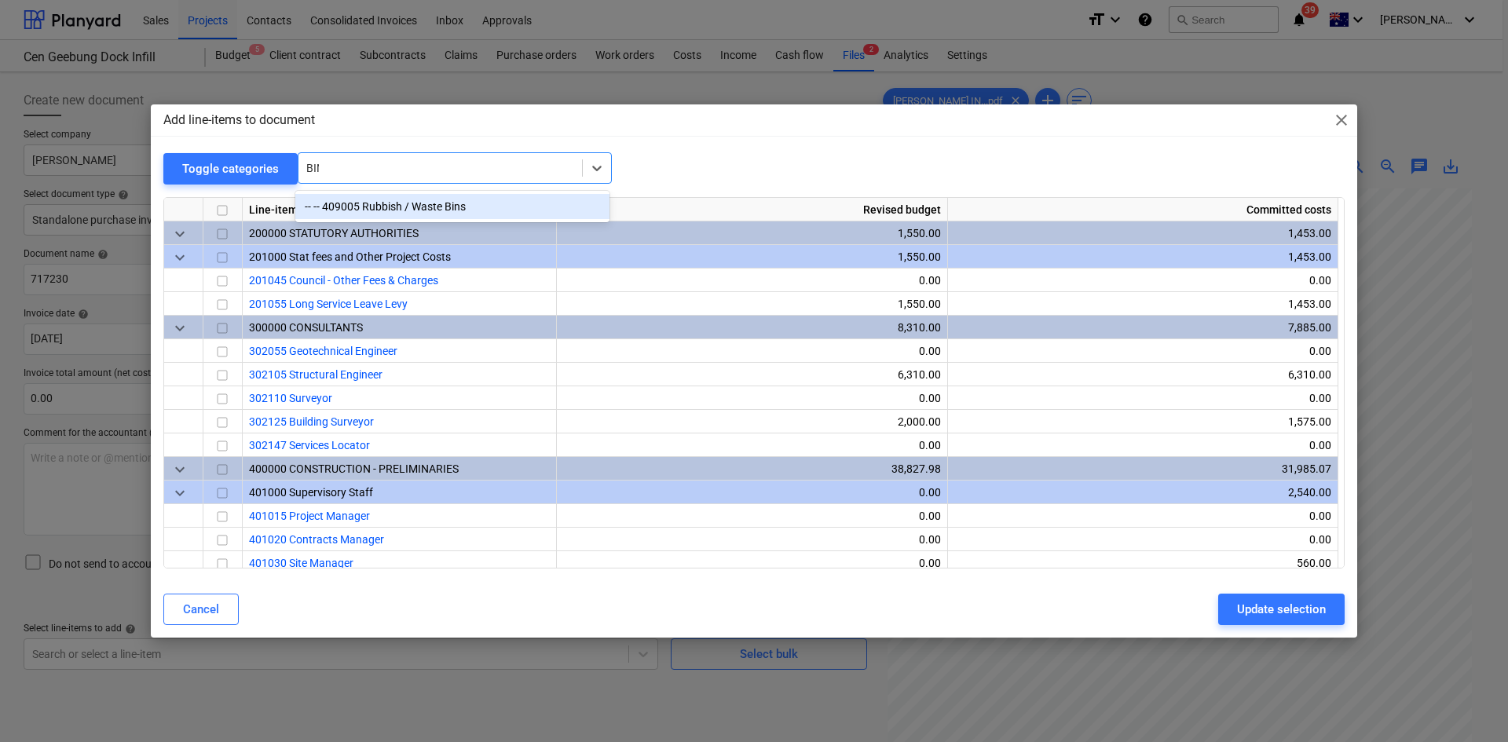
type input "BINS"
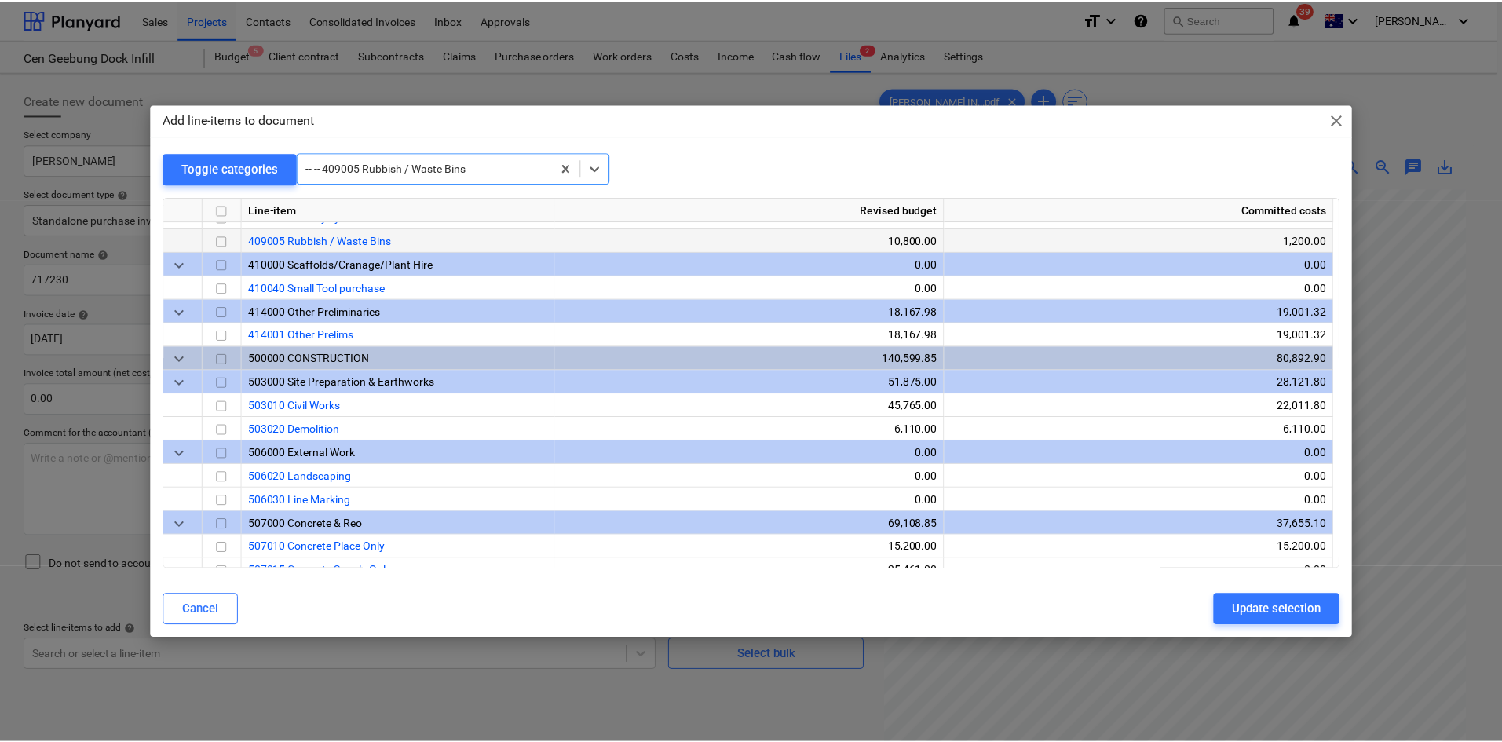
scroll to position [848, 0]
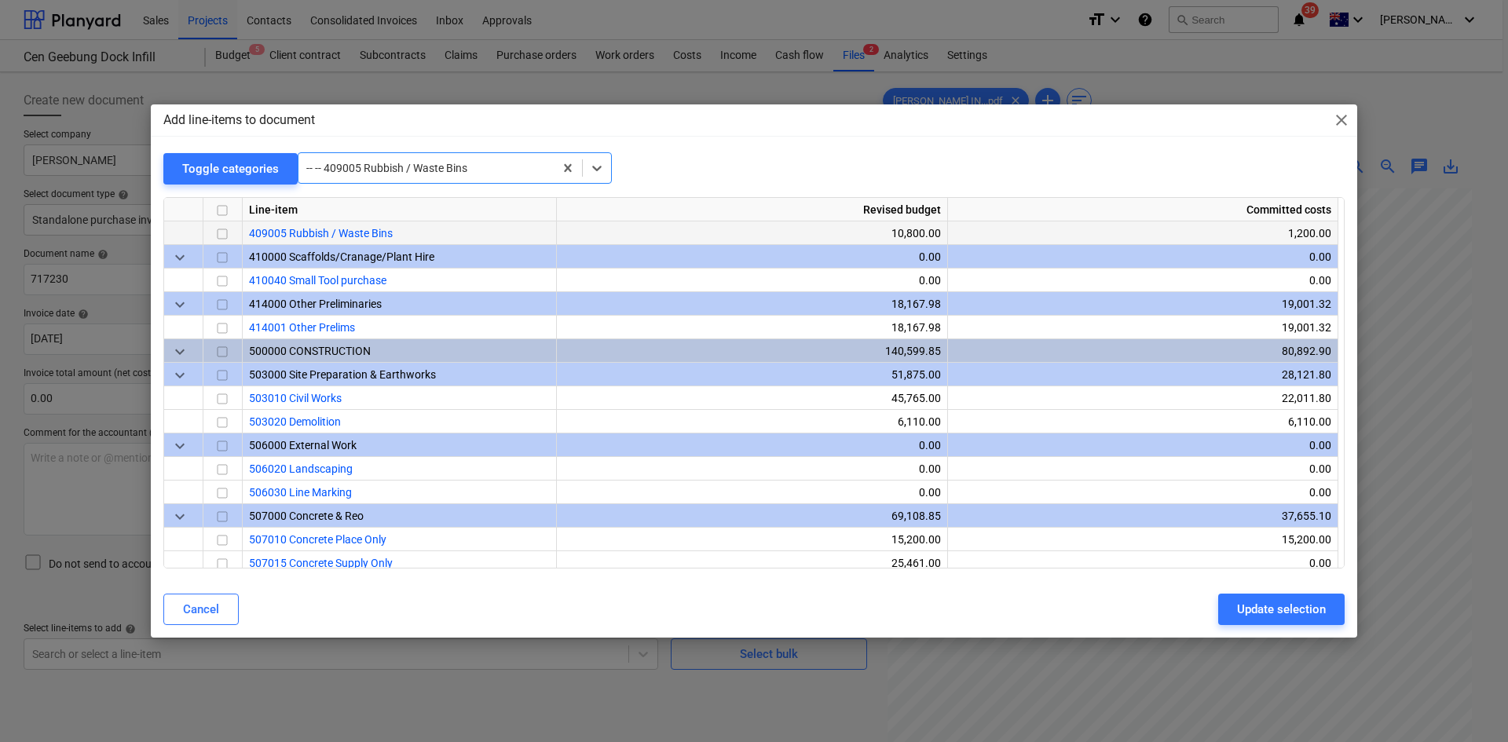
click at [217, 231] on input "checkbox" at bounding box center [222, 234] width 19 height 19
click at [1248, 607] on div "Update selection" at bounding box center [1281, 609] width 89 height 20
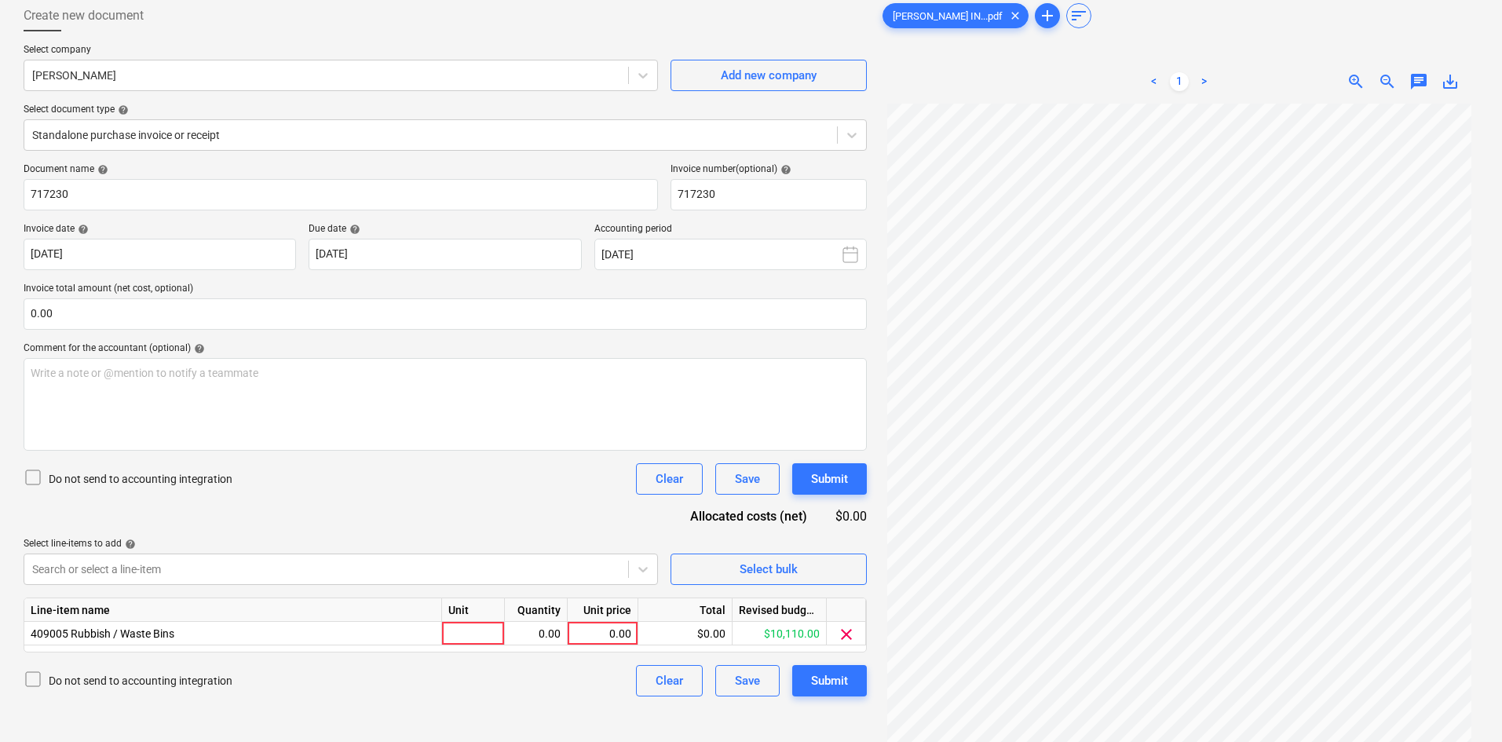
scroll to position [157, 0]
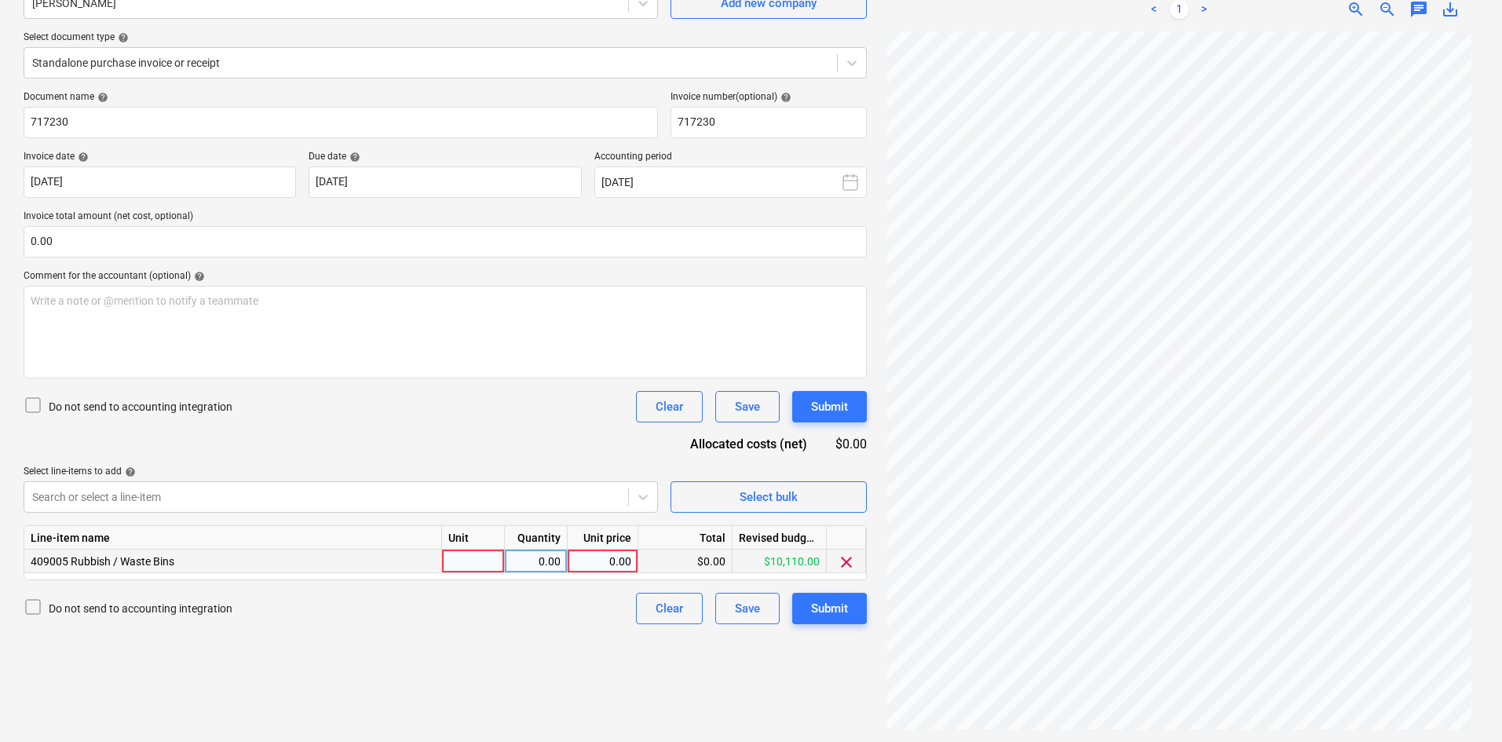
click at [481, 560] on div at bounding box center [473, 562] width 63 height 24
type input "ITEM"
click at [481, 560] on div "ITEM" at bounding box center [473, 562] width 63 height 24
type input "i"
type input "t"
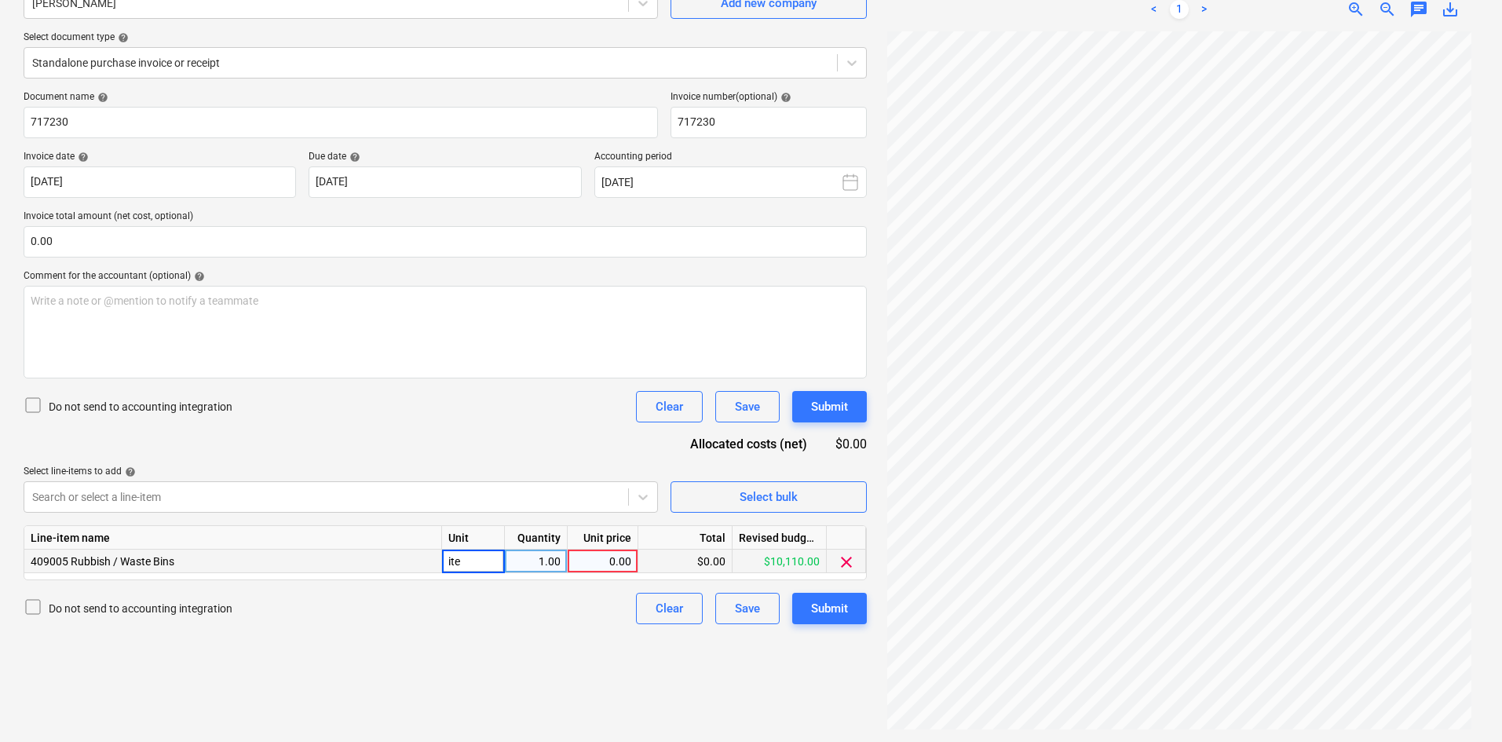
type input "item"
type input "450"
click at [235, 246] on input "0.00" at bounding box center [445, 241] width 843 height 31
click at [276, 254] on input "text" at bounding box center [445, 241] width 843 height 31
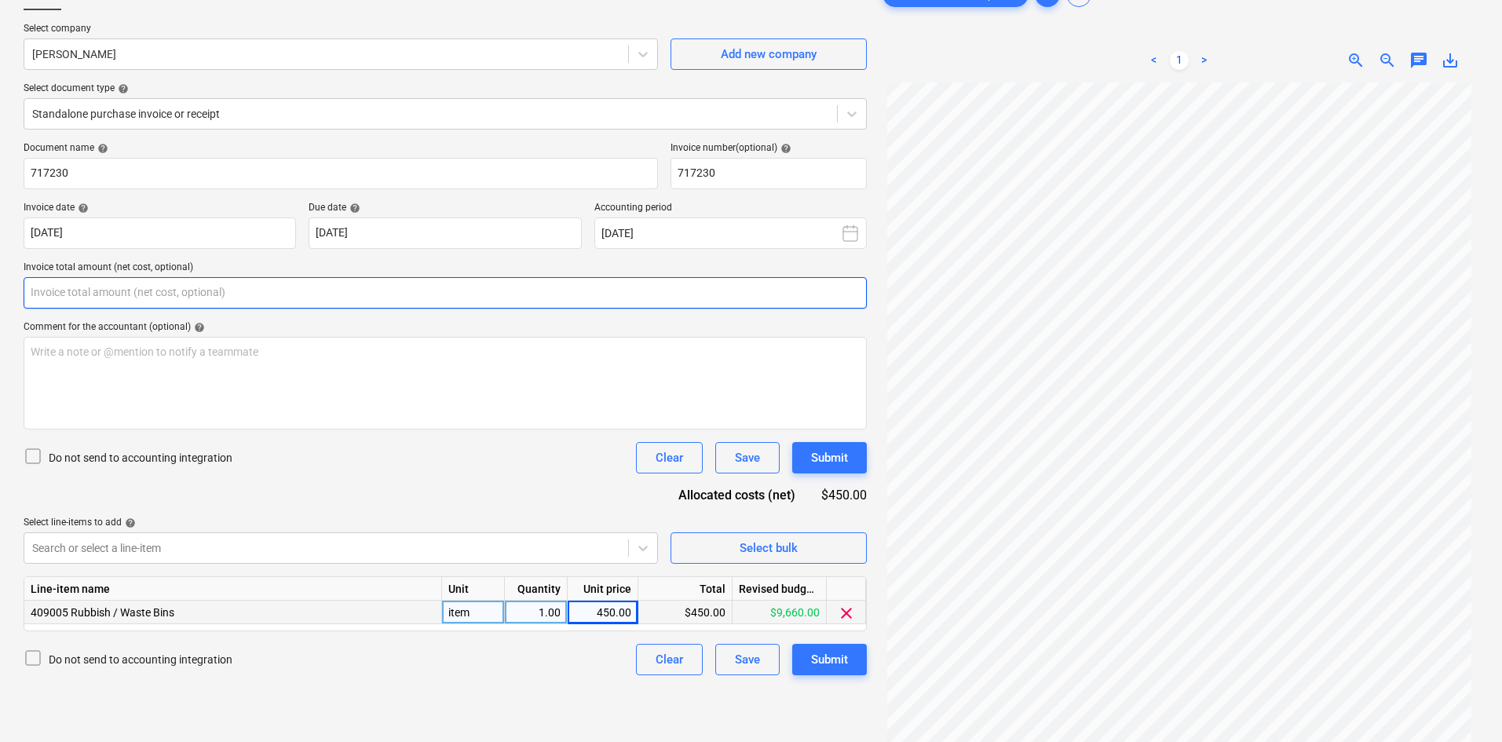
scroll to position [79, 0]
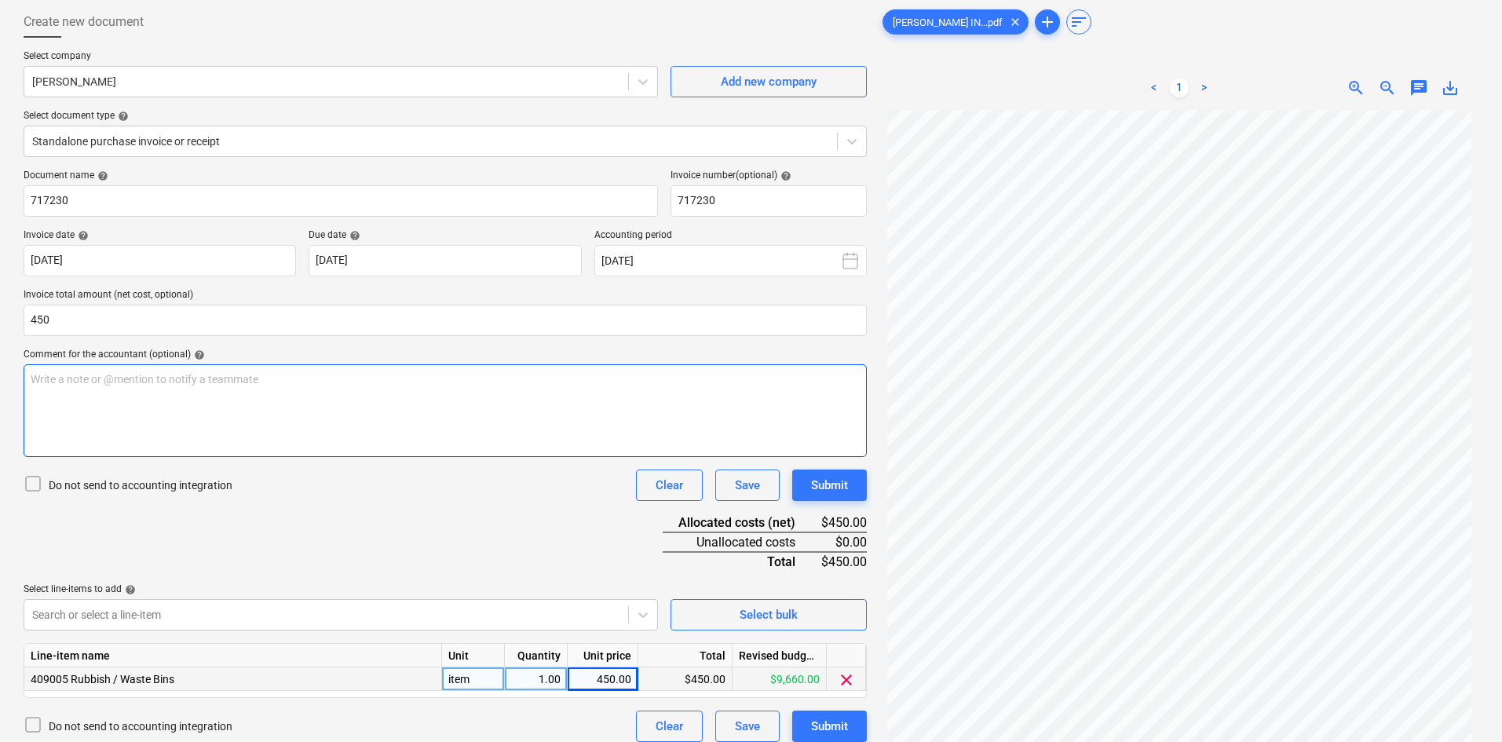
type input "450.00"
click at [420, 405] on div "Write a note or @mention to notify a teammate [PERSON_NAME]" at bounding box center [445, 410] width 843 height 93
click at [395, 473] on div "Do not send to accounting integration Clear Save Submit" at bounding box center [445, 485] width 843 height 31
click at [392, 501] on div "Document name help 717230 Invoice number (optional) help 717230 Invoice date he…" at bounding box center [445, 456] width 843 height 572
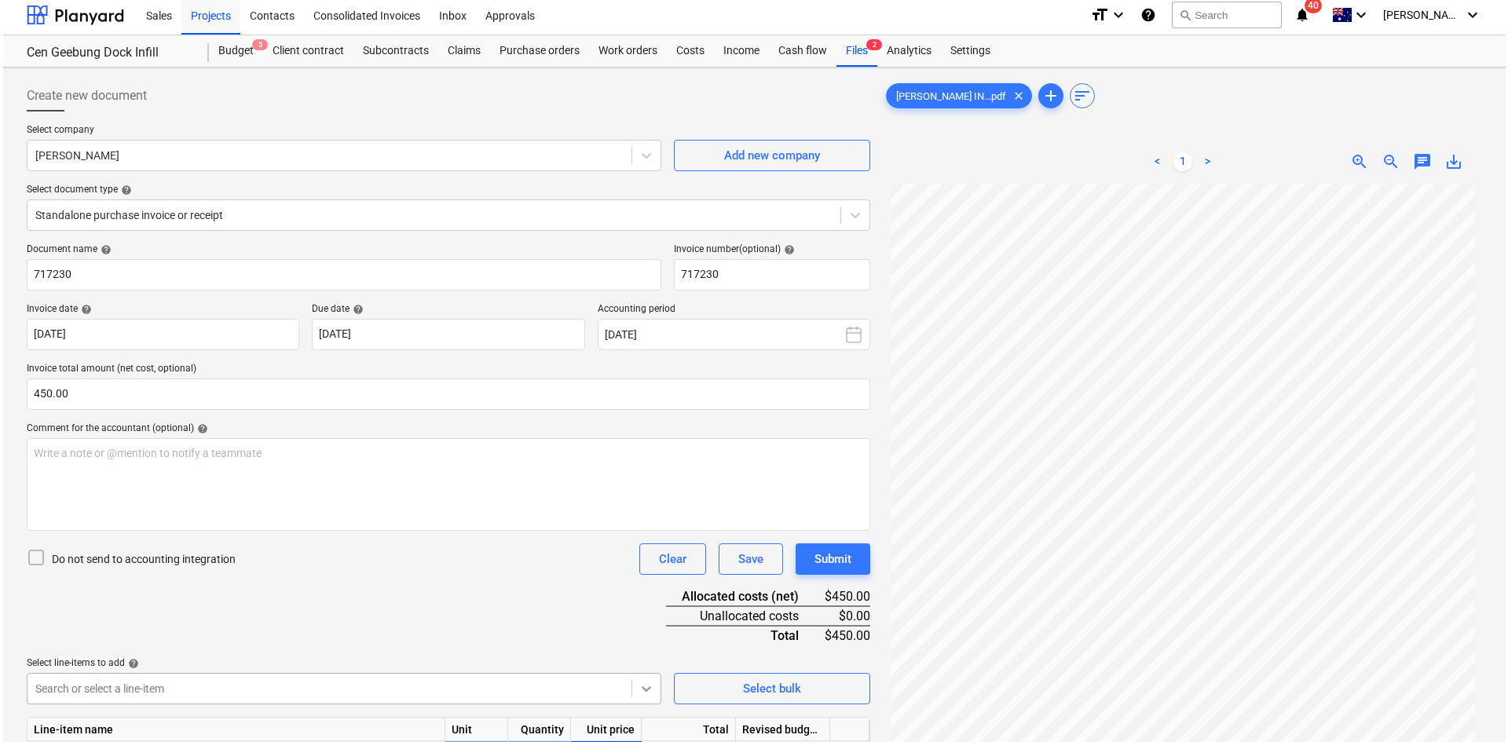
scroll to position [157, 0]
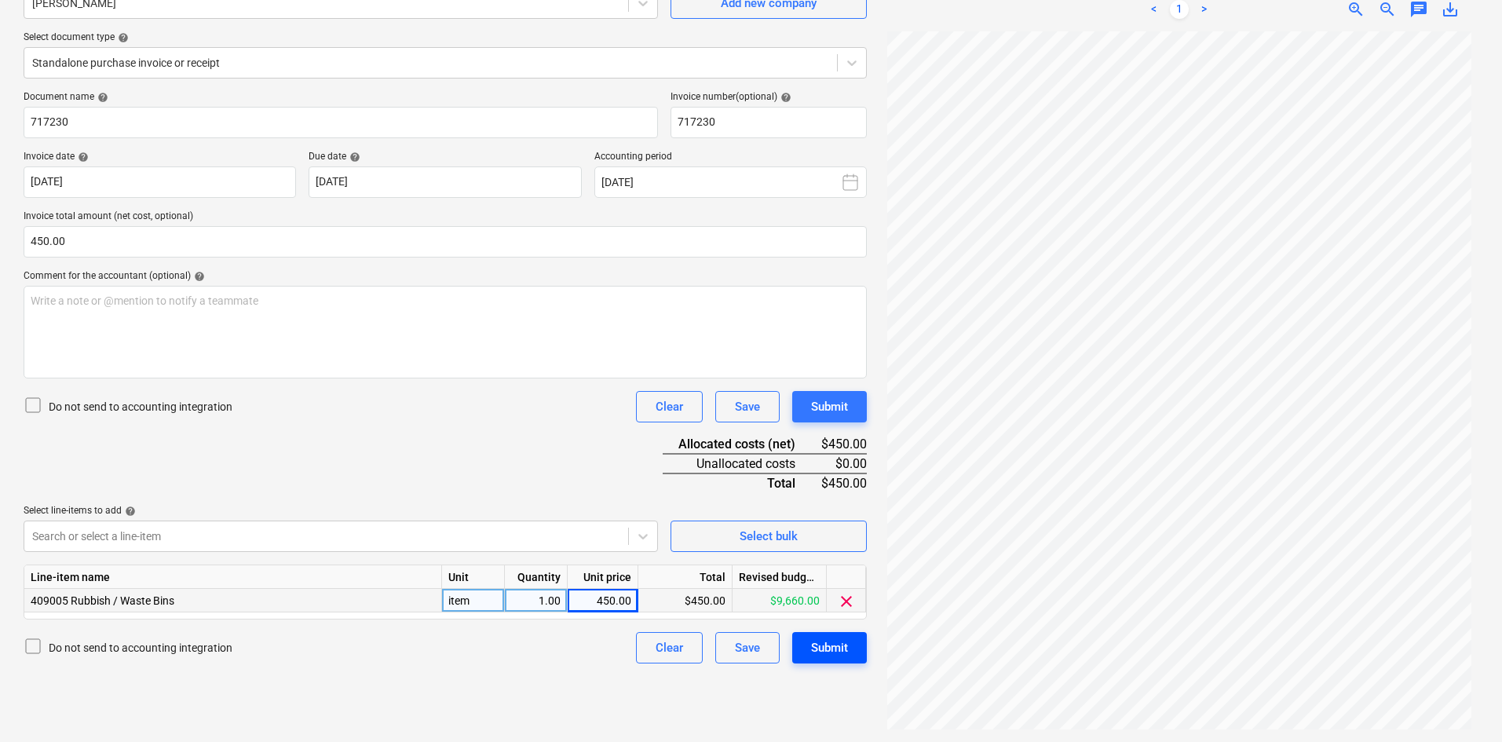
click at [824, 643] on div "Submit" at bounding box center [829, 648] width 37 height 20
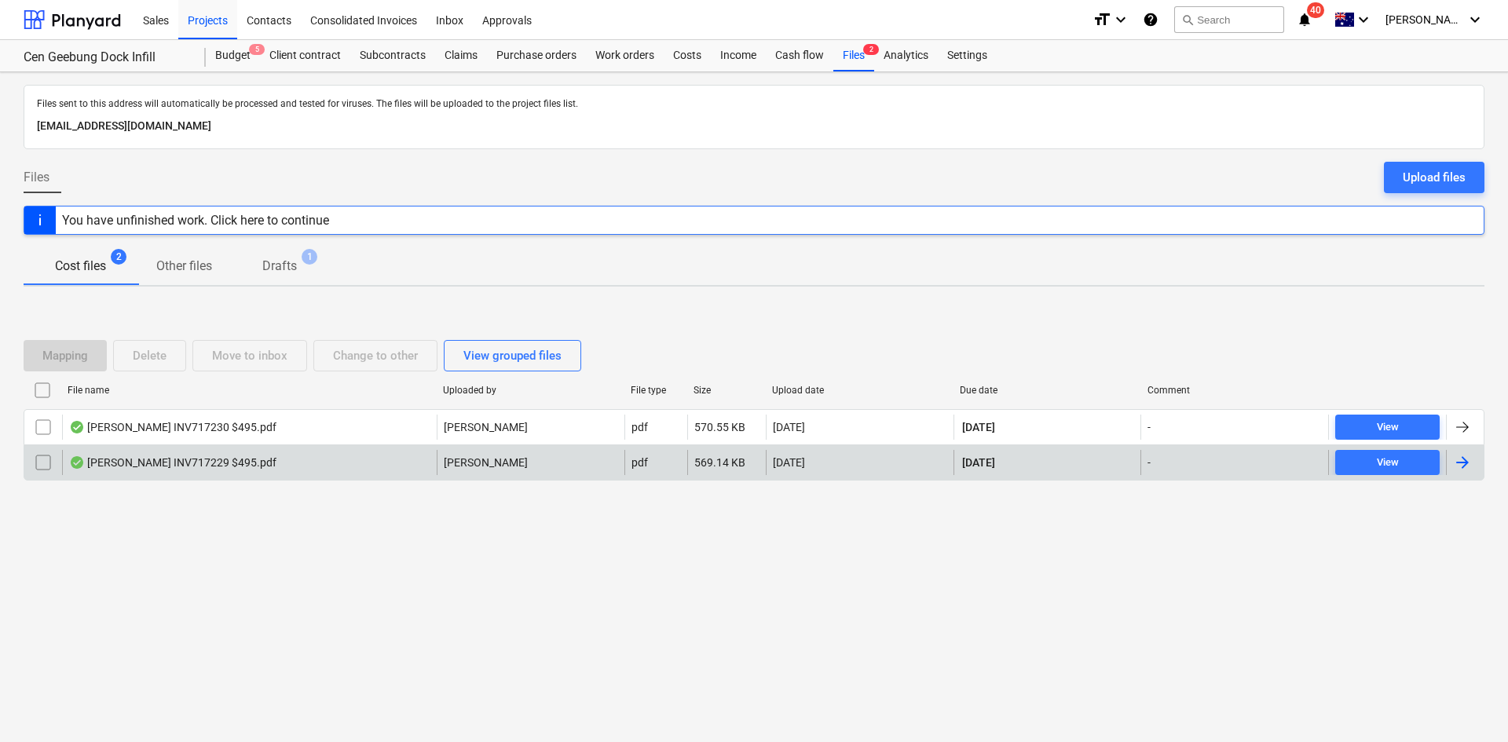
click at [341, 458] on div "[PERSON_NAME] INV717229 $495.pdf" at bounding box center [249, 462] width 375 height 25
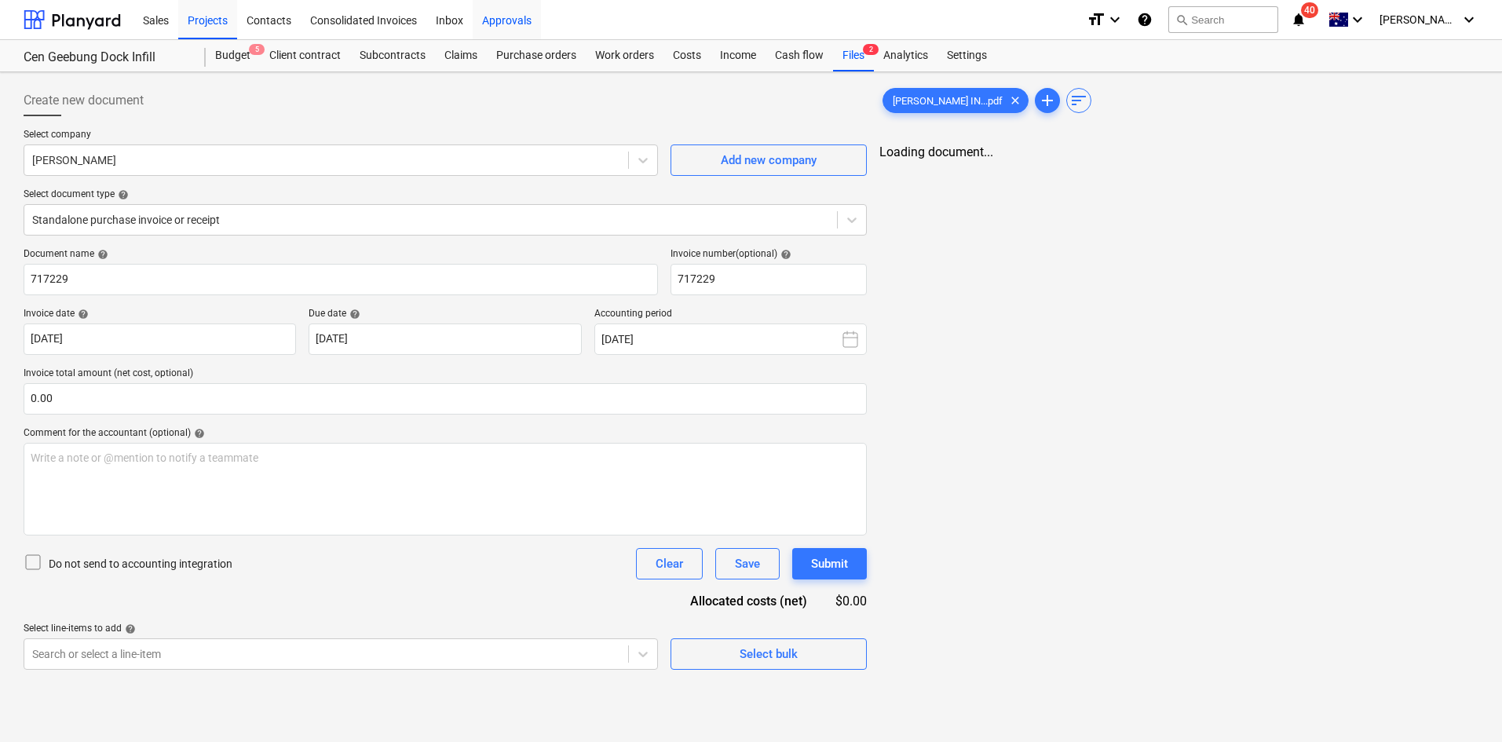
type input "717229"
type input "[DATE]"
click at [337, 228] on div at bounding box center [430, 220] width 797 height 16
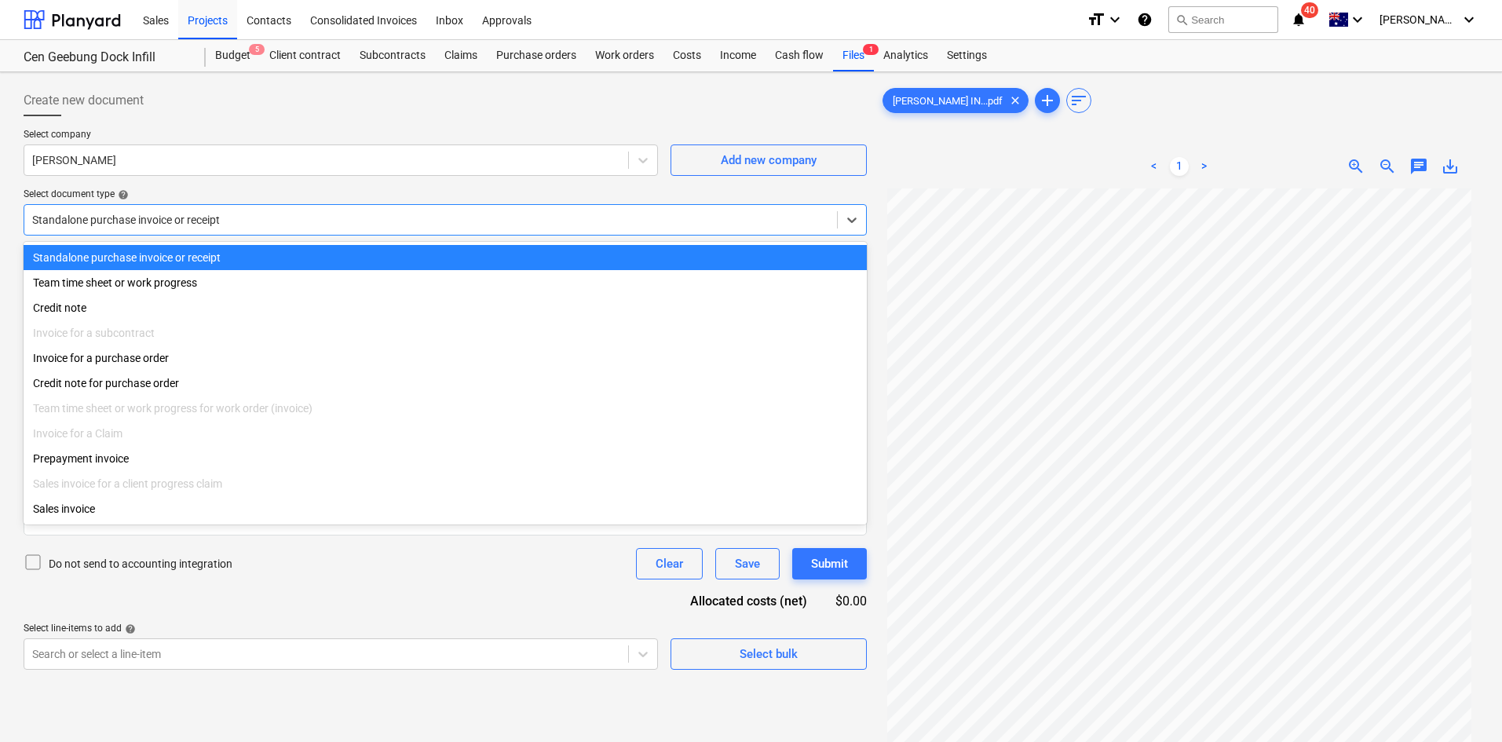
click at [337, 228] on div at bounding box center [430, 220] width 797 height 16
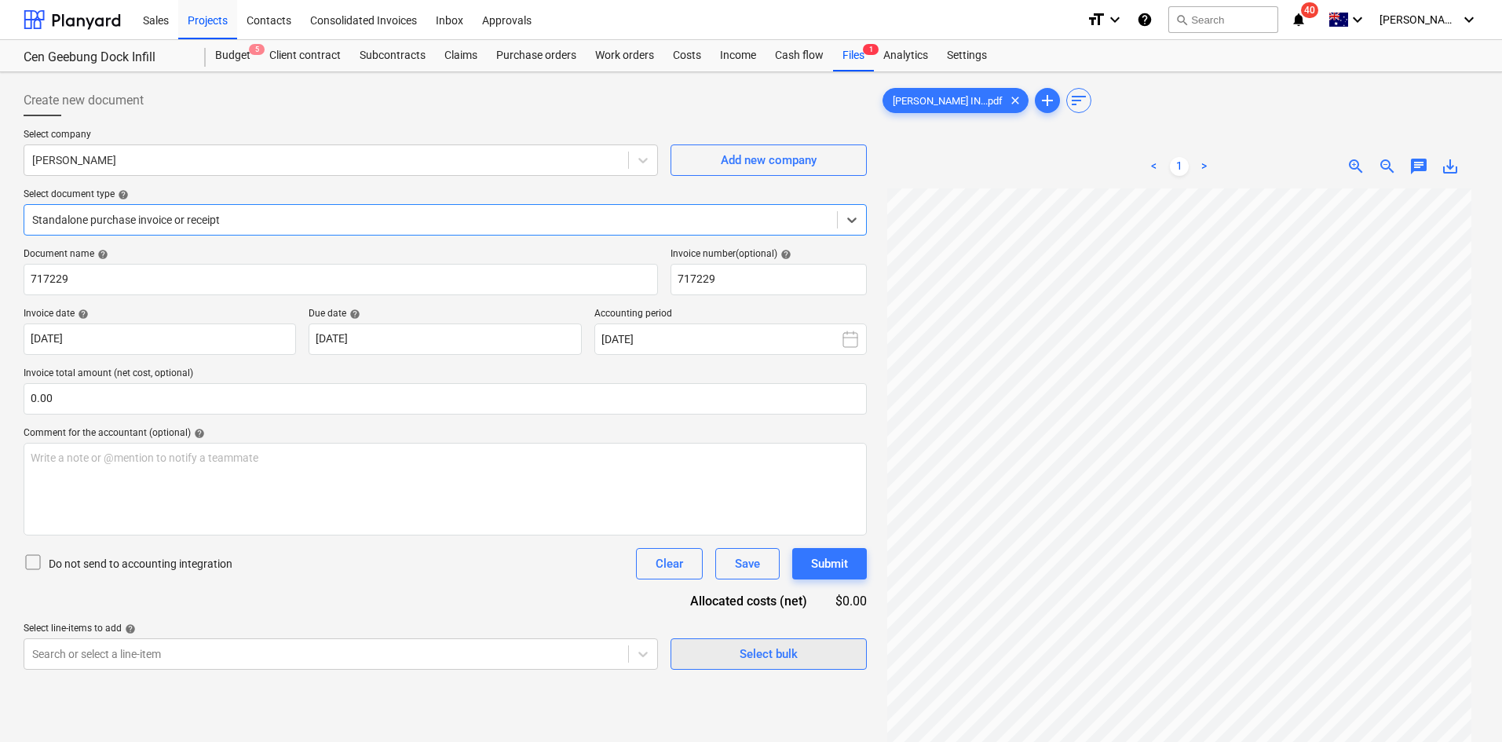
click at [756, 660] on div "Select bulk" at bounding box center [769, 654] width 58 height 20
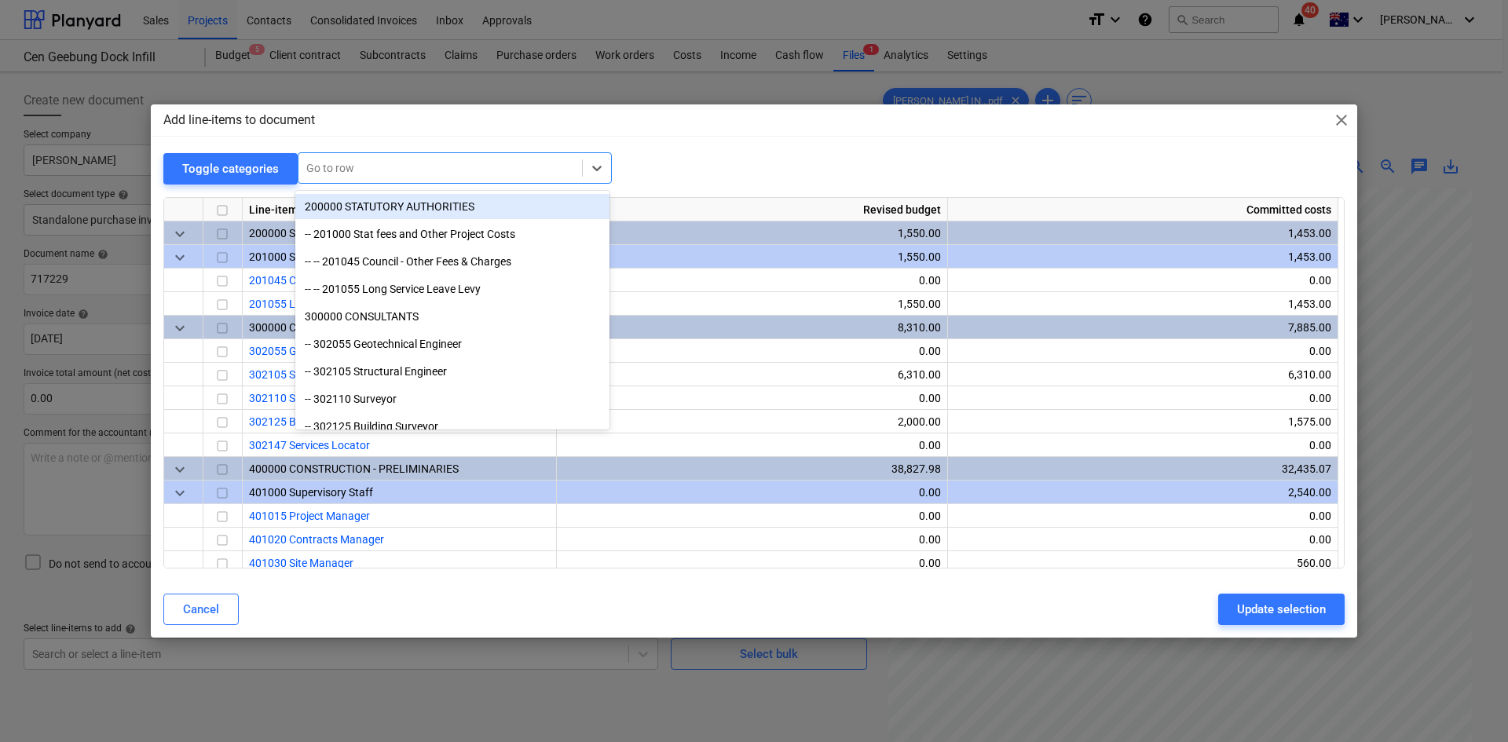
click at [382, 177] on div "Go to row" at bounding box center [439, 168] width 283 height 22
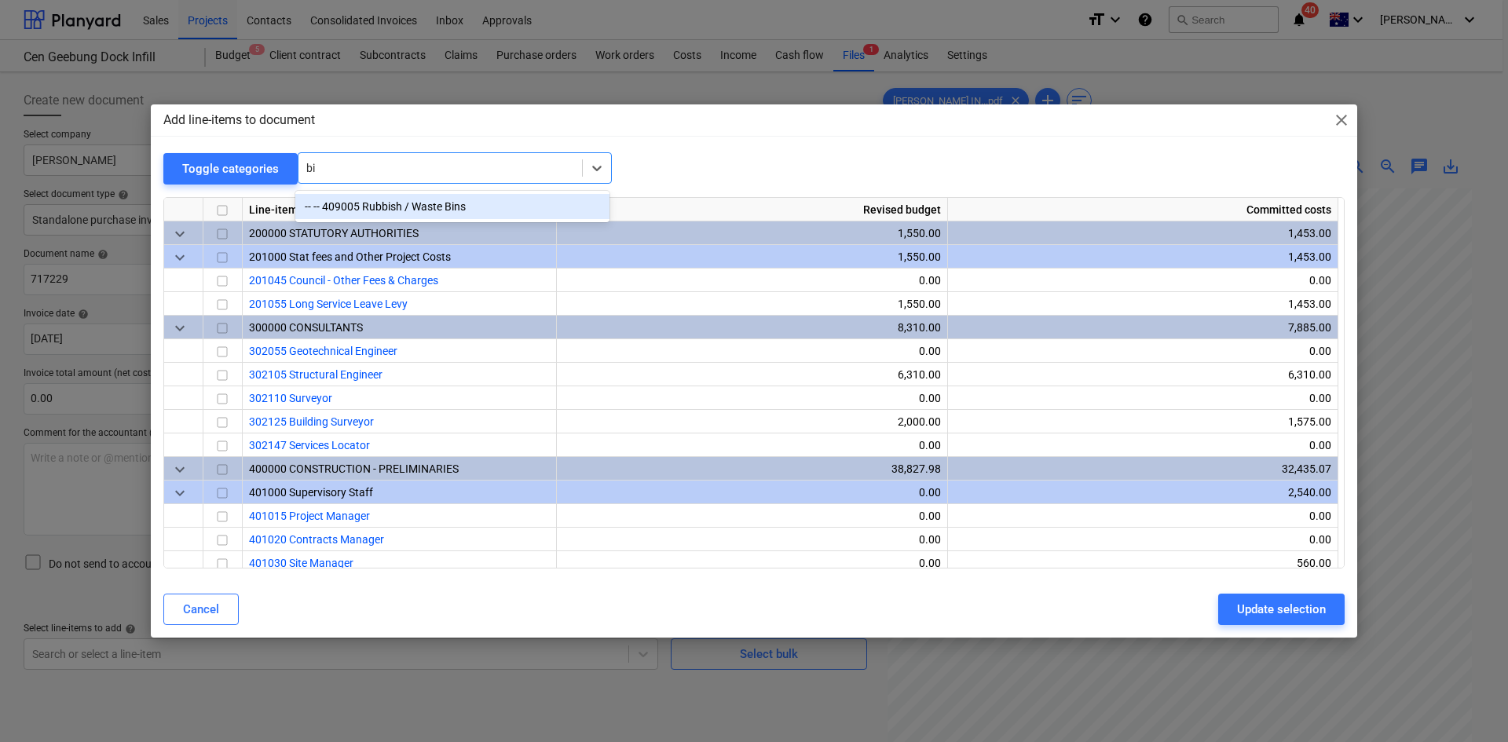
type input "bin"
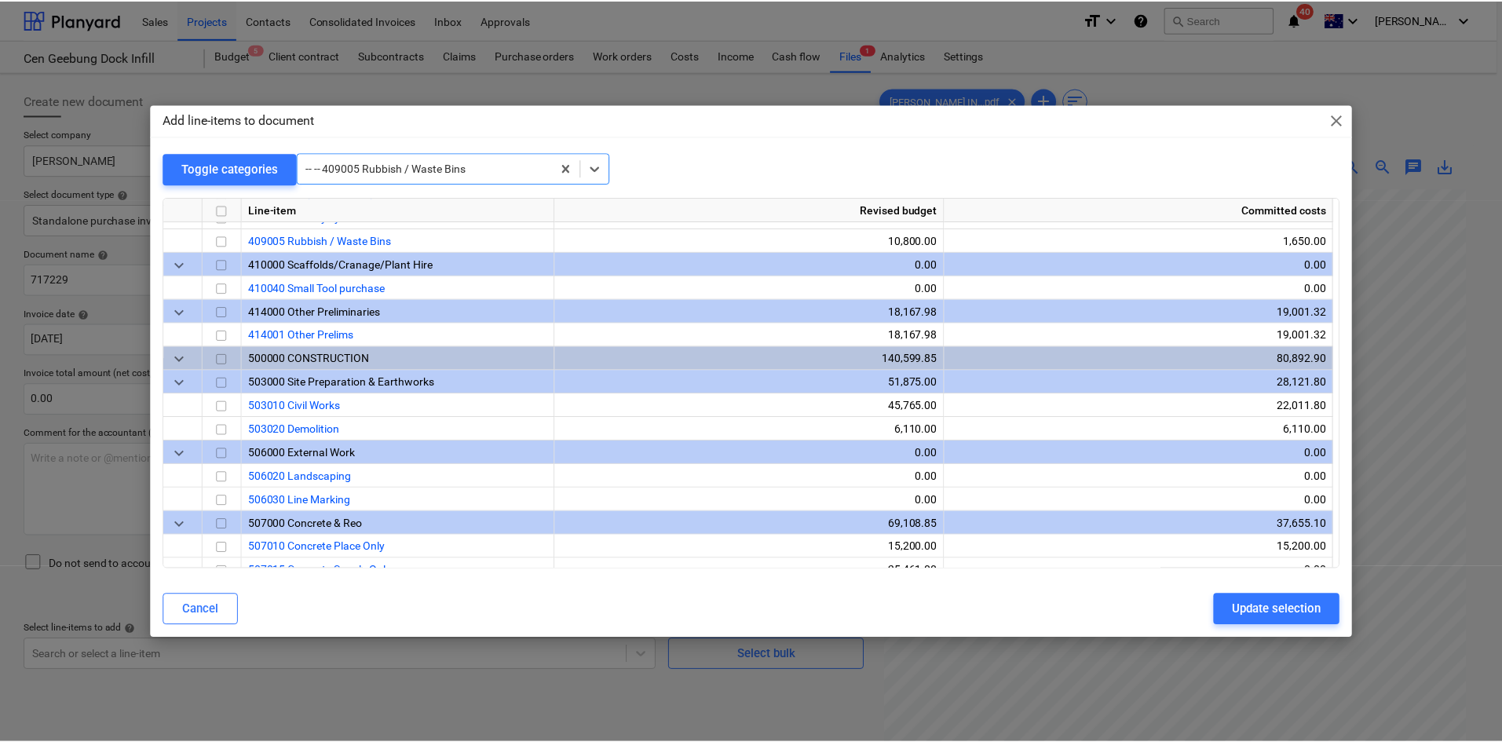
scroll to position [848, 0]
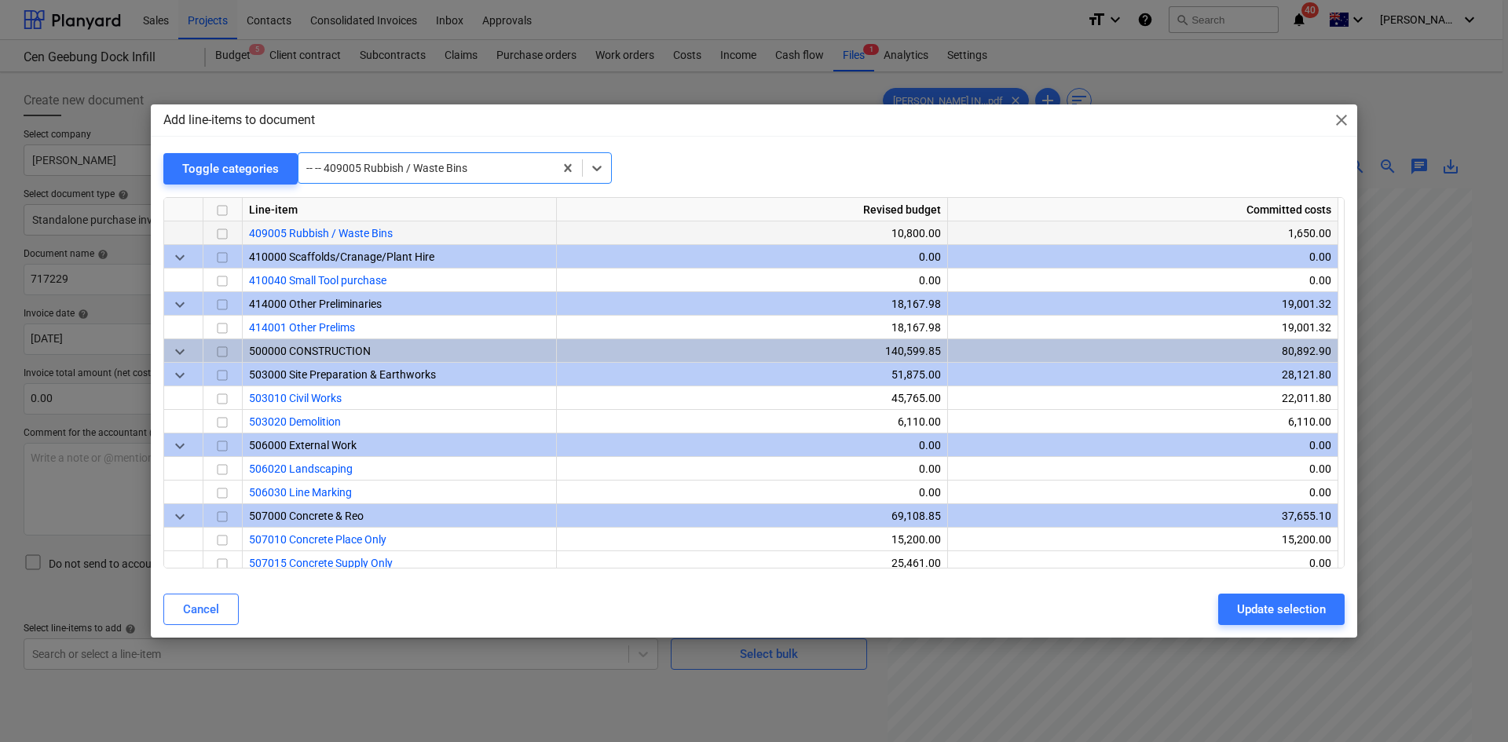
click at [219, 231] on input "checkbox" at bounding box center [222, 234] width 19 height 19
click at [1265, 600] on div "Update selection" at bounding box center [1281, 609] width 89 height 20
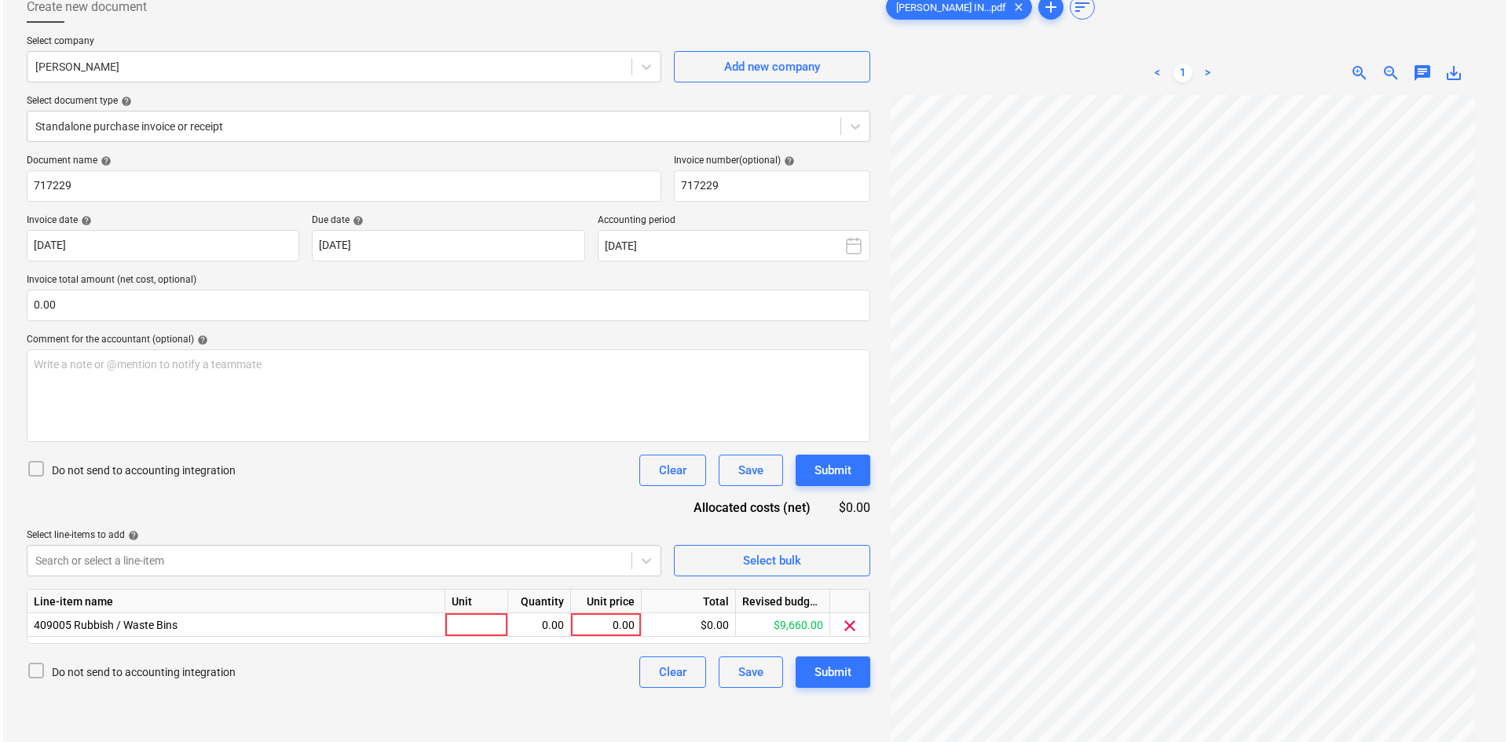
scroll to position [157, 0]
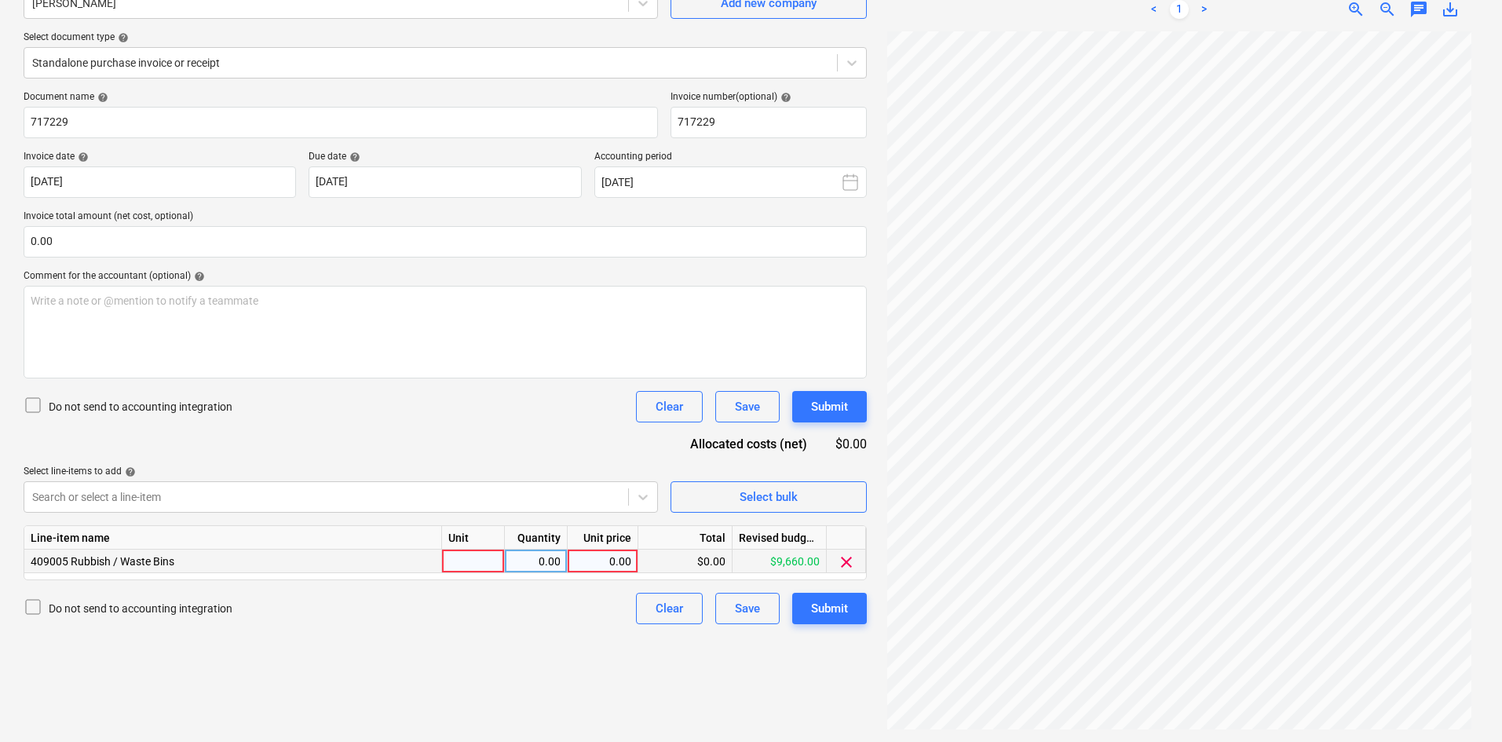
click at [481, 558] on div at bounding box center [473, 562] width 63 height 24
type input "item"
type input "450"
click at [531, 440] on div "Document name help 717229 Invoice number (optional) help 717229 Invoice date he…" at bounding box center [445, 357] width 843 height 533
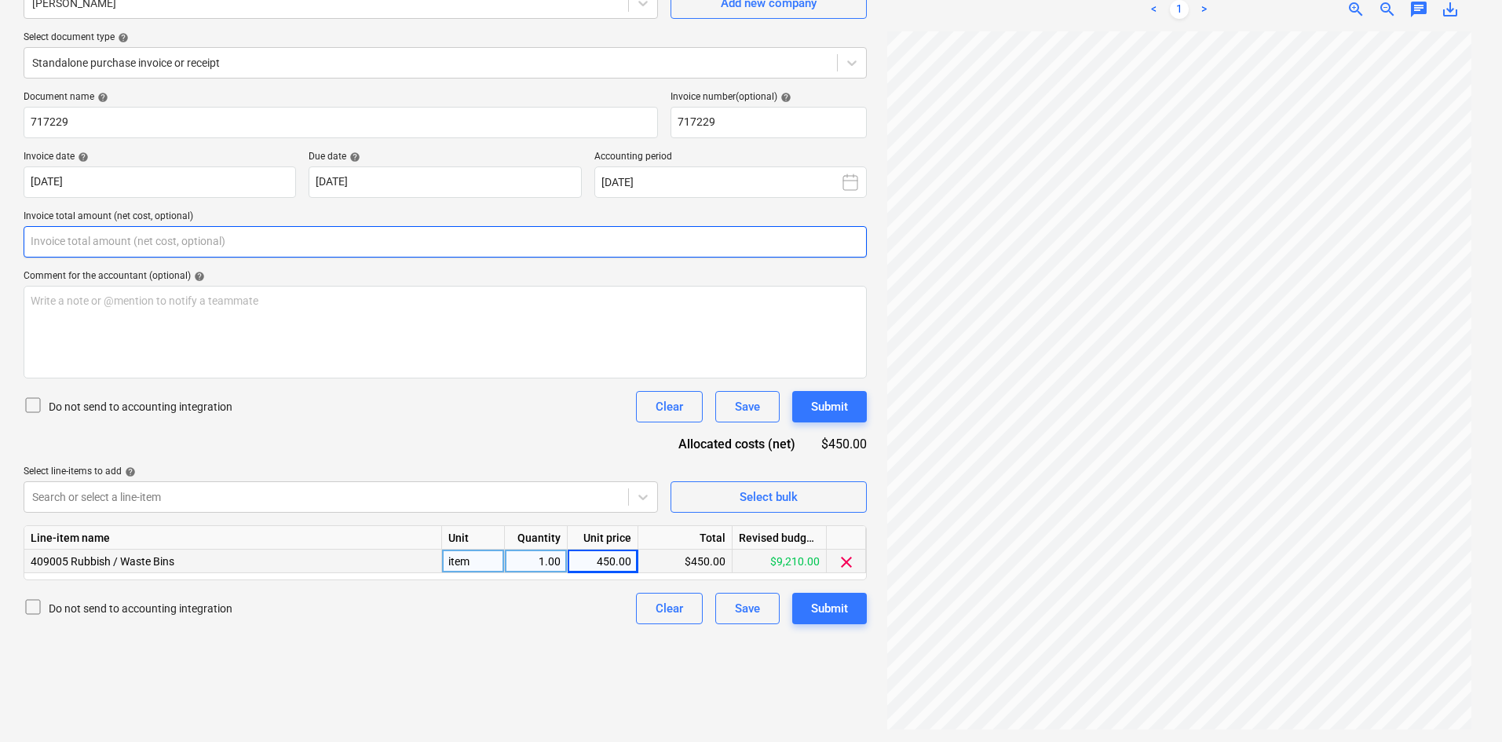
click at [159, 239] on input "text" at bounding box center [445, 241] width 843 height 31
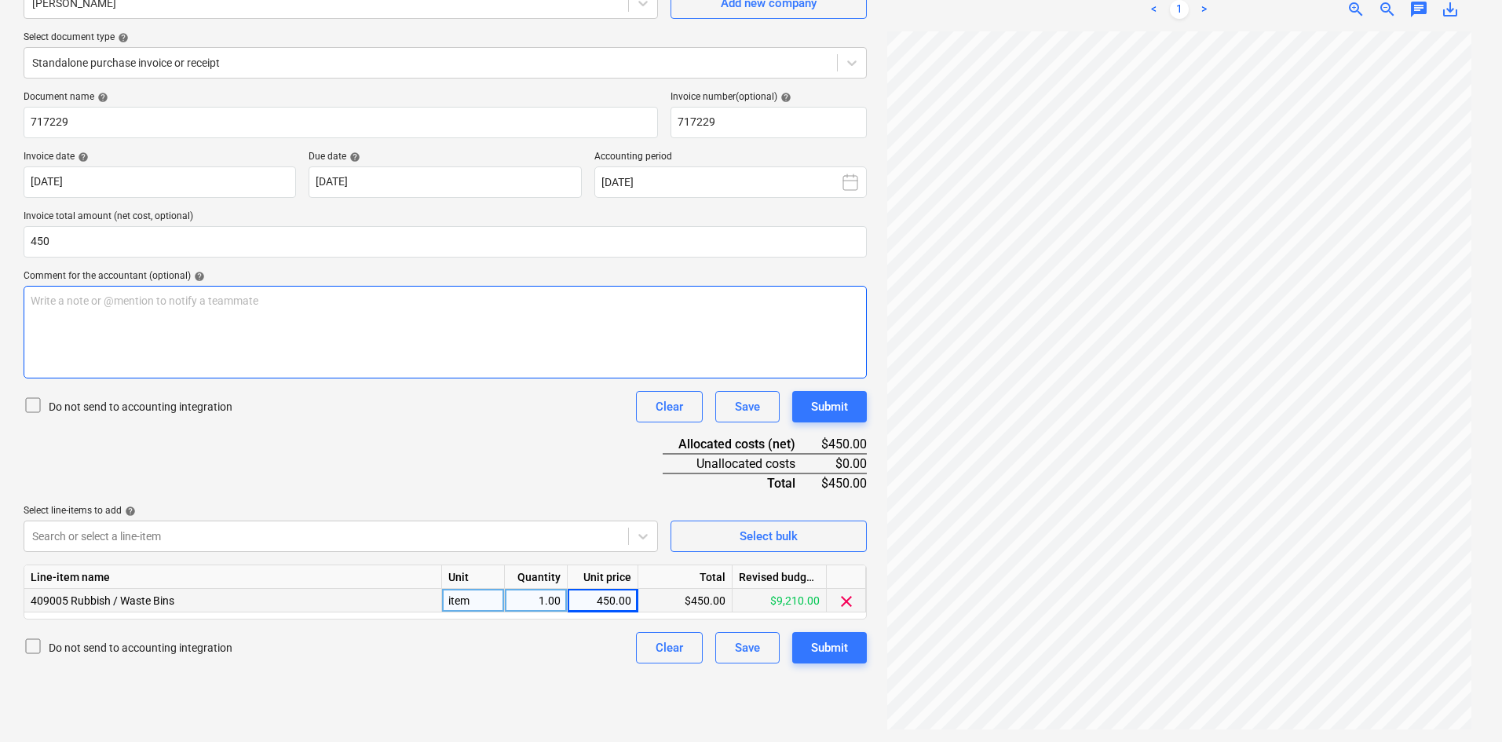
type input "450.00"
click at [207, 381] on div "Document name help 717229 Invoice number (optional) help 717229 Invoice date he…" at bounding box center [445, 377] width 843 height 572
click at [268, 358] on div "Write a note or @mention to notify a teammate [PERSON_NAME]" at bounding box center [445, 332] width 843 height 93
click at [335, 449] on div "Document name help 717229 Invoice number (optional) help 717229 Invoice date he…" at bounding box center [445, 377] width 843 height 572
click at [843, 634] on button "Submit" at bounding box center [829, 647] width 75 height 31
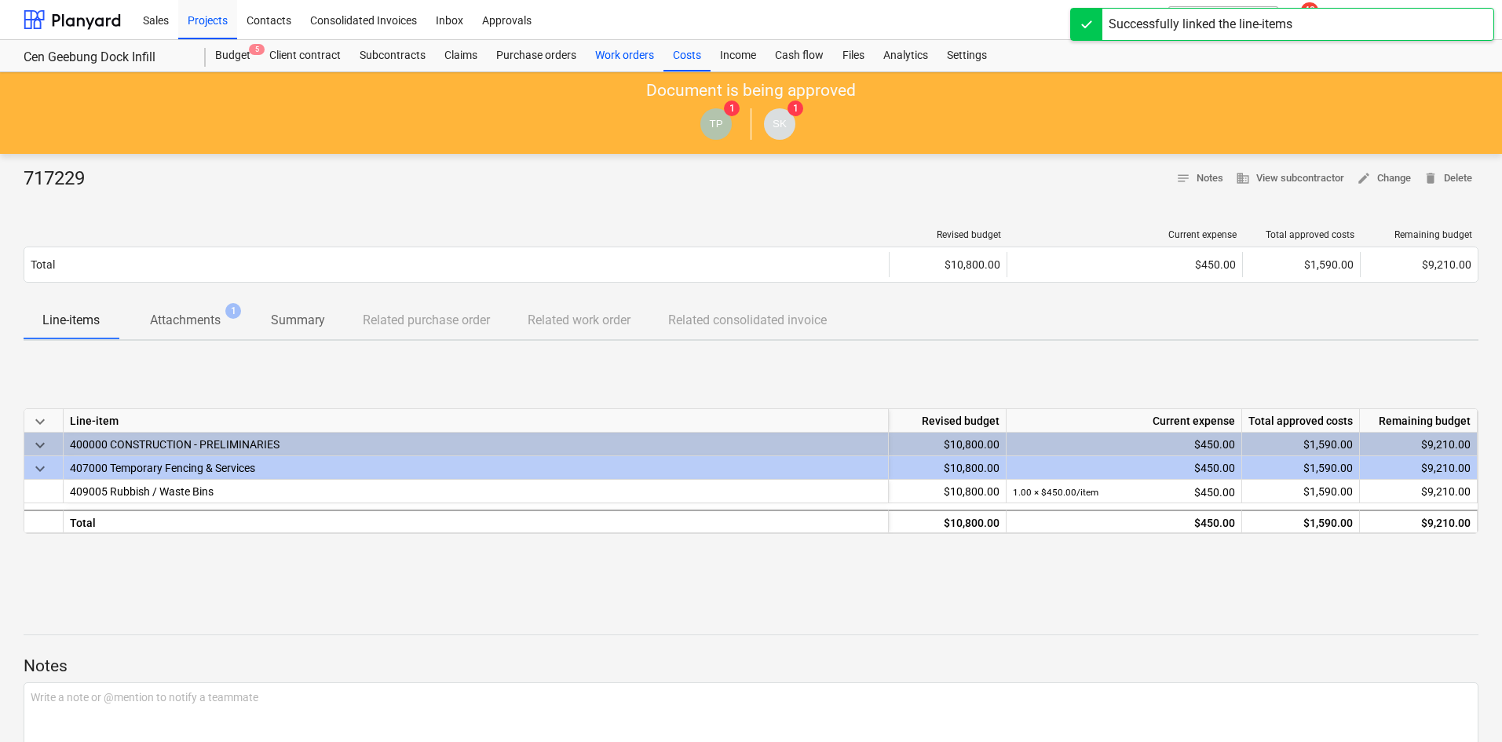
drag, startPoint x: 678, startPoint y: 56, endPoint x: 658, endPoint y: 53, distance: 19.8
click at [678, 56] on div "Costs" at bounding box center [687, 55] width 47 height 31
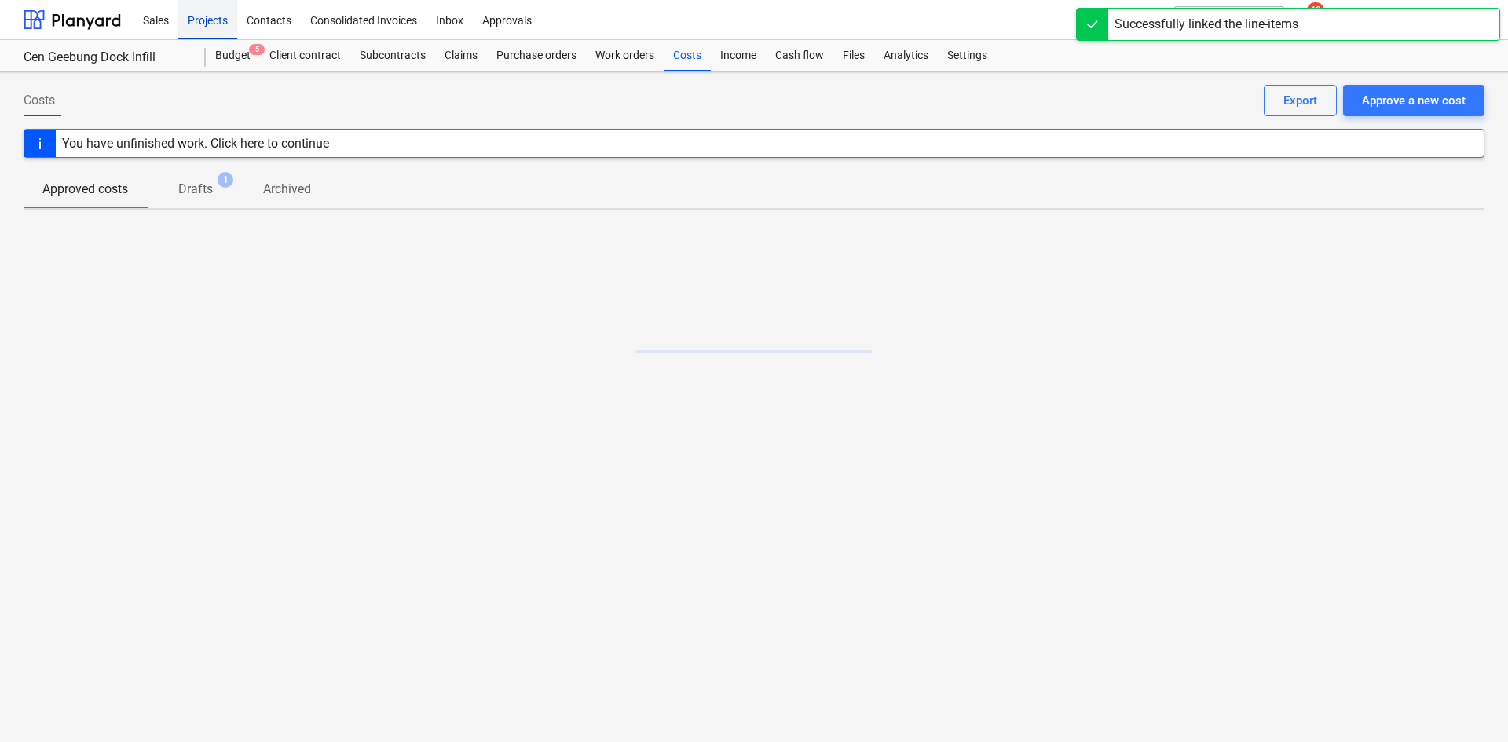
click at [214, 9] on div "Projects" at bounding box center [207, 19] width 59 height 40
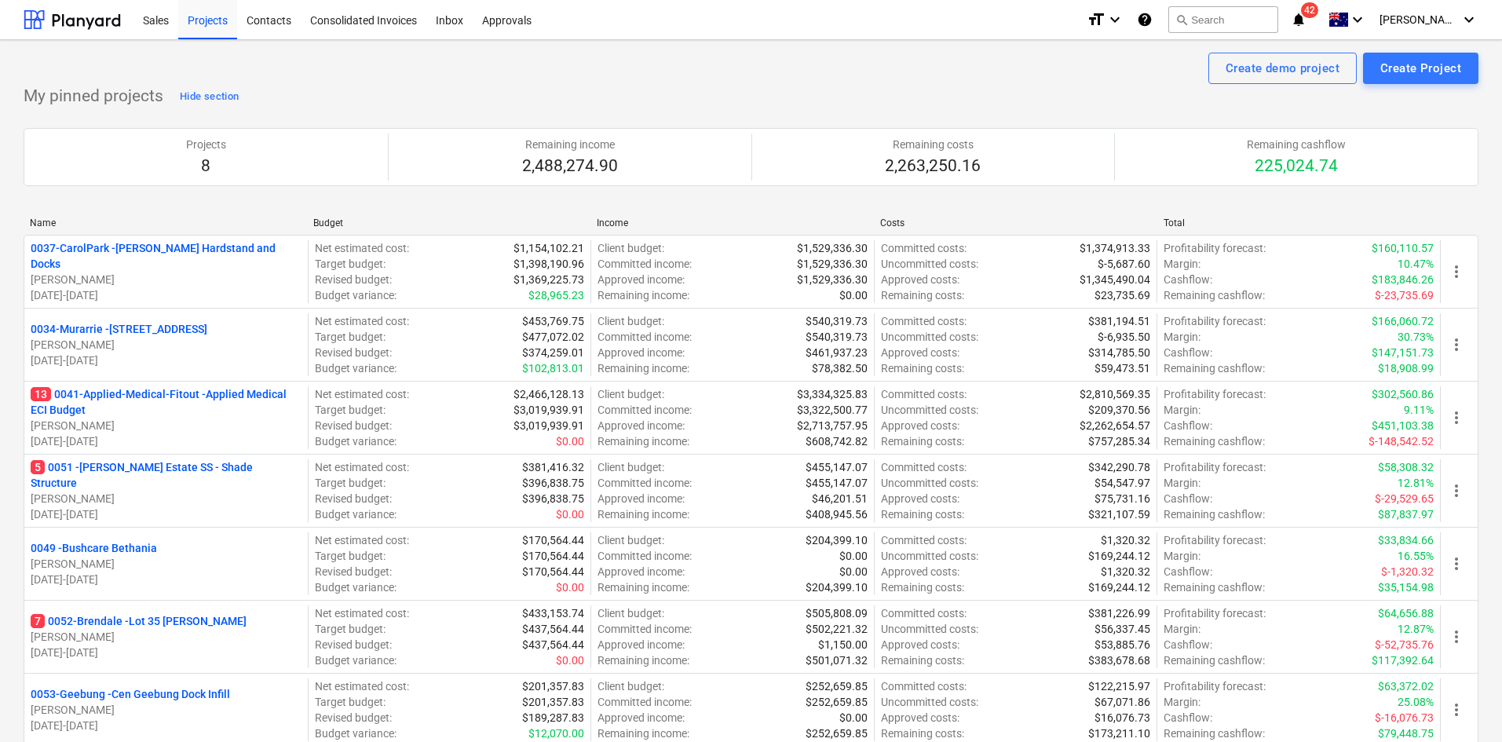
drag, startPoint x: 131, startPoint y: 392, endPoint x: 155, endPoint y: 392, distance: 24.3
click at [131, 392] on p "13 0041-Applied-Medical-Fitout - Applied Medical ECI Budget" at bounding box center [166, 401] width 271 height 31
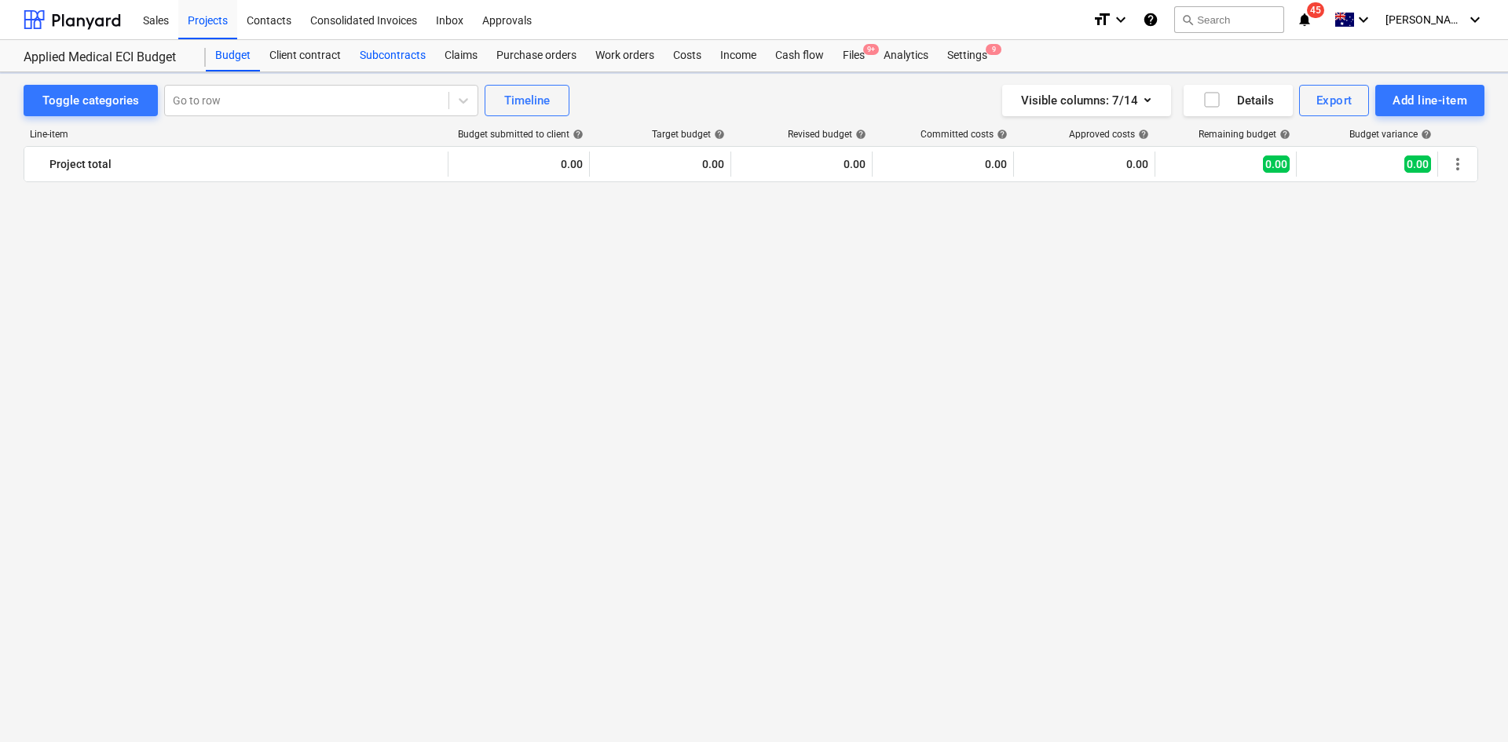
click at [393, 58] on div "Subcontracts" at bounding box center [392, 55] width 85 height 31
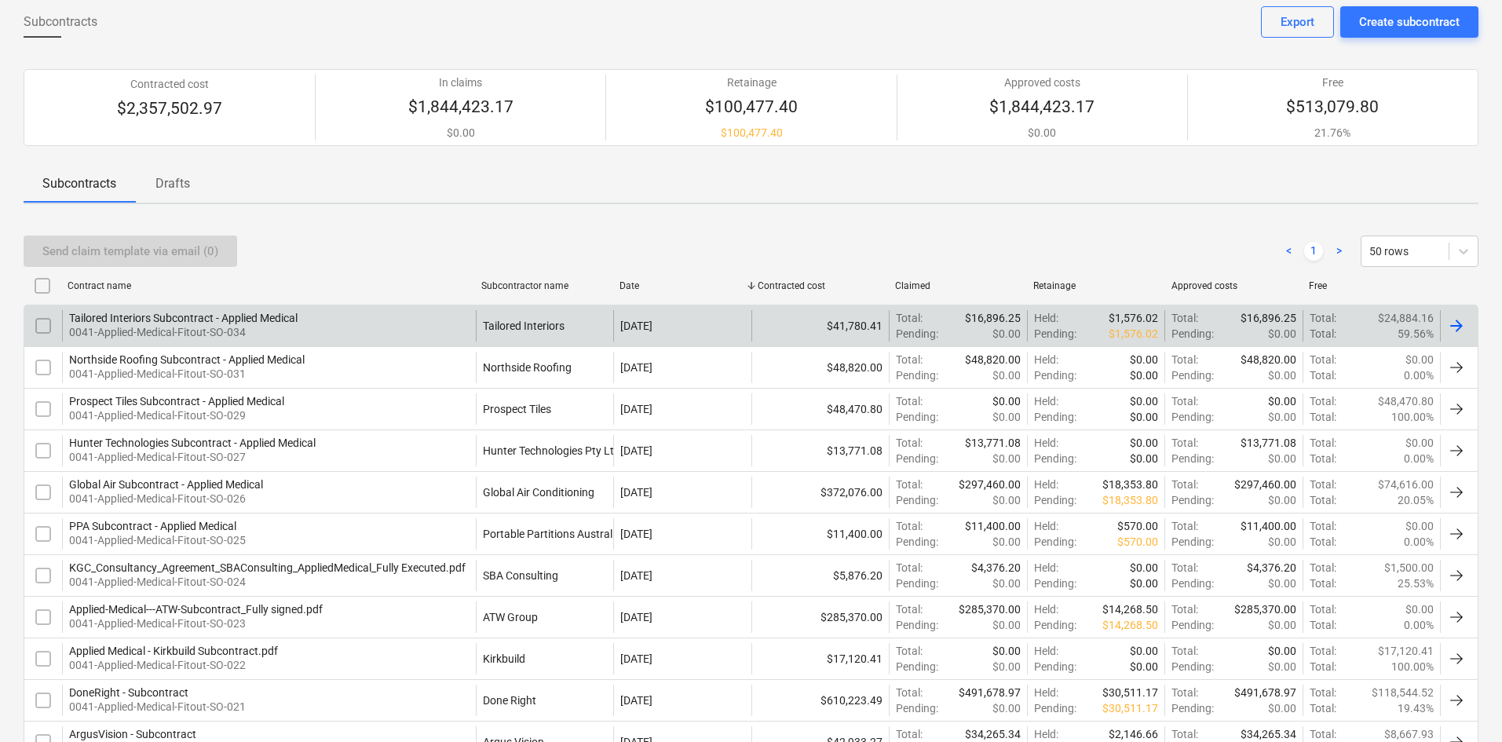
scroll to position [157, 0]
